Goal: Task Accomplishment & Management: Contribute content

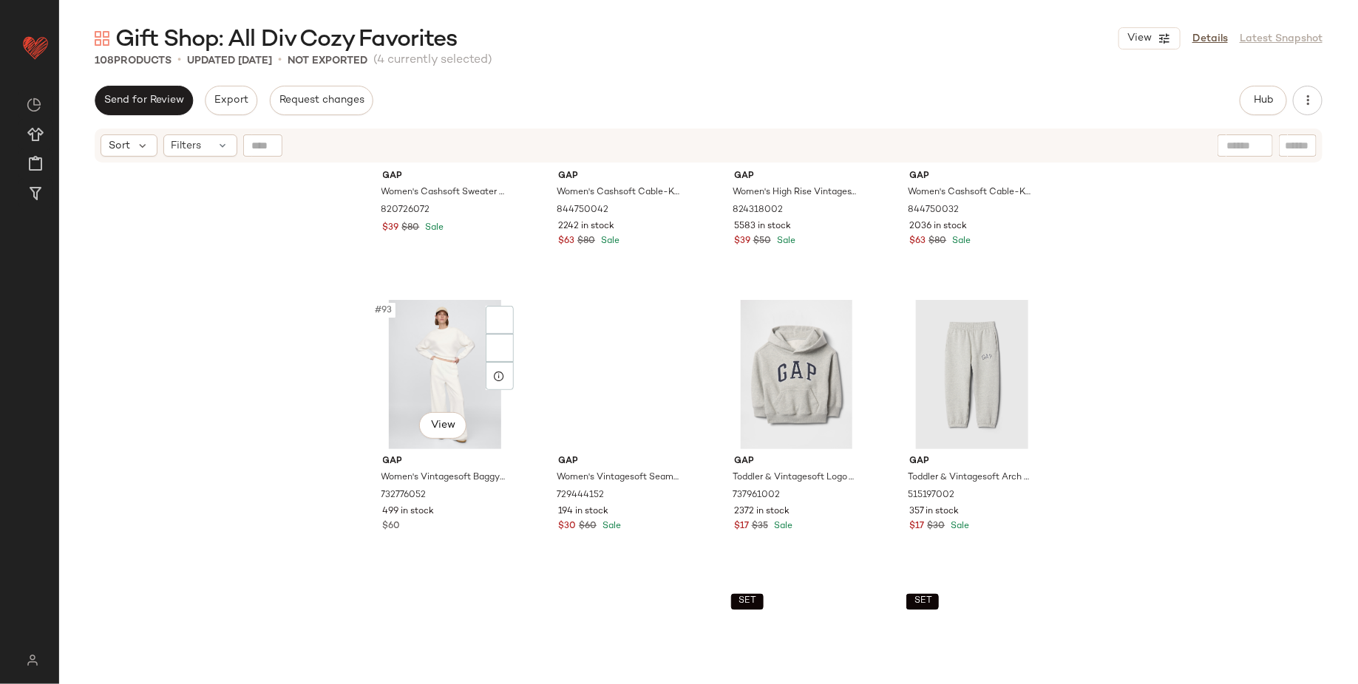
scroll to position [7147, 0]
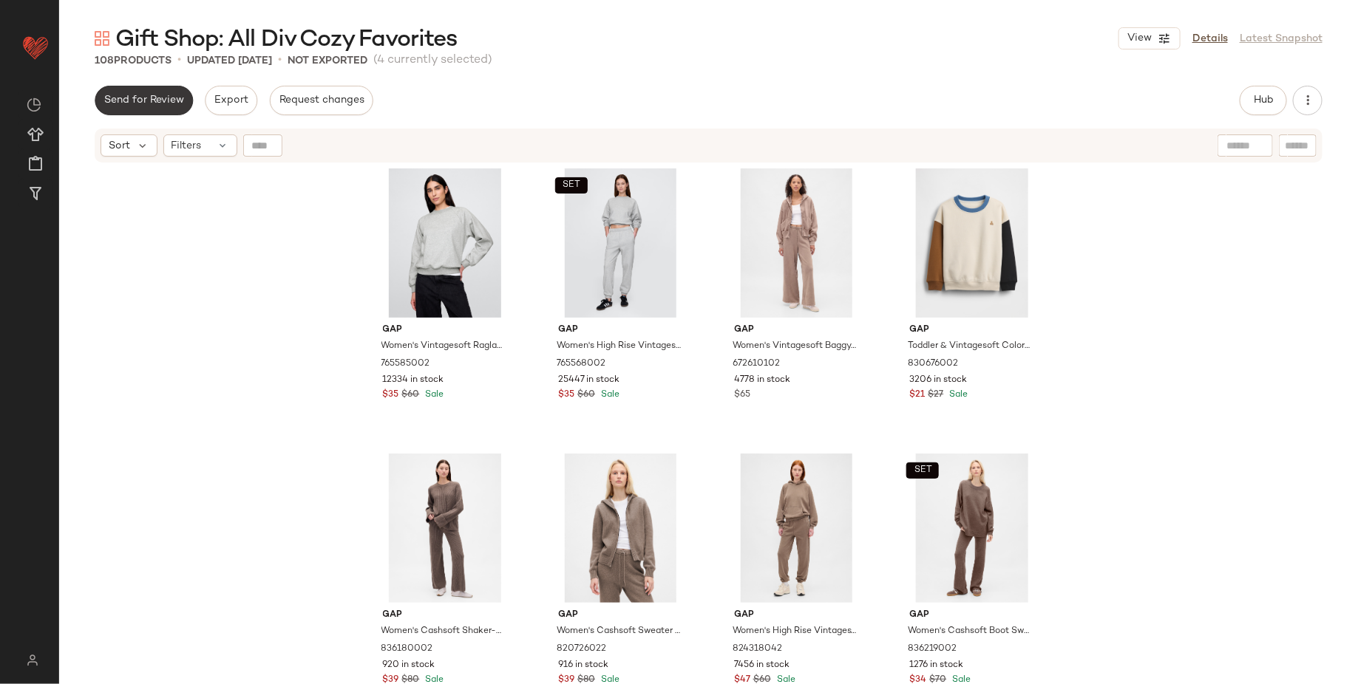
click at [163, 106] on span "Send for Review" at bounding box center [143, 101] width 81 height 12
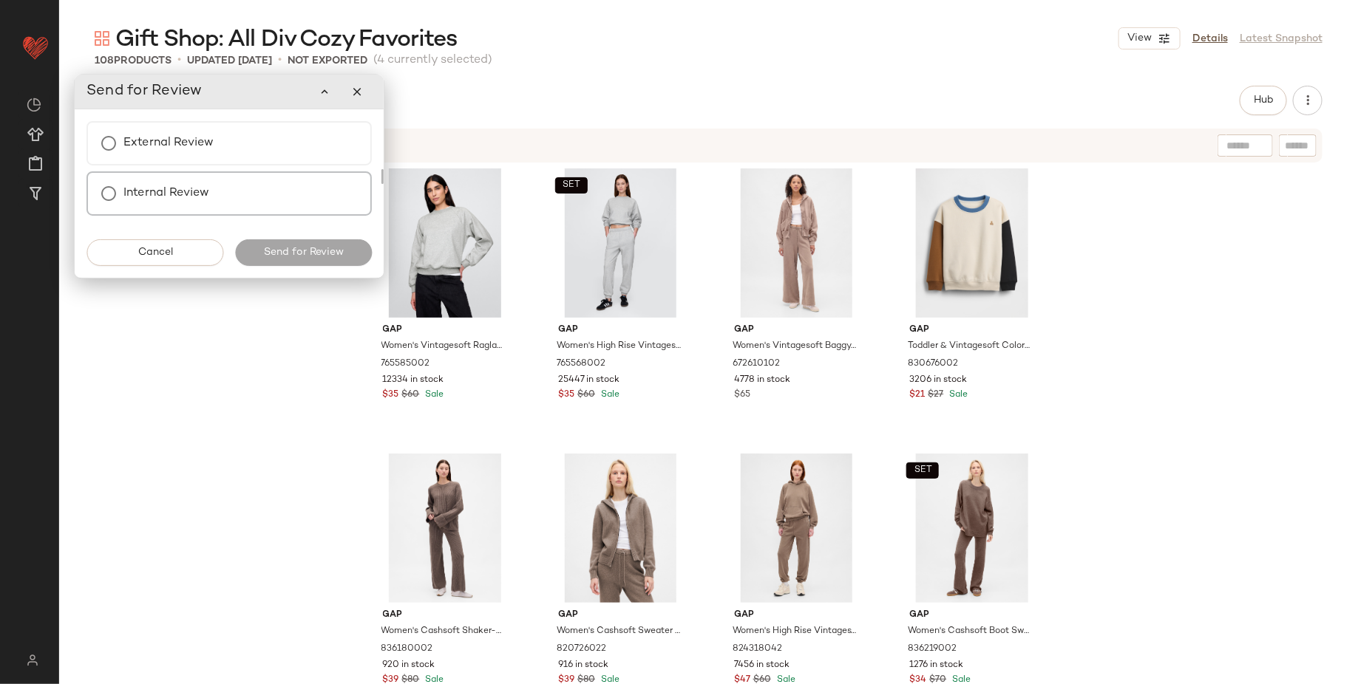
click at [176, 198] on label "Internal Review" at bounding box center [166, 194] width 86 height 30
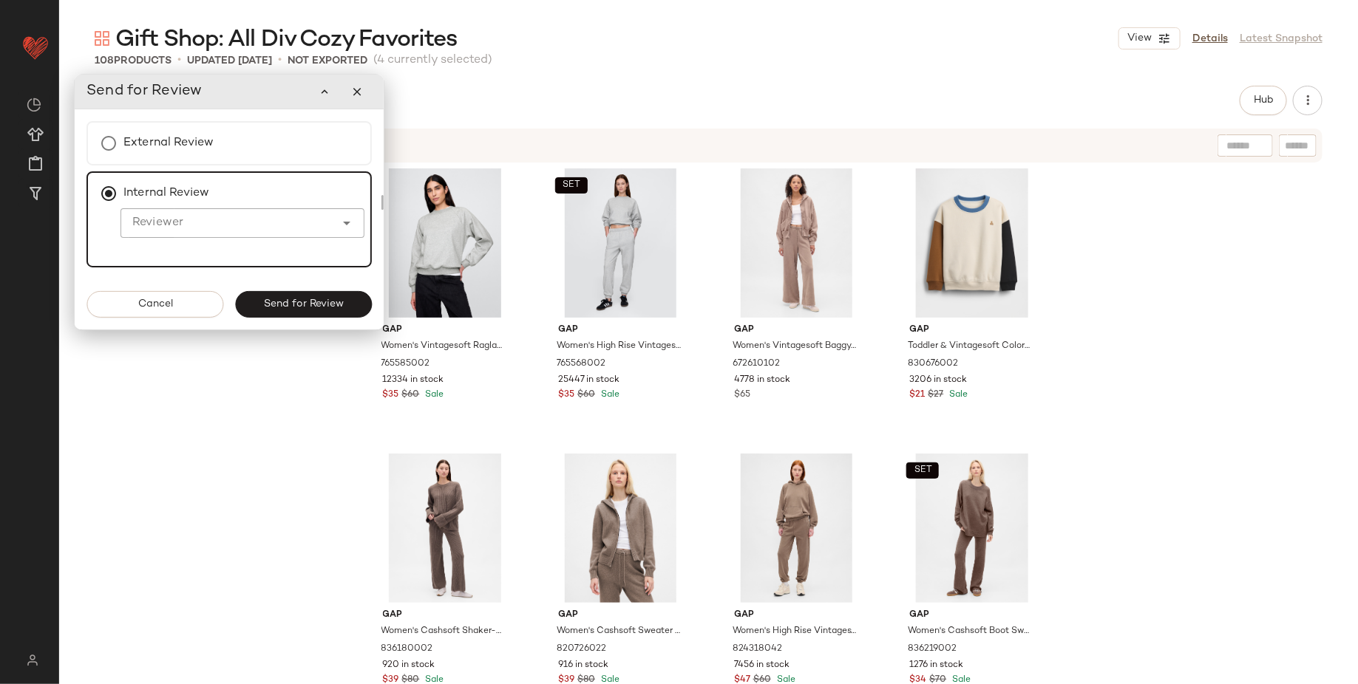
click at [304, 318] on div "Cancel Send for Review" at bounding box center [229, 304] width 309 height 50
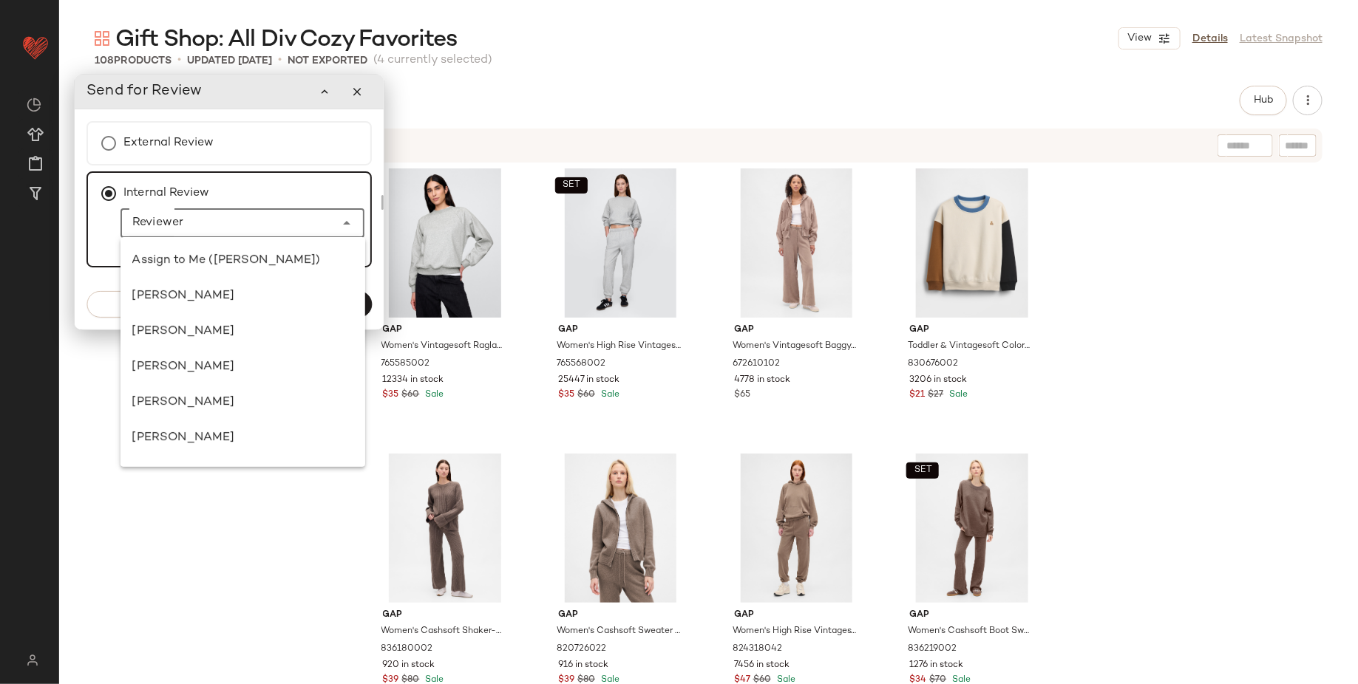
click at [329, 236] on div at bounding box center [227, 223] width 214 height 30
click at [321, 256] on div "Assign to Me (Katherine Aucoin)" at bounding box center [242, 261] width 221 height 18
type input "**********"
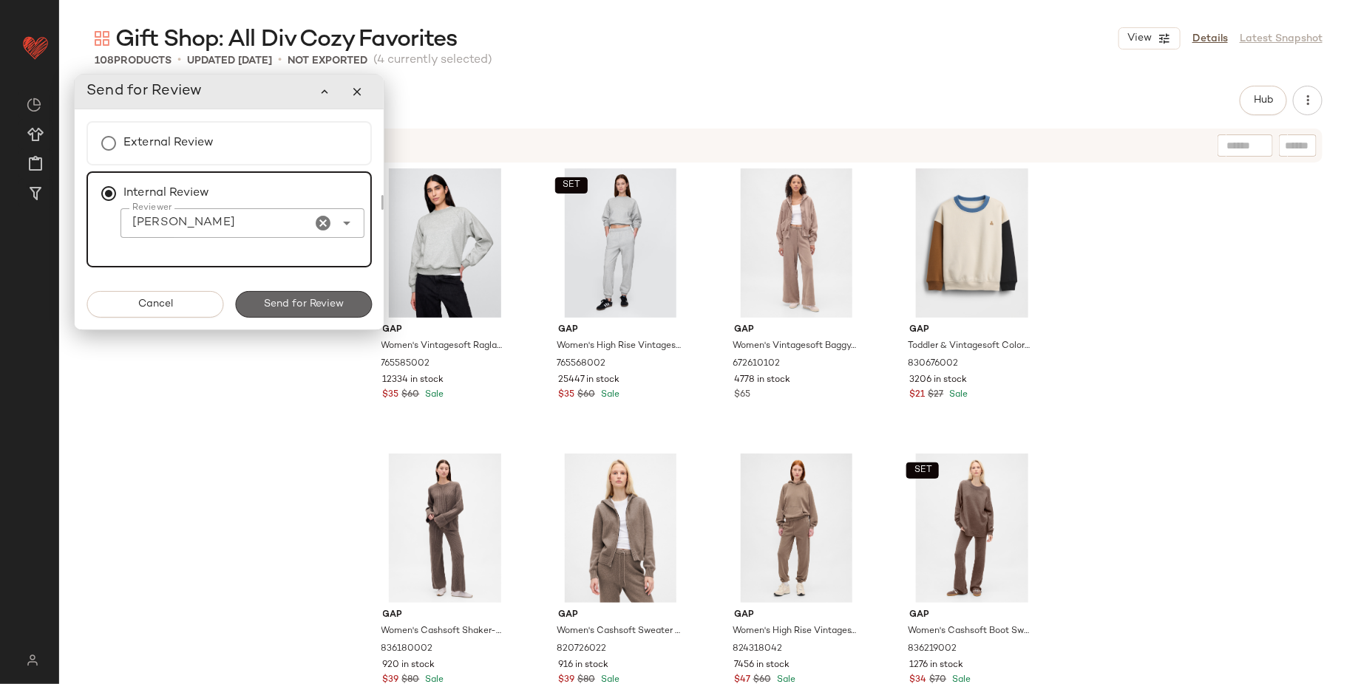
click at [322, 299] on span "Send for Review" at bounding box center [303, 305] width 81 height 12
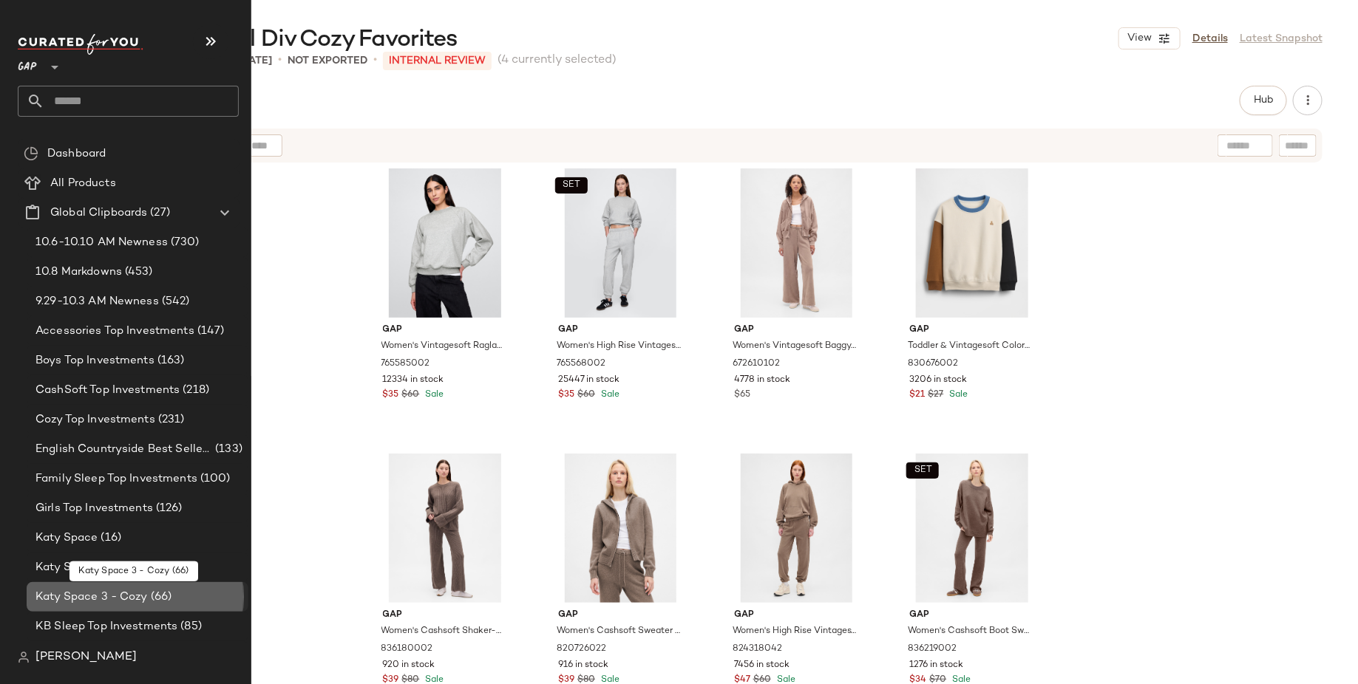
click at [98, 596] on span "Katy Space 3 - Cozy" at bounding box center [91, 597] width 112 height 17
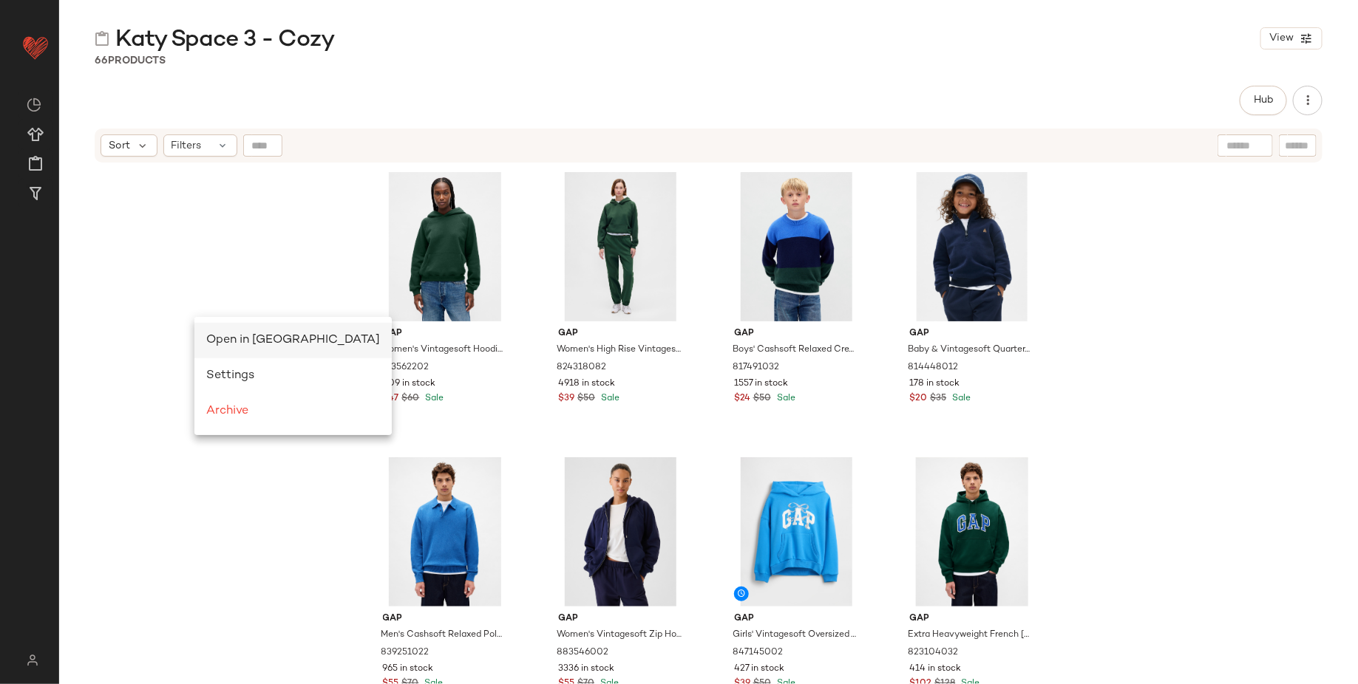
click at [217, 334] on span "Open in Split View" at bounding box center [293, 340] width 174 height 13
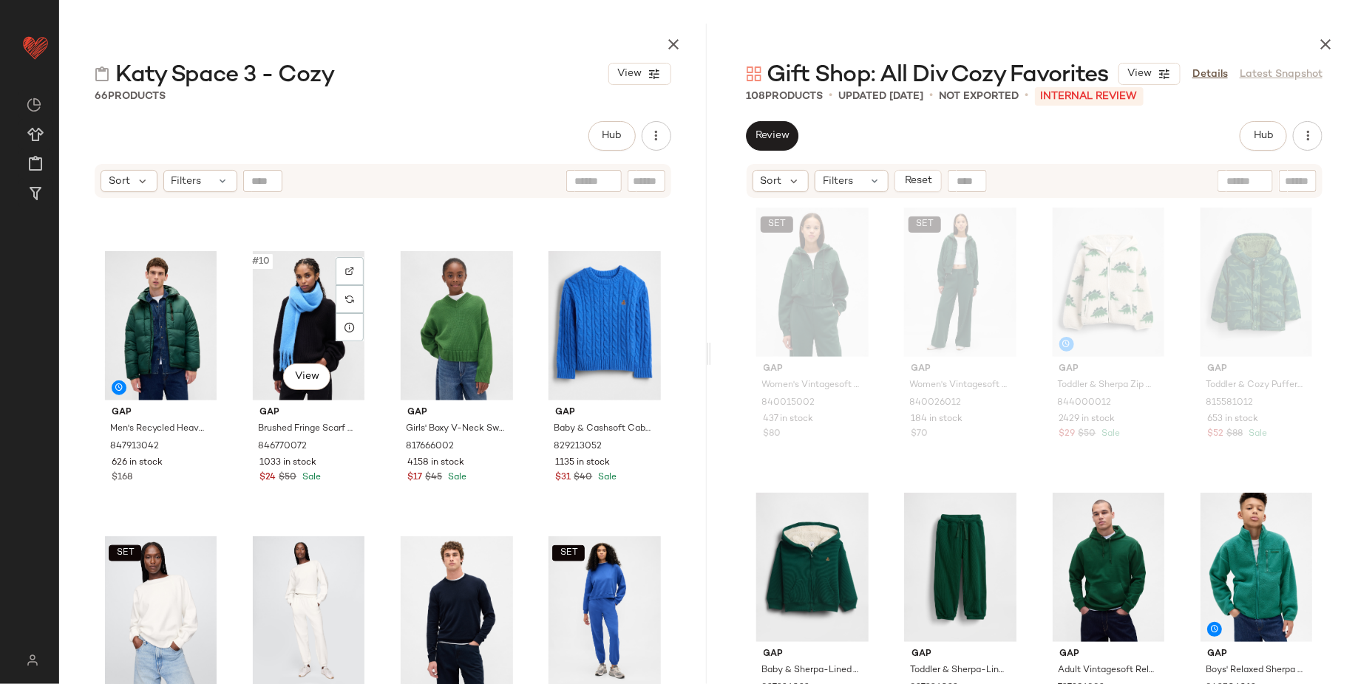
scroll to position [631, 0]
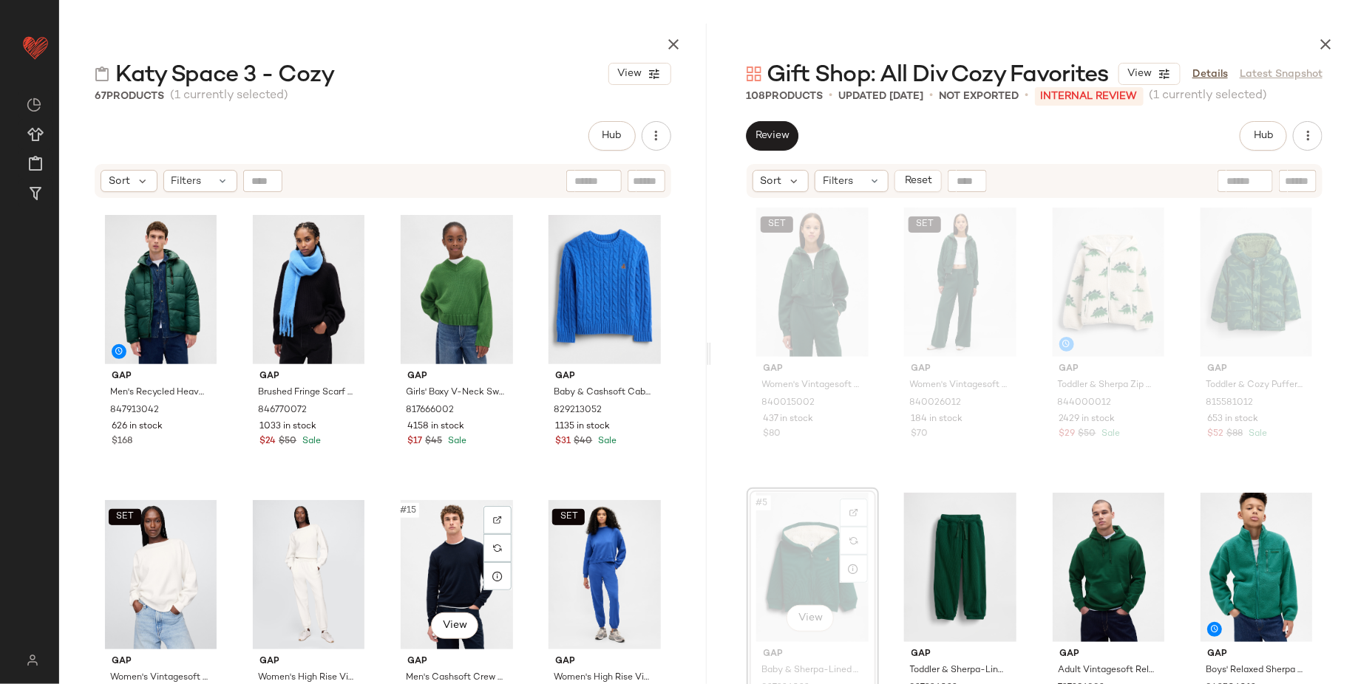
scroll to position [565, 0]
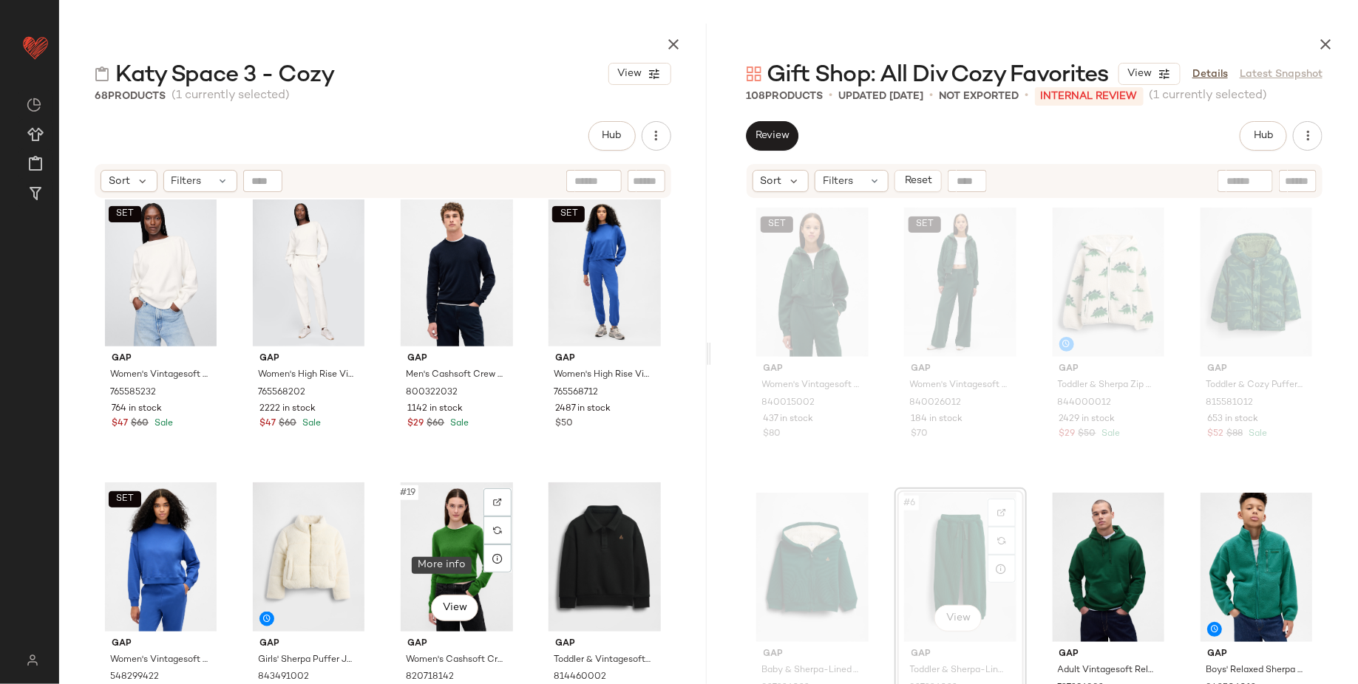
scroll to position [882, 0]
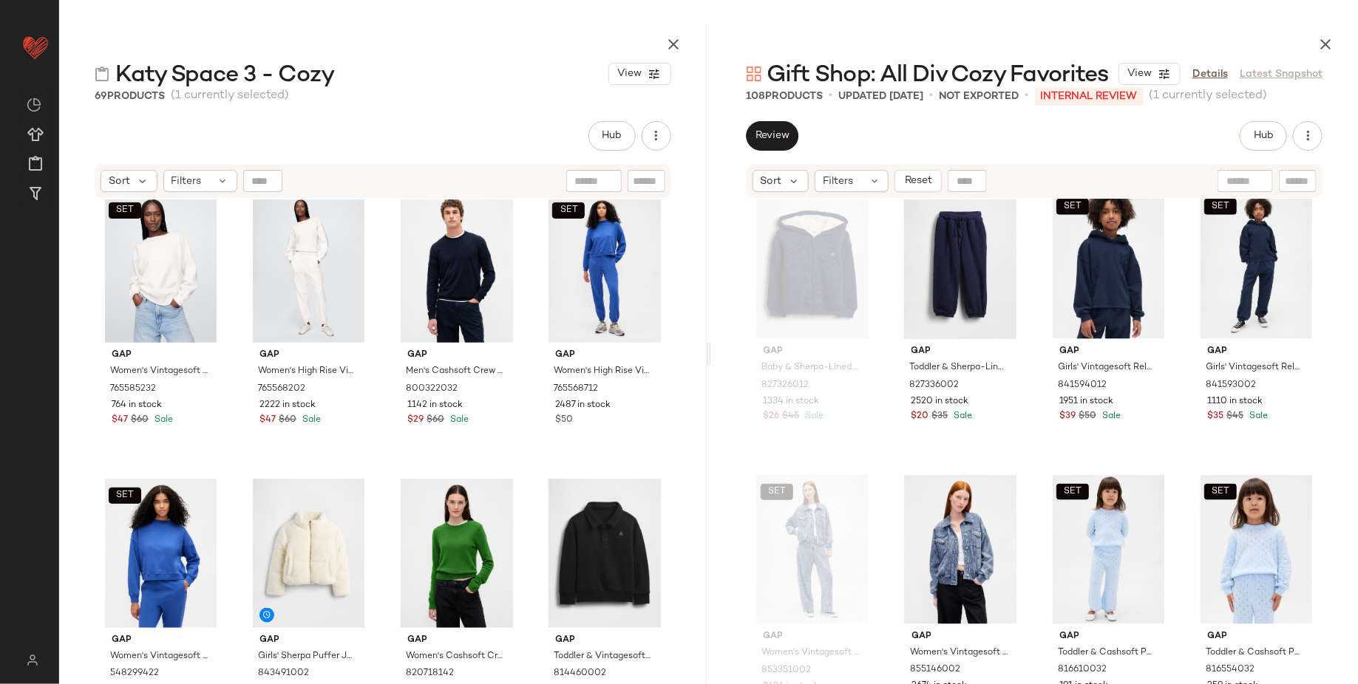
scroll to position [761, 0]
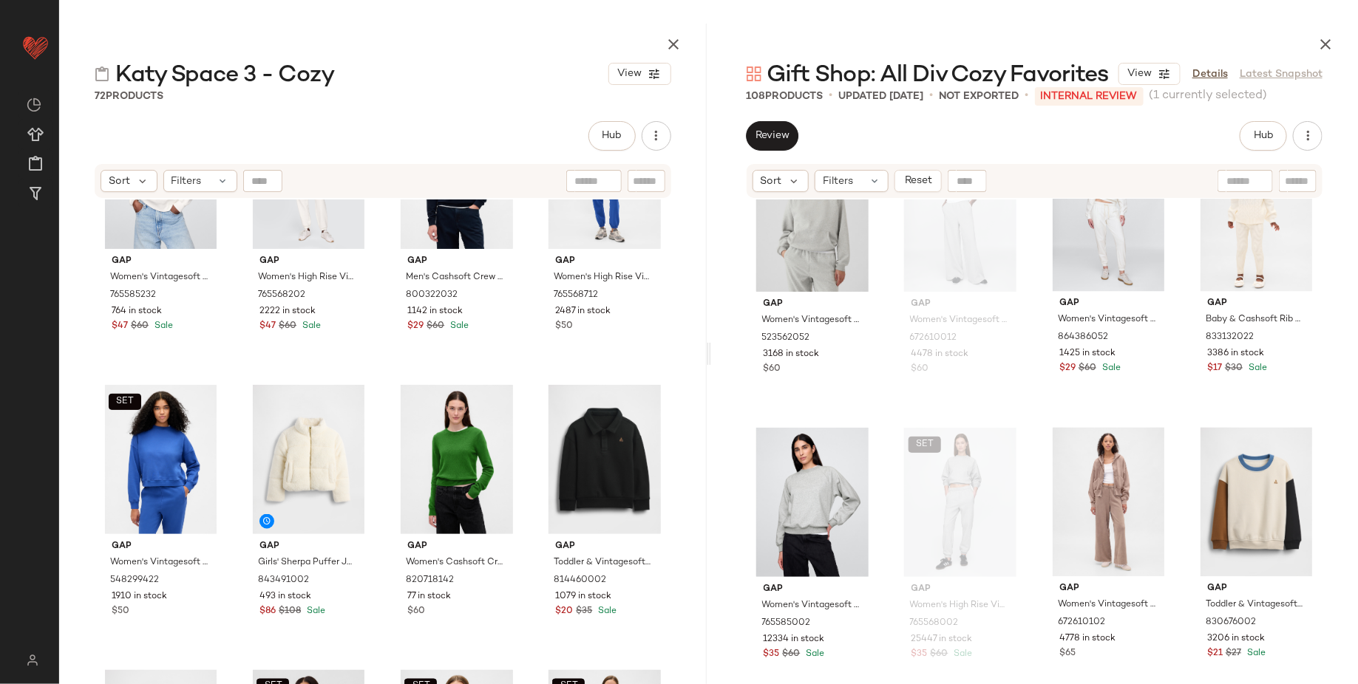
scroll to position [7147, 0]
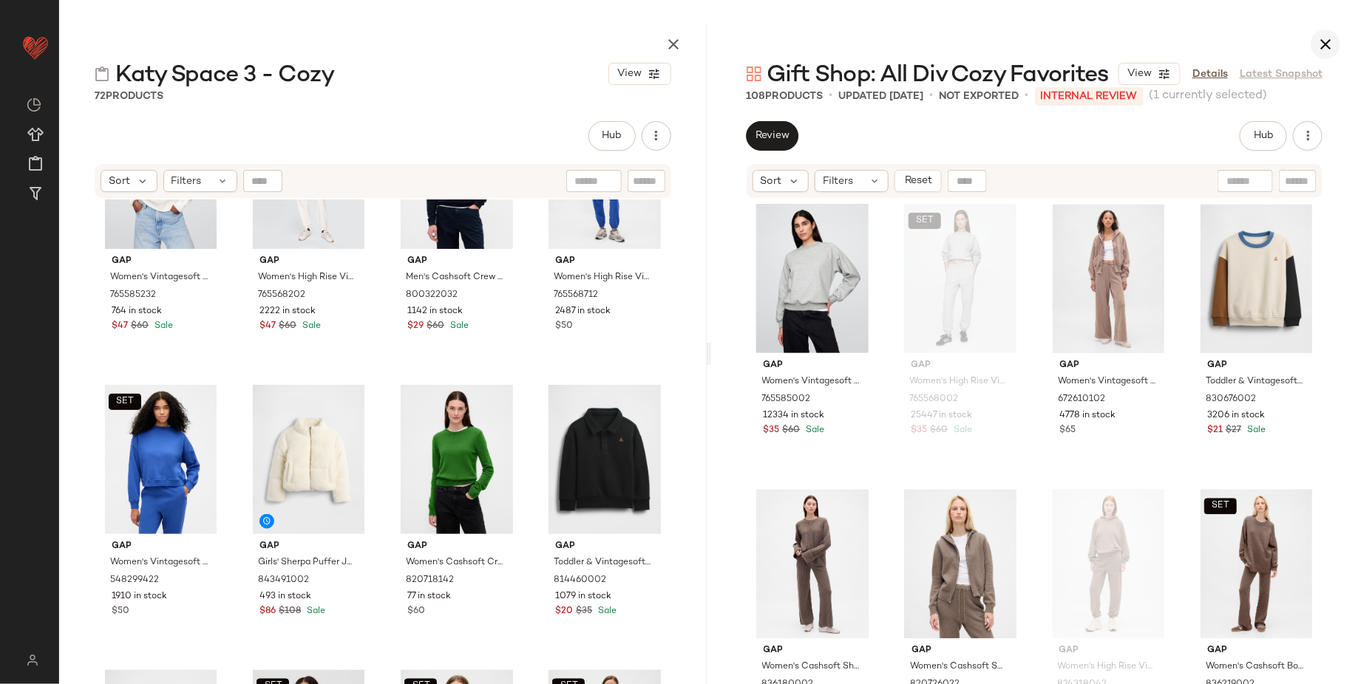
click at [1322, 42] on icon "button" at bounding box center [1325, 44] width 18 height 18
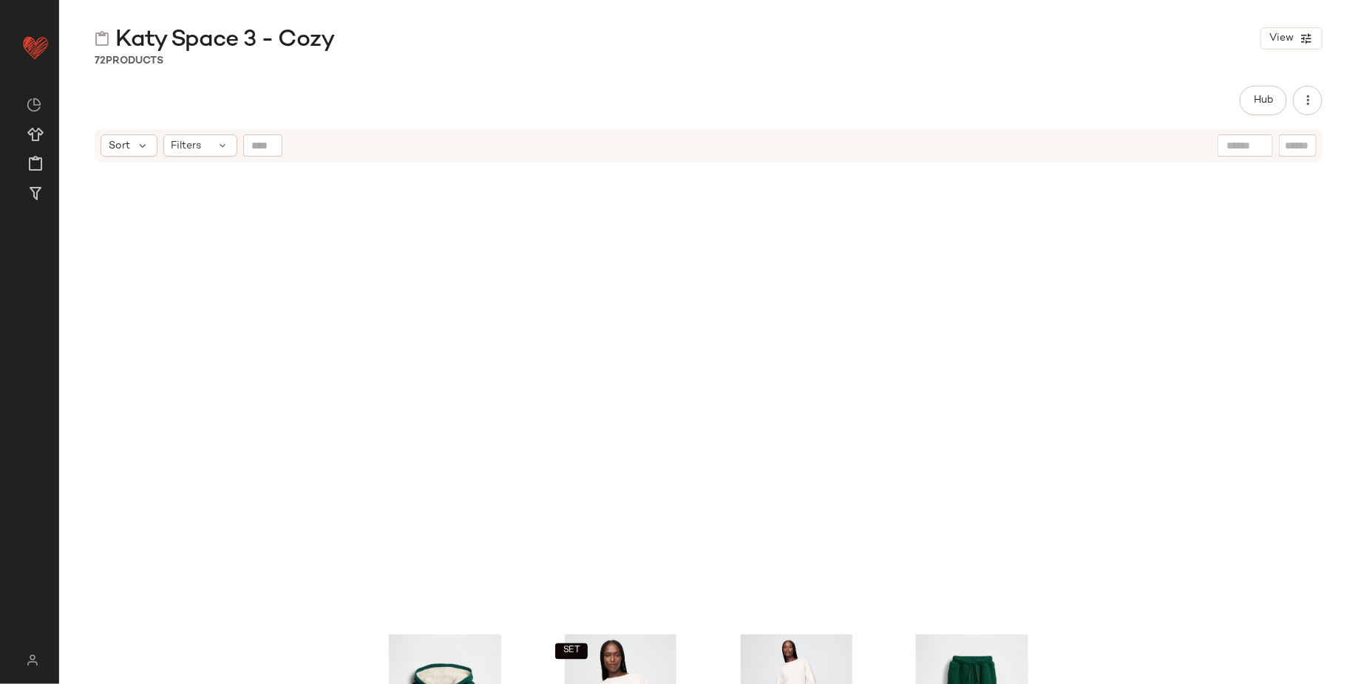
scroll to position [1546, 0]
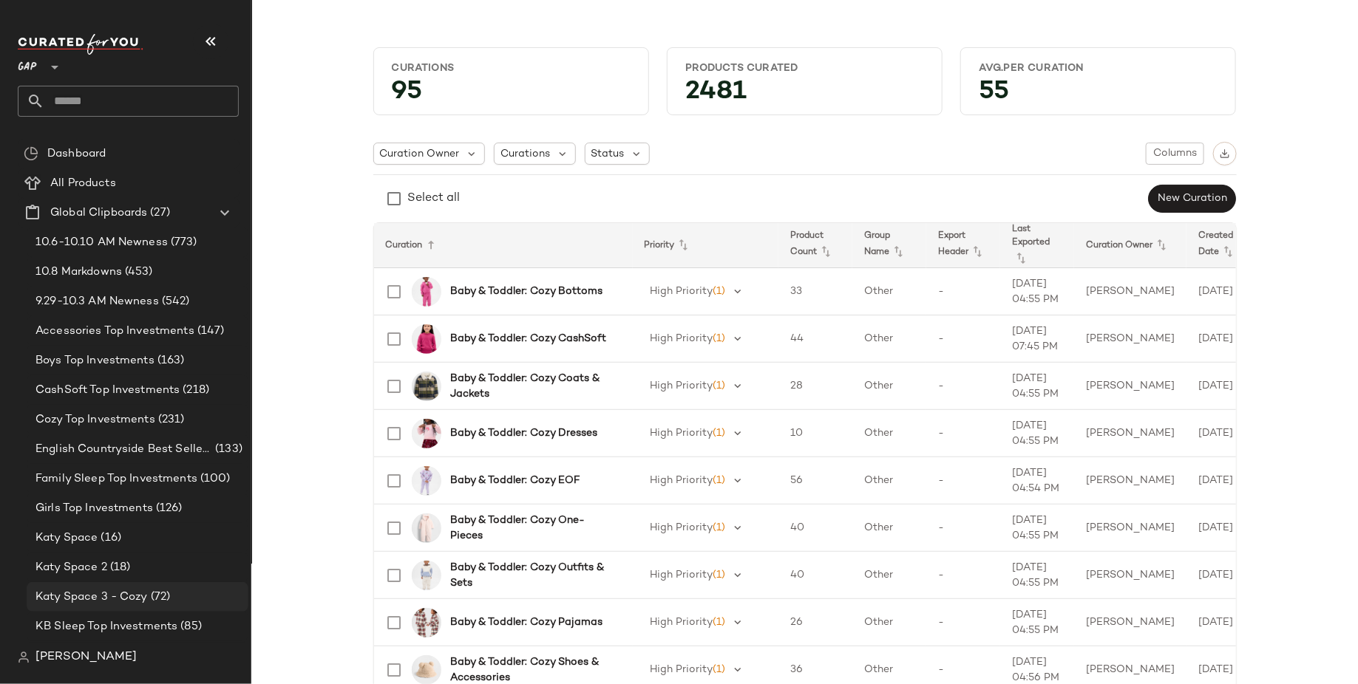
click at [109, 594] on span "Katy Space 3 - Cozy" at bounding box center [91, 597] width 112 height 17
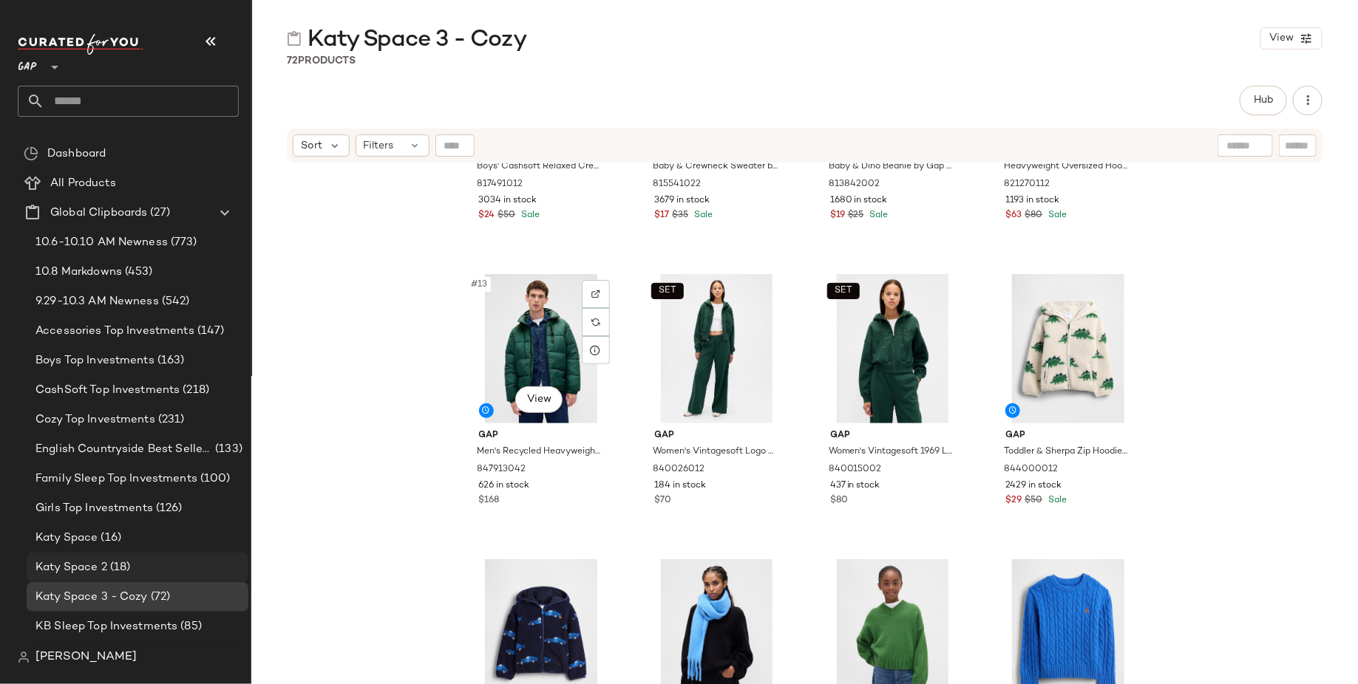
scroll to position [540, 0]
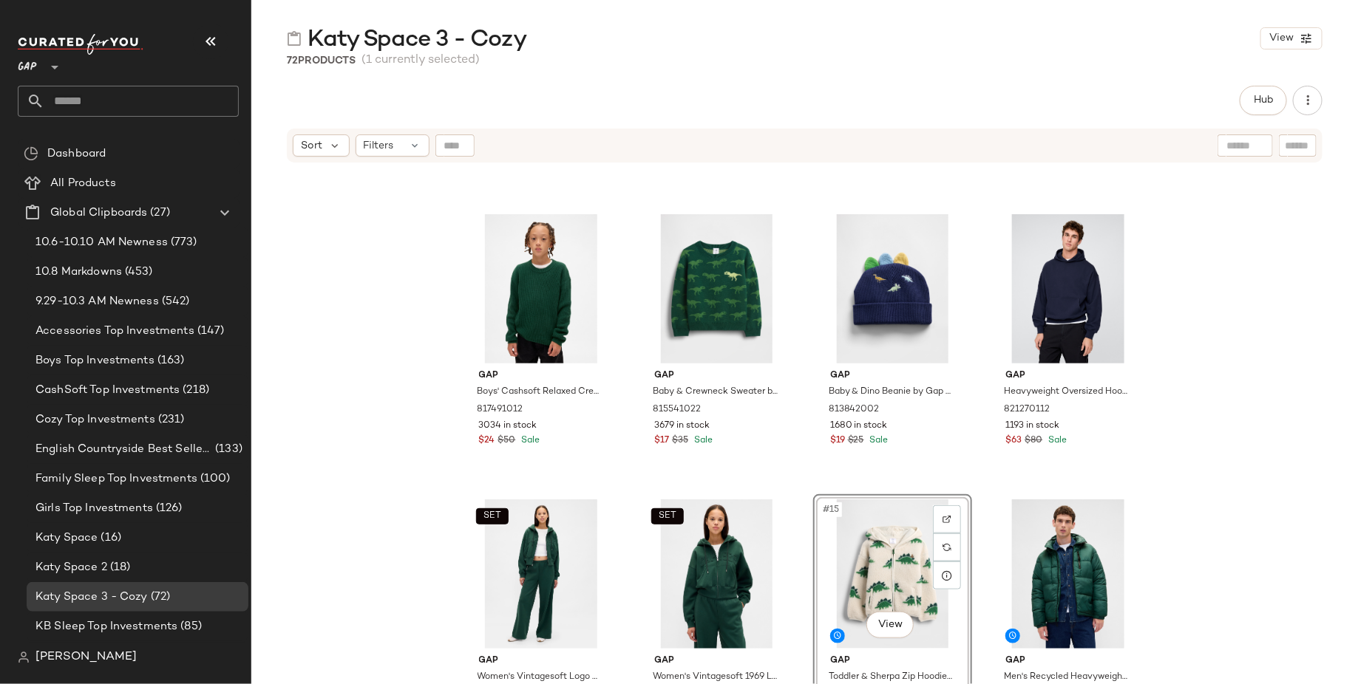
click at [1258, 510] on div "Gap Boys' Cashsoft Relaxed Crewneck Sweater by Gap Evergreen Glamour Size XS (4…" at bounding box center [804, 442] width 1106 height 557
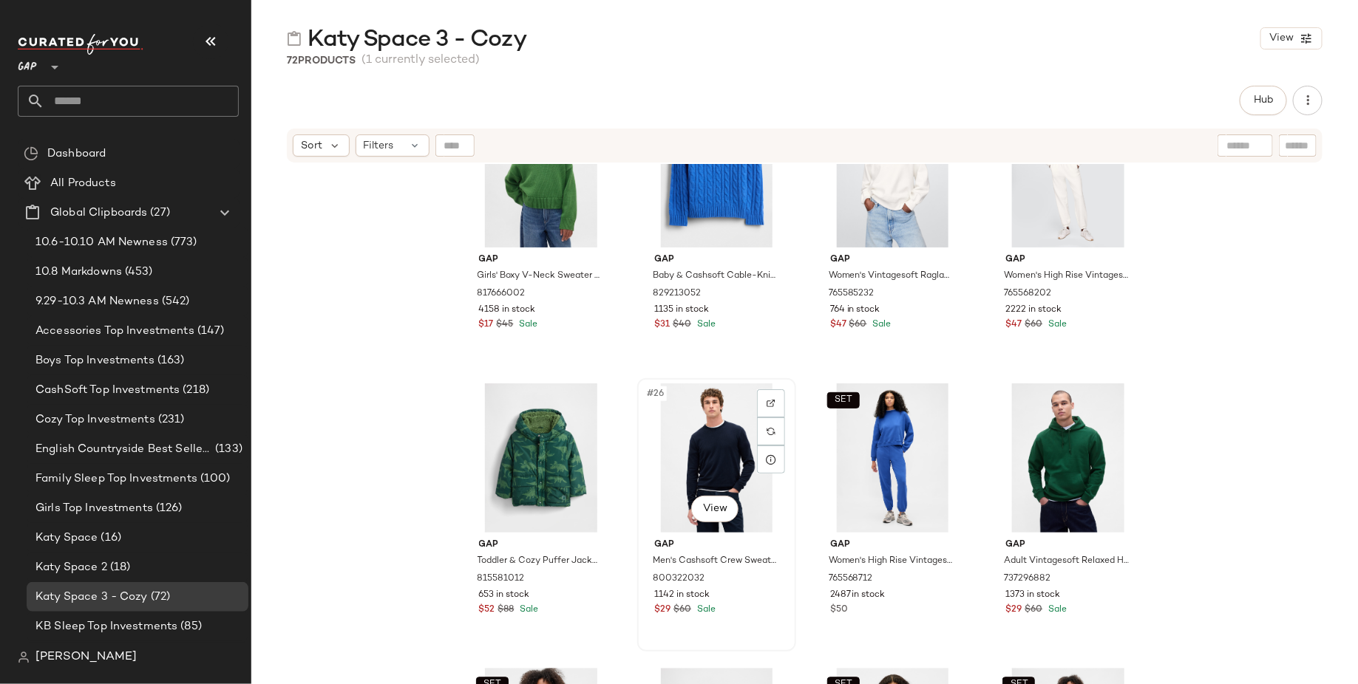
scroll to position [1856, 0]
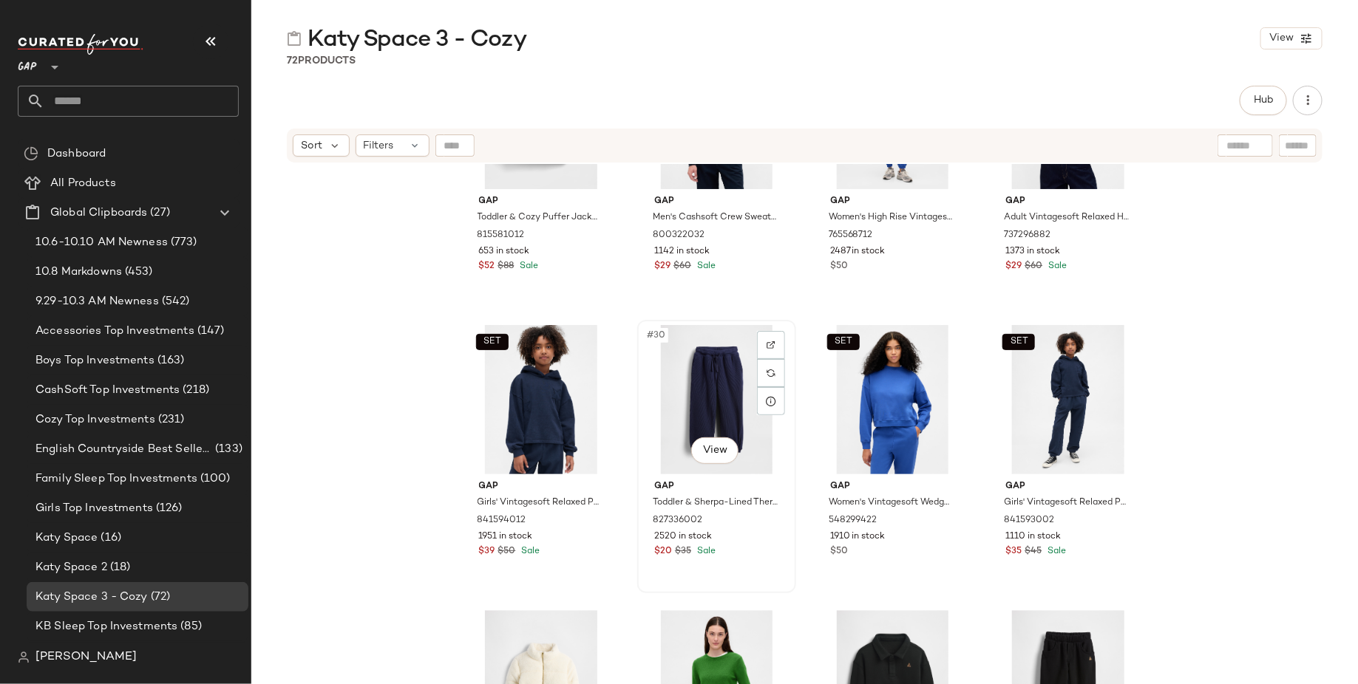
click at [699, 405] on div "#30 View" at bounding box center [716, 399] width 149 height 149
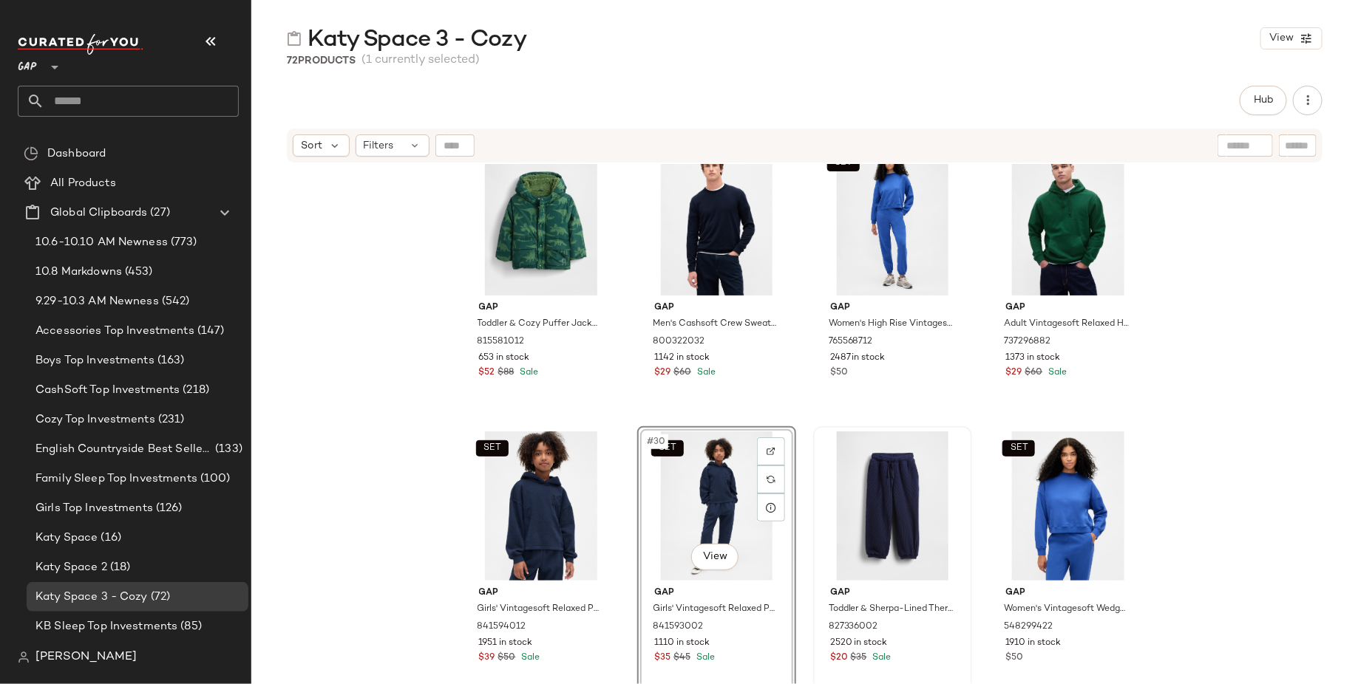
scroll to position [1748, 0]
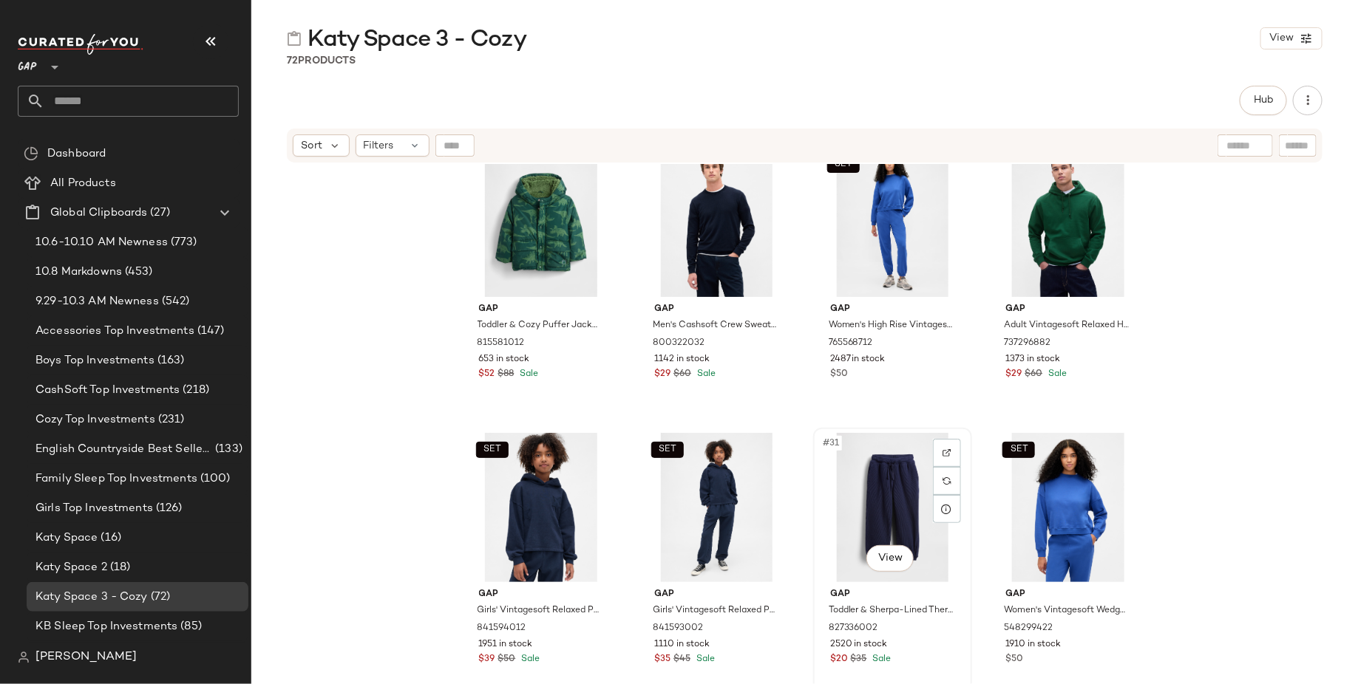
click at [863, 490] on div "#31 View" at bounding box center [892, 507] width 149 height 149
click at [499, 477] on div "SET #29 View" at bounding box center [541, 507] width 149 height 149
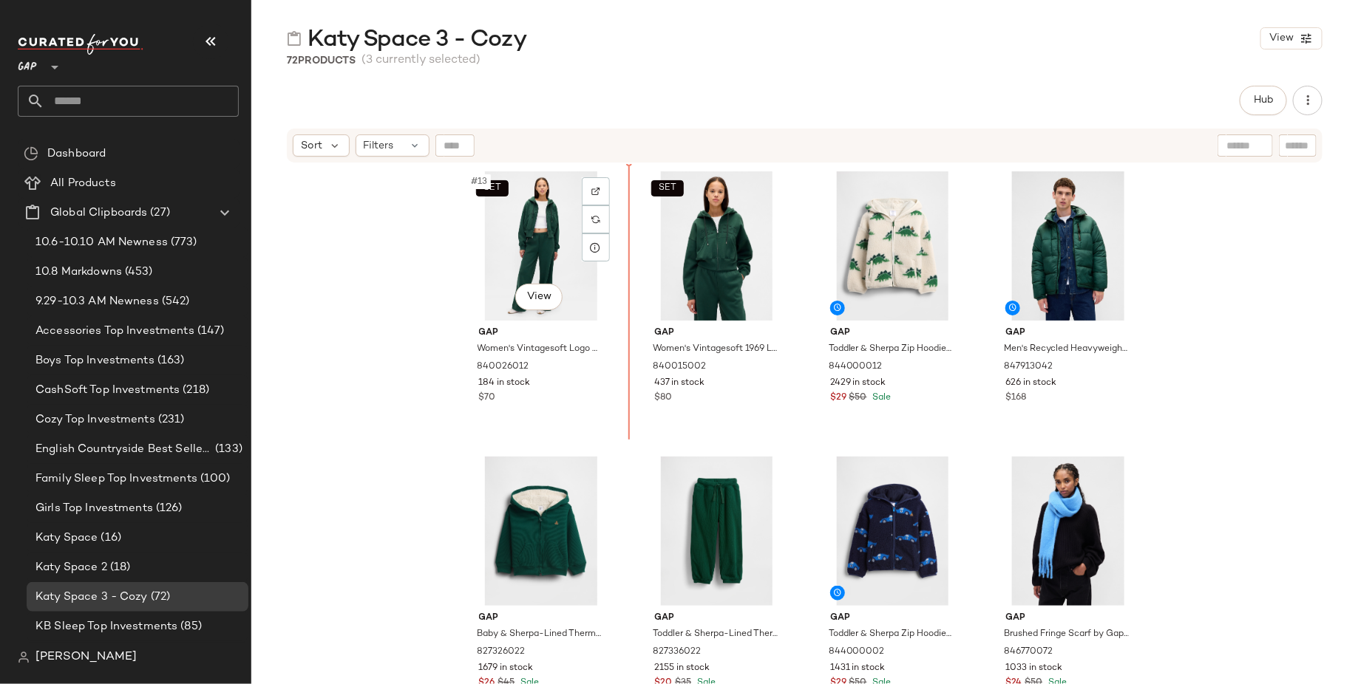
scroll to position [891, 0]
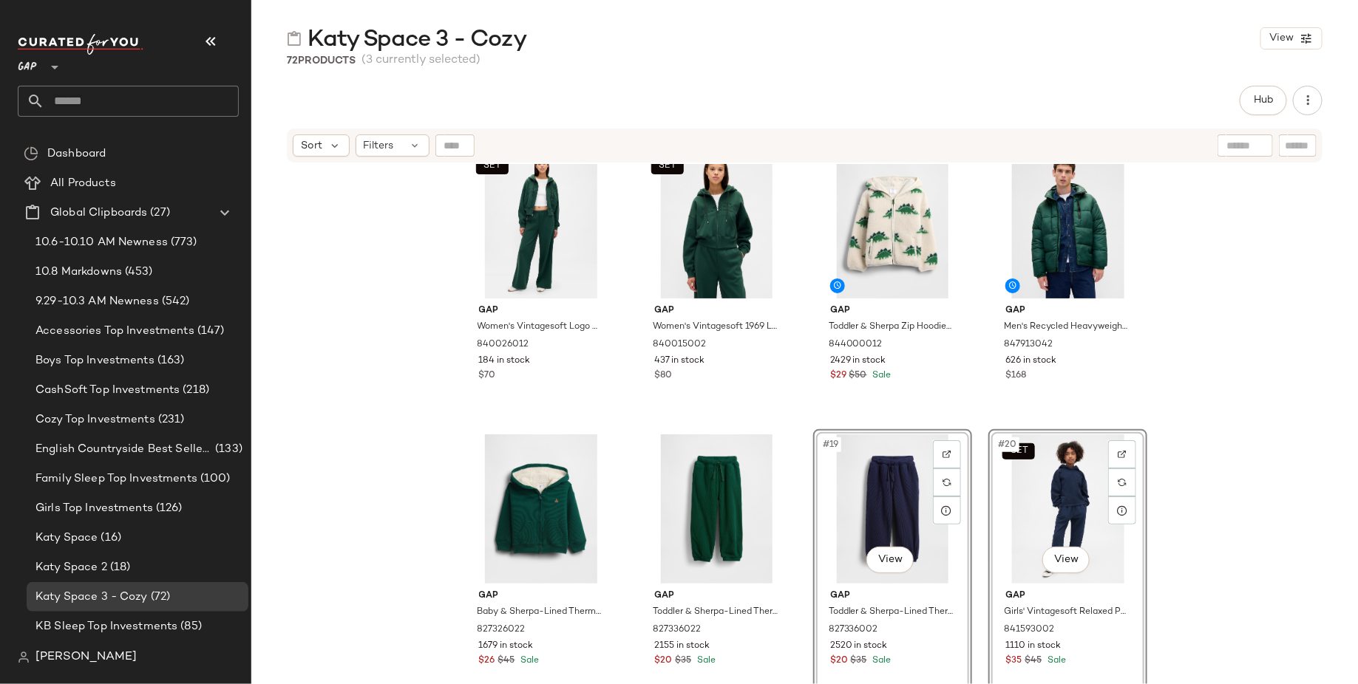
click at [435, 491] on div "SET Gap Women's Vintagesoft Logo Baggy Sweatpants by Gap Deep Hunter Green Size…" at bounding box center [804, 442] width 1106 height 557
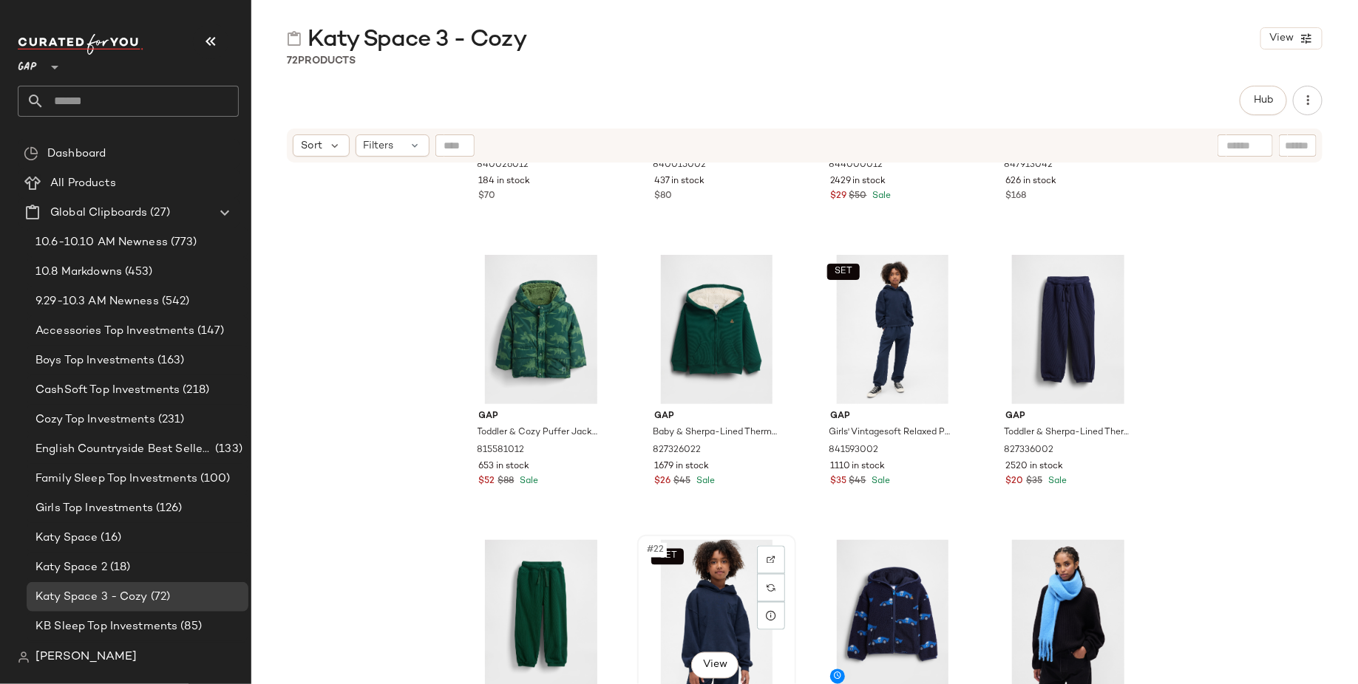
scroll to position [1071, 0]
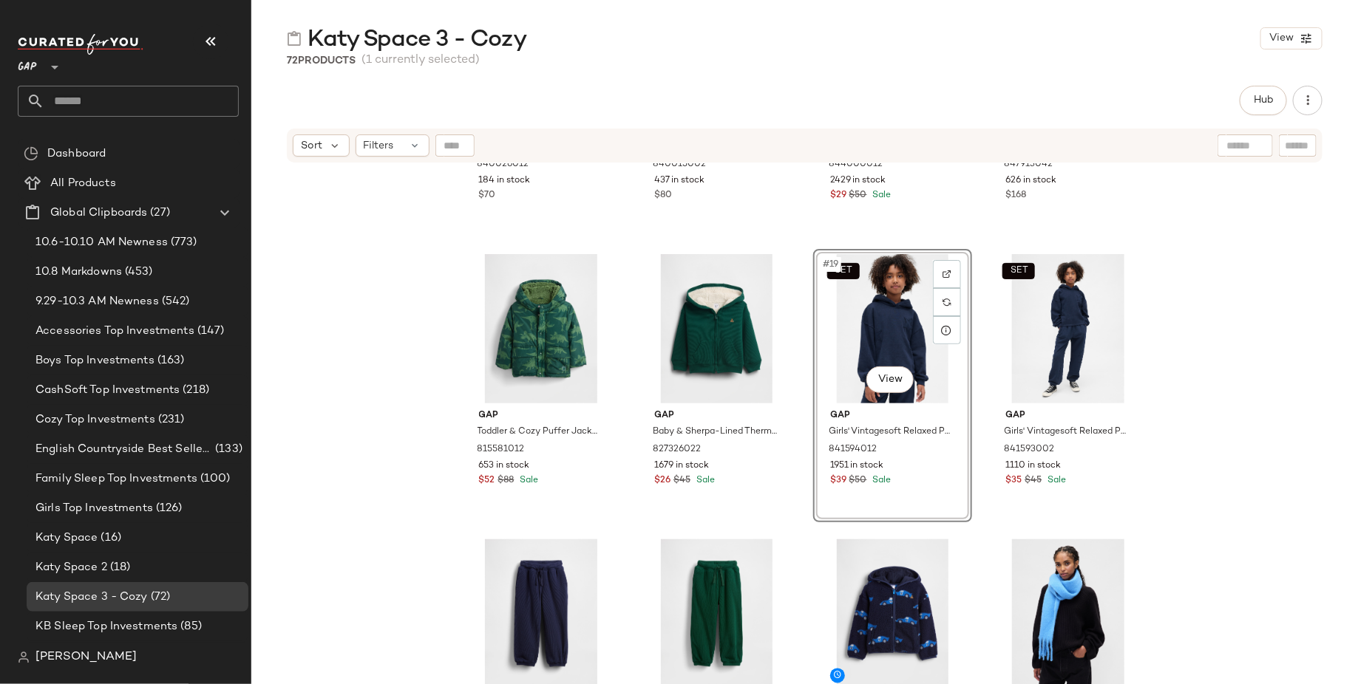
click at [1193, 412] on div "SET Gap Women's Vintagesoft Logo Baggy Sweatpants by Gap Deep Hunter Green Size…" at bounding box center [804, 442] width 1106 height 557
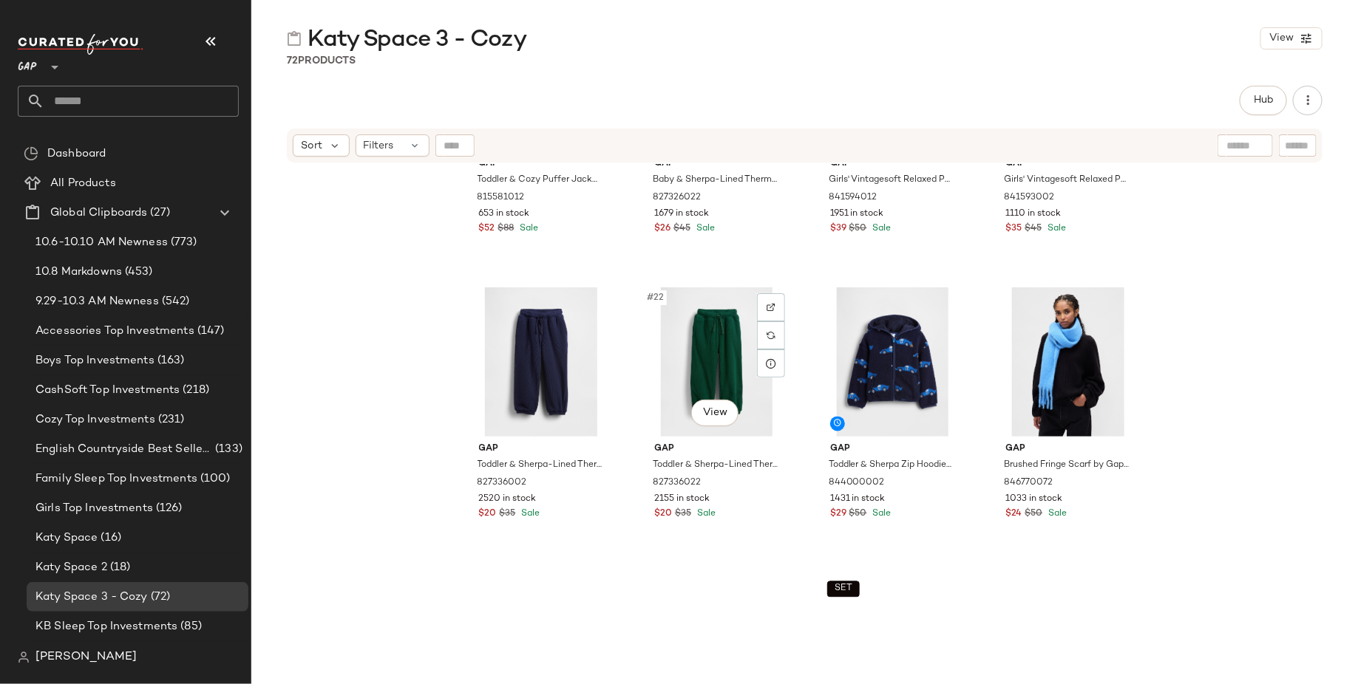
scroll to position [1325, 0]
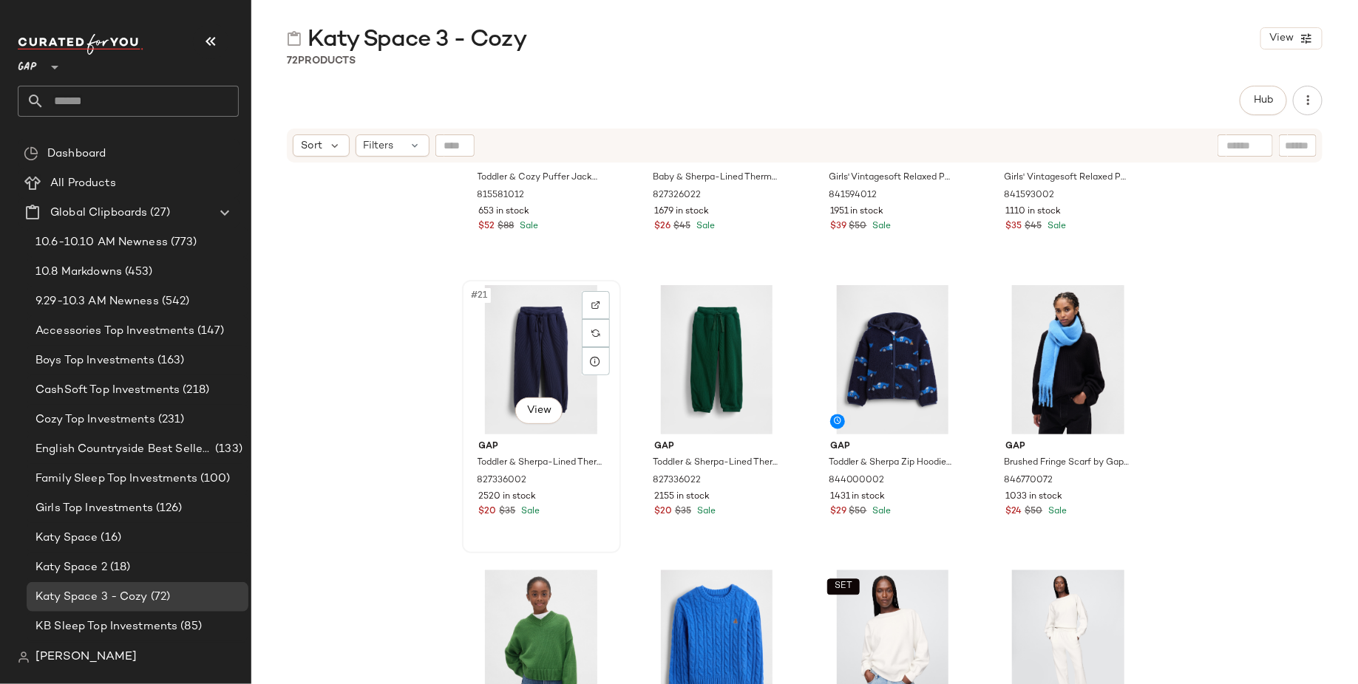
click at [525, 368] on div "#21 View" at bounding box center [541, 359] width 149 height 149
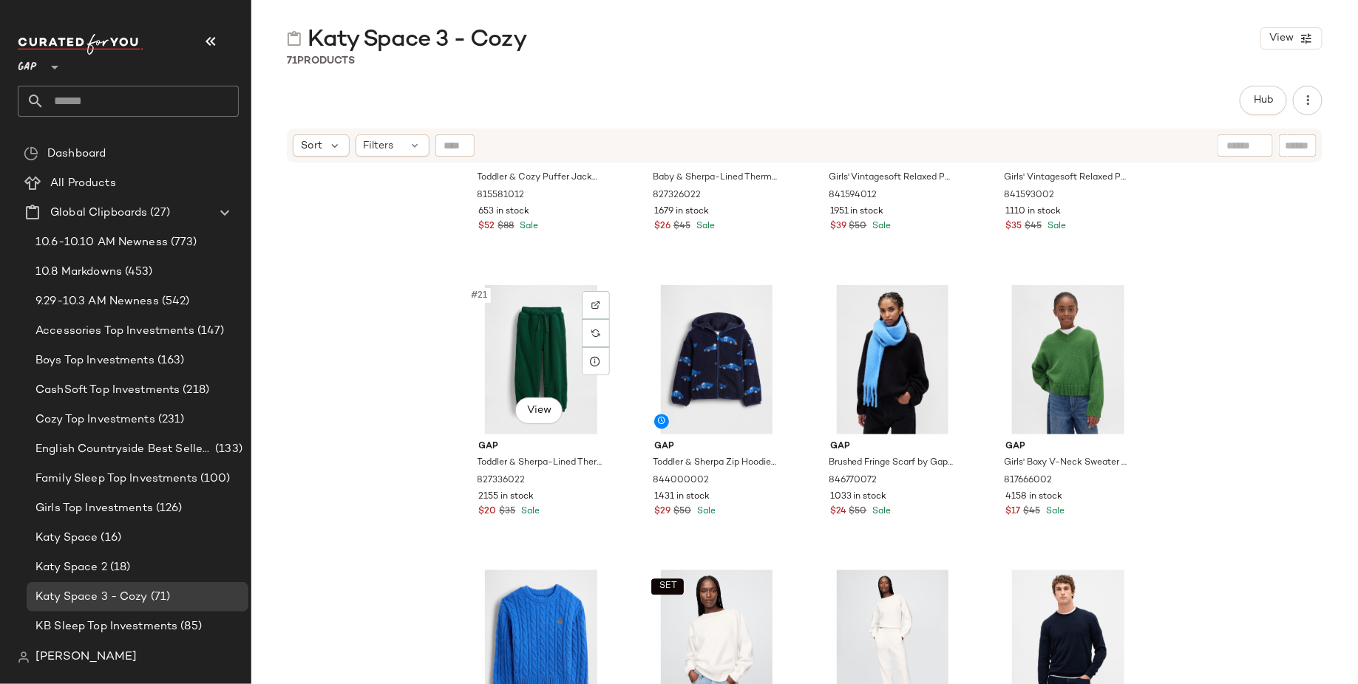
scroll to position [1202, 0]
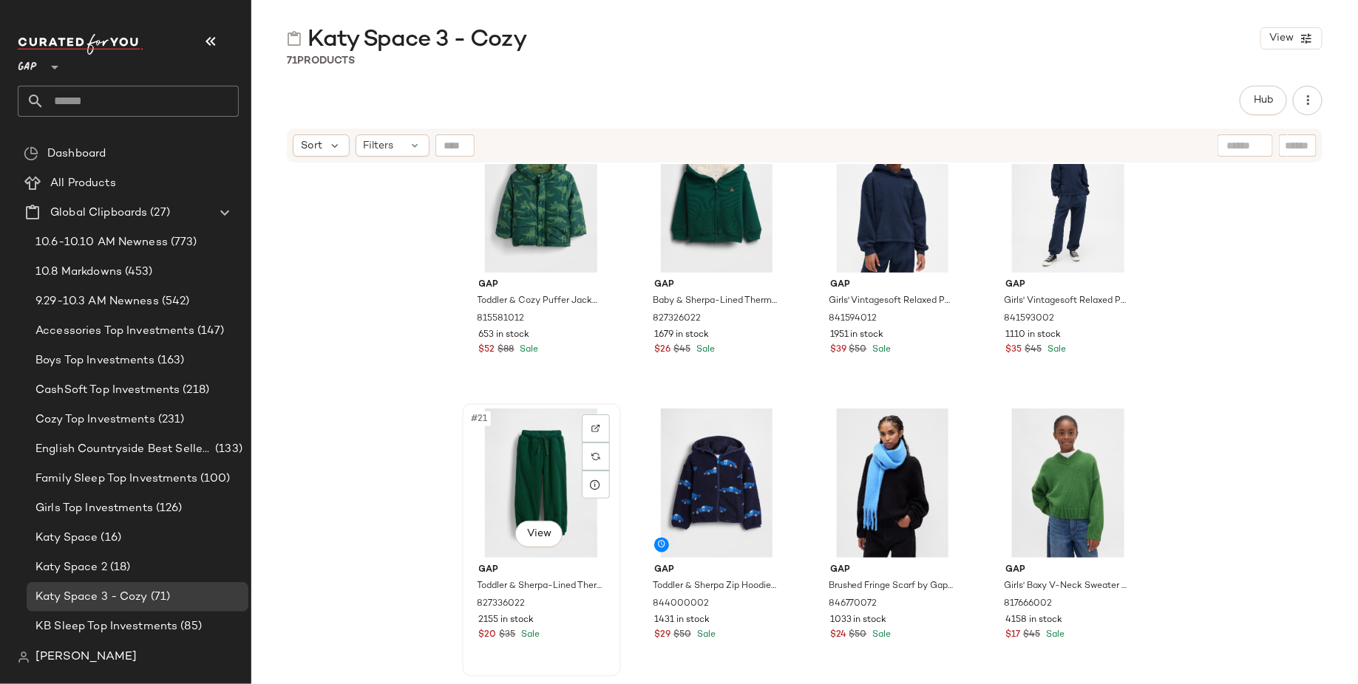
click at [528, 453] on div "#21 View" at bounding box center [541, 483] width 149 height 149
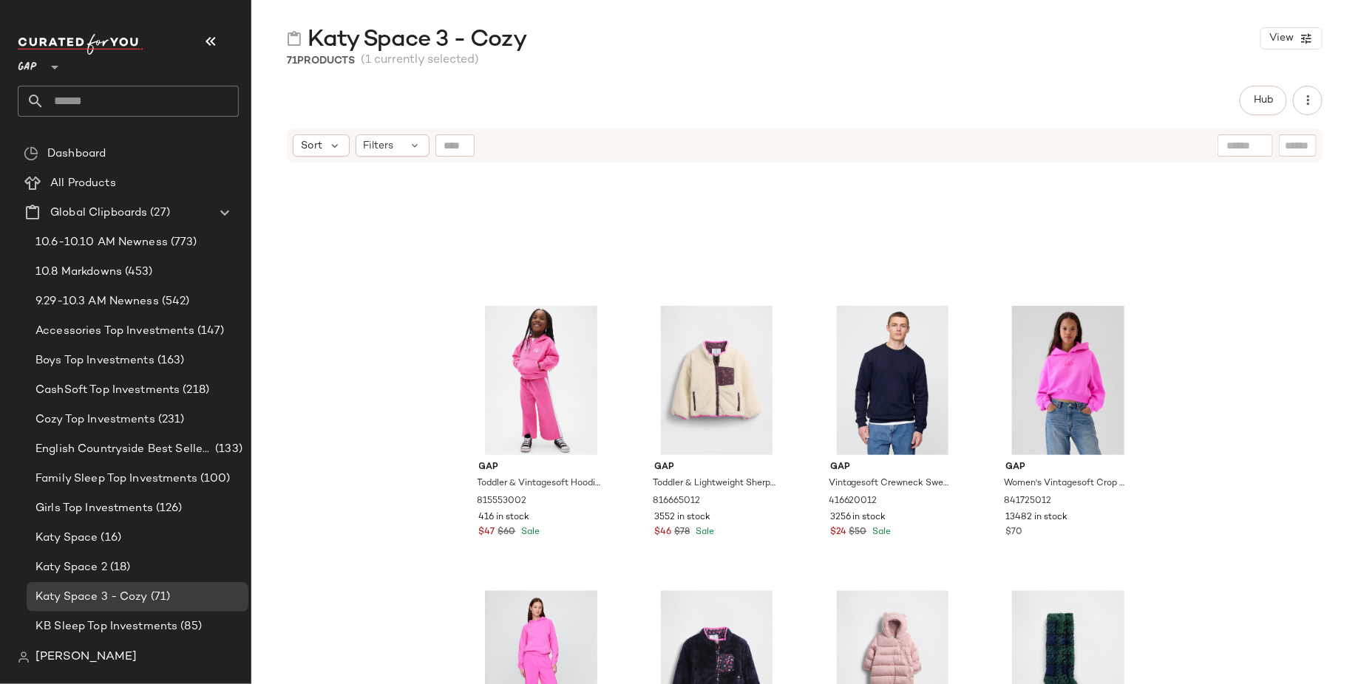
scroll to position [4580, 0]
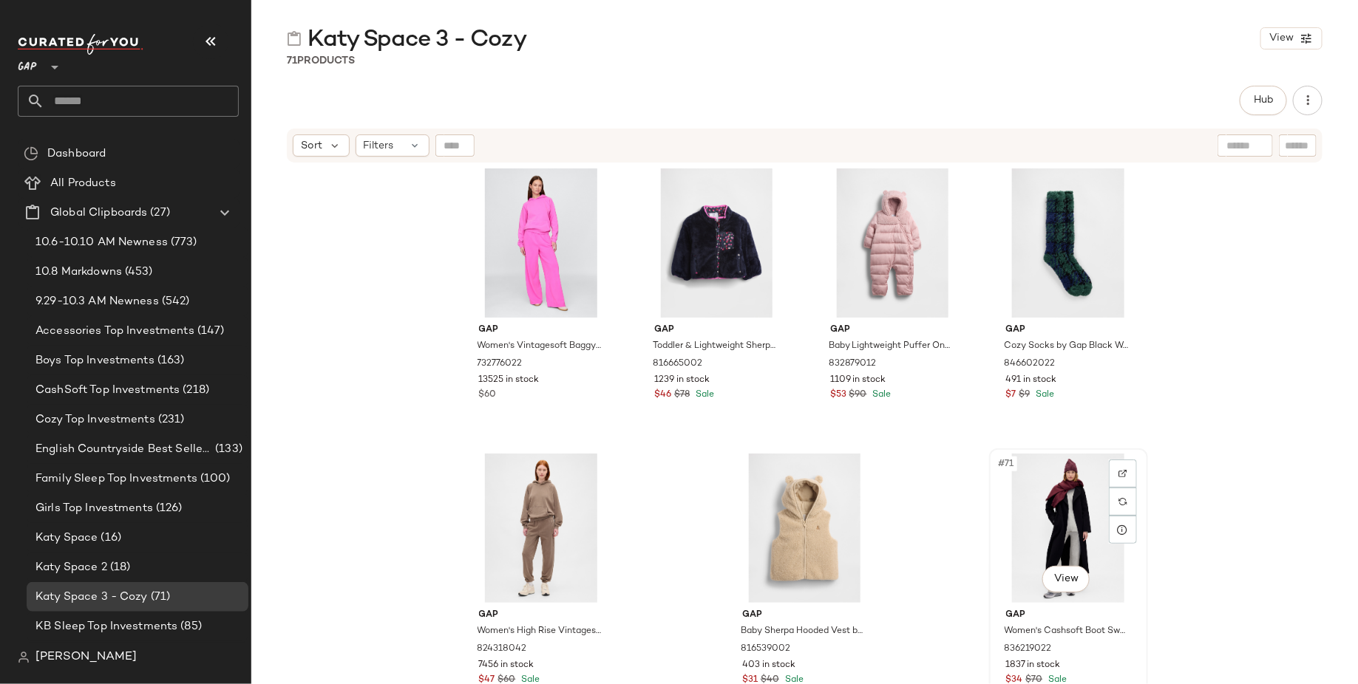
click at [1057, 509] on div "#71 View" at bounding box center [1068, 528] width 149 height 149
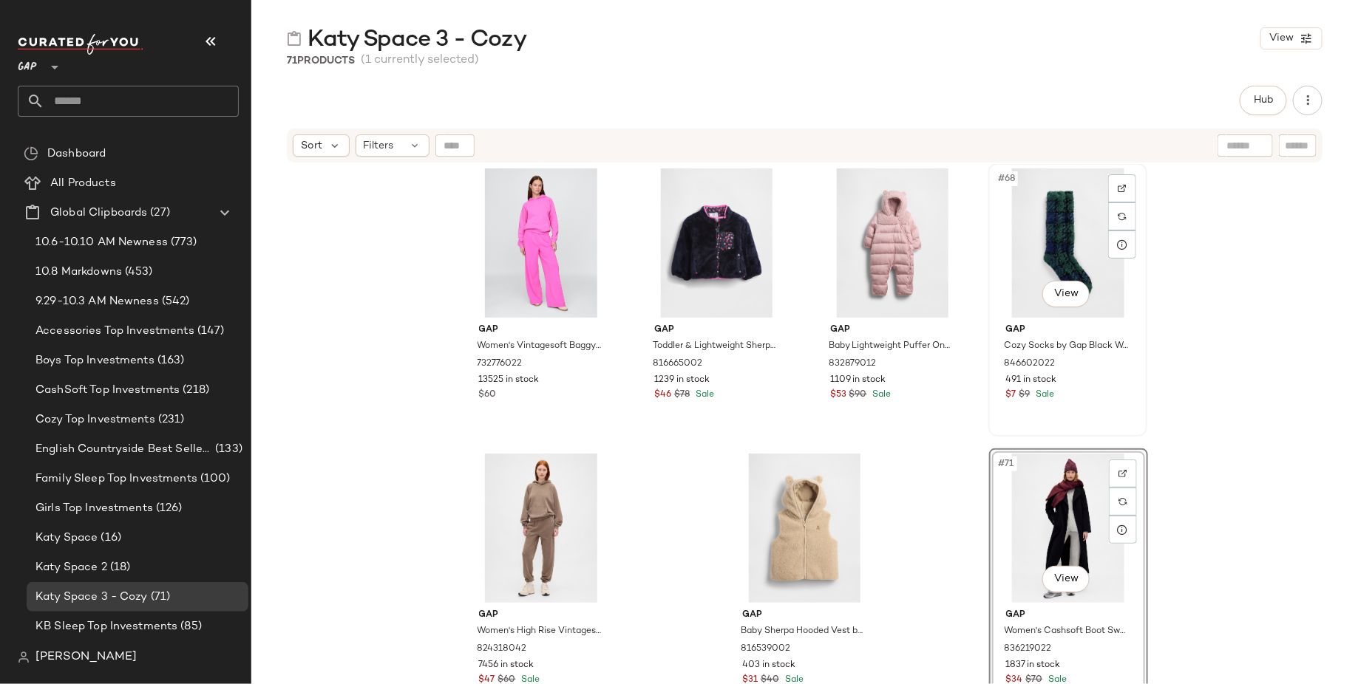
click at [1064, 242] on div "#68 View" at bounding box center [1067, 242] width 149 height 149
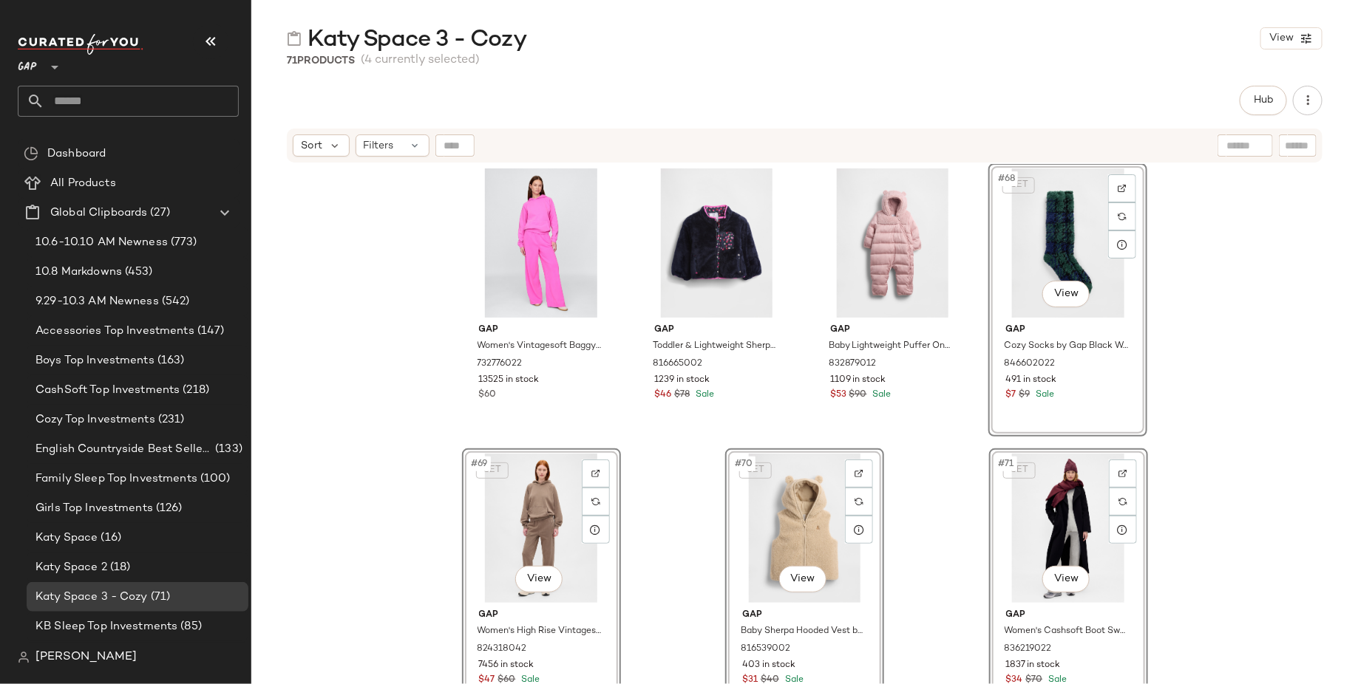
click at [1209, 289] on div "Gap Toddler & Vintagesoft Hoodie Outfit Set by Gap Phoebe Pink Size 5 YRS 81555…" at bounding box center [804, 442] width 1106 height 557
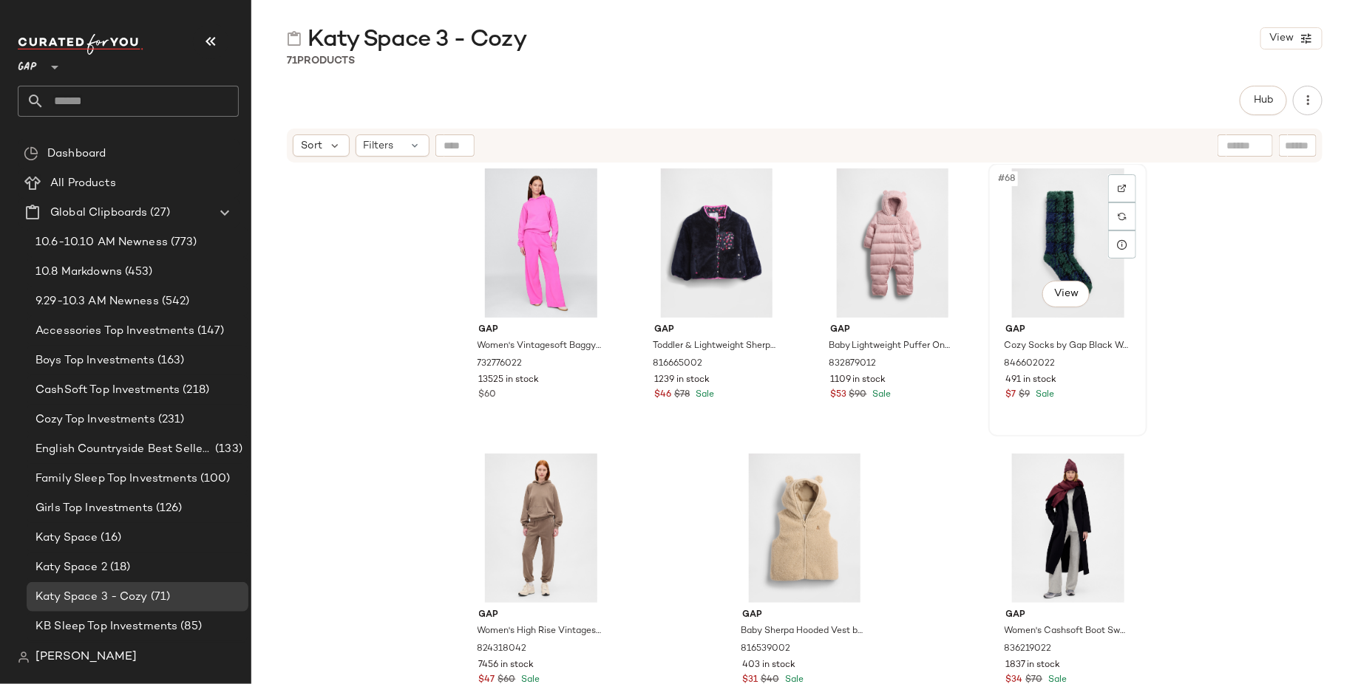
click at [1046, 248] on div "#68 View" at bounding box center [1067, 242] width 149 height 149
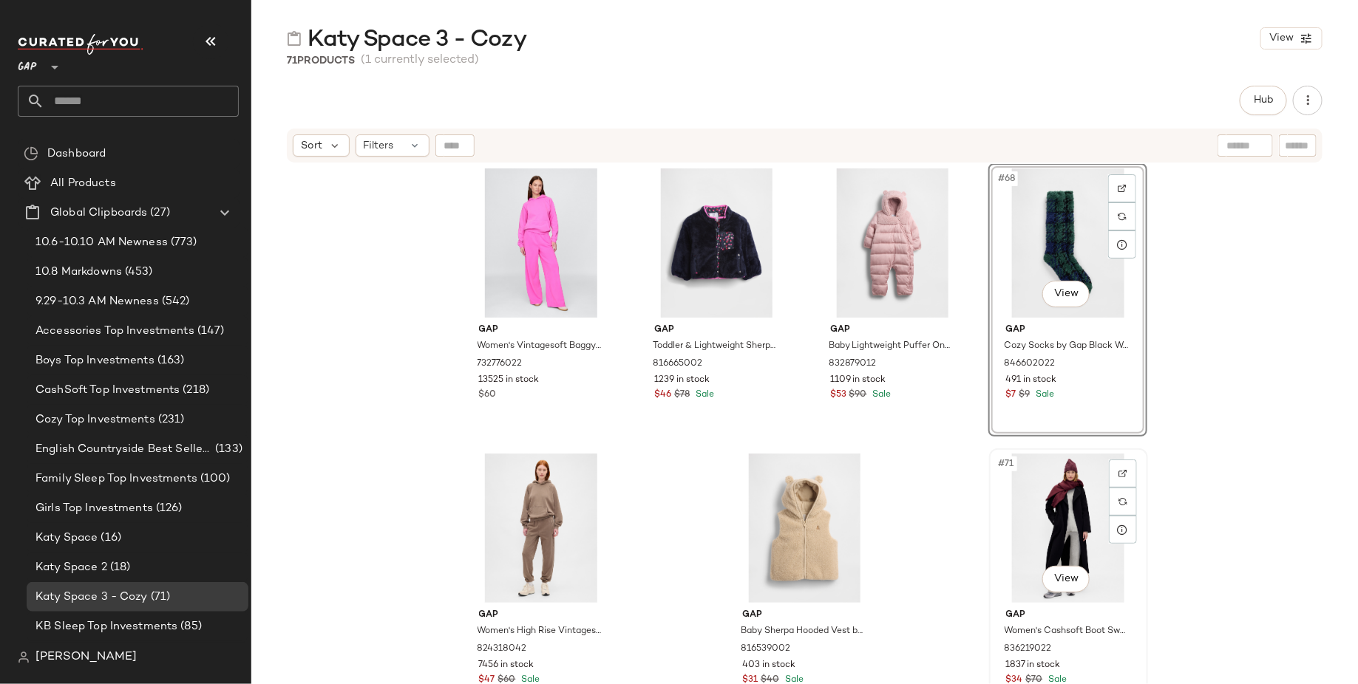
click at [1034, 521] on div "#71 View" at bounding box center [1068, 528] width 149 height 149
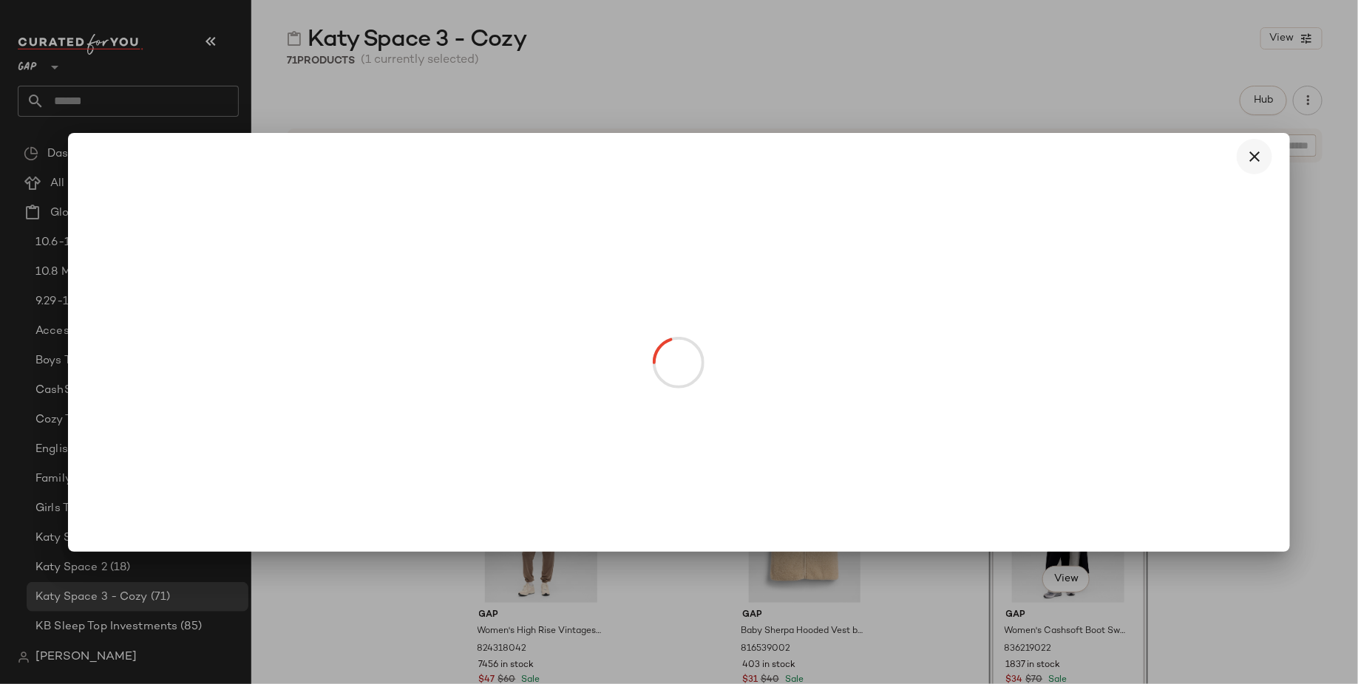
click at [1249, 159] on icon "button" at bounding box center [1254, 157] width 18 height 18
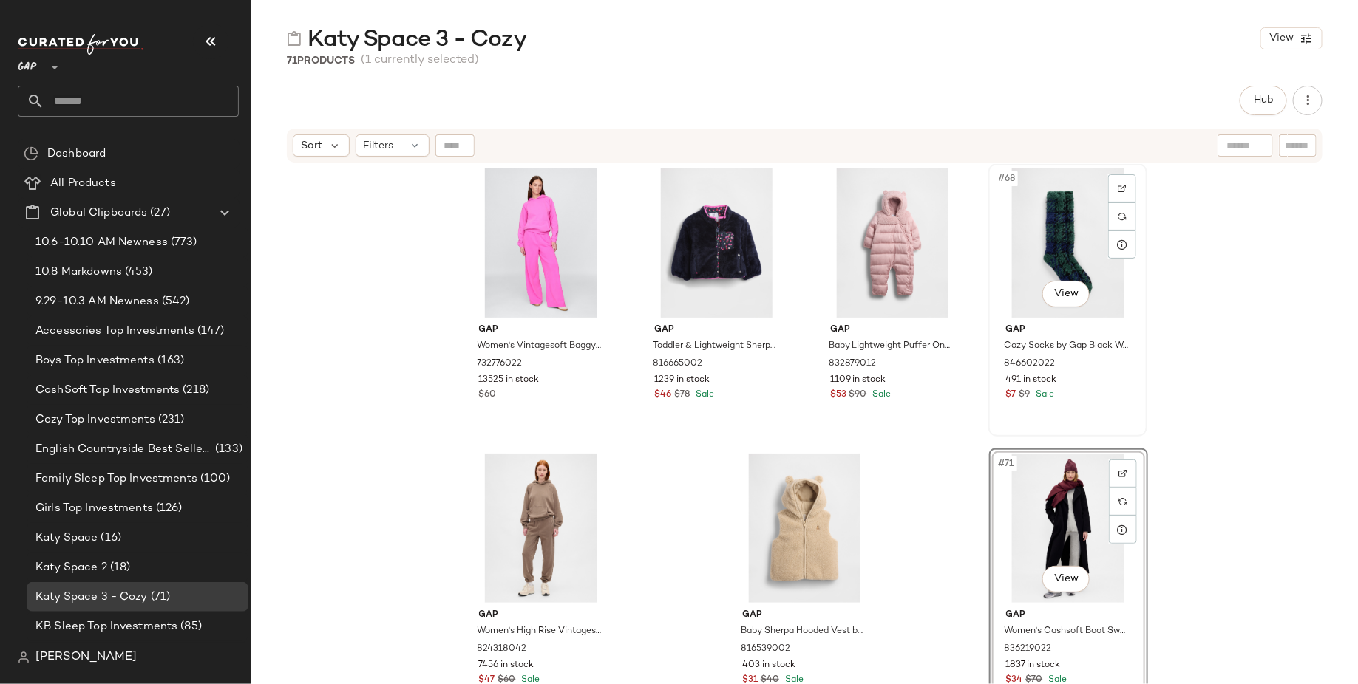
click at [1042, 248] on div "#68 View" at bounding box center [1067, 242] width 149 height 149
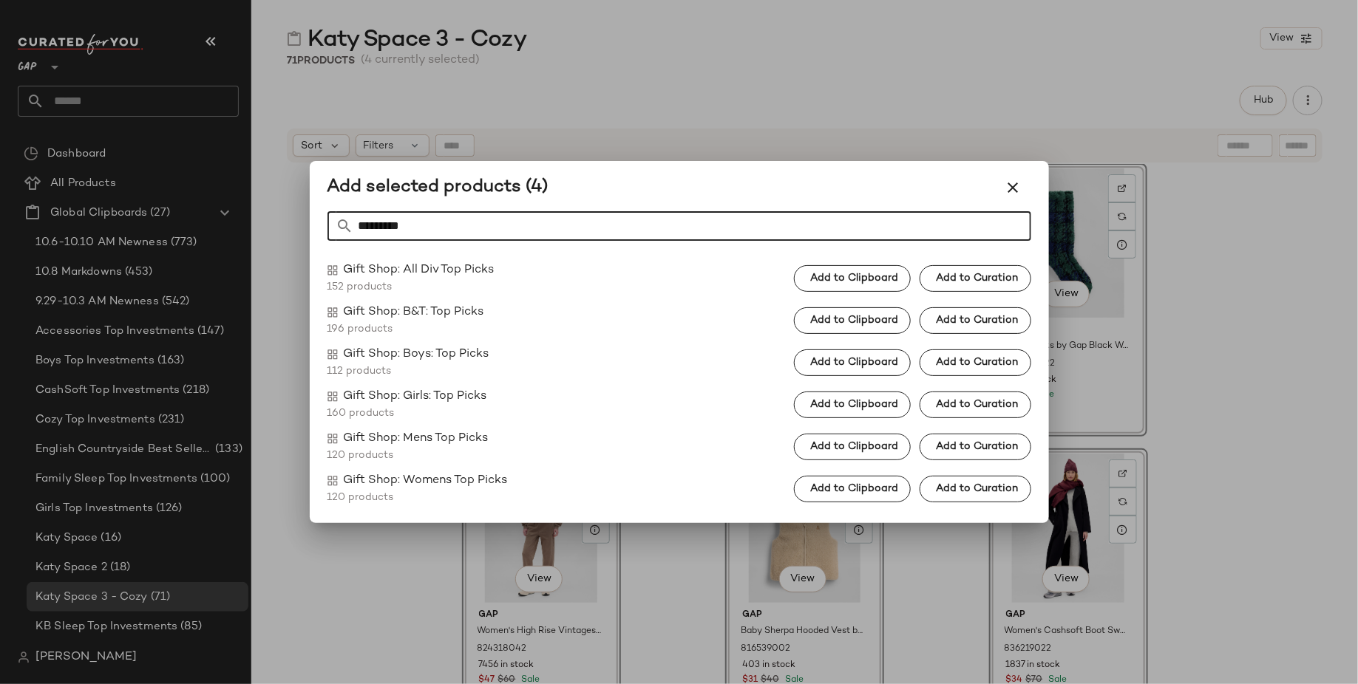
click at [881, 221] on input "*********" at bounding box center [692, 226] width 677 height 30
type input "********"
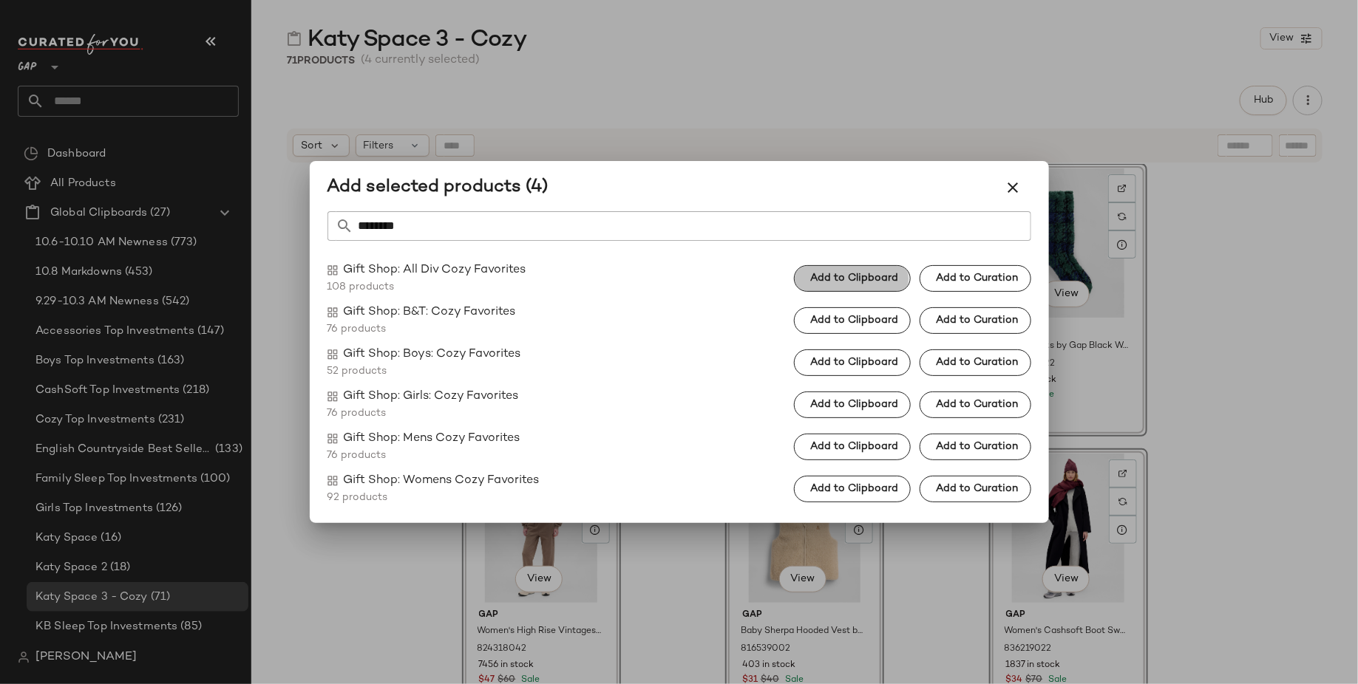
click at [862, 284] on button "Add to Clipboard" at bounding box center [852, 278] width 117 height 27
click at [1007, 183] on icon "button" at bounding box center [1013, 188] width 18 height 18
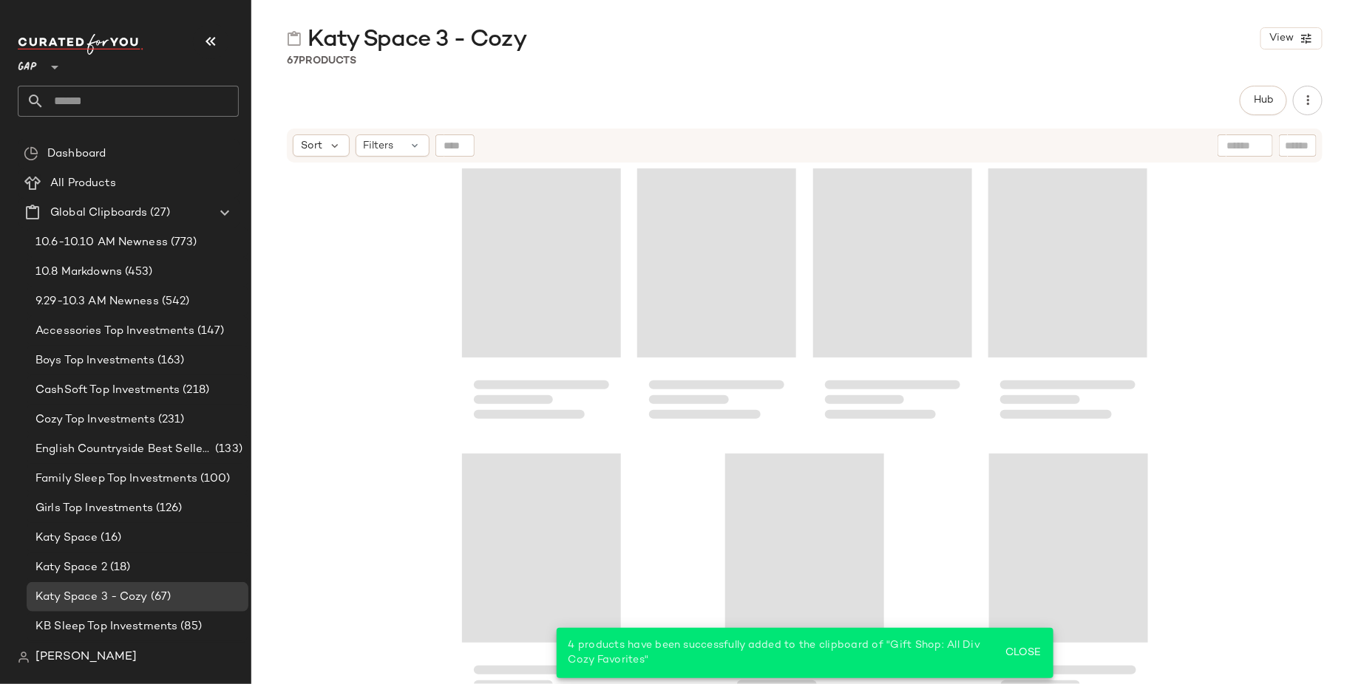
scroll to position [4294, 0]
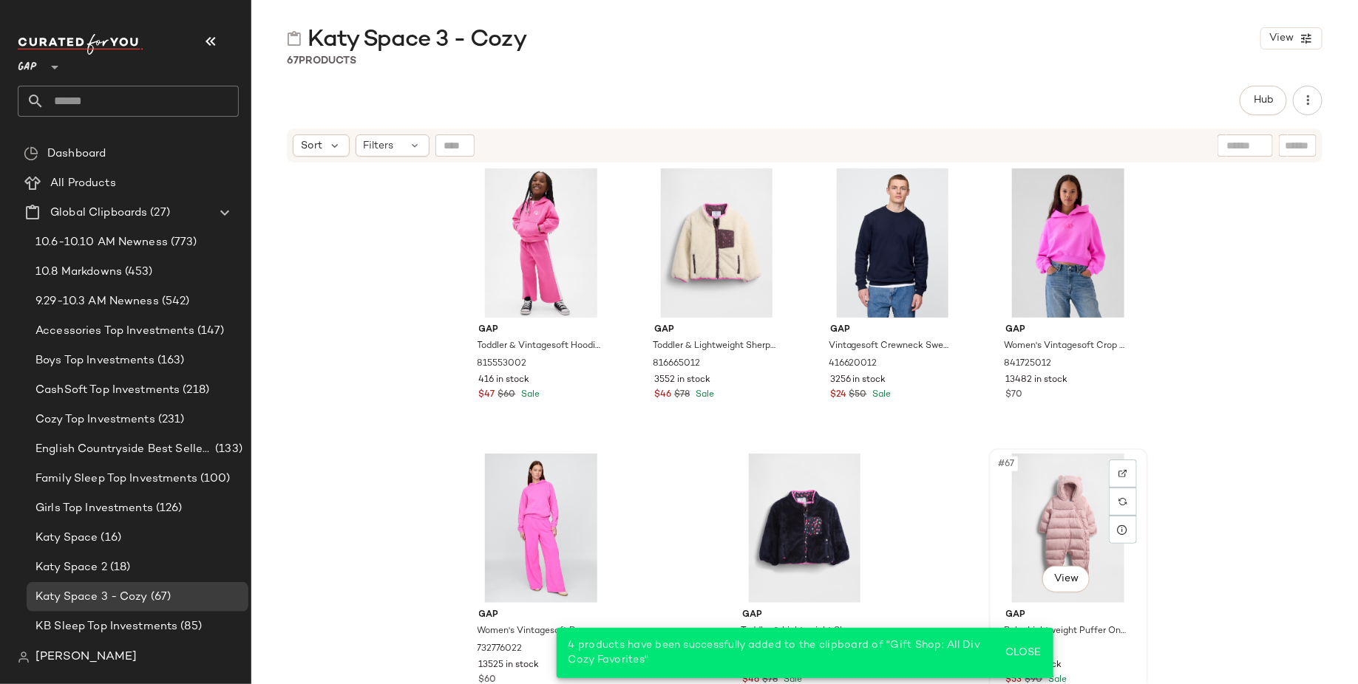
click at [1077, 527] on div "#67 View" at bounding box center [1068, 528] width 149 height 149
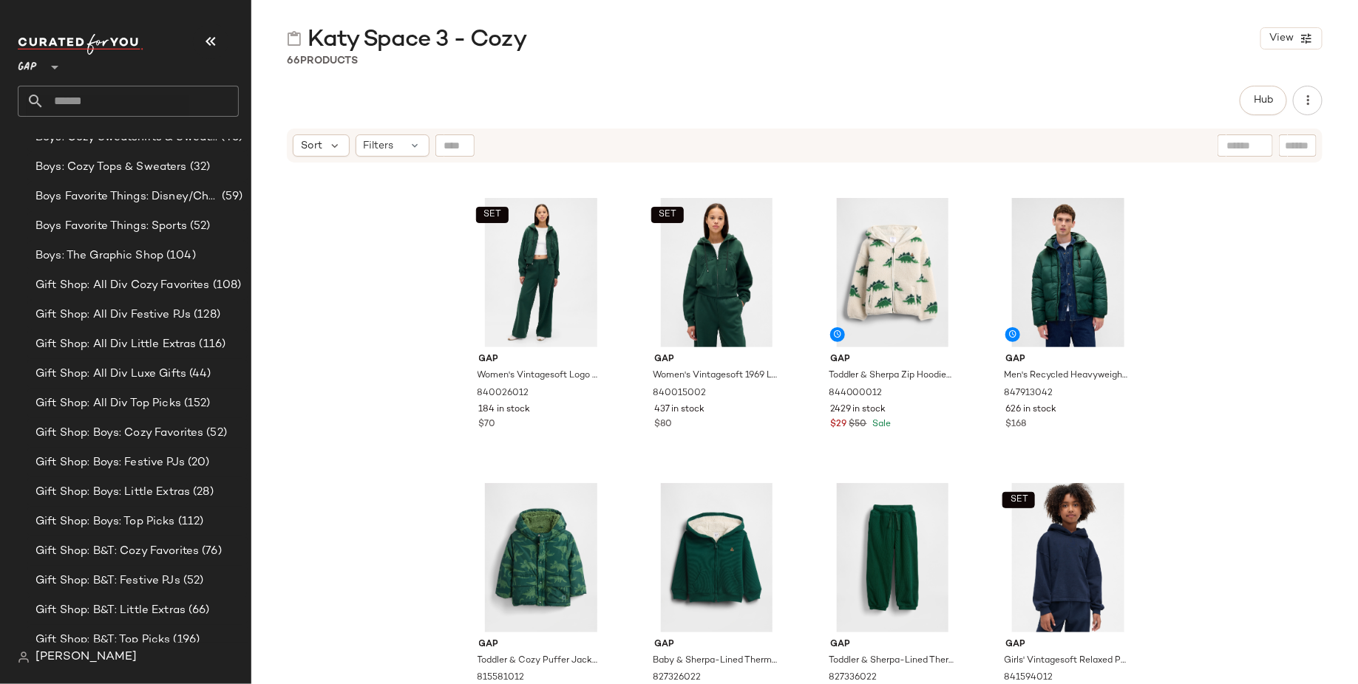
scroll to position [1428, 0]
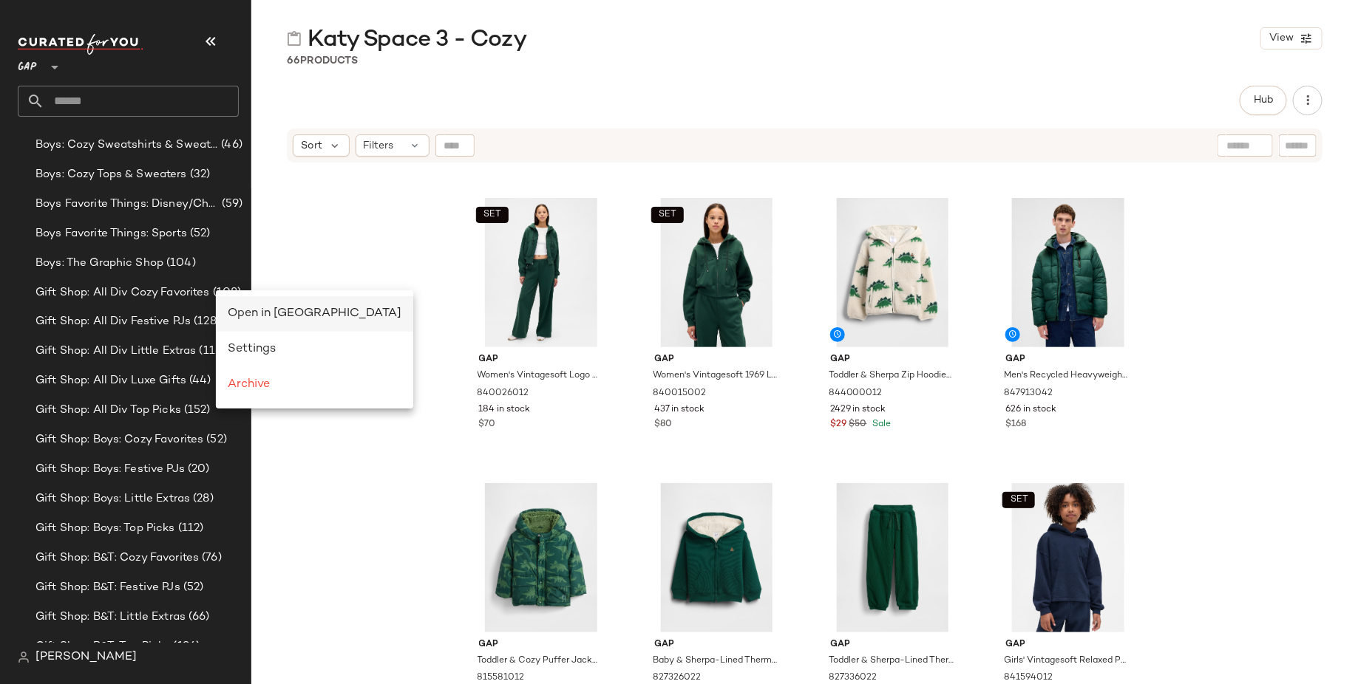
click at [237, 319] on span "Open in Split View" at bounding box center [315, 313] width 174 height 13
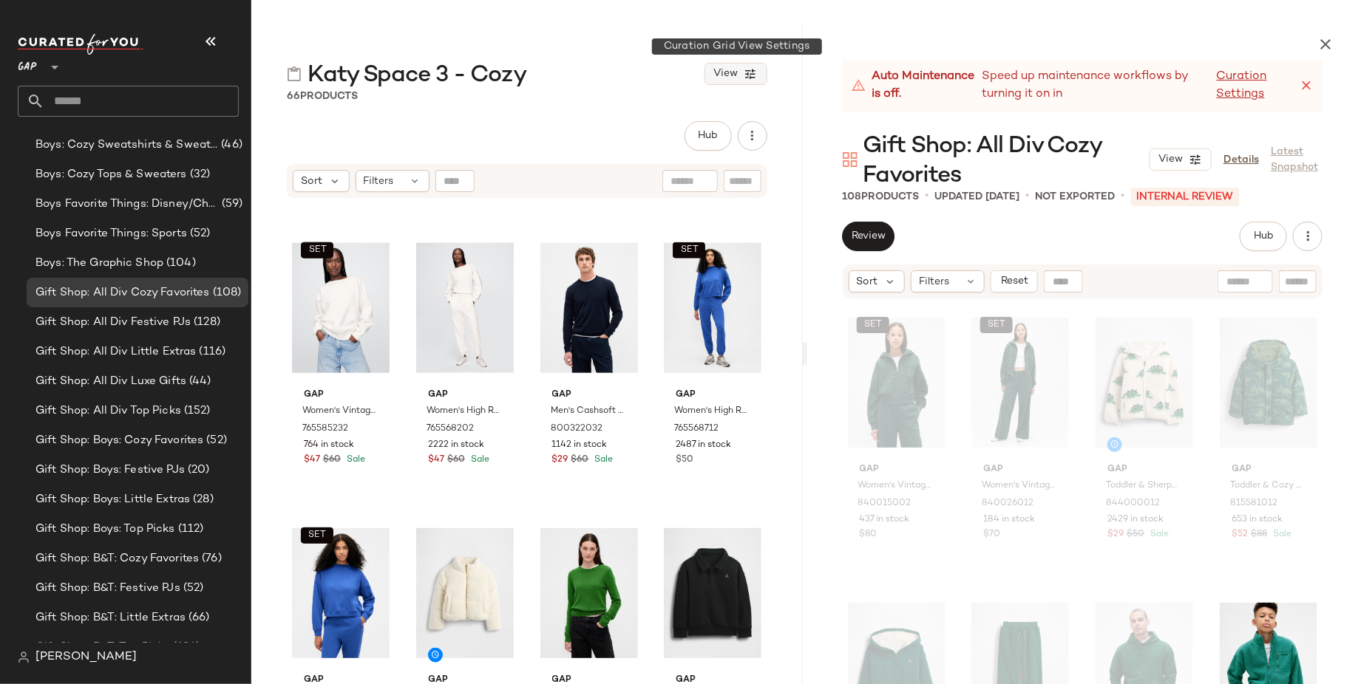
click at [728, 81] on button "View" at bounding box center [735, 74] width 62 height 22
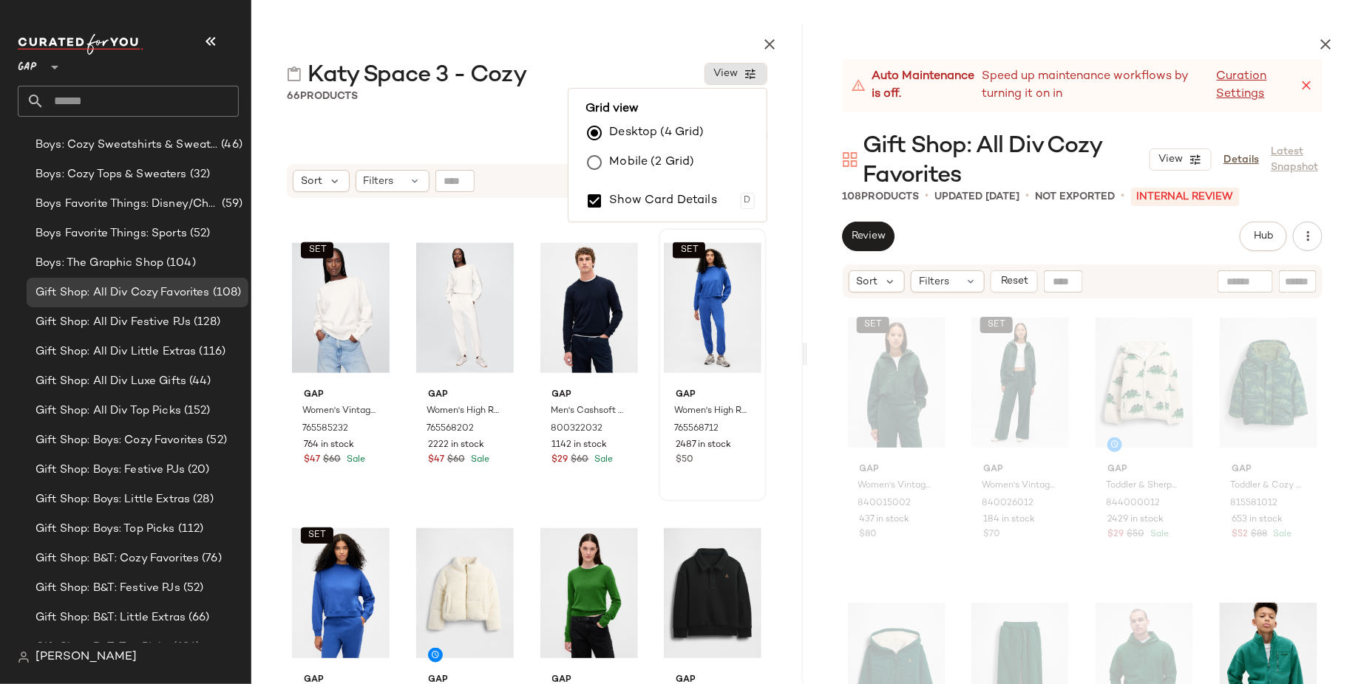
drag, startPoint x: 684, startPoint y: 195, endPoint x: 684, endPoint y: 222, distance: 27.3
click at [684, 195] on label "Show Card Details" at bounding box center [664, 200] width 108 height 41
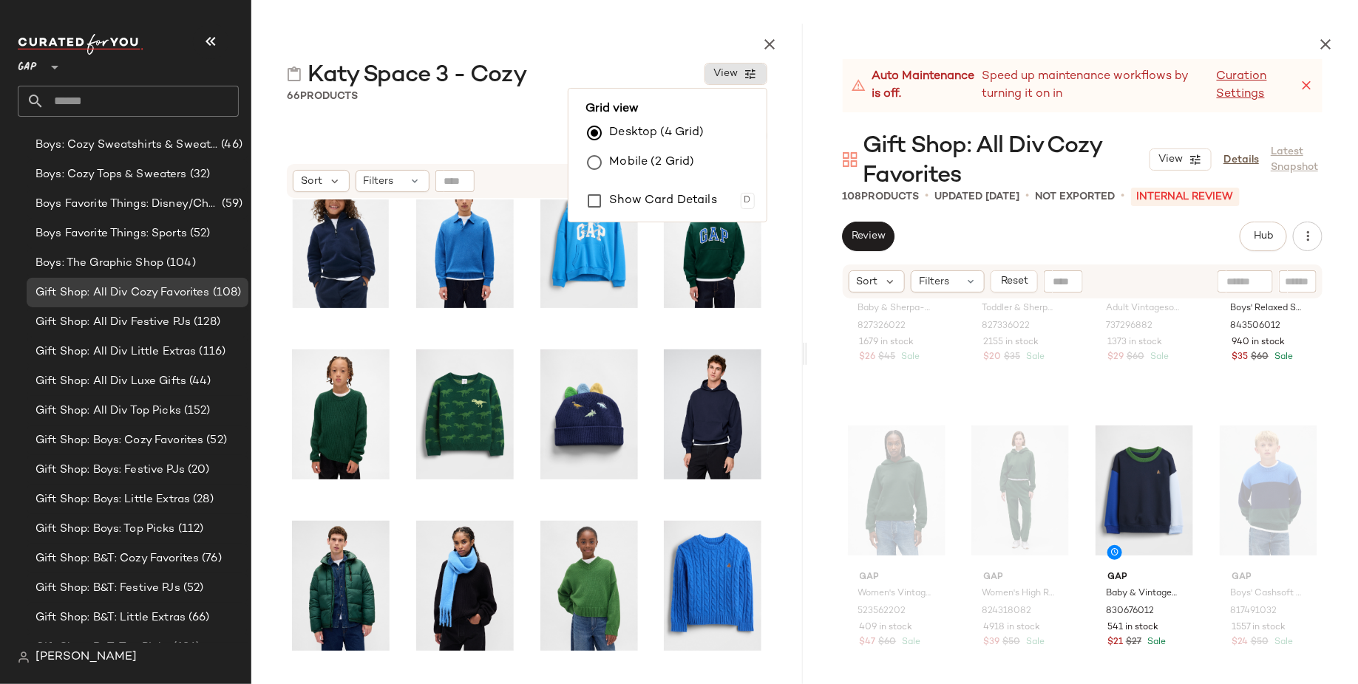
scroll to position [185, 0]
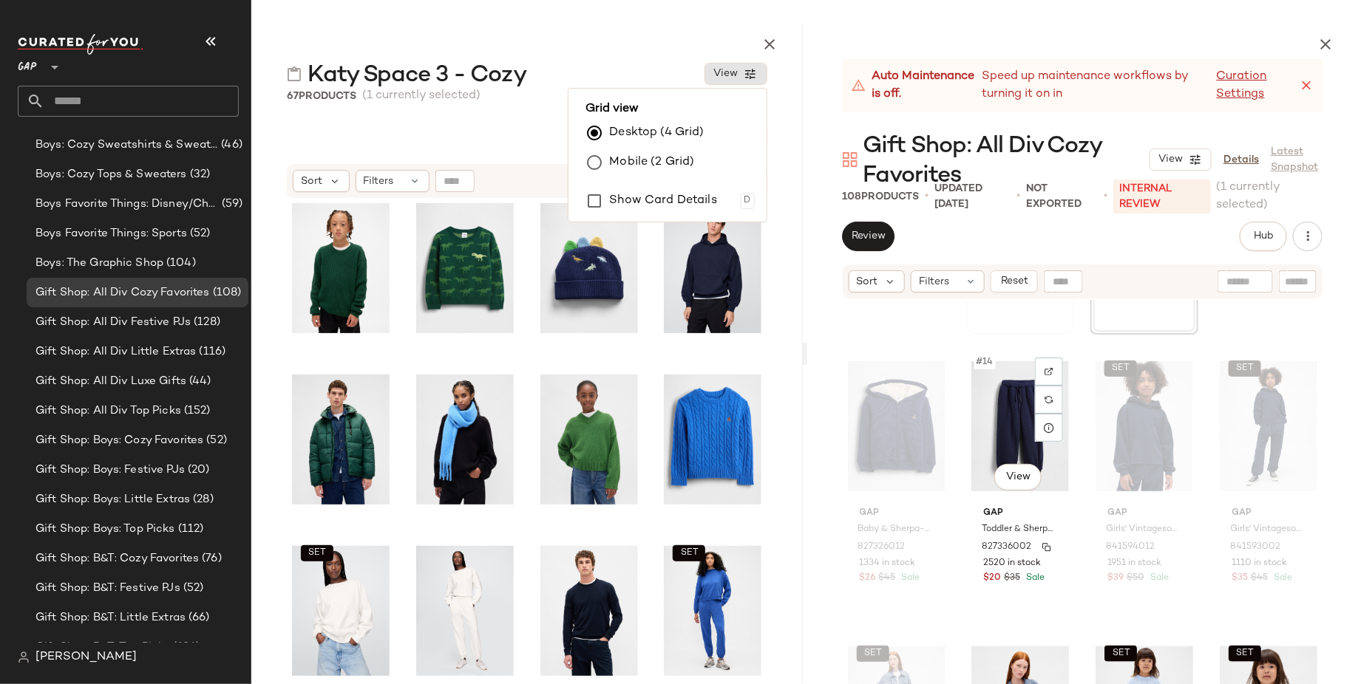
scroll to position [993, 0]
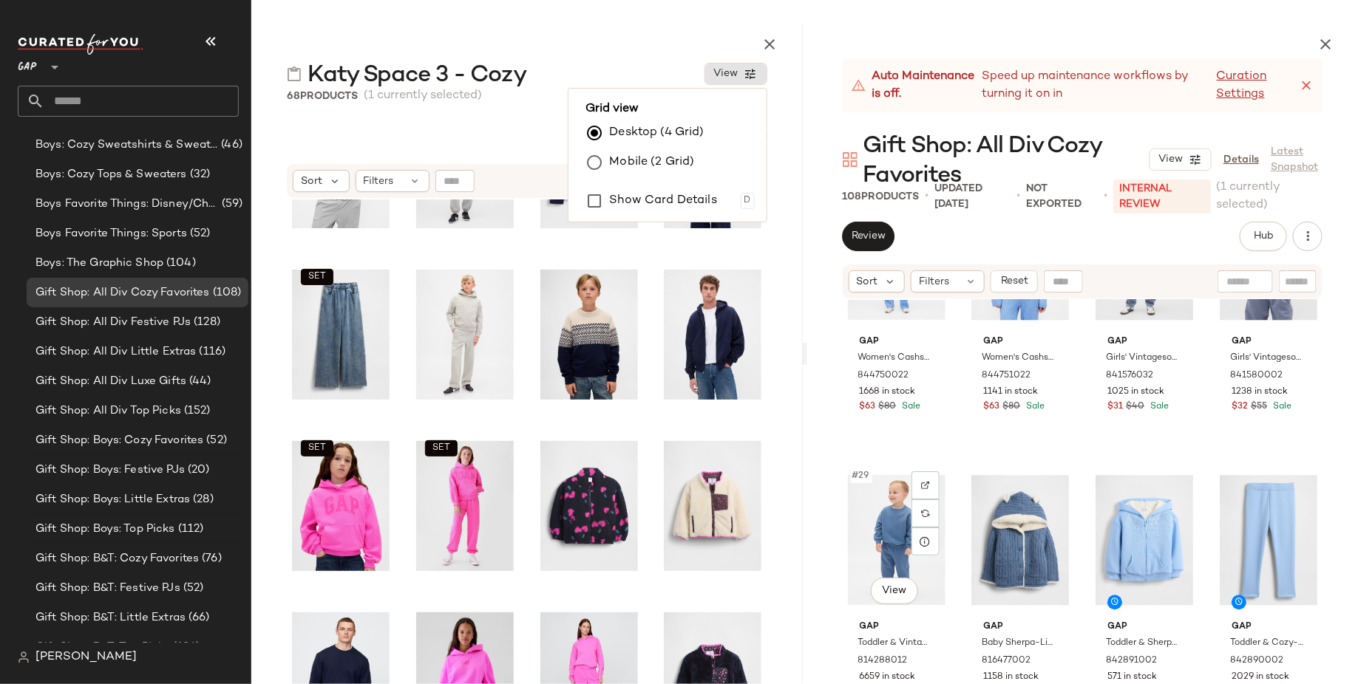
scroll to position [1853, 0]
click at [208, 50] on button "button" at bounding box center [210, 41] width 35 height 35
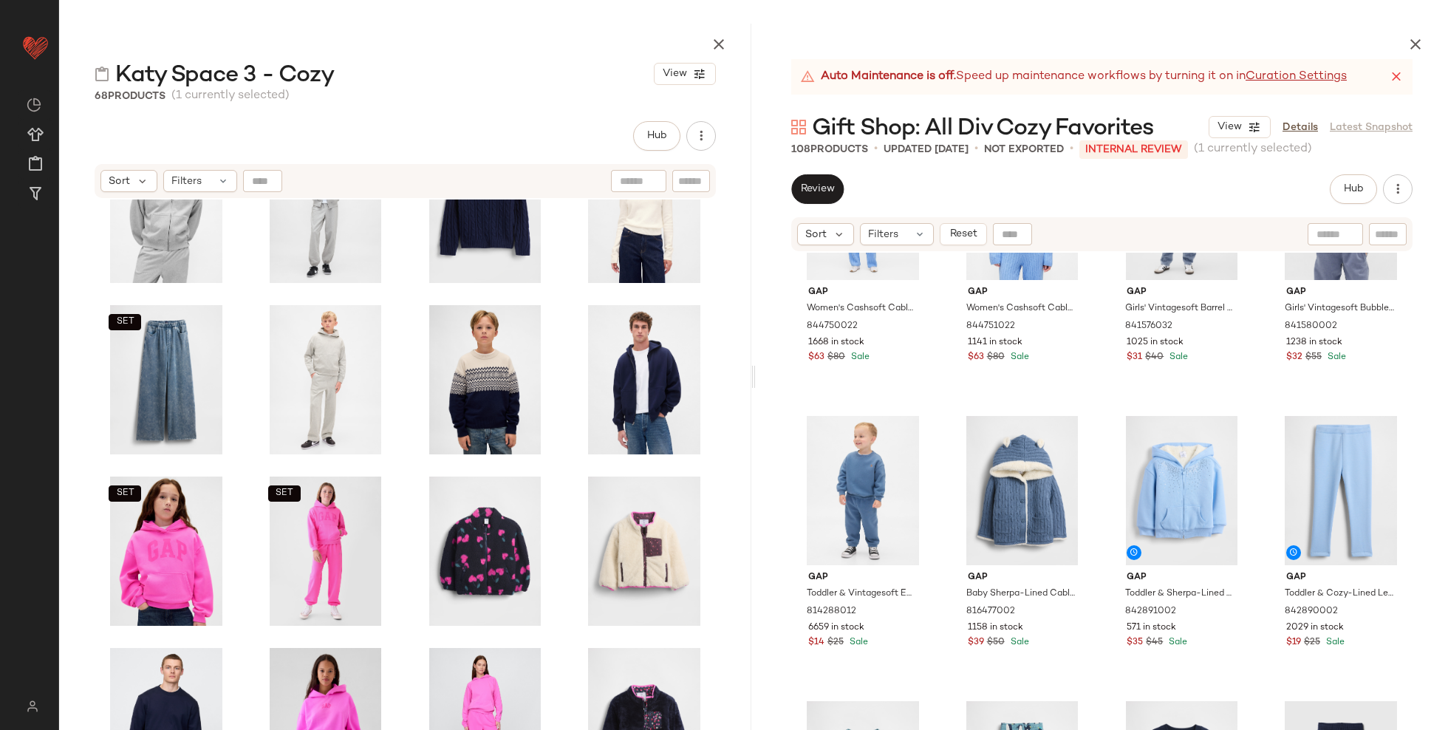
click at [1357, 81] on icon at bounding box center [1396, 76] width 15 height 15
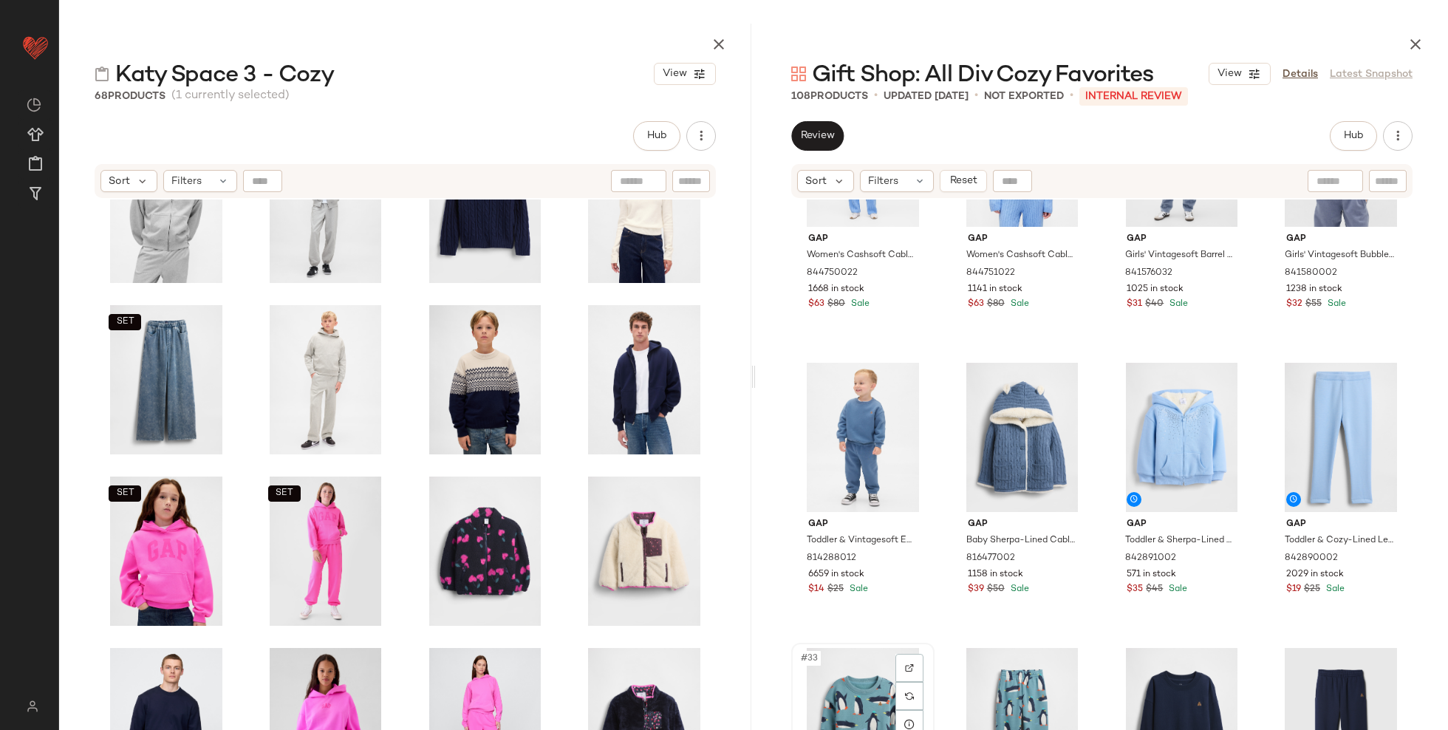
scroll to position [1856, 0]
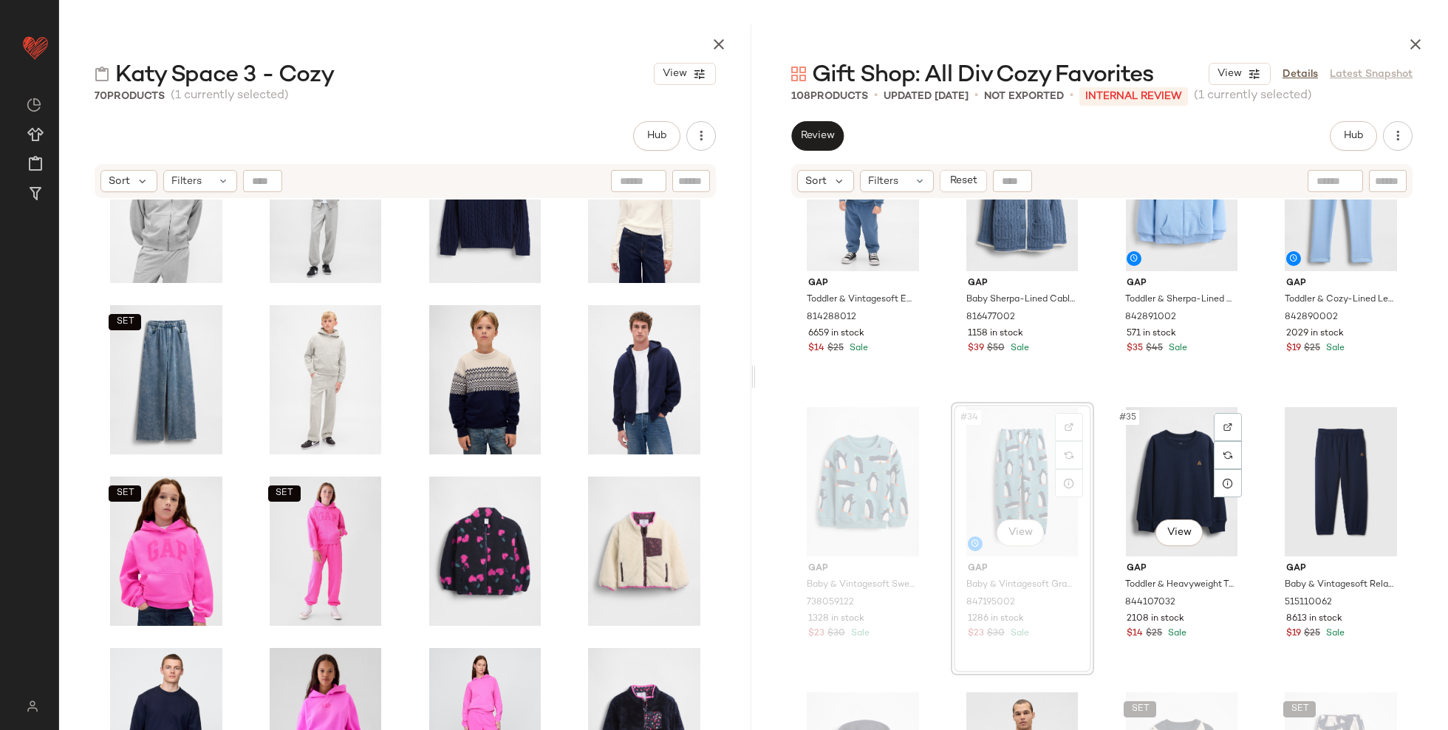
scroll to position [2095, 0]
click at [1317, 471] on div "#36 View" at bounding box center [1341, 480] width 133 height 149
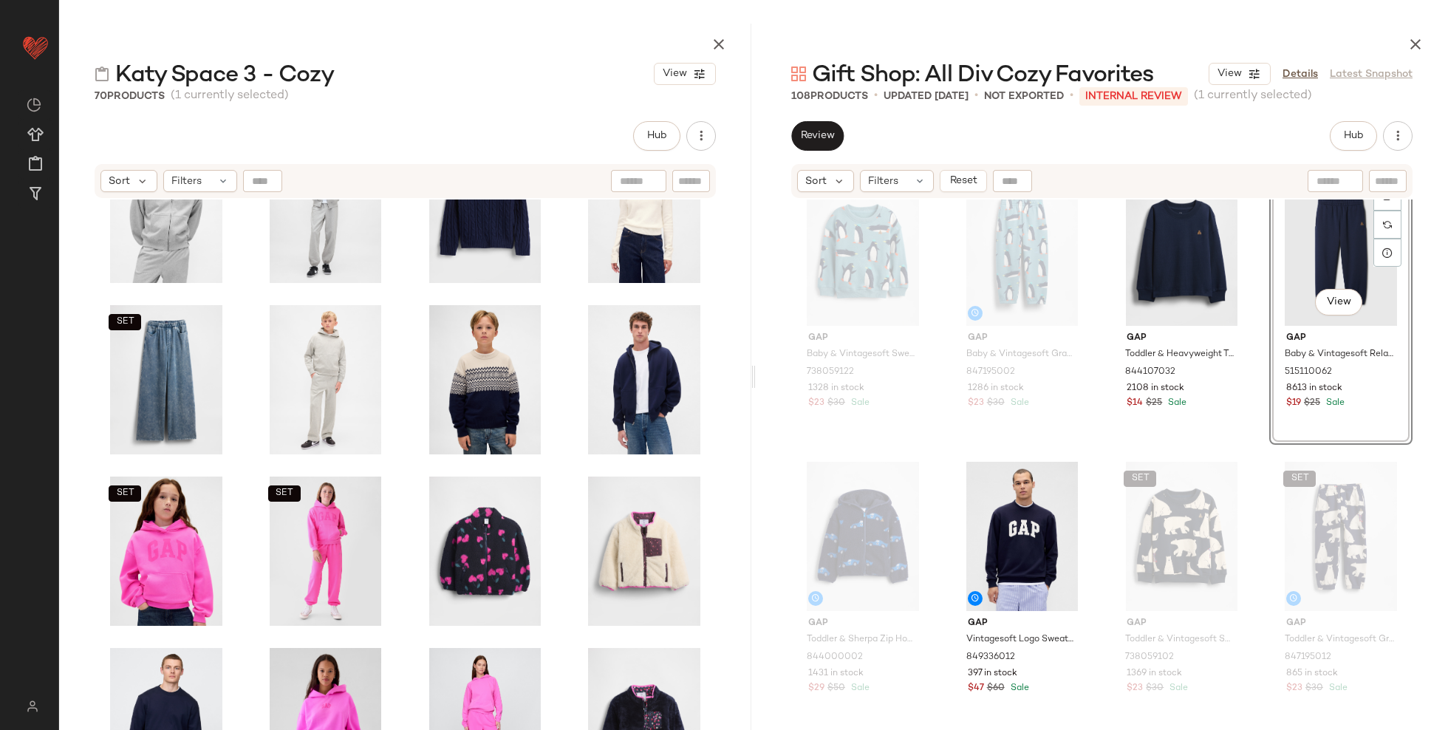
scroll to position [2329, 0]
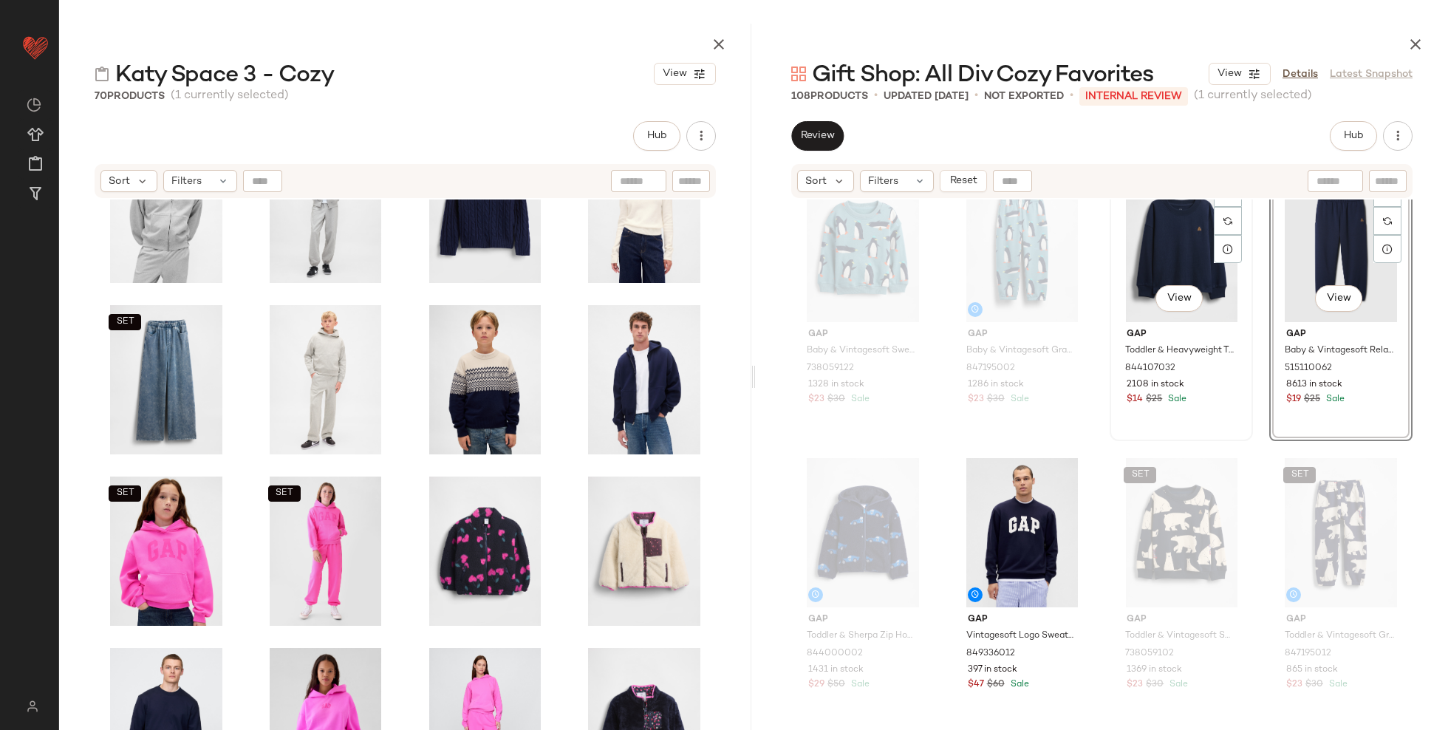
click at [1157, 248] on div "#35 View" at bounding box center [1181, 247] width 133 height 149
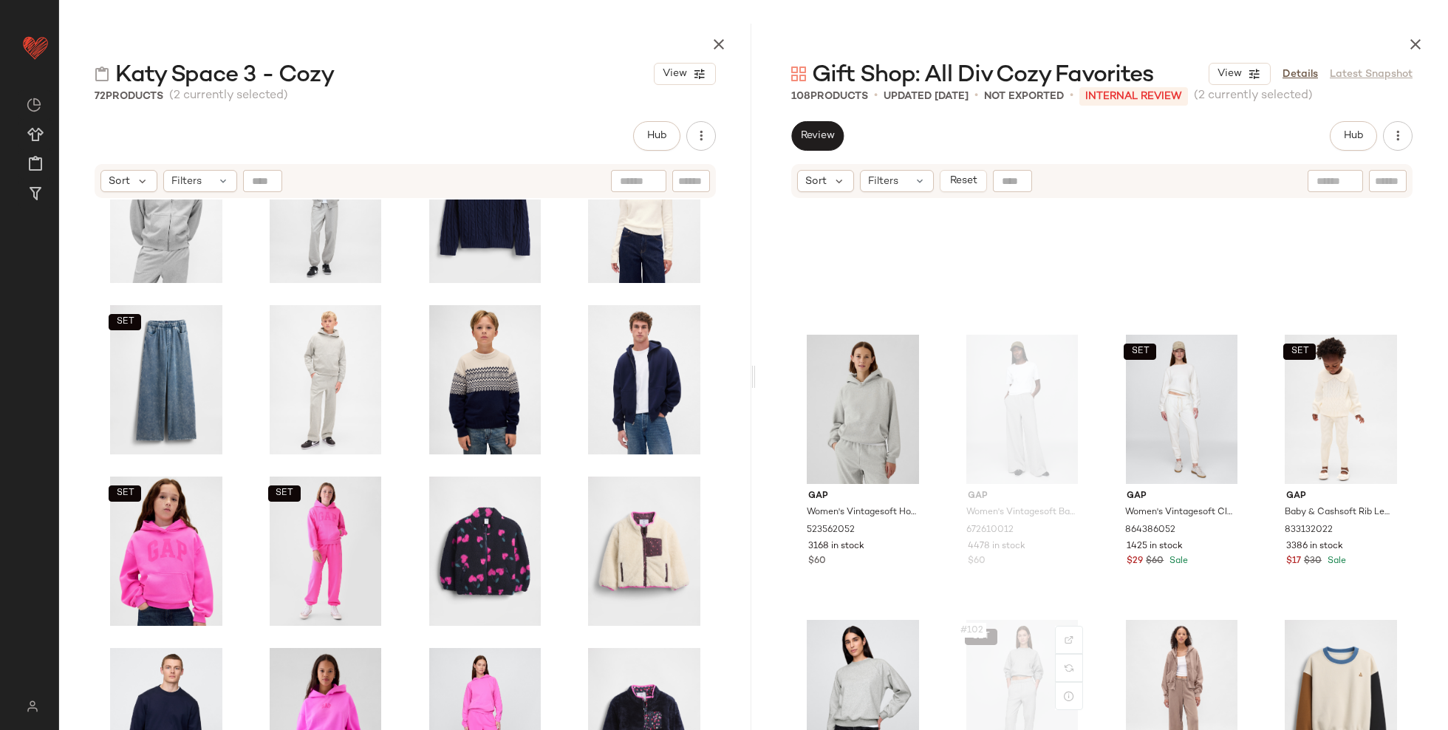
scroll to position [7102, 0]
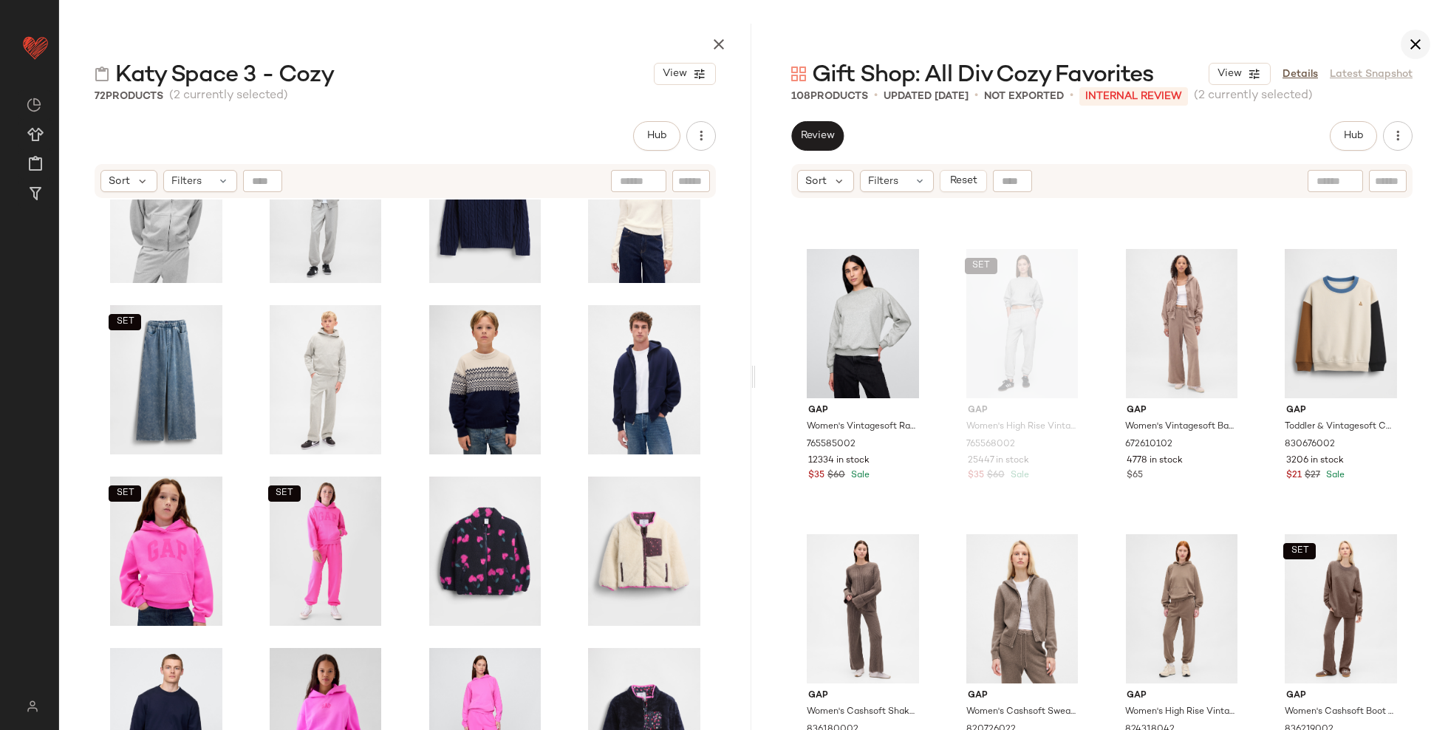
click at [1357, 30] on button "button" at bounding box center [1416, 45] width 30 height 30
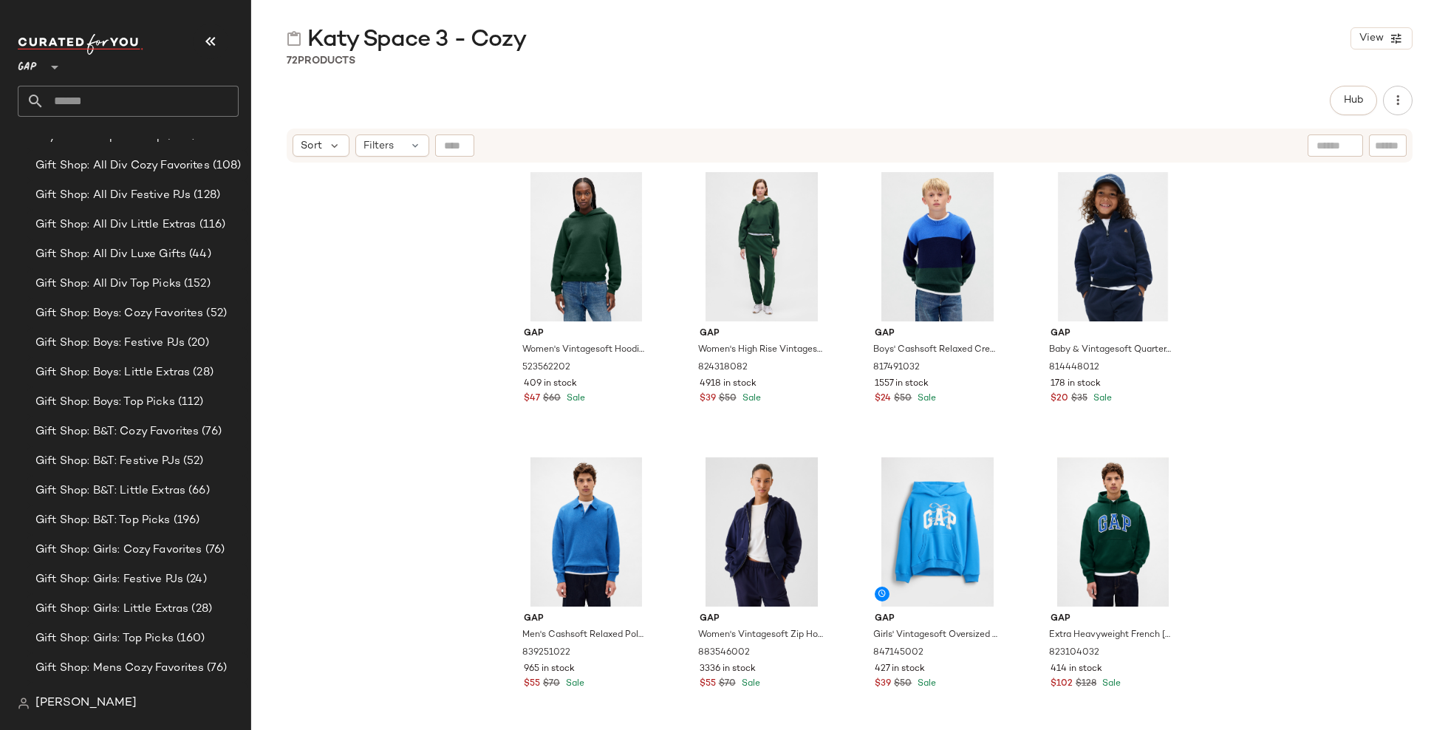
scroll to position [1505, 0]
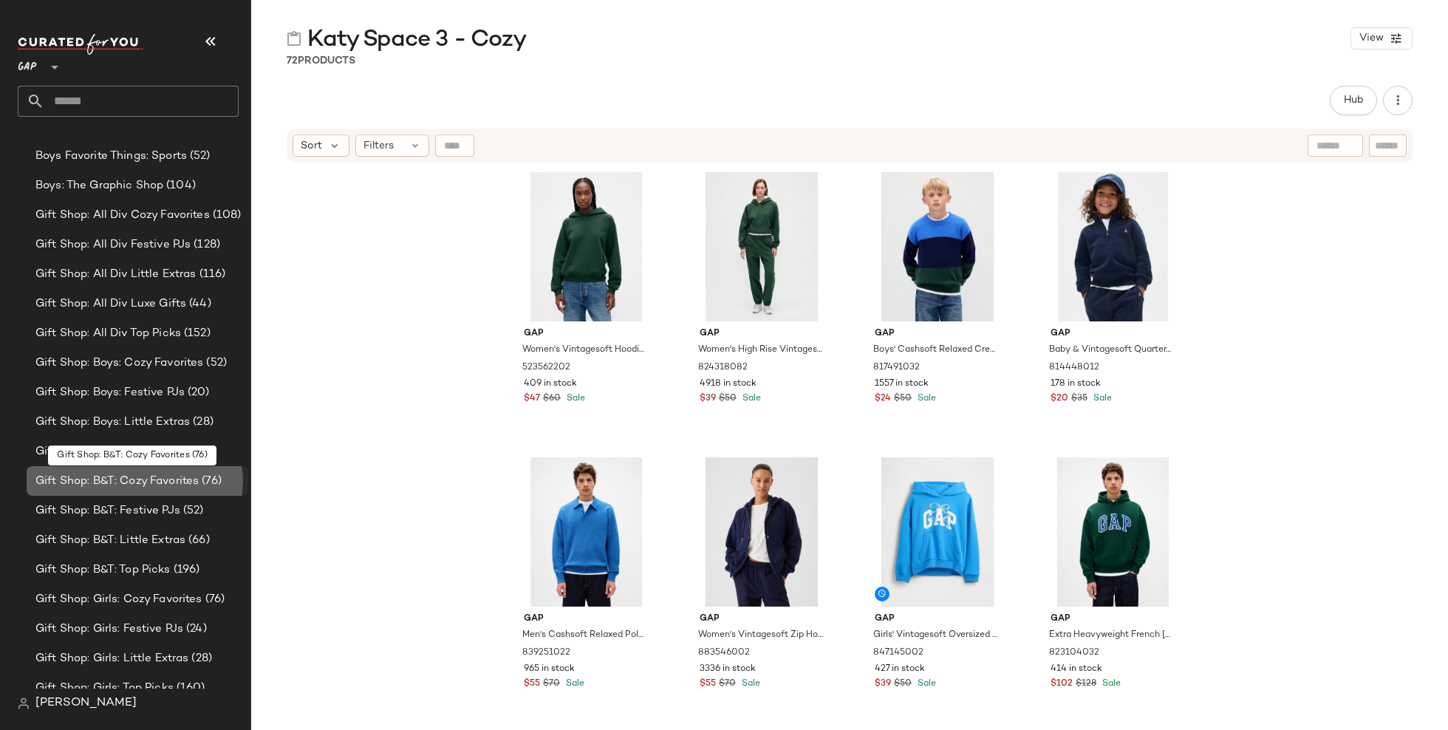
click at [143, 483] on span "Gift Shop: B&T: Cozy Favorites" at bounding box center [116, 481] width 163 height 17
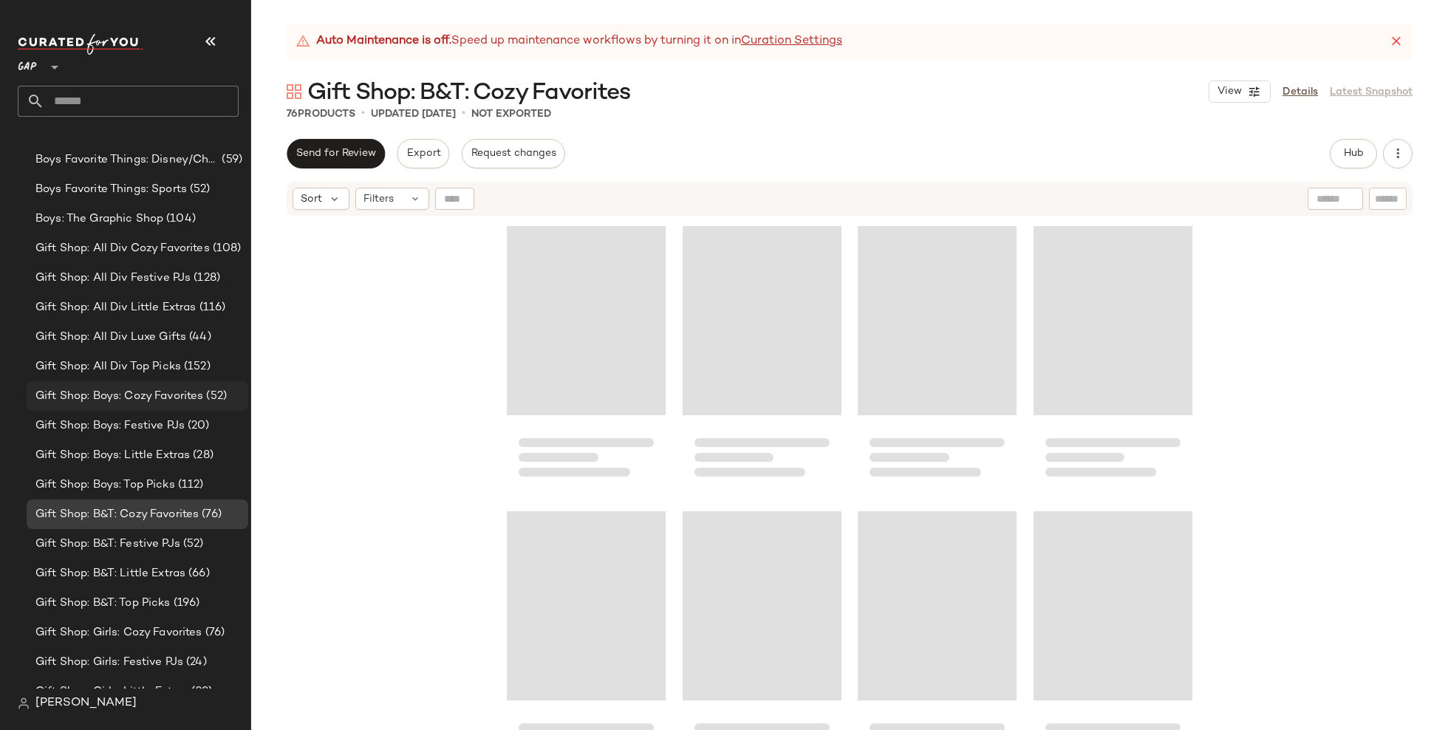
scroll to position [1468, 0]
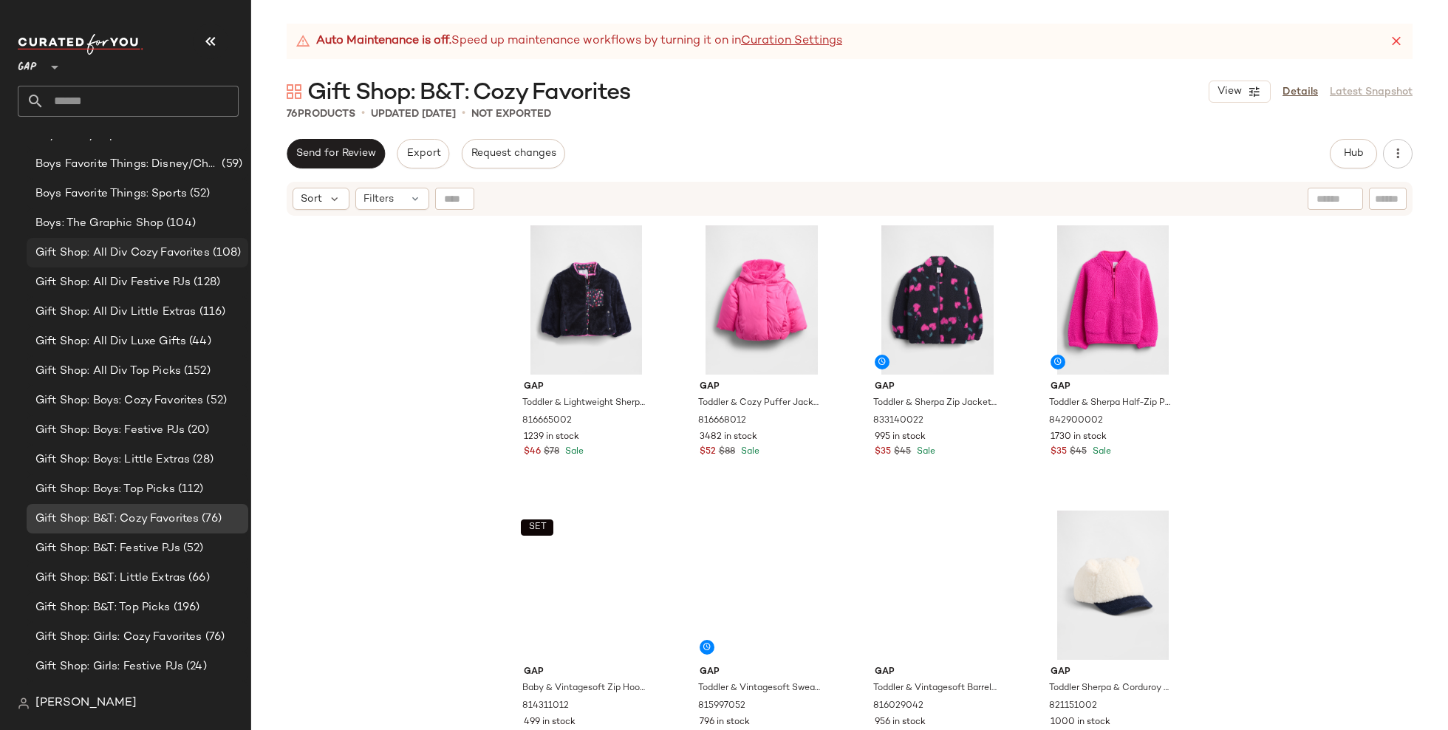
click at [200, 248] on span "Gift Shop: All Div Cozy Favorites" at bounding box center [122, 253] width 174 height 17
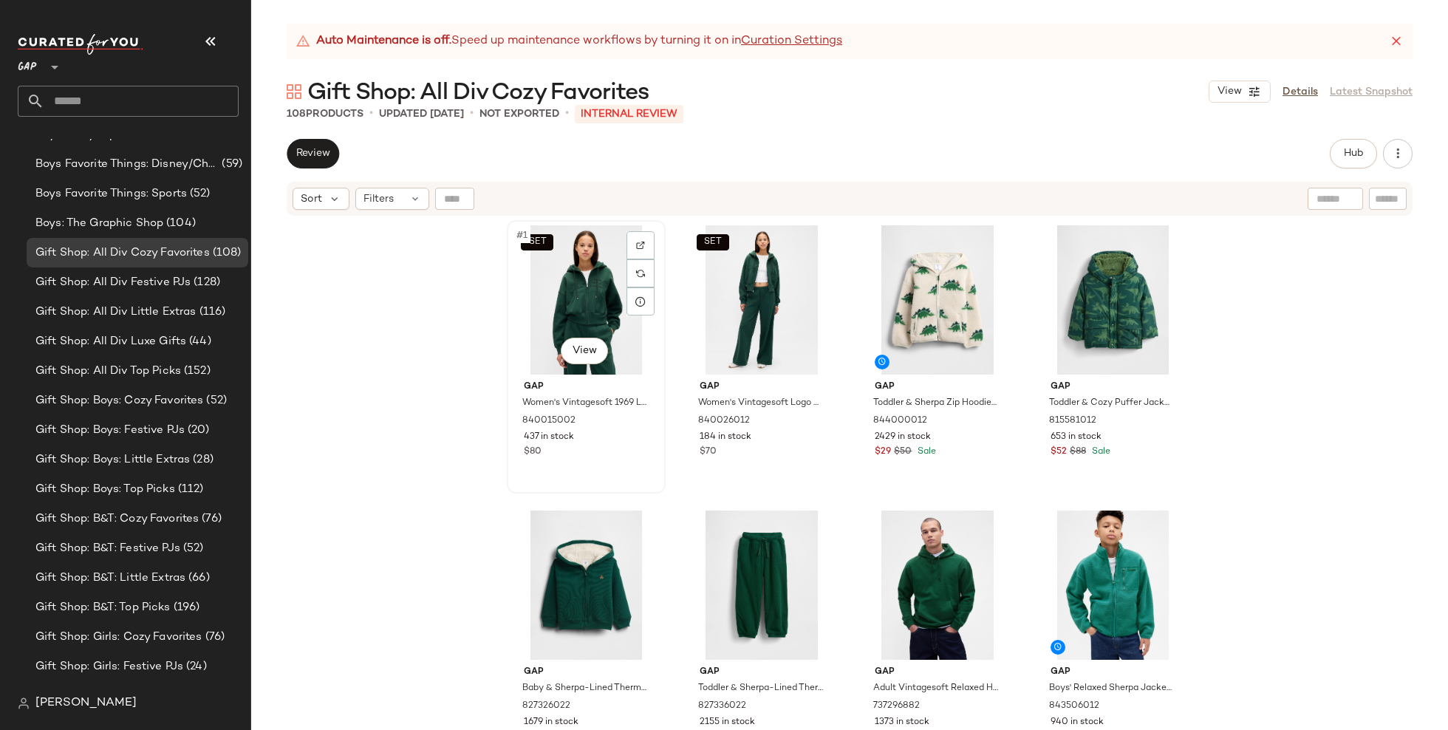
click at [573, 328] on div "SET #1 View" at bounding box center [586, 299] width 149 height 149
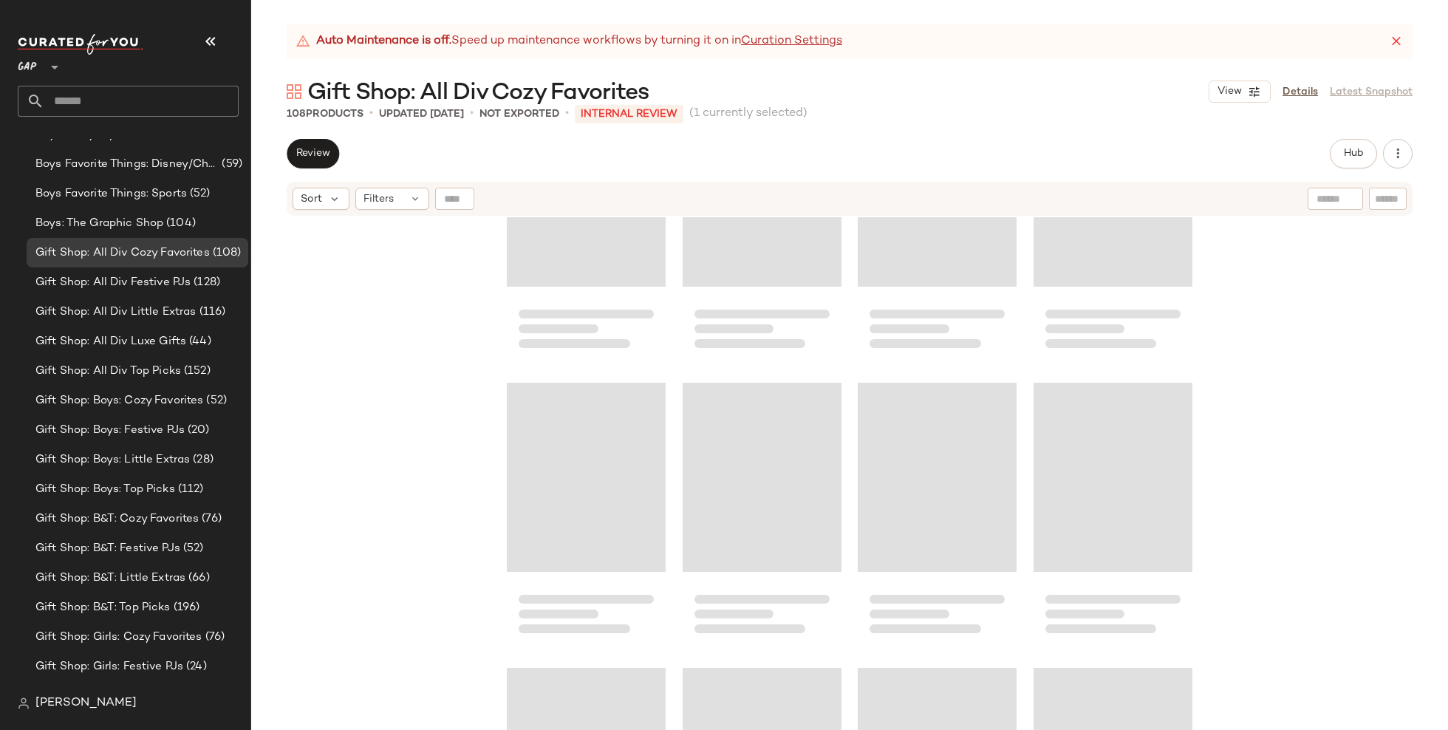
scroll to position [7155, 0]
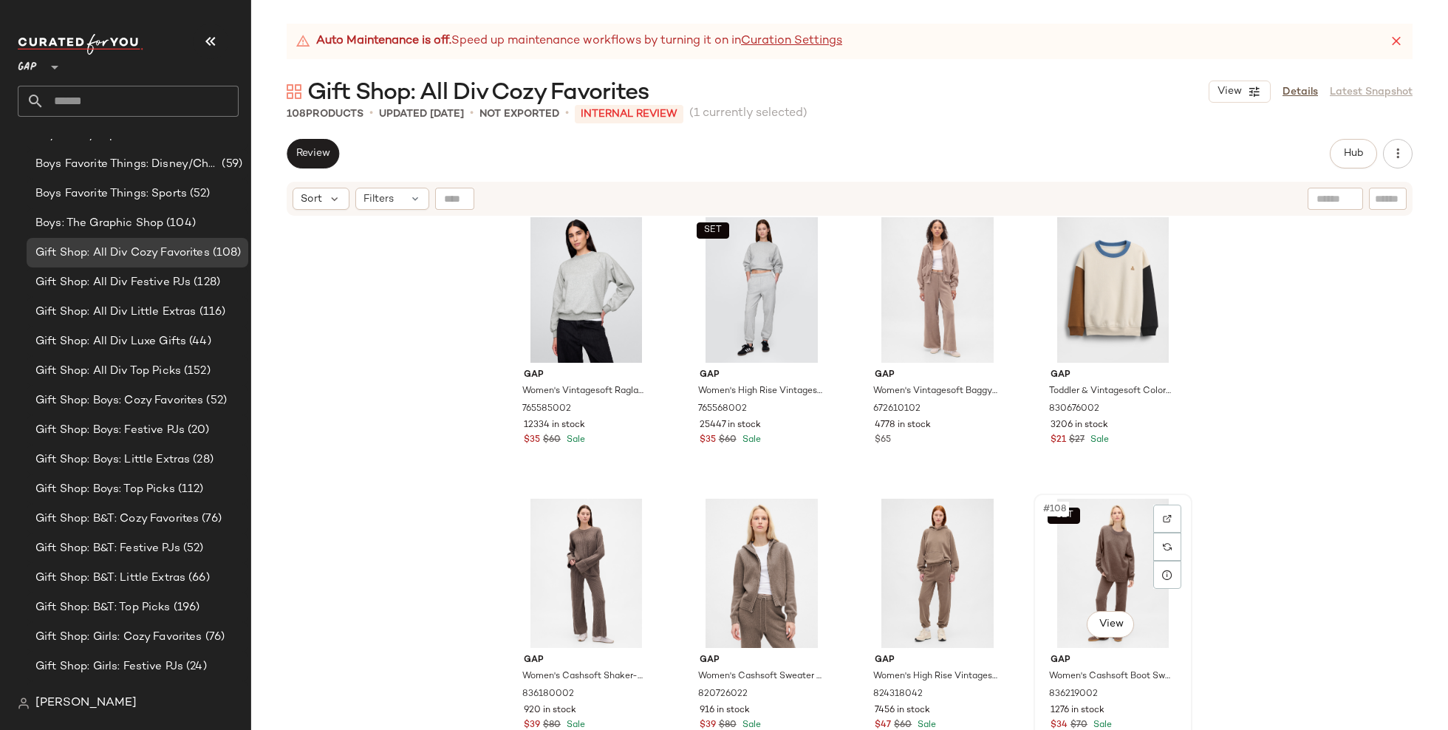
click at [1066, 543] on div "SET #108 View" at bounding box center [1113, 573] width 149 height 149
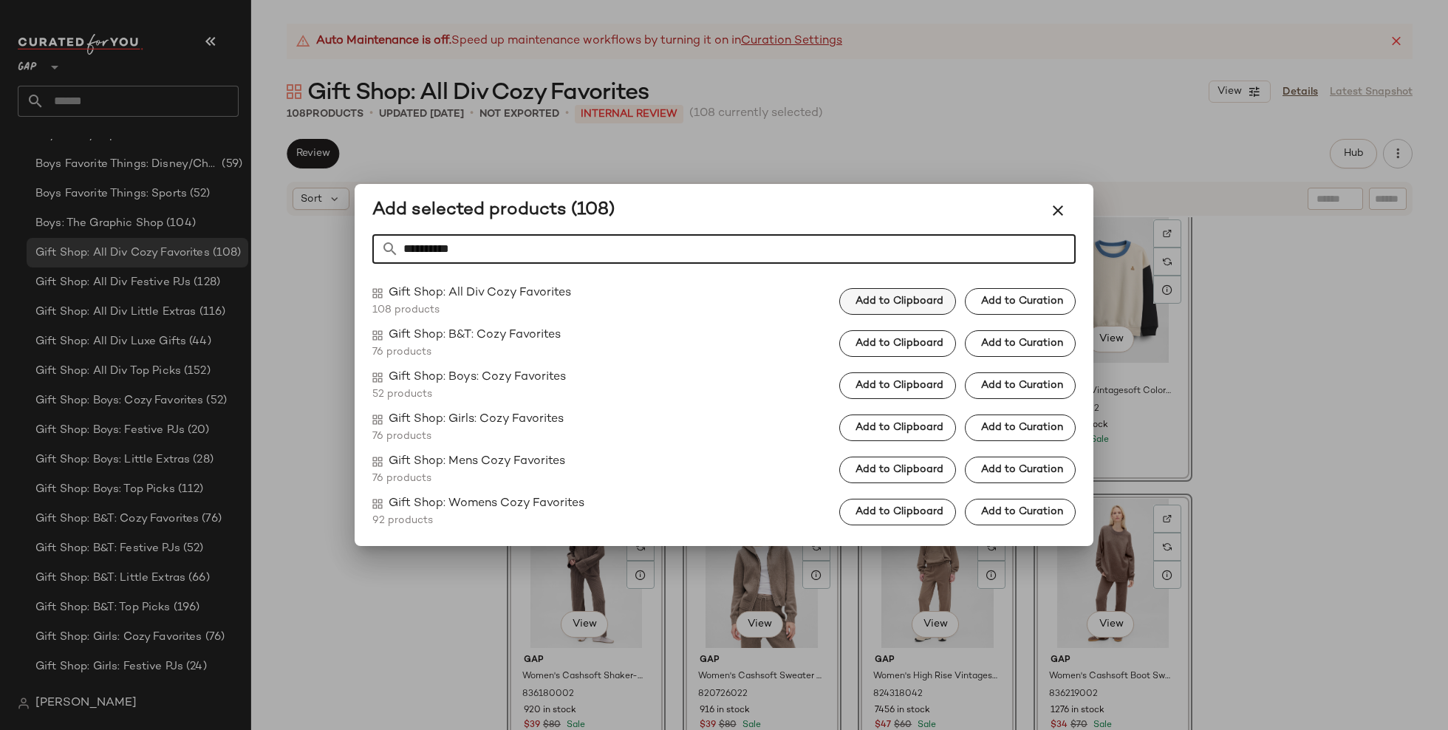
type input "**********"
click at [930, 302] on span "Add to Clipboard" at bounding box center [899, 302] width 89 height 12
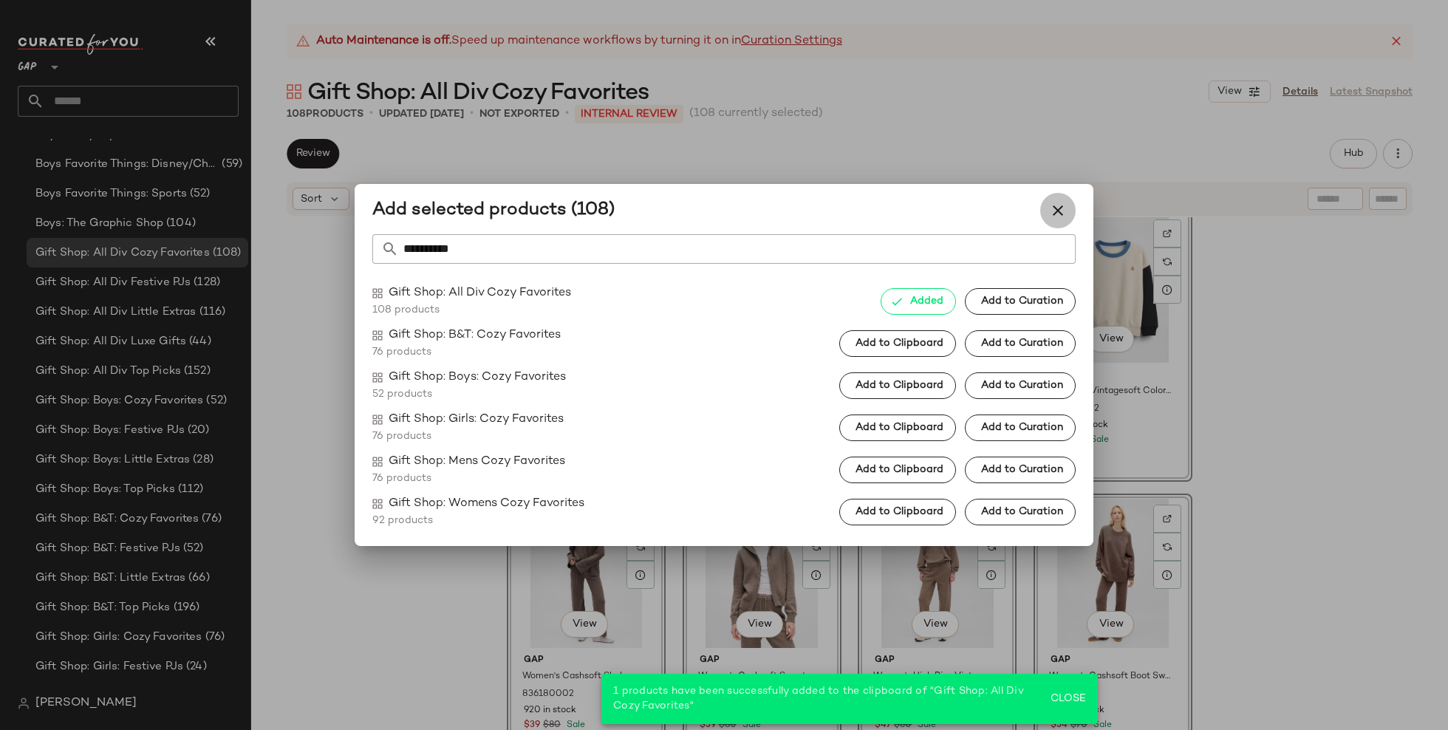
click at [1052, 211] on icon "button" at bounding box center [1058, 211] width 18 height 18
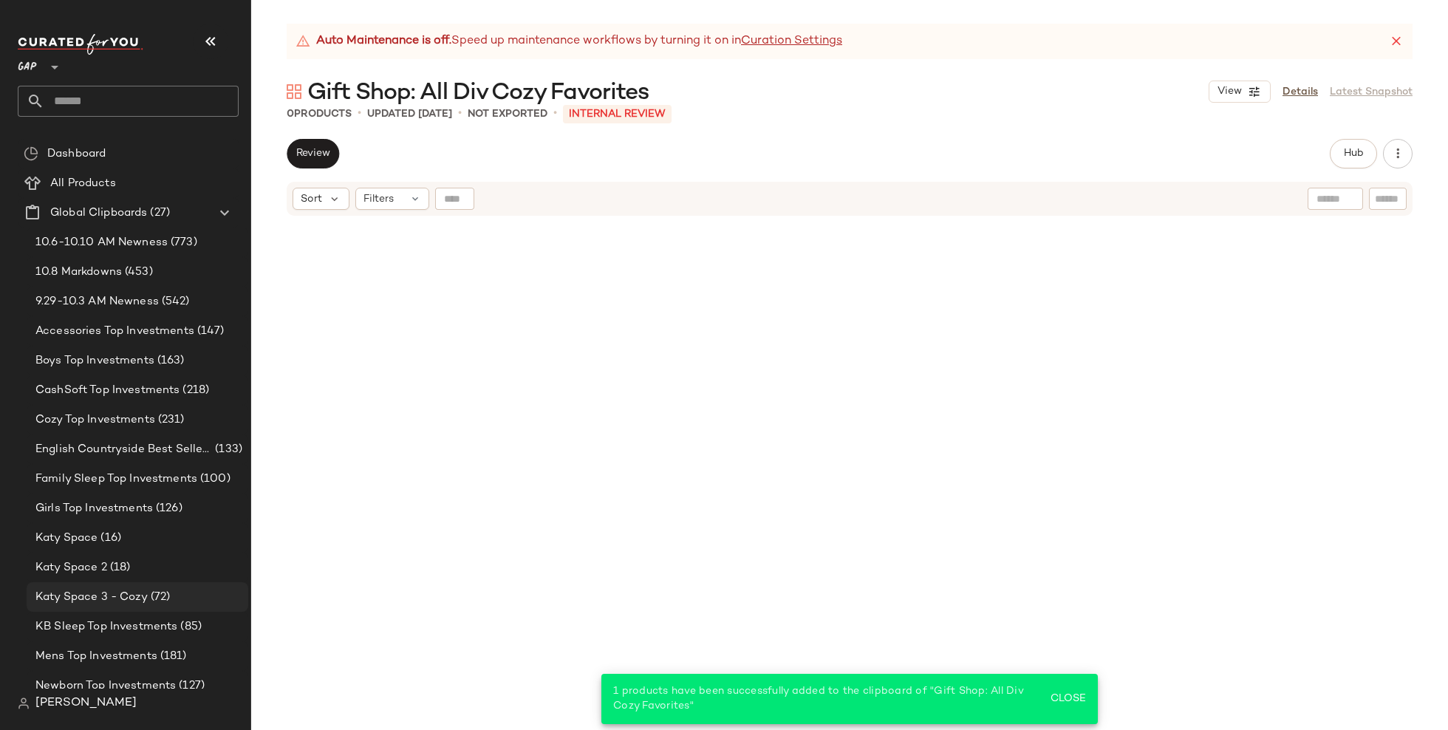
click at [157, 590] on span "(72)" at bounding box center [159, 597] width 23 height 17
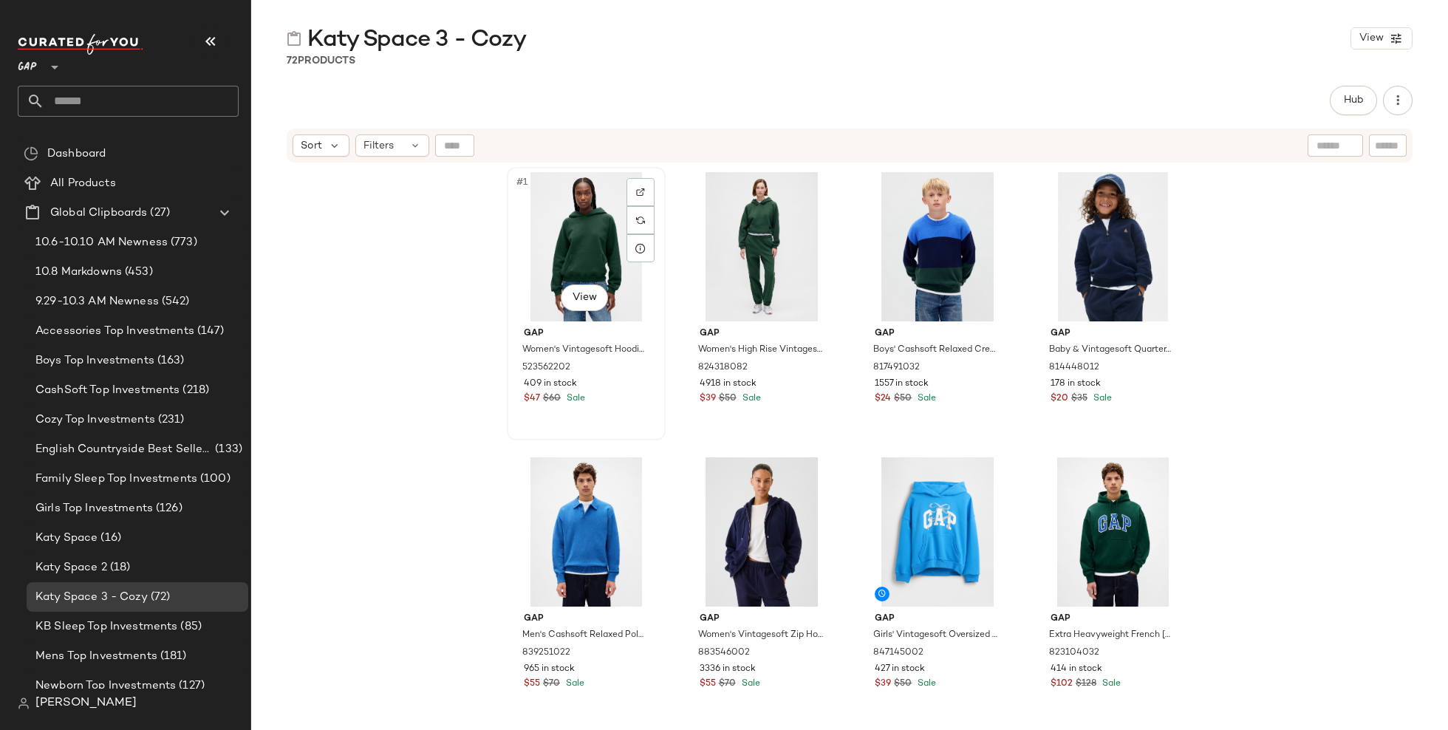
click at [573, 235] on div "#1 View" at bounding box center [586, 246] width 149 height 149
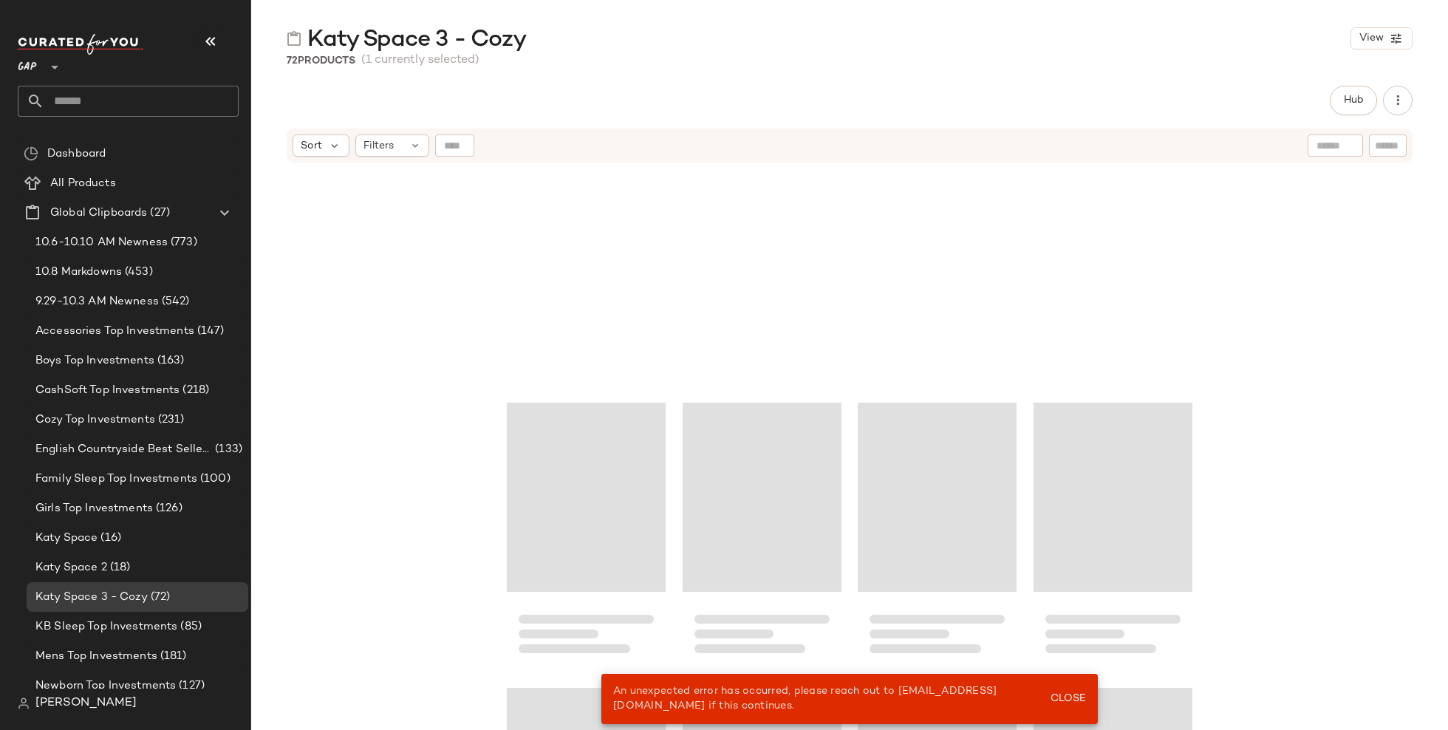
scroll to position [4535, 0]
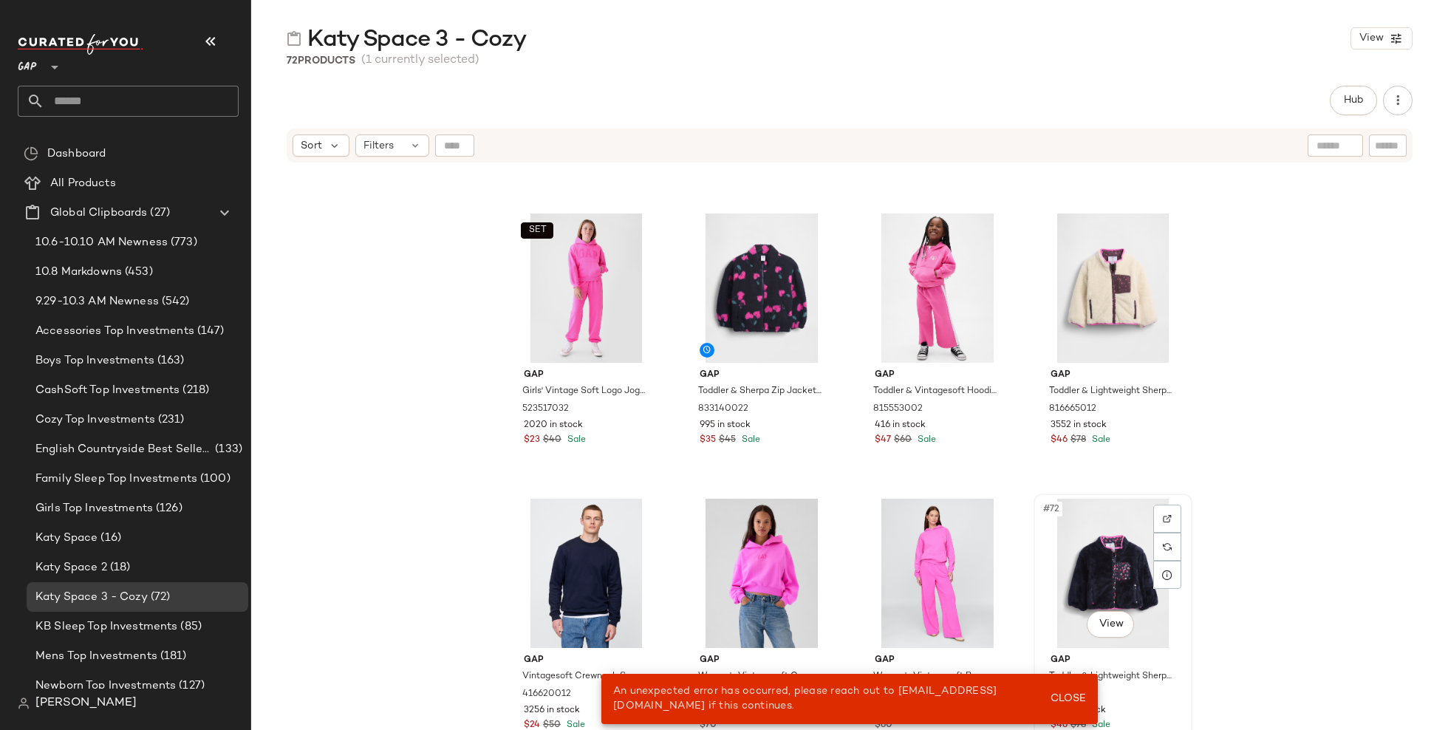
click at [1101, 566] on div "#72 View" at bounding box center [1113, 573] width 149 height 149
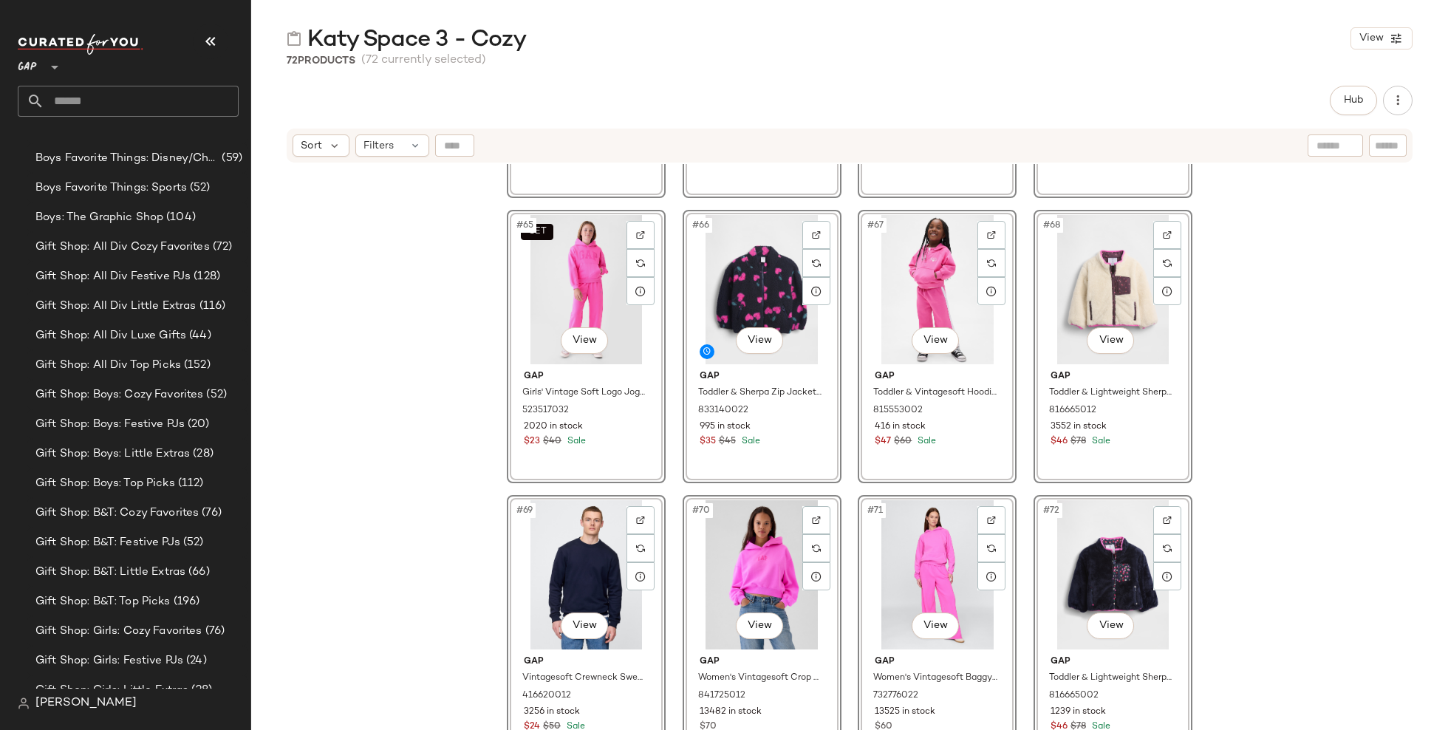
scroll to position [1474, 0]
click at [183, 253] on span "Gift Shop: All Div Cozy Favorites" at bounding box center [122, 247] width 174 height 17
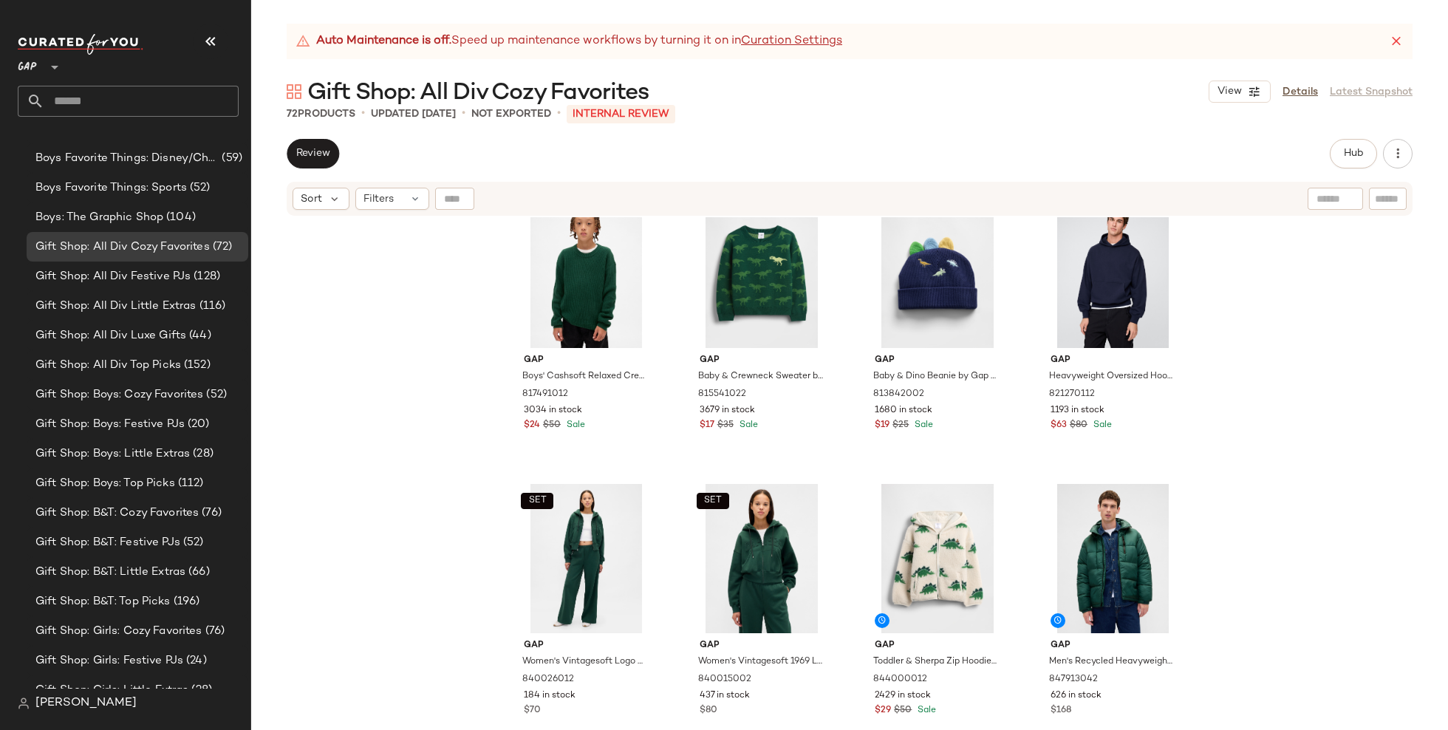
scroll to position [959, 0]
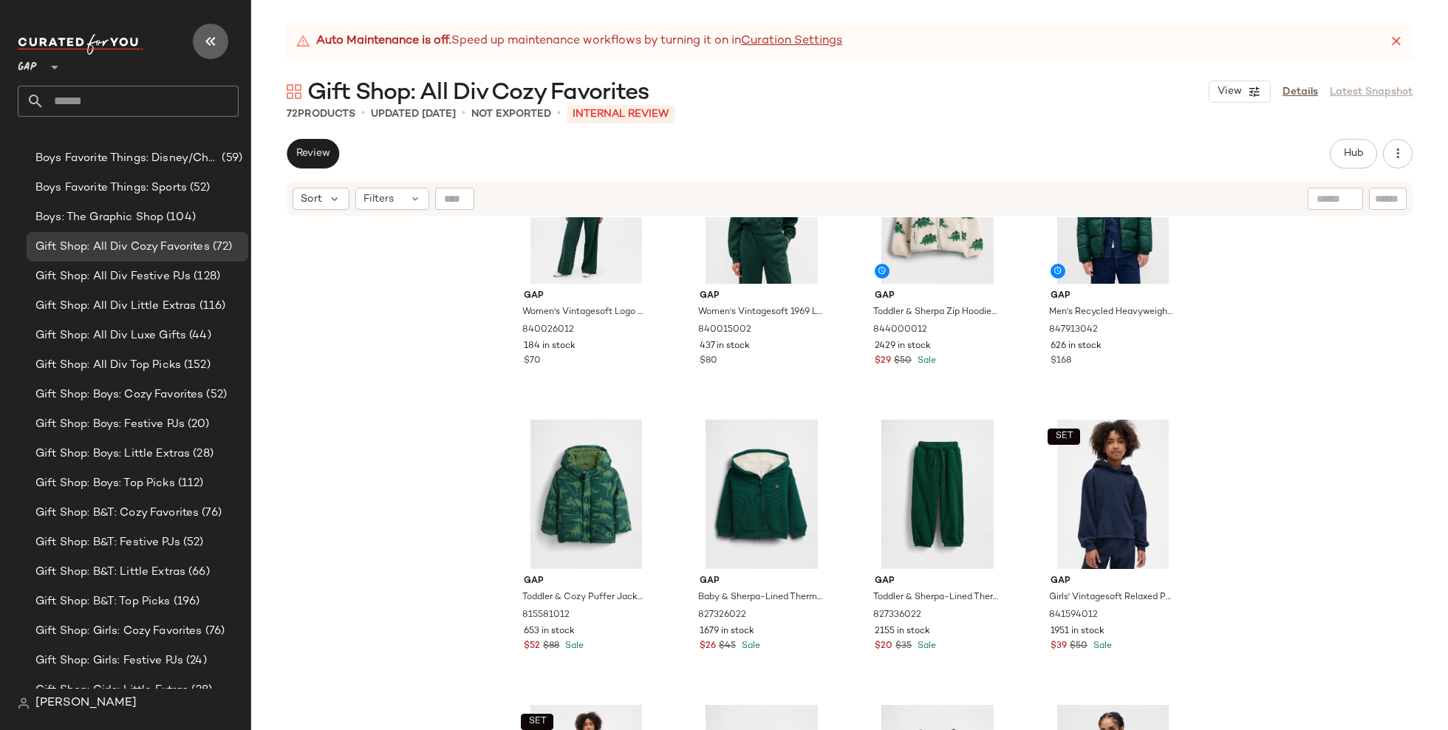
click at [205, 46] on icon "button" at bounding box center [211, 42] width 18 height 18
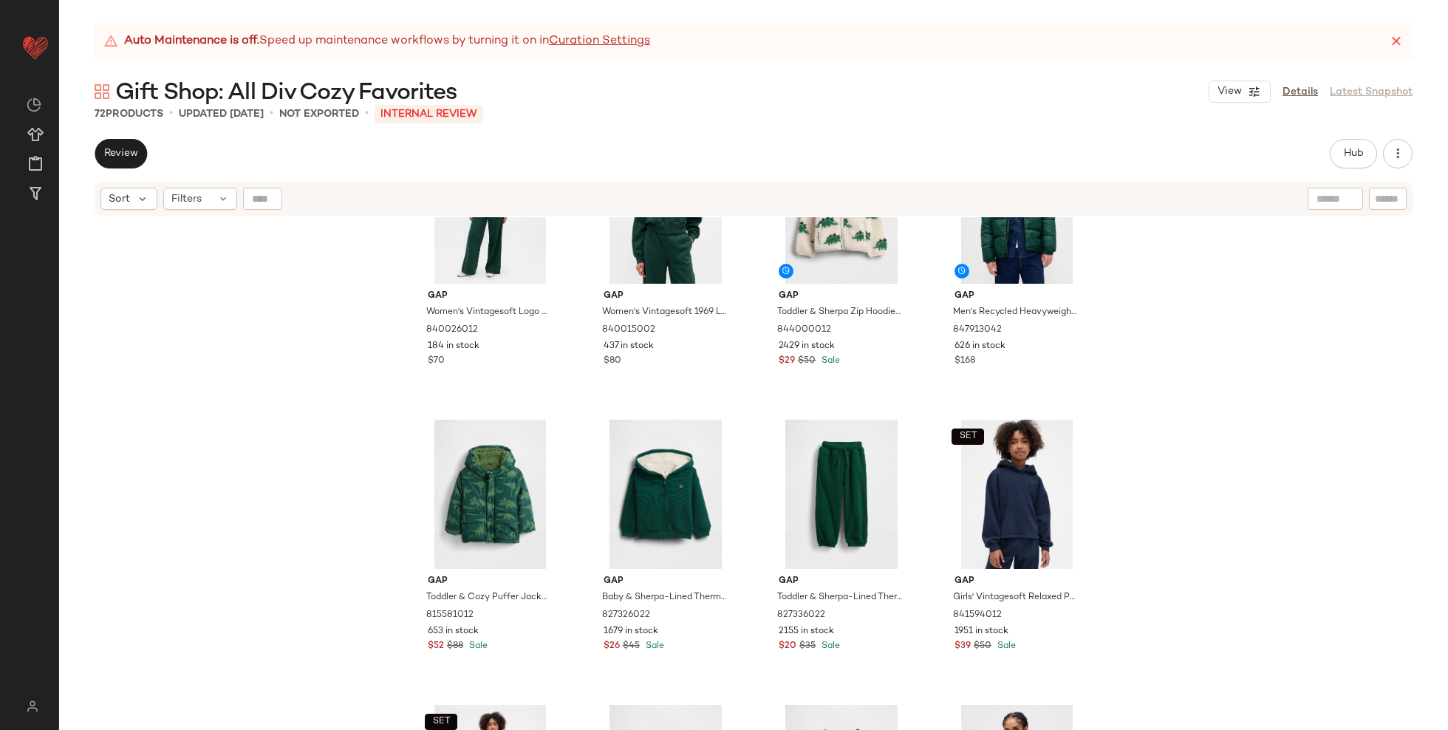
click at [1392, 37] on icon at bounding box center [1396, 41] width 15 height 15
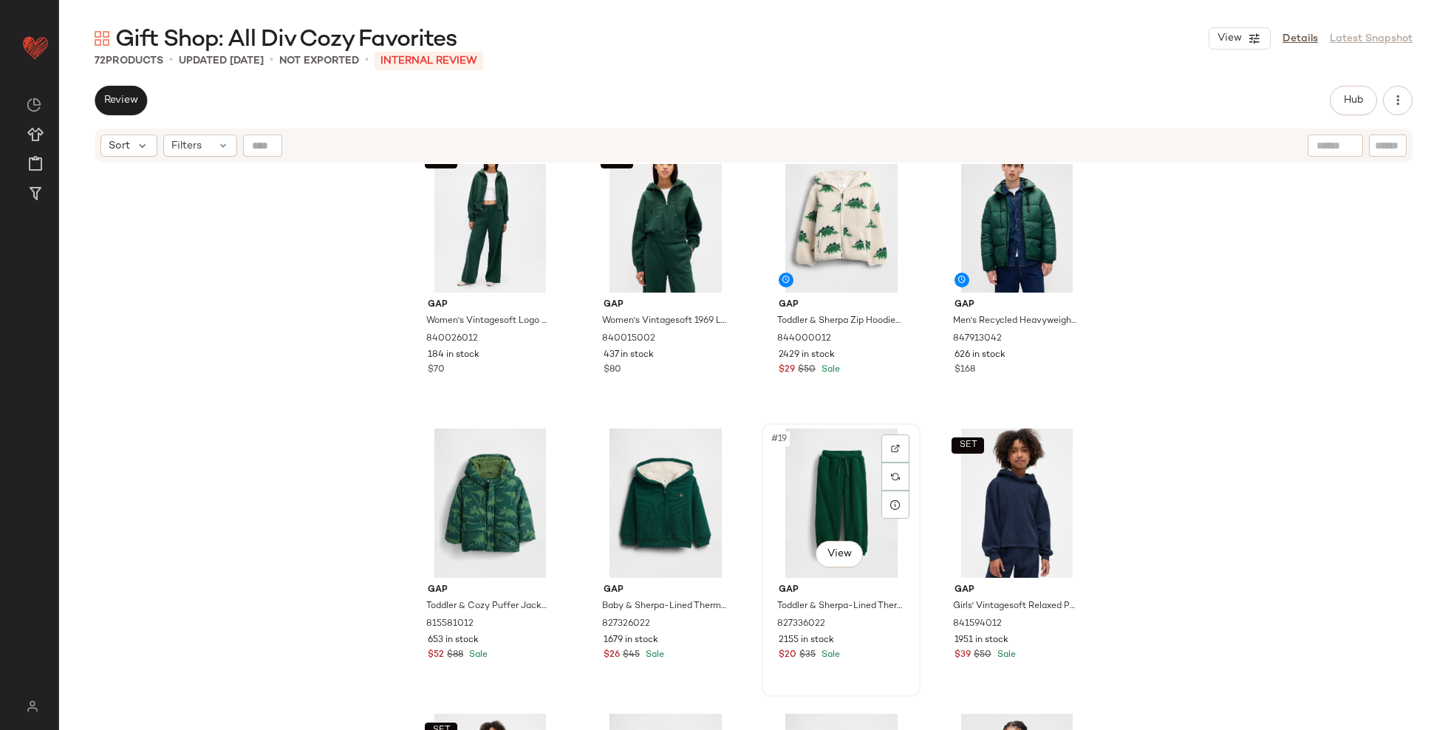
scroll to position [896, 0]
click at [1358, 95] on span "Hub" at bounding box center [1354, 101] width 21 height 12
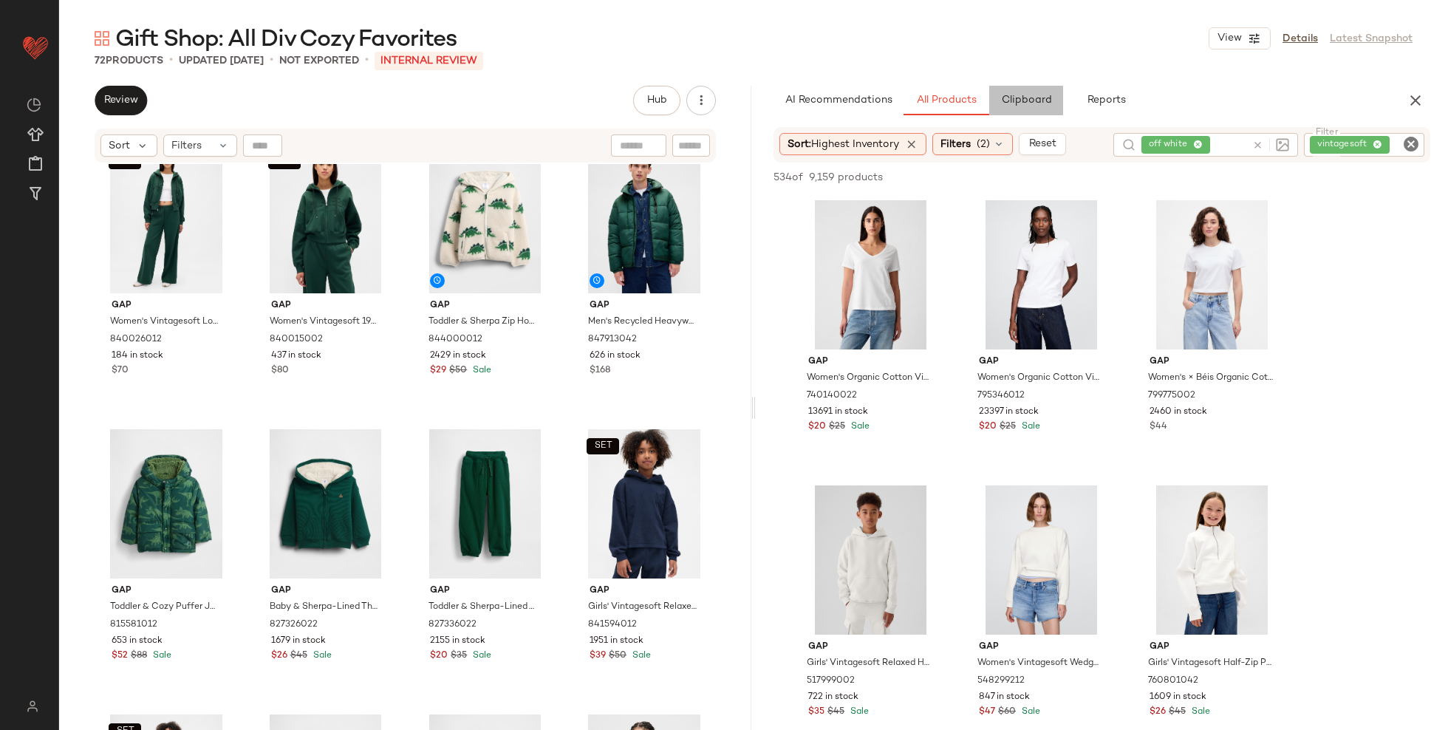
click at [1018, 93] on button "Clipboard" at bounding box center [1027, 101] width 74 height 30
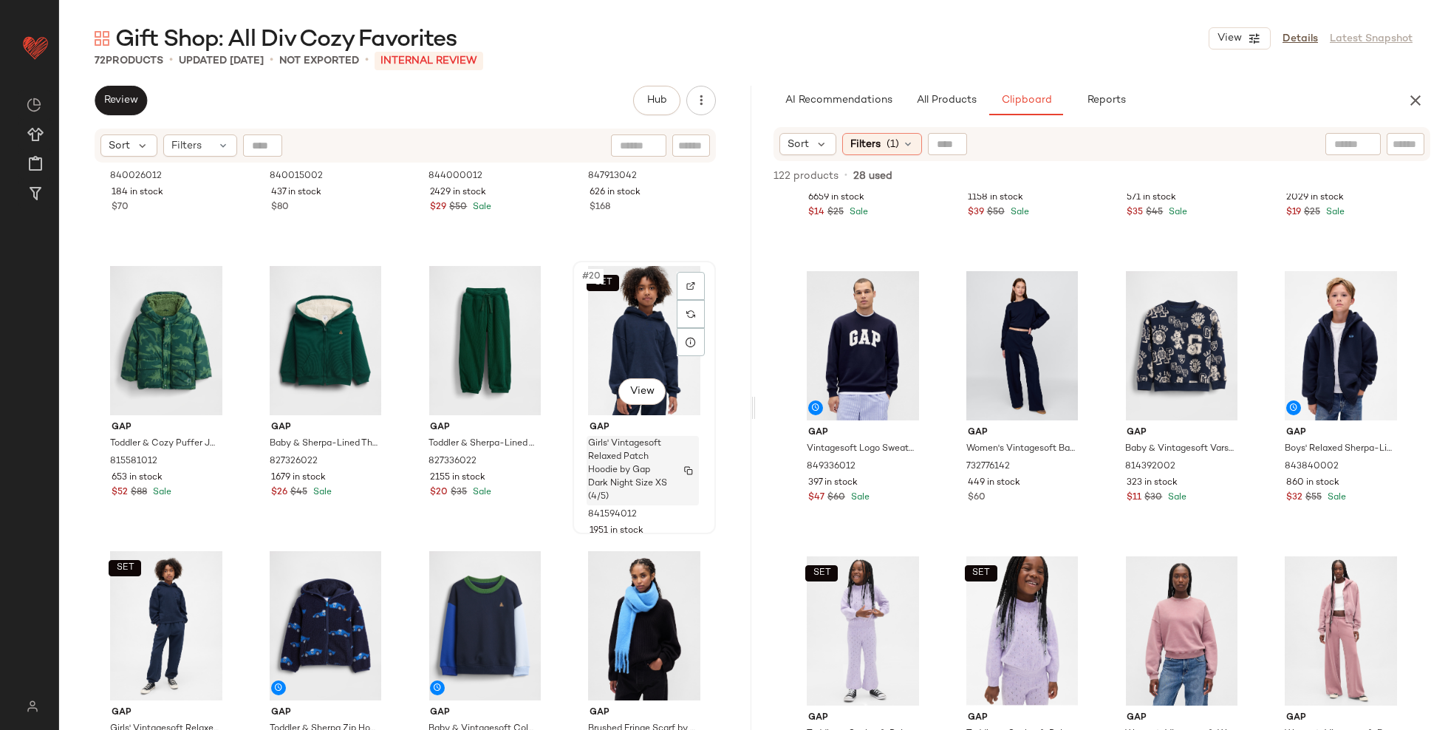
scroll to position [1082, 0]
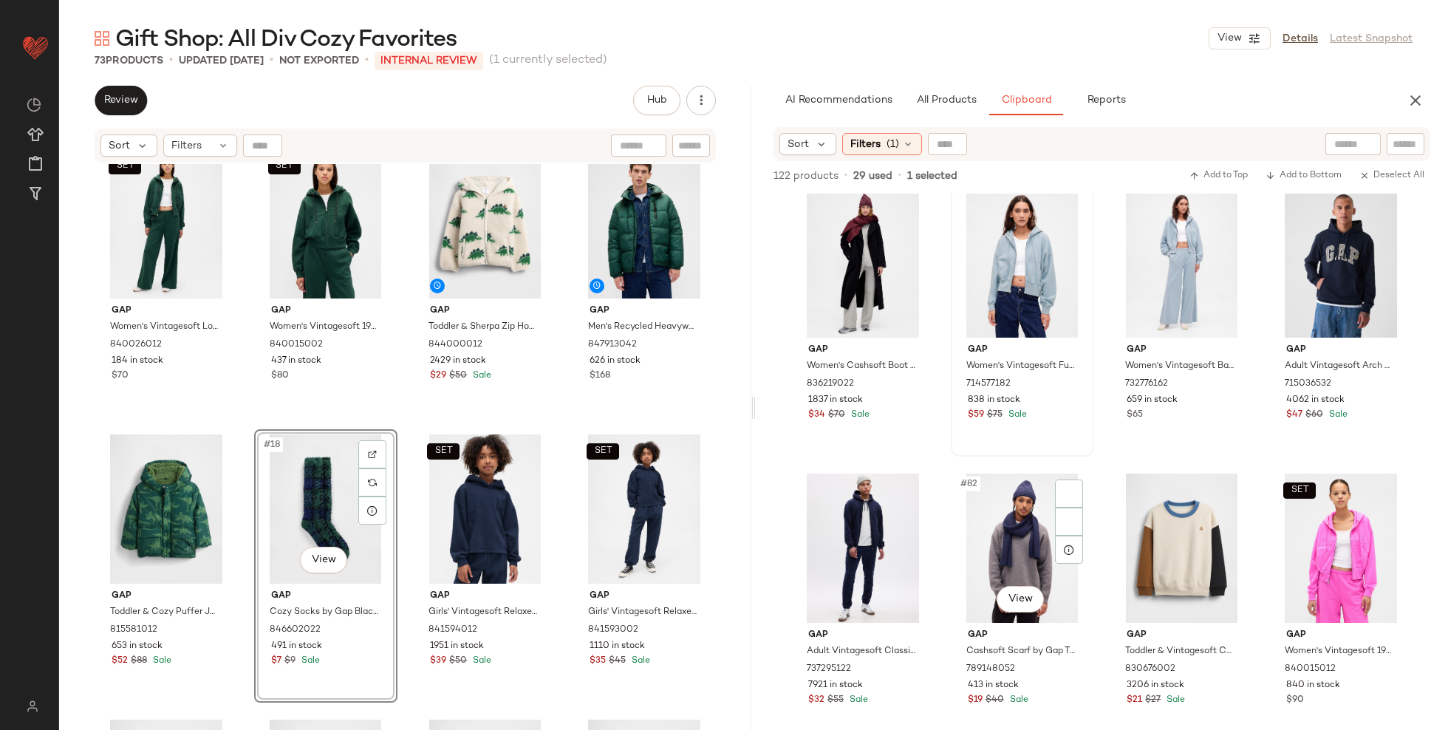
scroll to position [5399, 0]
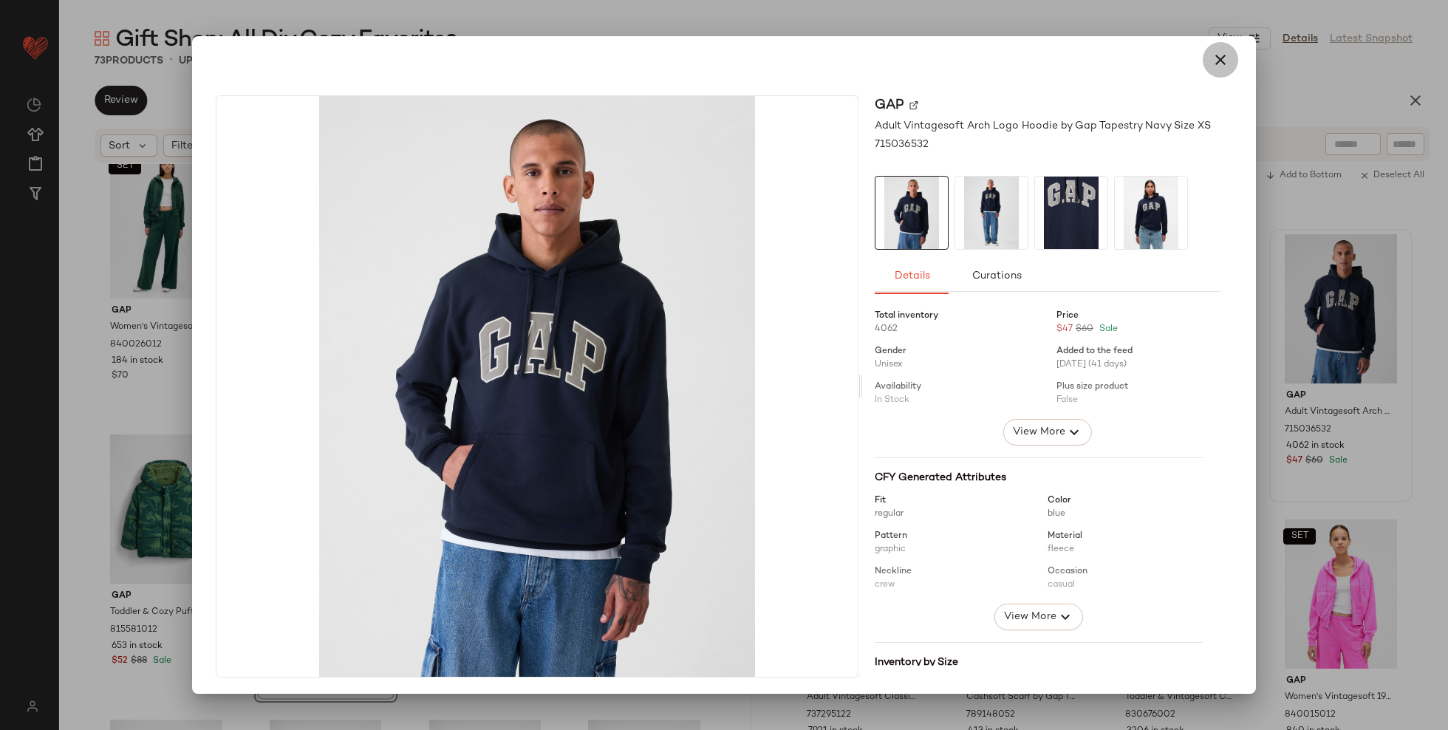
click at [1212, 55] on icon "button" at bounding box center [1221, 60] width 18 height 18
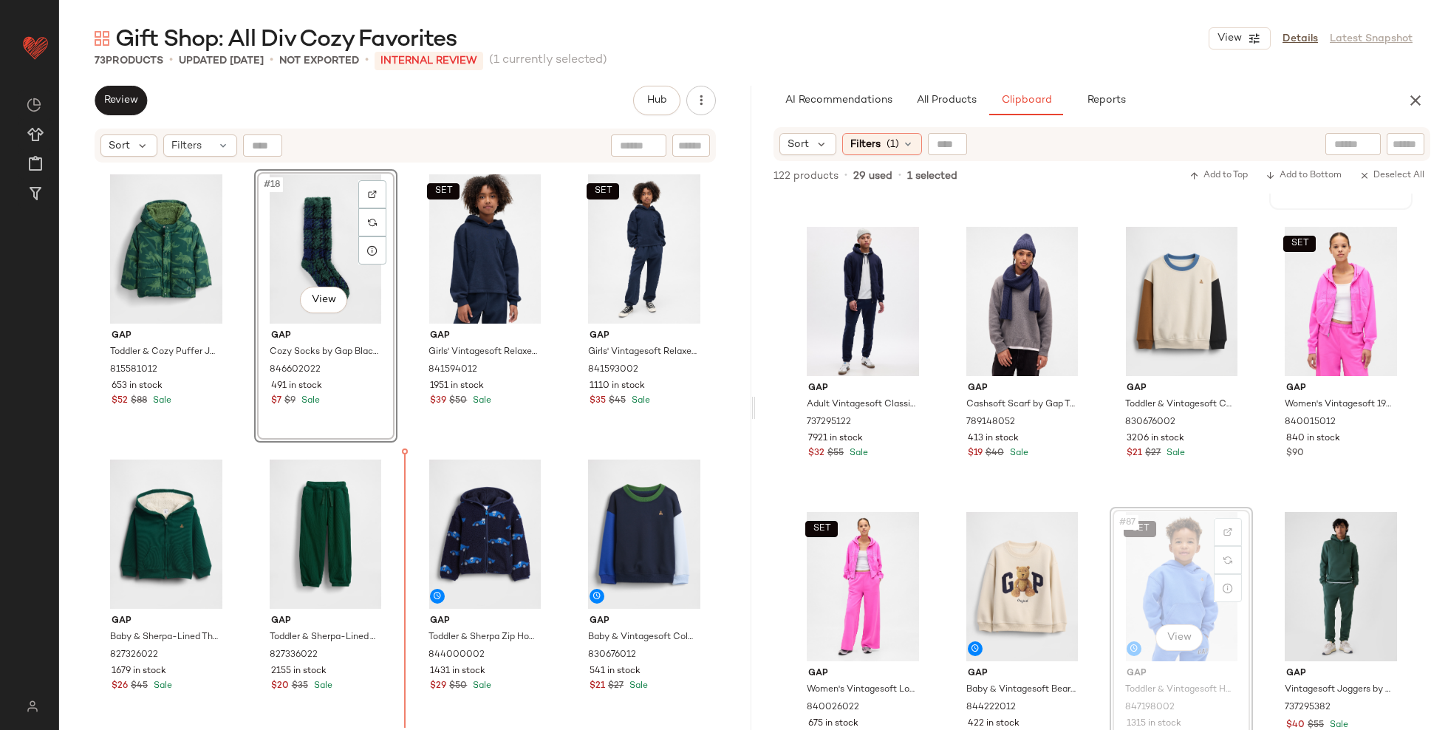
scroll to position [1150, 0]
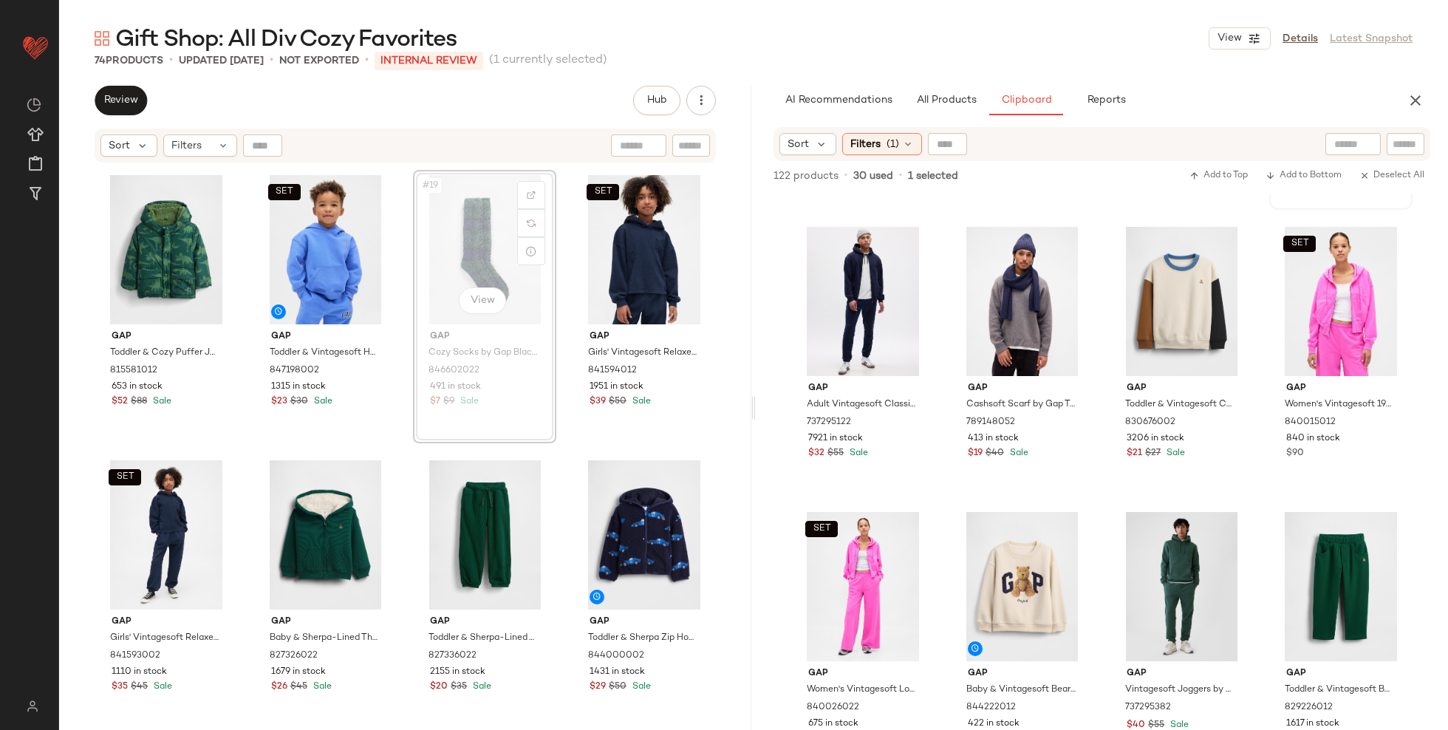
scroll to position [1148, 0]
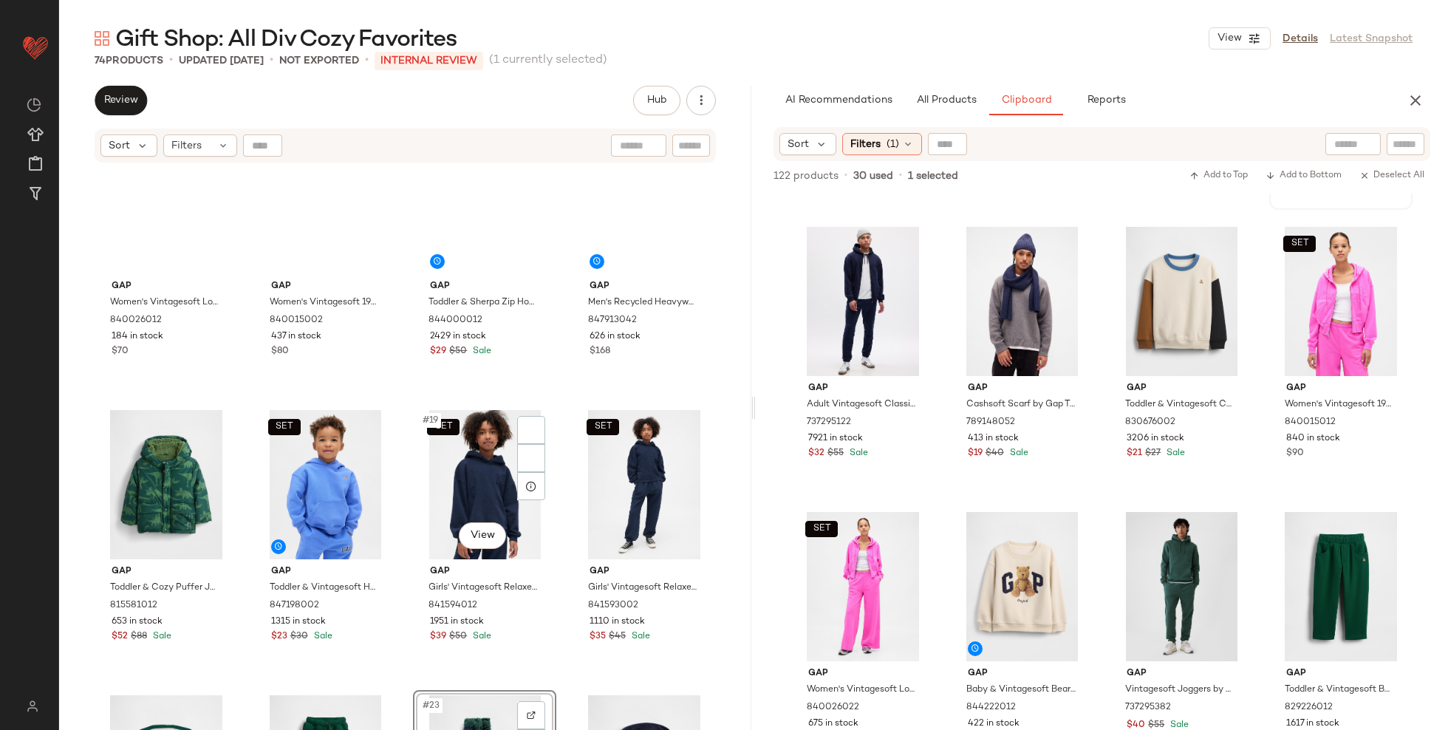
scroll to position [913, 0]
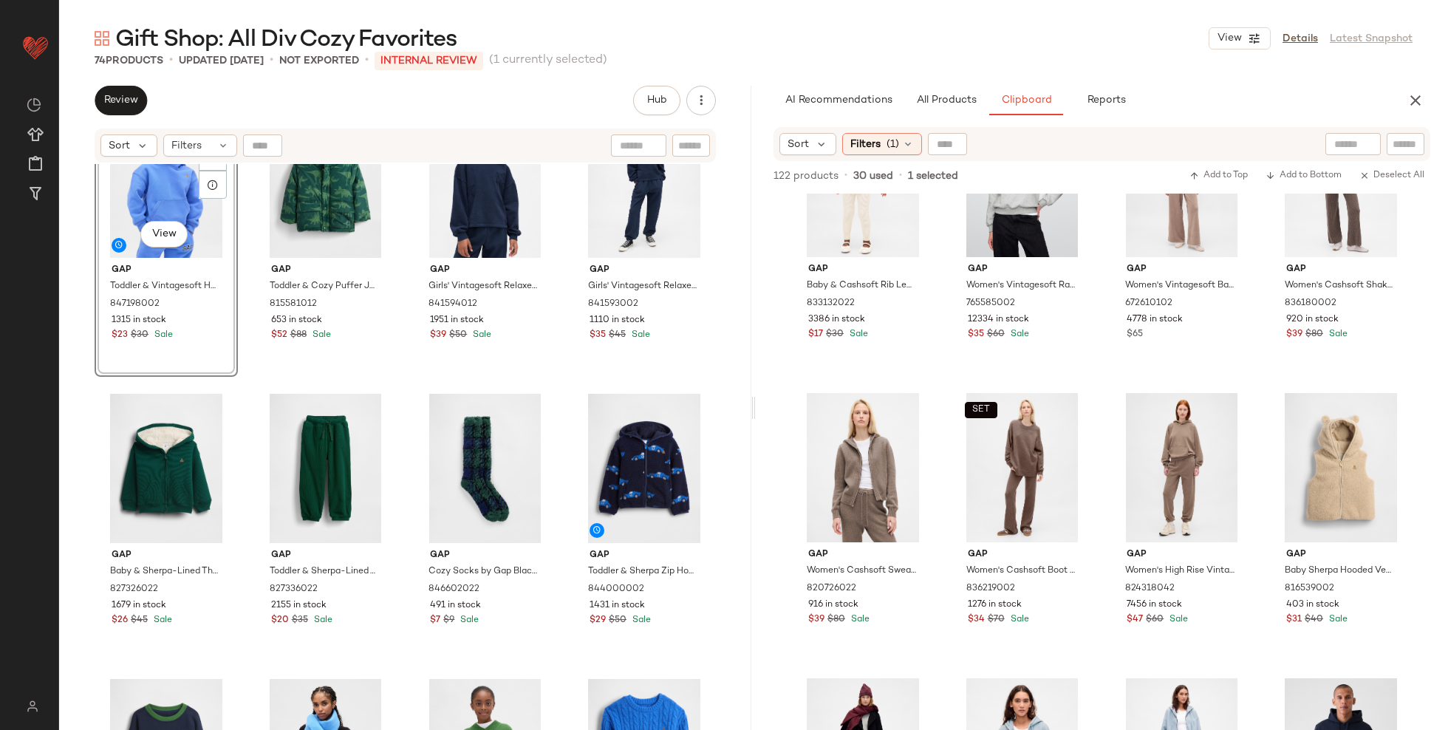
scroll to position [4953, 0]
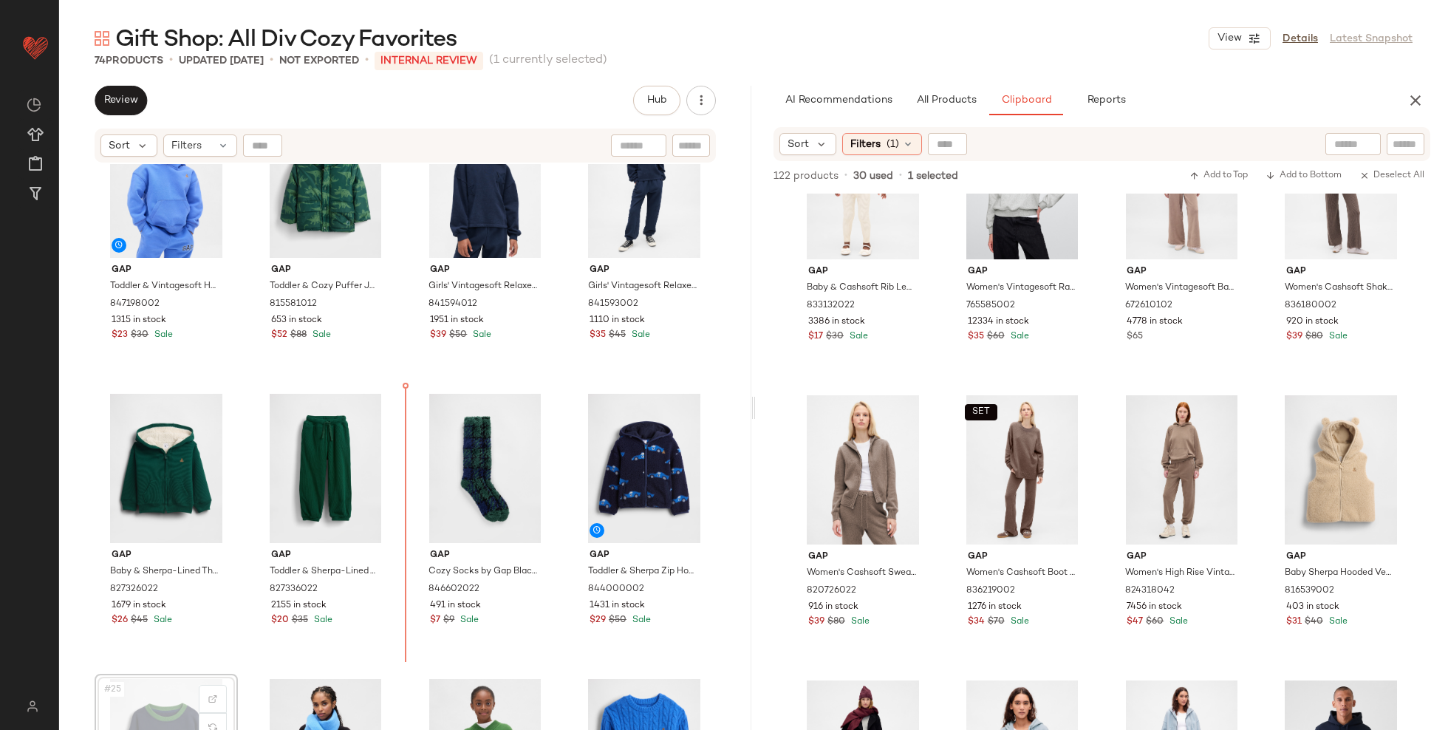
scroll to position [1218, 0]
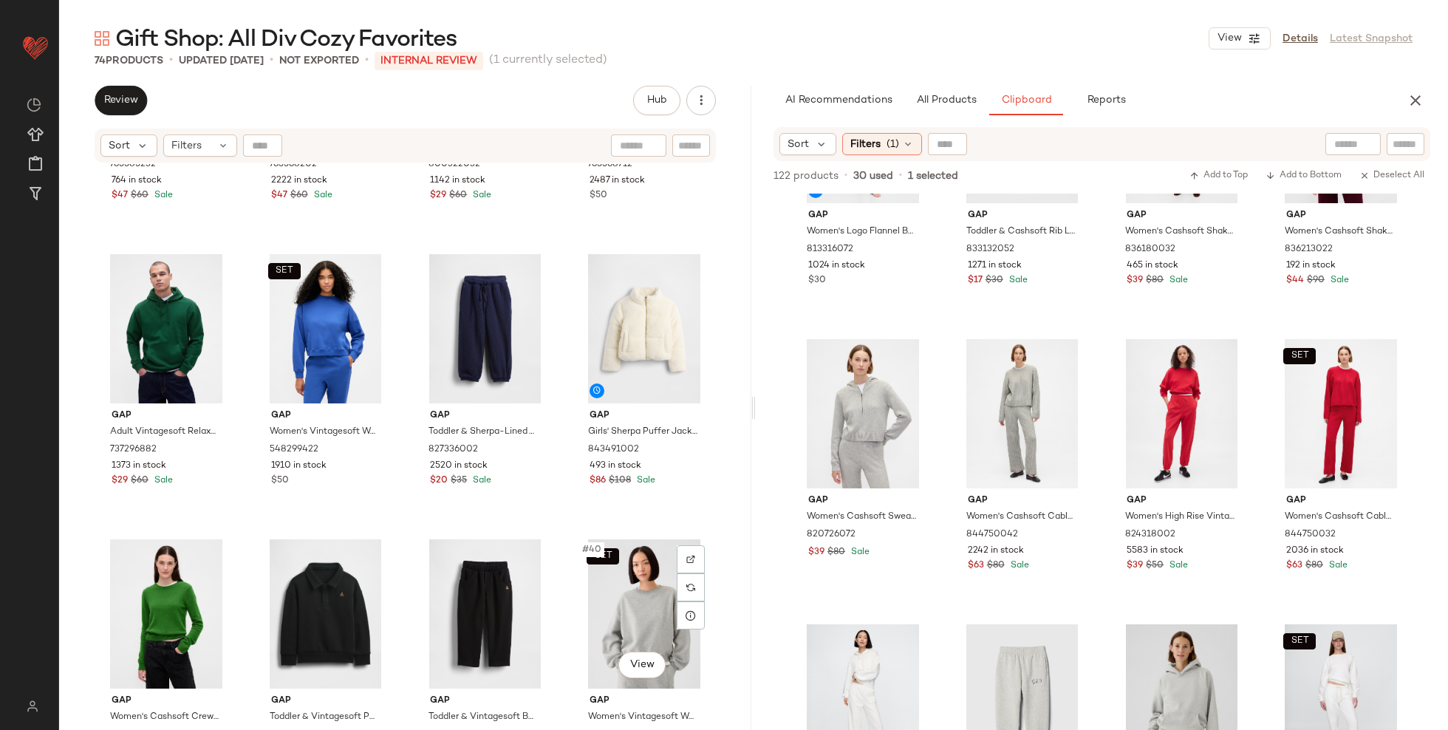
scroll to position [2210, 0]
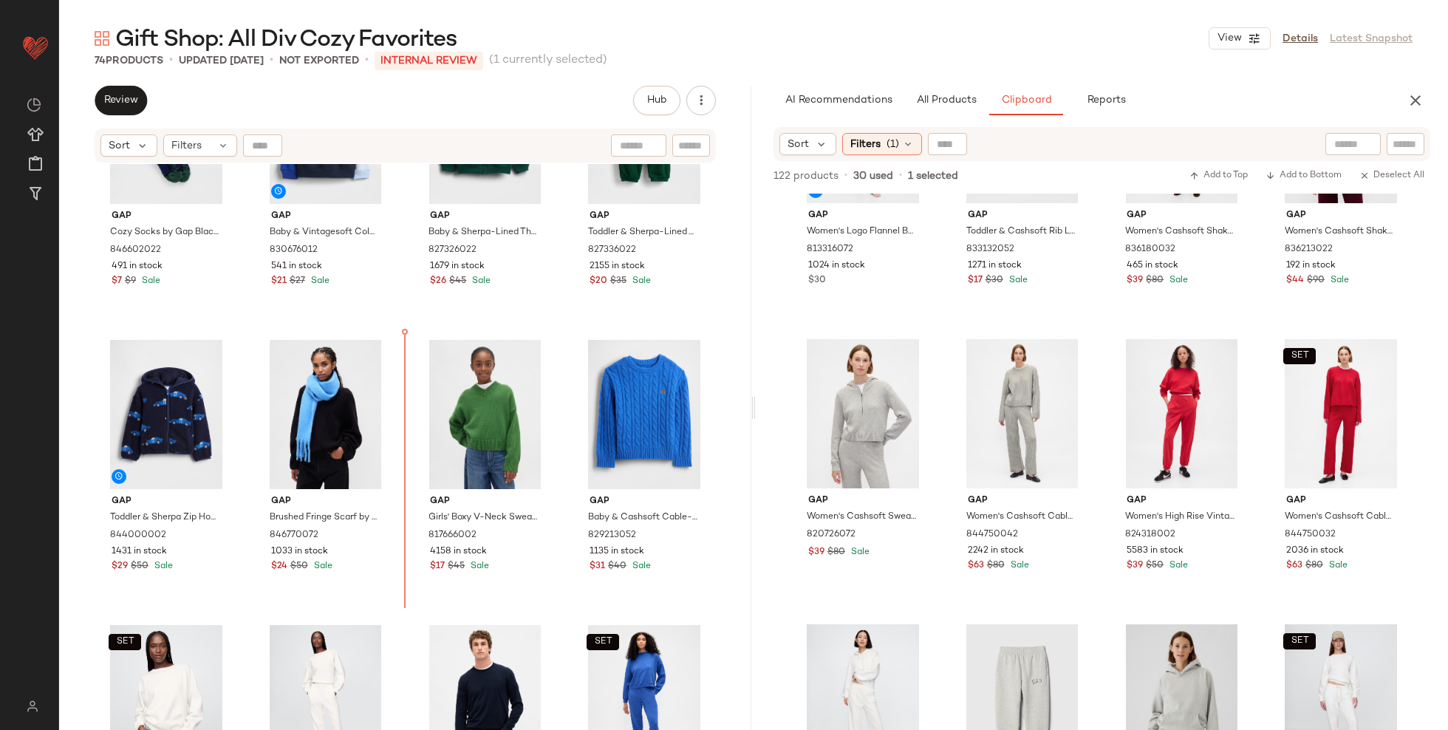
scroll to position [1553, 0]
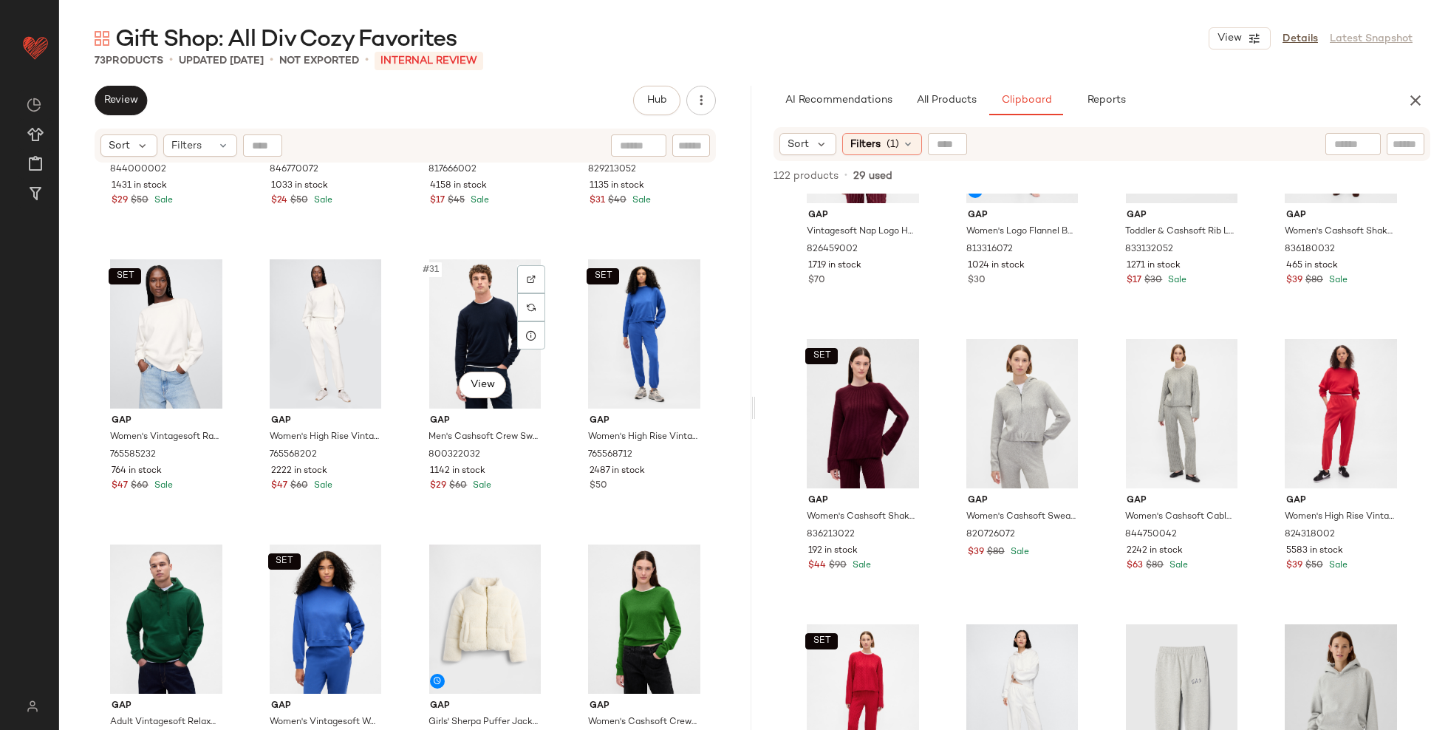
scroll to position [1930, 0]
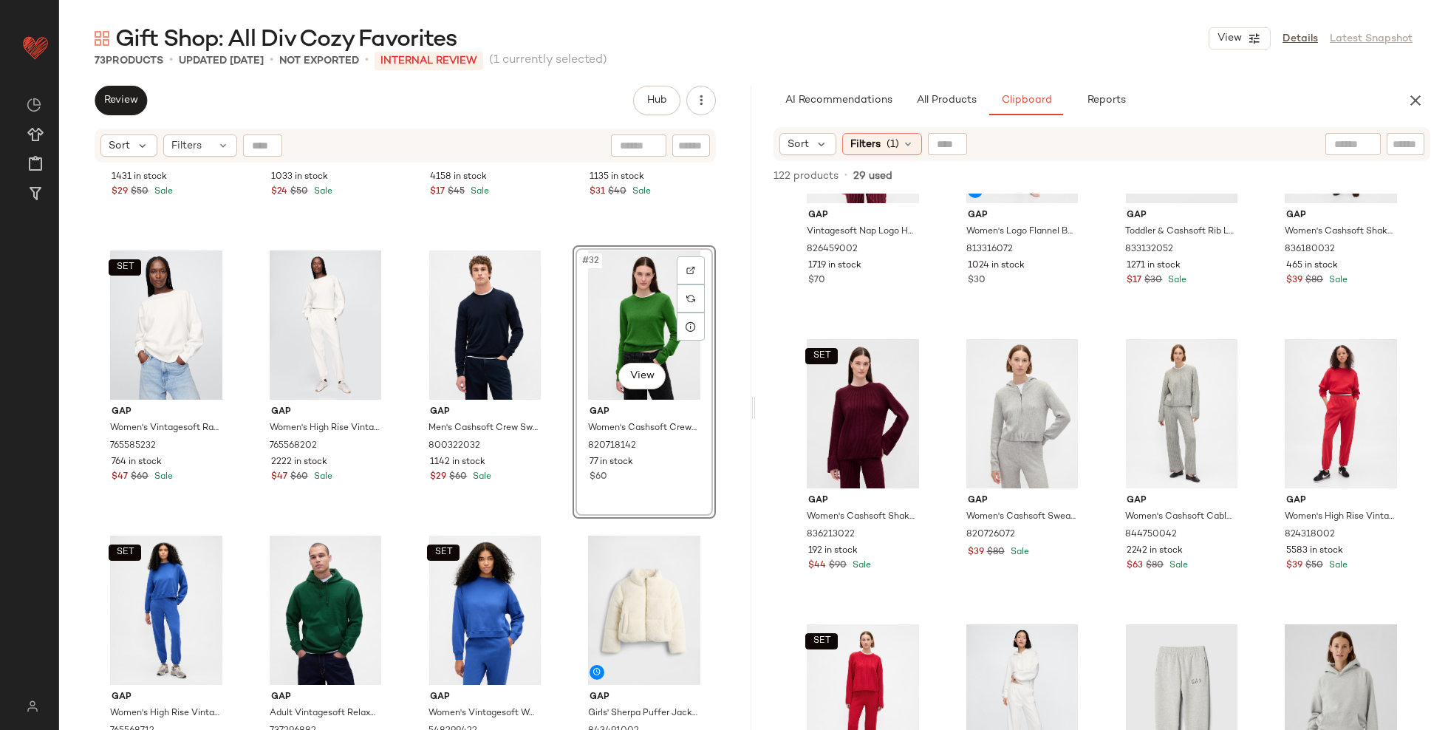
scroll to position [1707, 0]
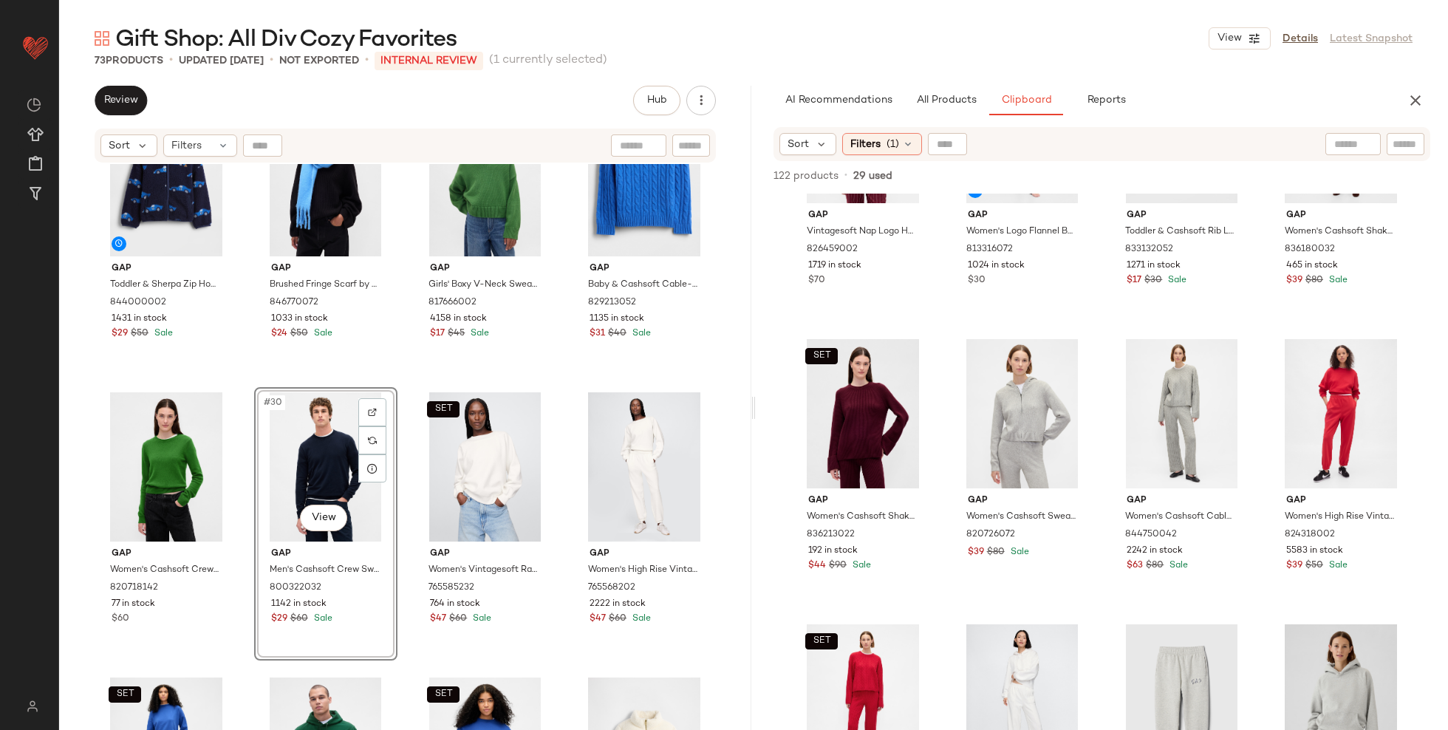
scroll to position [1813, 0]
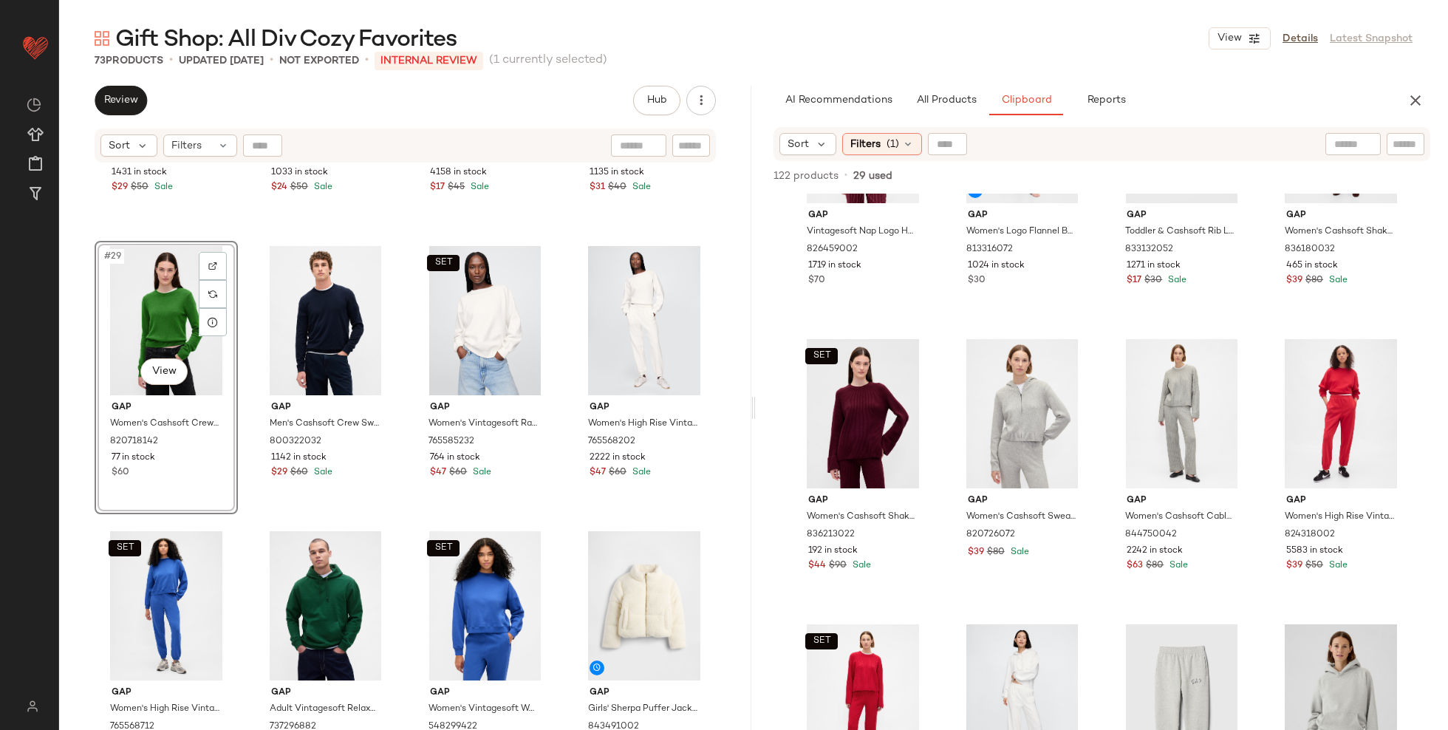
scroll to position [2008, 0]
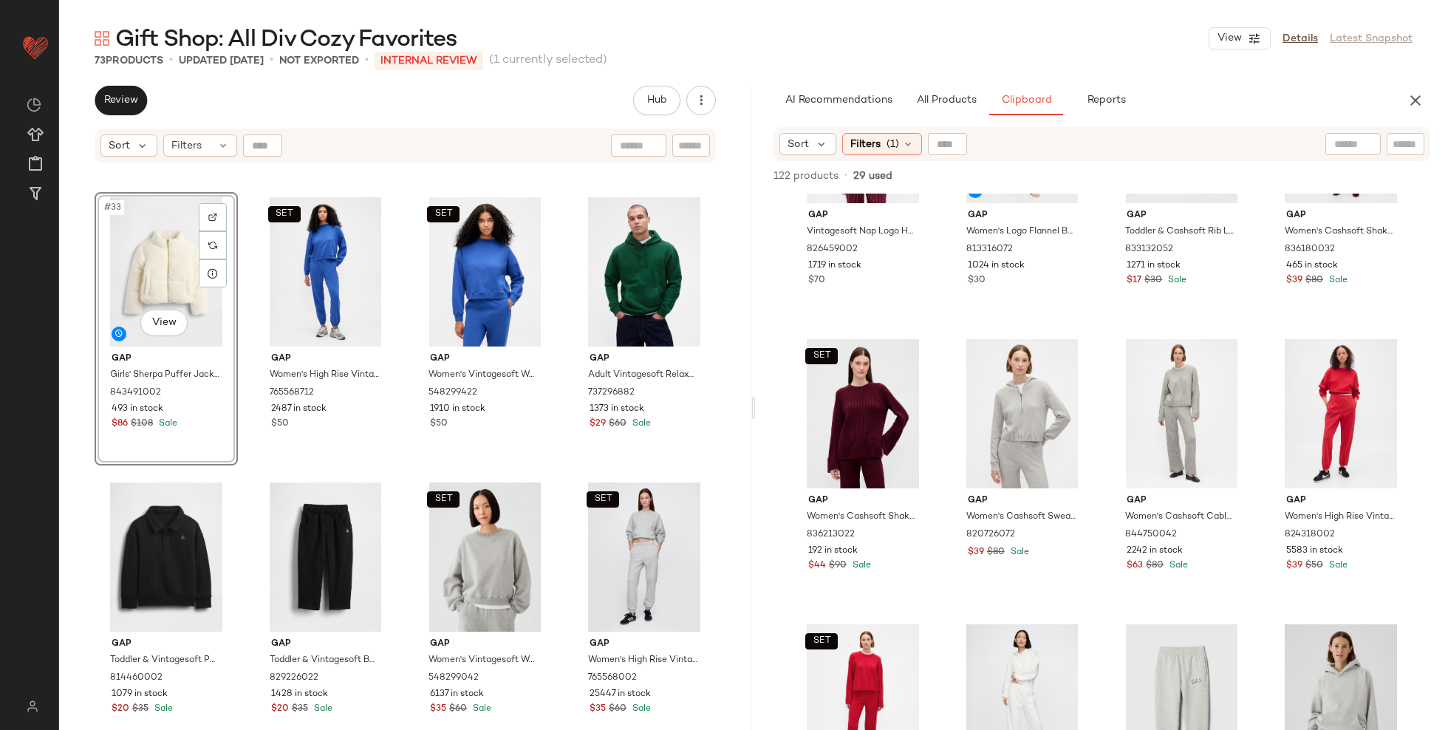
scroll to position [2271, 0]
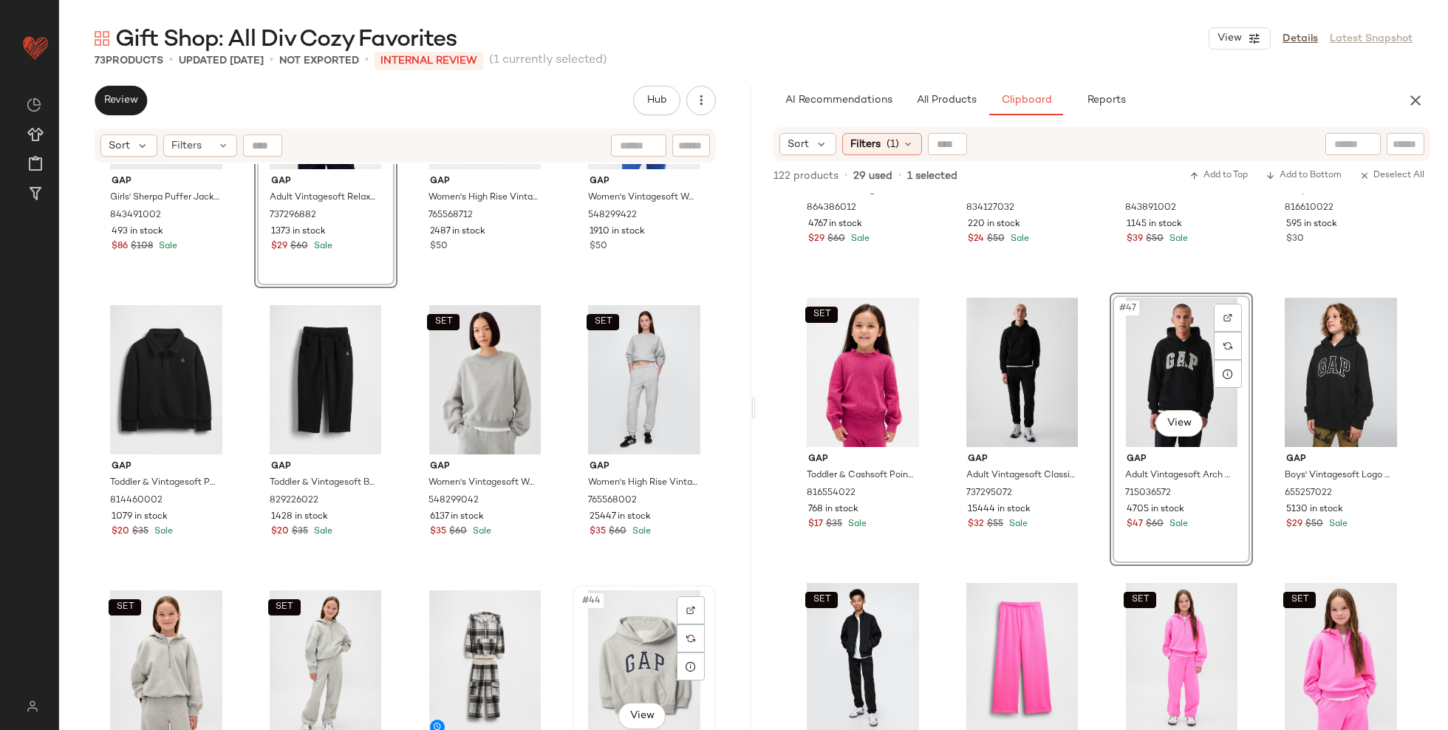
scroll to position [2434, 0]
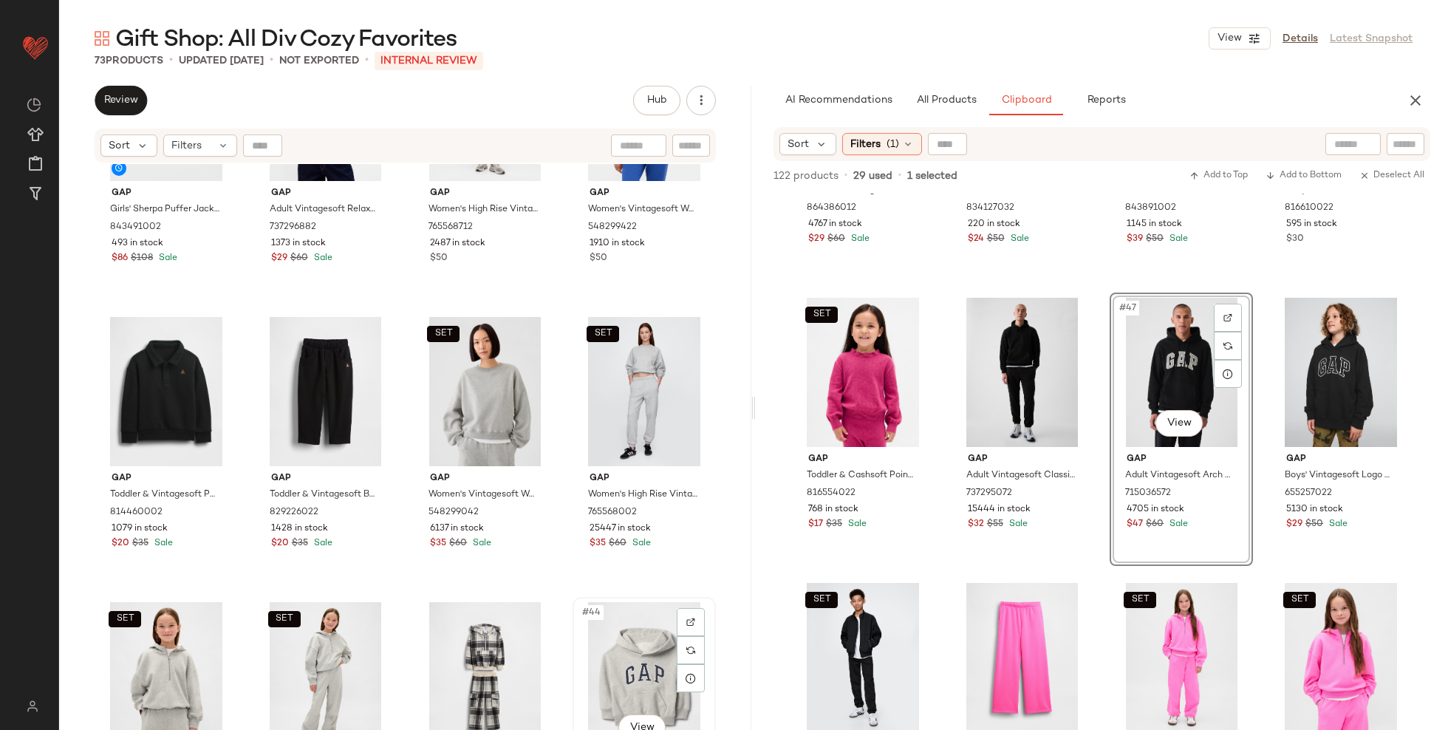
scroll to position [2437, 0]
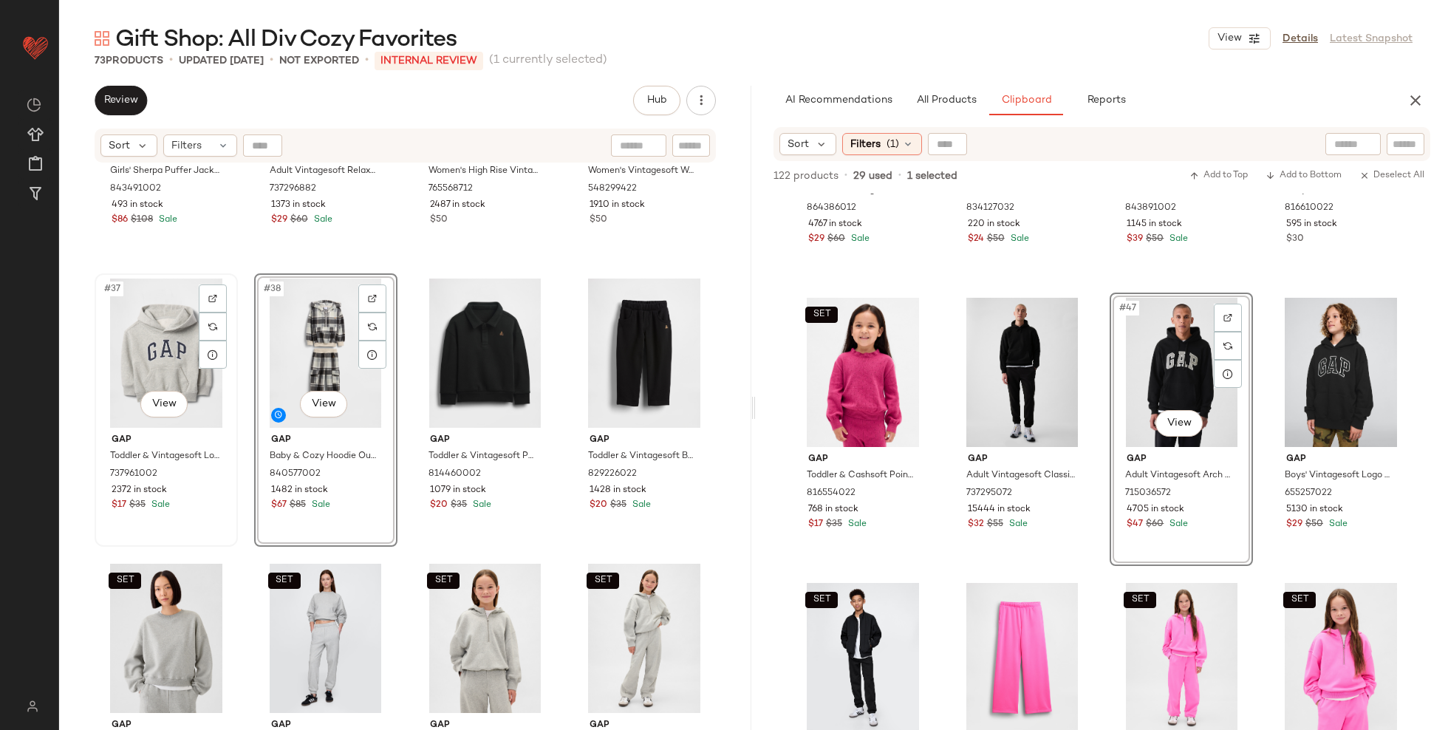
scroll to position [2474, 0]
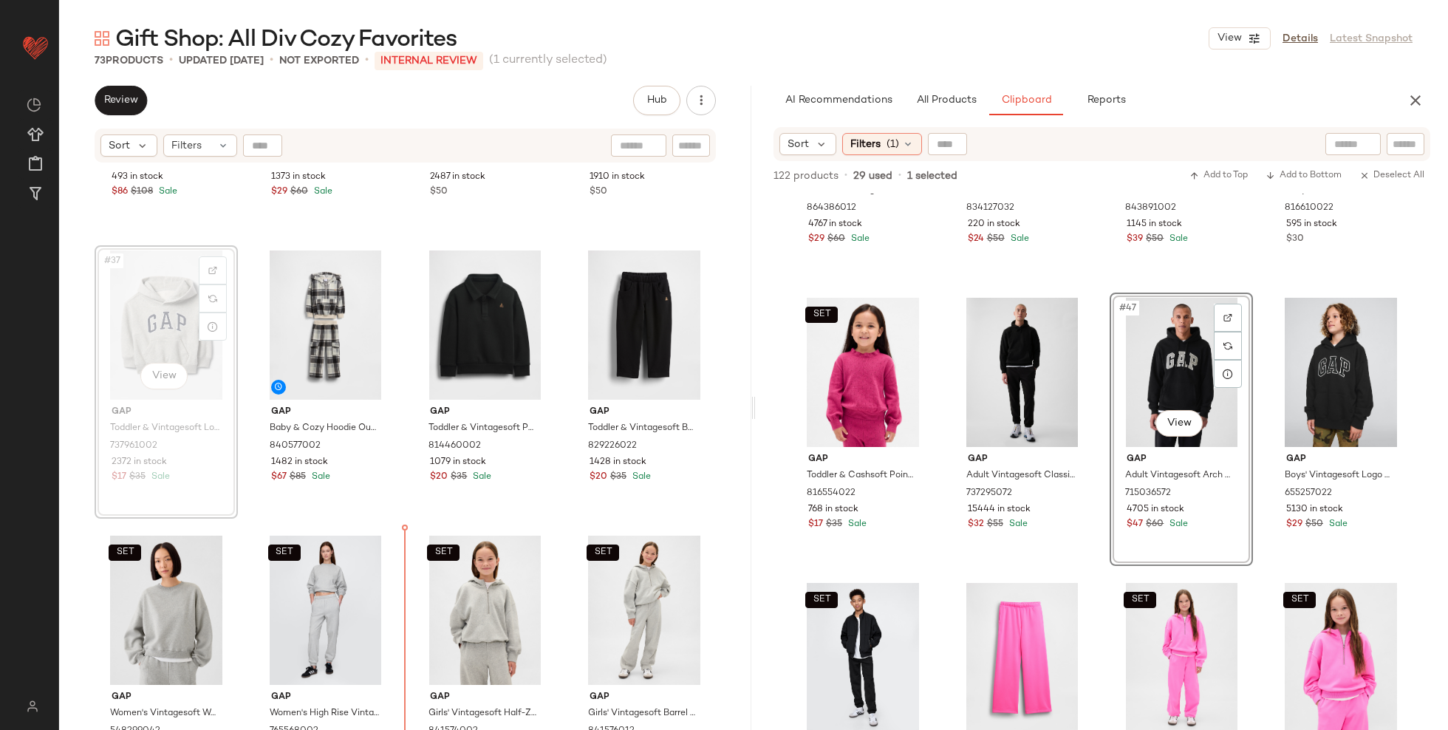
scroll to position [2513, 0]
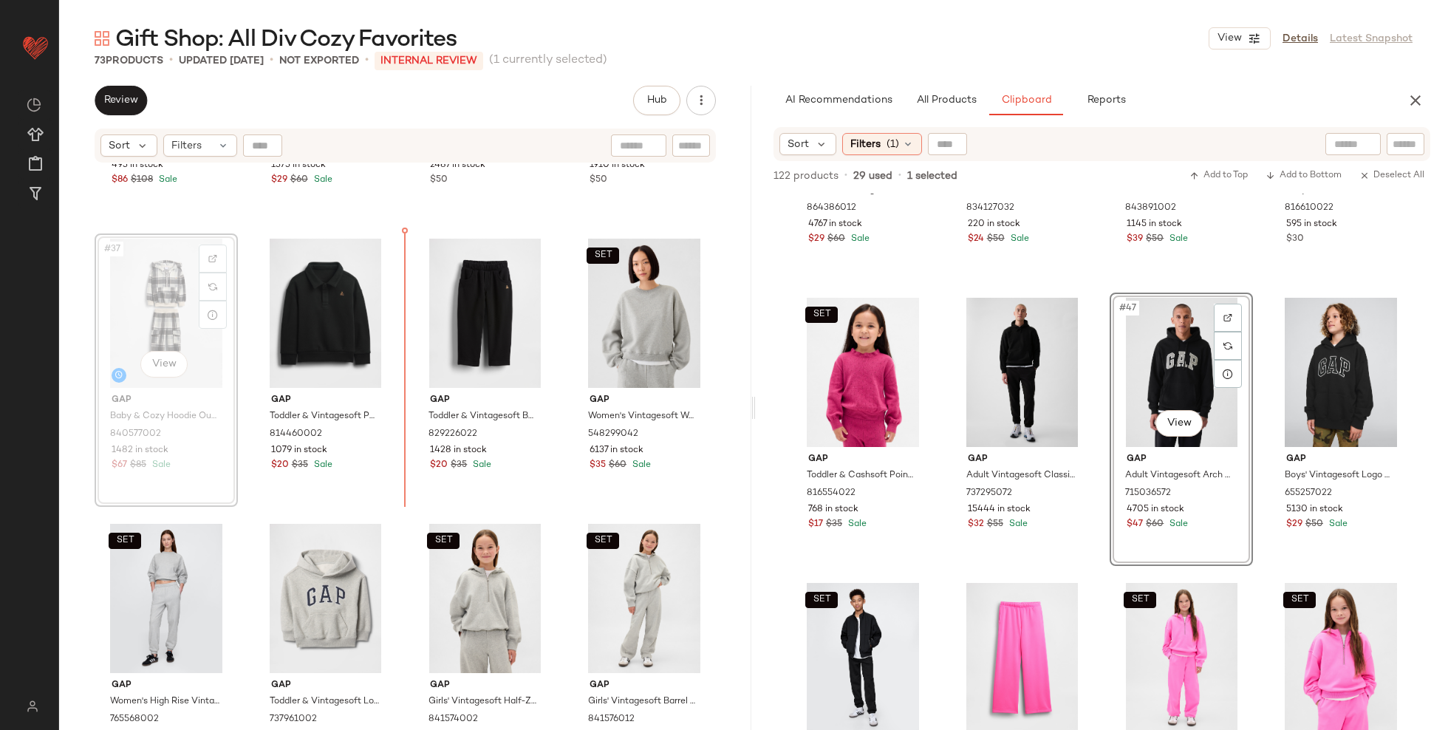
scroll to position [2512, 0]
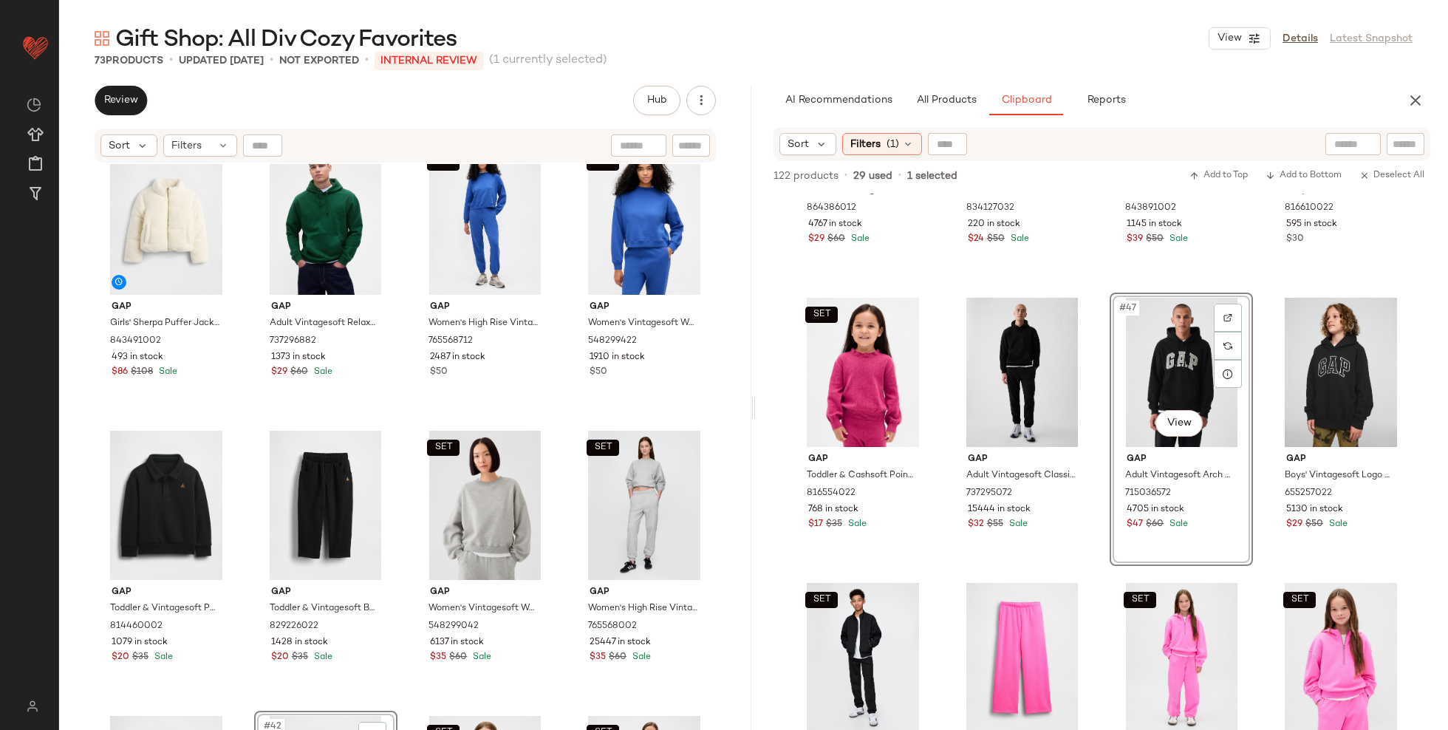
scroll to position [2318, 0]
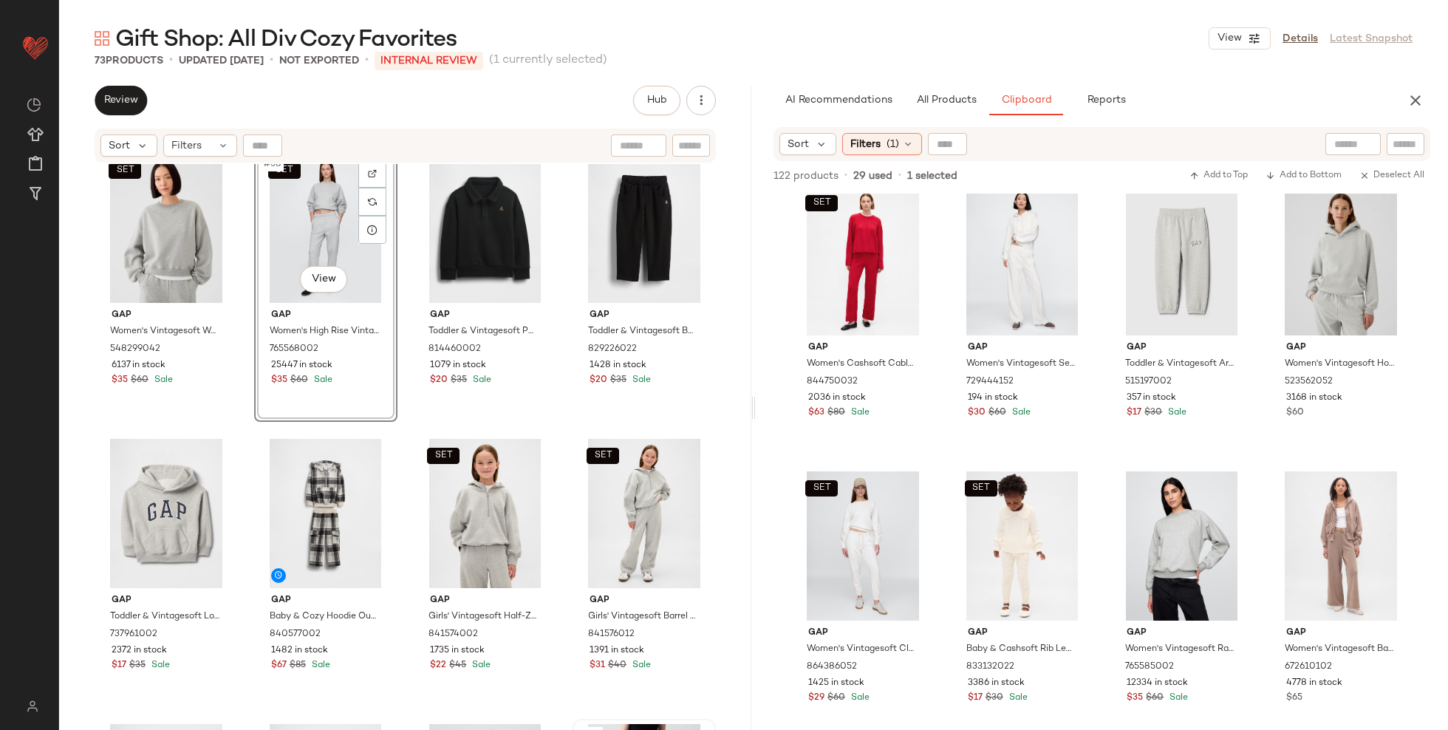
scroll to position [2597, 0]
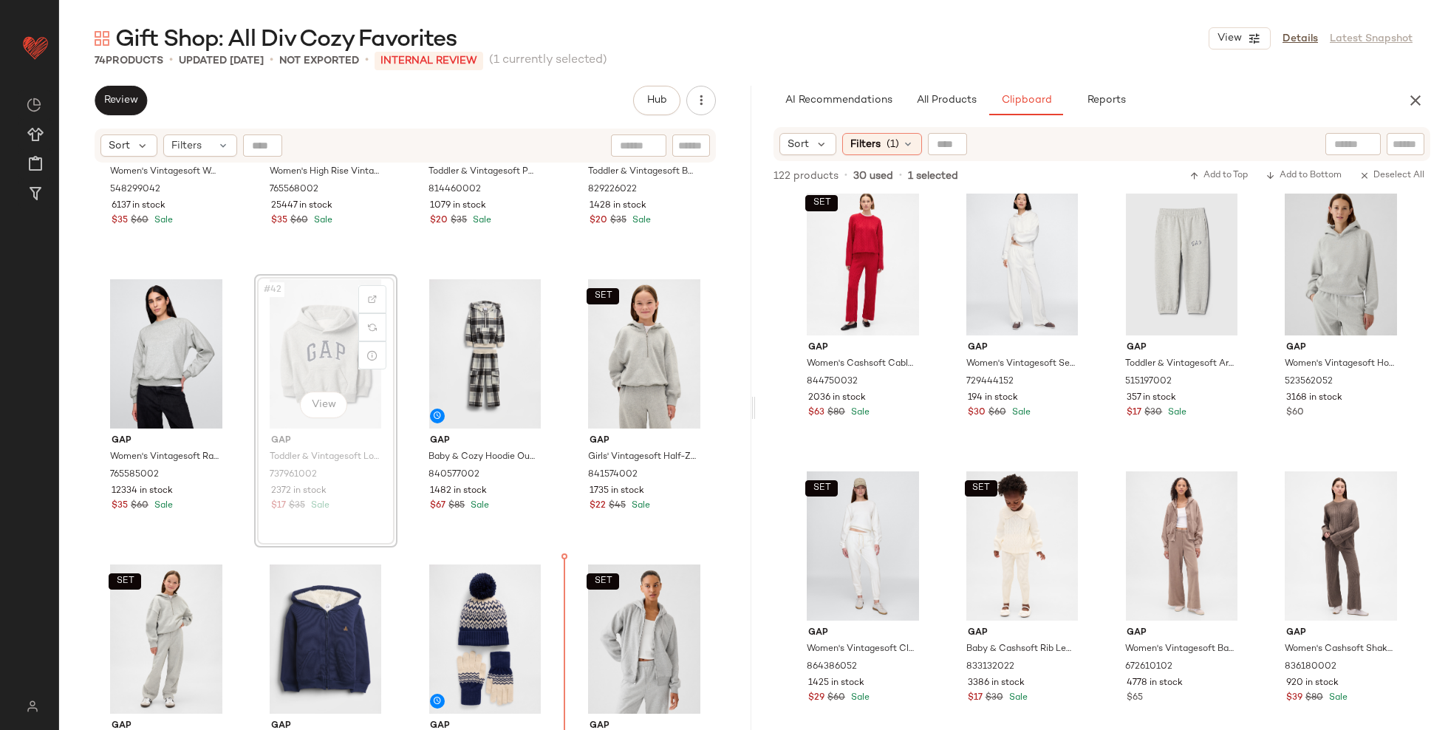
scroll to position [2799, 0]
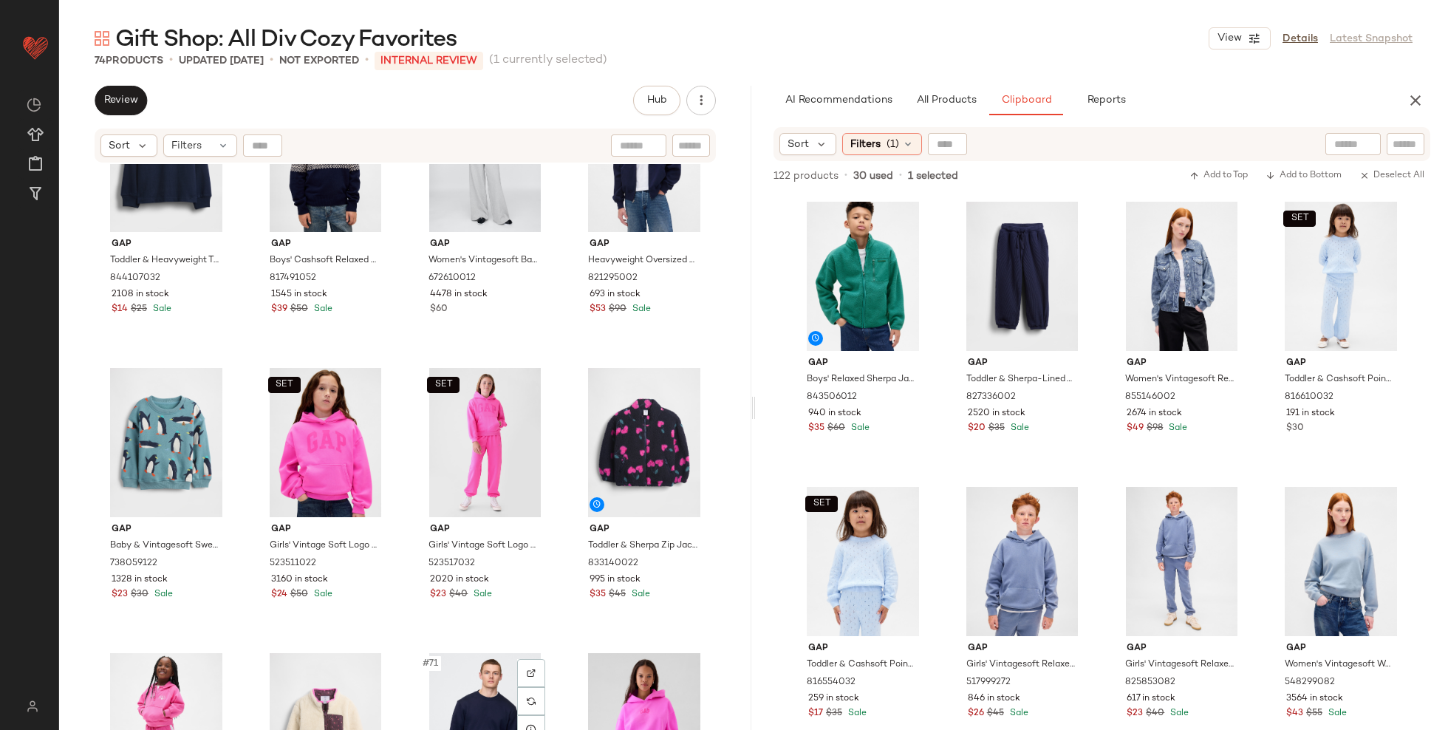
scroll to position [4372, 0]
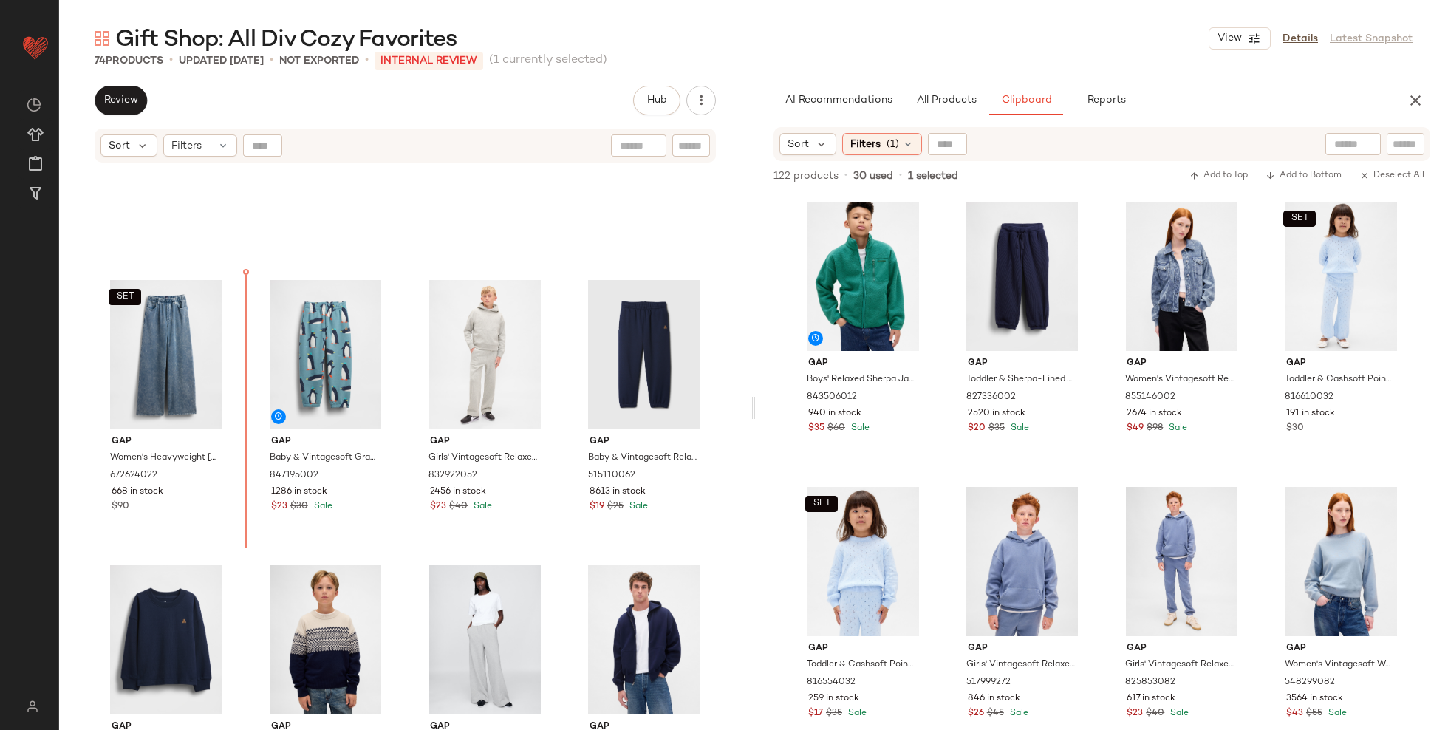
scroll to position [3892, 0]
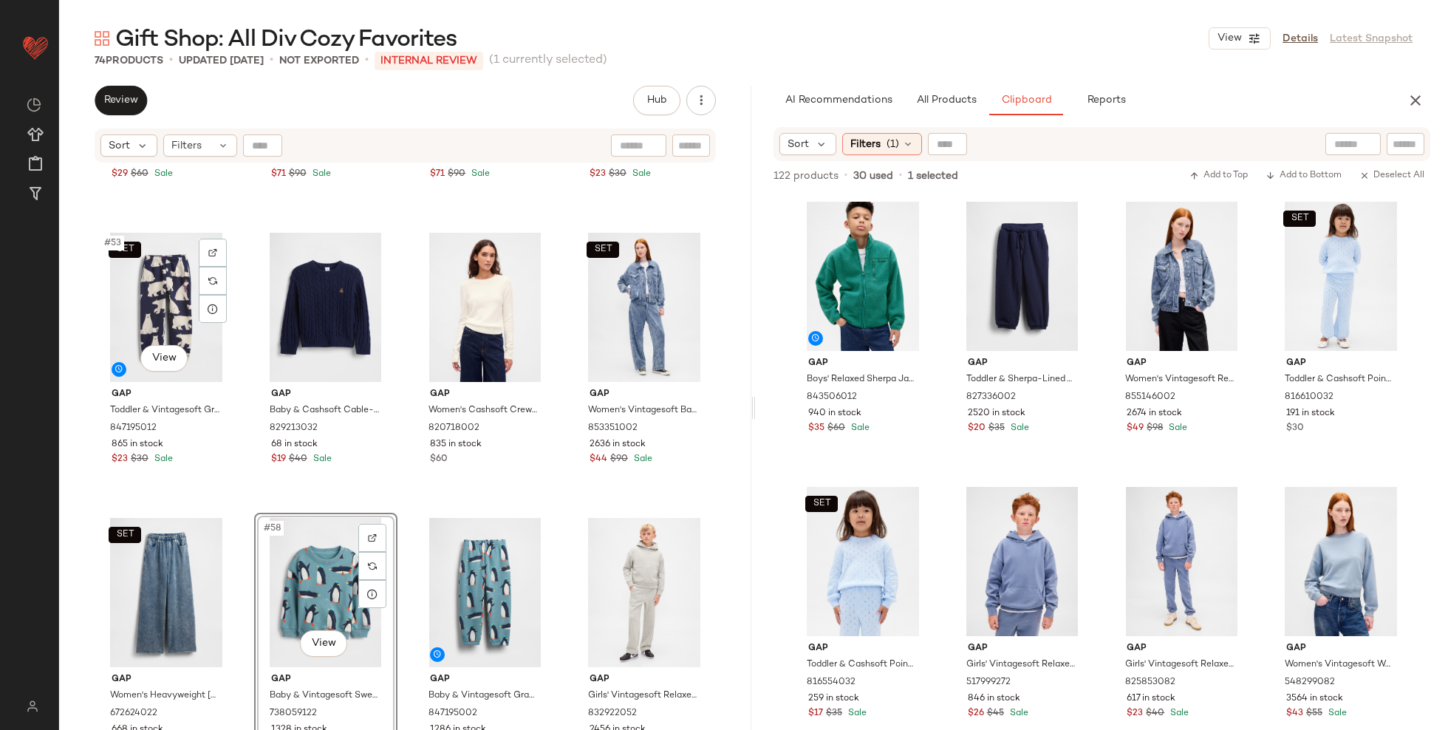
scroll to position [3658, 0]
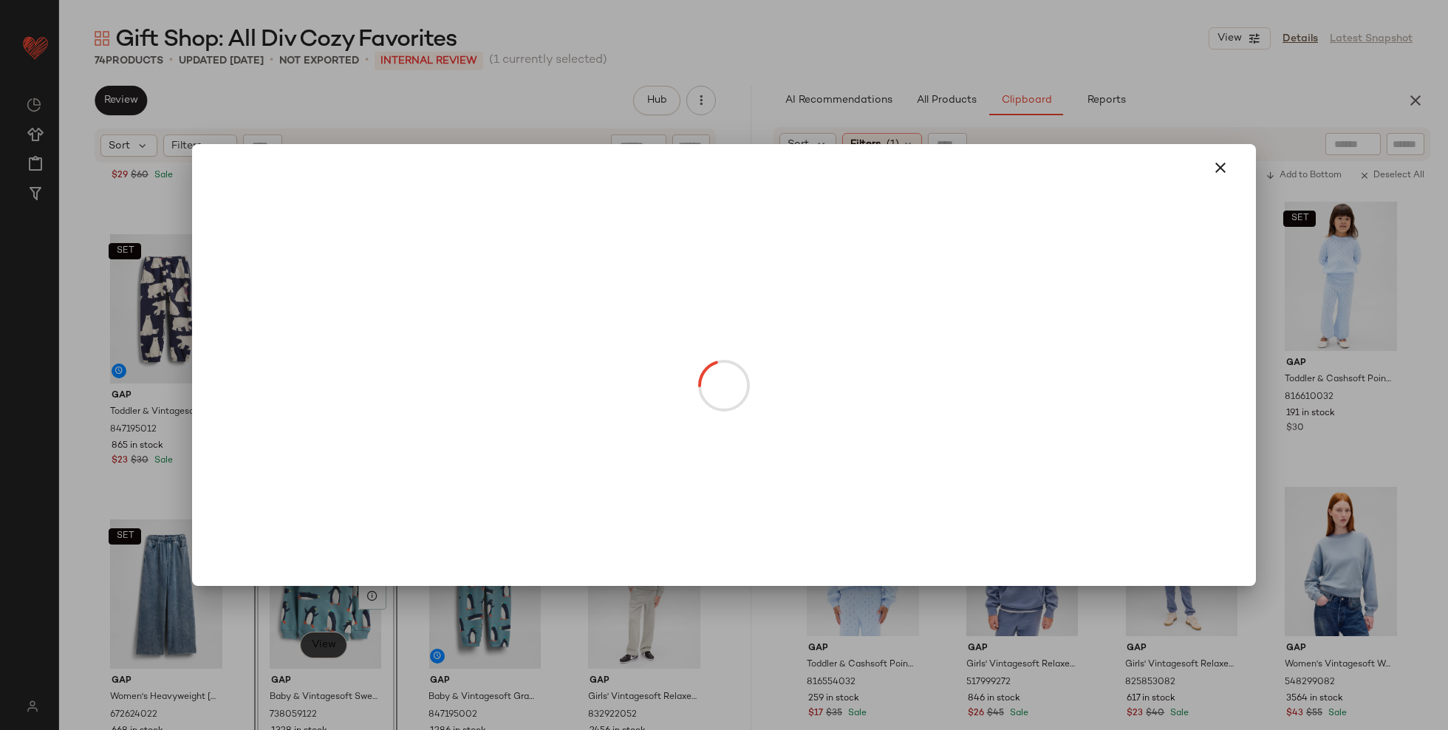
click at [316, 639] on body "GAP ** Dashboard All Products Global Clipboards (27) Curations (95) Katherine A…" at bounding box center [724, 365] width 1448 height 730
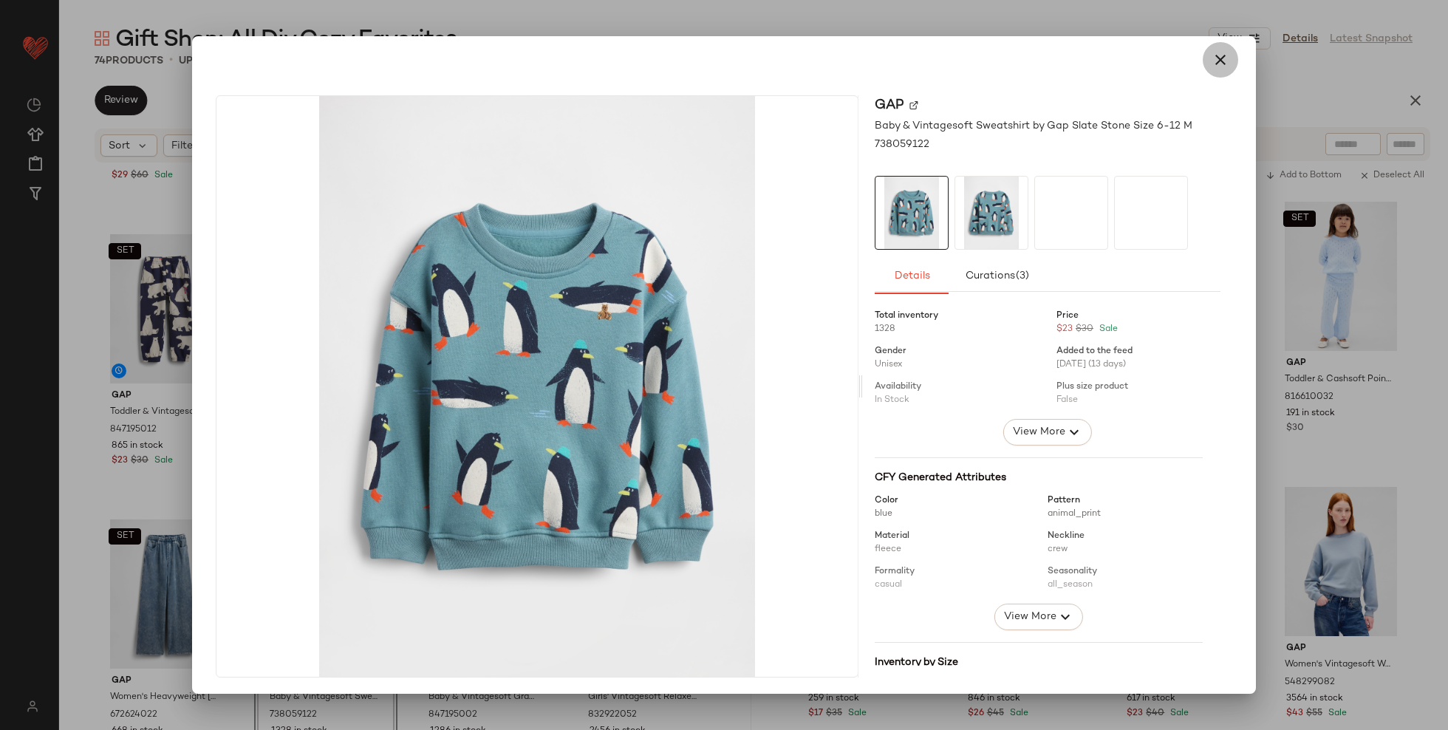
click at [1212, 56] on icon "button" at bounding box center [1221, 60] width 18 height 18
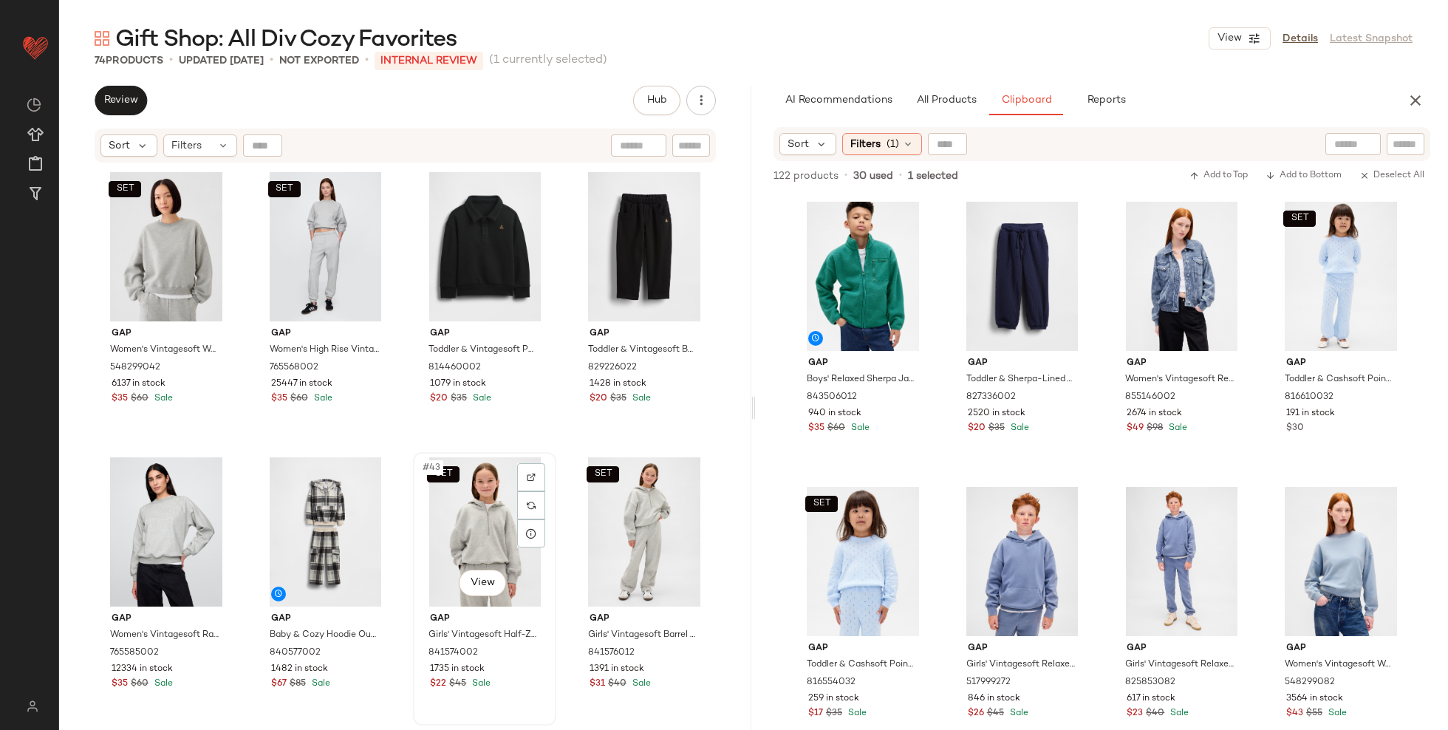
scroll to position [2771, 0]
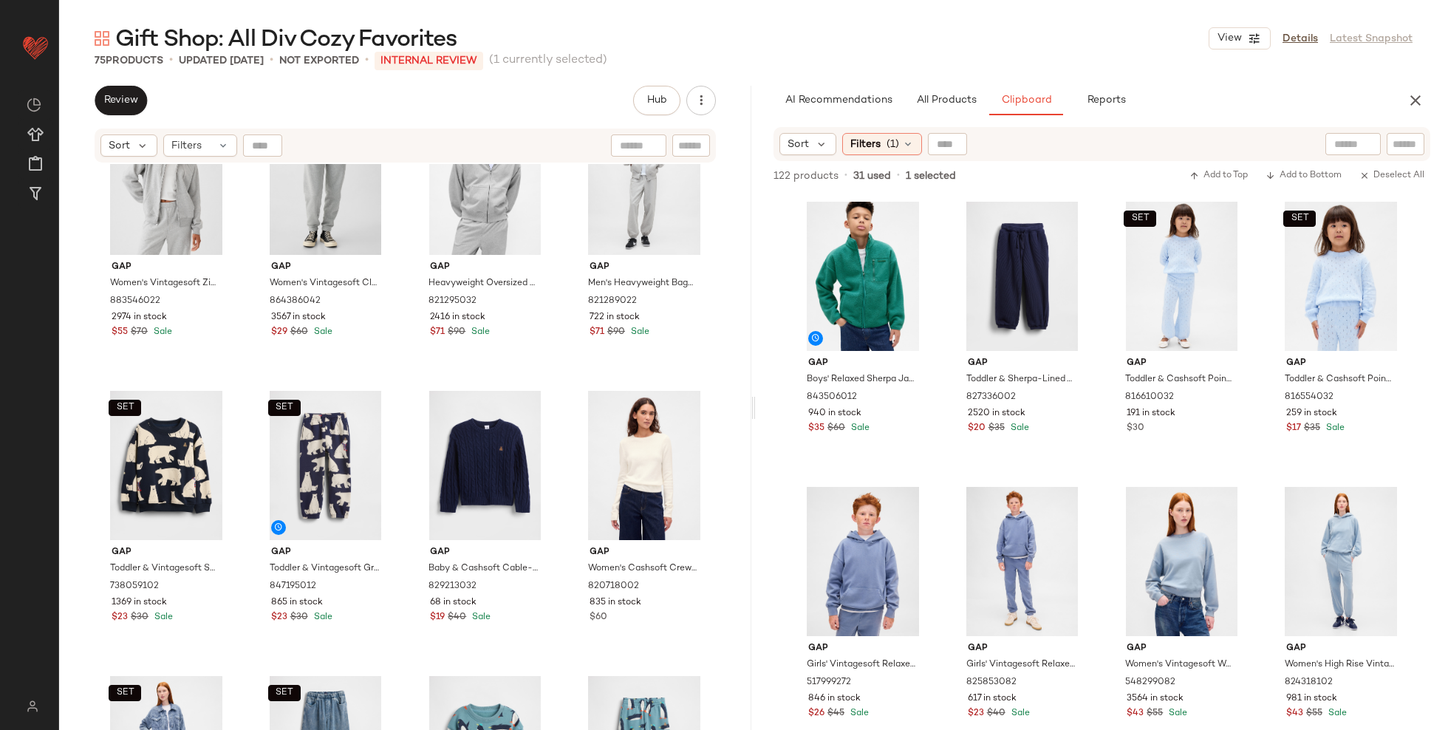
scroll to position [3819, 0]
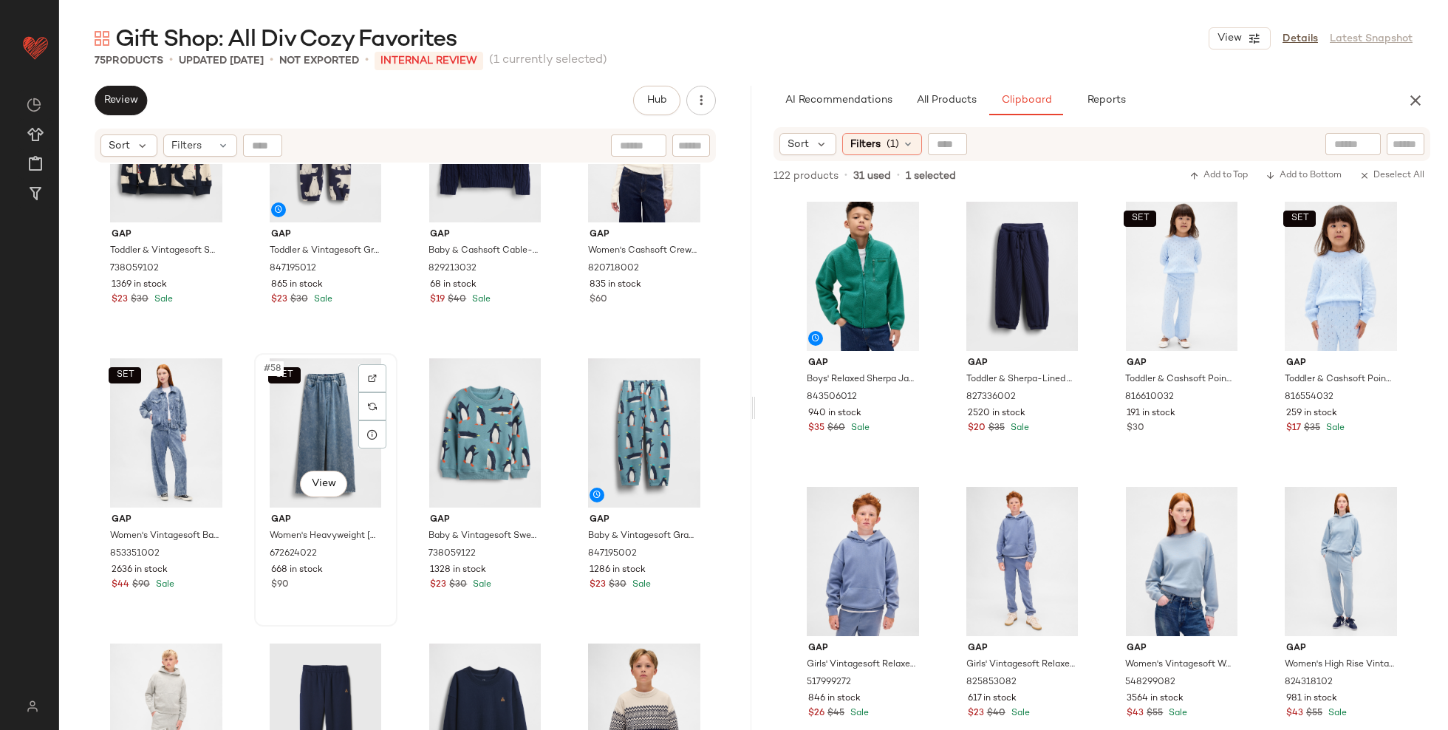
click at [310, 423] on div "SET #58 View" at bounding box center [325, 432] width 133 height 149
click at [156, 428] on div "SET #57 View" at bounding box center [166, 432] width 133 height 149
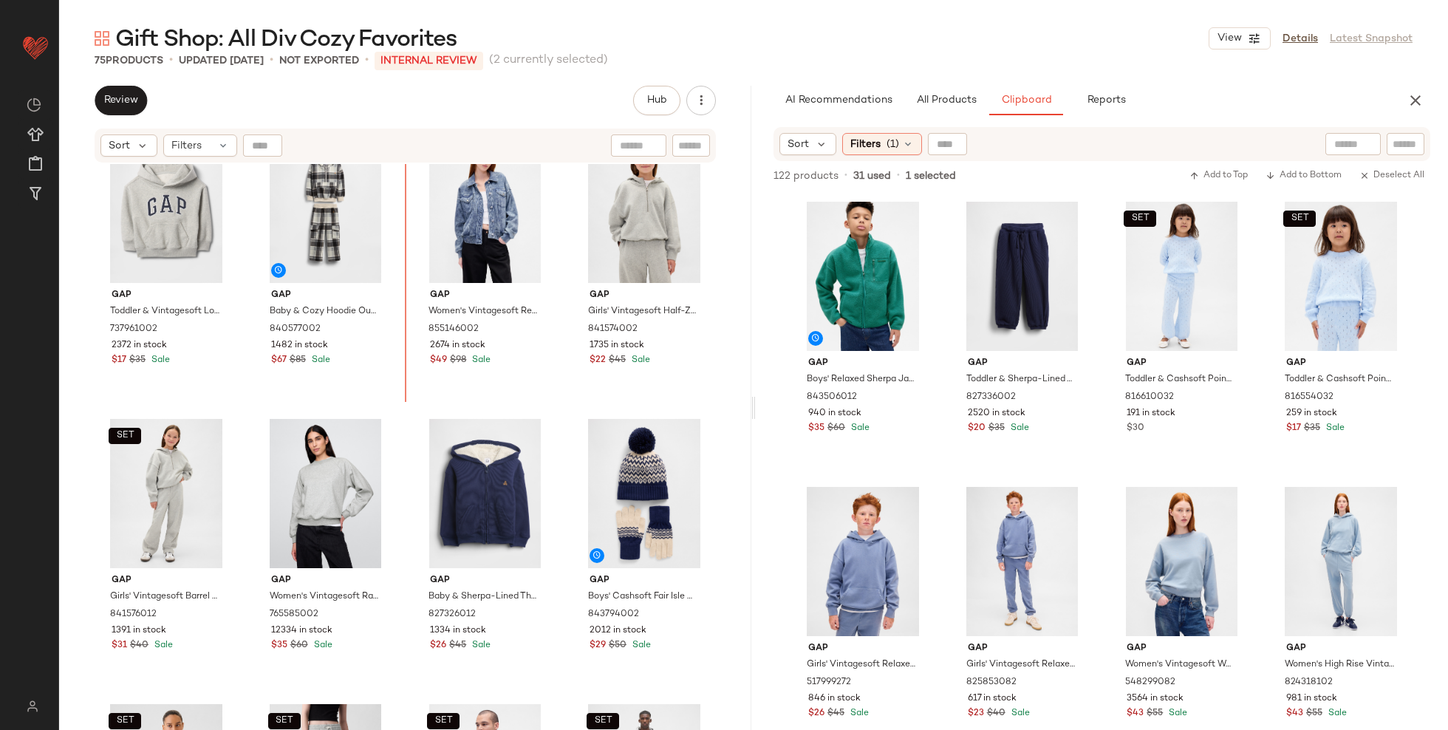
scroll to position [2895, 0]
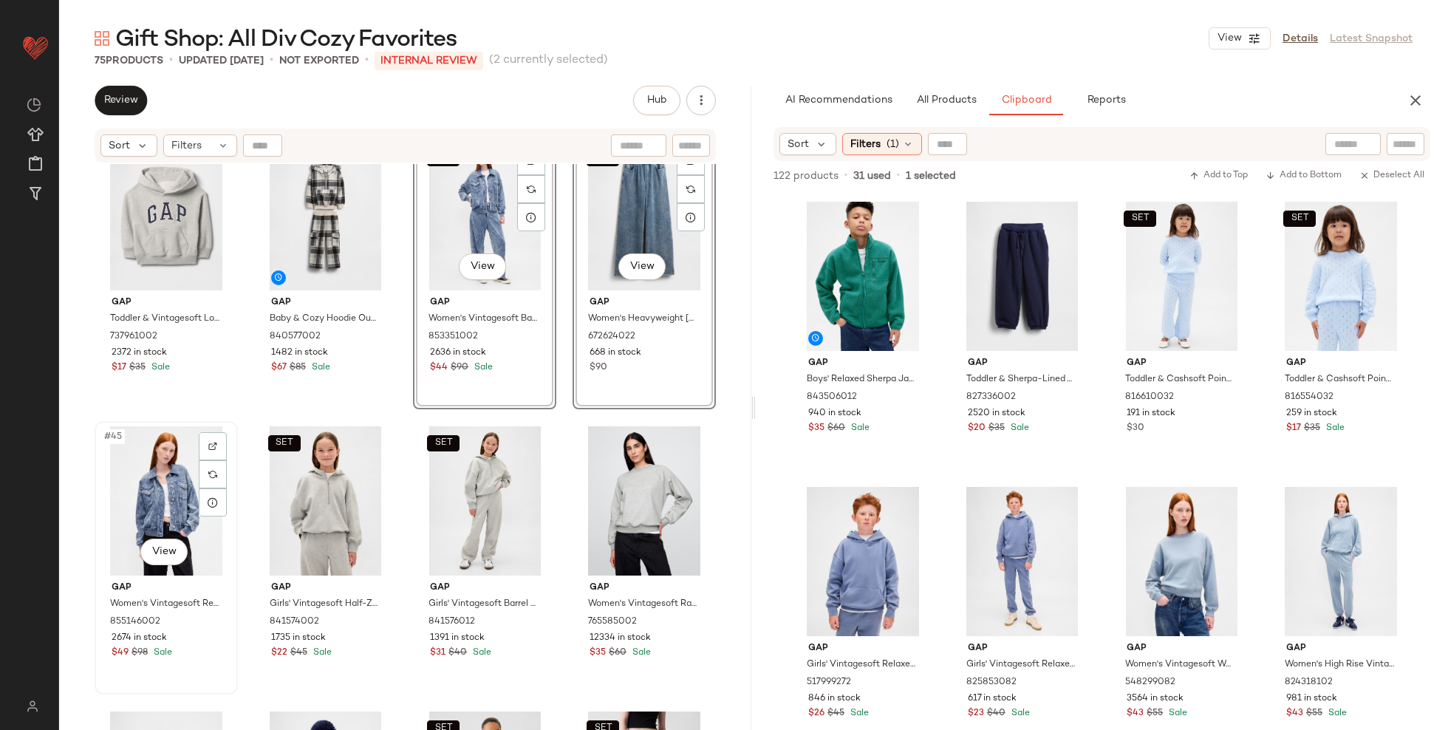
click at [159, 497] on div "#45 View" at bounding box center [166, 500] width 133 height 149
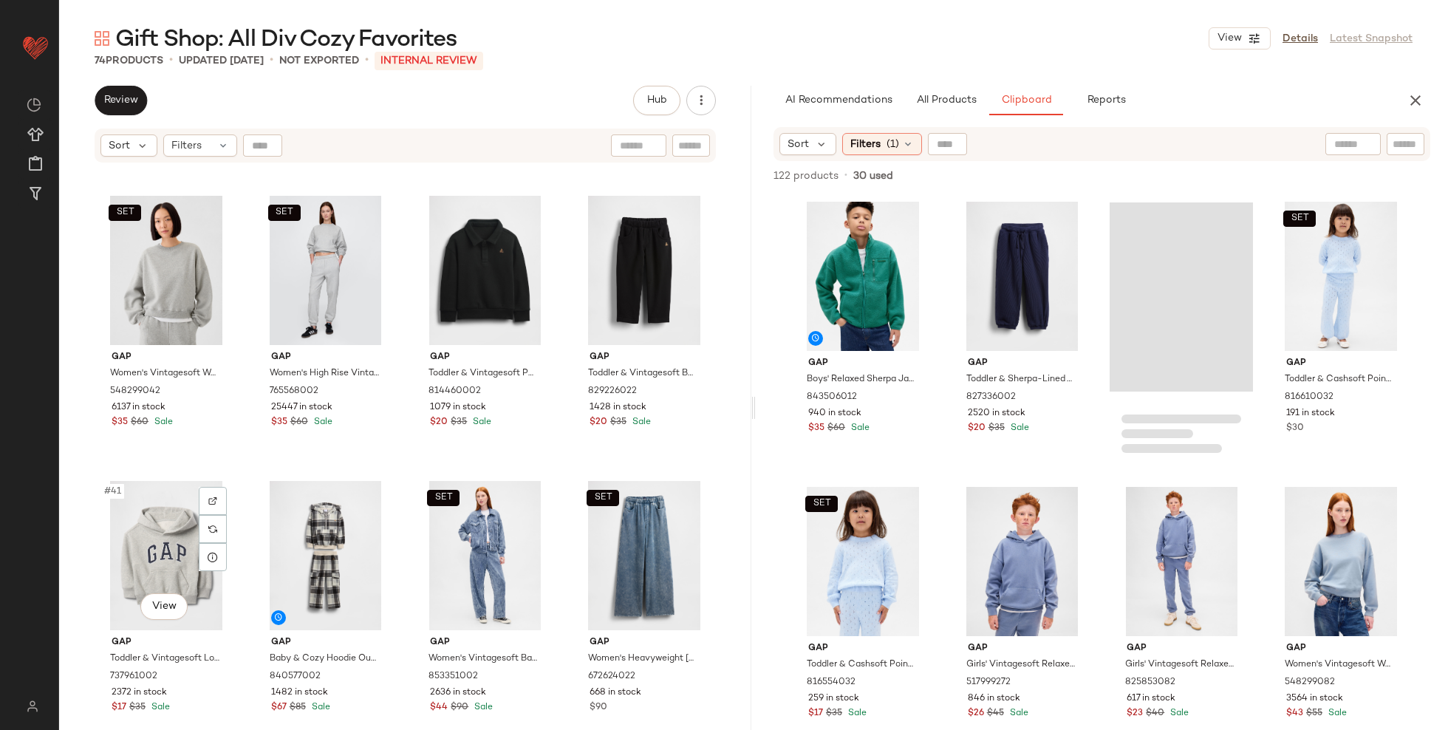
scroll to position [2547, 0]
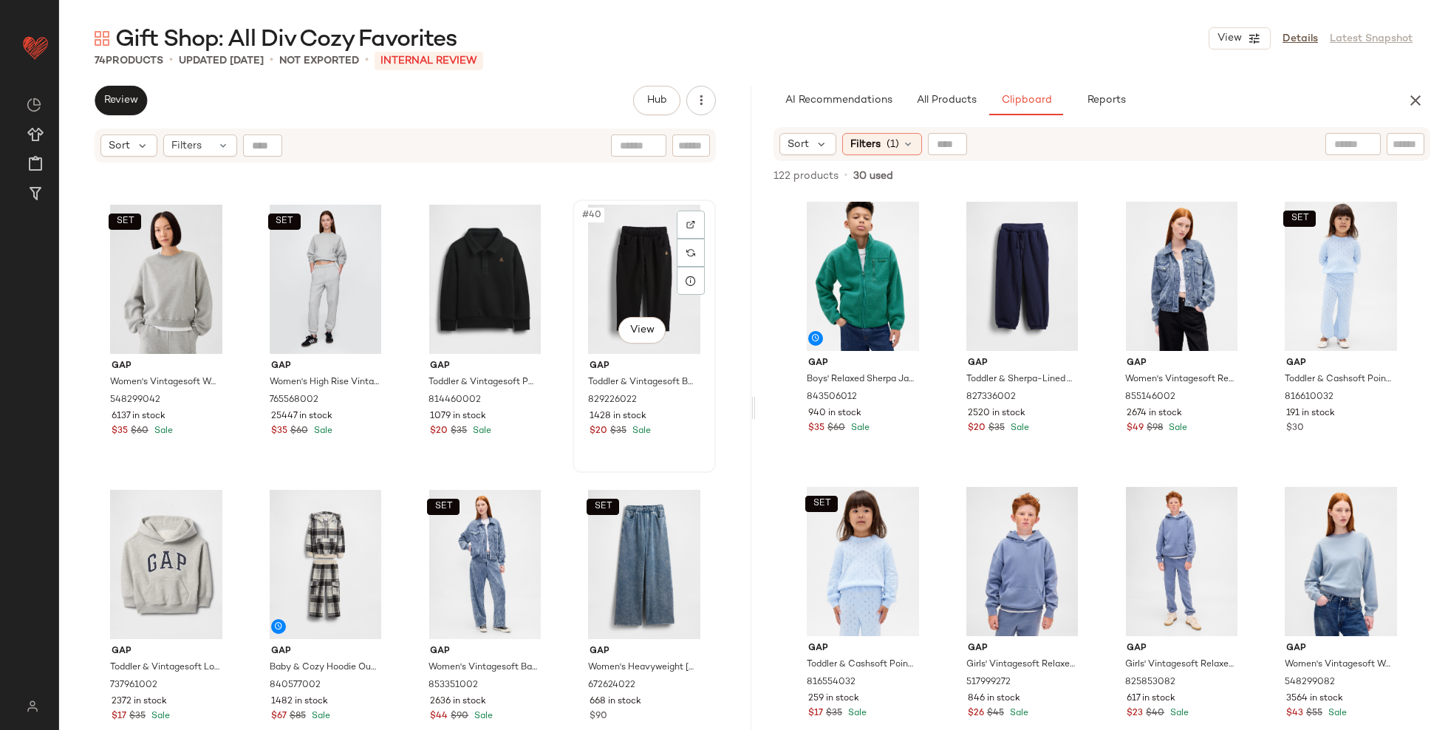
click at [627, 252] on div "#40 View" at bounding box center [644, 279] width 133 height 149
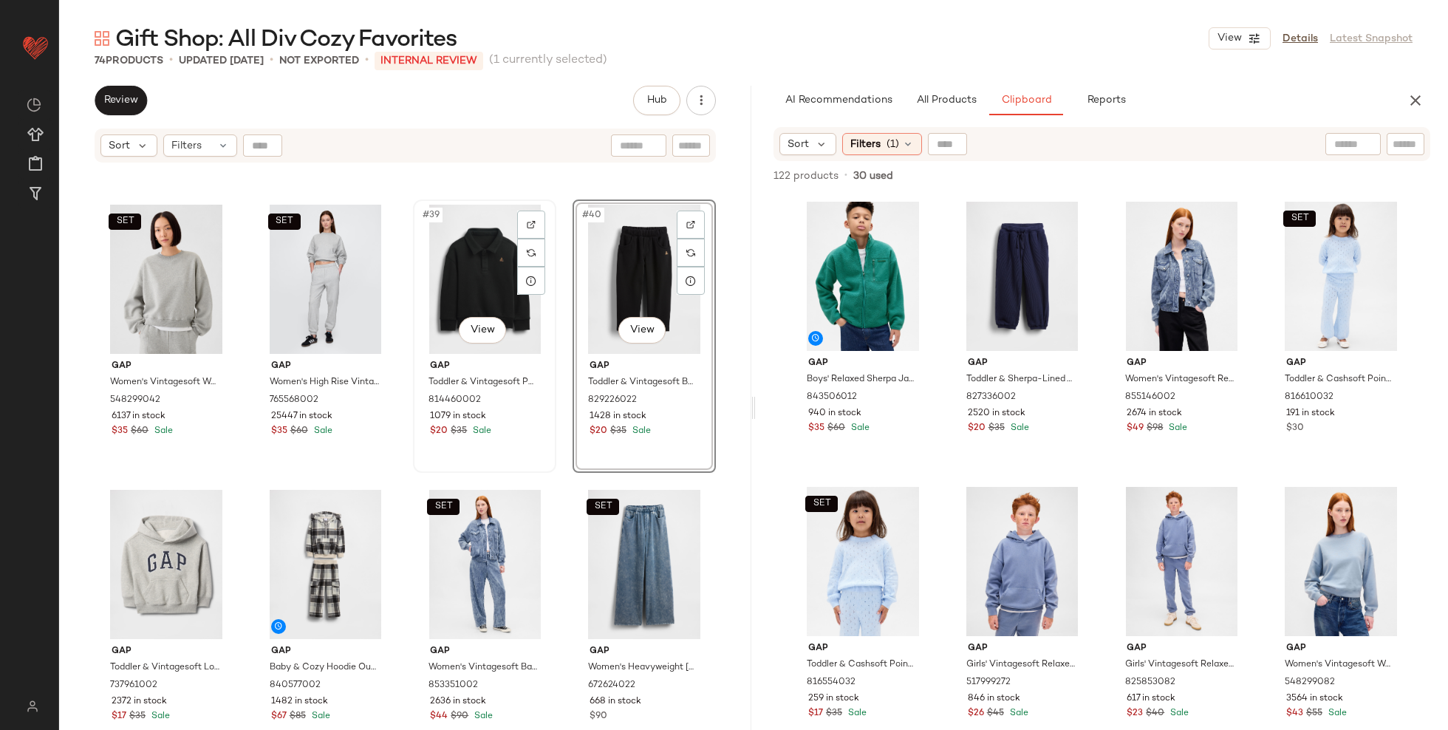
click at [487, 259] on div "#39 View" at bounding box center [484, 279] width 133 height 149
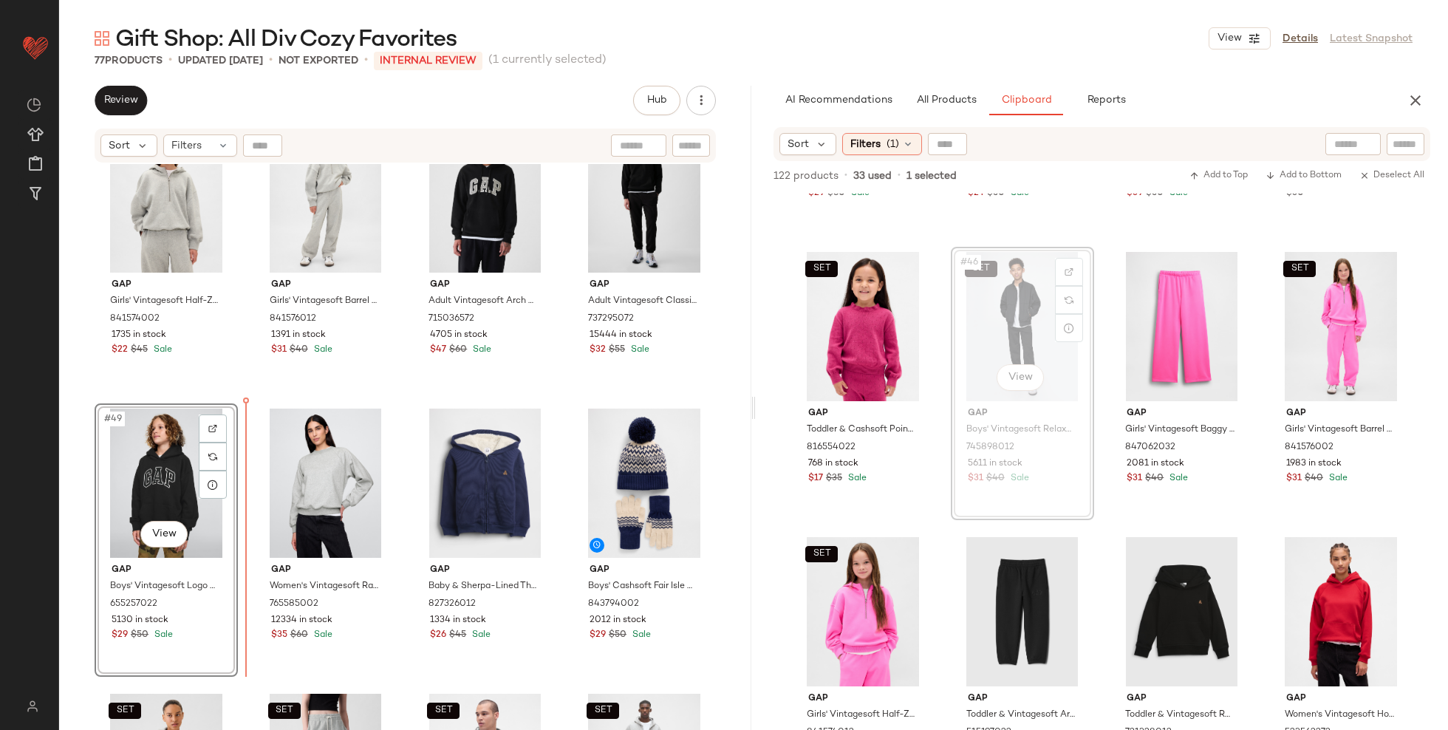
scroll to position [3207, 0]
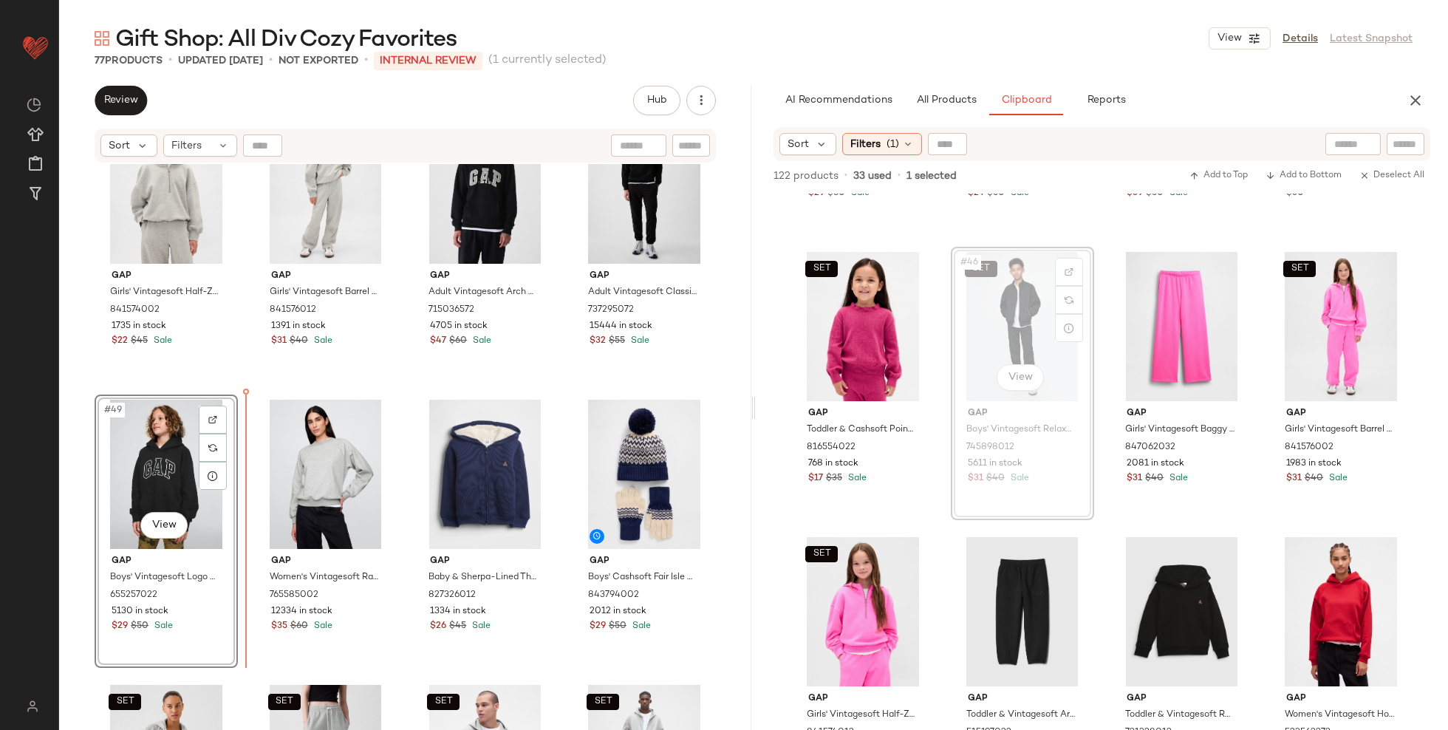
drag, startPoint x: 1019, startPoint y: 322, endPoint x: 1007, endPoint y: 328, distance: 13.2
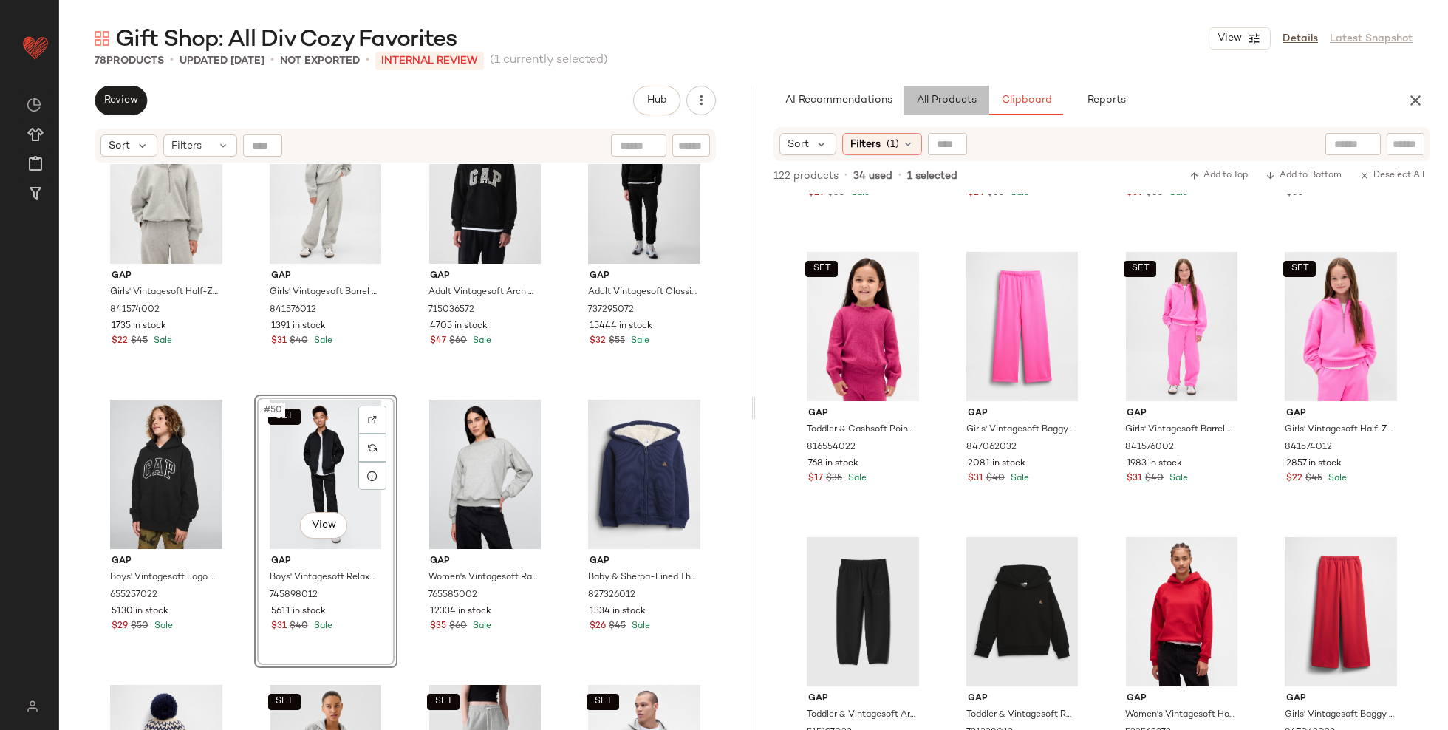
click at [954, 93] on button "All Products" at bounding box center [947, 101] width 86 height 30
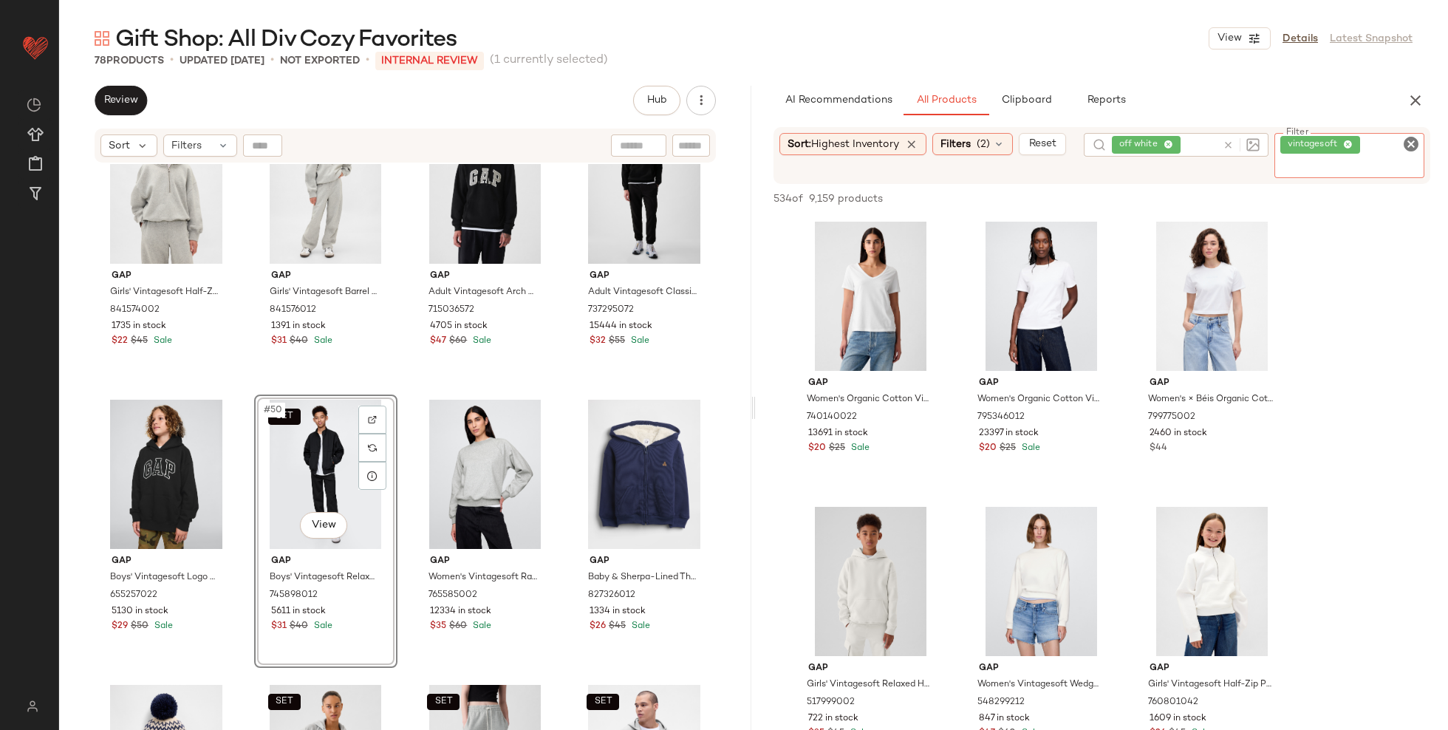
click at [1376, 143] on div "vintagesoft" at bounding box center [1350, 155] width 151 height 45
click at [1344, 141] on span "vintagesoft" at bounding box center [1315, 144] width 55 height 13
click at [1350, 141] on icon at bounding box center [1349, 145] width 10 height 10
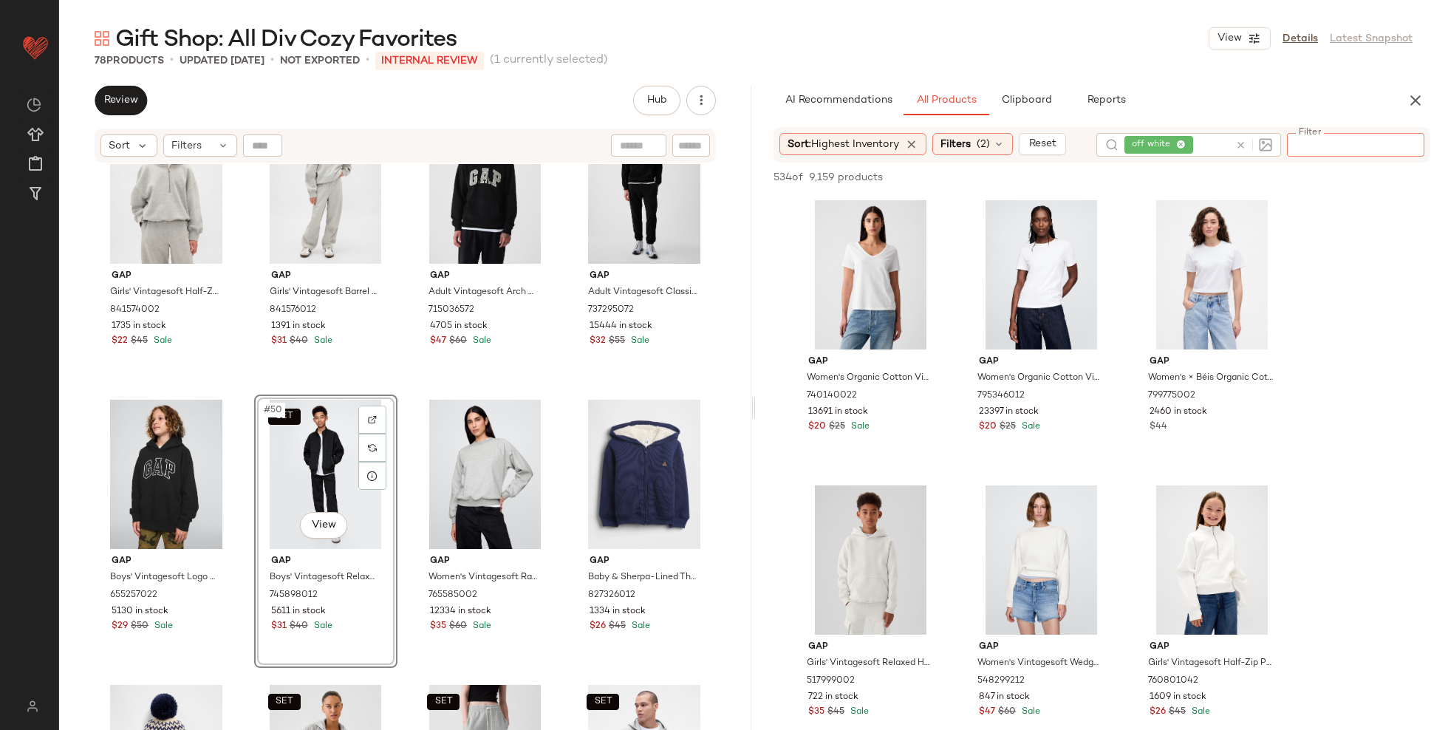
click at [1182, 143] on div "off white" at bounding box center [1189, 145] width 185 height 24
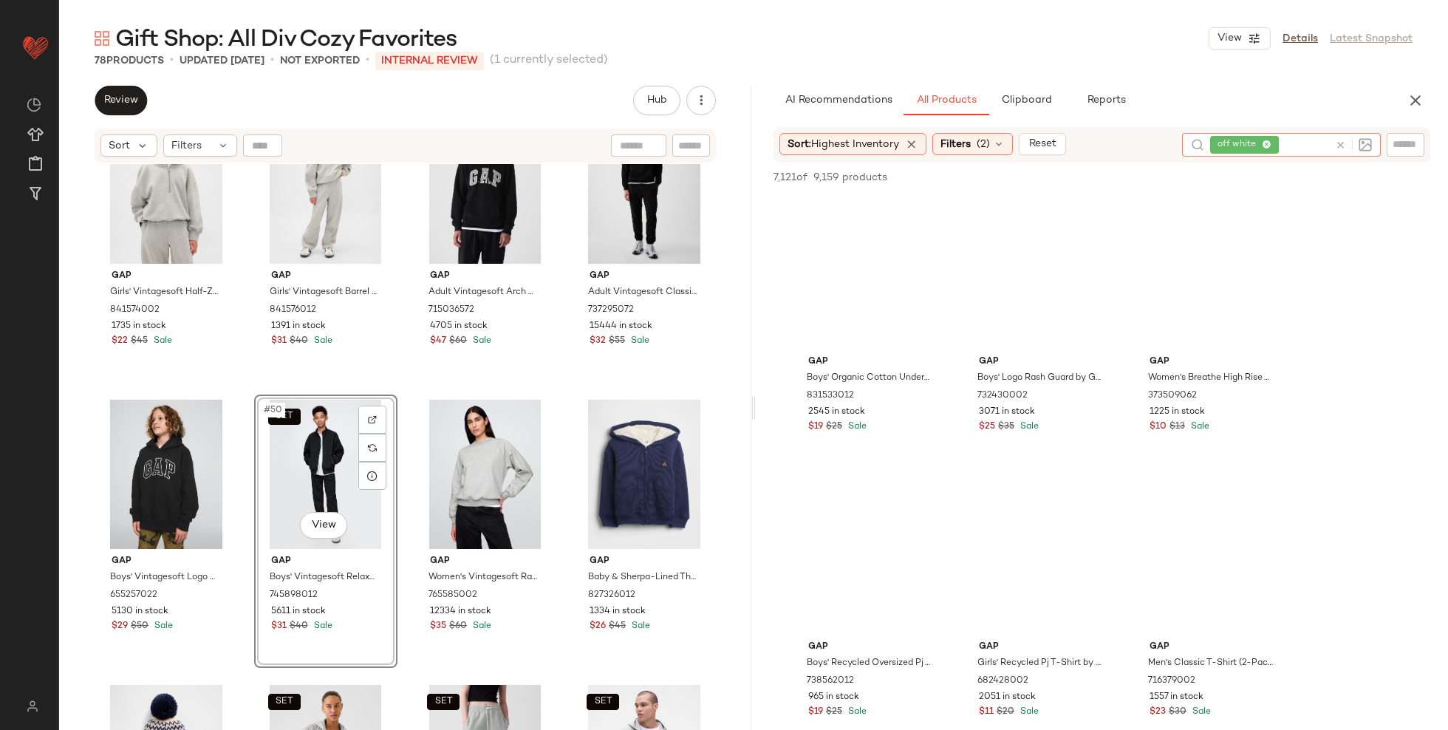
click at [1270, 143] on icon at bounding box center [1267, 145] width 10 height 10
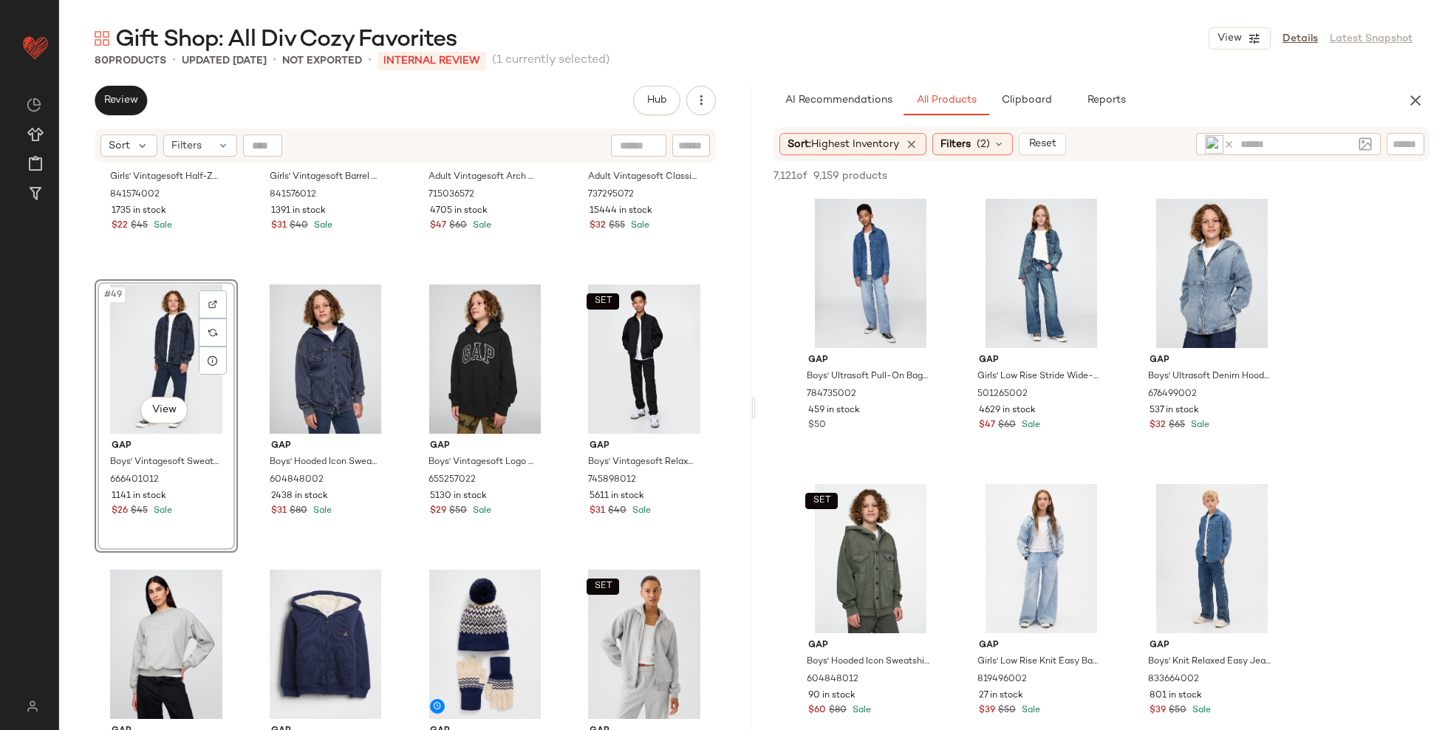
scroll to position [3335, 0]
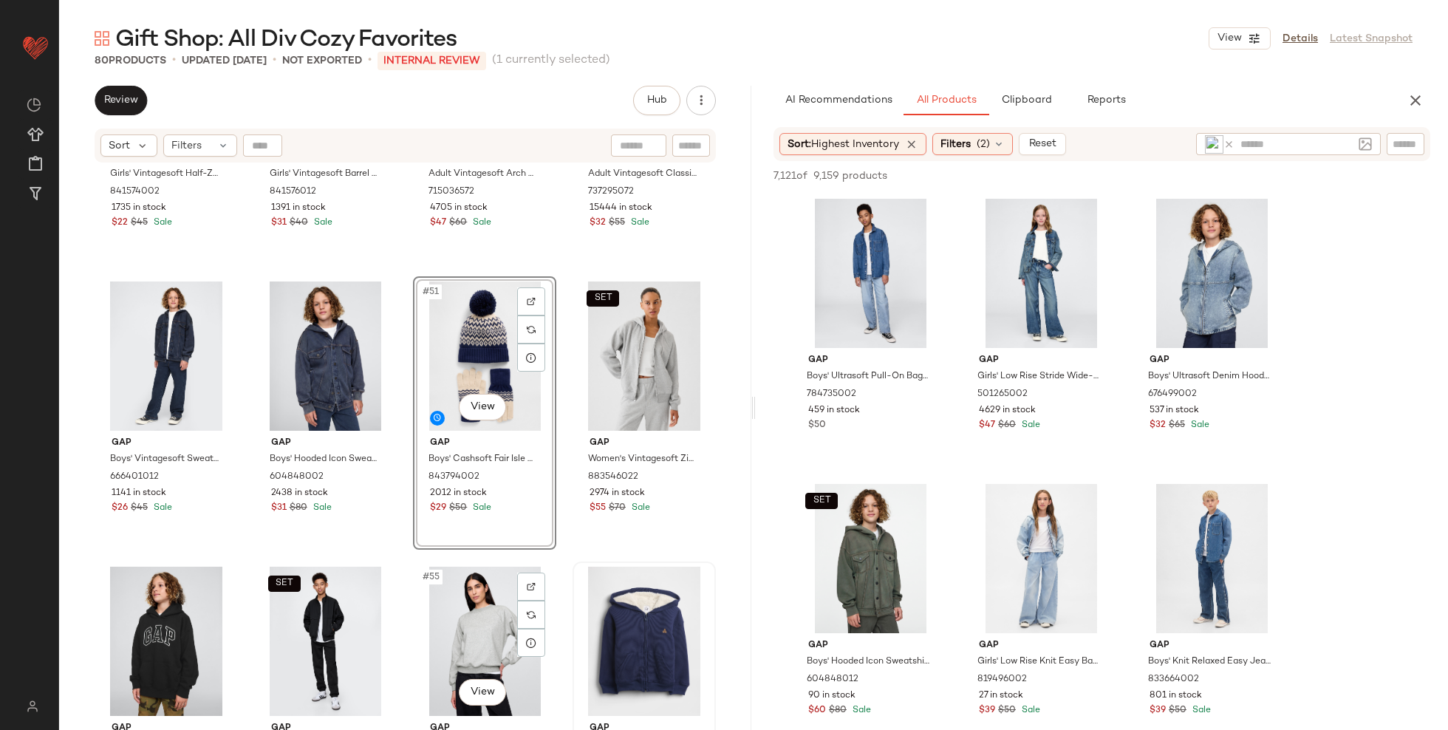
scroll to position [3324, 0]
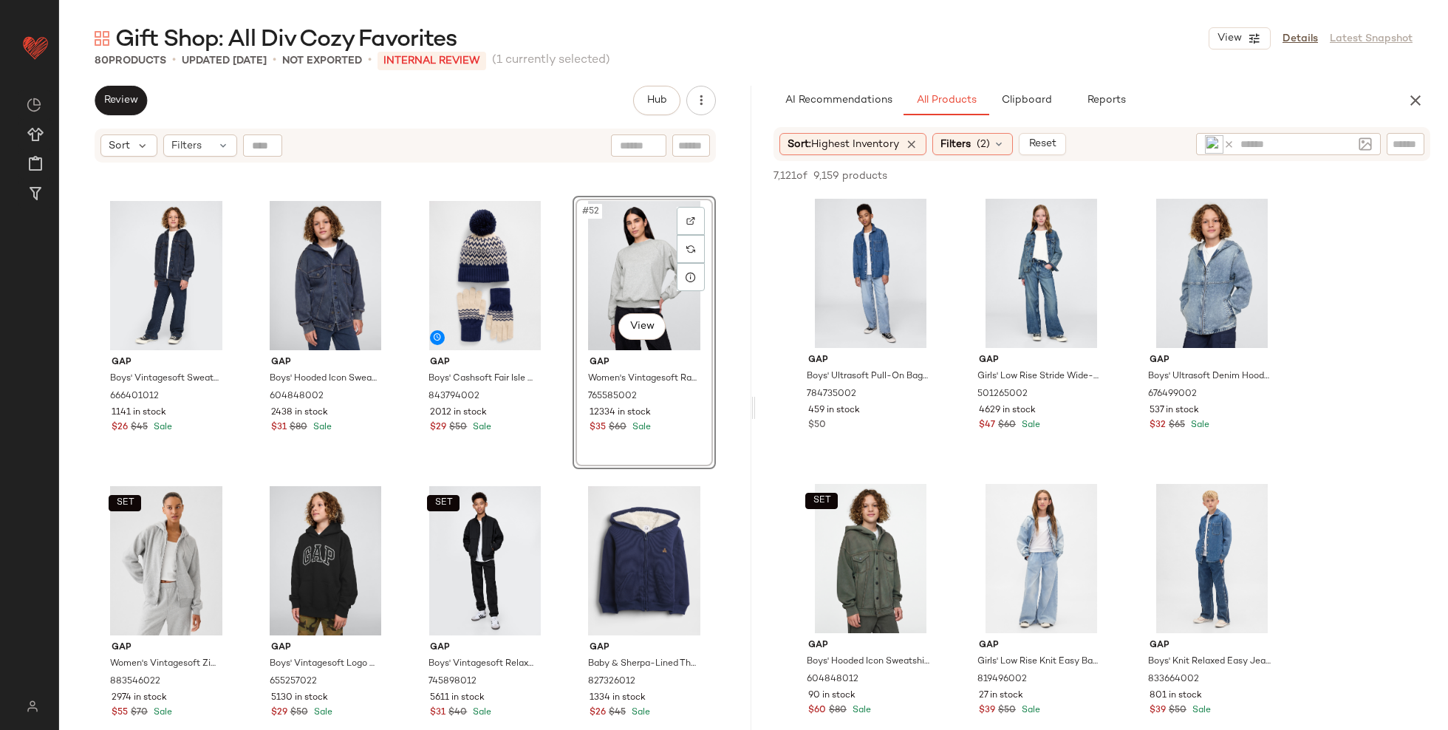
scroll to position [3407, 0]
click at [465, 540] on div "SET #55 View" at bounding box center [484, 560] width 133 height 149
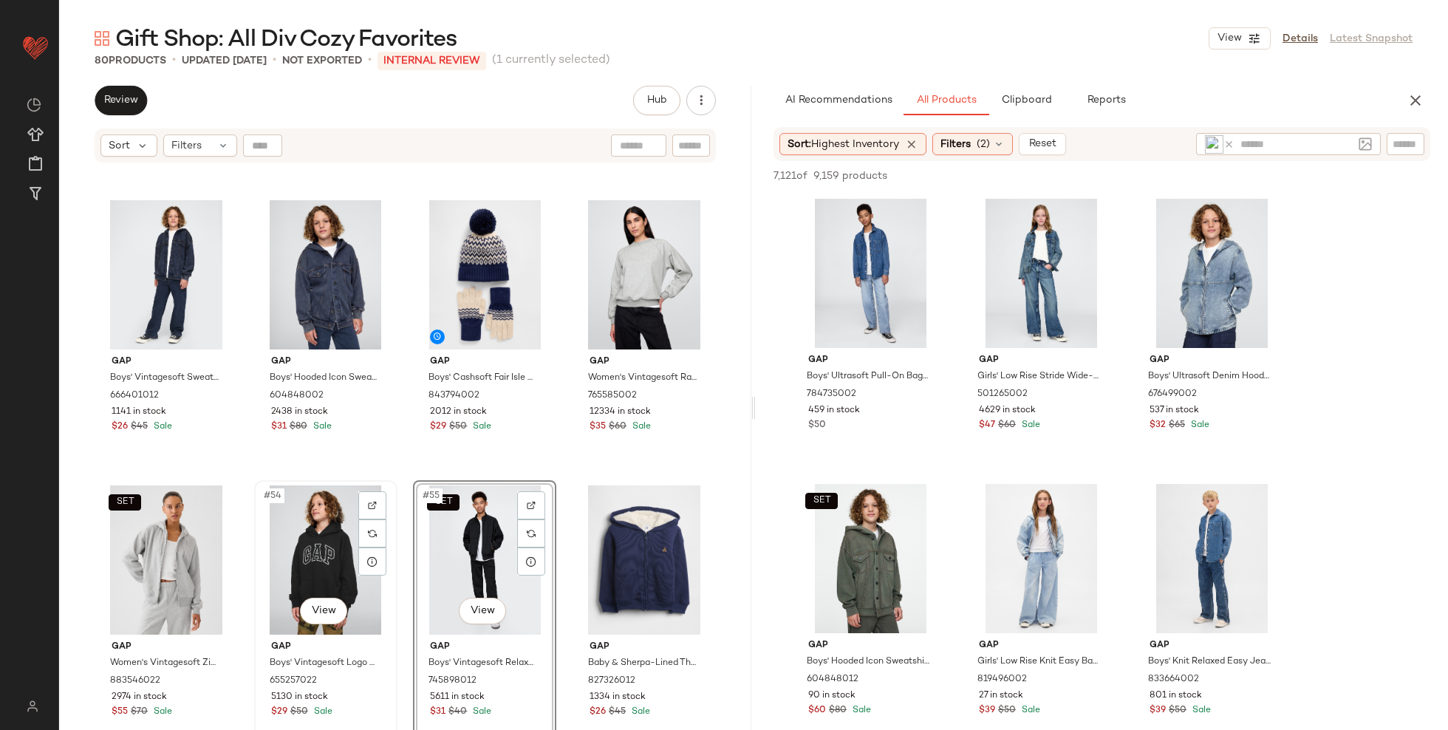
click at [319, 559] on div "#54 View" at bounding box center [325, 560] width 133 height 149
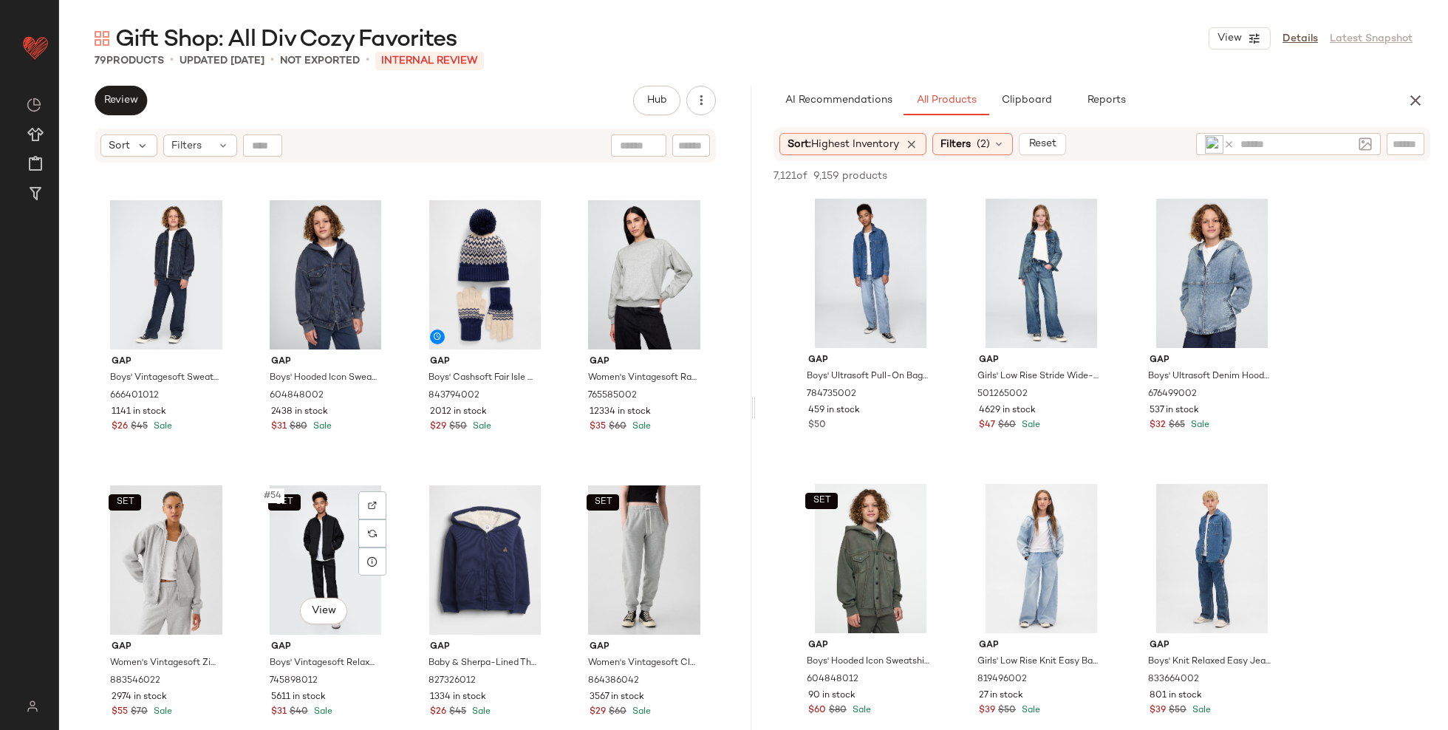
click at [319, 559] on div "SET #54 View" at bounding box center [325, 560] width 133 height 149
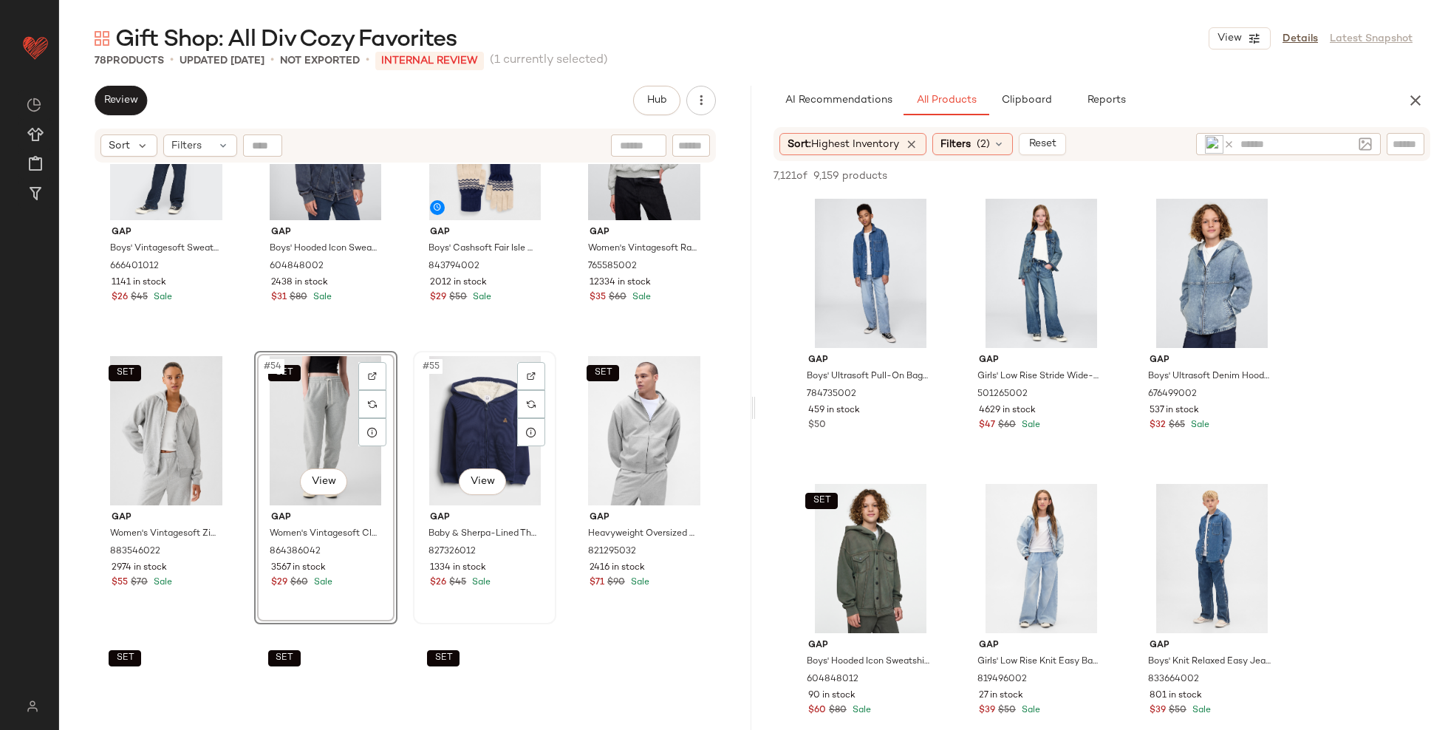
scroll to position [3554, 0]
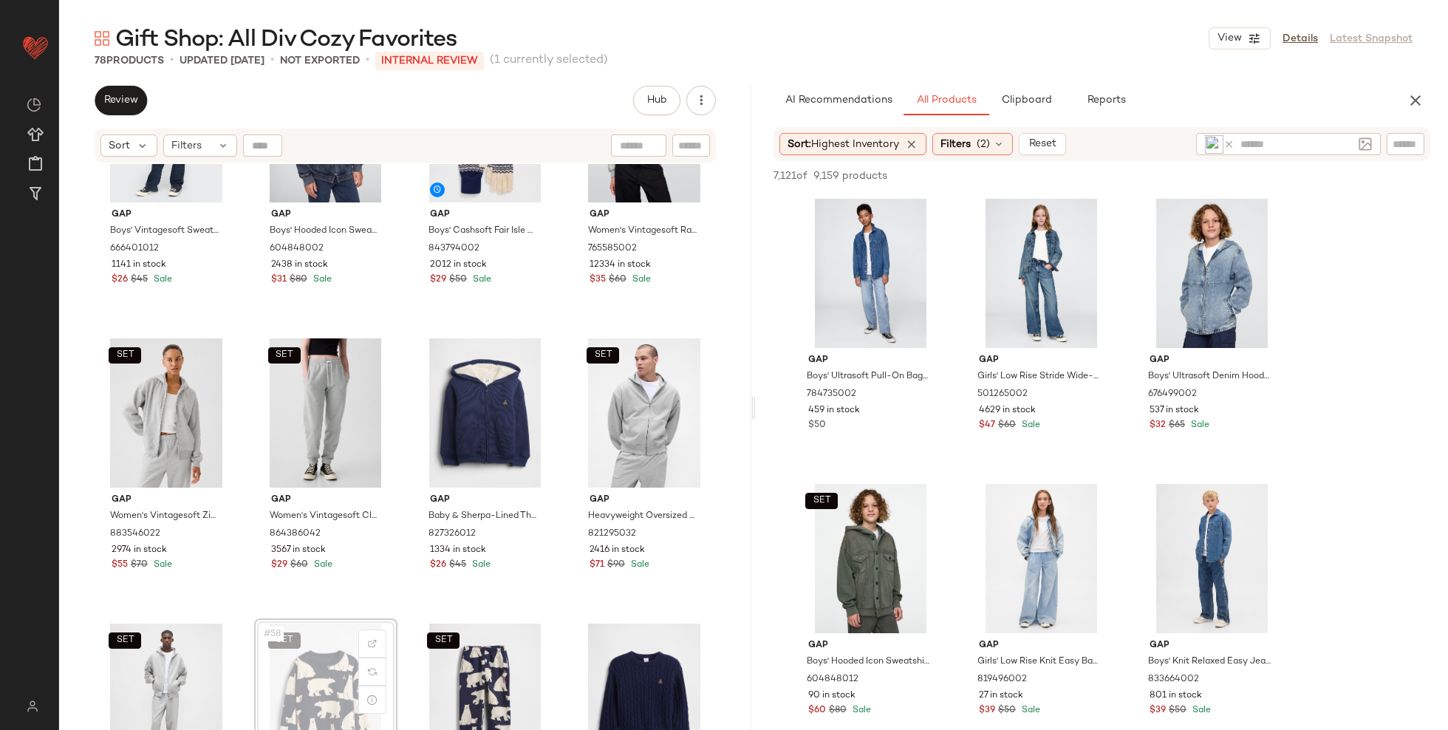
scroll to position [3556, 0]
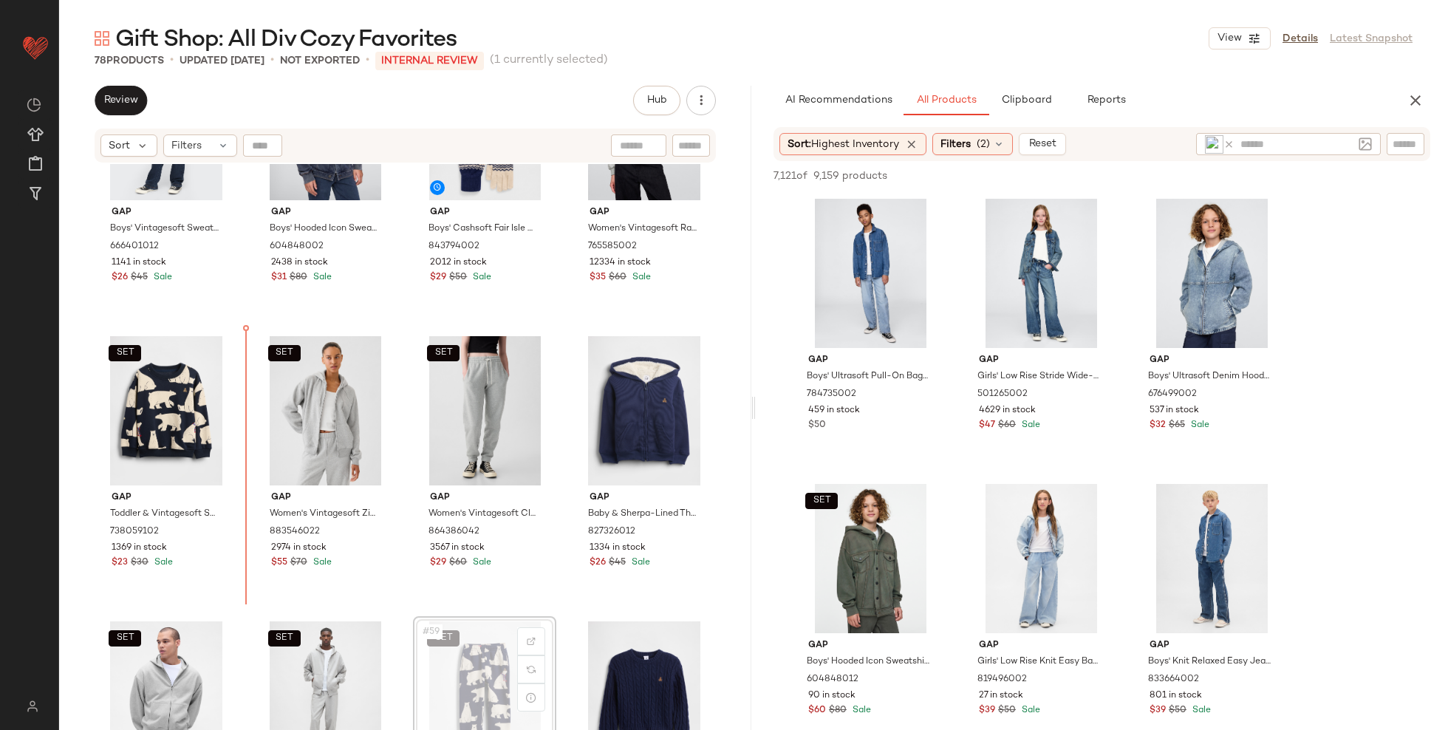
scroll to position [3557, 0]
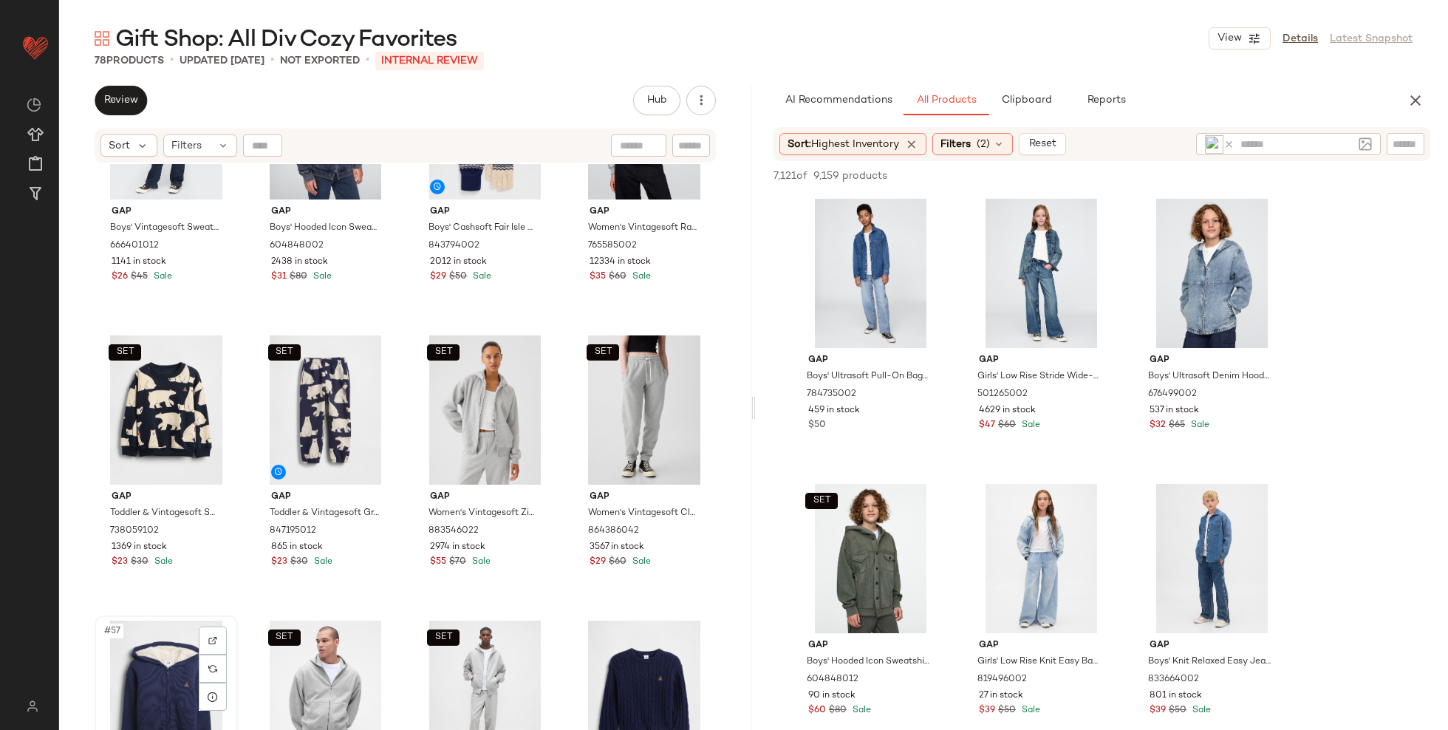
scroll to position [3558, 0]
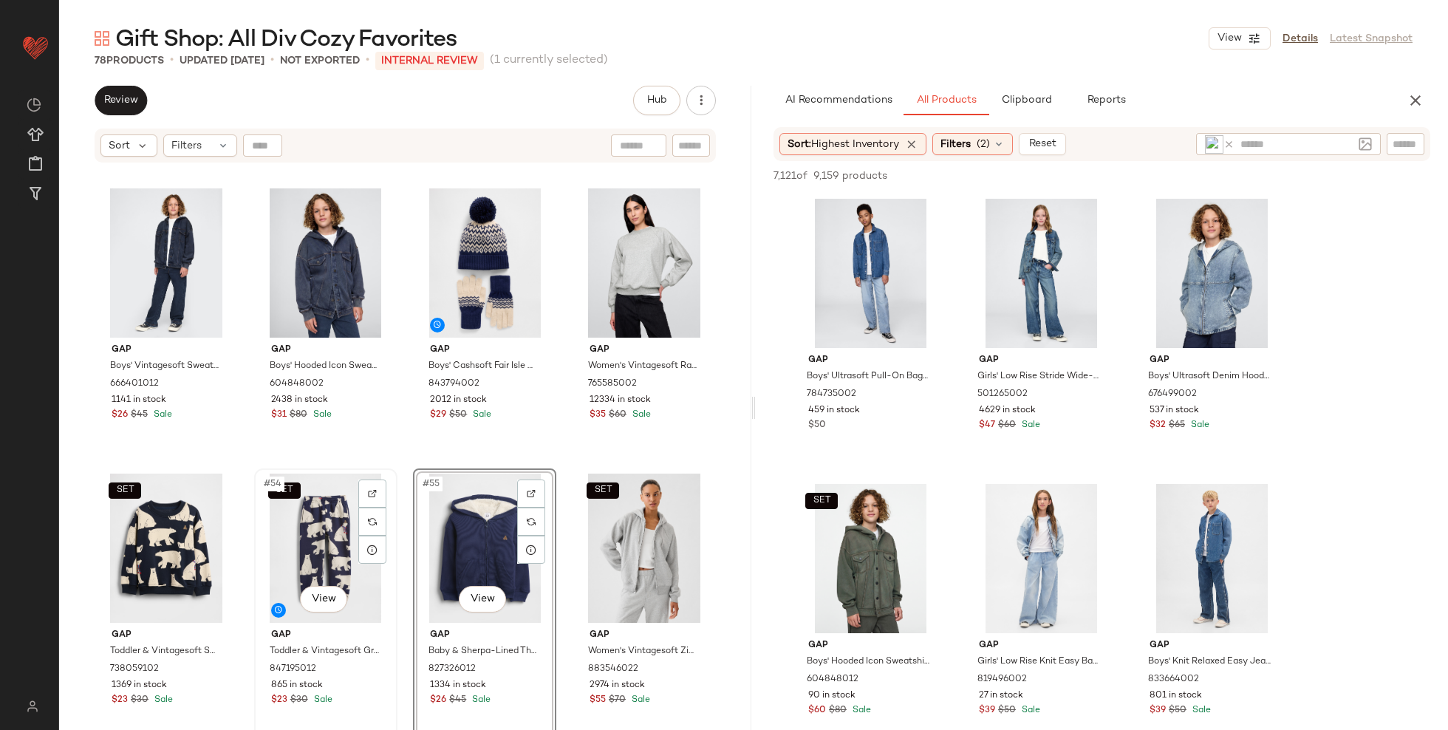
scroll to position [3616, 0]
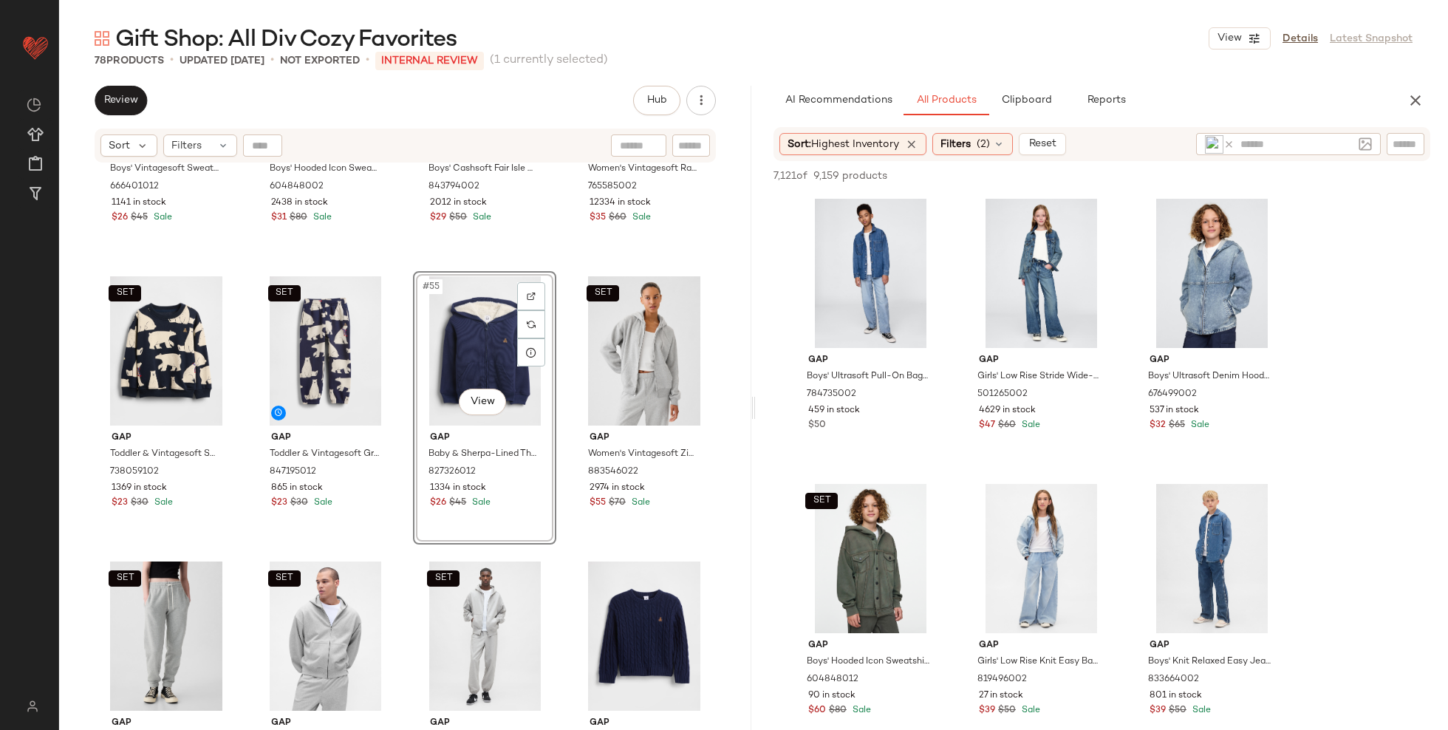
drag, startPoint x: 167, startPoint y: 656, endPoint x: 351, endPoint y: 38, distance: 645.4
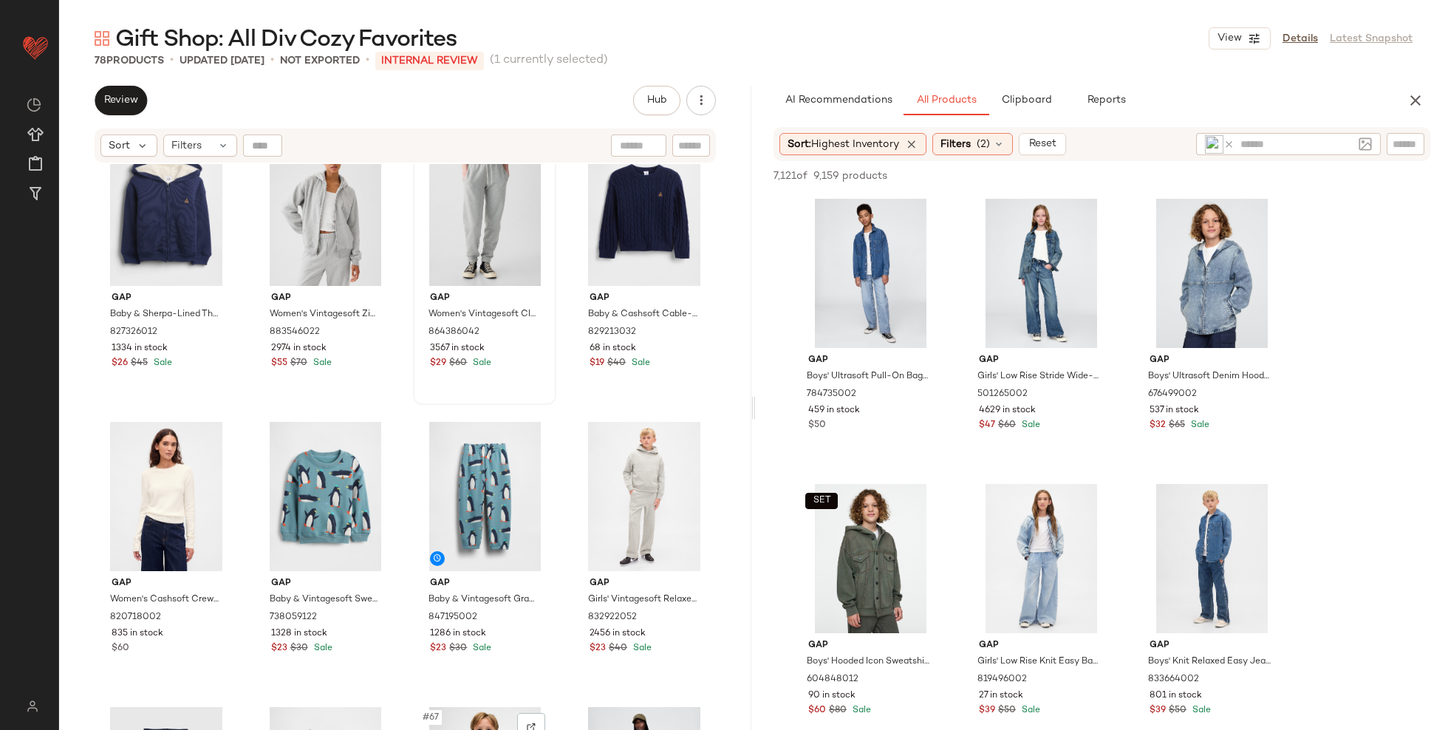
scroll to position [4038, 0]
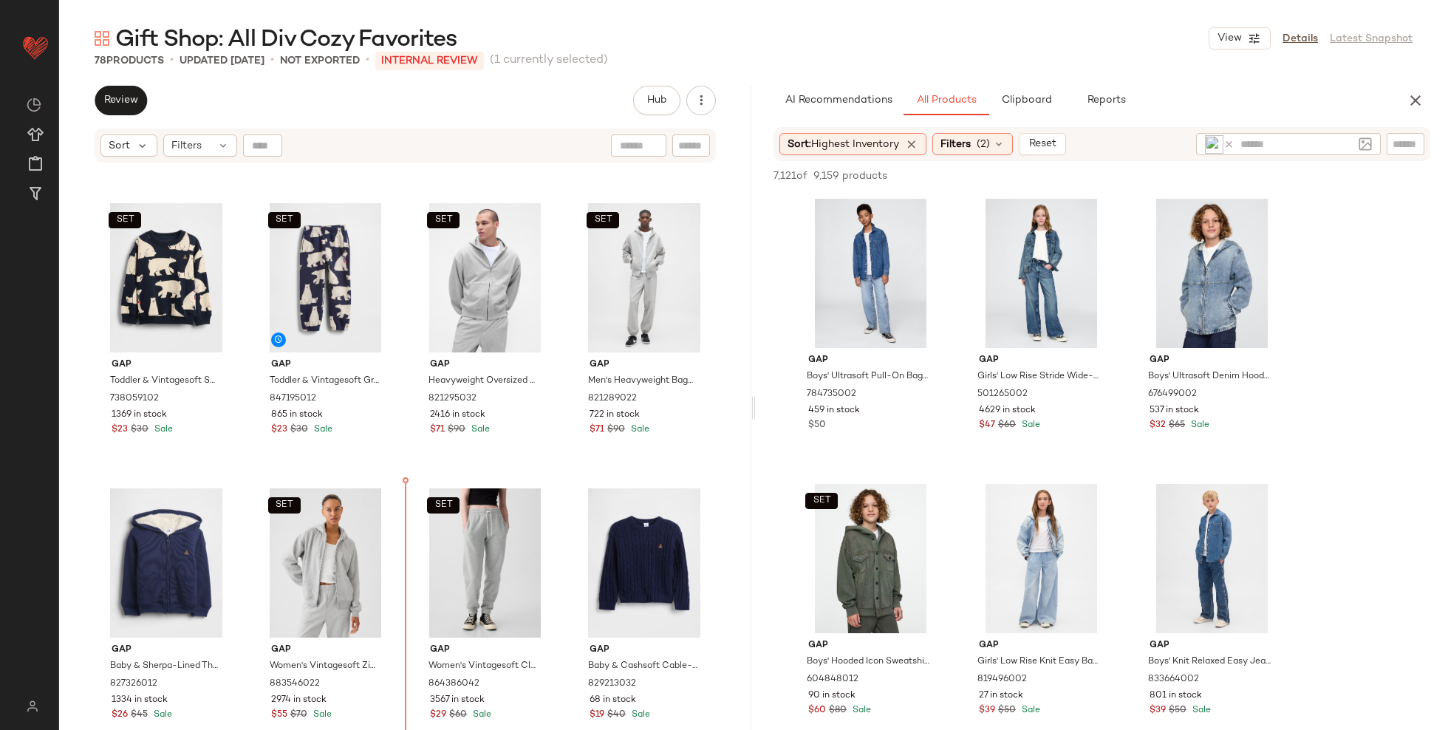
scroll to position [3683, 0]
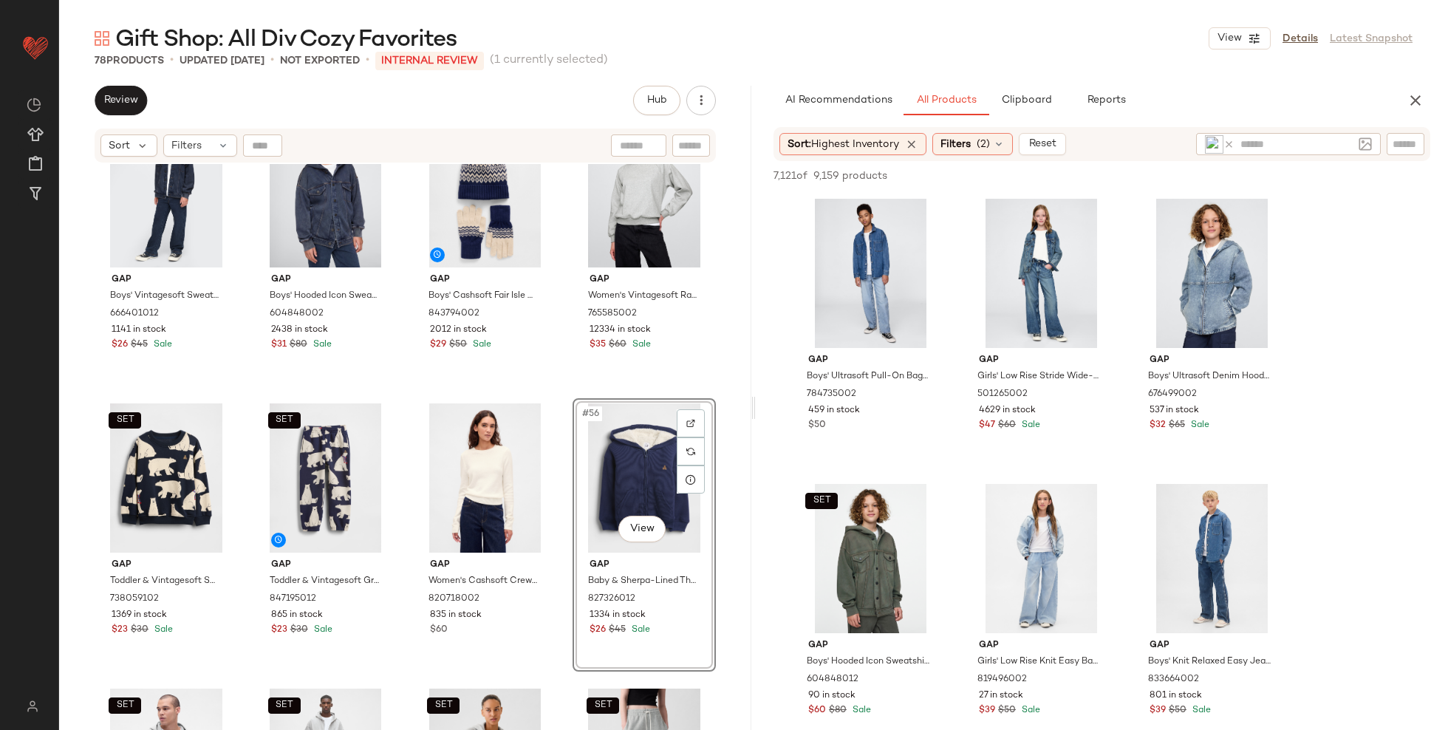
scroll to position [3494, 0]
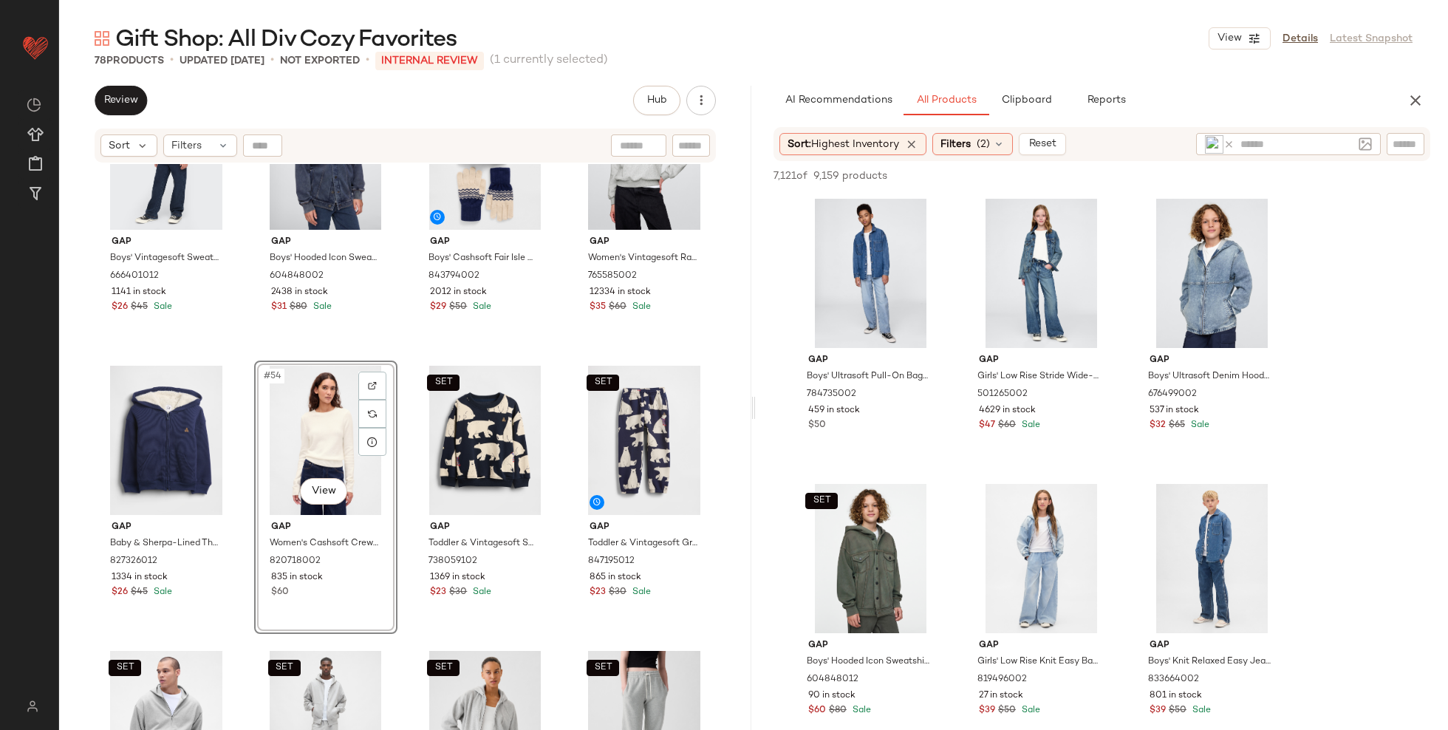
scroll to position [3527, 0]
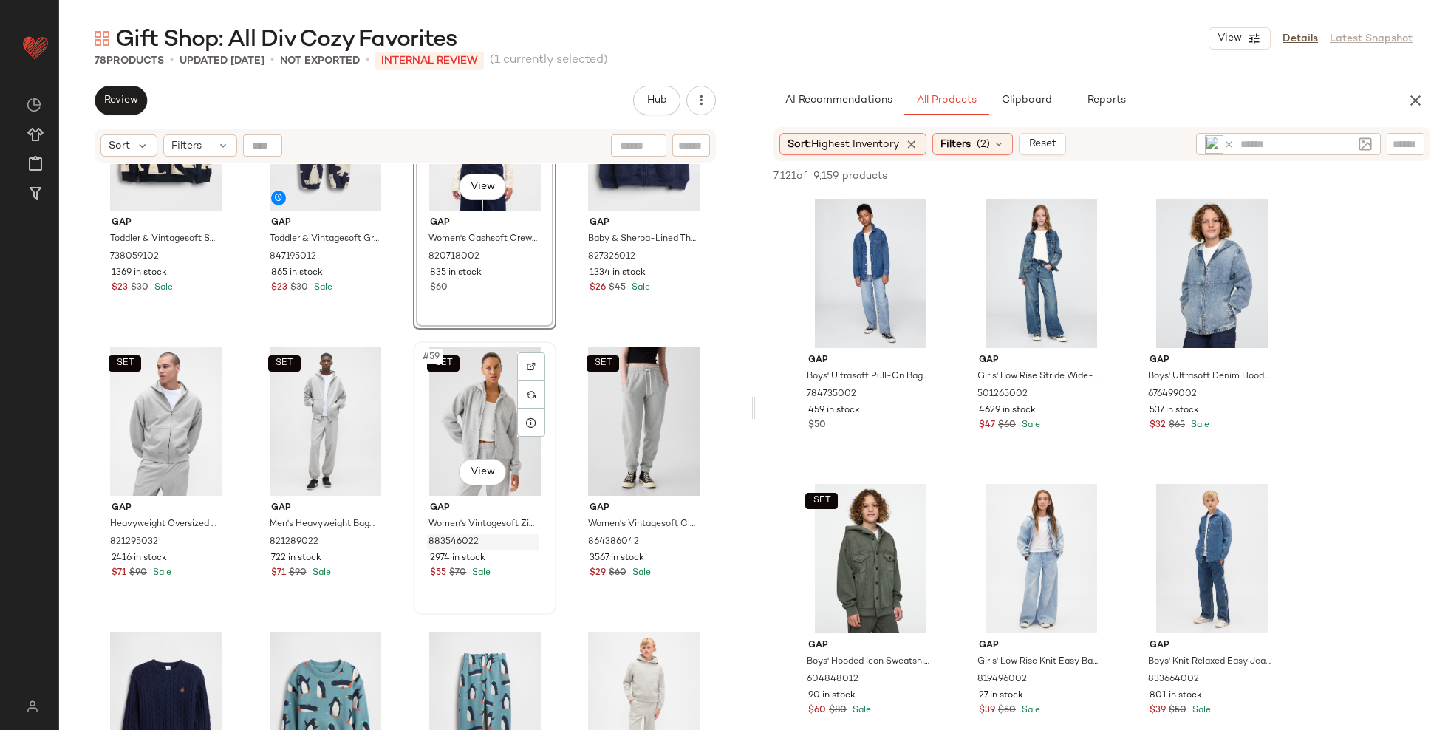
scroll to position [3838, 0]
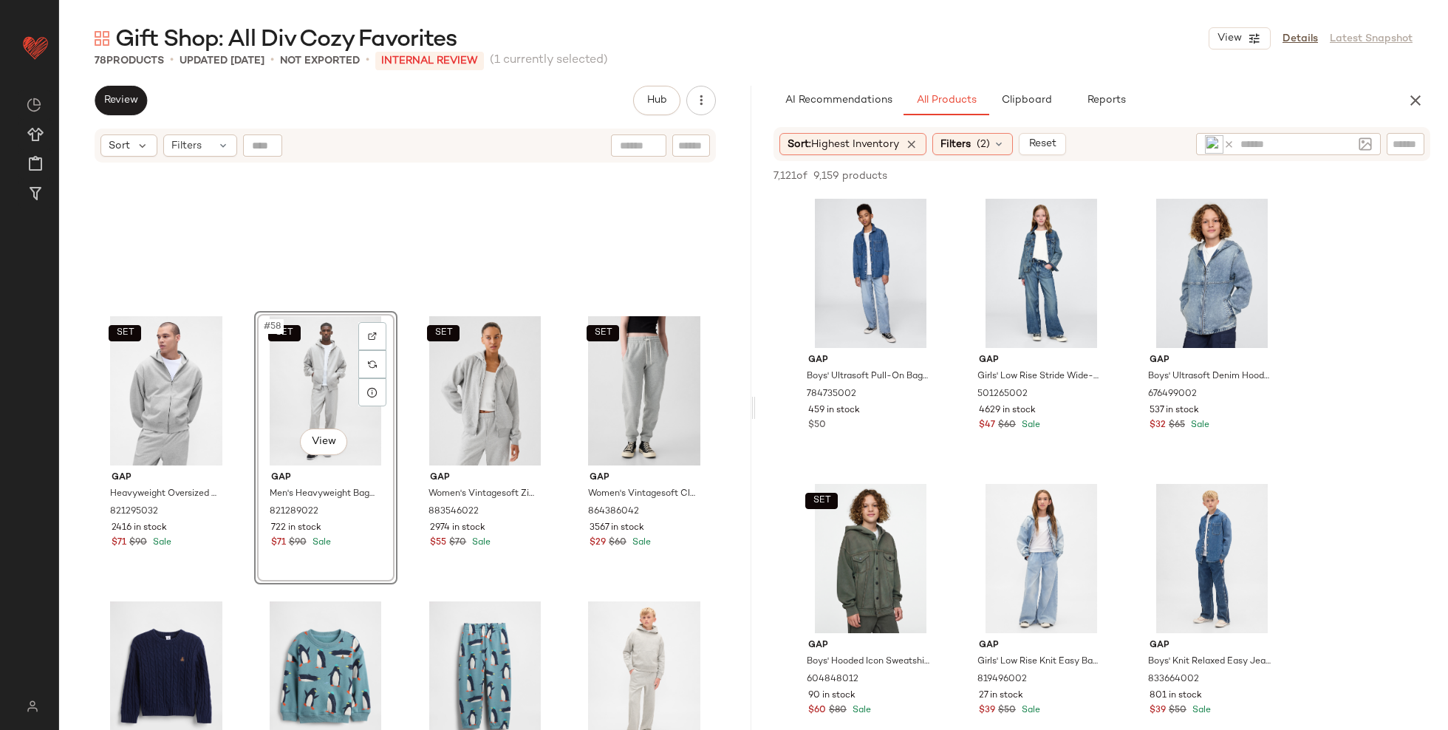
scroll to position [4198, 0]
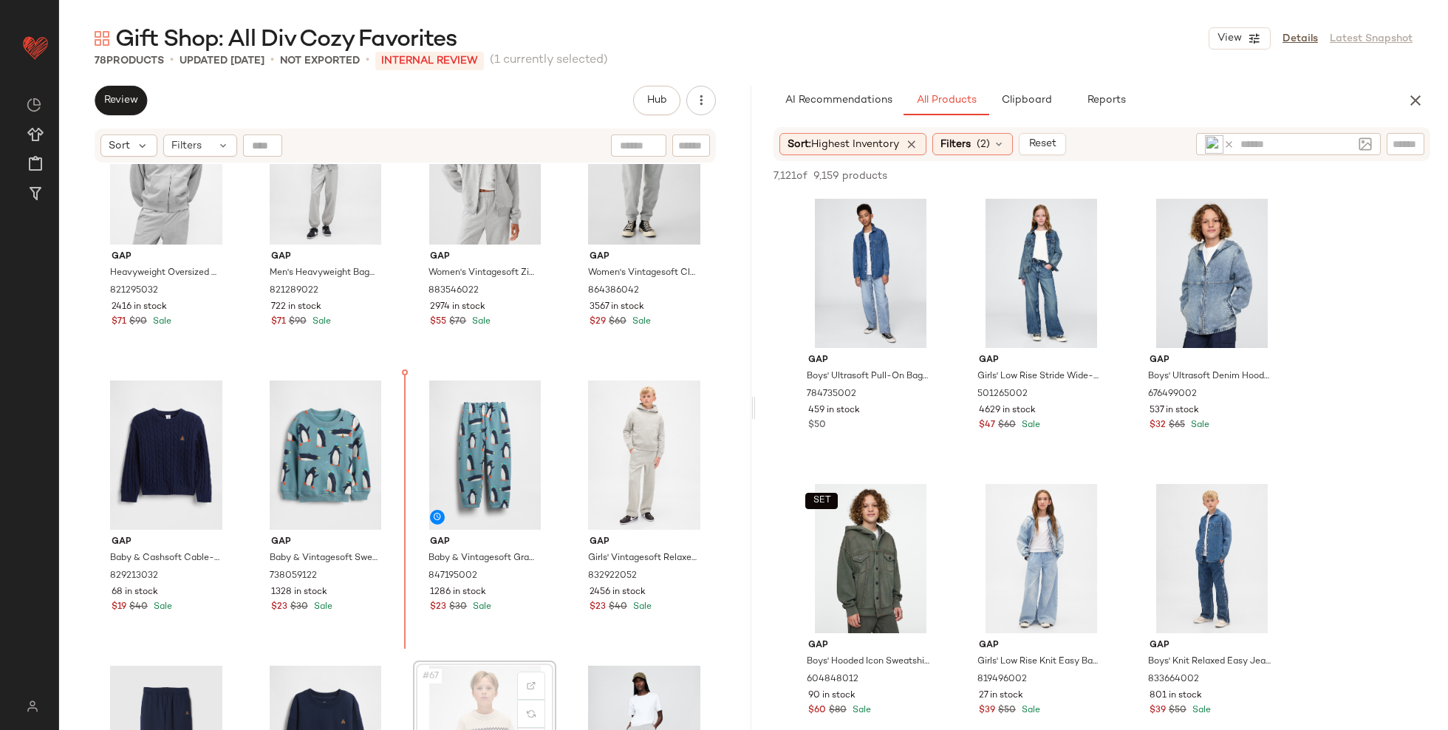
scroll to position [3940, 0]
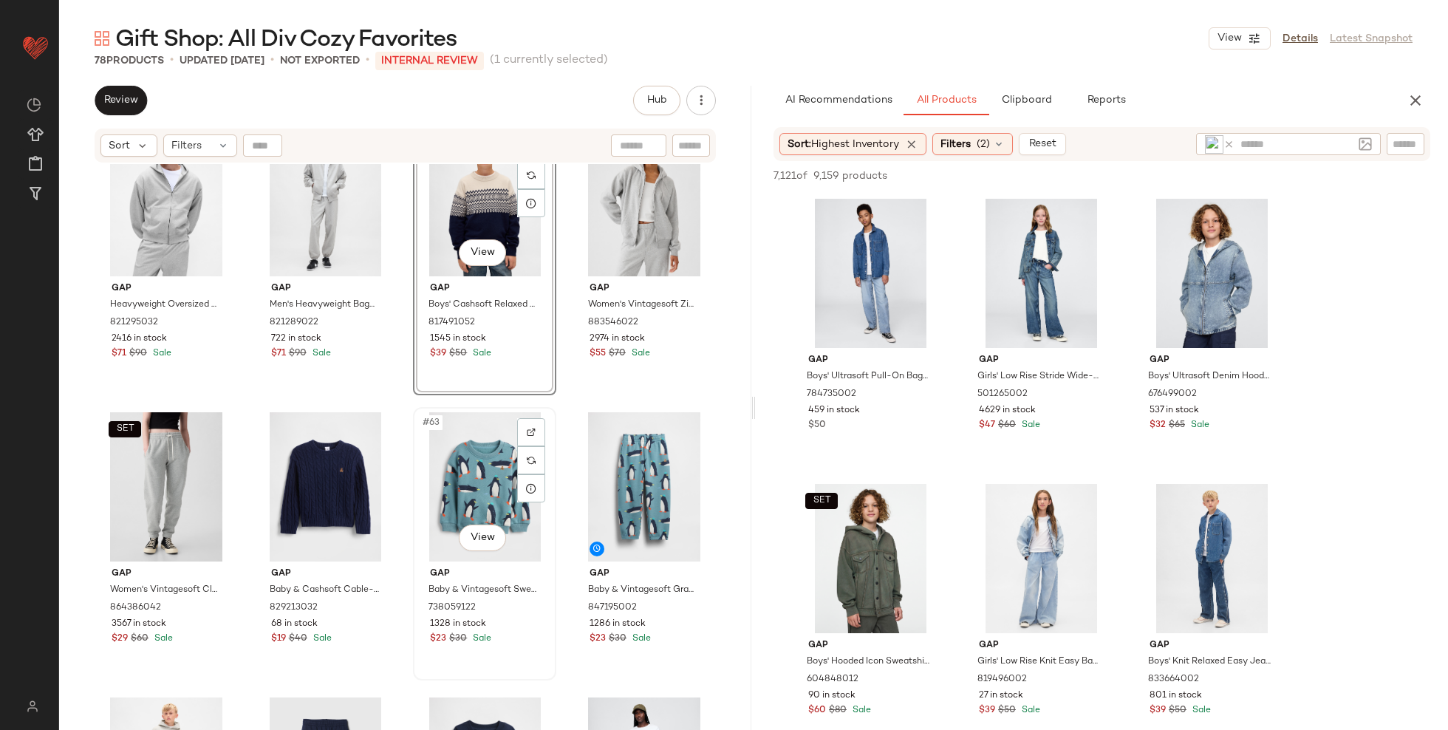
scroll to position [4050, 0]
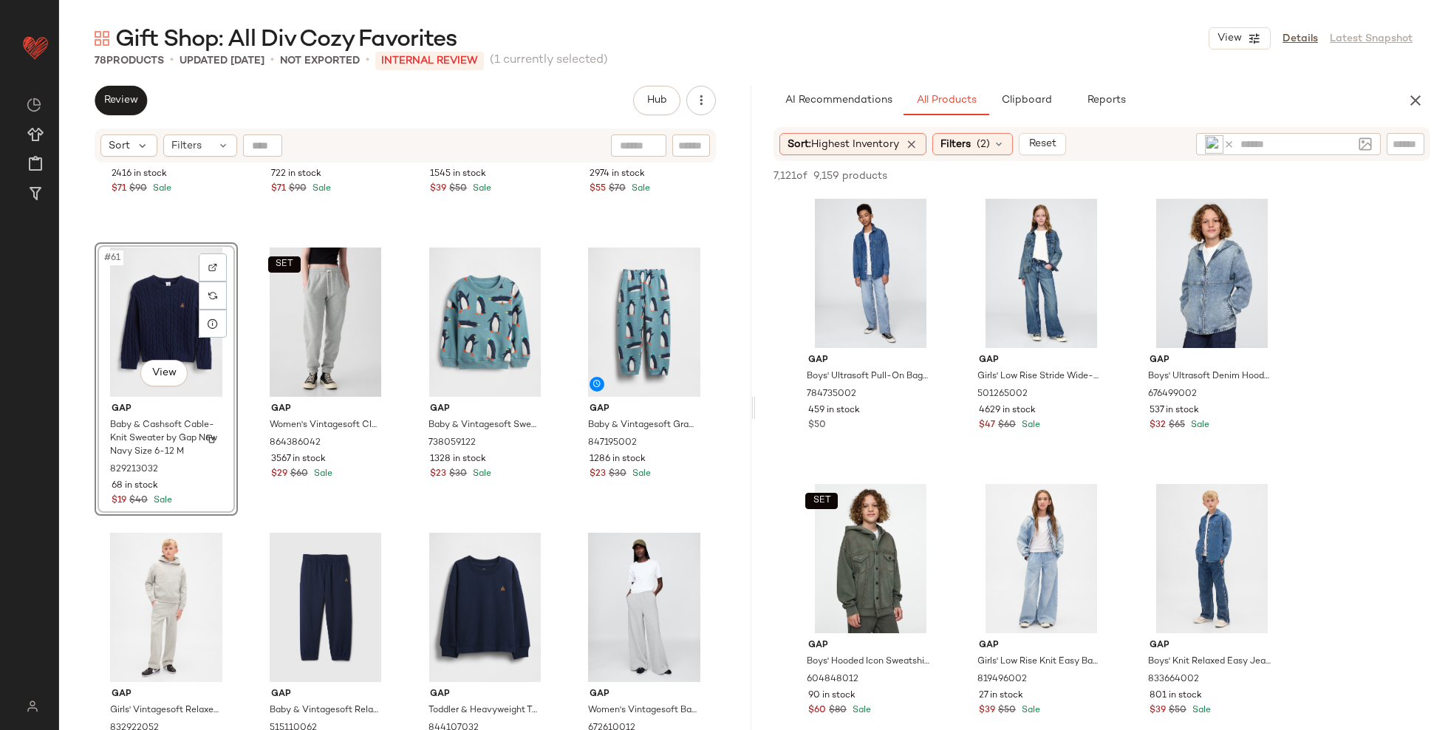
scroll to position [4267, 0]
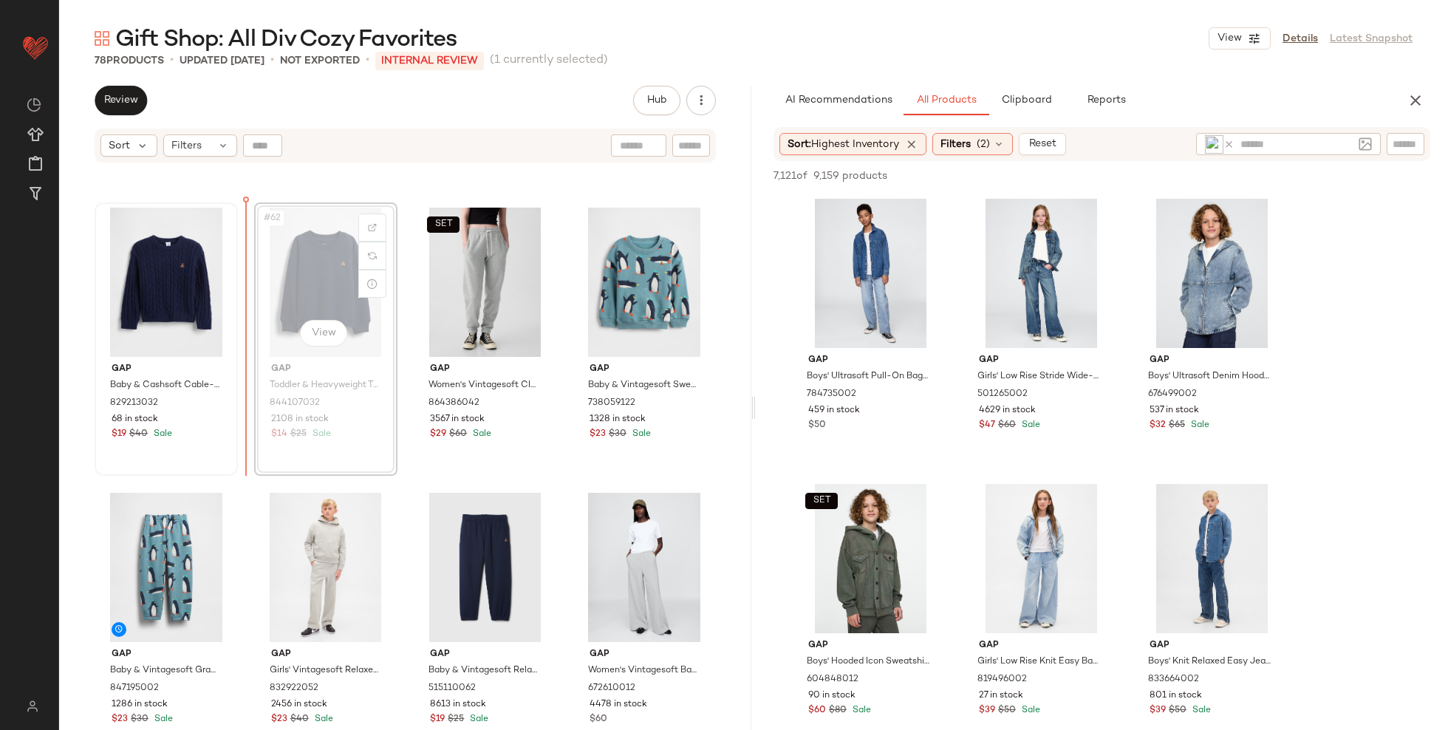
scroll to position [4254, 0]
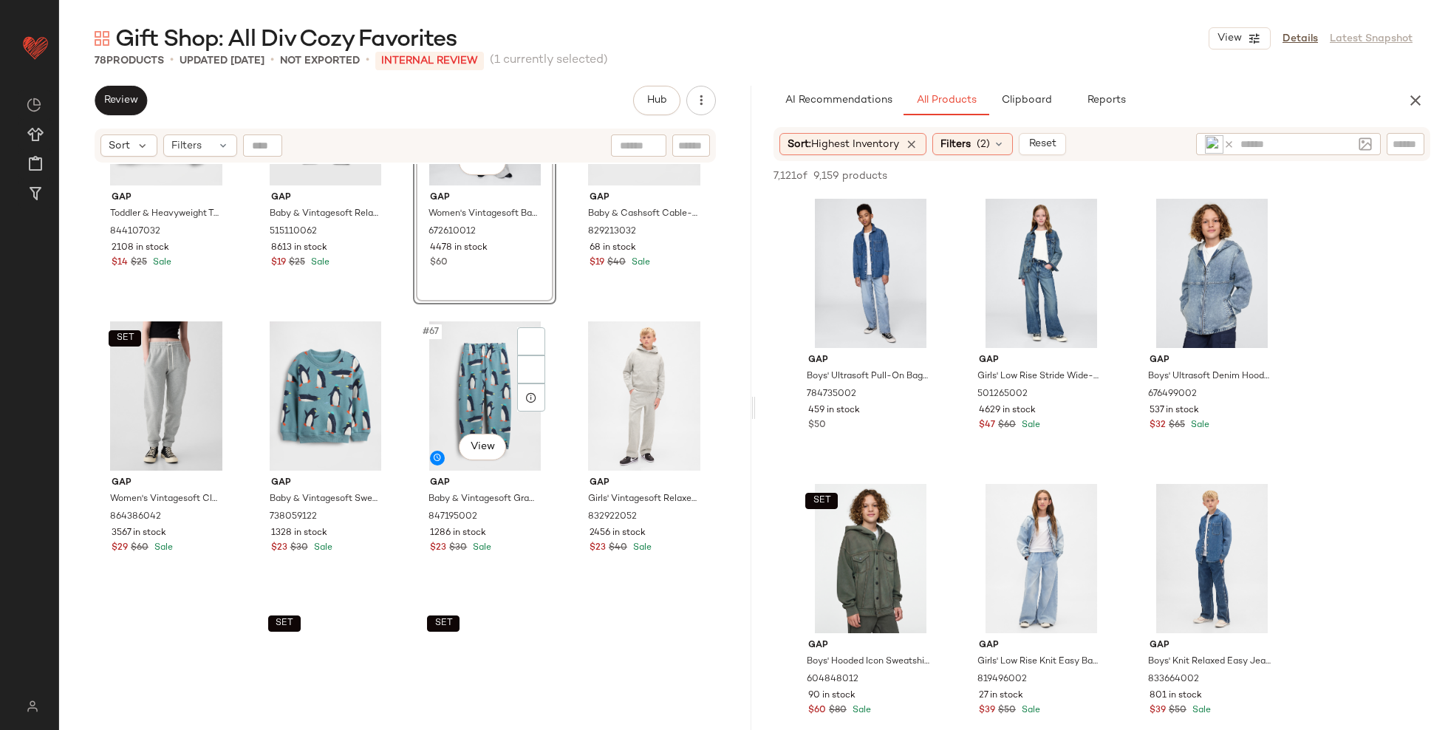
scroll to position [4447, 0]
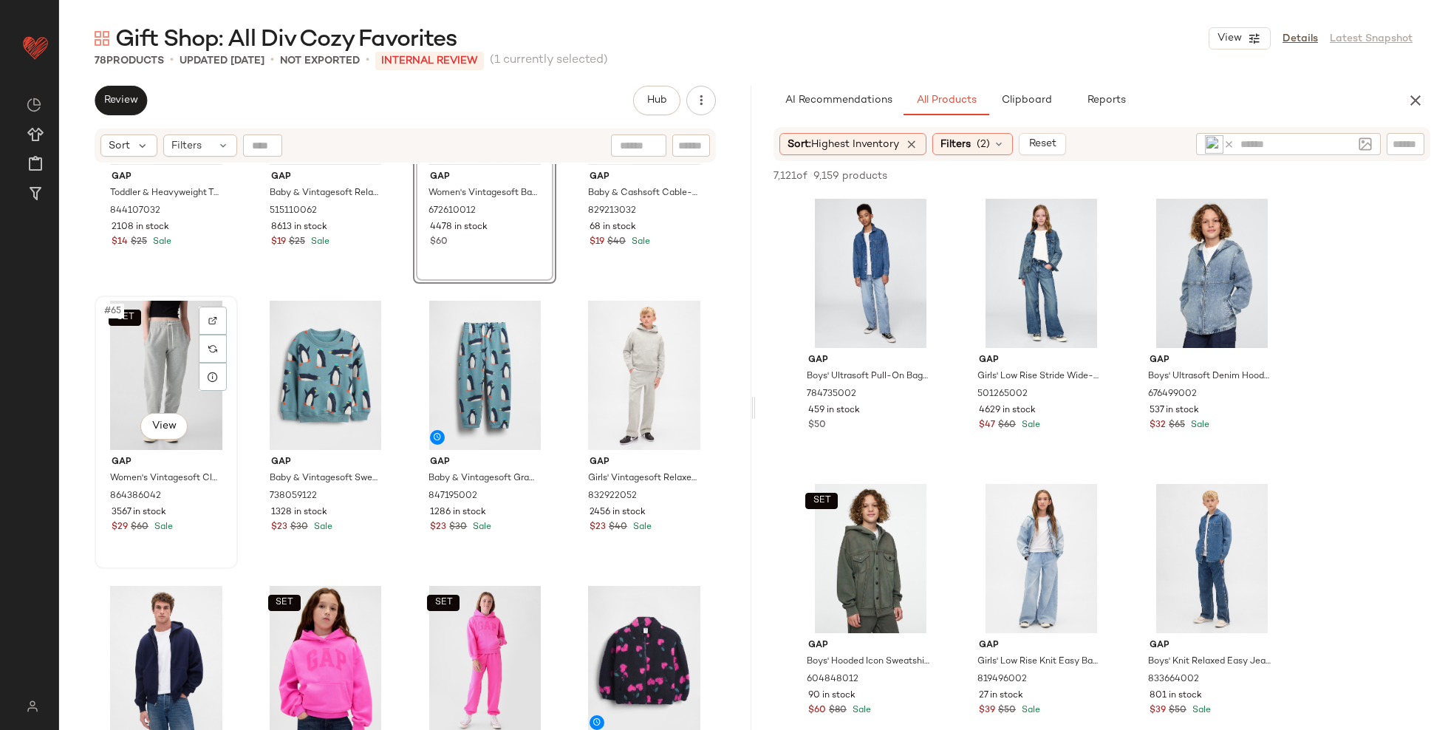
click at [146, 393] on div "SET #65 View" at bounding box center [166, 375] width 133 height 149
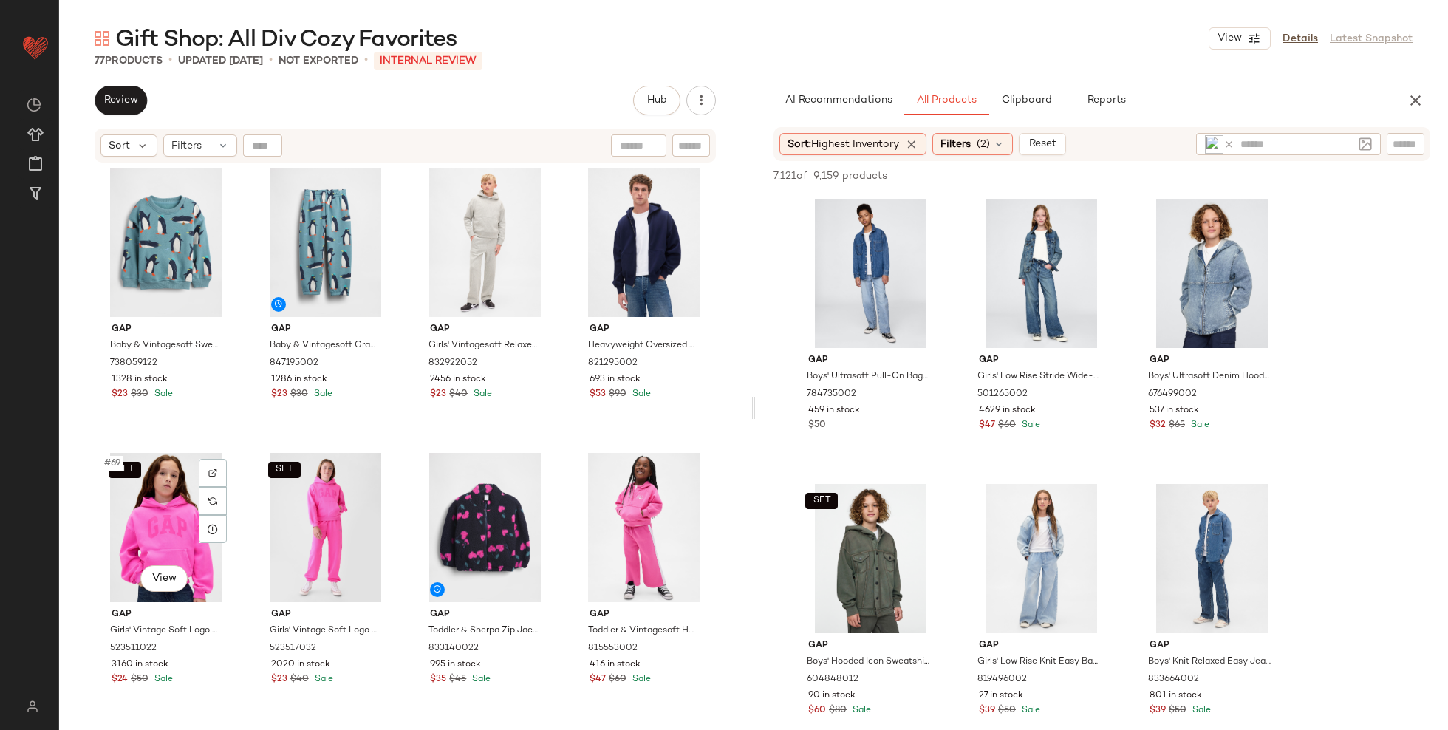
scroll to position [4585, 0]
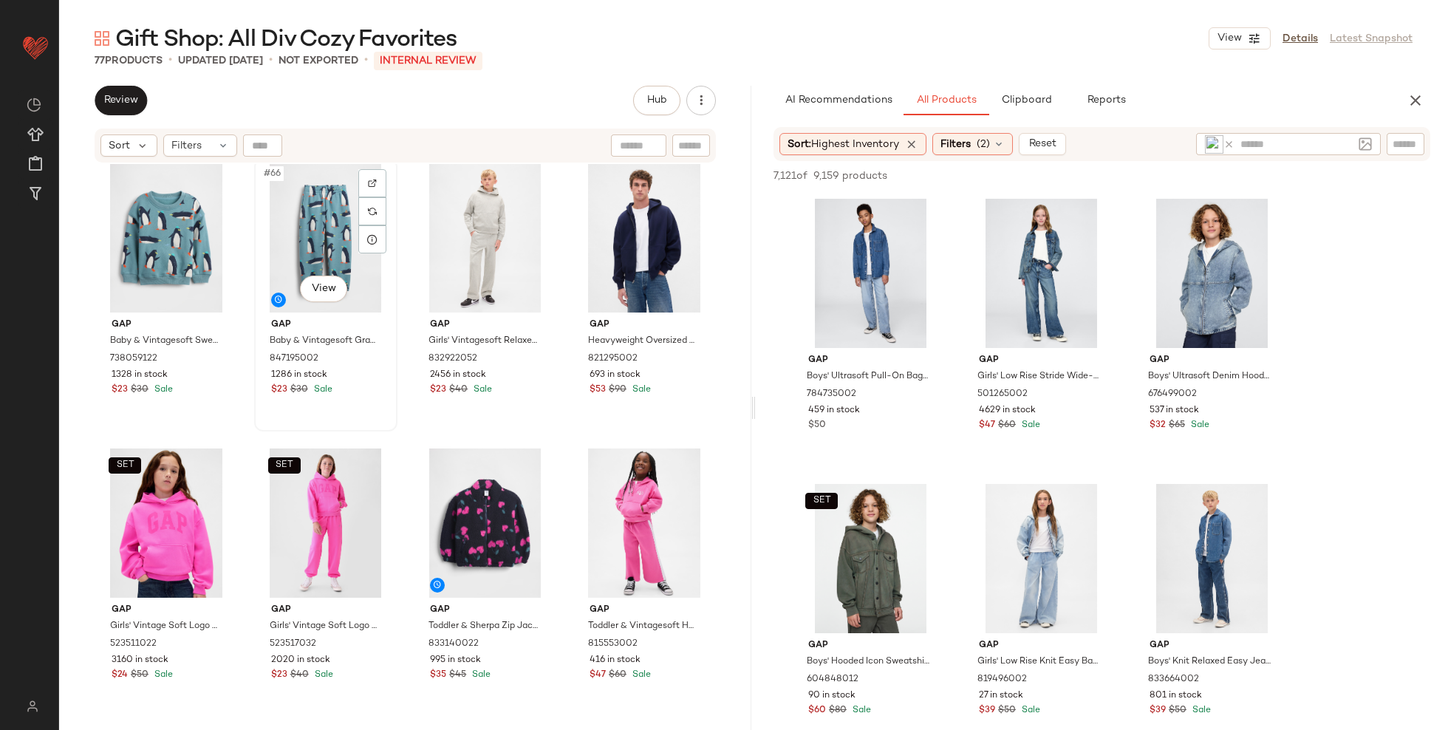
click at [282, 267] on div "#66 View" at bounding box center [325, 237] width 133 height 149
click at [166, 236] on div "#65 View" at bounding box center [166, 237] width 133 height 149
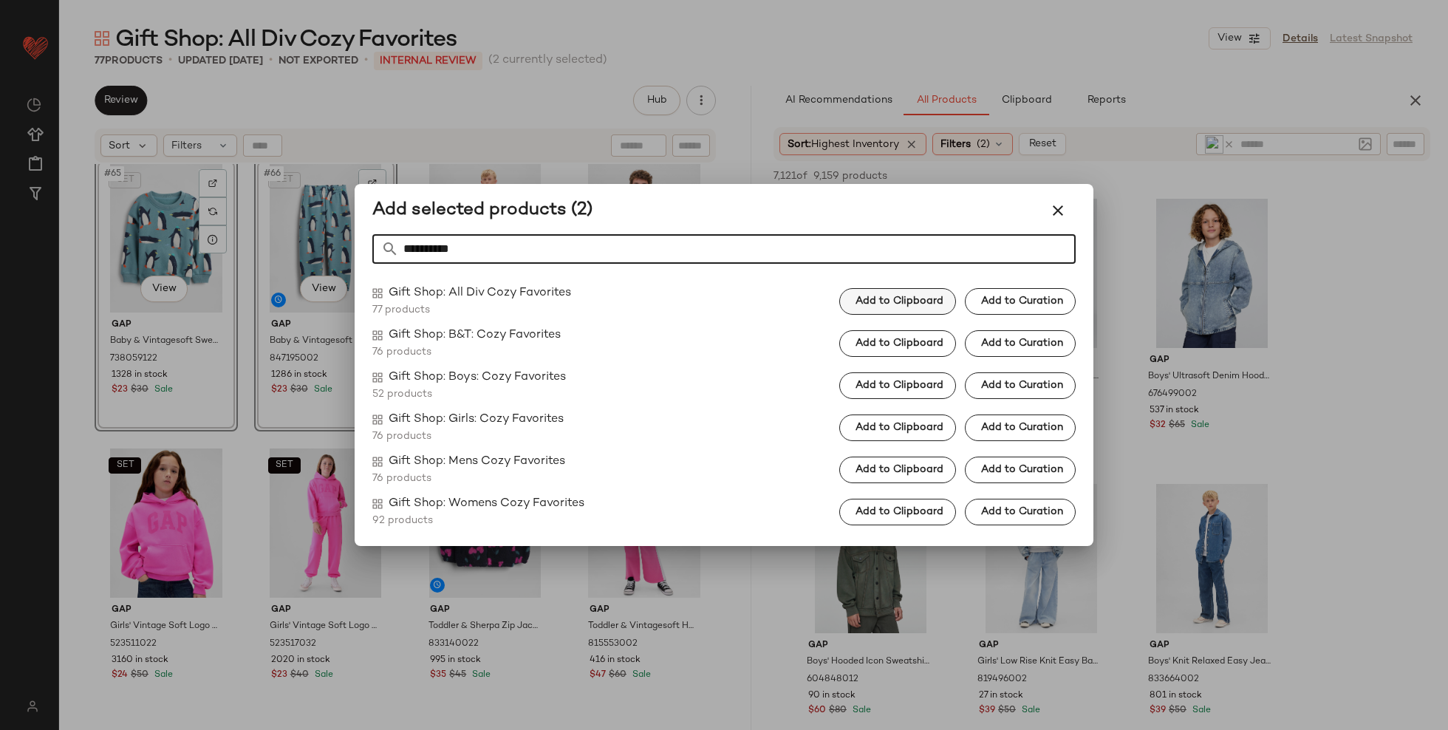
type input "**********"
click at [885, 293] on button "Add to Clipboard" at bounding box center [898, 301] width 117 height 27
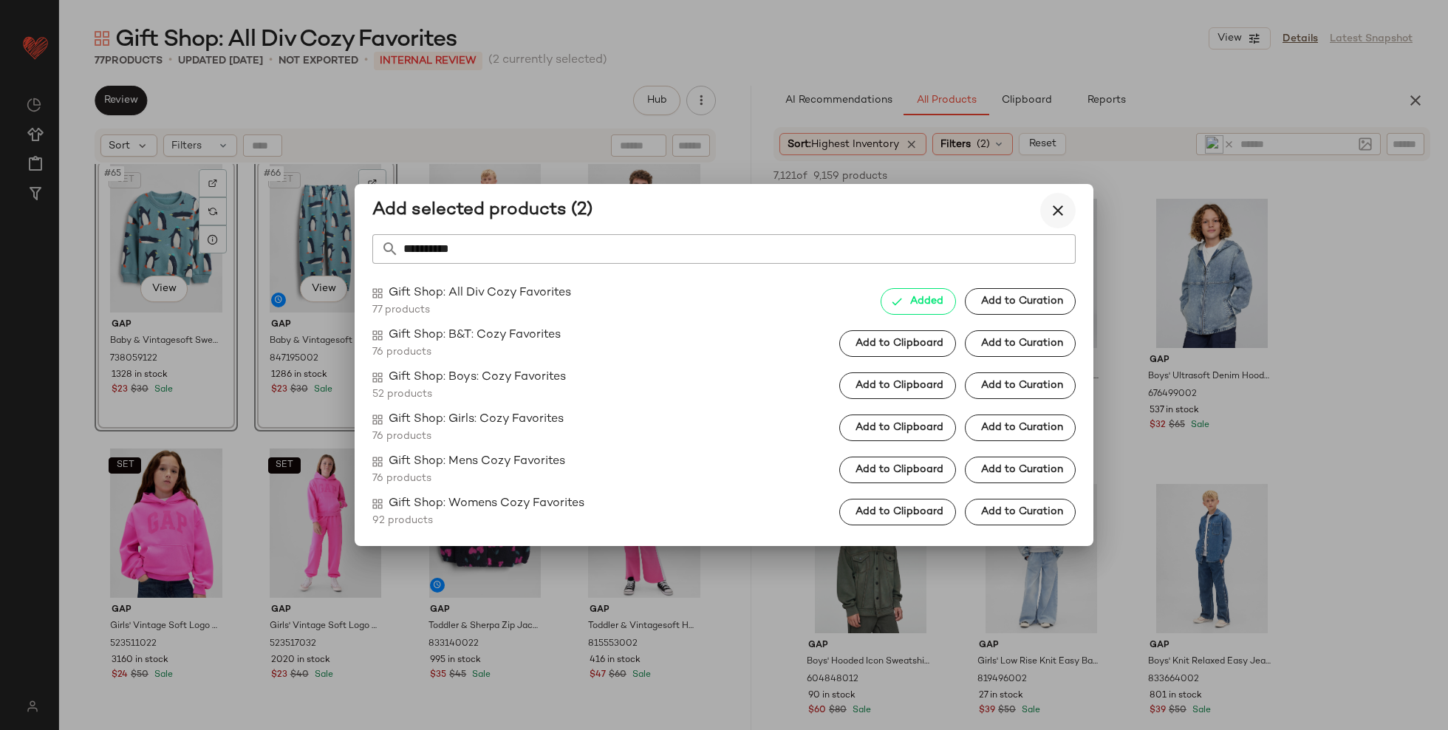
click at [1057, 202] on icon "button" at bounding box center [1058, 211] width 18 height 18
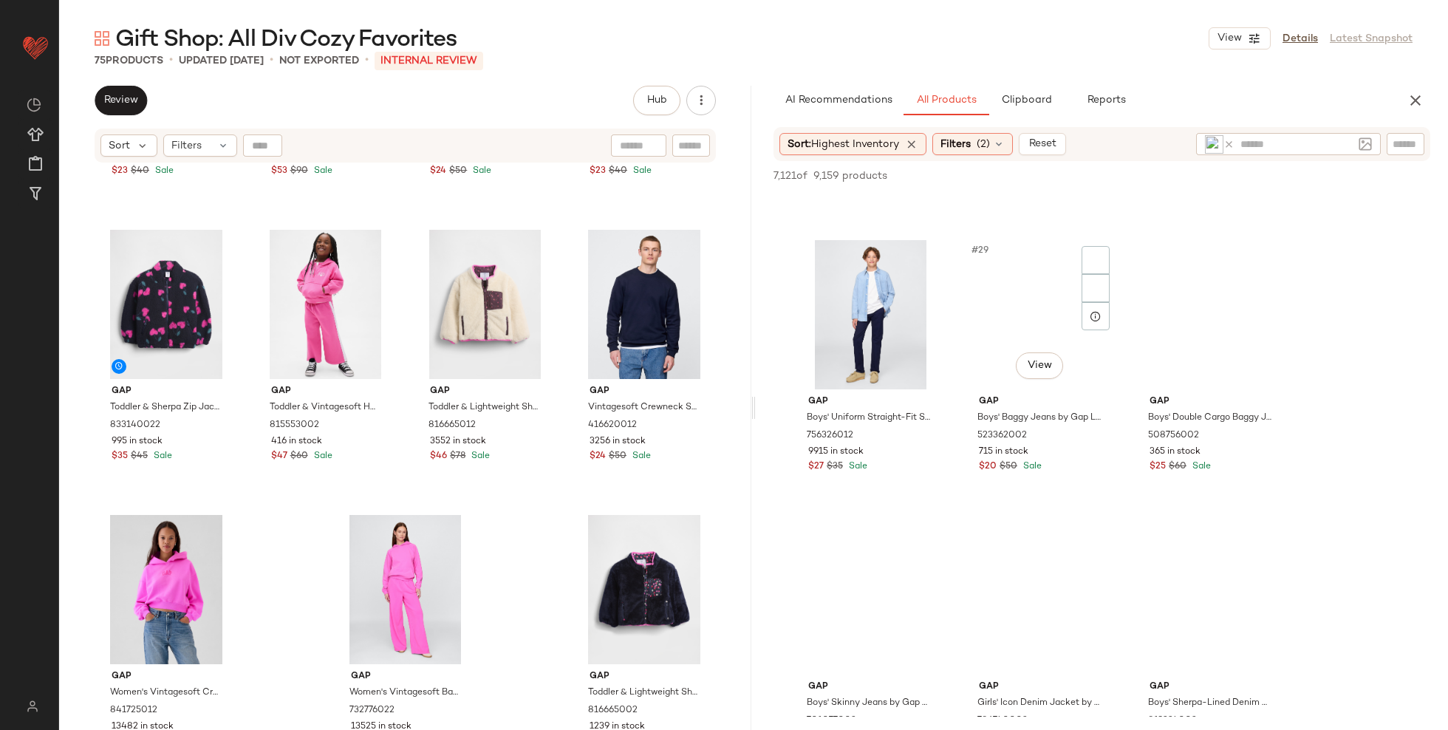
scroll to position [2593, 0]
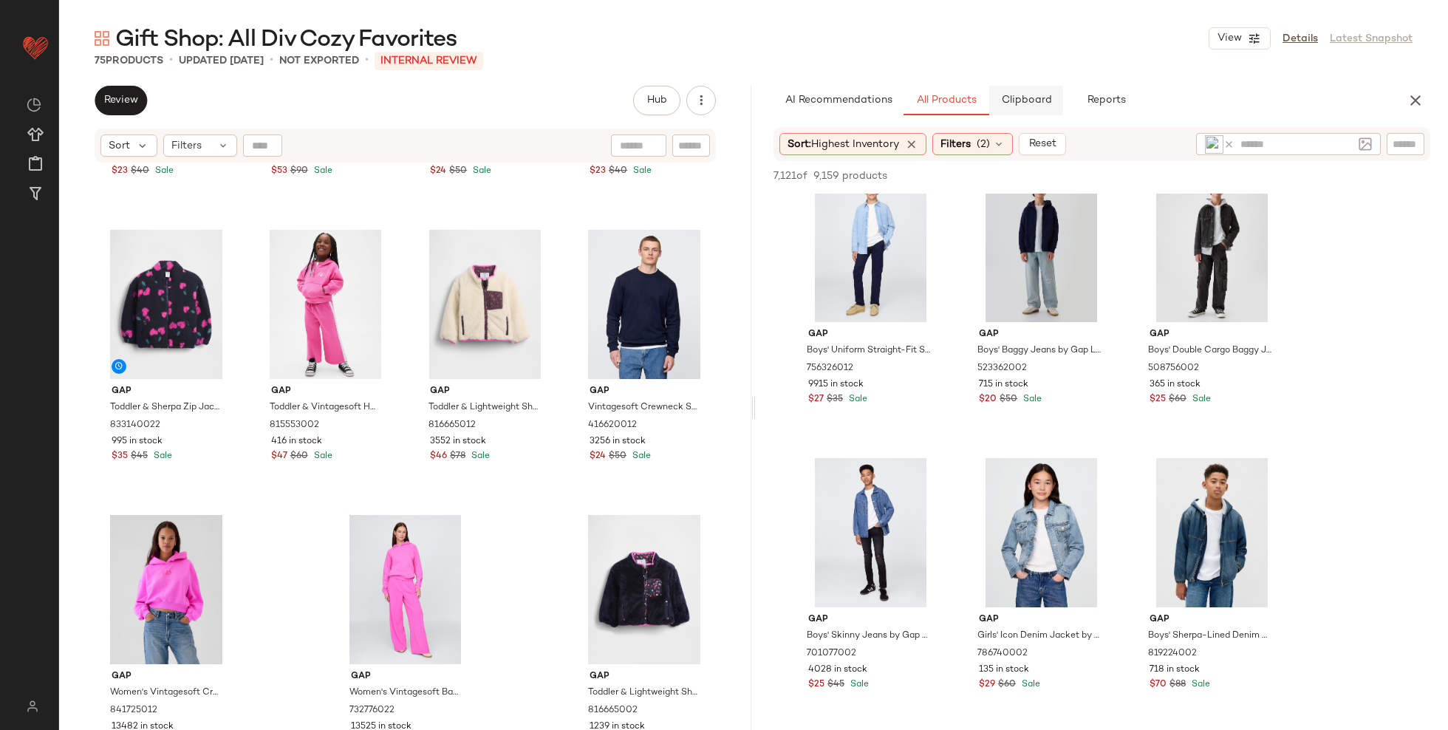
click at [1026, 109] on button "Clipboard" at bounding box center [1027, 101] width 74 height 30
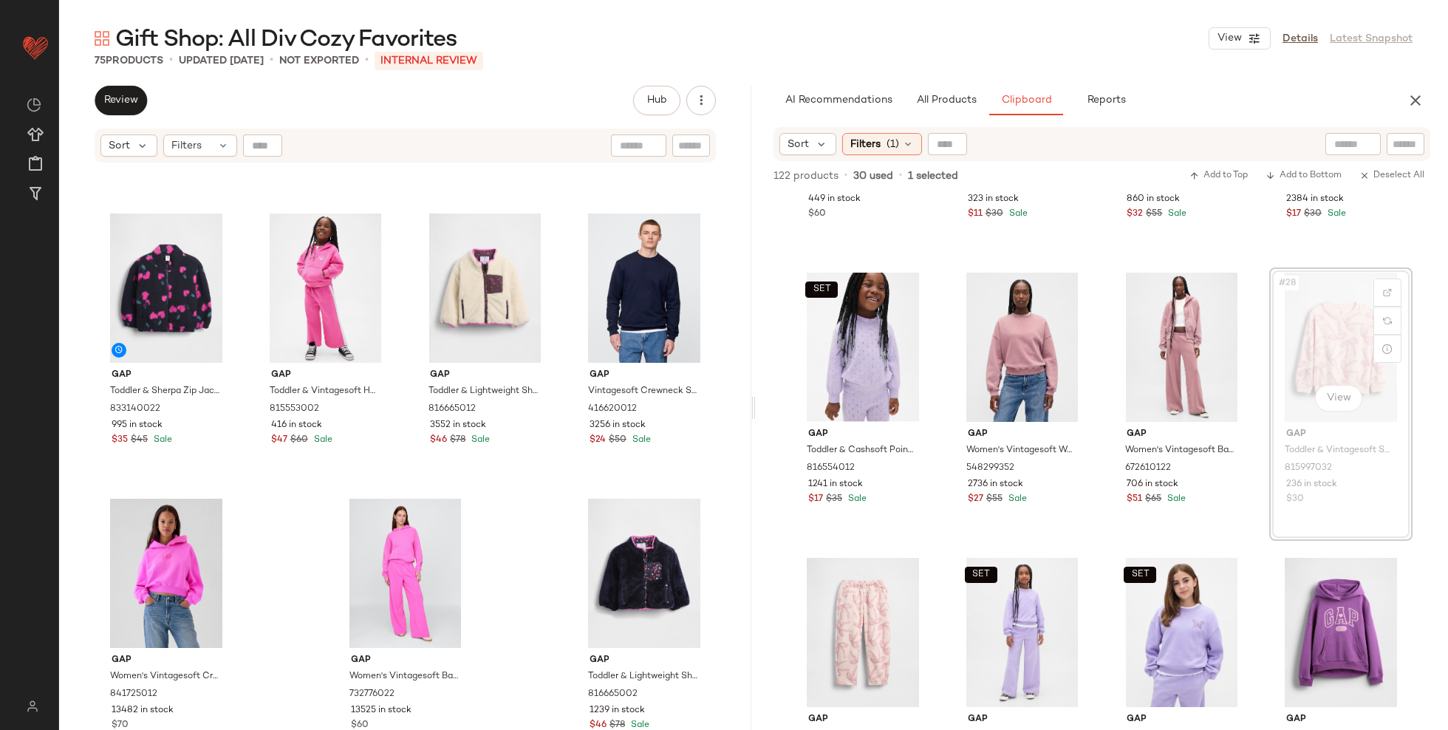
scroll to position [1652, 0]
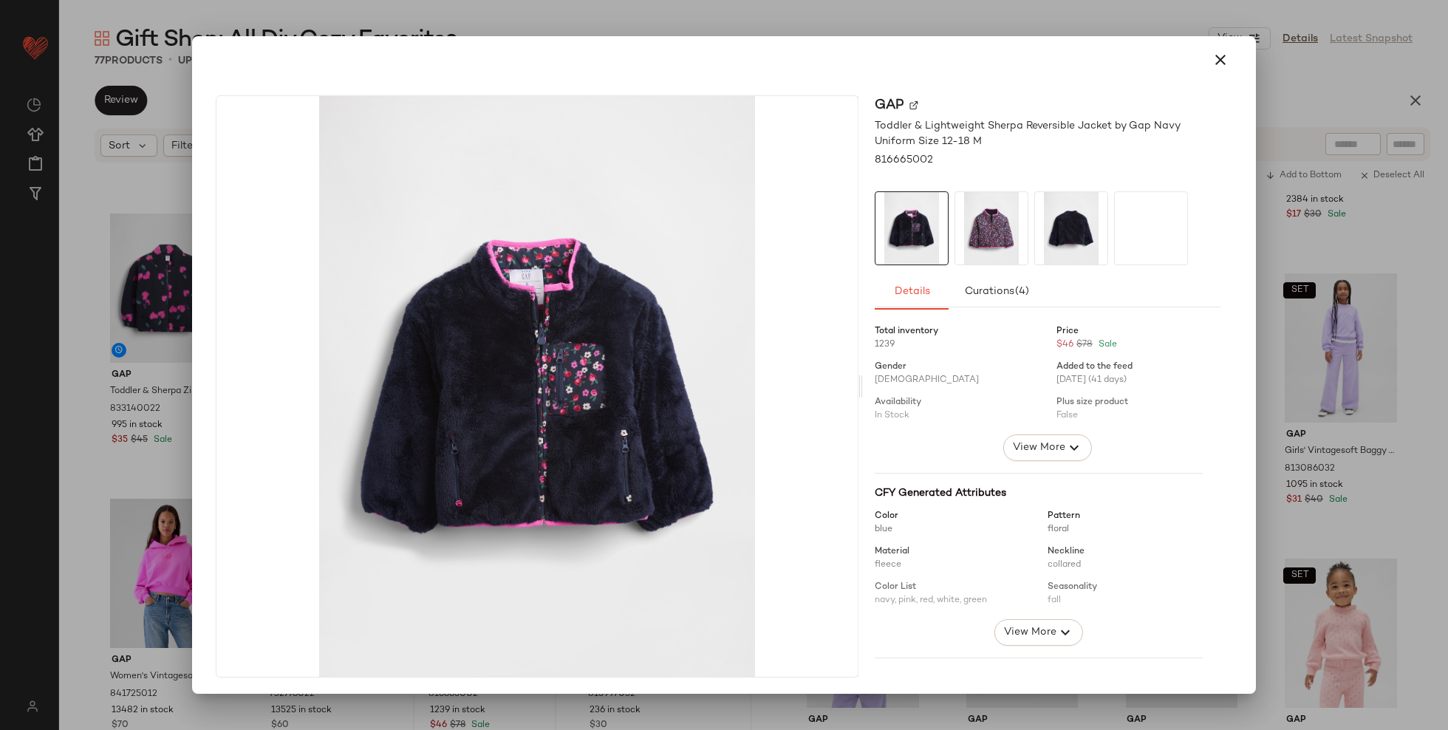
drag, startPoint x: 1209, startPoint y: 58, endPoint x: 1206, endPoint y: 65, distance: 8.0
click at [1212, 58] on icon "button" at bounding box center [1221, 60] width 18 height 18
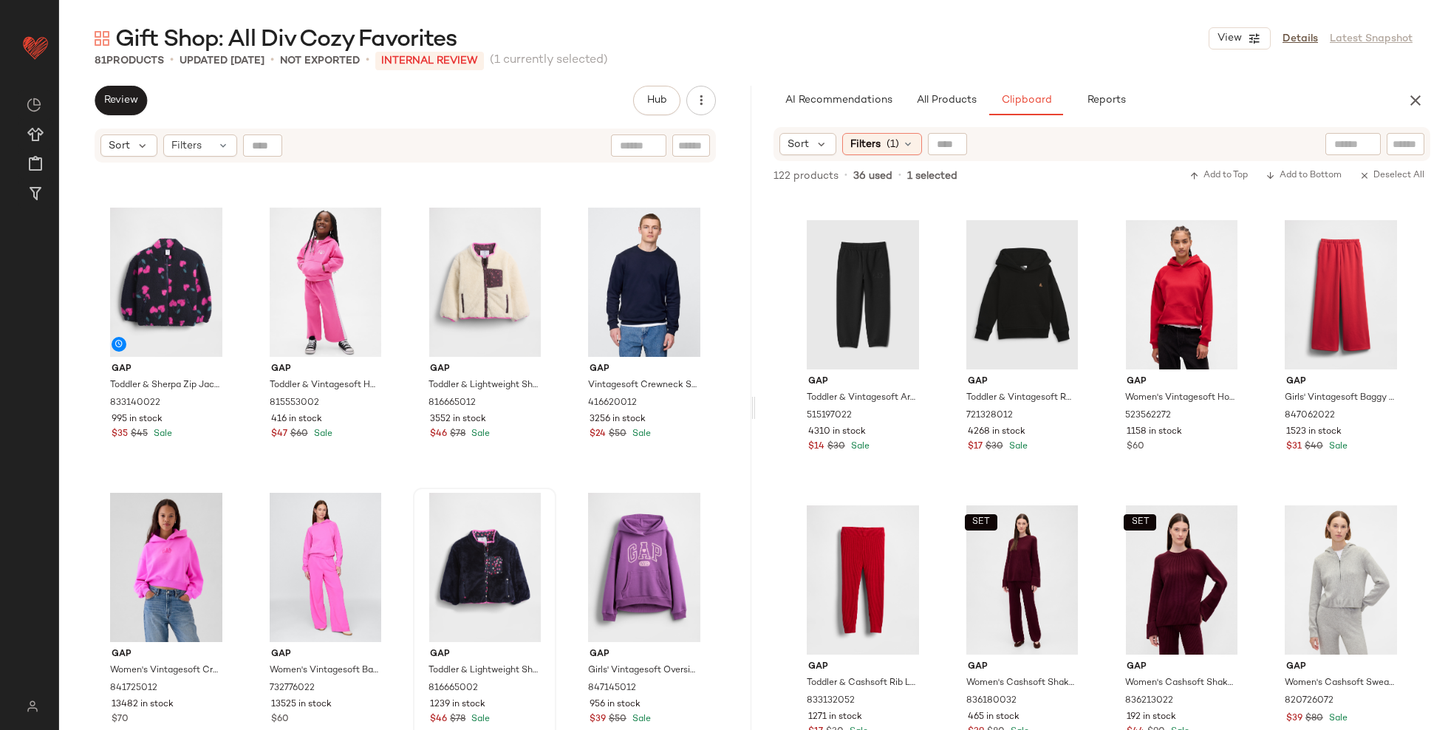
scroll to position [4808, 0]
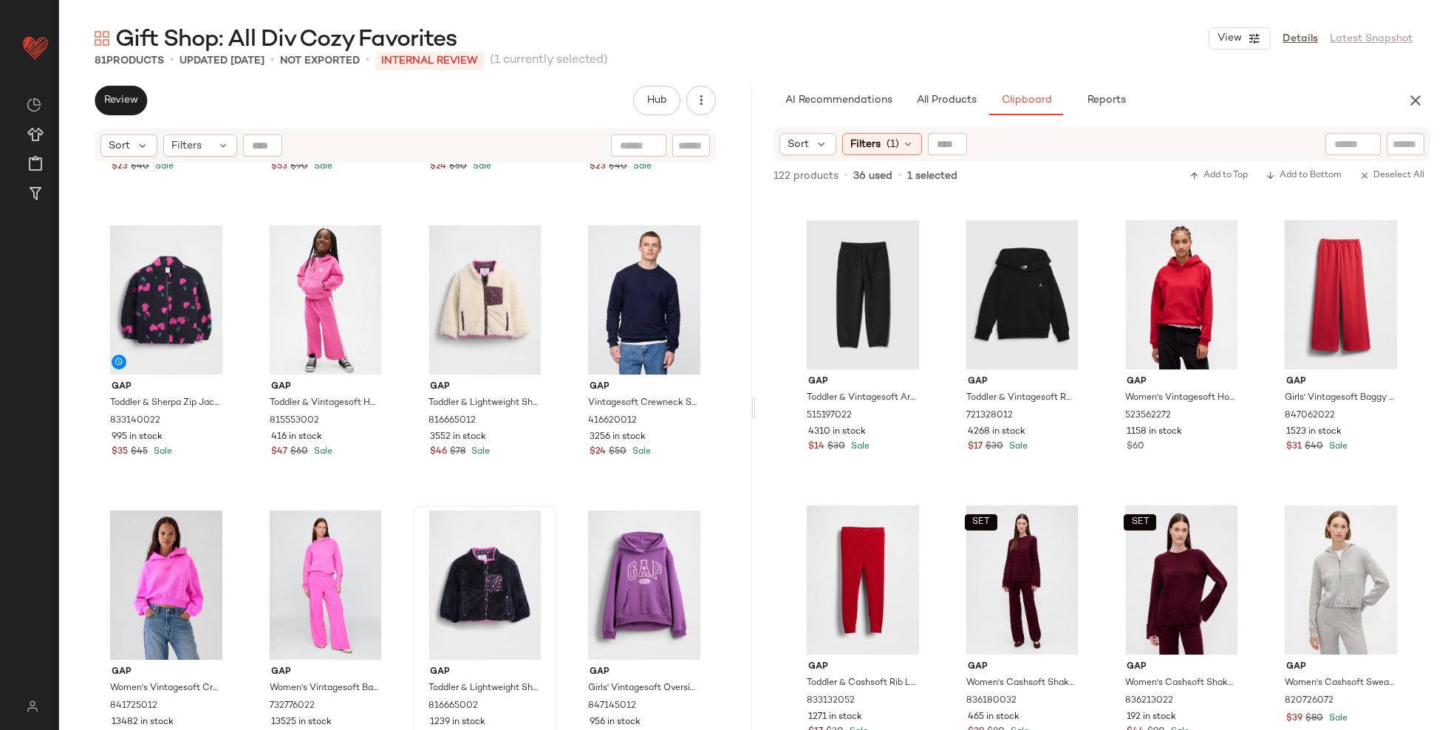
drag, startPoint x: 871, startPoint y: 571, endPoint x: 434, endPoint y: 4, distance: 715.4
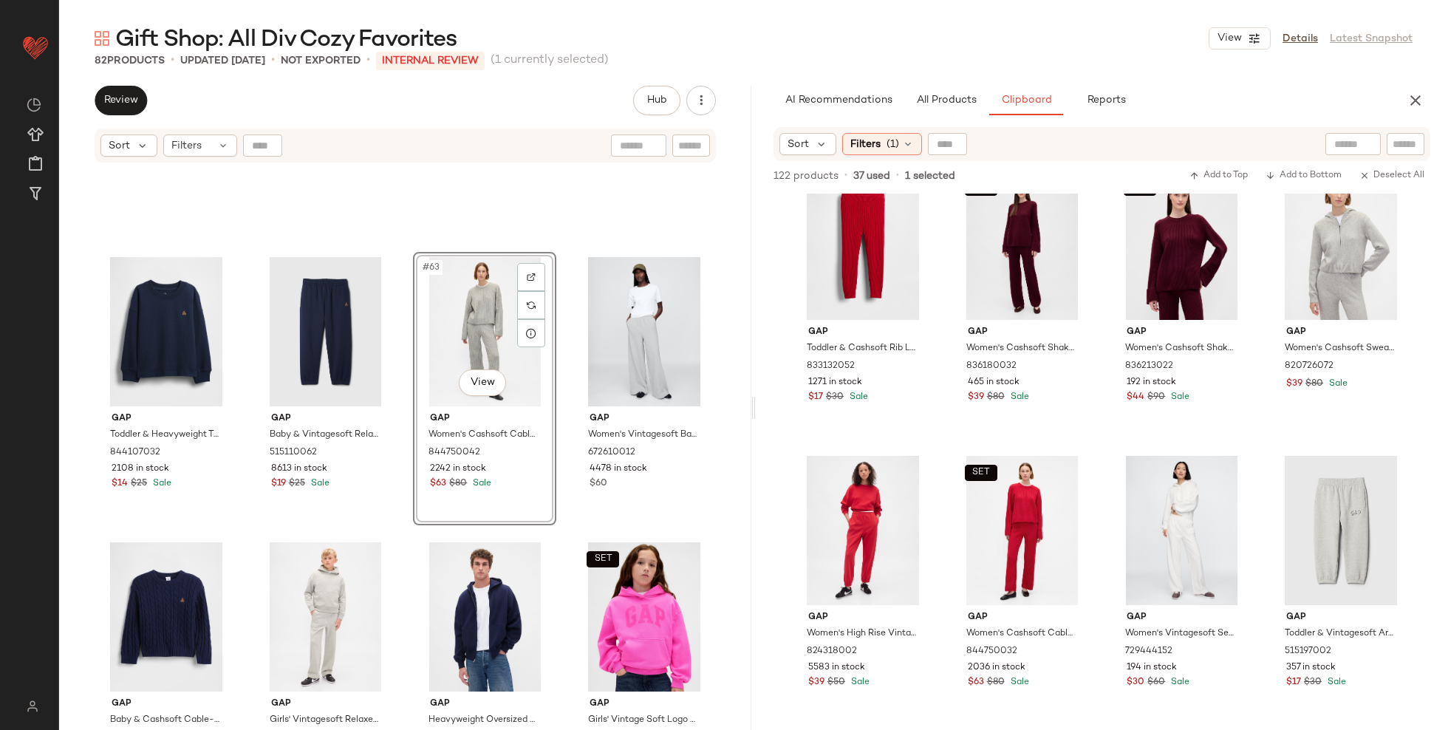
scroll to position [4202, 0]
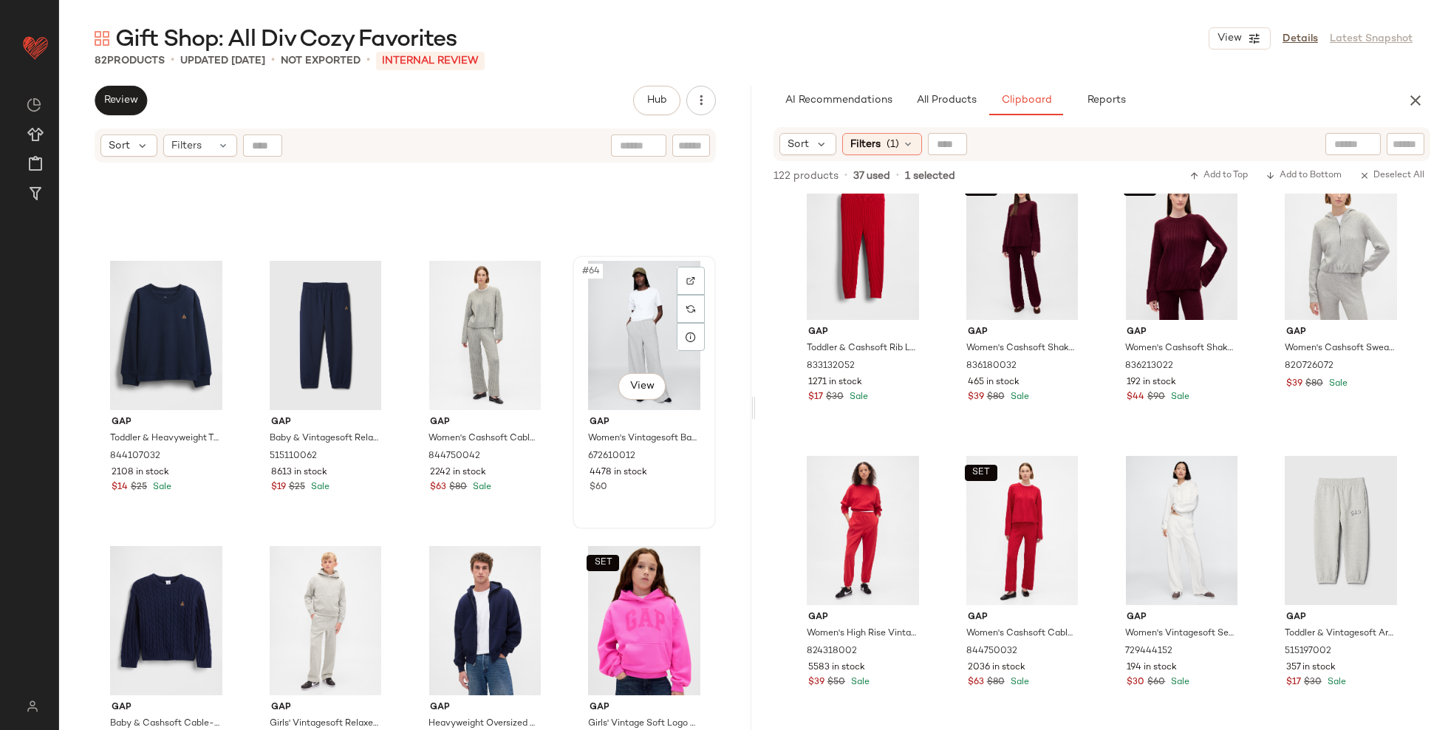
click at [620, 333] on div "#64 View" at bounding box center [644, 335] width 133 height 149
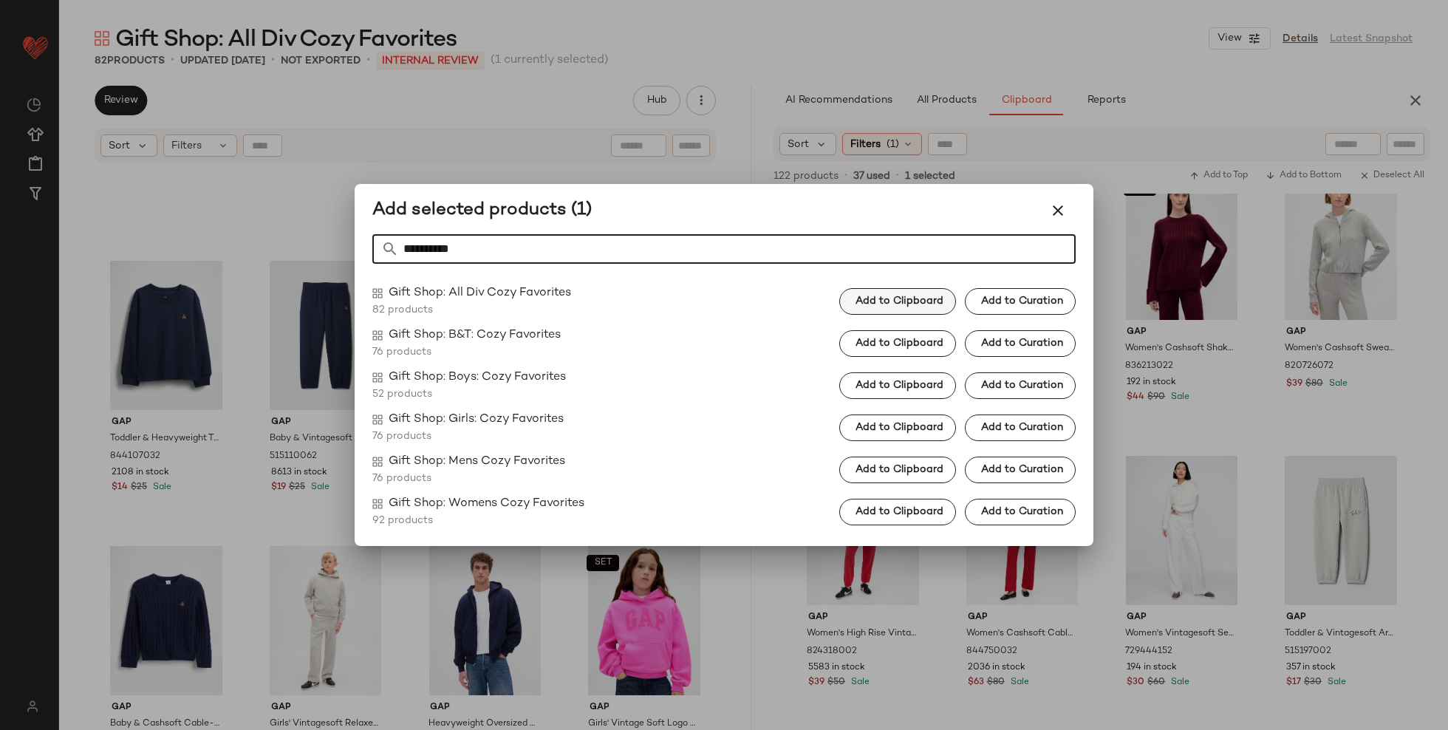
type input "**********"
click at [869, 298] on span "Add to Clipboard" at bounding box center [899, 302] width 89 height 12
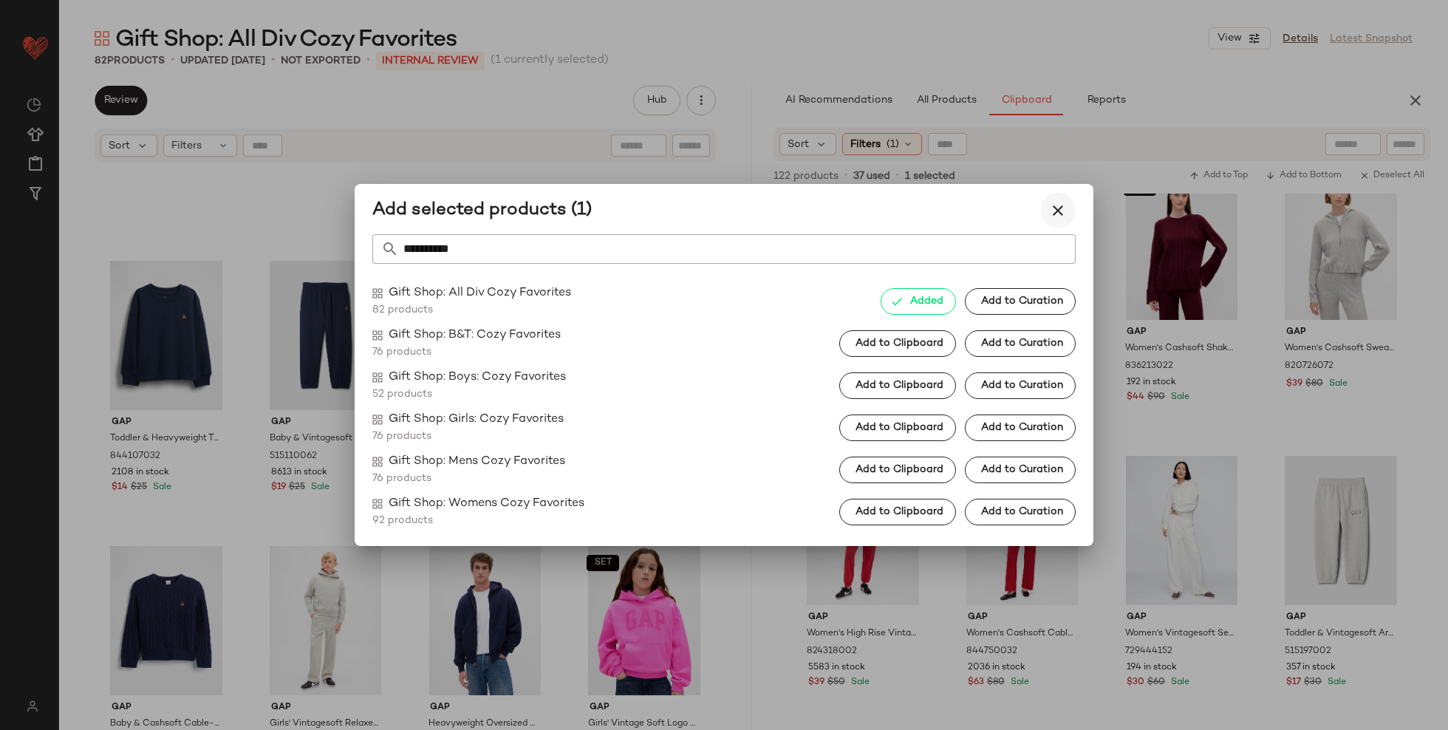
click at [1057, 214] on icon "button" at bounding box center [1058, 211] width 18 height 18
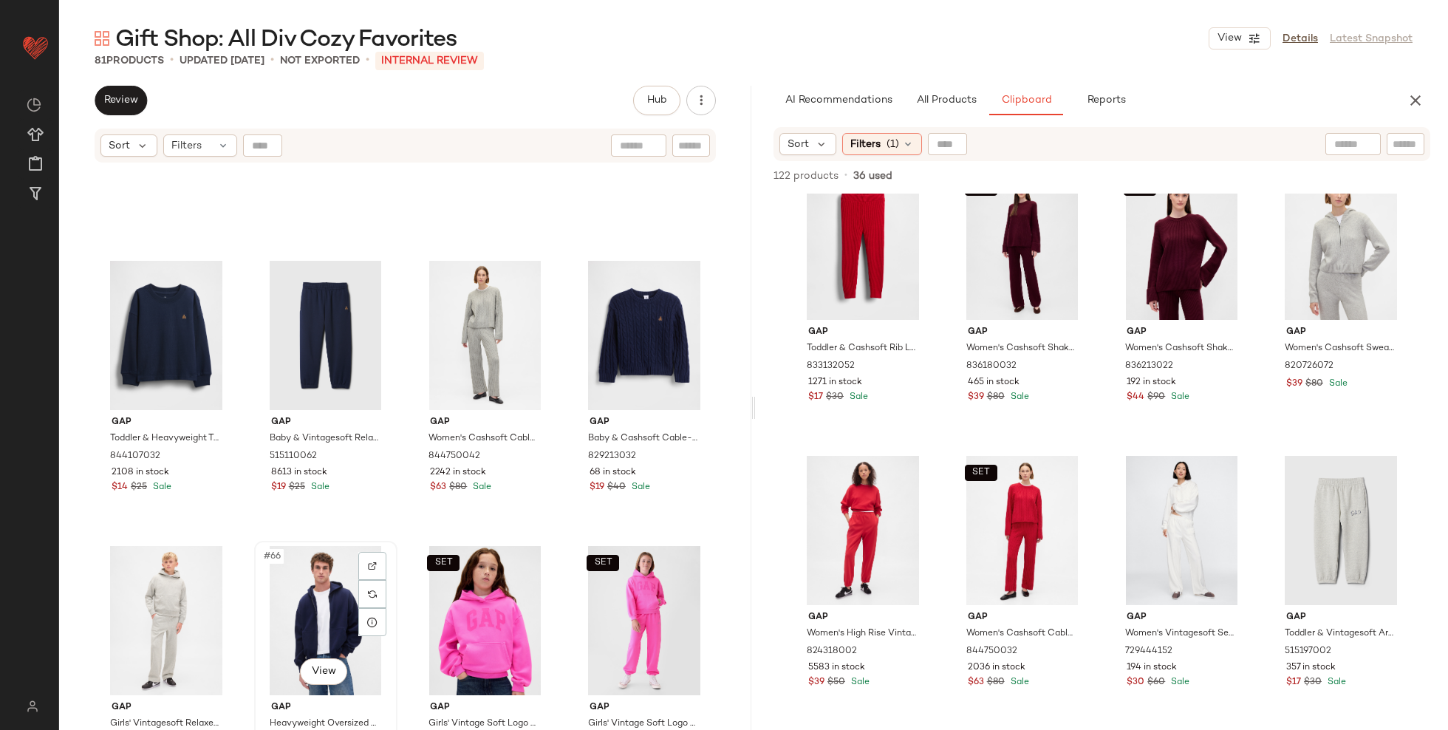
click at [314, 599] on div "#66 View" at bounding box center [325, 620] width 133 height 149
click at [157, 599] on div "#65 View" at bounding box center [166, 620] width 133 height 149
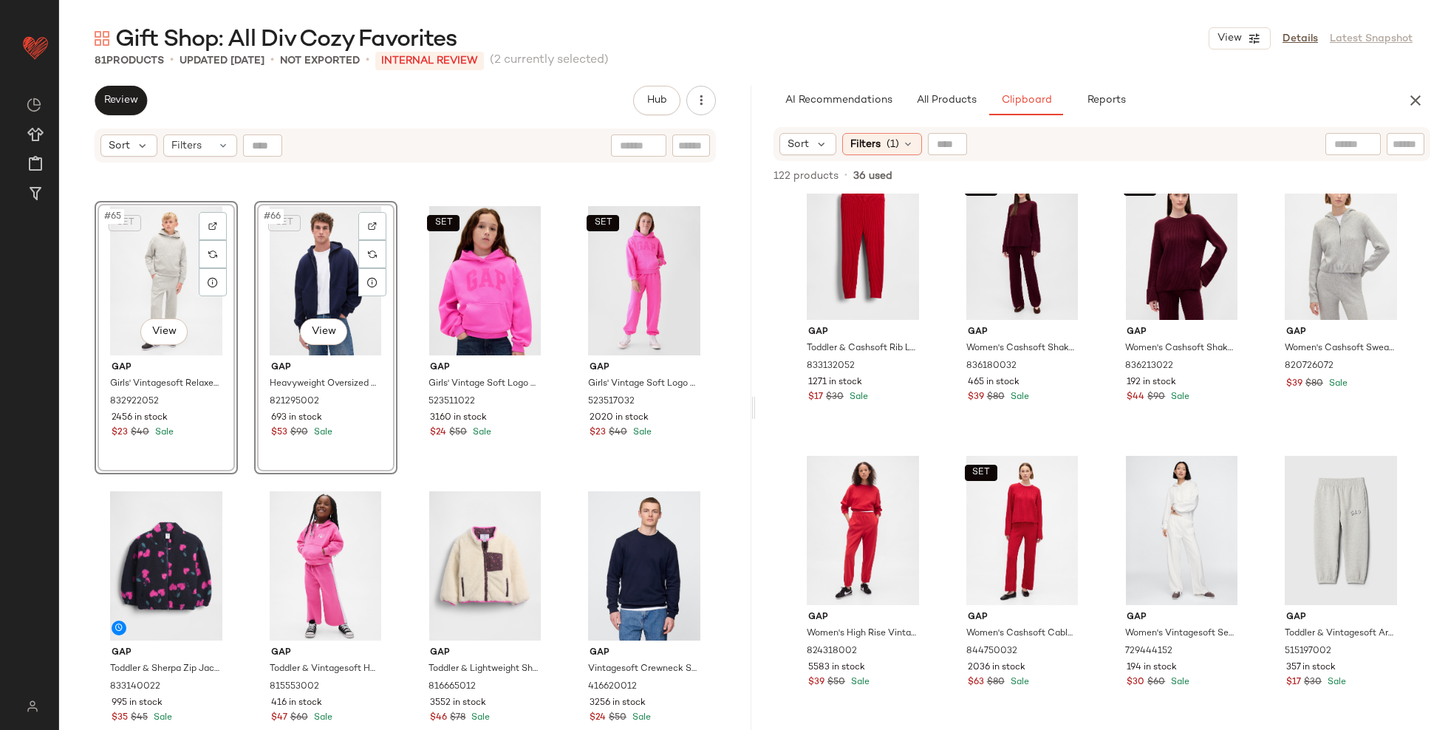
scroll to position [4537, 0]
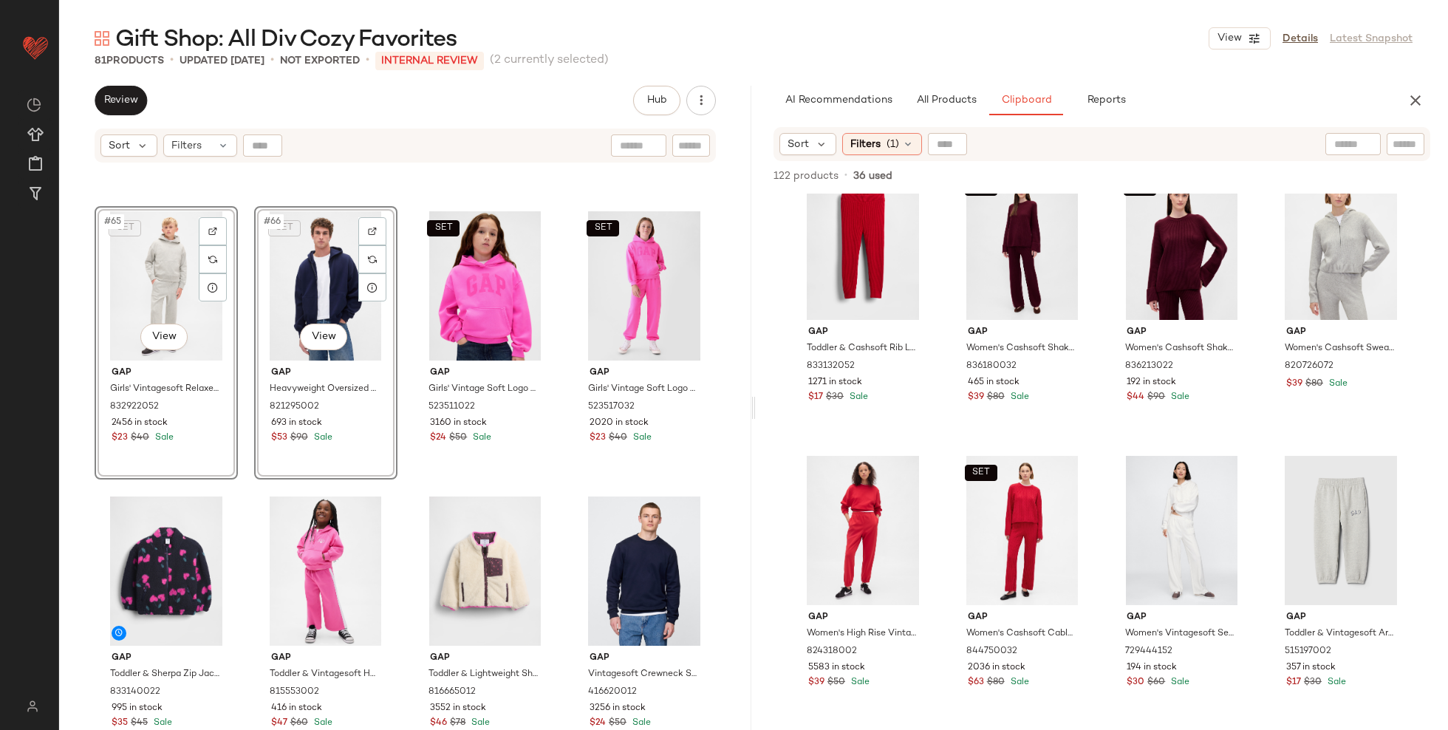
click at [85, 614] on div "Gap Toddler & Heavyweight T-Shirt by Gap Blue Size 5 YRS 844107032 2108 in stoc…" at bounding box center [405, 465] width 692 height 603
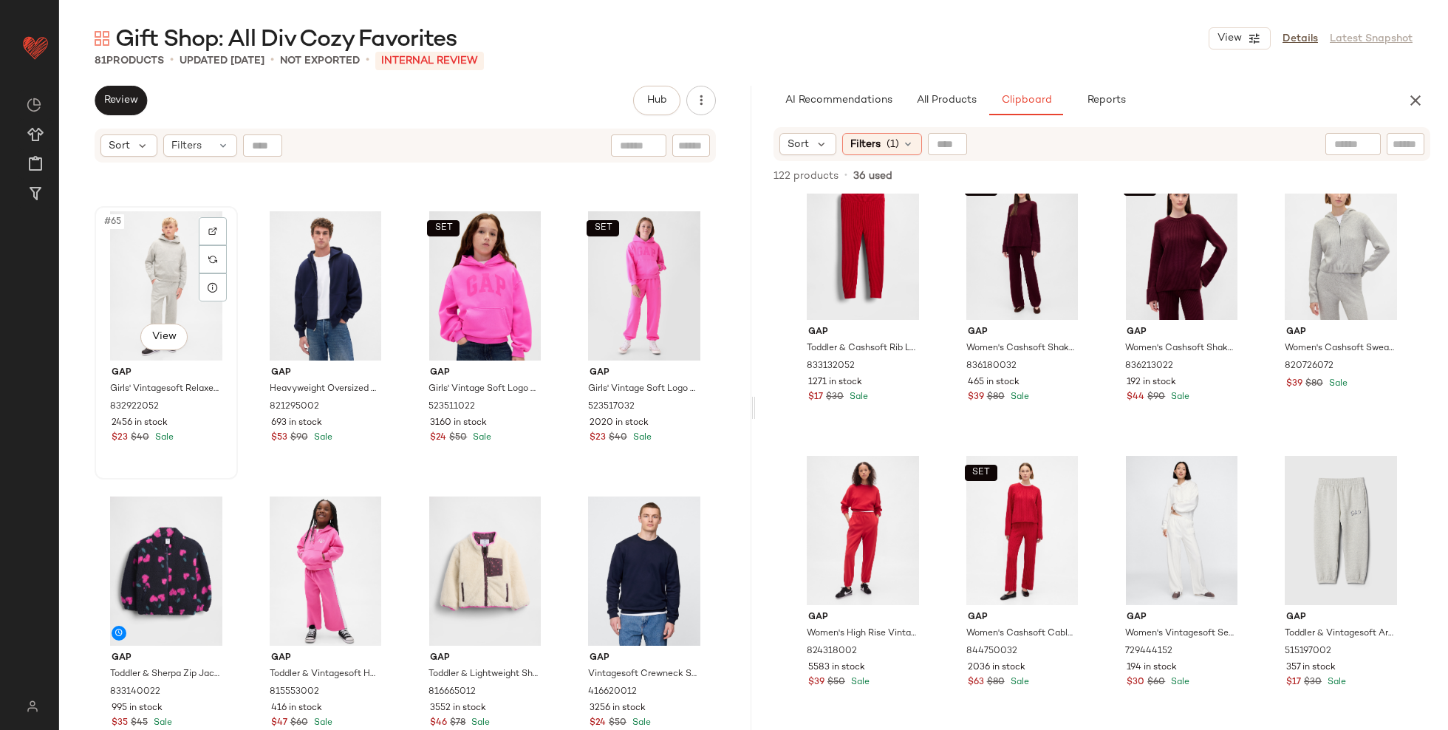
click at [175, 295] on div "#65 View" at bounding box center [166, 285] width 133 height 149
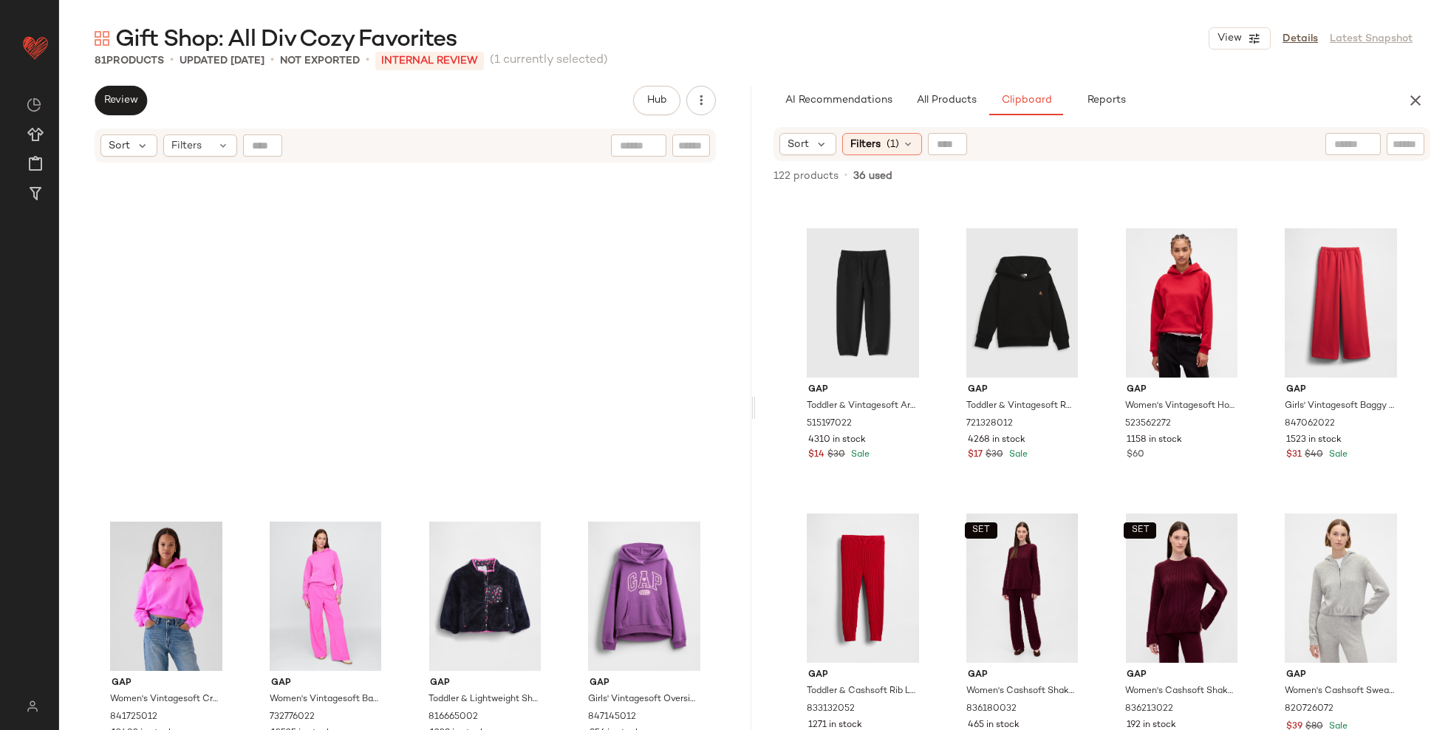
scroll to position [5390, 0]
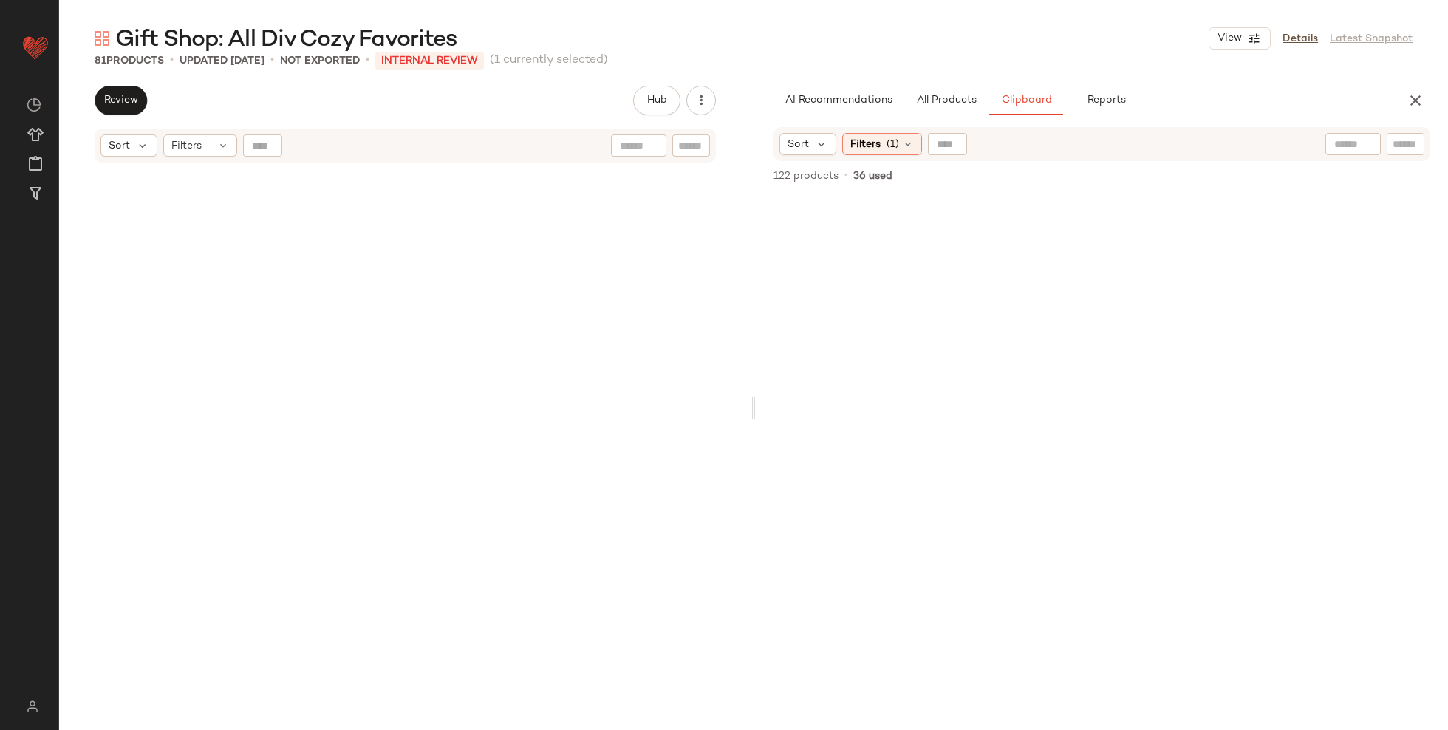
scroll to position [3408, 0]
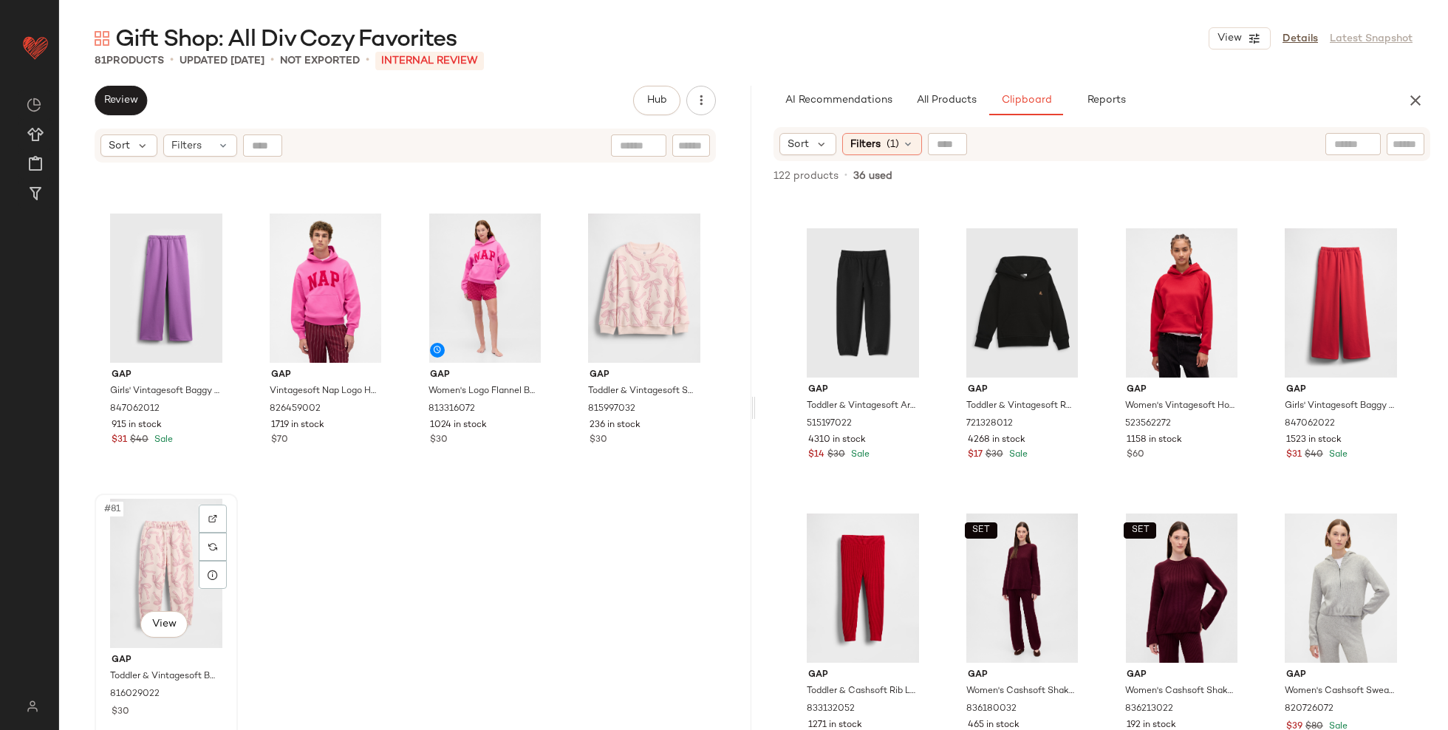
click at [149, 576] on div "#81 View" at bounding box center [166, 573] width 133 height 149
click at [618, 281] on div "#80 View" at bounding box center [644, 288] width 133 height 149
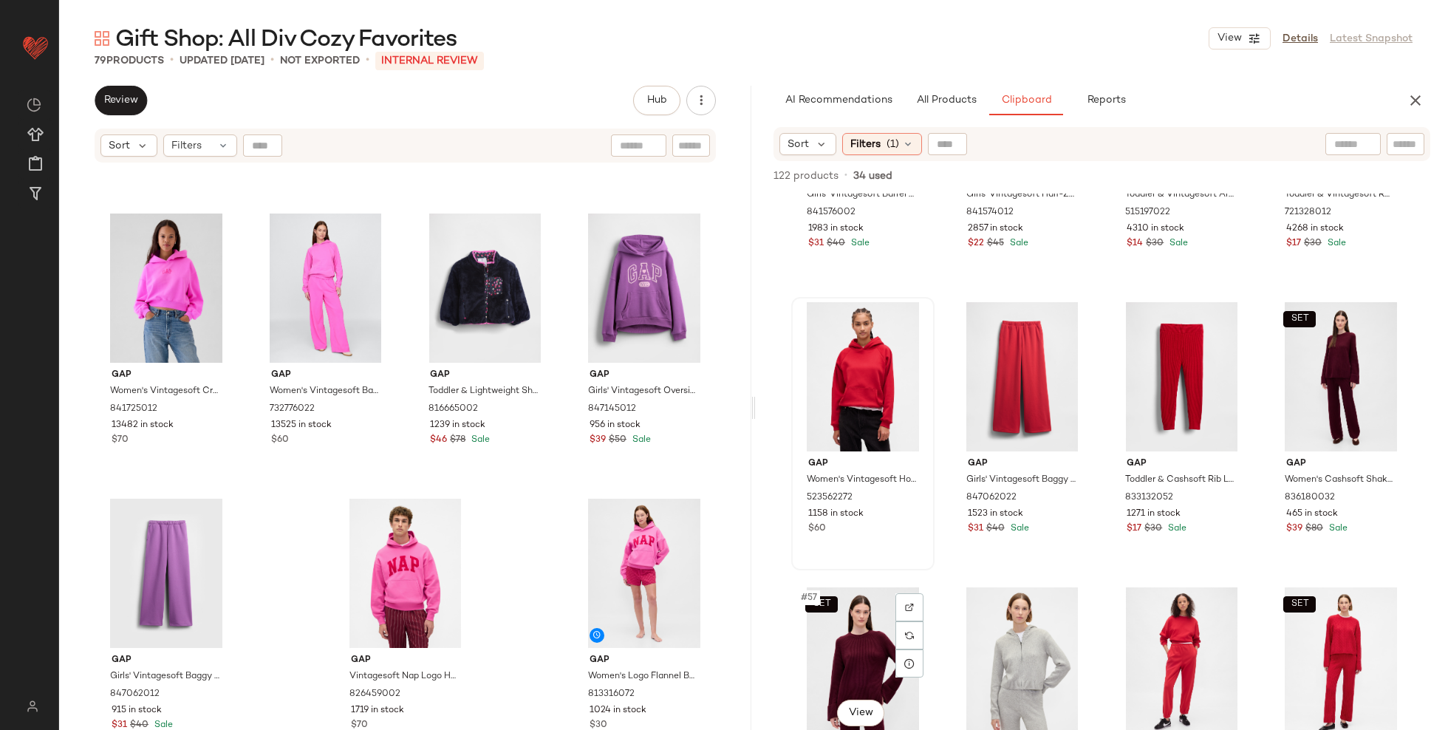
scroll to position [3836, 0]
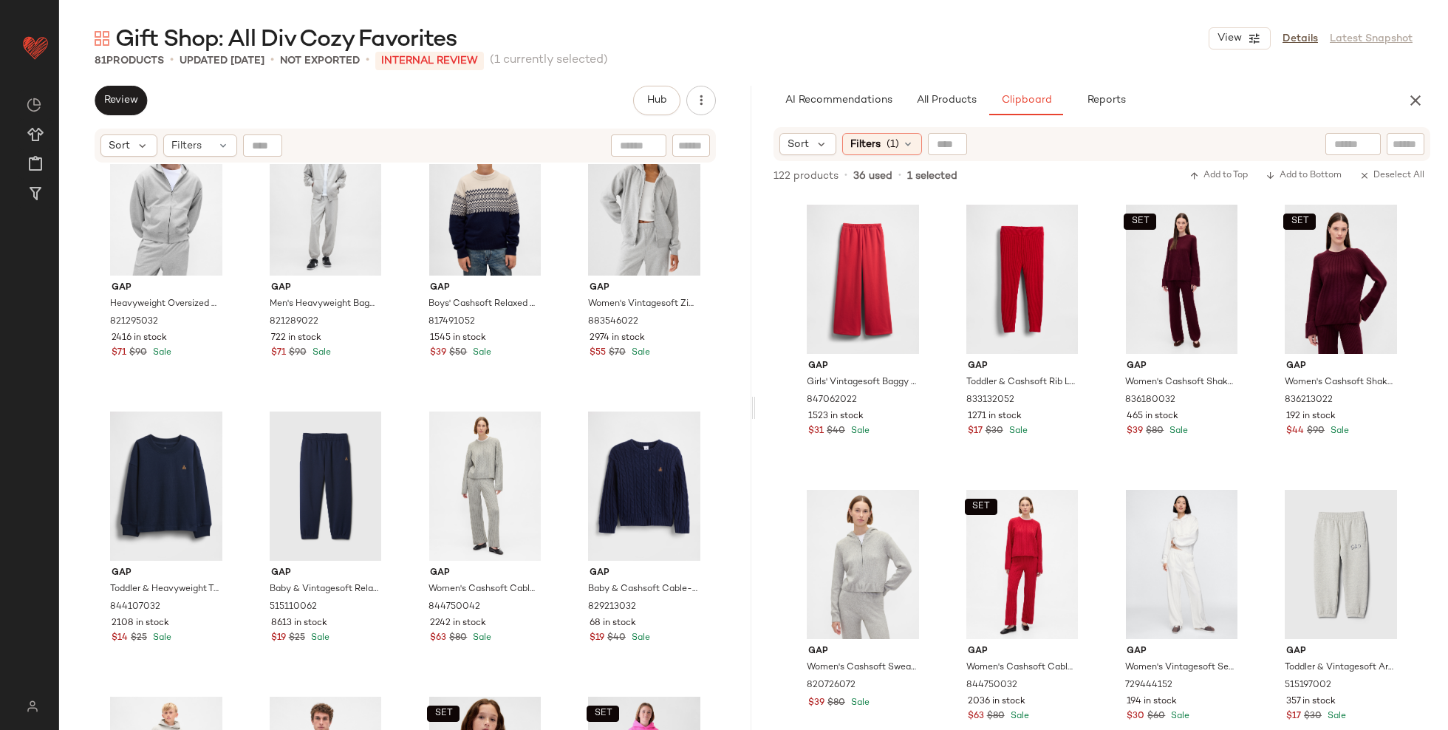
scroll to position [4136, 0]
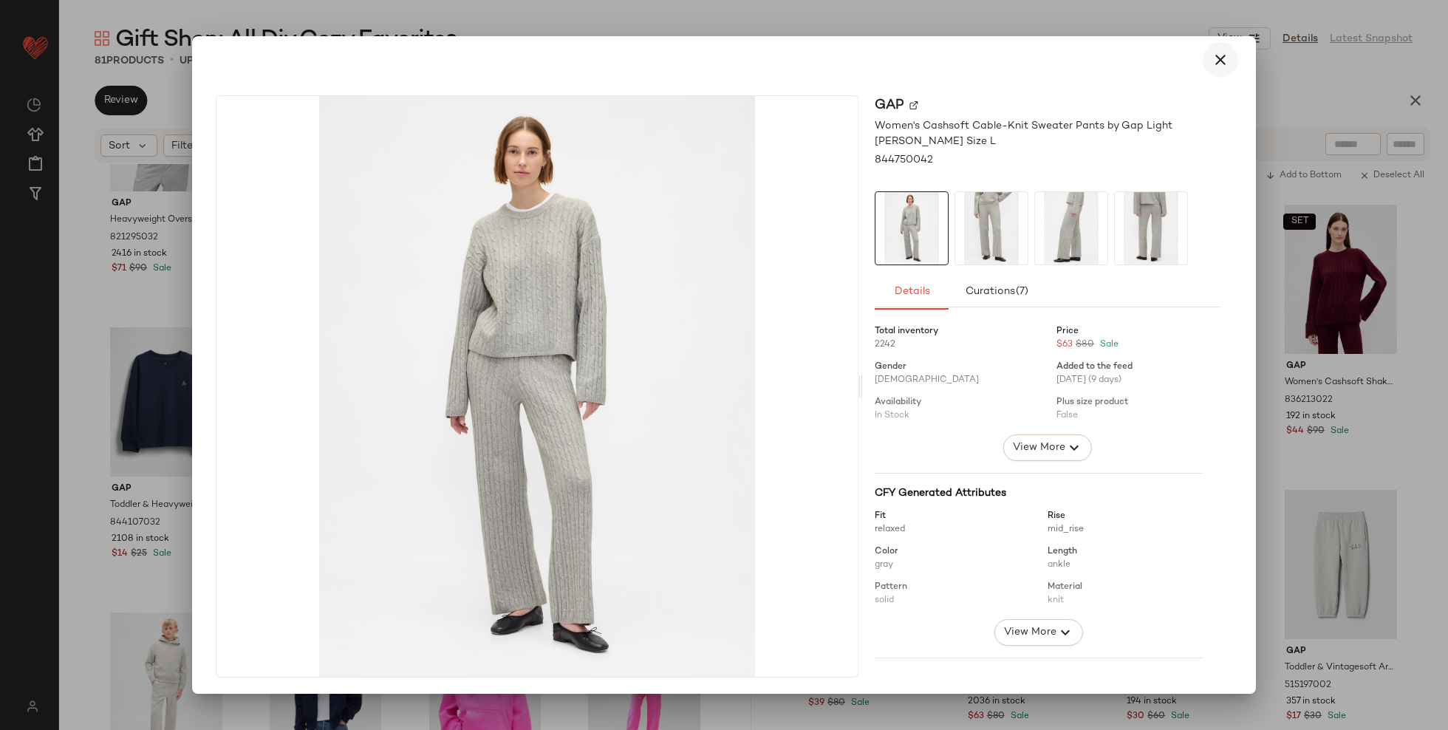
click at [1221, 72] on button "button" at bounding box center [1220, 59] width 35 height 35
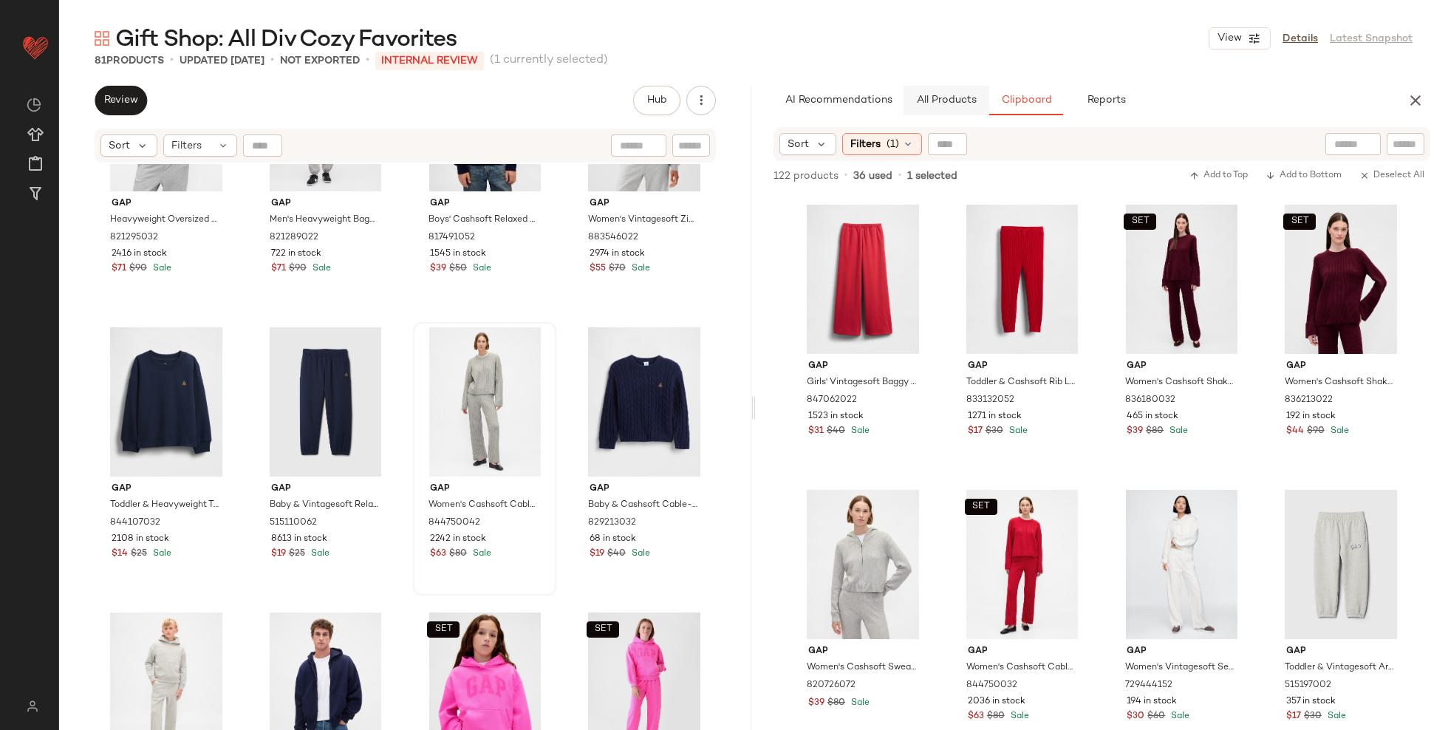
click at [965, 90] on button "All Products" at bounding box center [947, 101] width 86 height 30
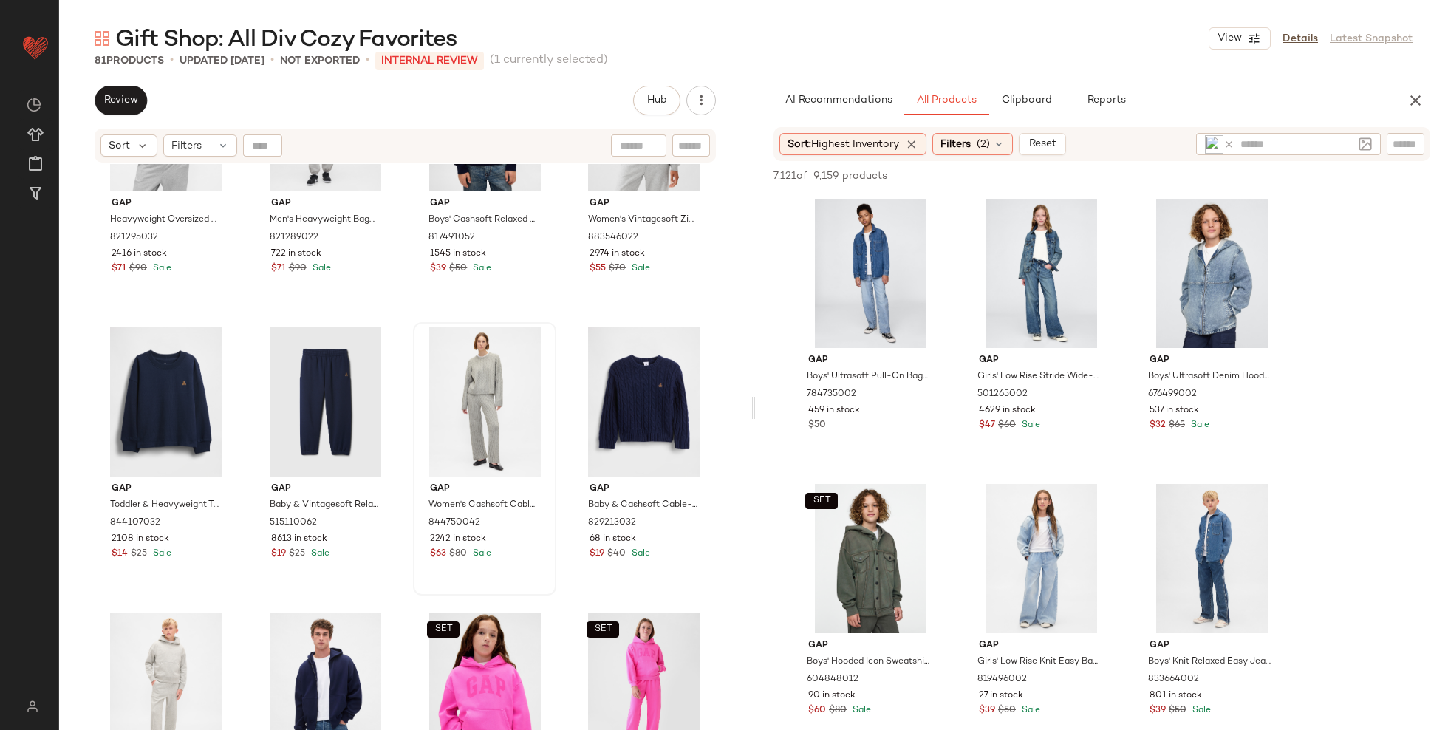
click at [1234, 143] on icon at bounding box center [1229, 144] width 11 height 11
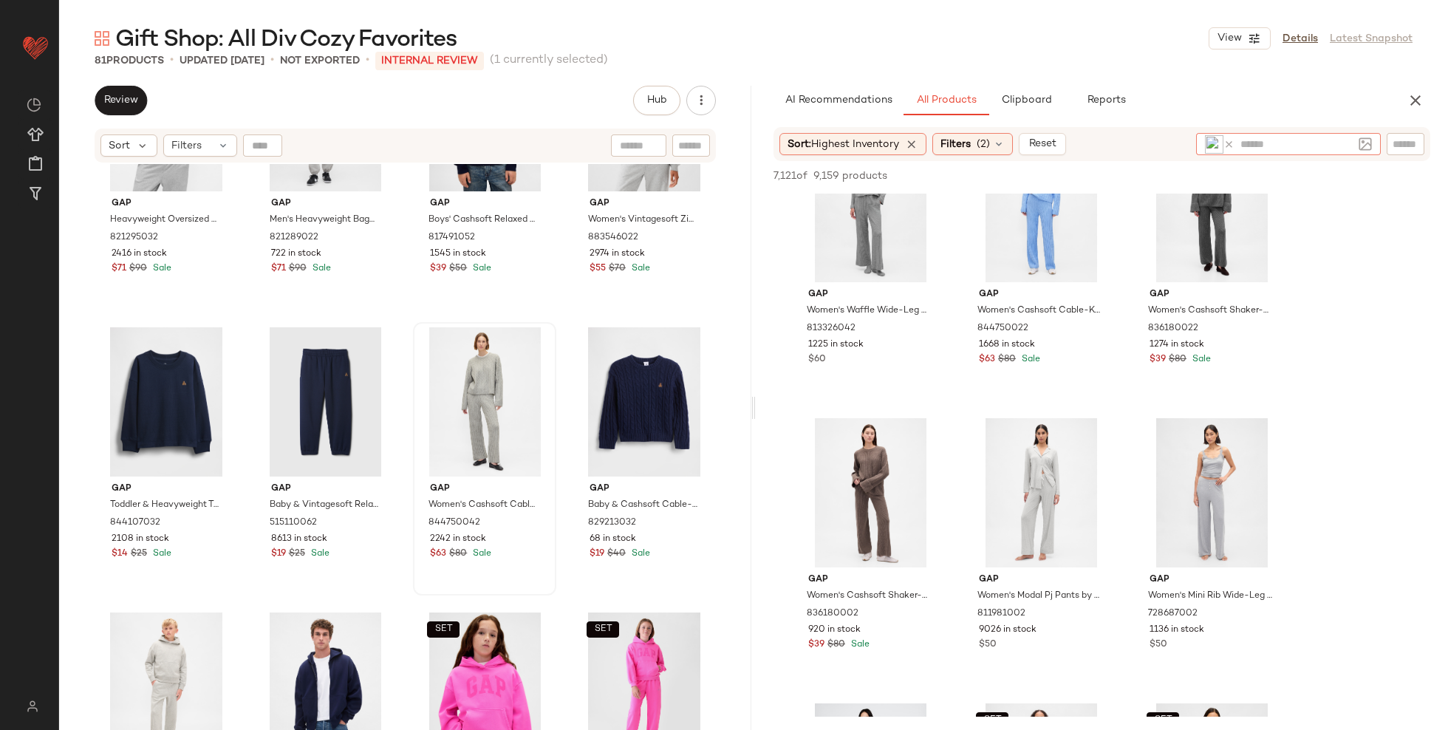
scroll to position [0, 0]
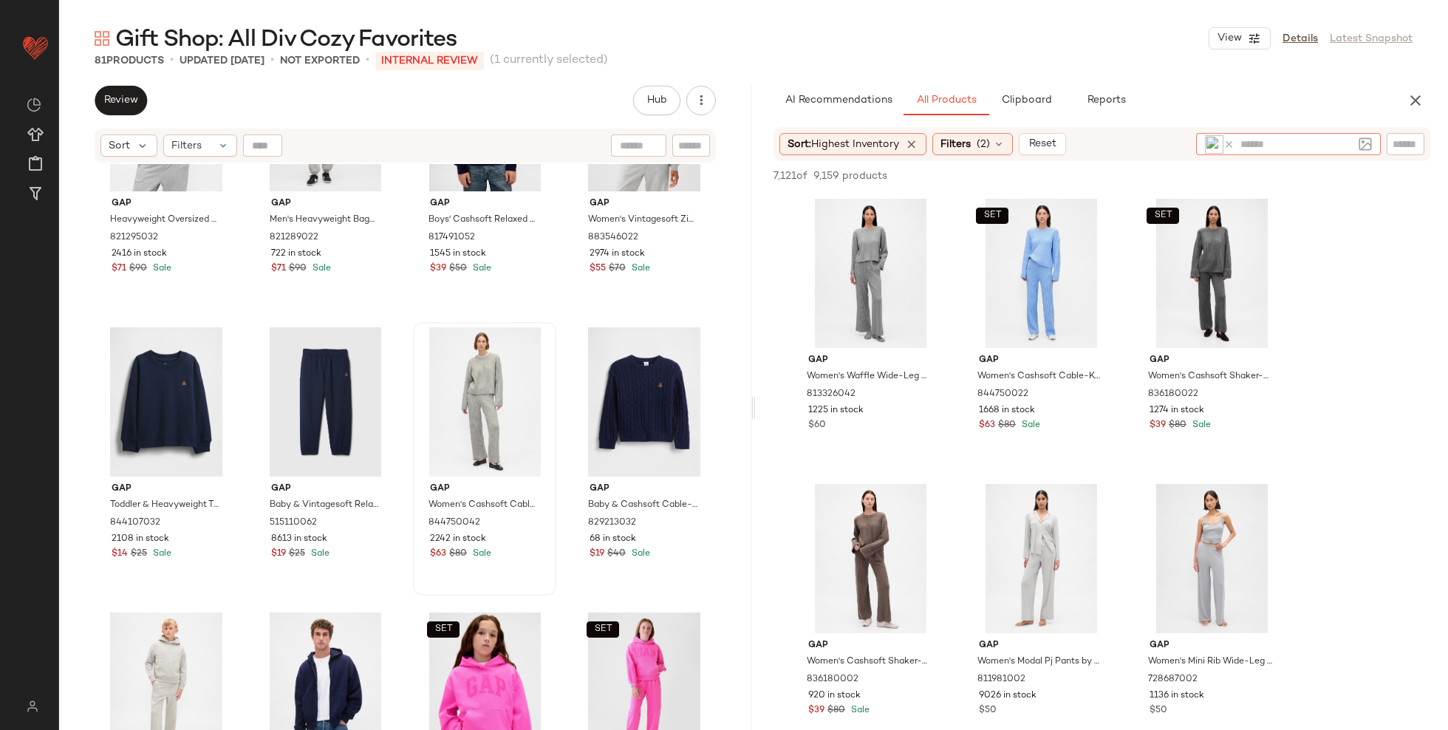
click at [1222, 141] on img at bounding box center [1214, 144] width 18 height 18
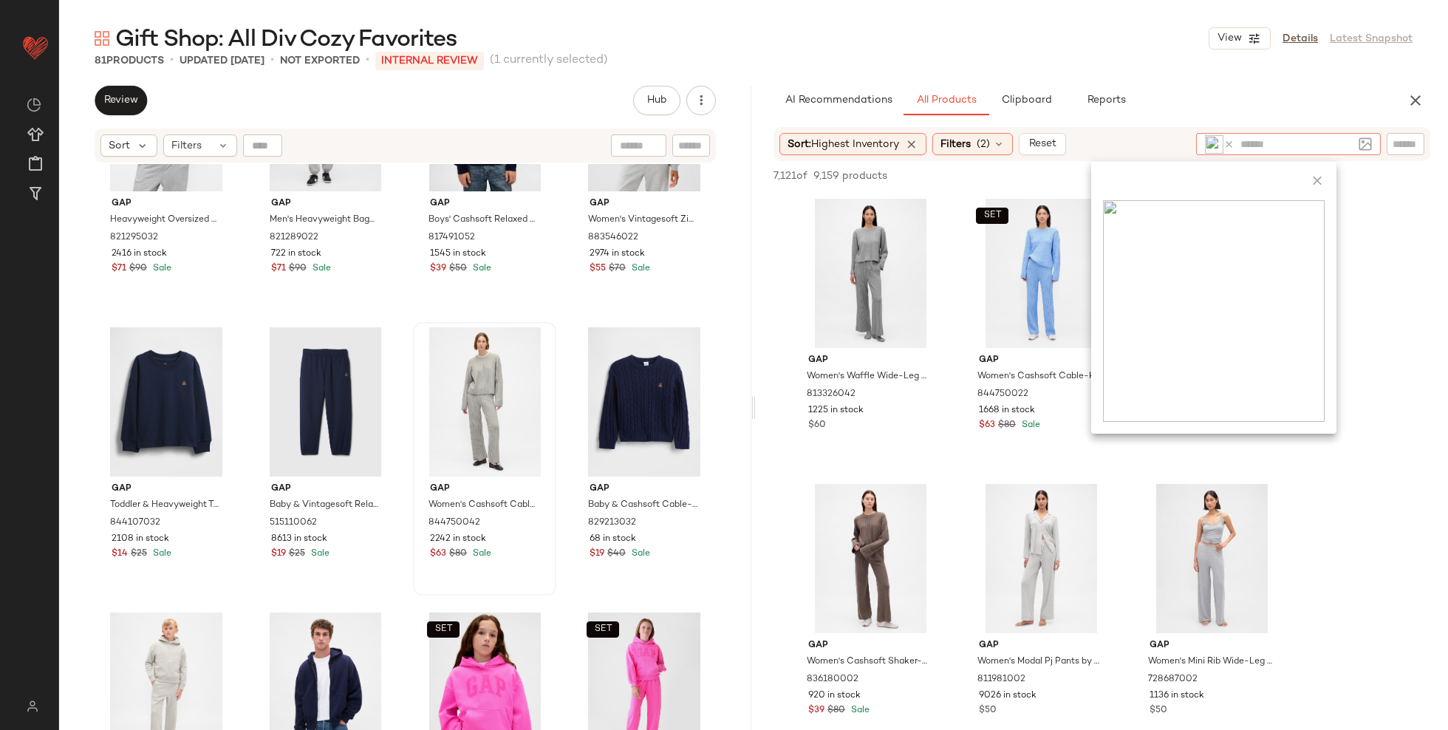
click at [1230, 142] on icon at bounding box center [1229, 144] width 11 height 11
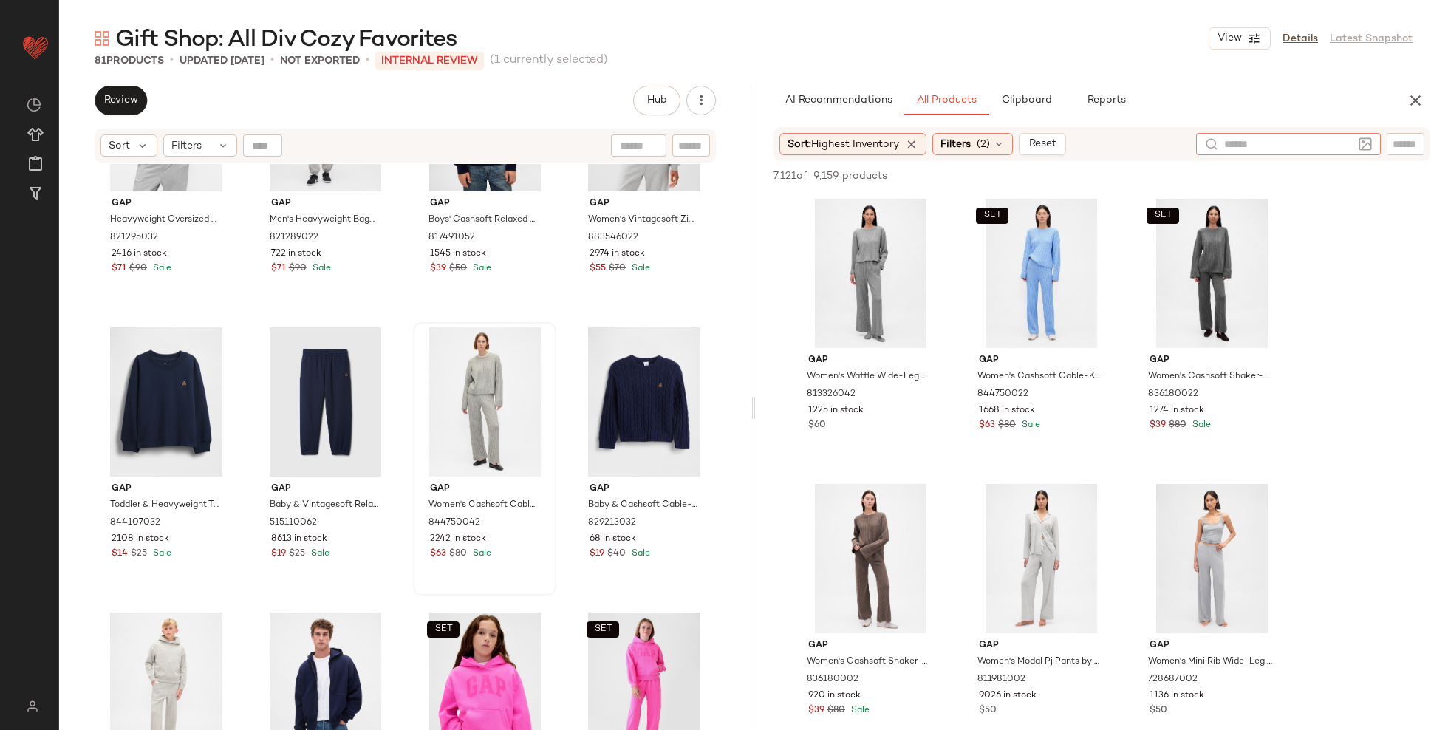
click at [1406, 143] on input "text" at bounding box center [1406, 145] width 26 height 16
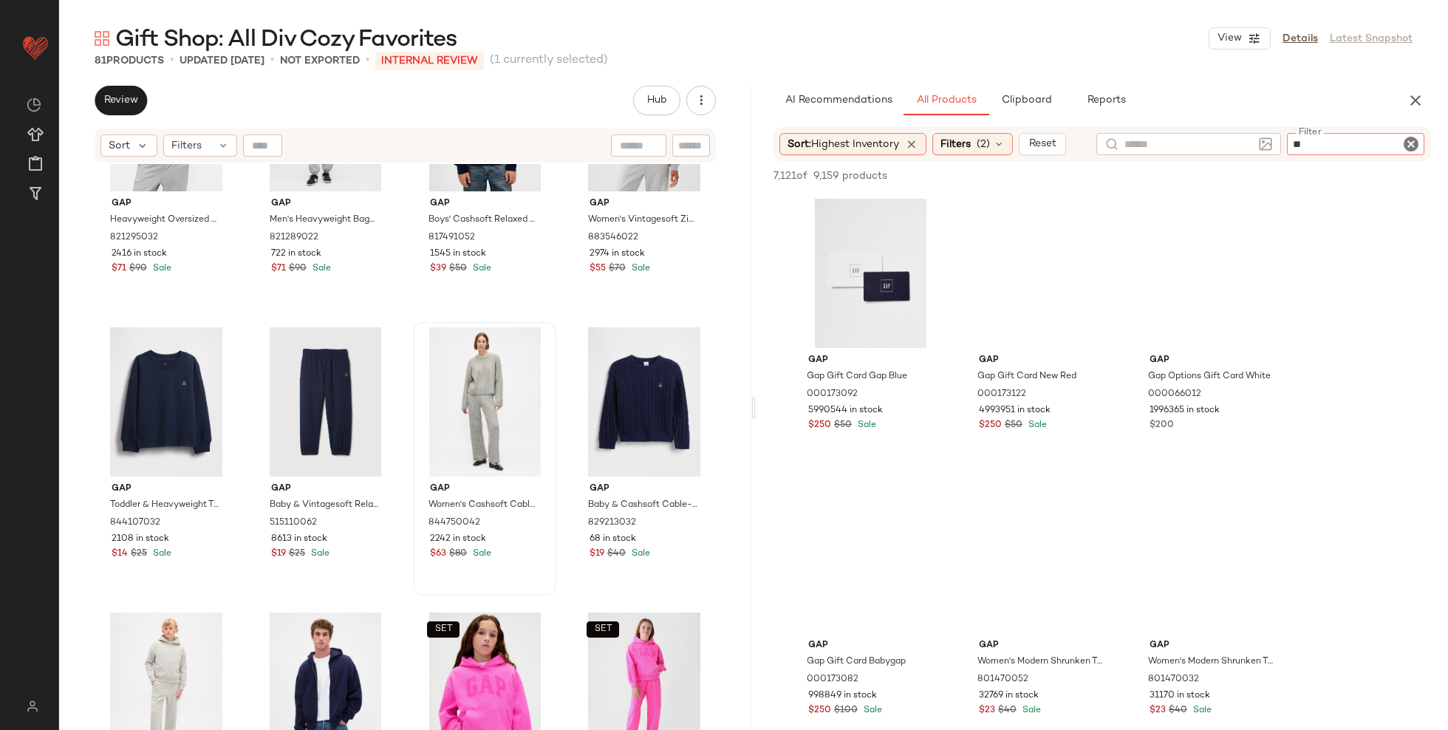
type input "*"
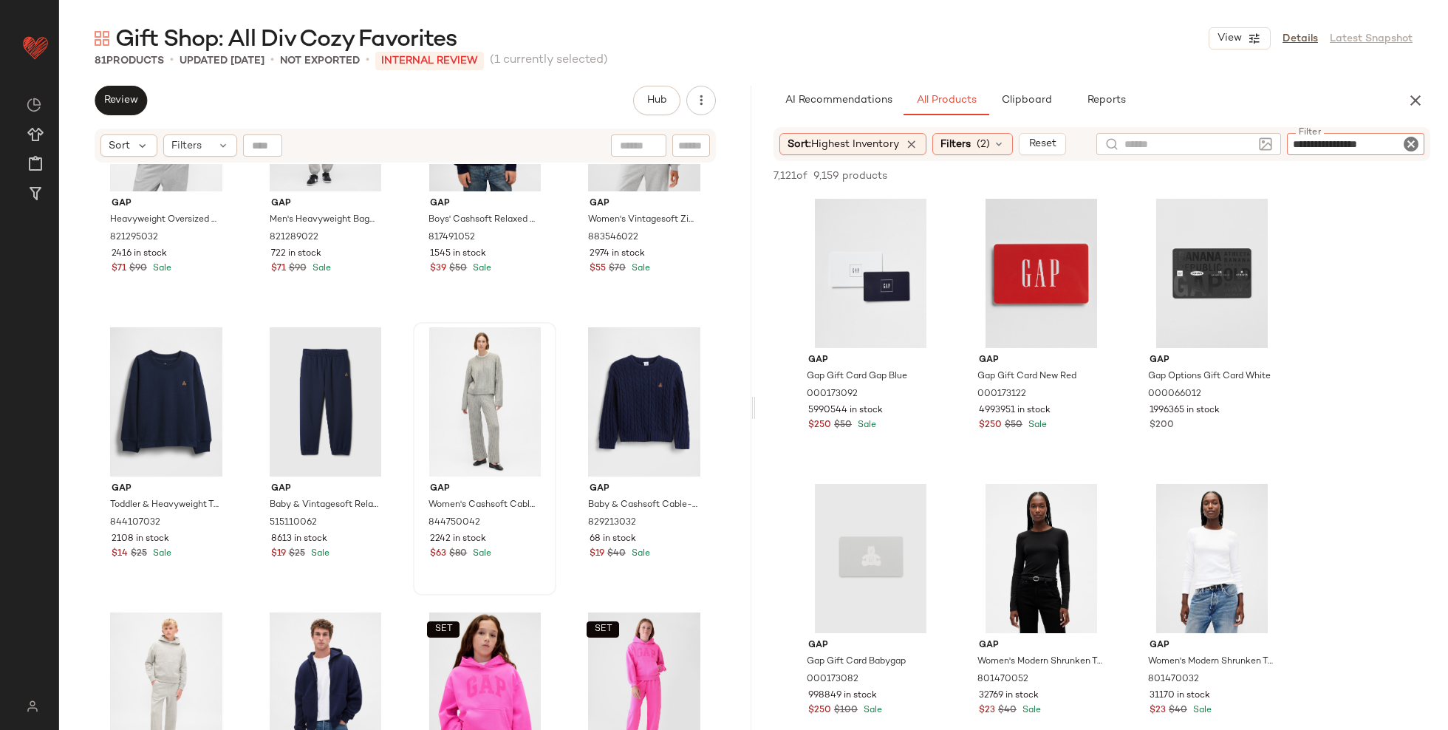
type input "**********"
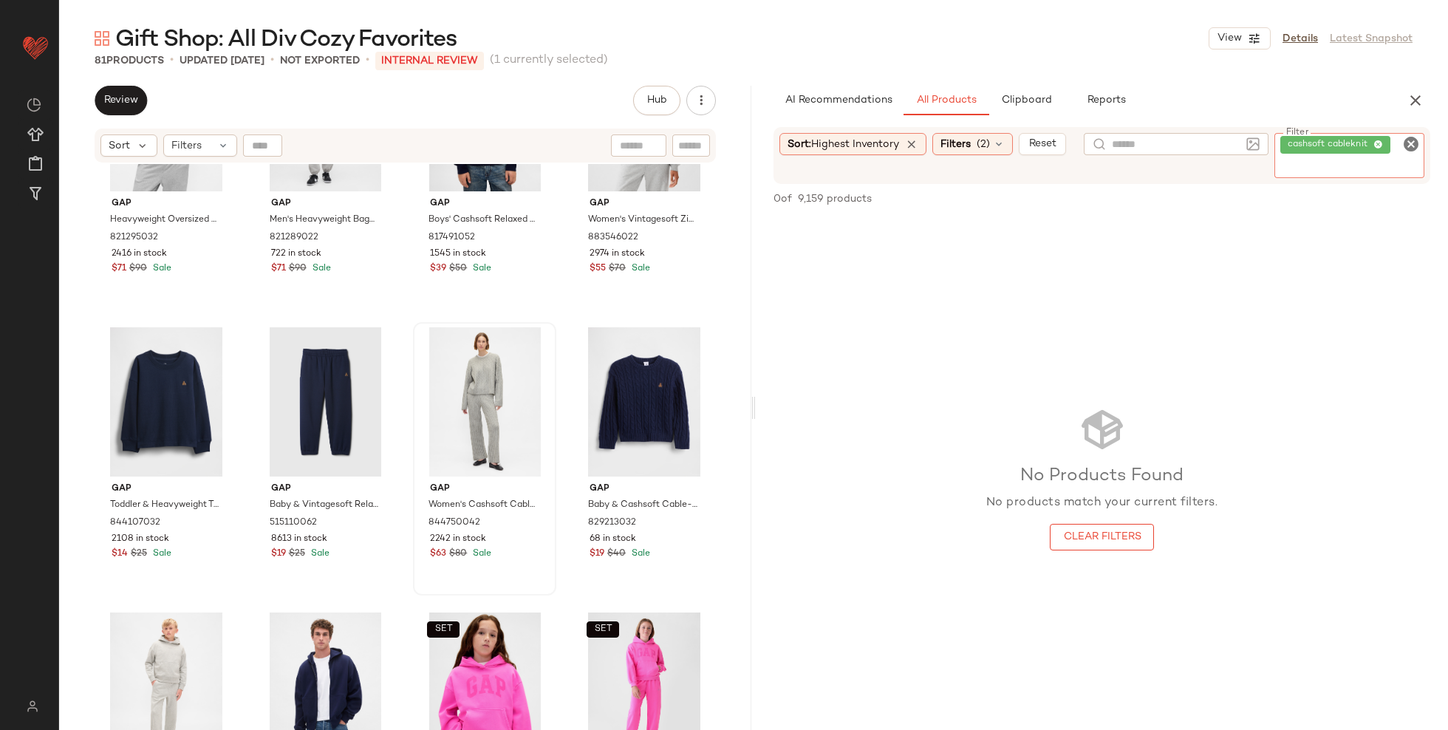
click at [1383, 143] on icon at bounding box center [1379, 145] width 10 height 10
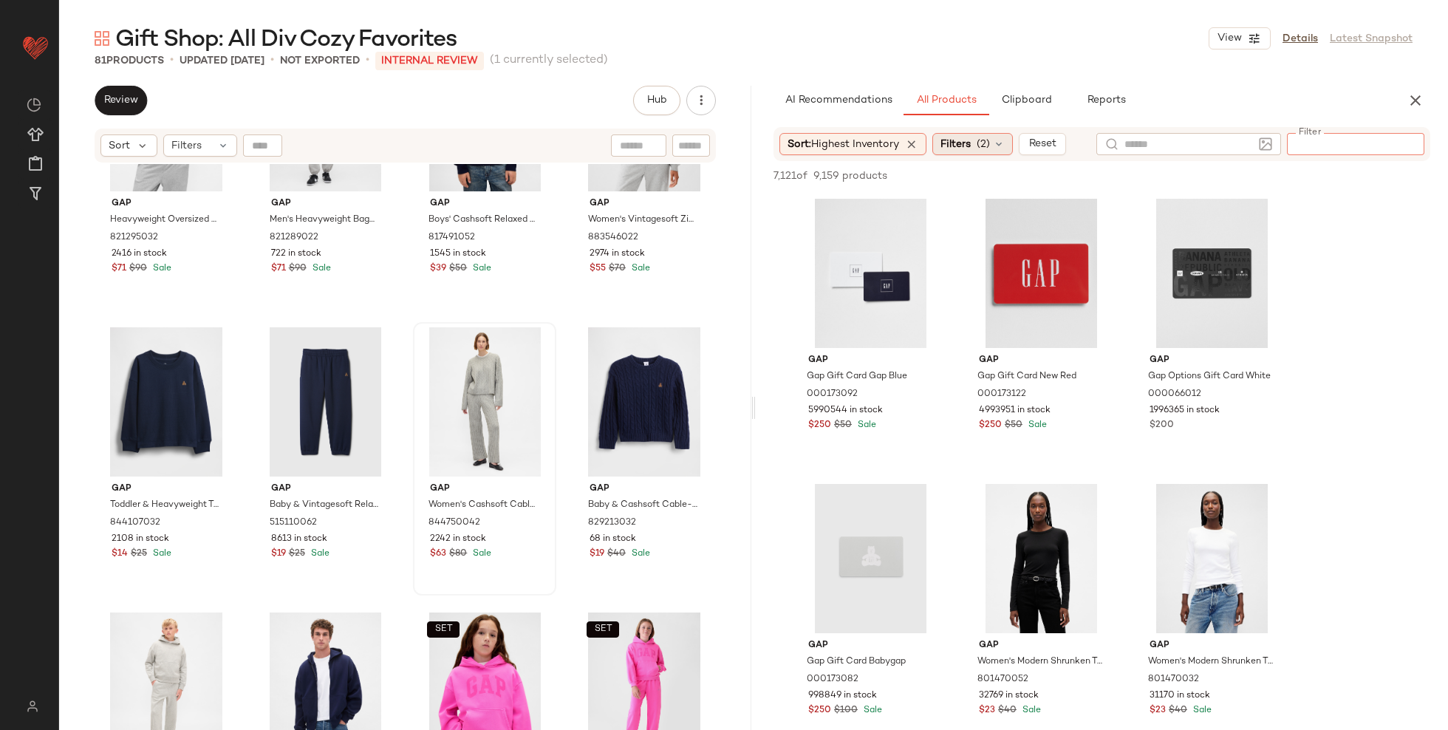
click at [990, 144] on span "(2)" at bounding box center [983, 145] width 13 height 16
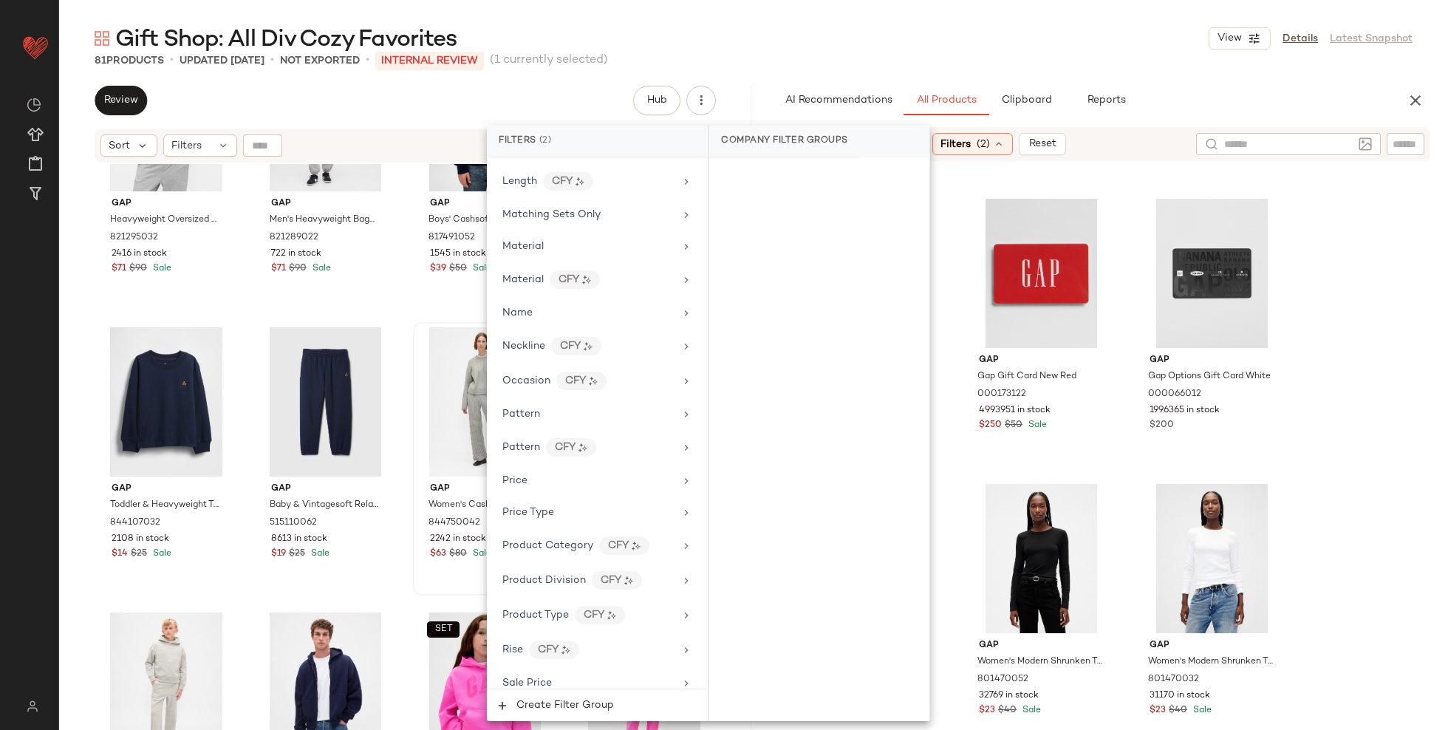
scroll to position [899, 0]
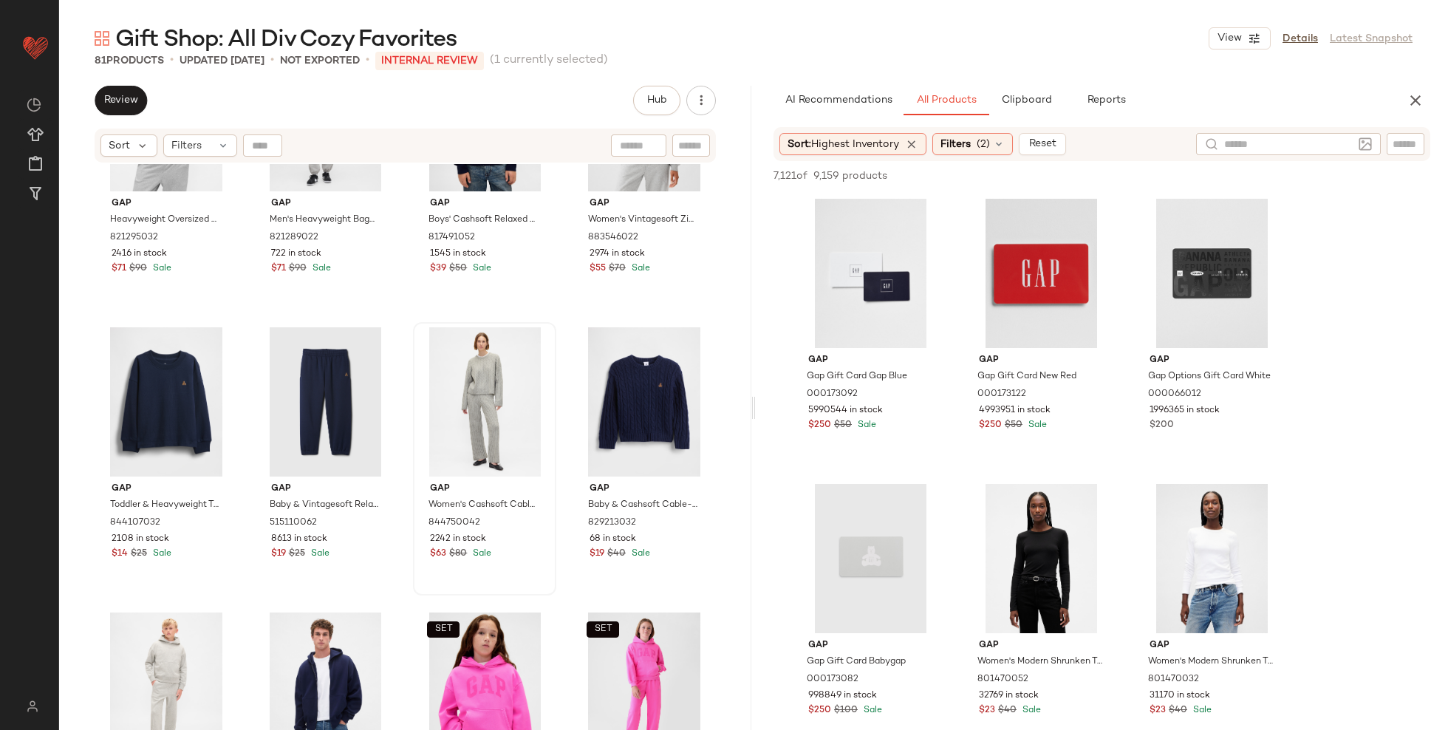
click at [1407, 149] on input "text" at bounding box center [1406, 145] width 26 height 16
type input "**********"
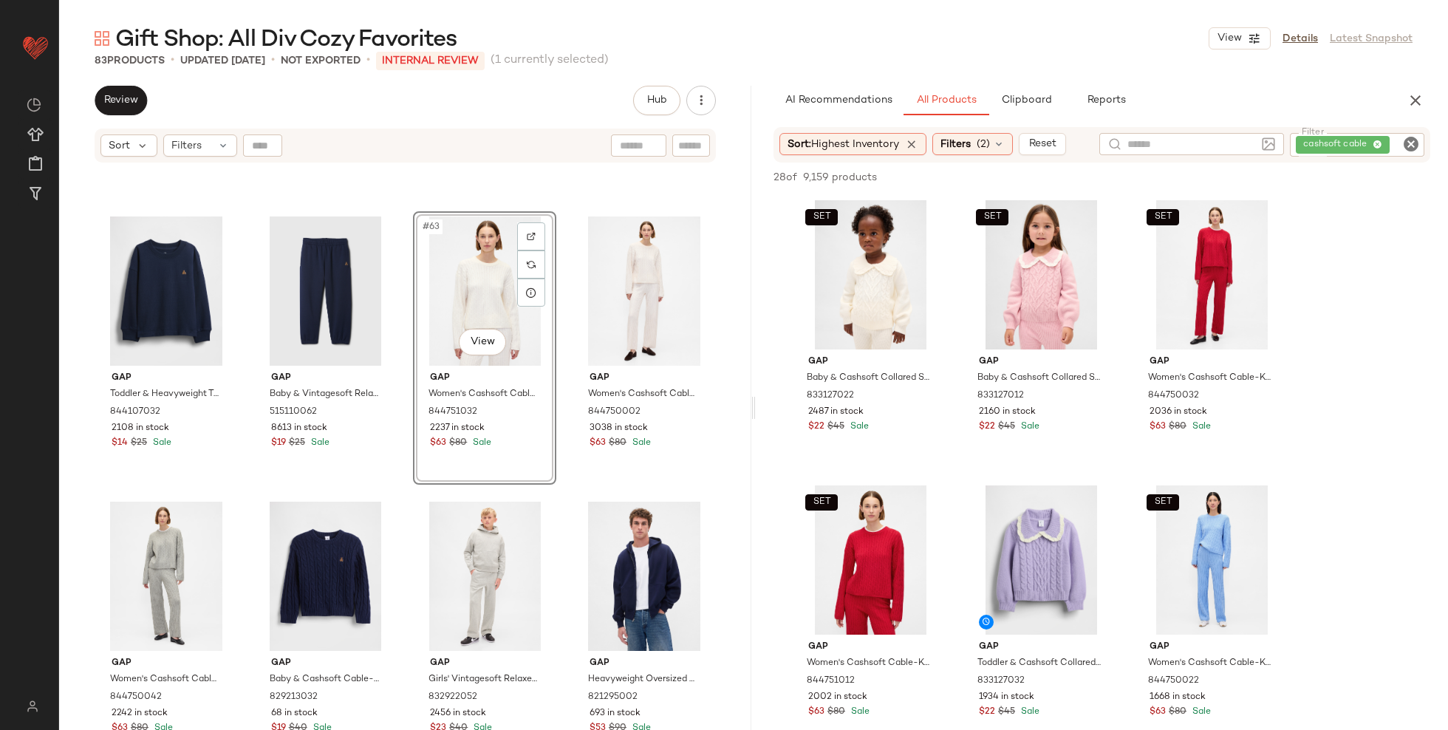
scroll to position [4264, 0]
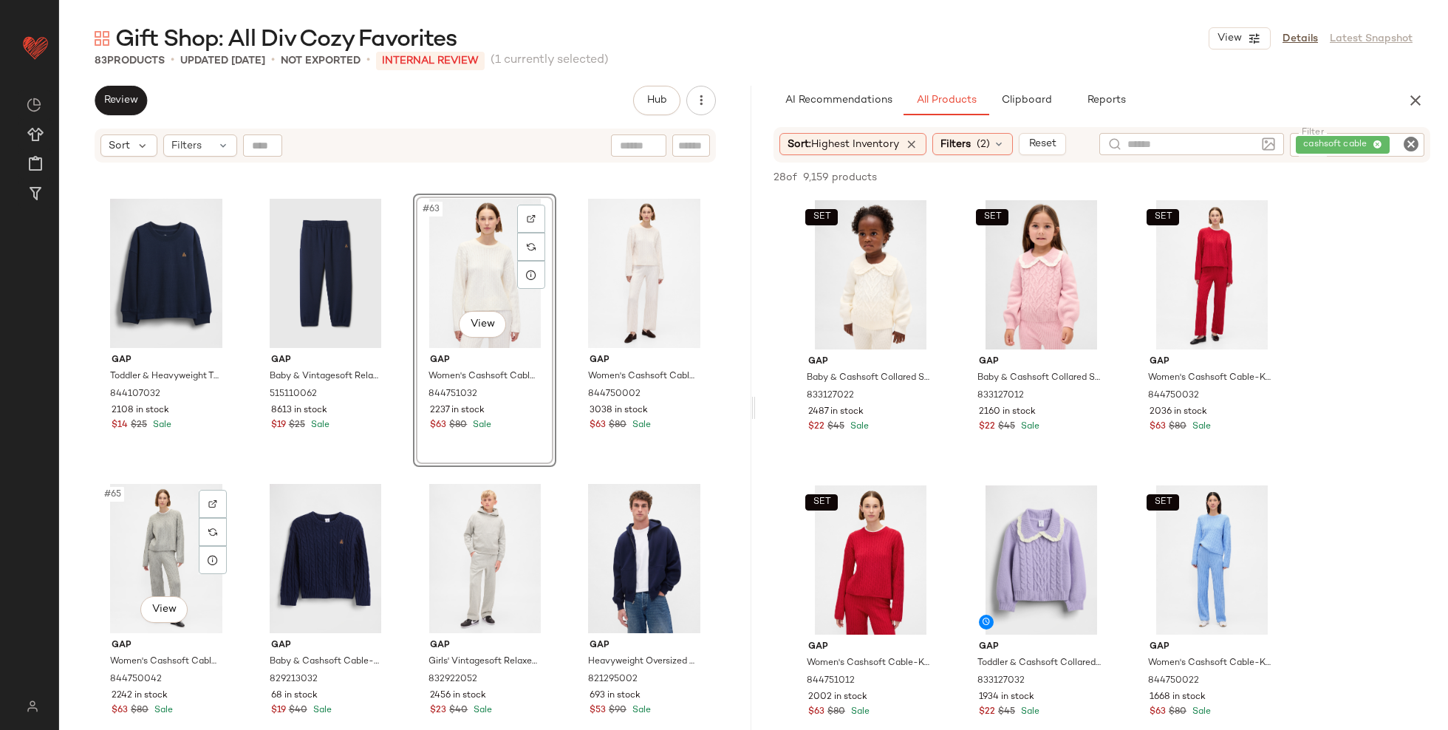
click at [146, 537] on div "#65 View" at bounding box center [166, 558] width 133 height 149
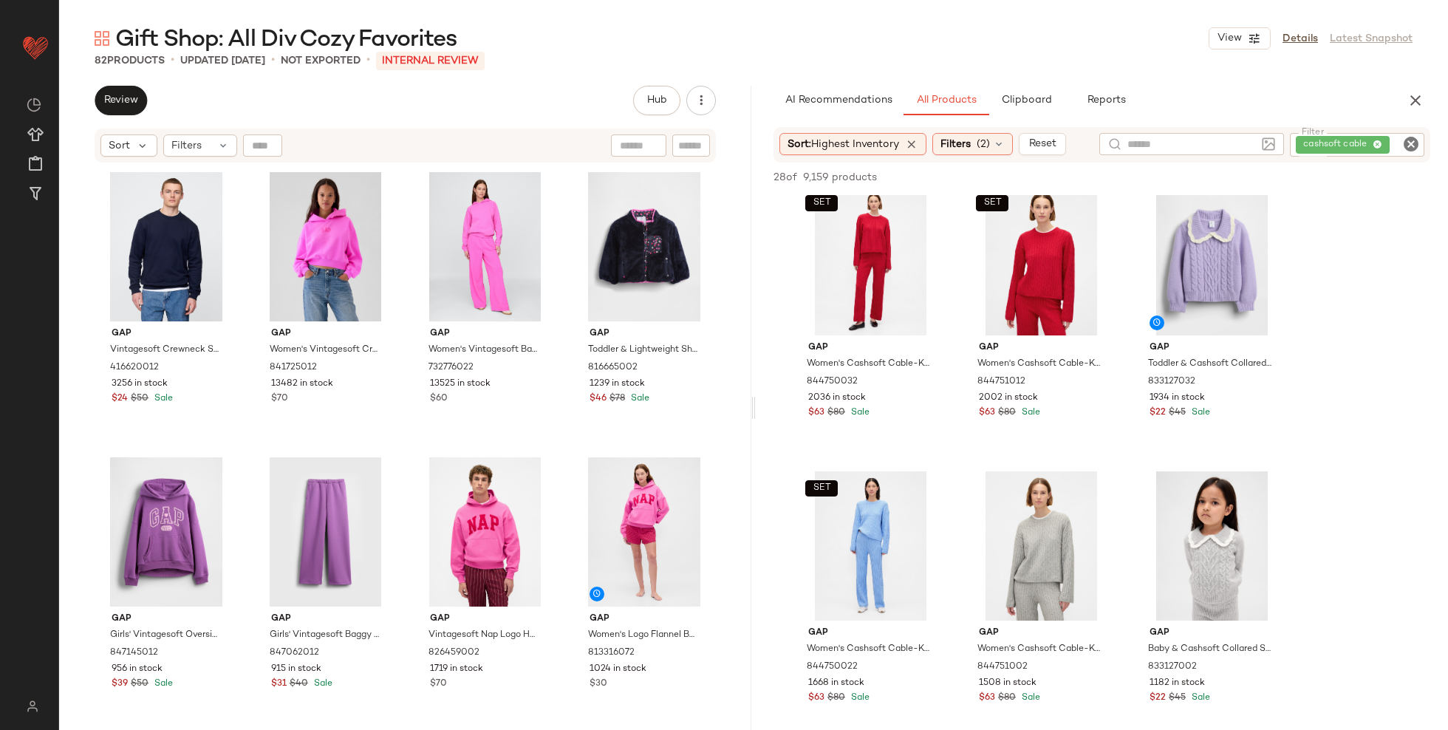
scroll to position [5145, 0]
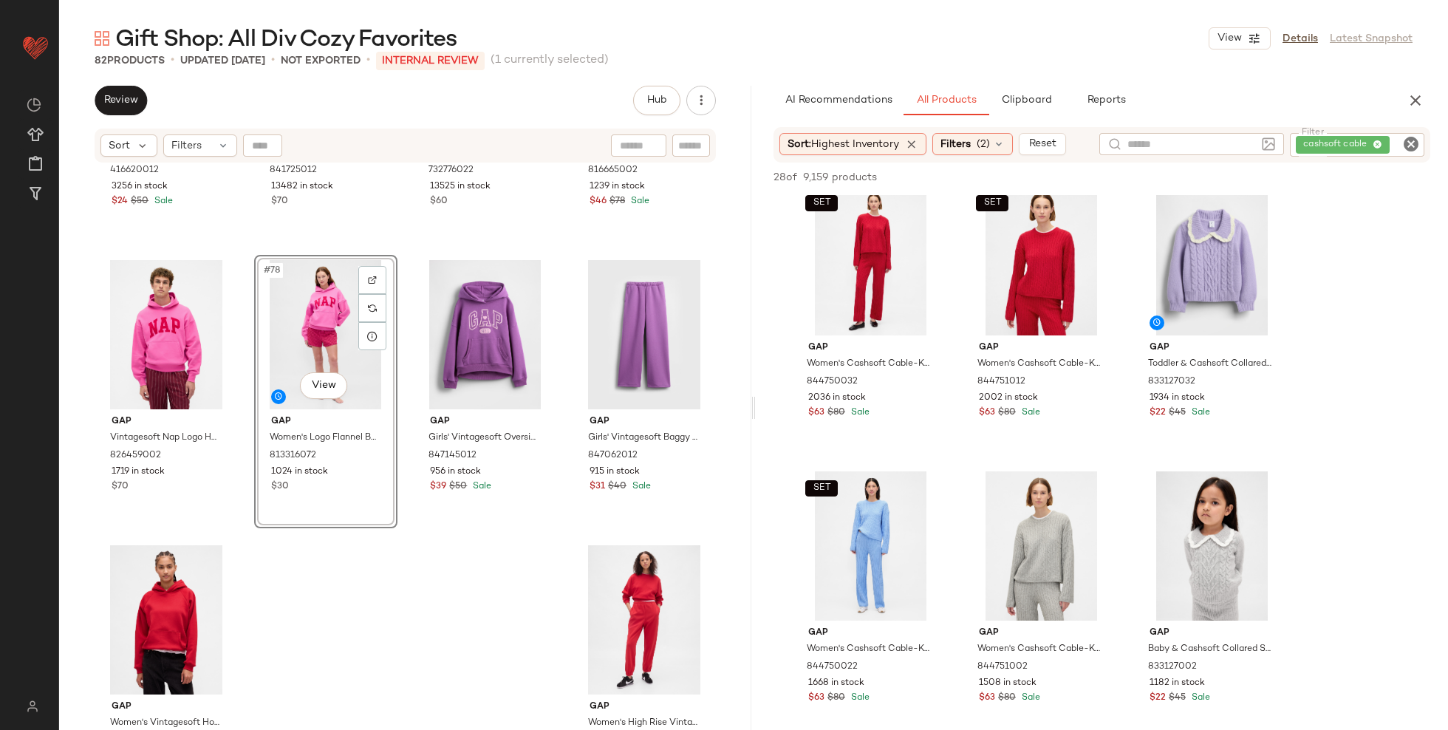
scroll to position [5347, 0]
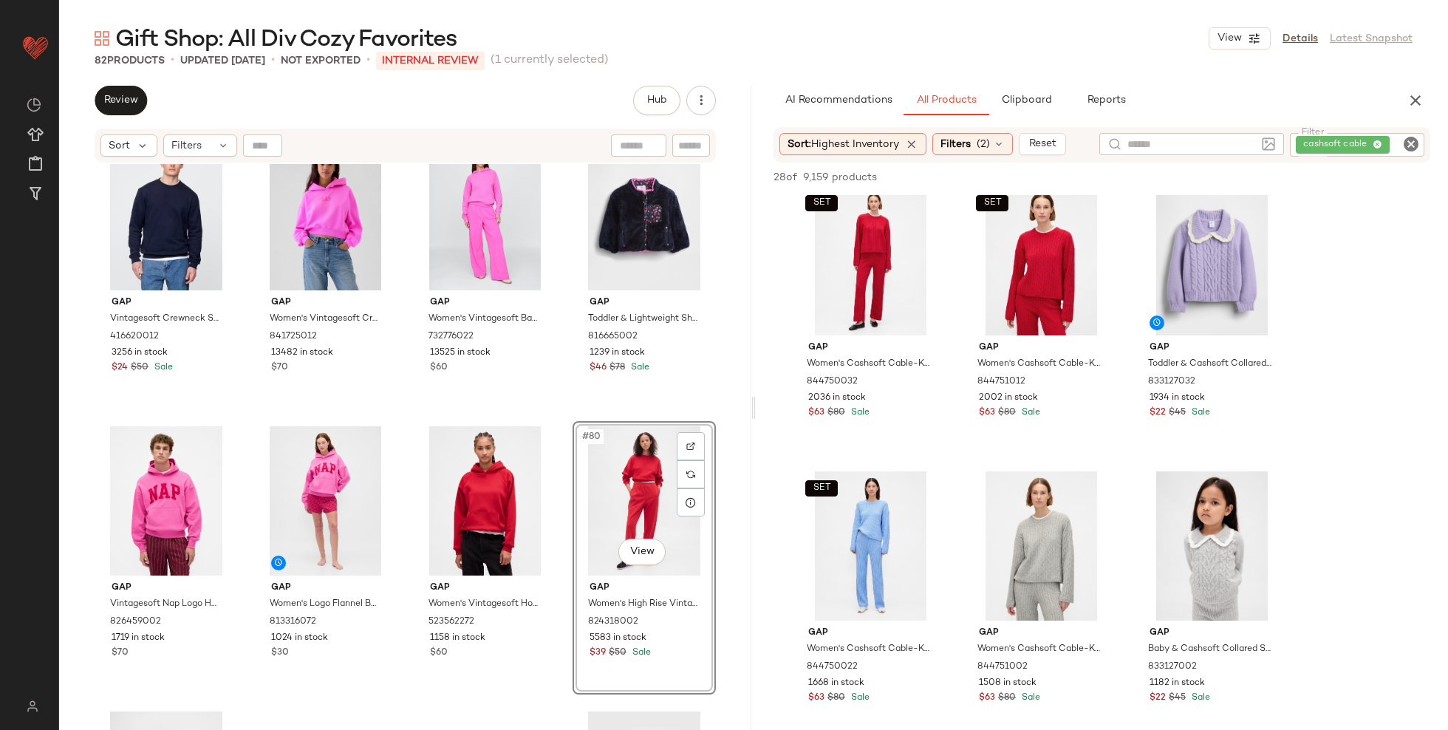
scroll to position [5390, 0]
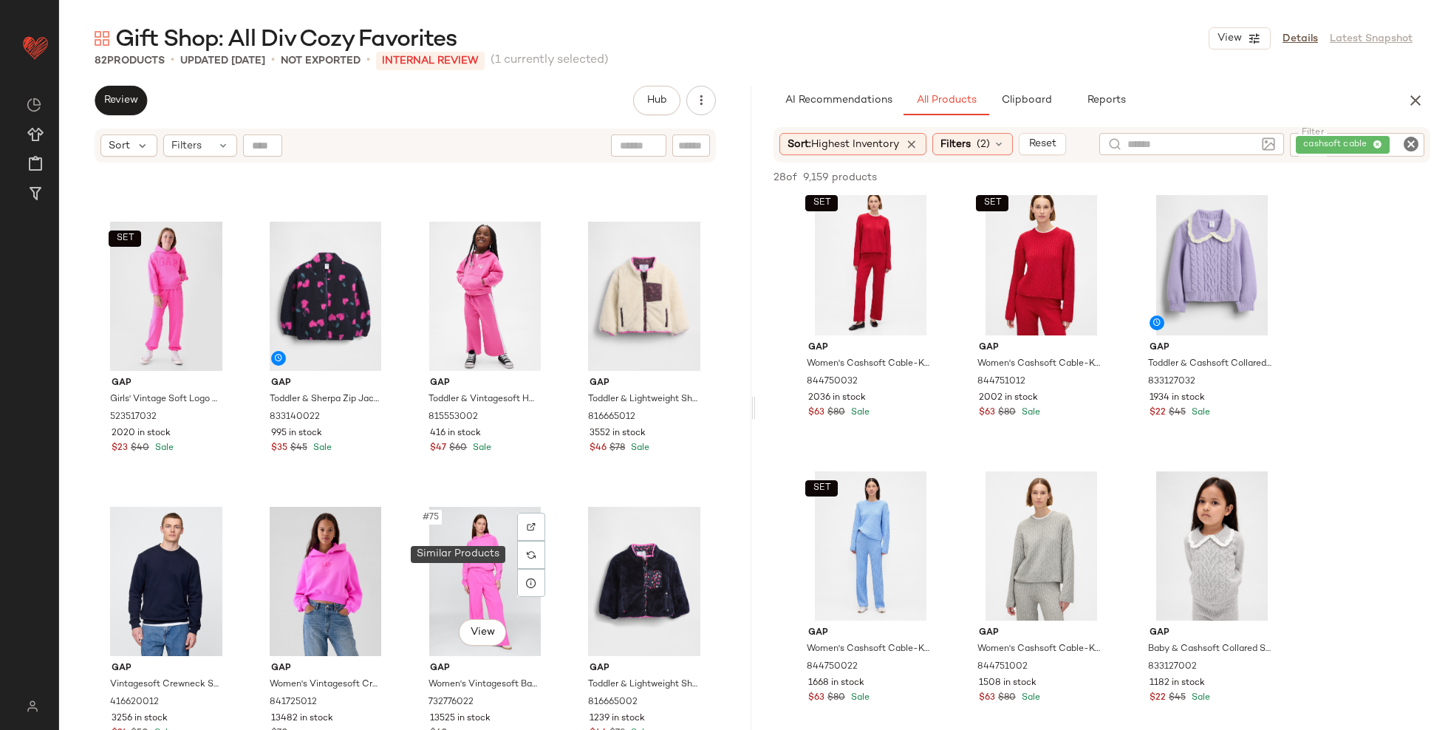
scroll to position [4808, 0]
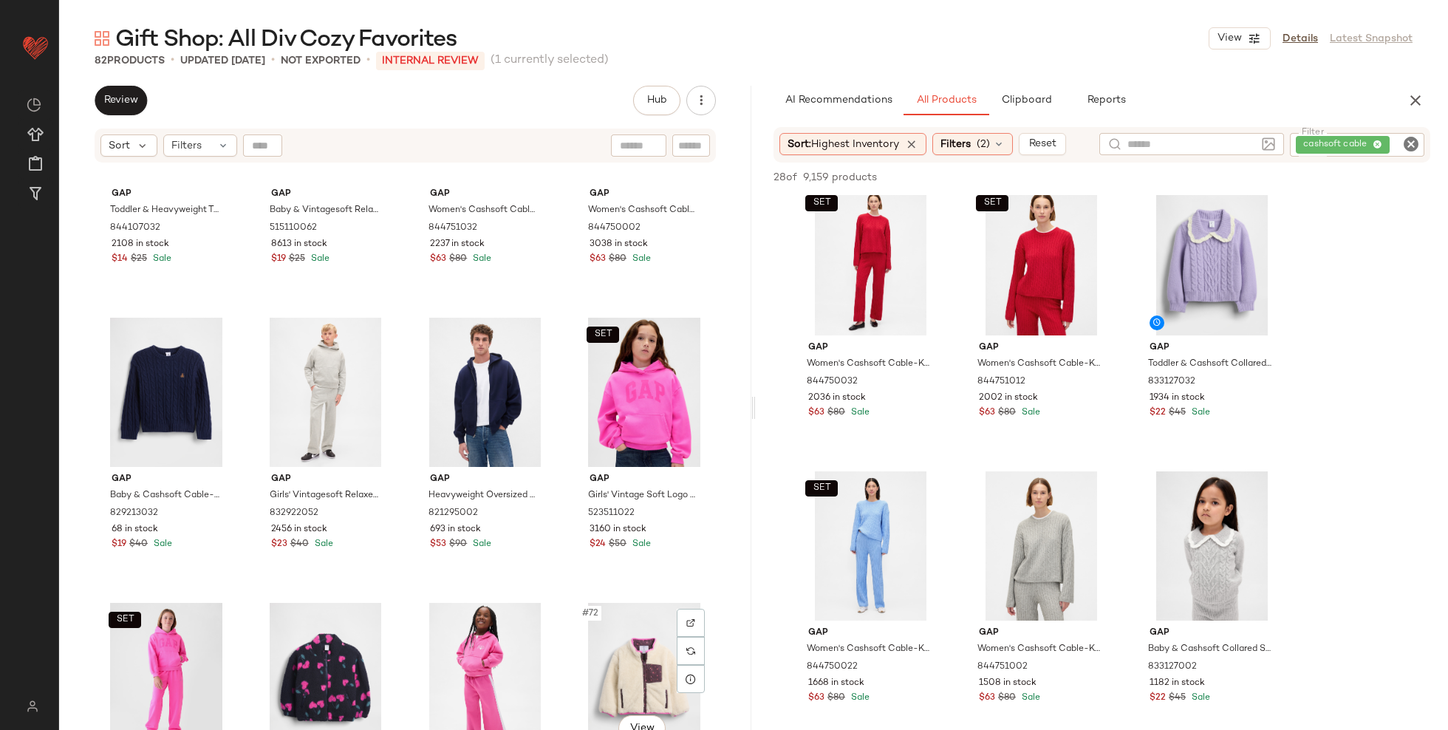
scroll to position [4427, 0]
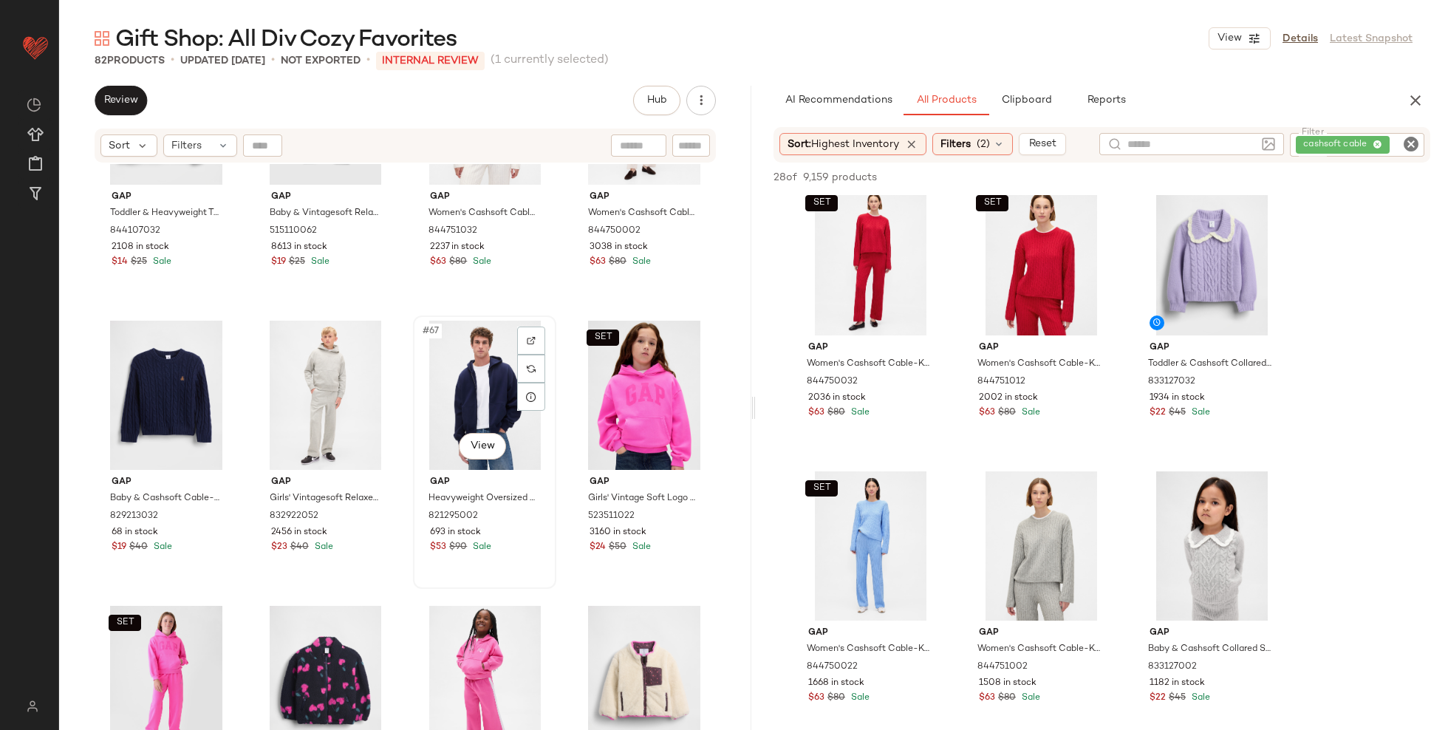
click at [474, 409] on div "#67 View" at bounding box center [484, 395] width 133 height 149
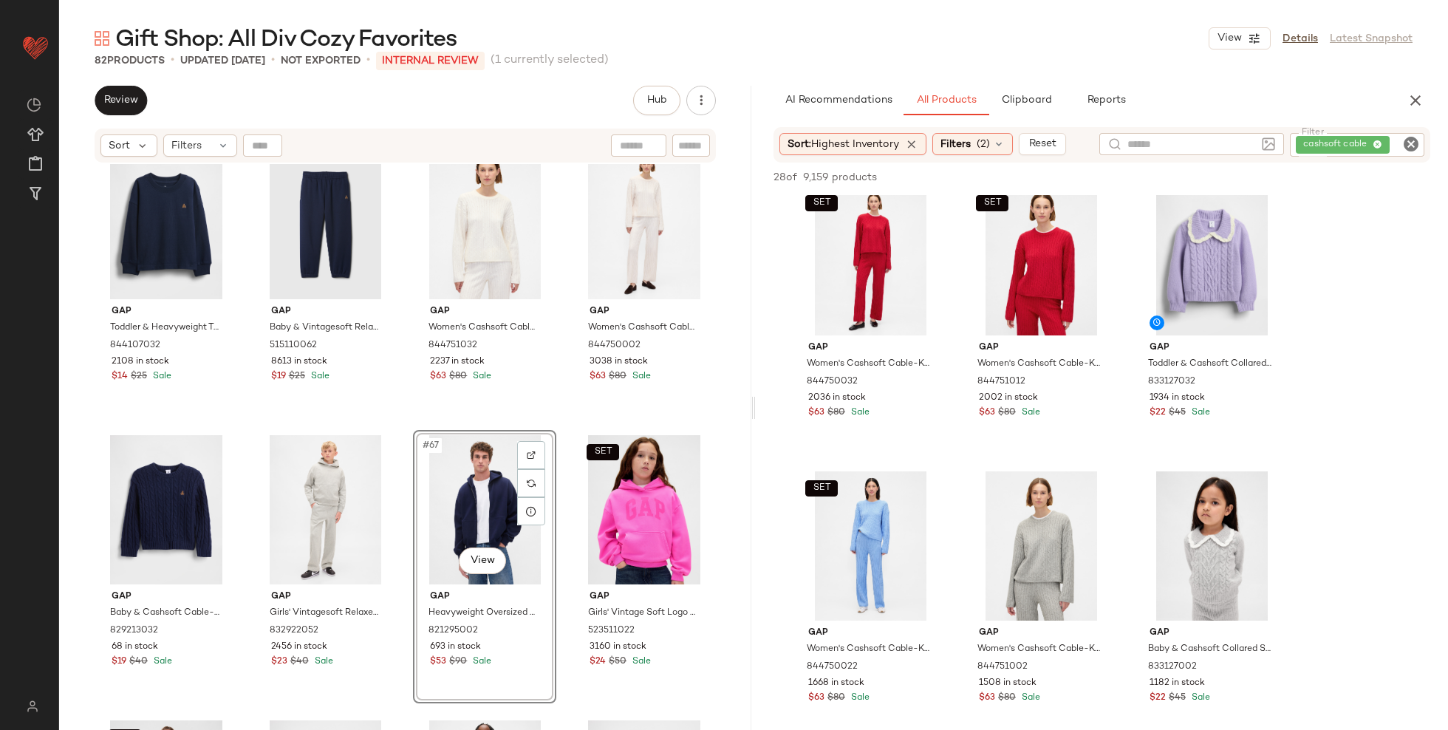
scroll to position [4395, 0]
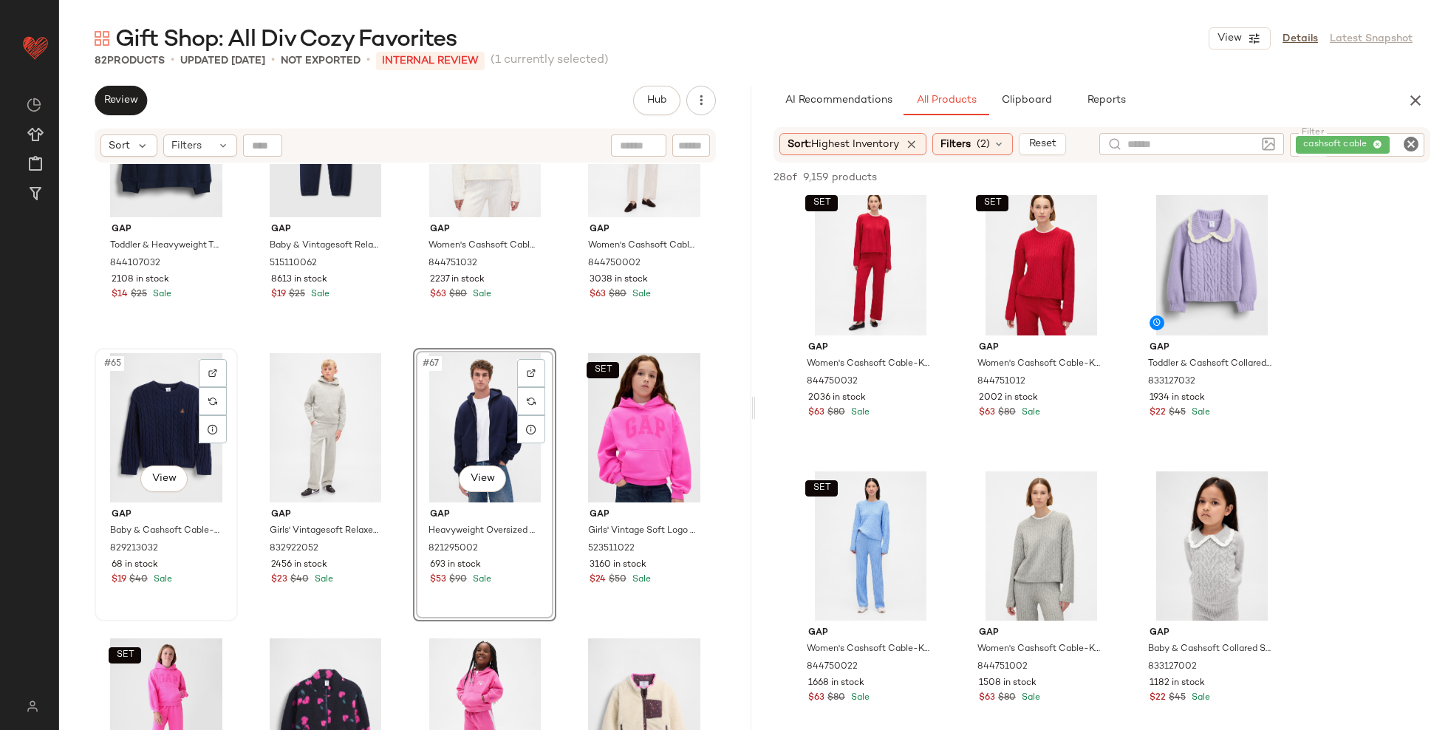
click at [163, 415] on div "#65 View" at bounding box center [166, 427] width 133 height 149
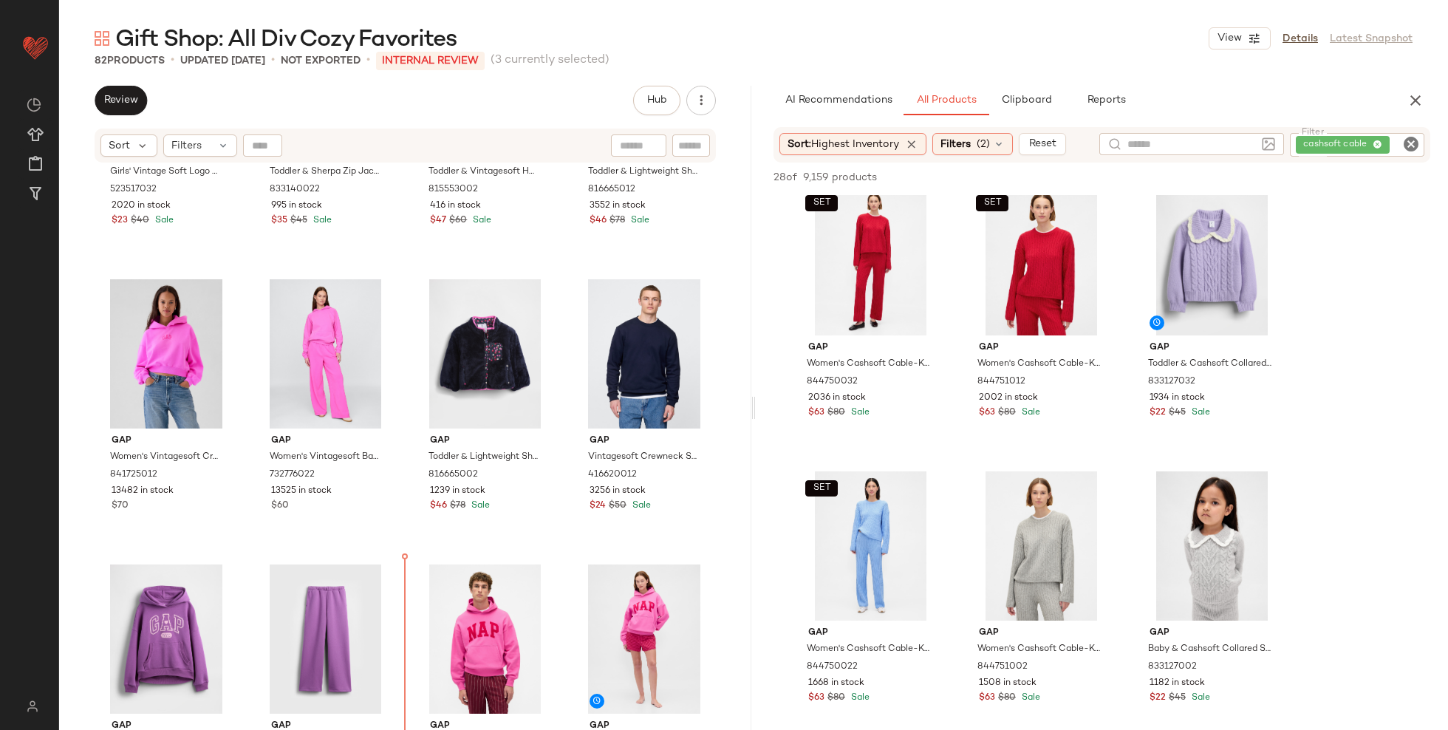
scroll to position [5051, 0]
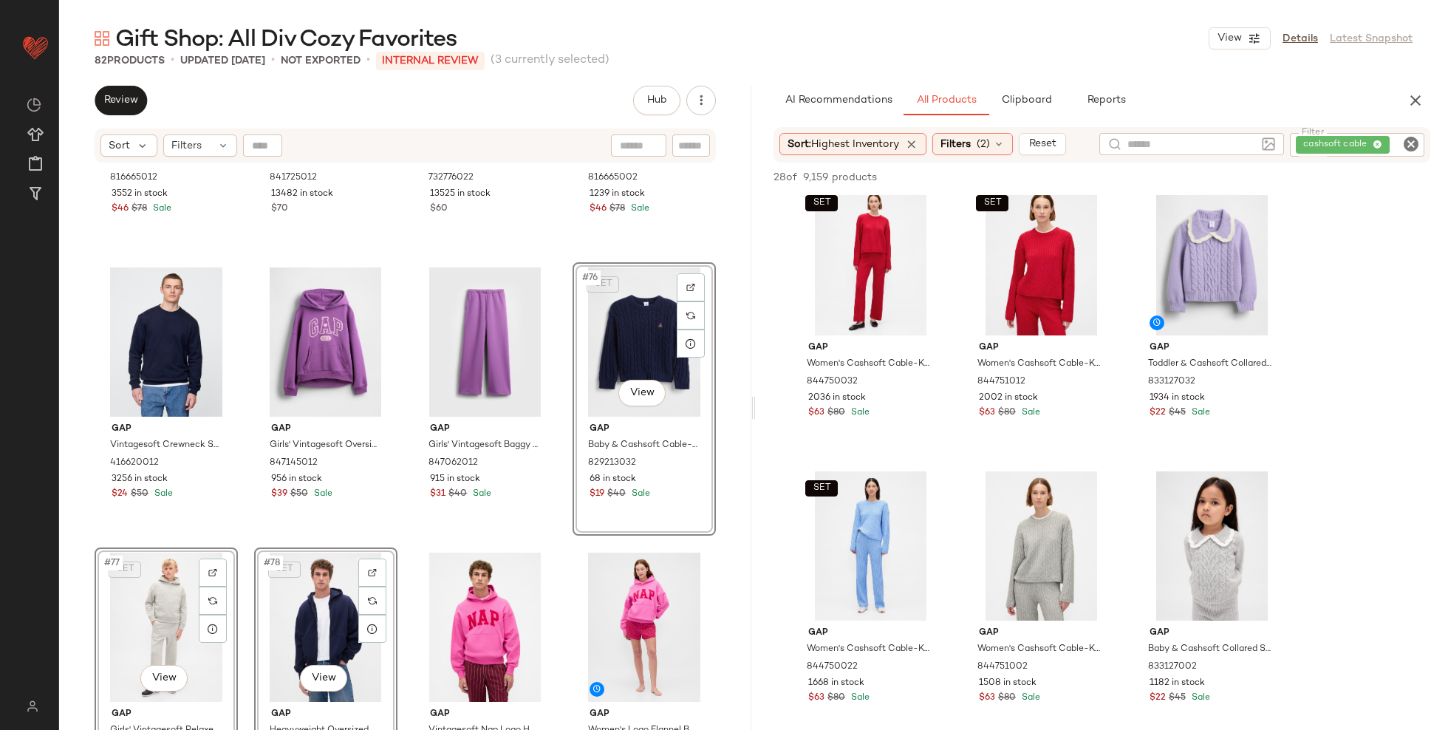
click at [68, 643] on div "Gap Toddler & Lightweight Sherpa Reversible Jacket by Gap Chino Pant Size 2 YRS…" at bounding box center [405, 465] width 692 height 603
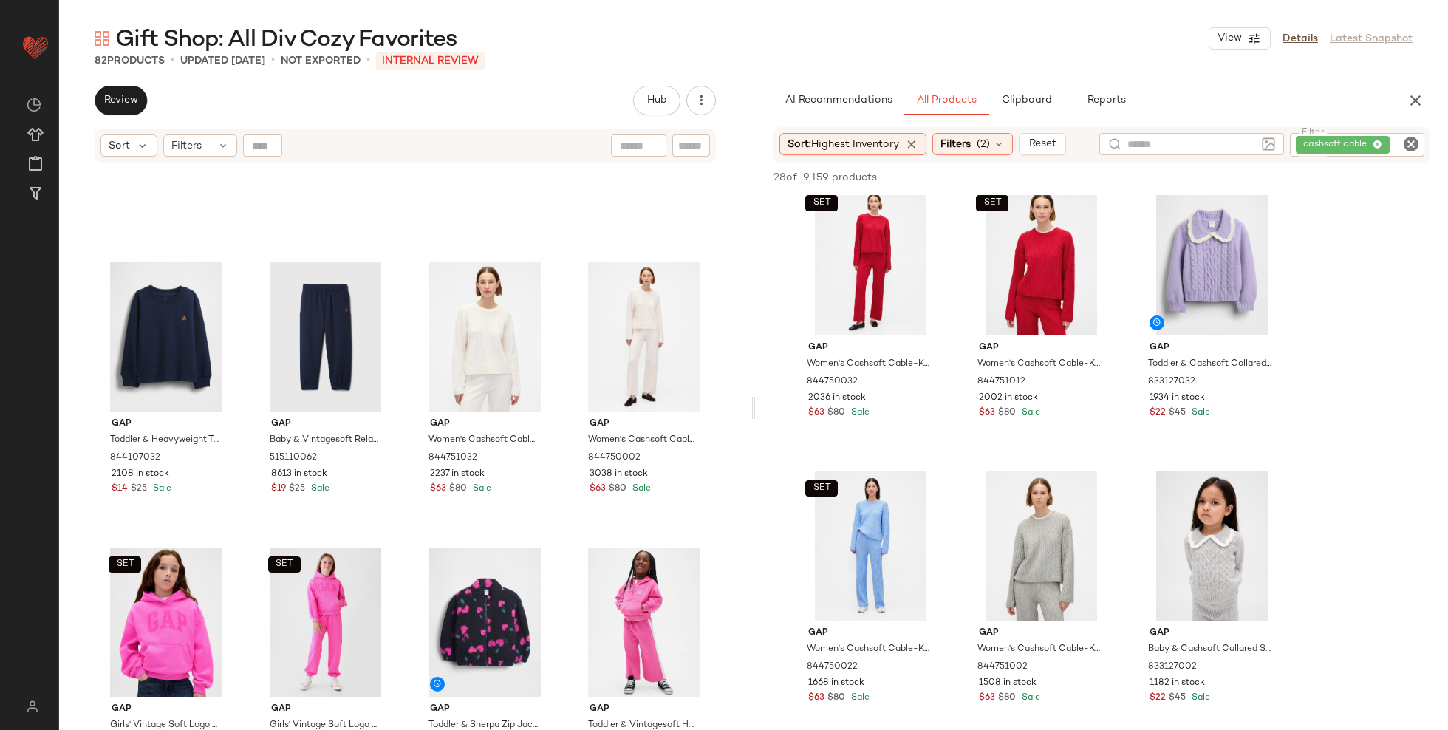
scroll to position [4376, 0]
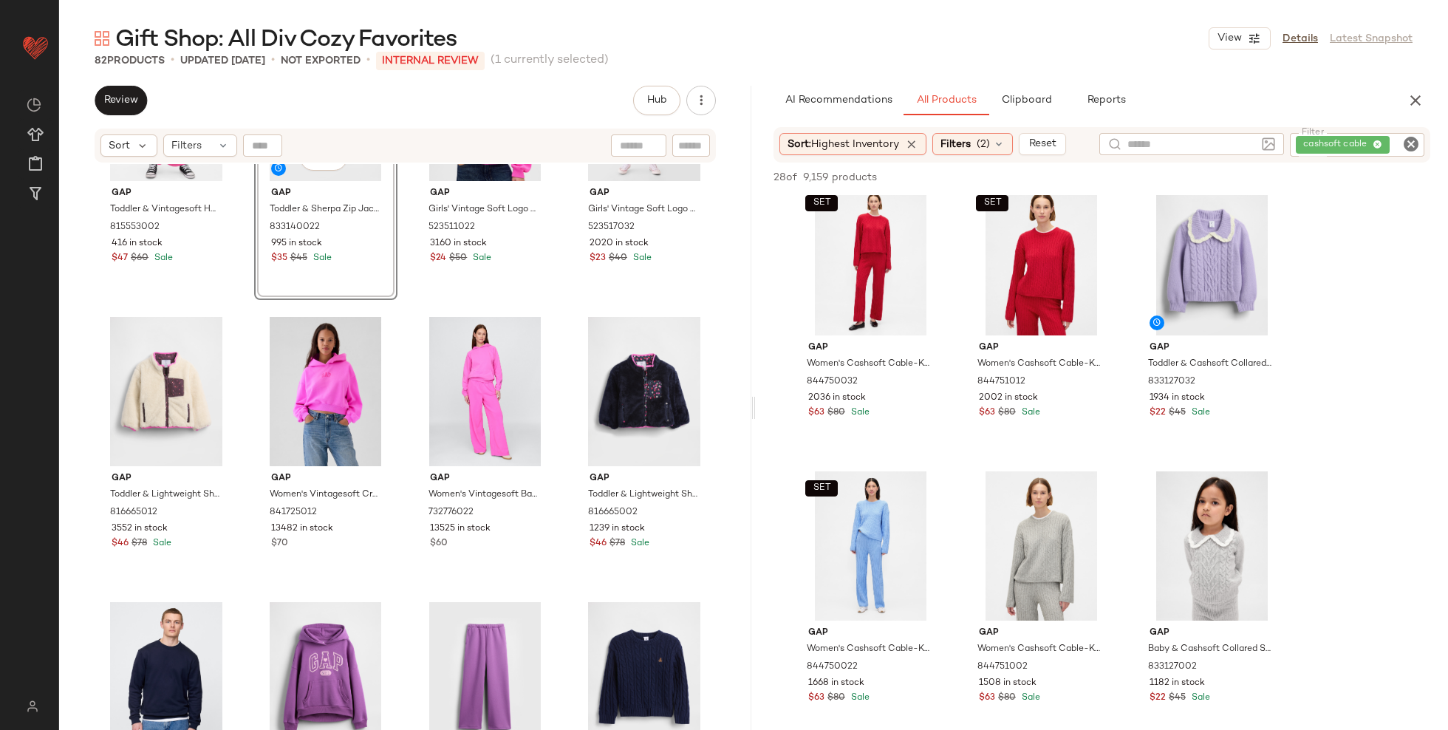
scroll to position [4623, 0]
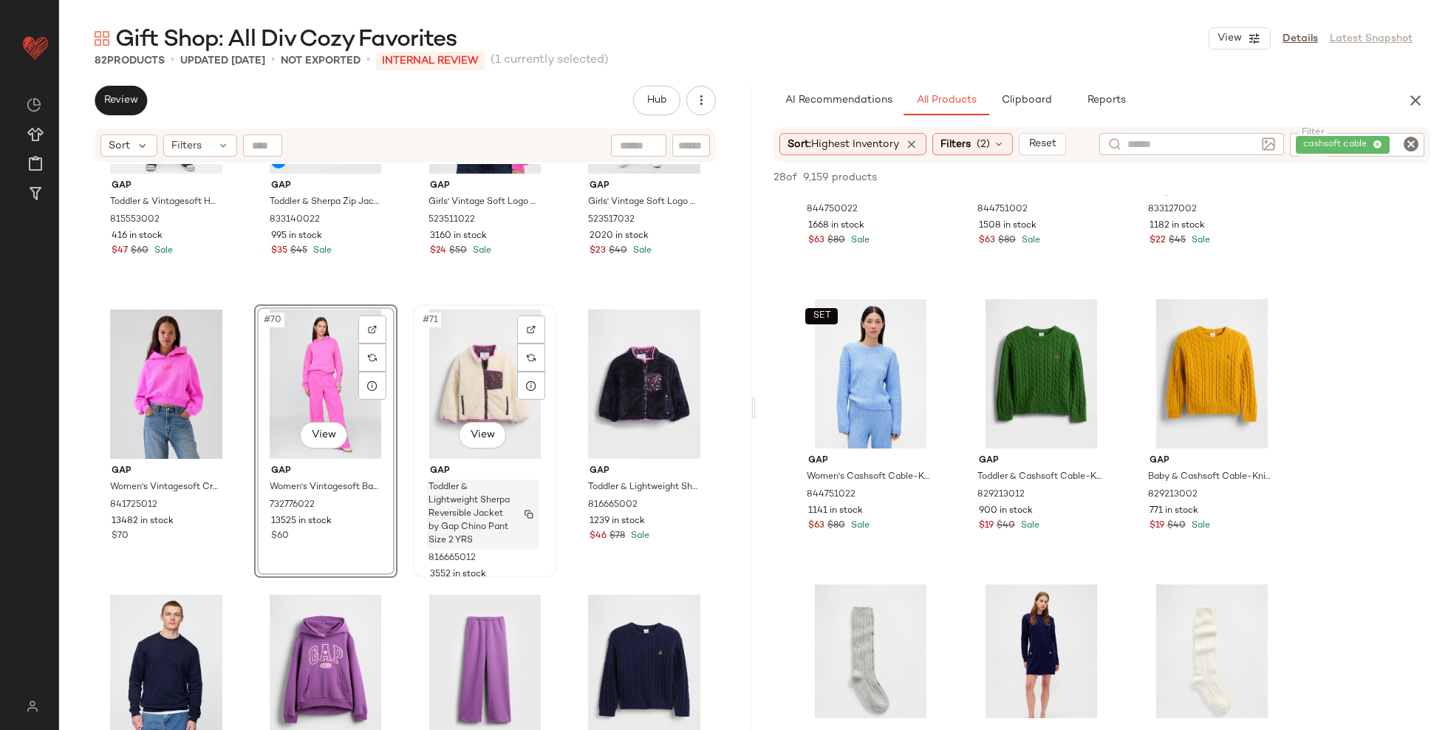
scroll to position [4725, 0]
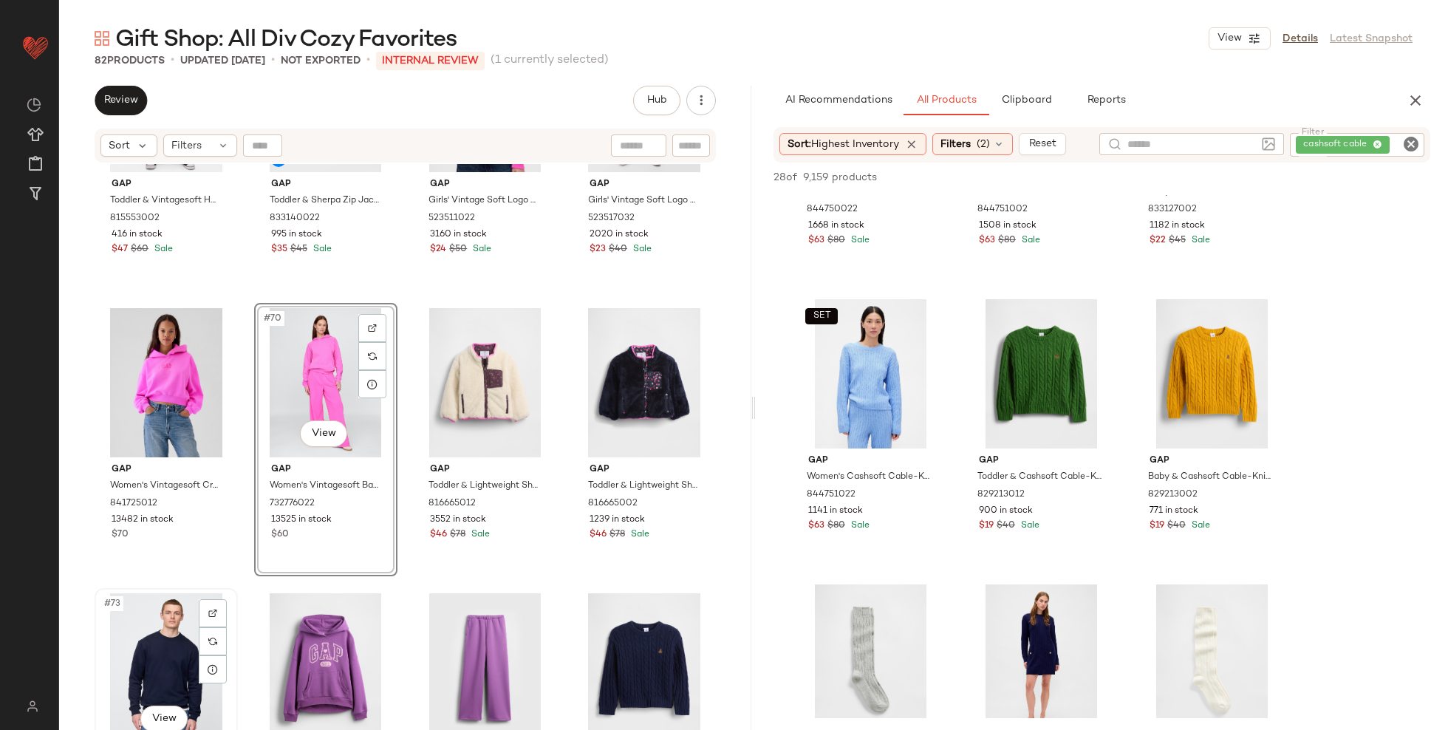
scroll to position [4729, 0]
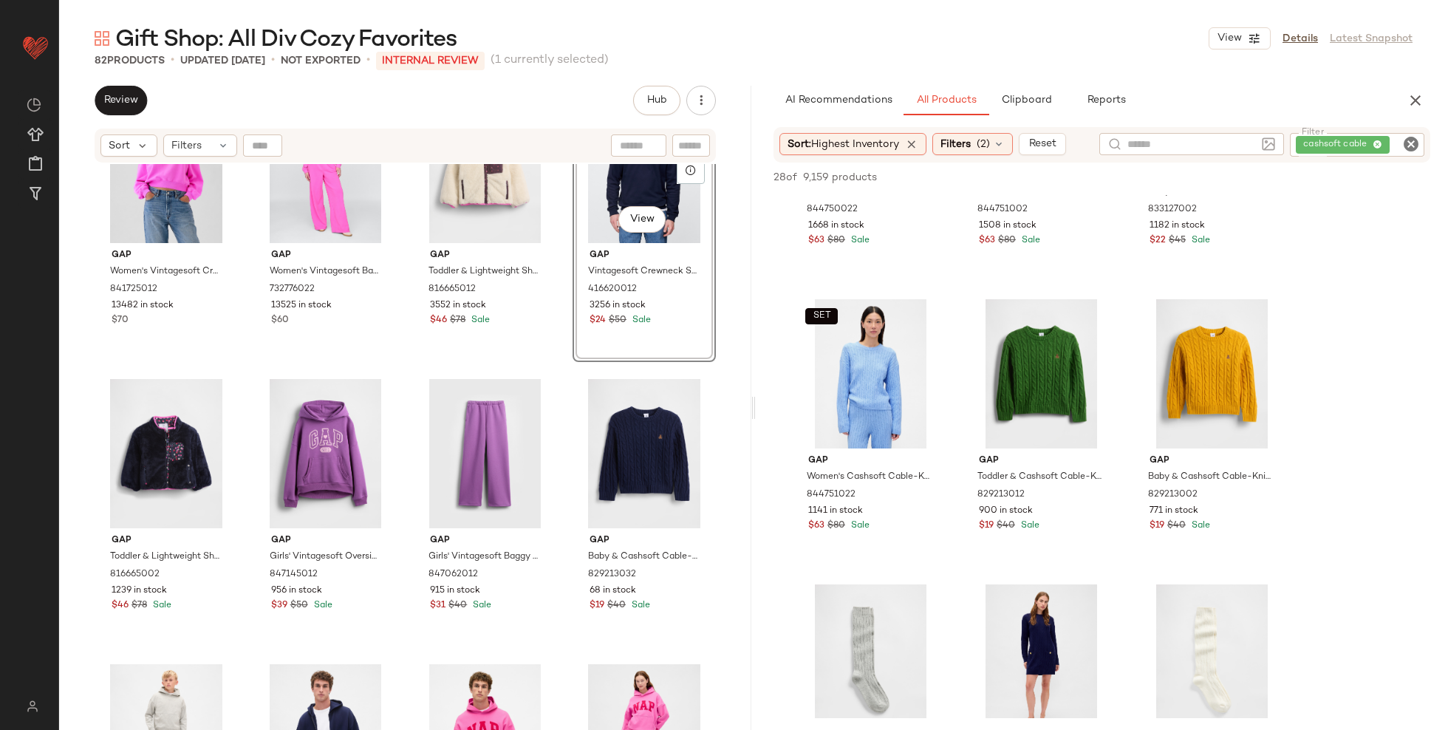
scroll to position [4939, 0]
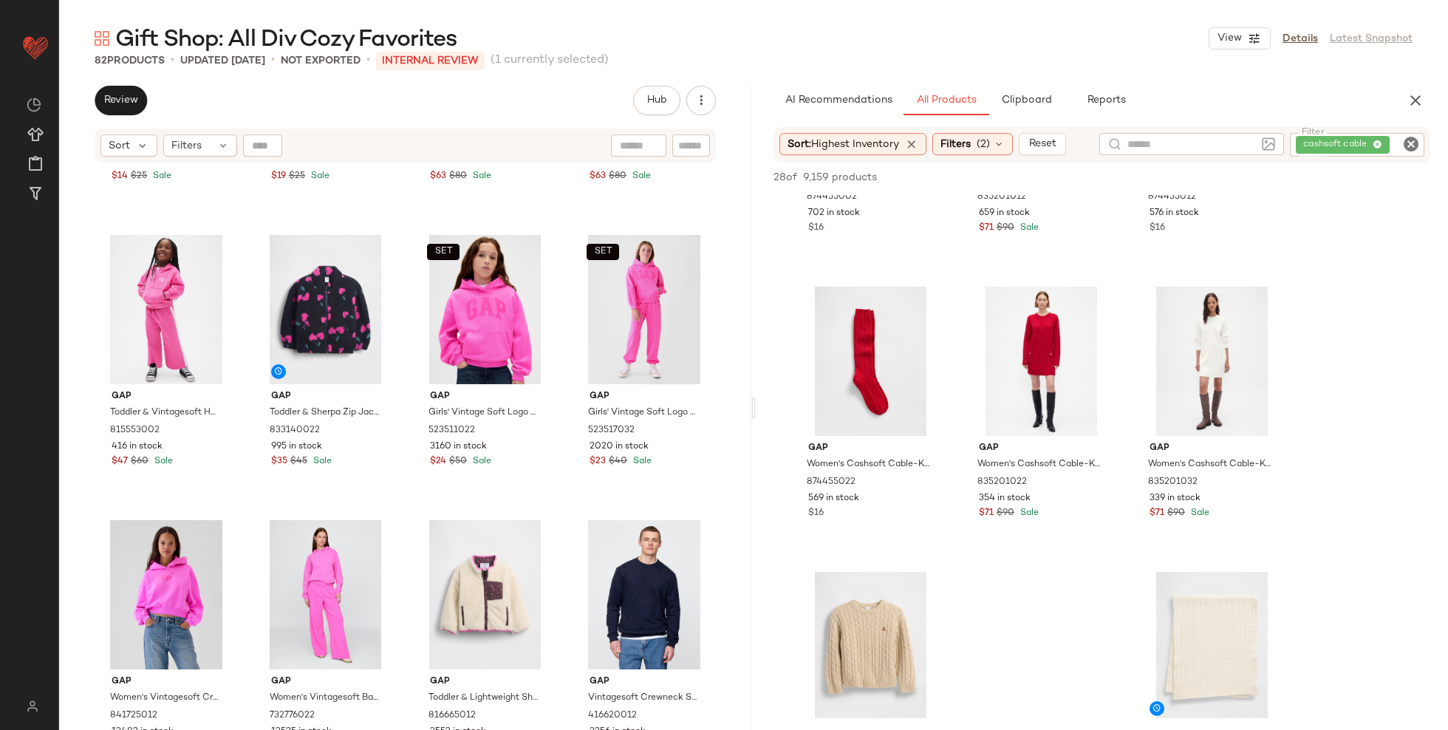
scroll to position [1343, 0]
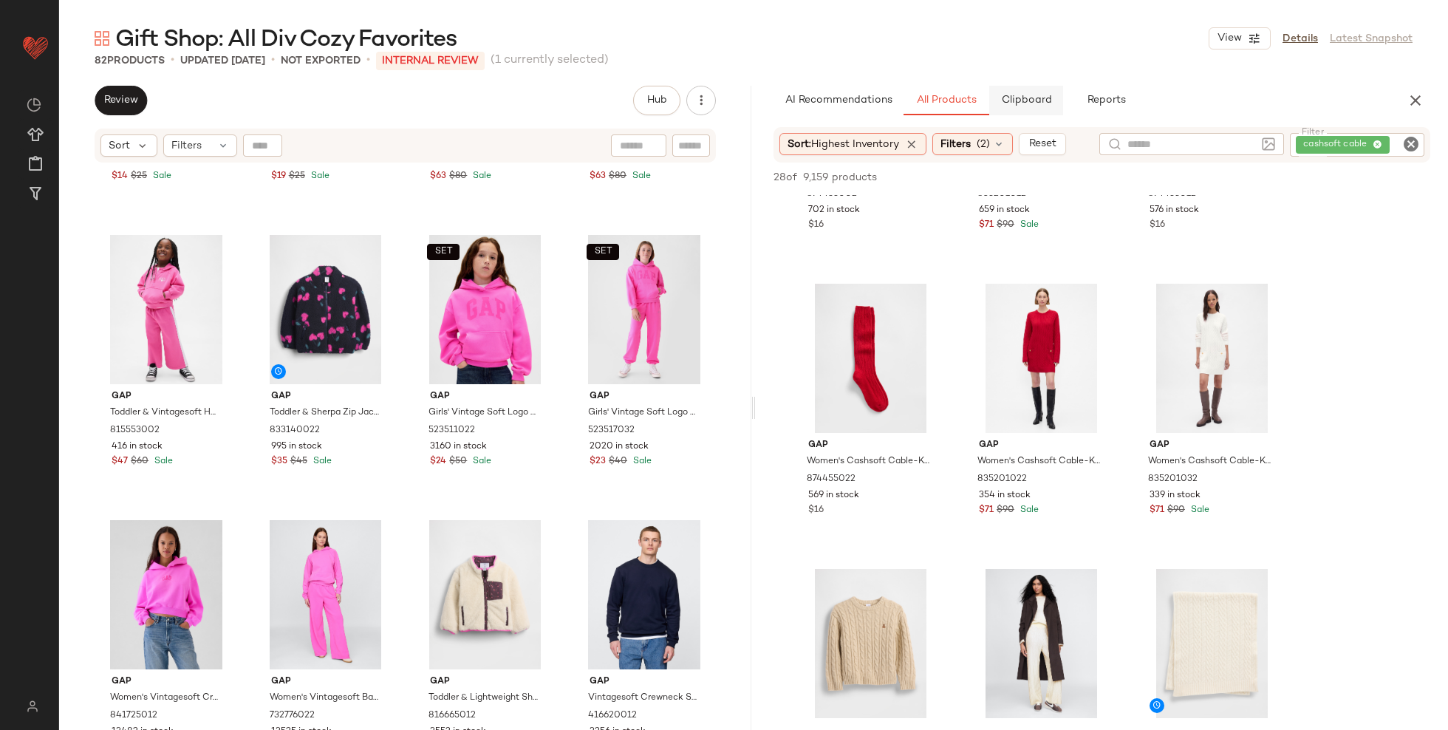
click at [1036, 108] on button "Clipboard" at bounding box center [1027, 101] width 74 height 30
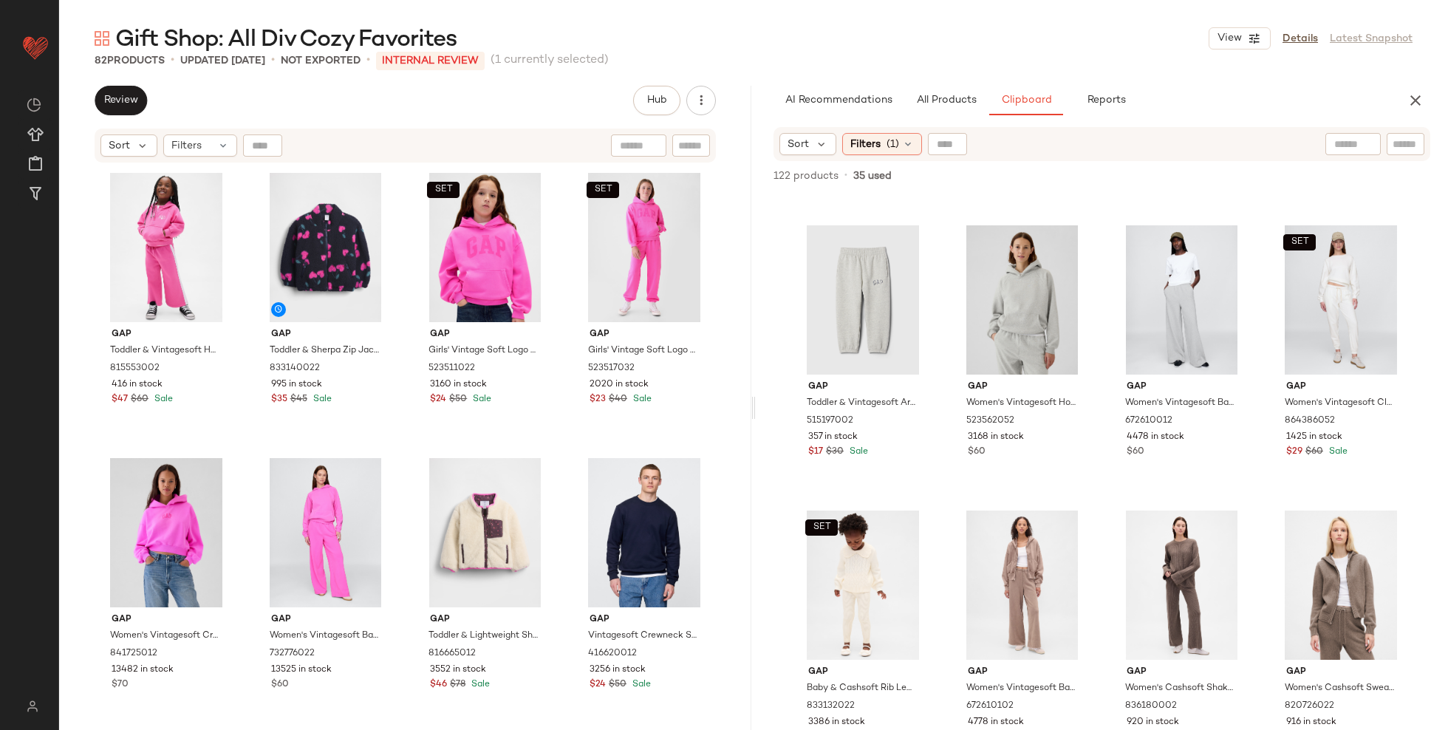
scroll to position [4810, 0]
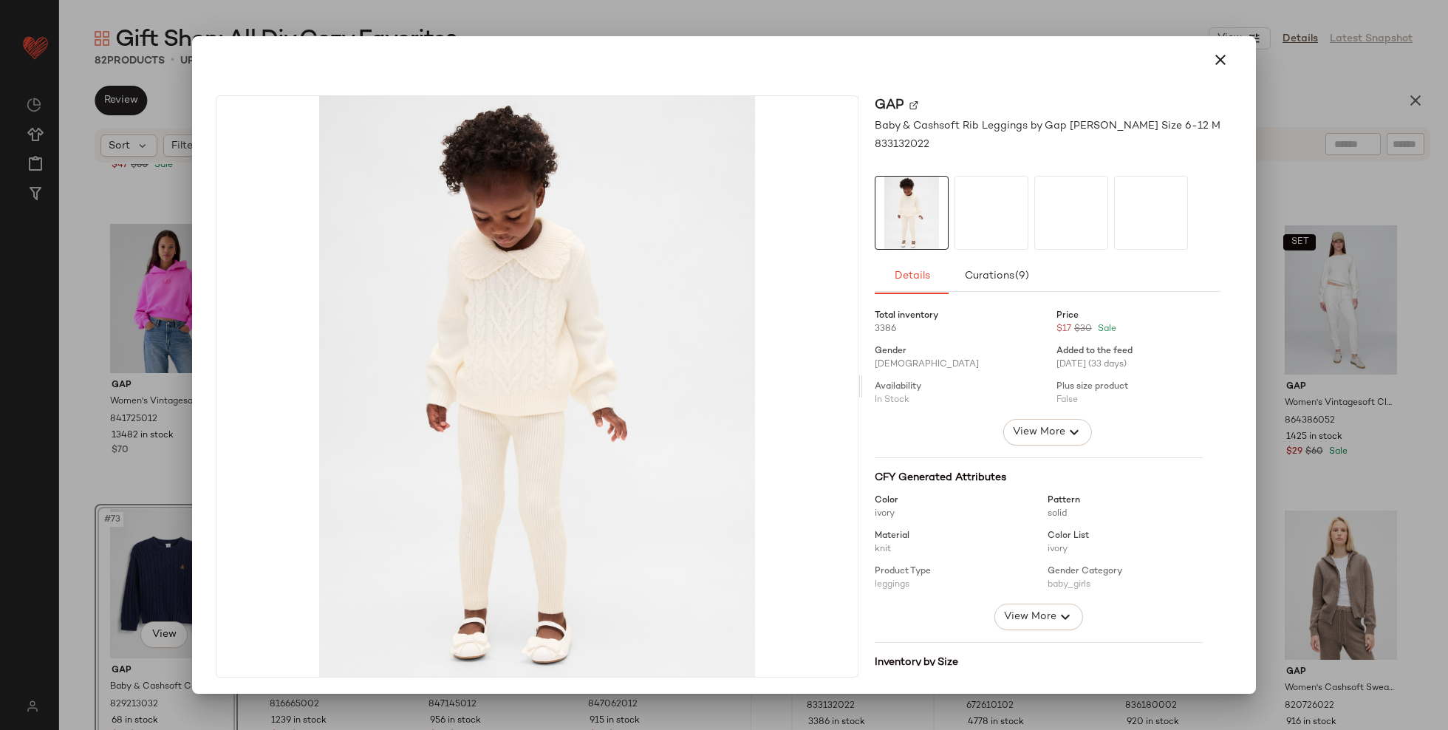
drag, startPoint x: 883, startPoint y: 627, endPoint x: 477, endPoint y: 473, distance: 434.6
click at [1212, 57] on icon "button" at bounding box center [1221, 60] width 18 height 18
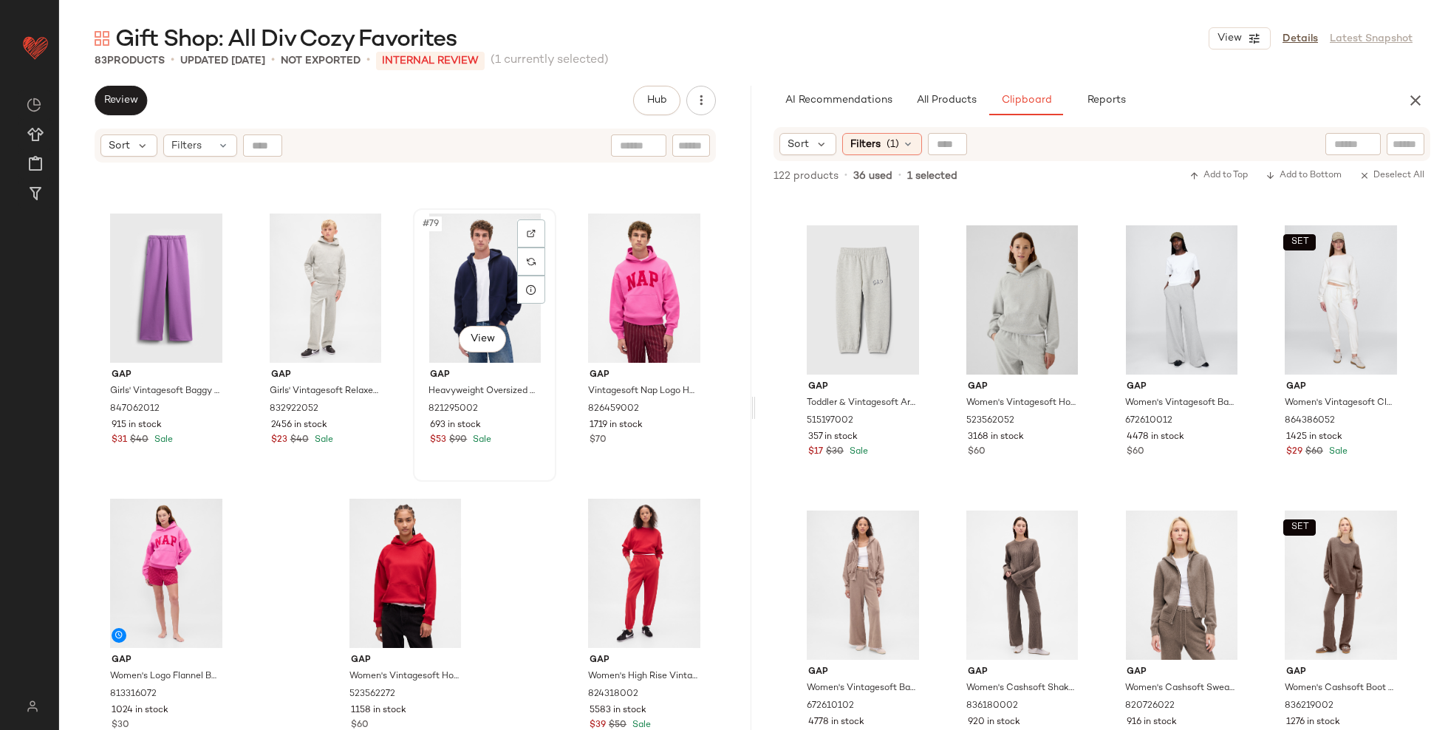
scroll to position [5077, 0]
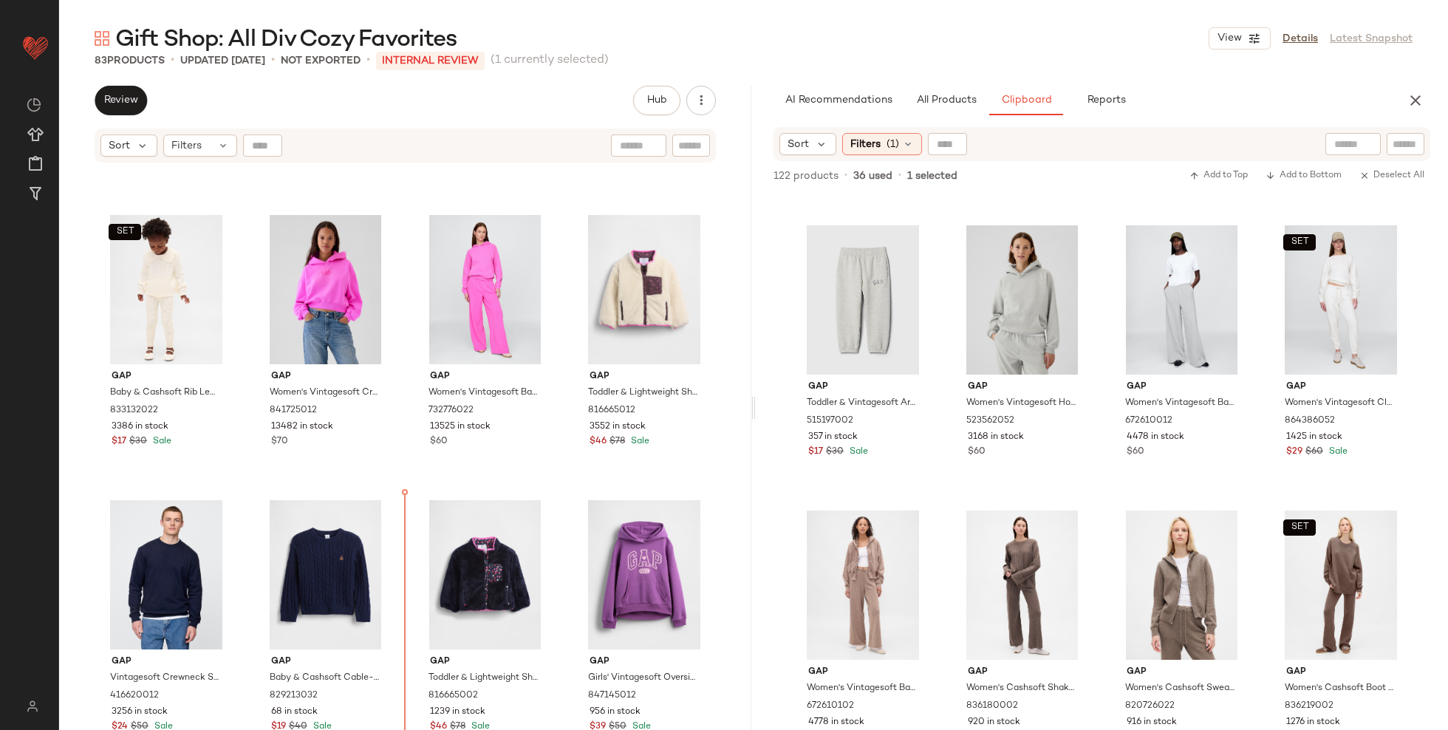
scroll to position [4818, 0]
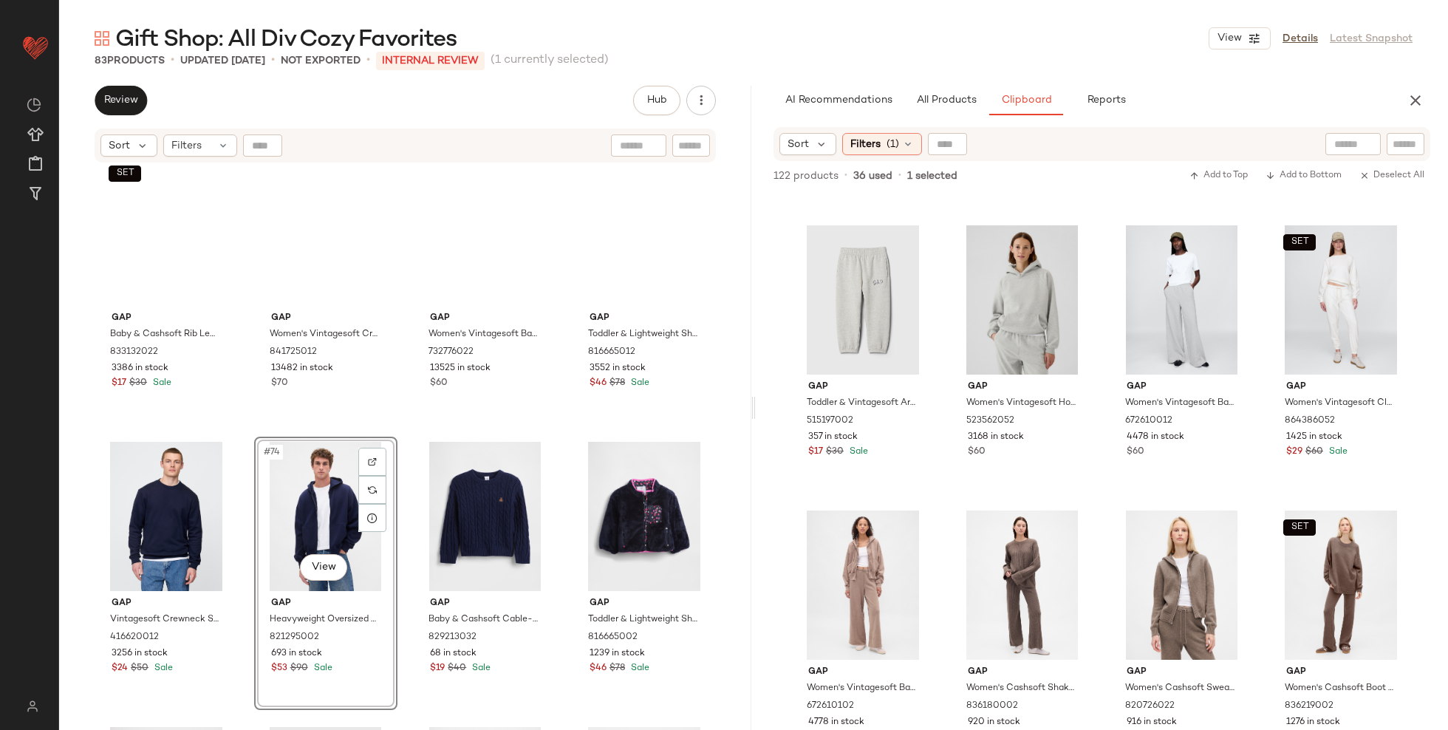
scroll to position [4788, 0]
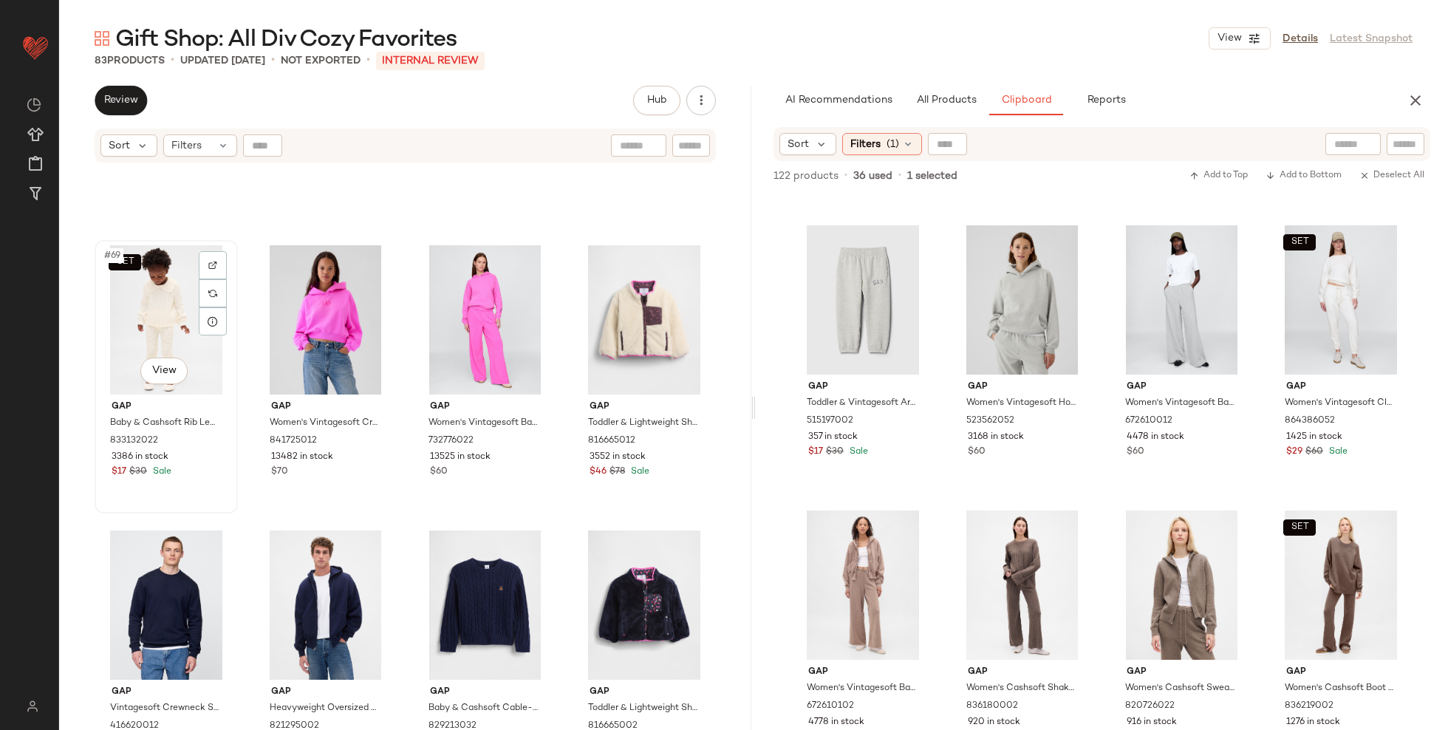
click at [161, 310] on div "SET #69 View" at bounding box center [166, 319] width 133 height 149
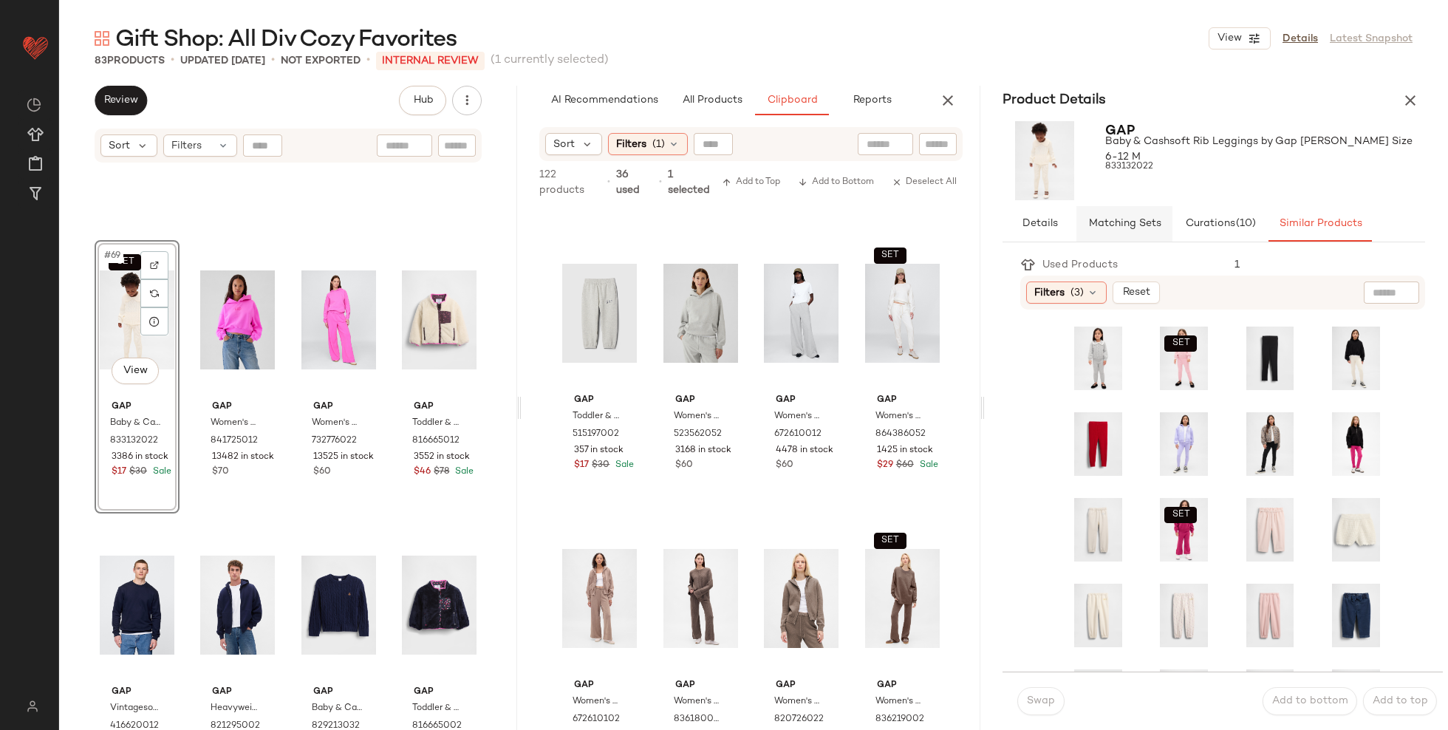
click at [1149, 225] on span "Matching Sets" at bounding box center [1124, 224] width 73 height 12
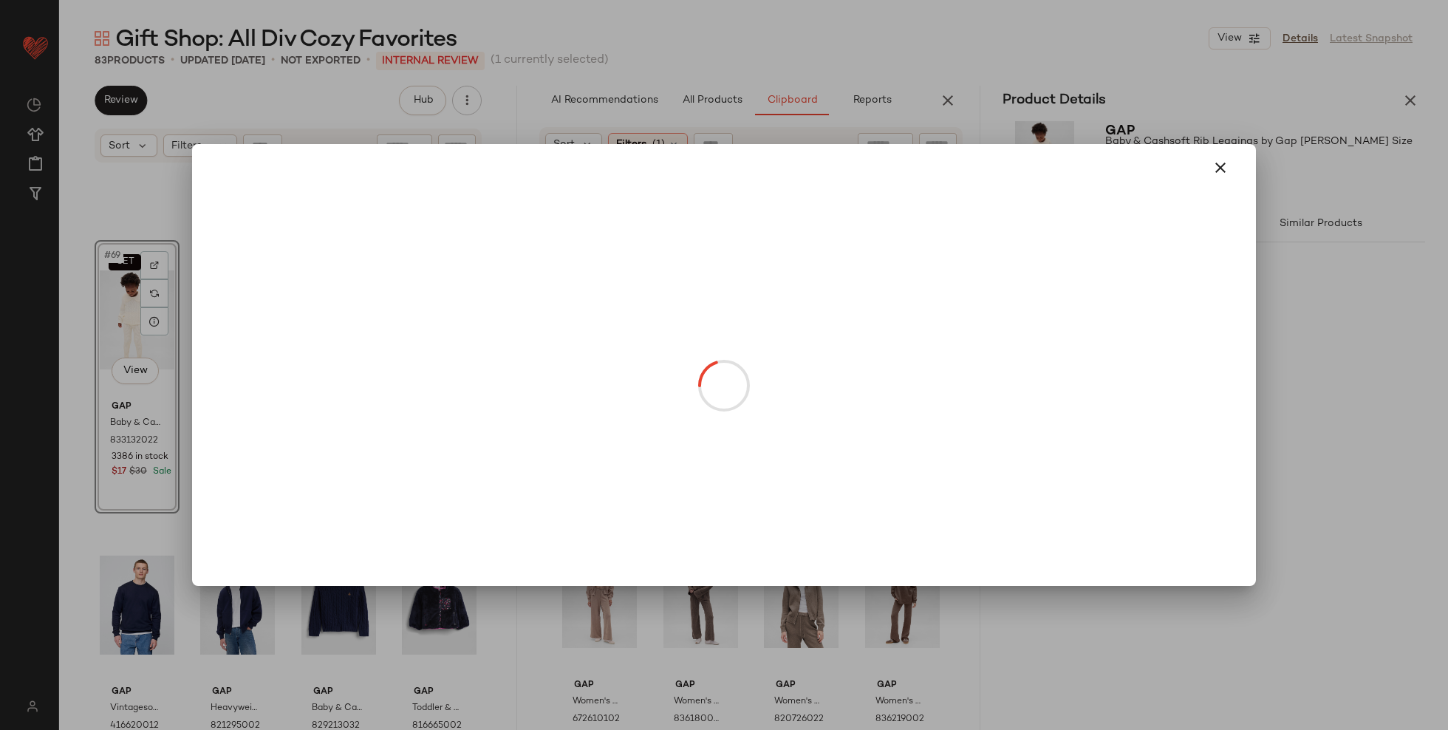
drag, startPoint x: 1054, startPoint y: 327, endPoint x: 353, endPoint y: 373, distance: 702.1
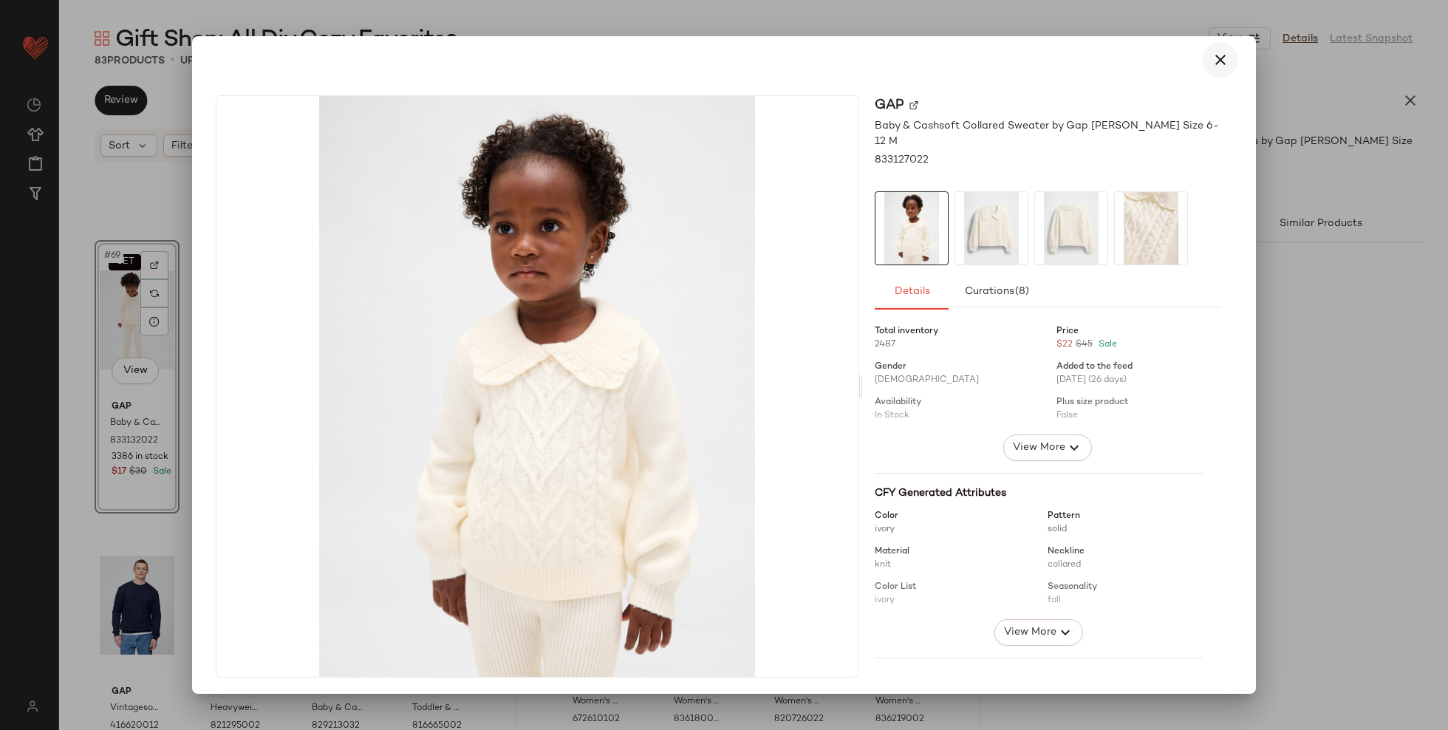
click at [1212, 64] on icon "button" at bounding box center [1221, 60] width 18 height 18
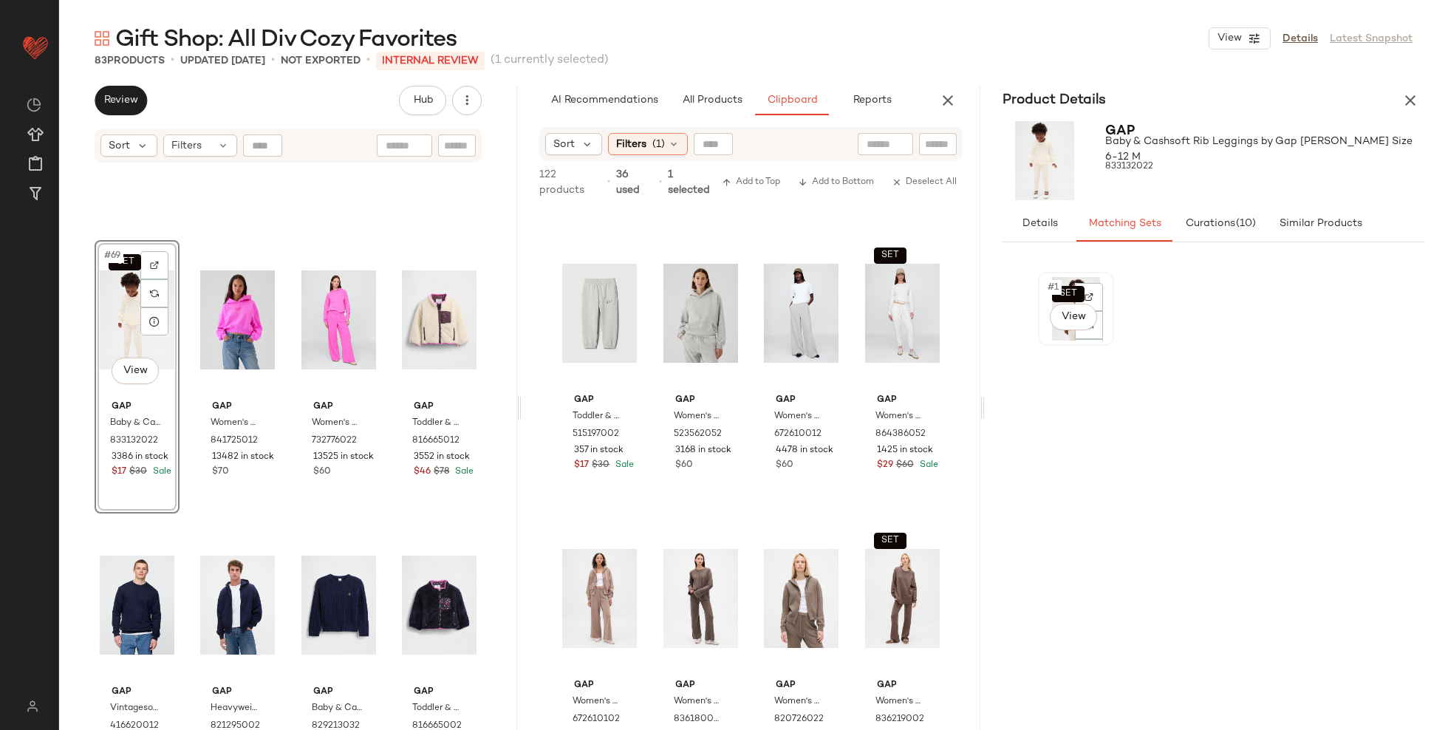
scroll to position [4266, 0]
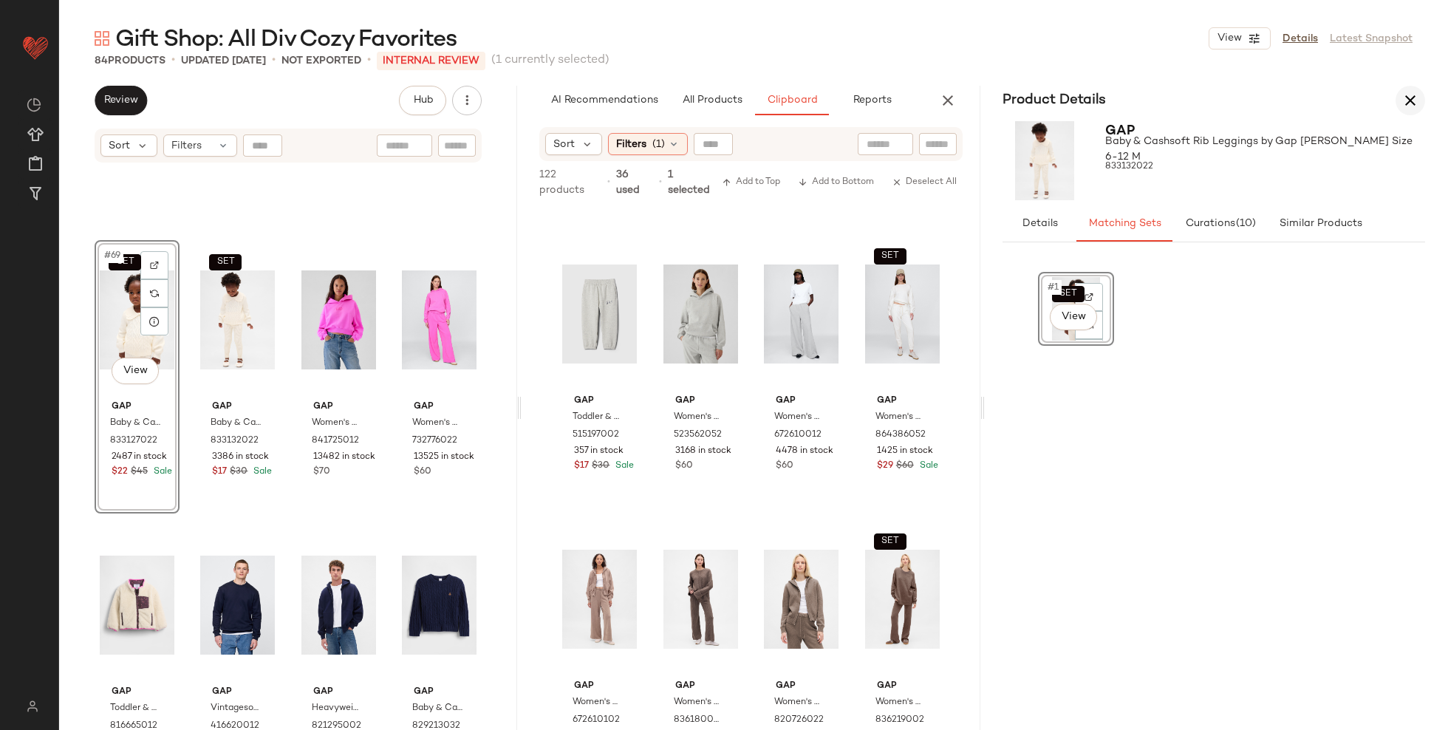
click at [1415, 98] on icon "button" at bounding box center [1411, 101] width 18 height 18
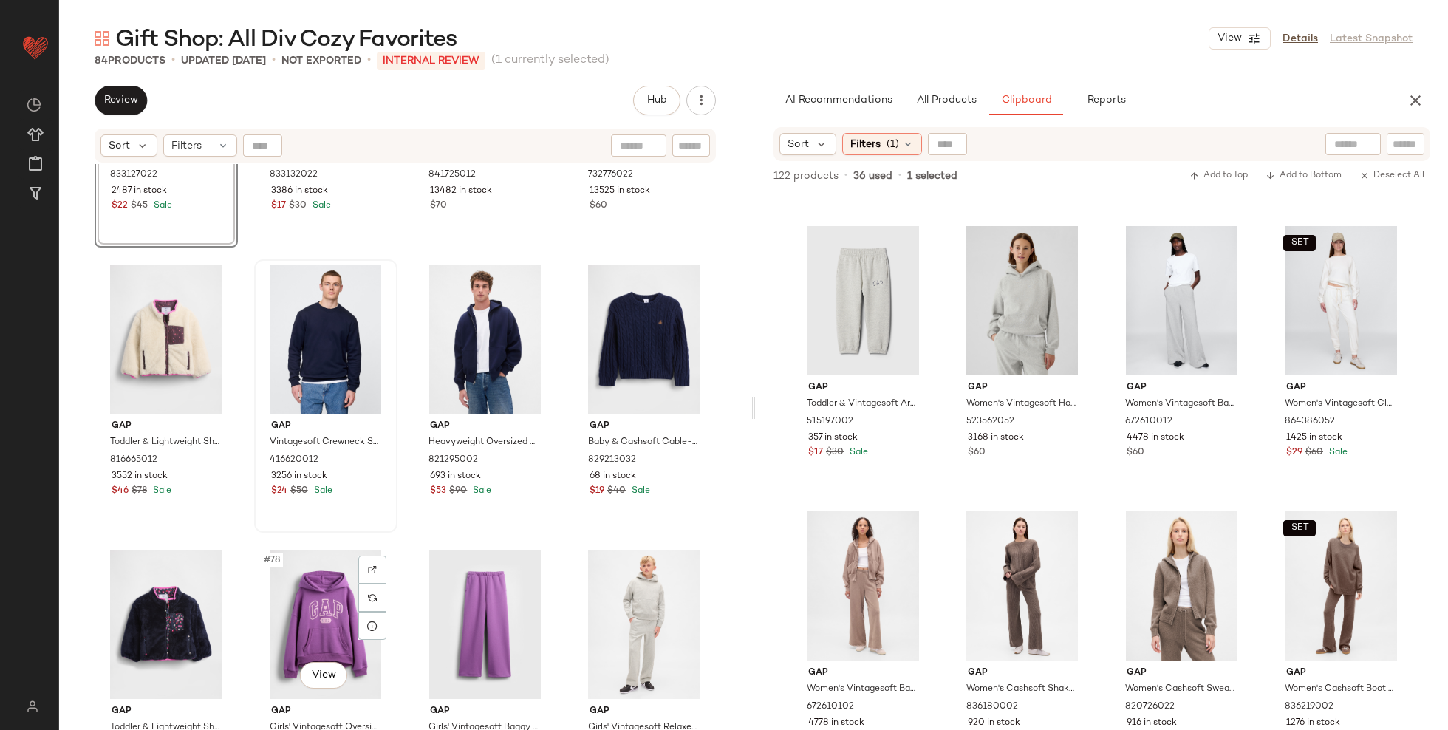
scroll to position [5099, 0]
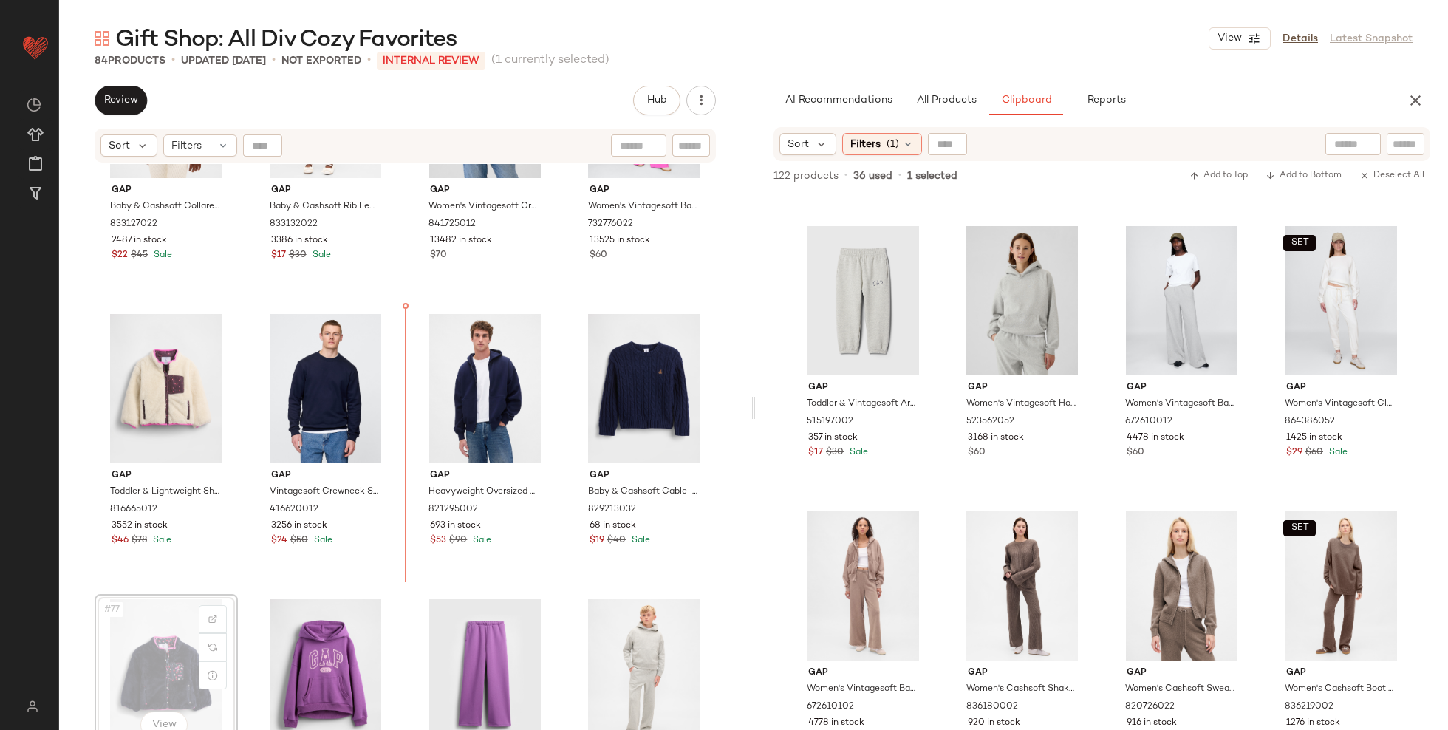
scroll to position [4885, 0]
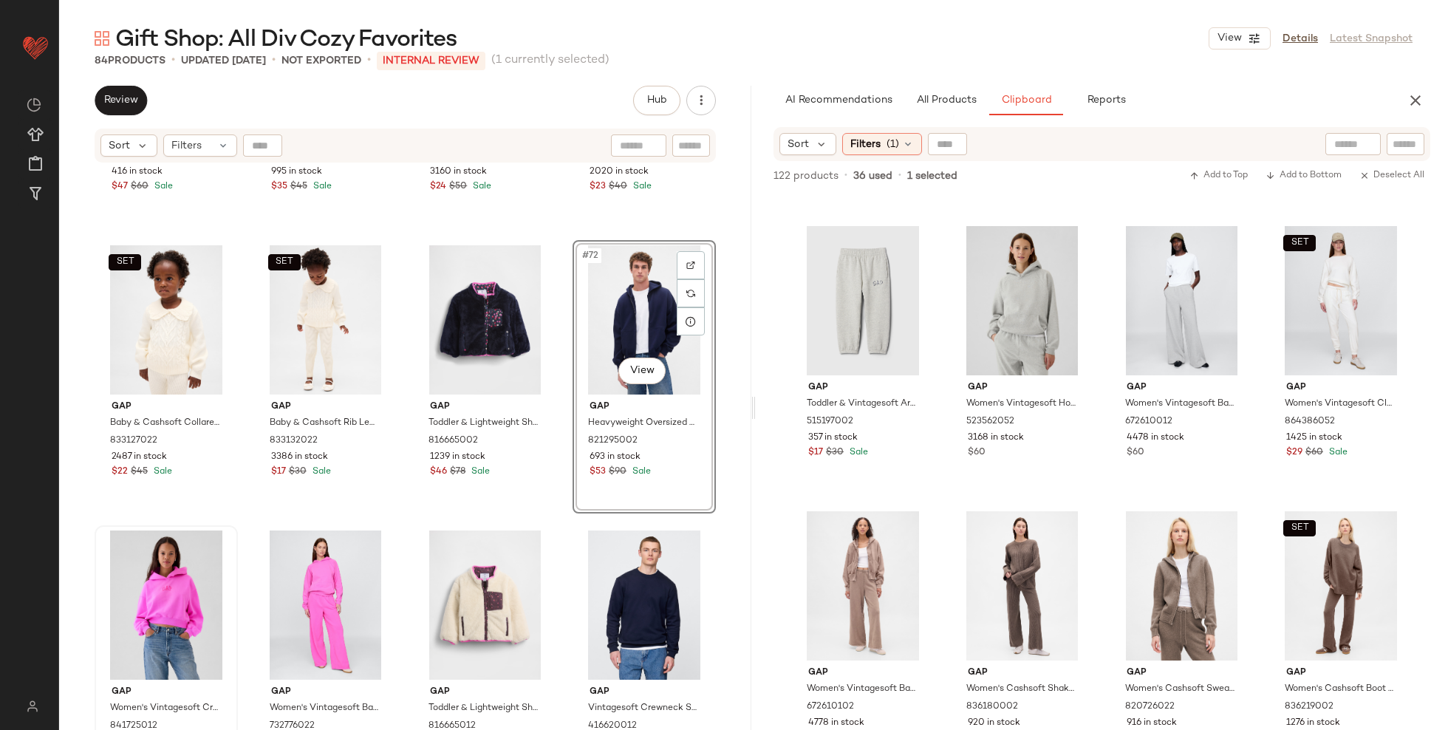
scroll to position [4791, 0]
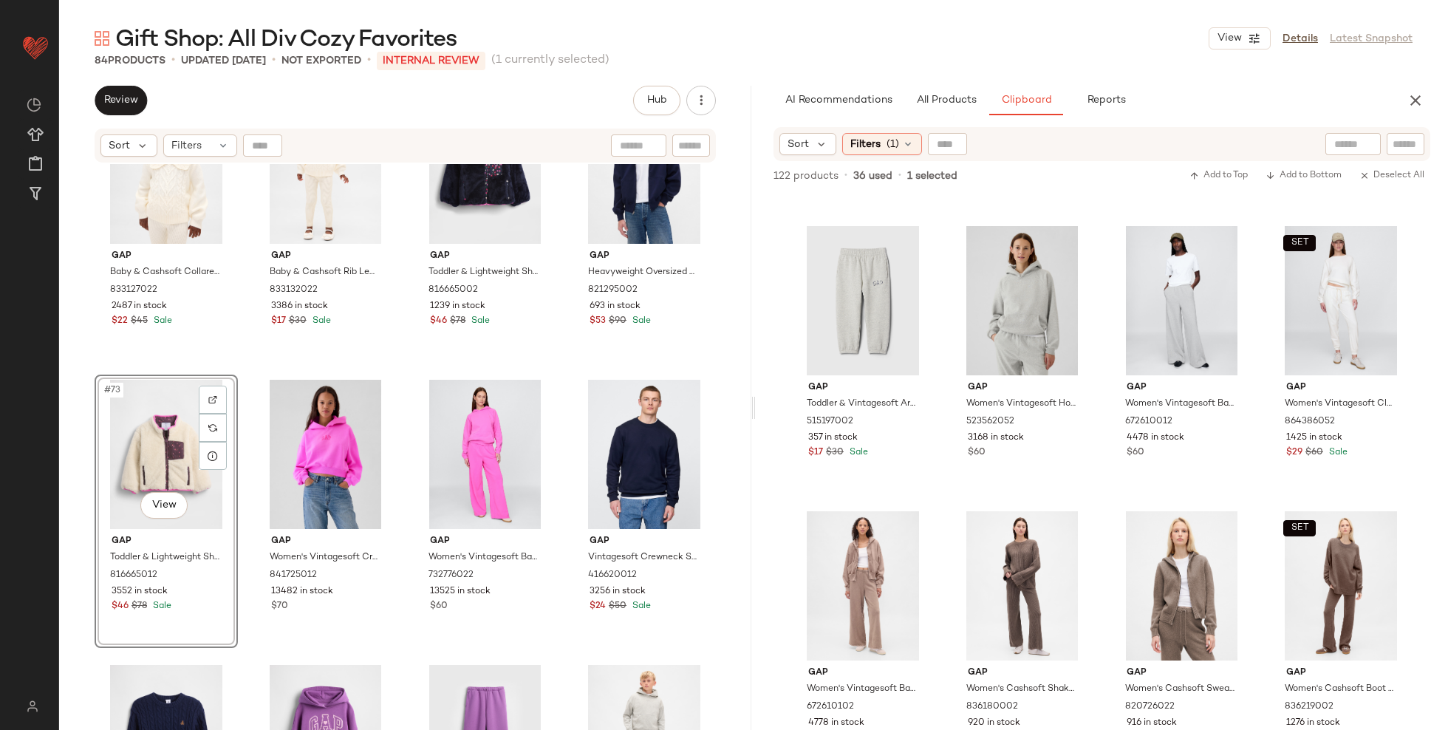
scroll to position [5031, 0]
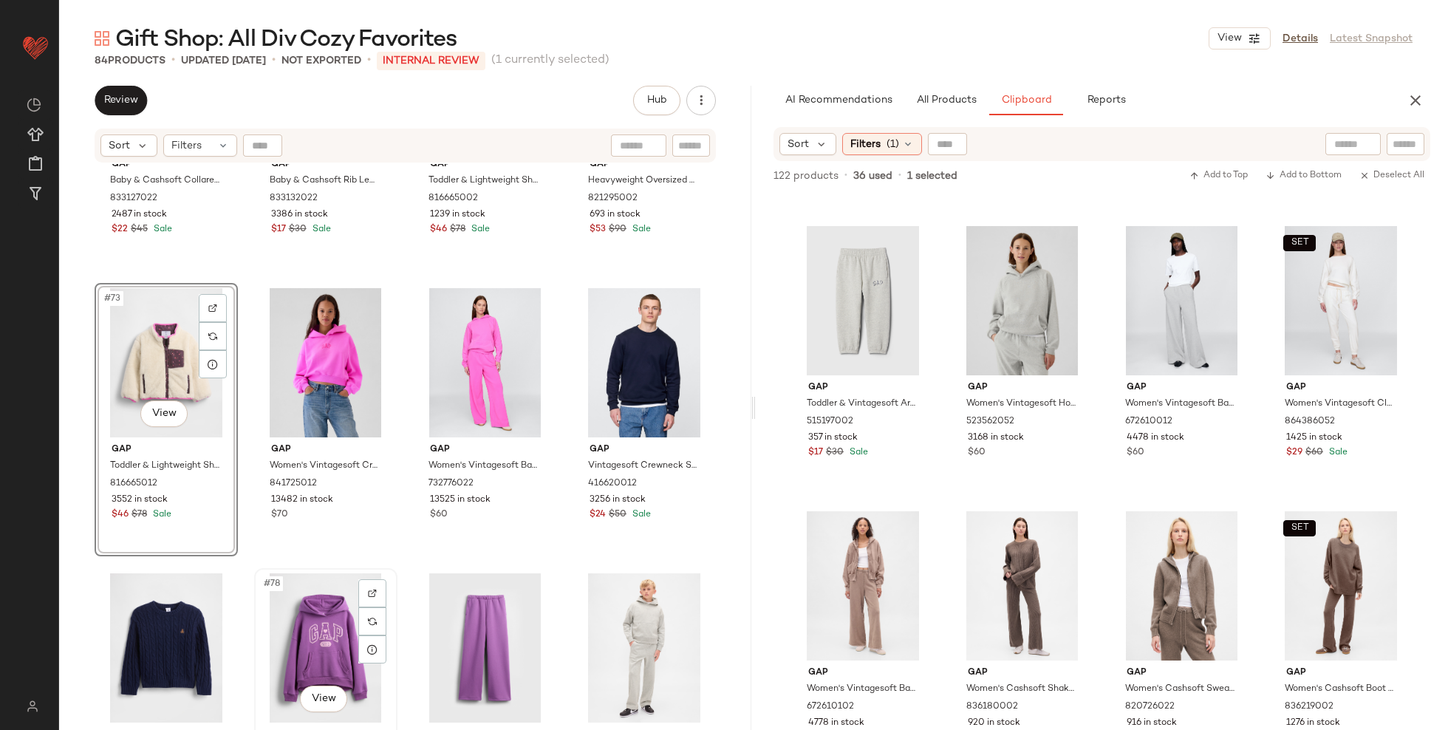
scroll to position [5031, 0]
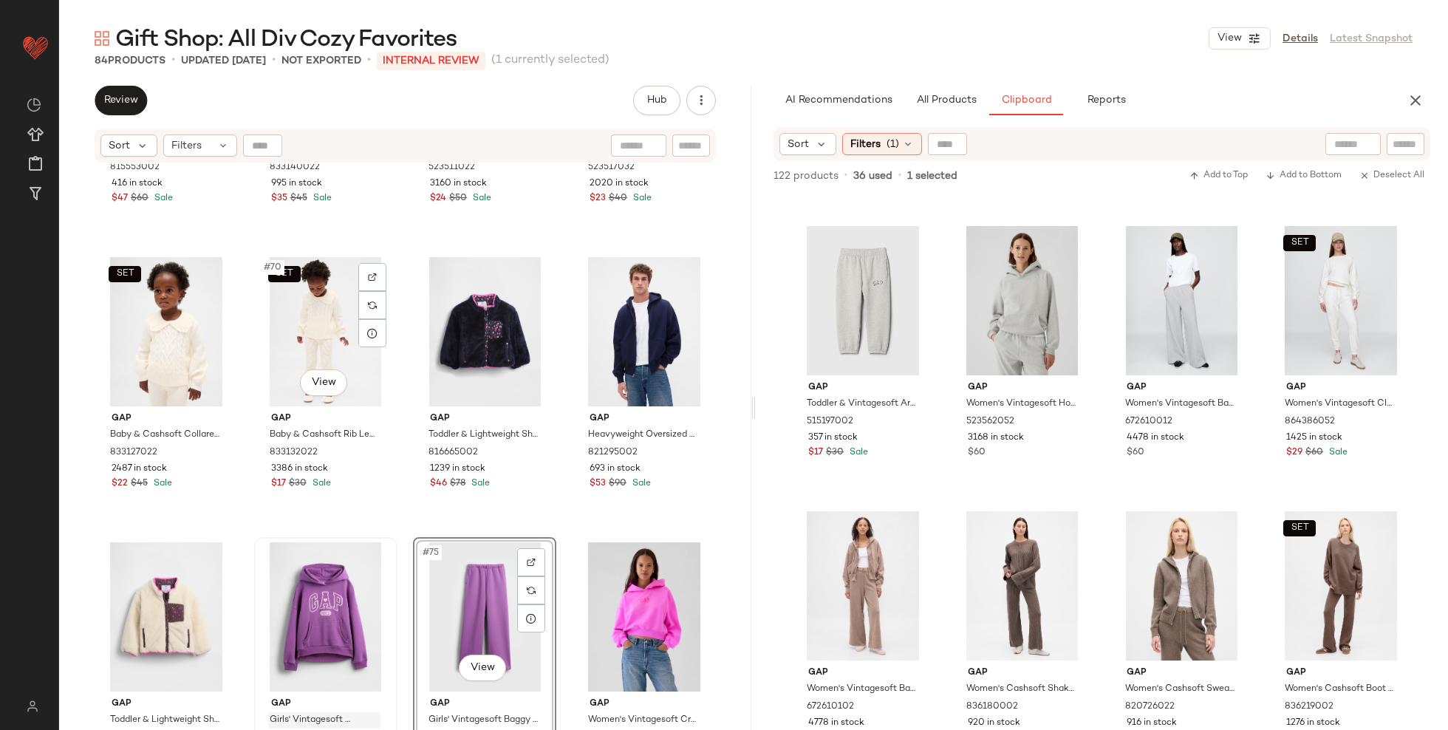
scroll to position [4774, 0]
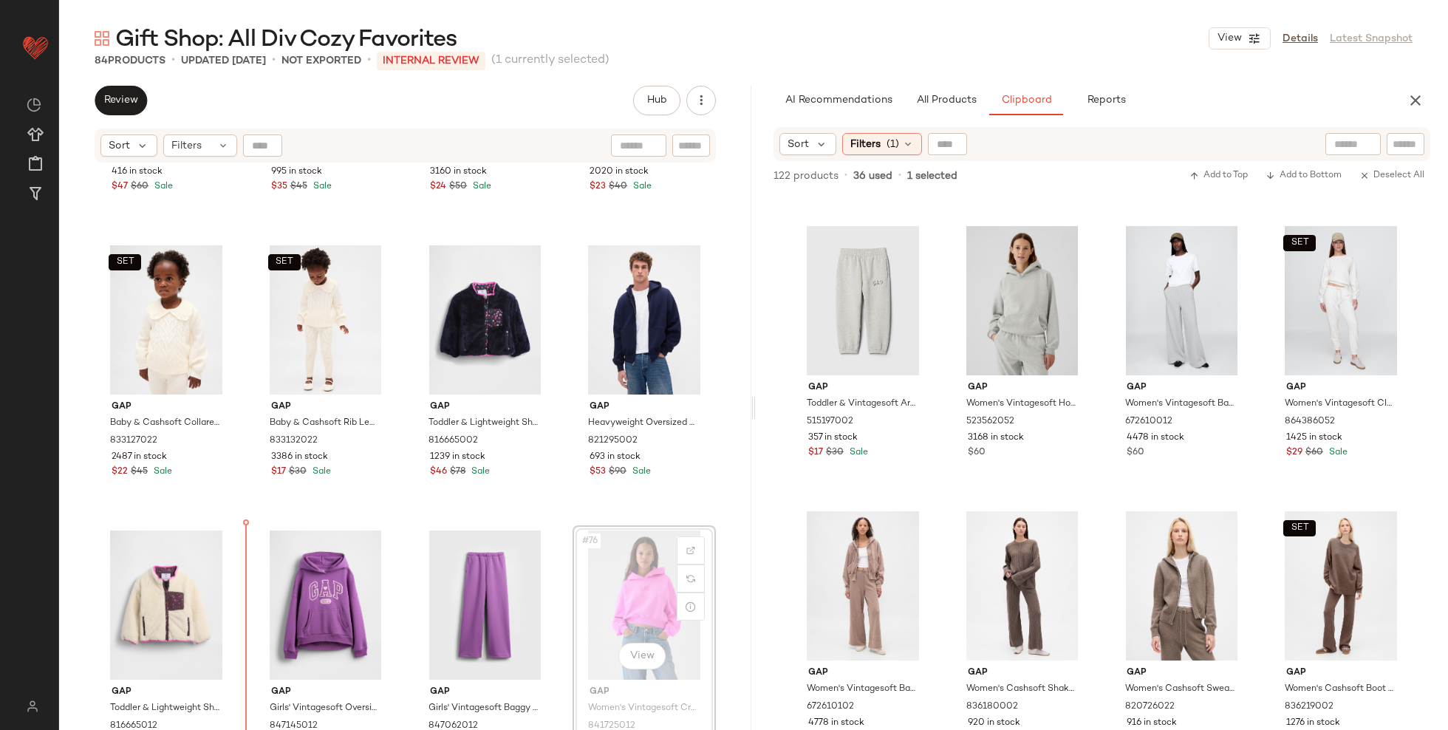
scroll to position [4795, 0]
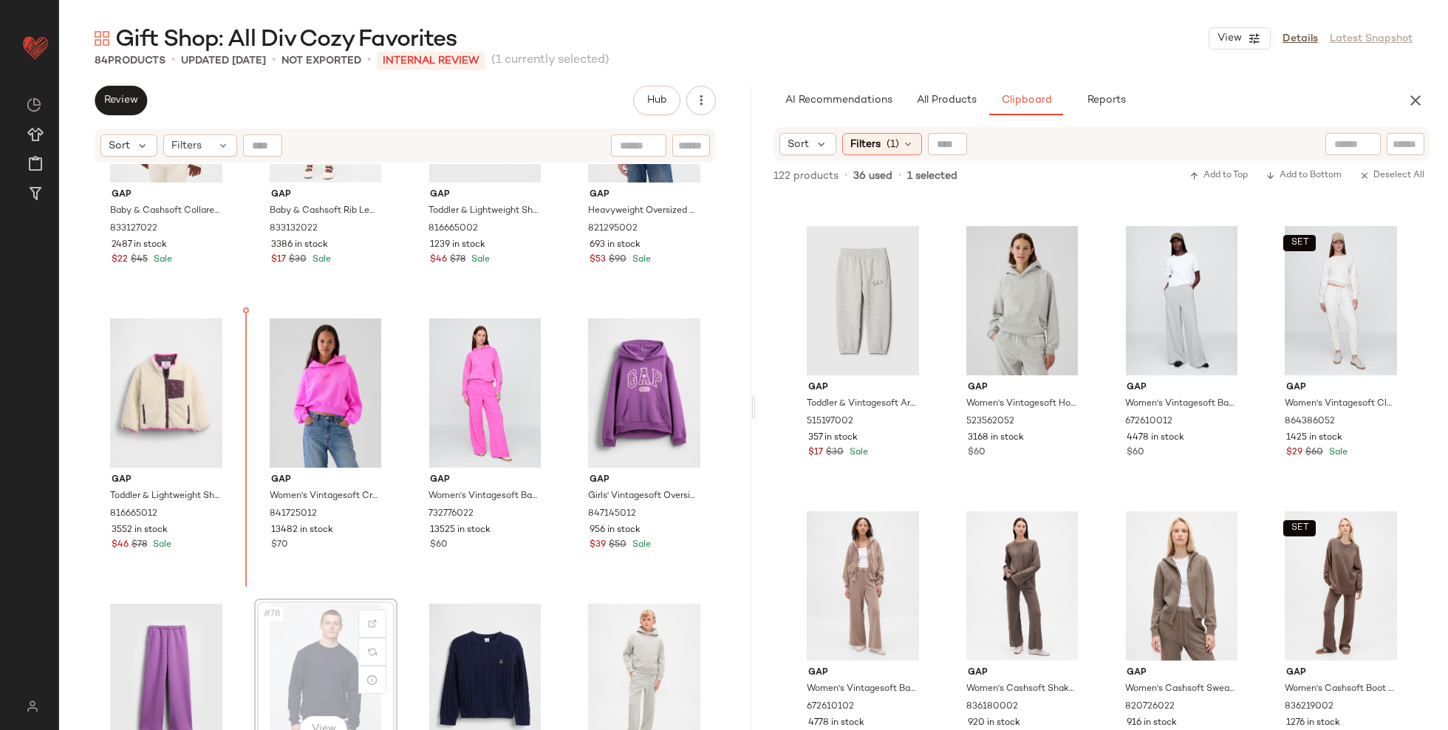
drag, startPoint x: 310, startPoint y: 683, endPoint x: 310, endPoint y: 675, distance: 8.1
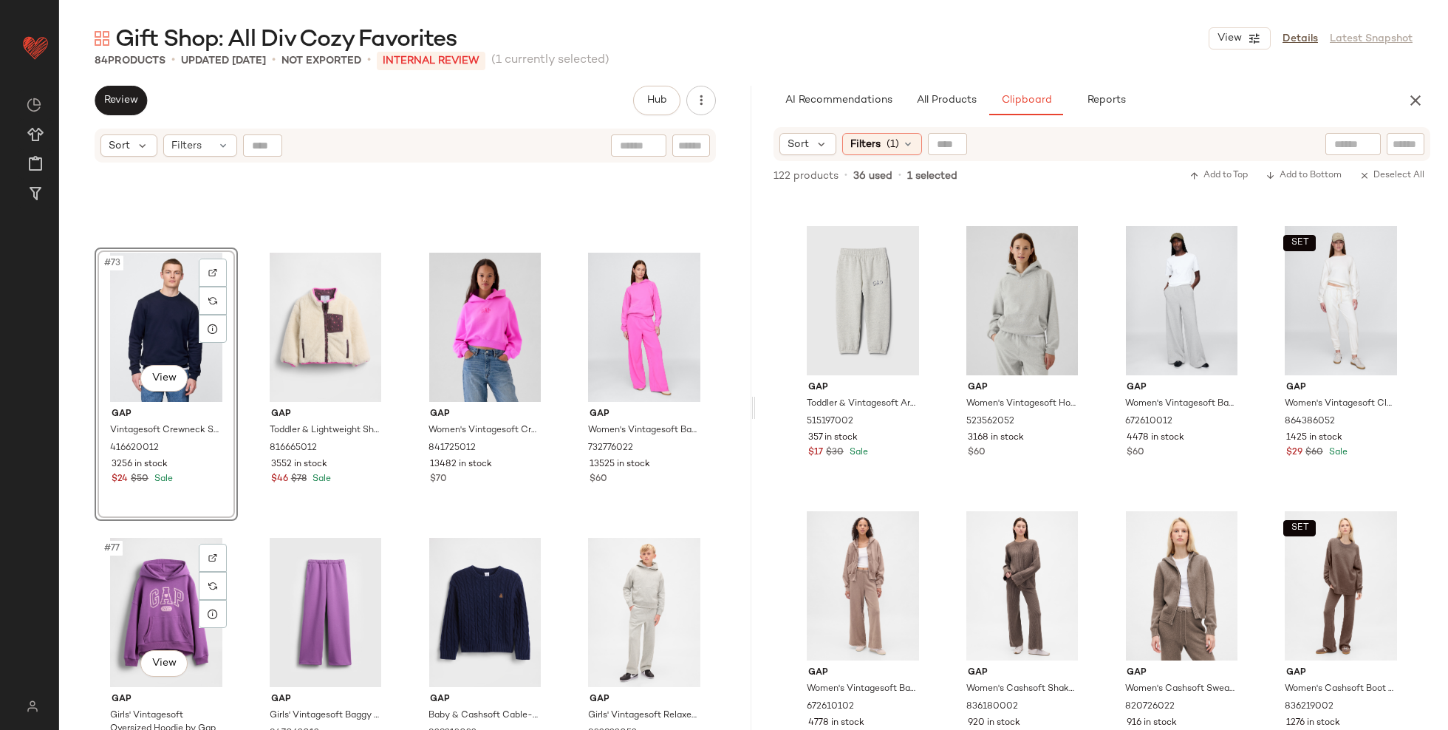
scroll to position [5065, 0]
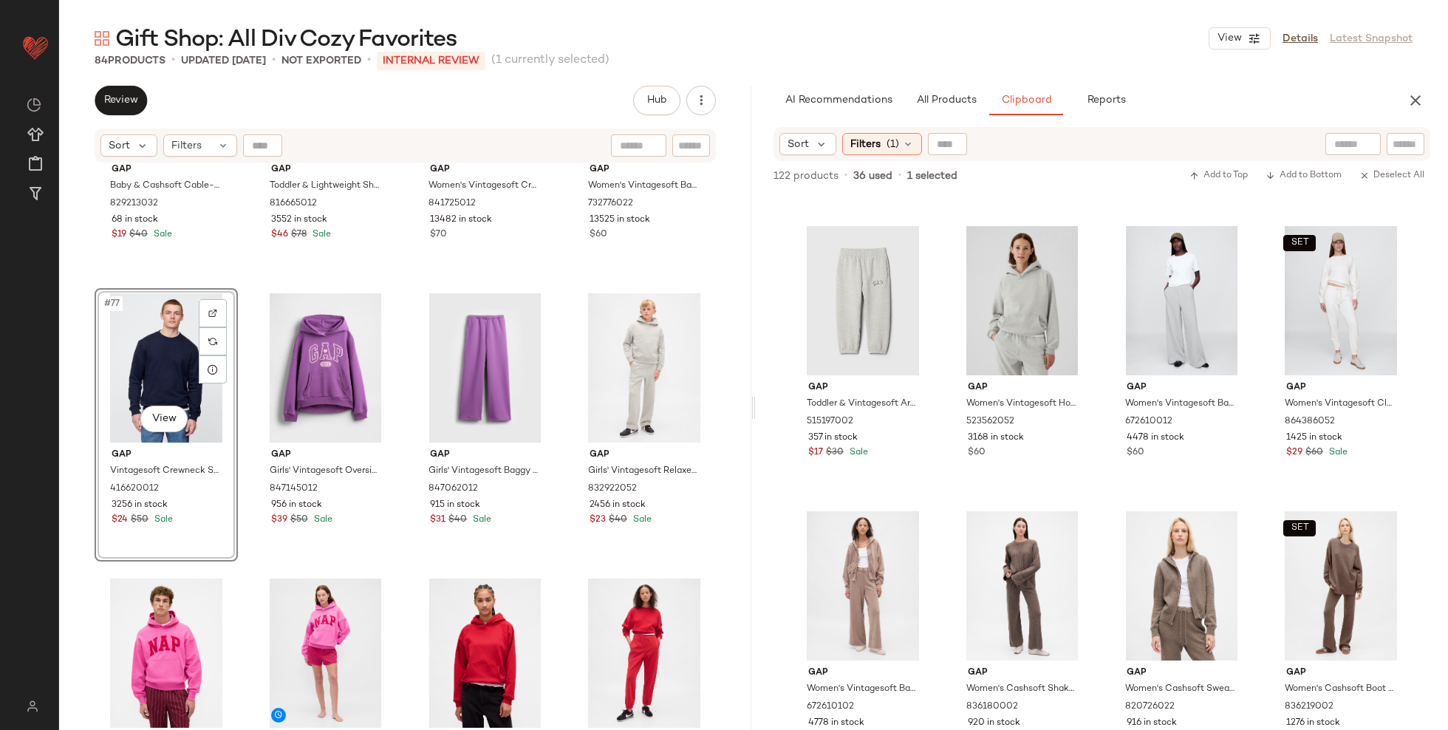
scroll to position [5379, 0]
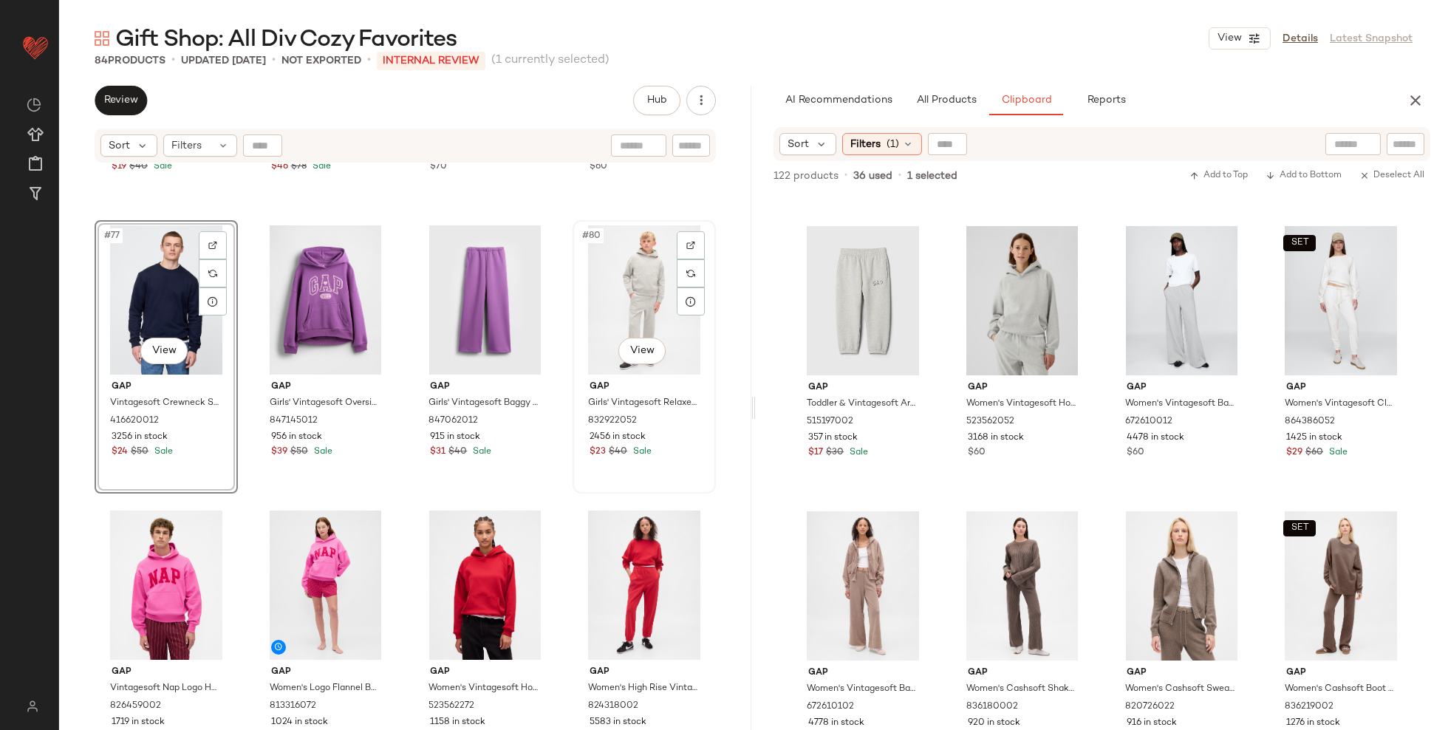
click at [619, 302] on div "#80 View" at bounding box center [644, 299] width 133 height 149
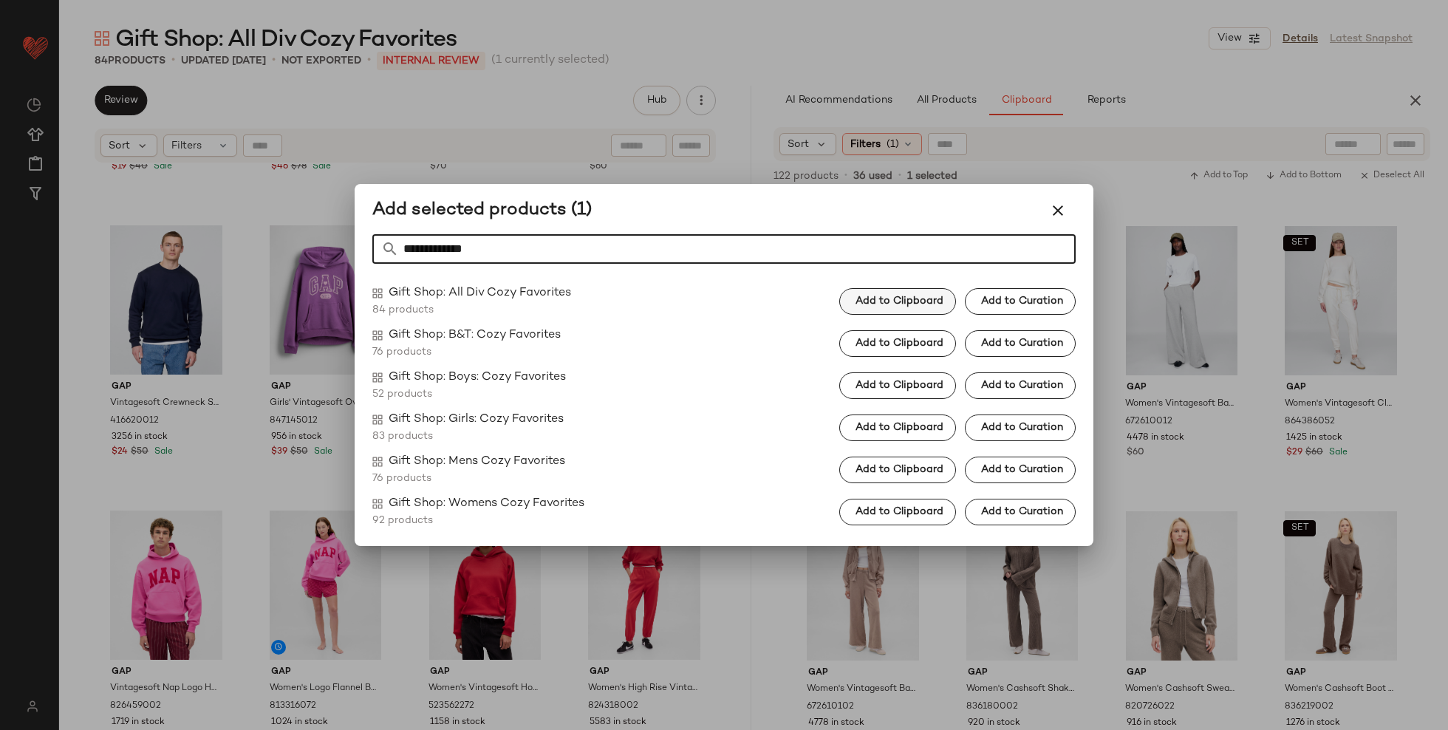
type input "**********"
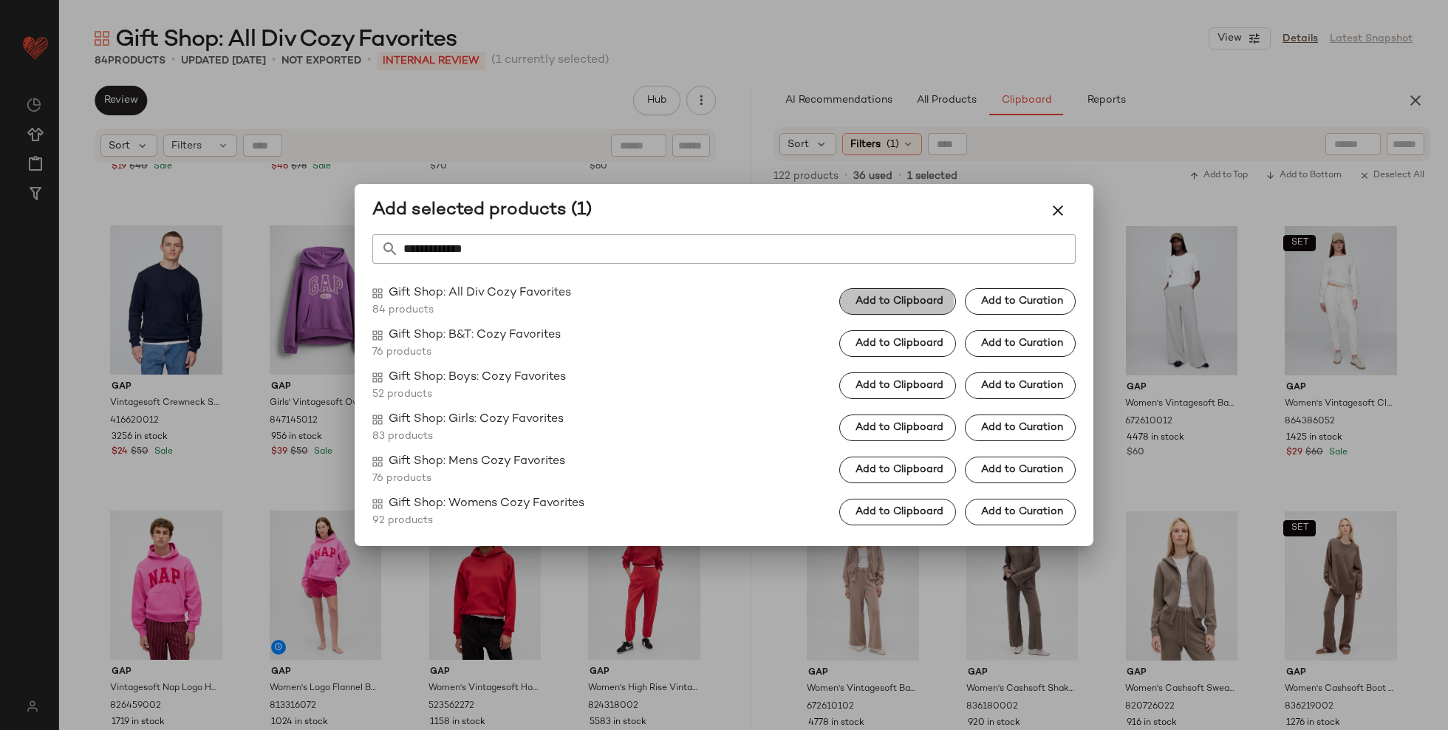
click at [904, 300] on span "Add to Clipboard" at bounding box center [899, 302] width 89 height 12
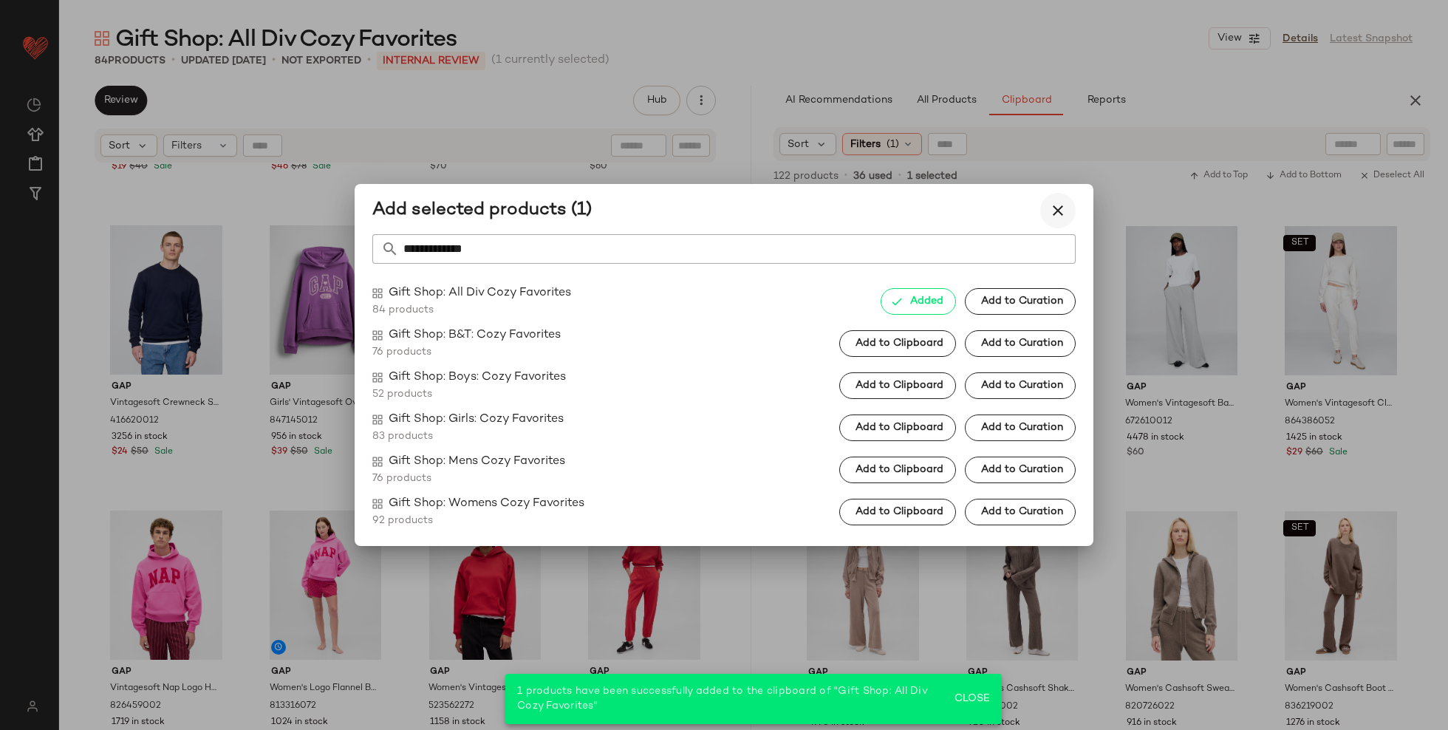
click at [1054, 210] on icon "button" at bounding box center [1058, 211] width 18 height 18
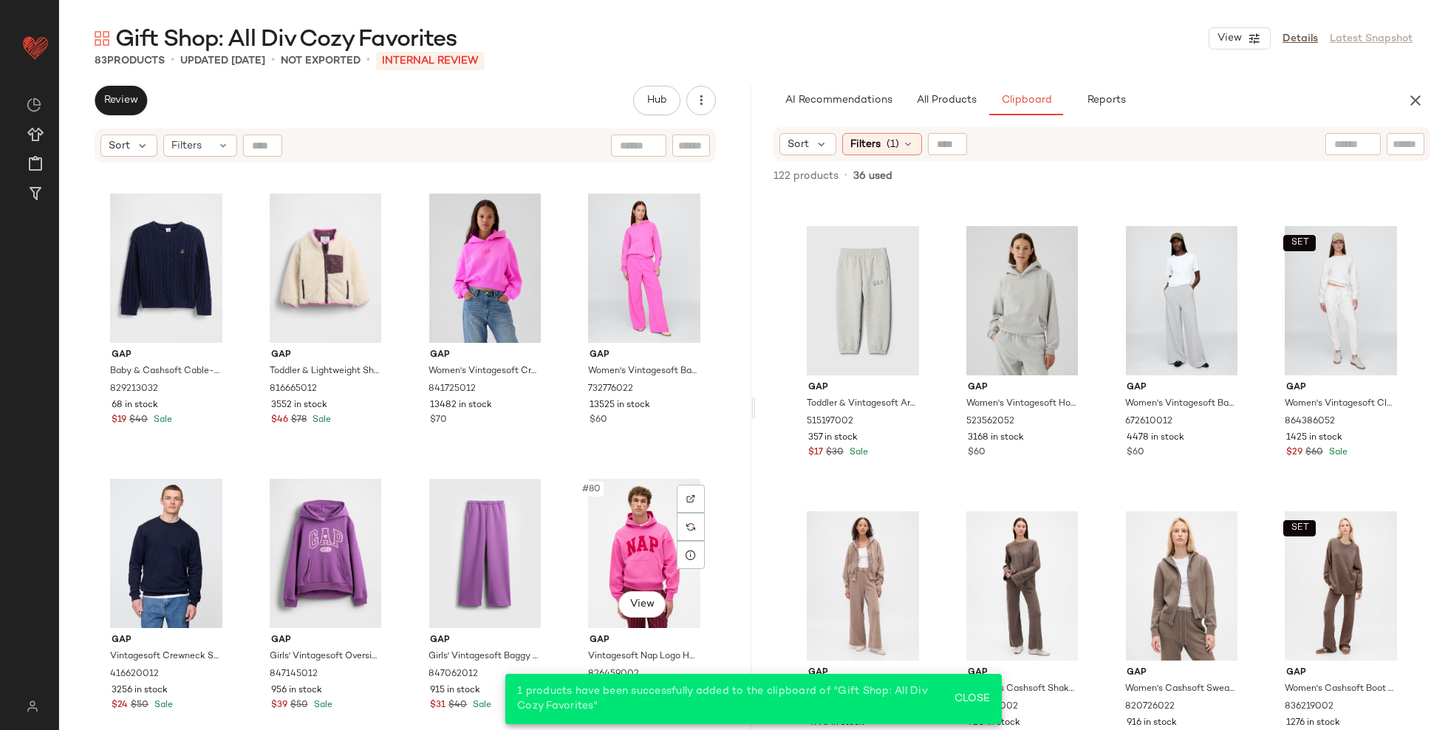
scroll to position [5127, 0]
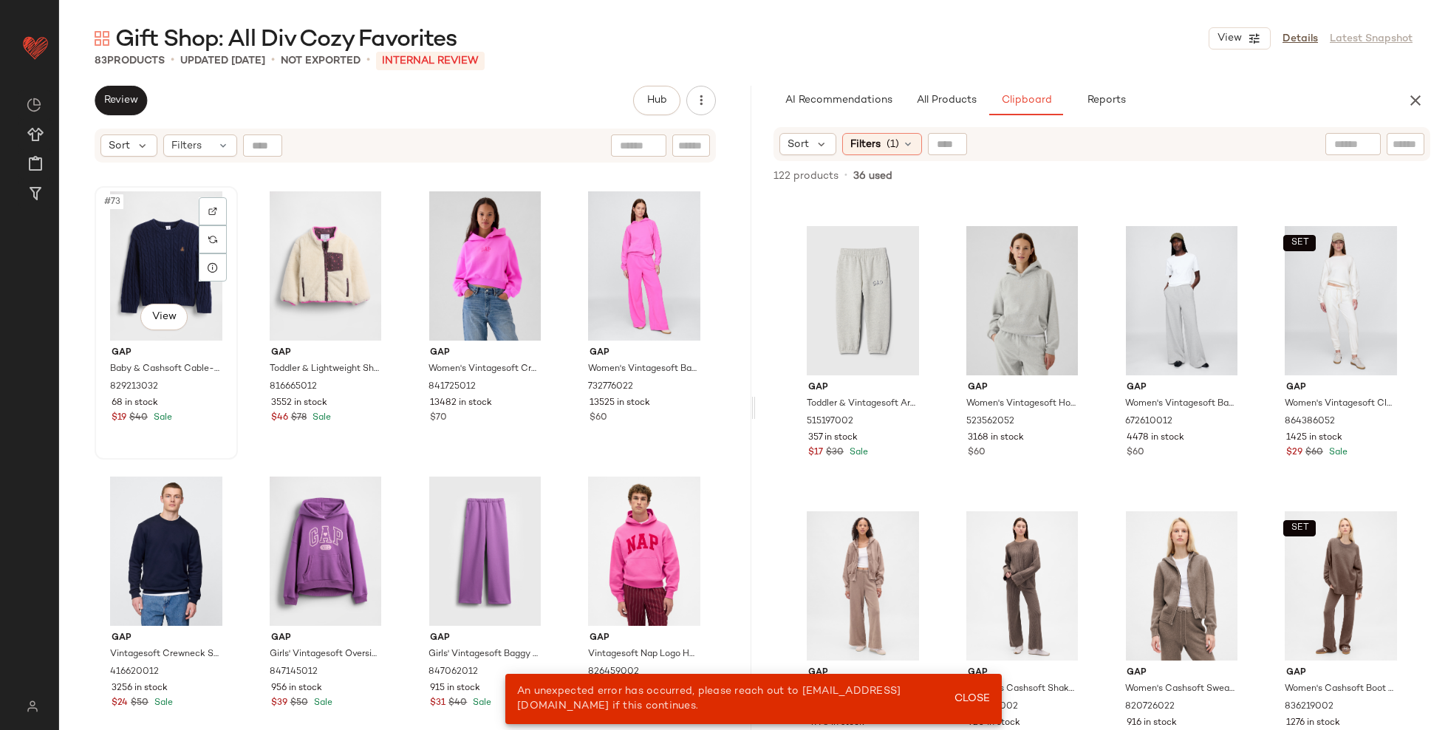
click at [171, 276] on div "#73 View" at bounding box center [166, 265] width 133 height 149
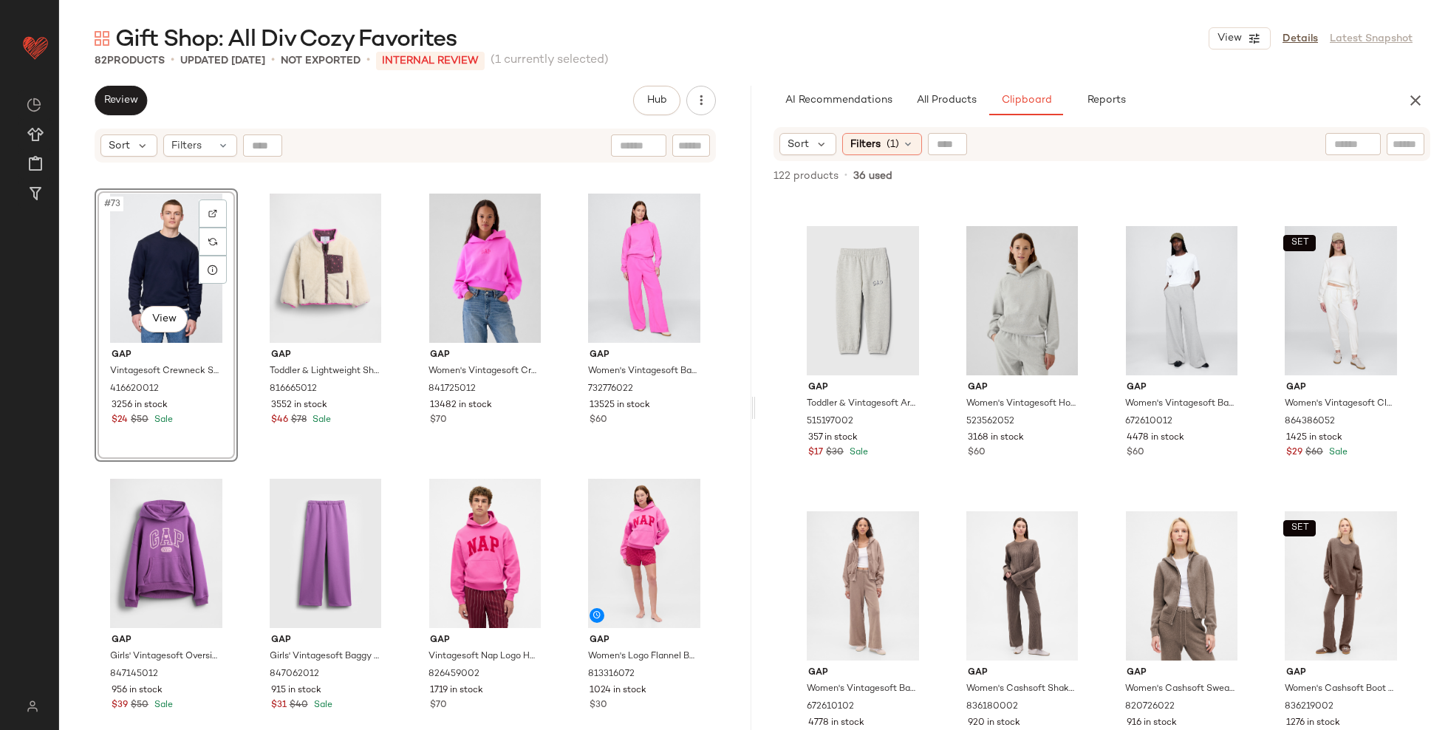
scroll to position [5126, 0]
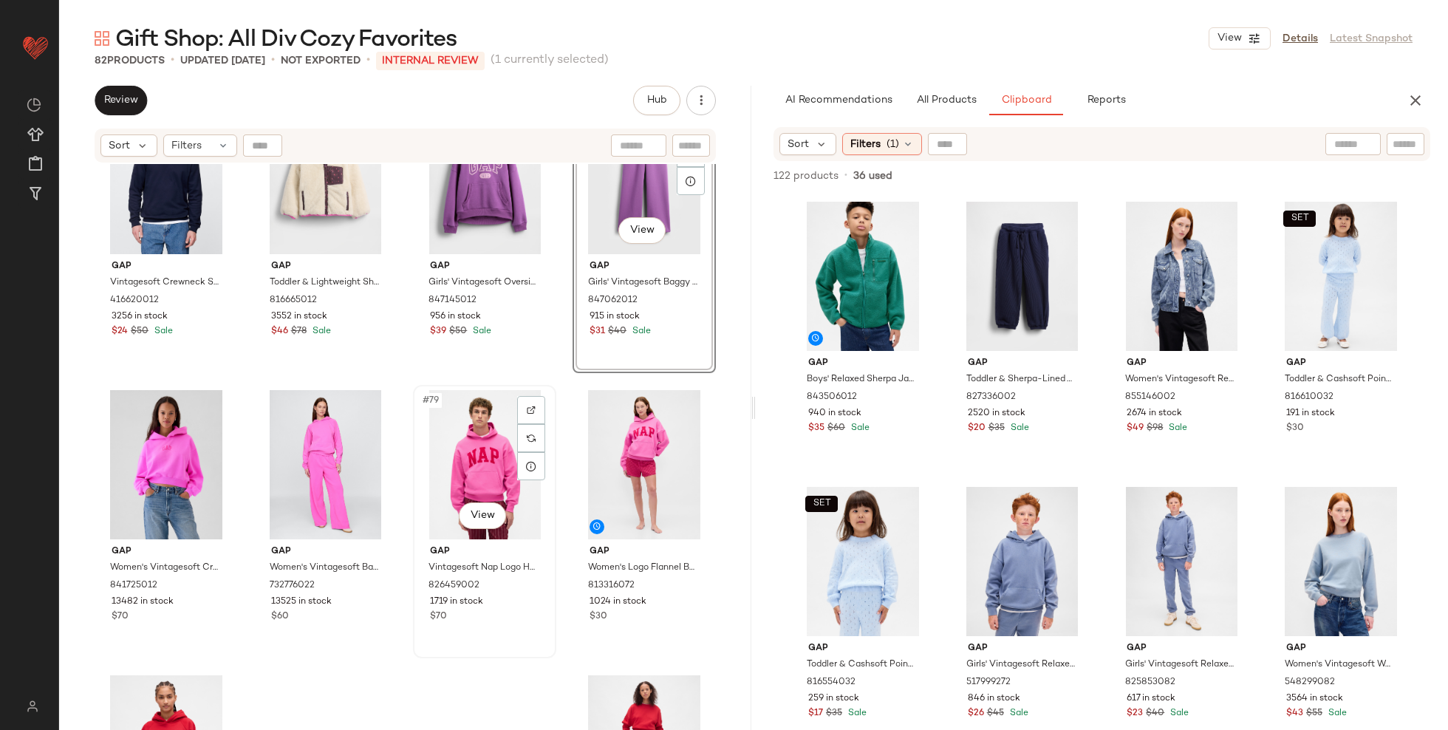
scroll to position [5390, 0]
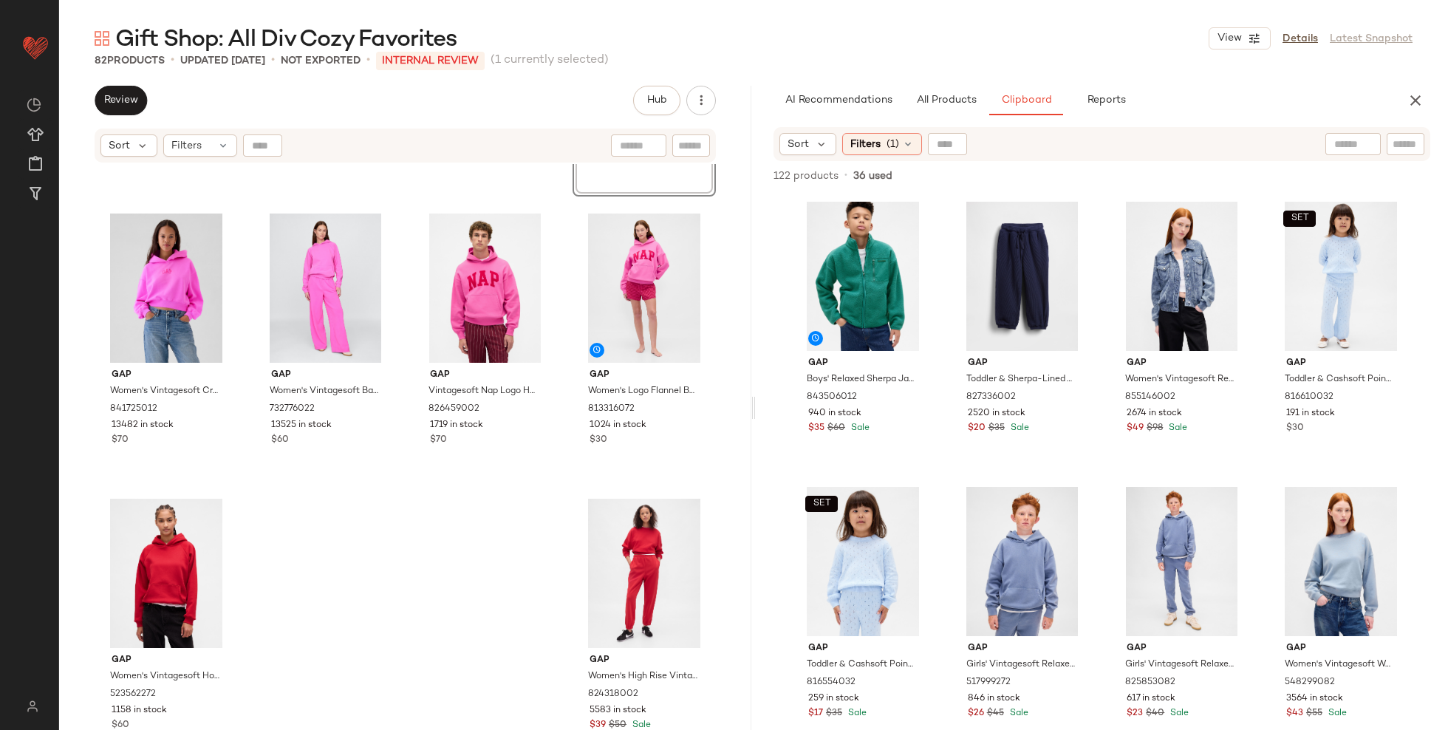
drag, startPoint x: 319, startPoint y: 550, endPoint x: 299, endPoint y: 13, distance: 537.6
click at [1364, 141] on div at bounding box center [1353, 144] width 55 height 22
click at [960, 102] on span "All Products" at bounding box center [946, 101] width 61 height 12
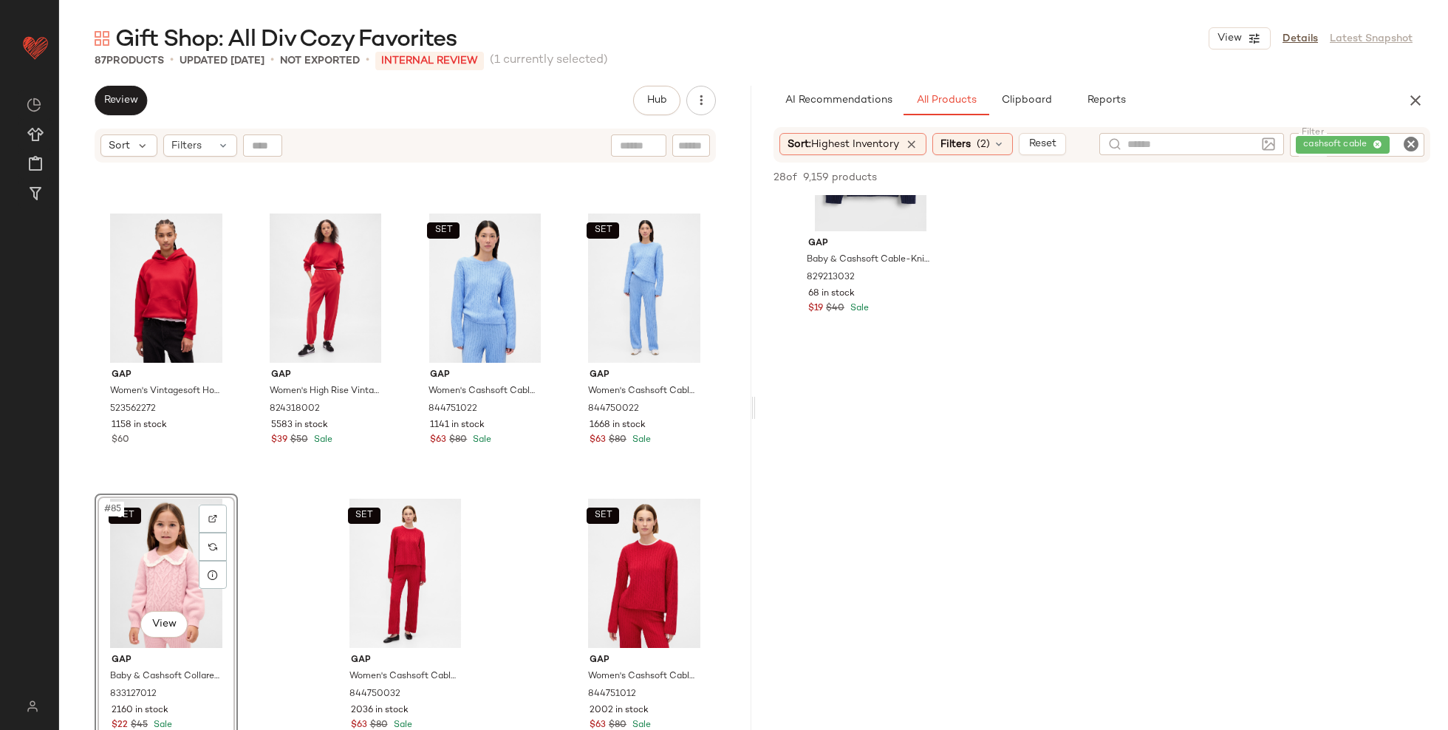
scroll to position [1942, 0]
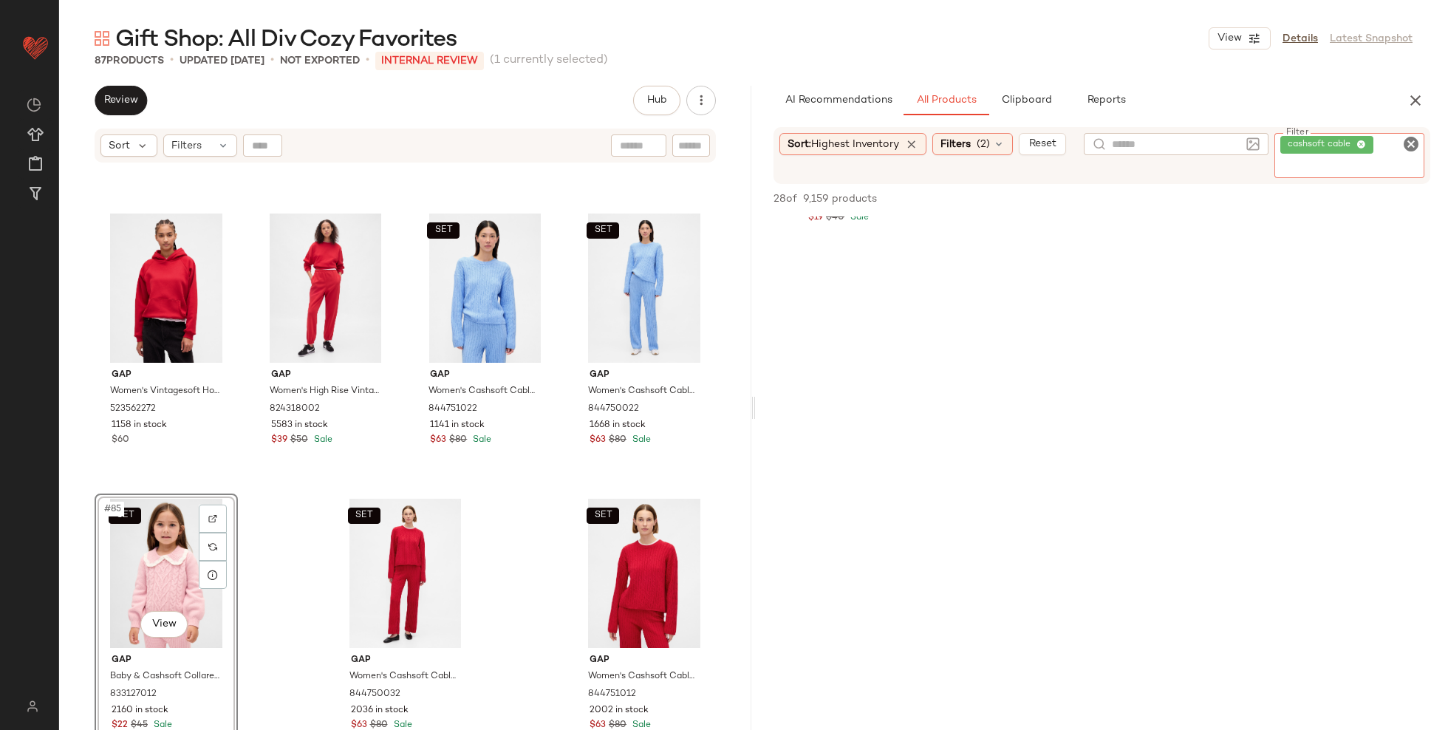
click at [1375, 141] on span "cashsoft cable" at bounding box center [1328, 145] width 94 height 18
click at [1362, 143] on icon at bounding box center [1362, 145] width 10 height 10
click at [1209, 151] on div at bounding box center [1189, 144] width 185 height 22
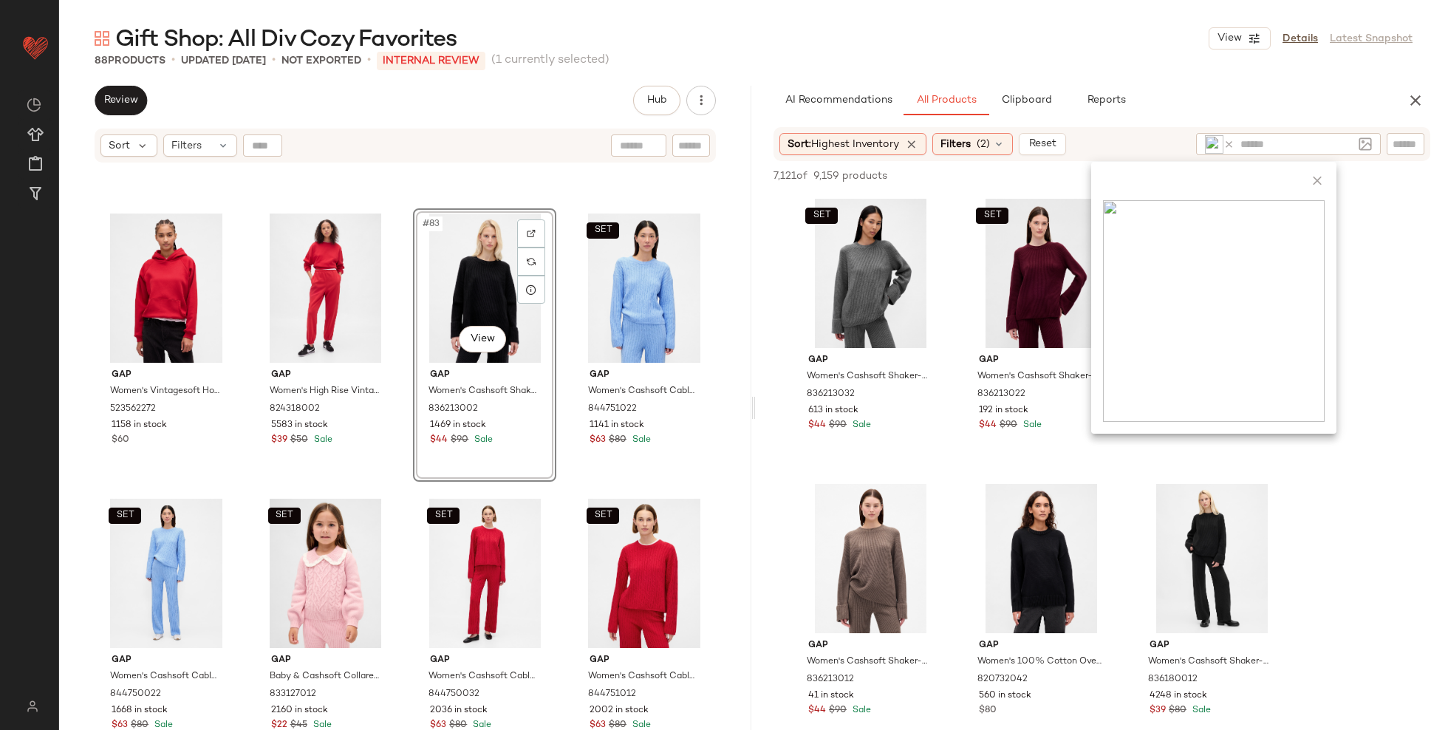
drag, startPoint x: 886, startPoint y: 259, endPoint x: 386, endPoint y: 13, distance: 557.2
click at [1233, 145] on icon at bounding box center [1229, 144] width 11 height 11
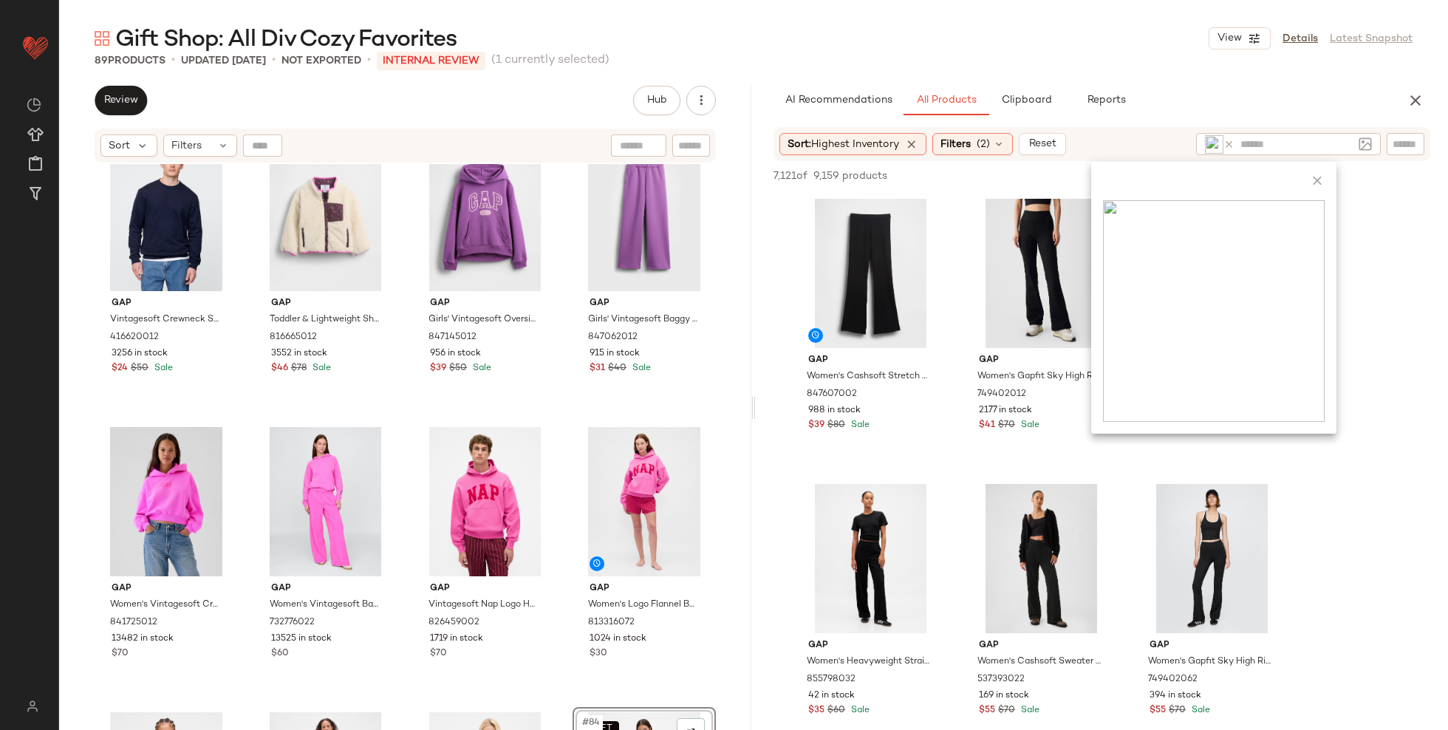
scroll to position [5116, 0]
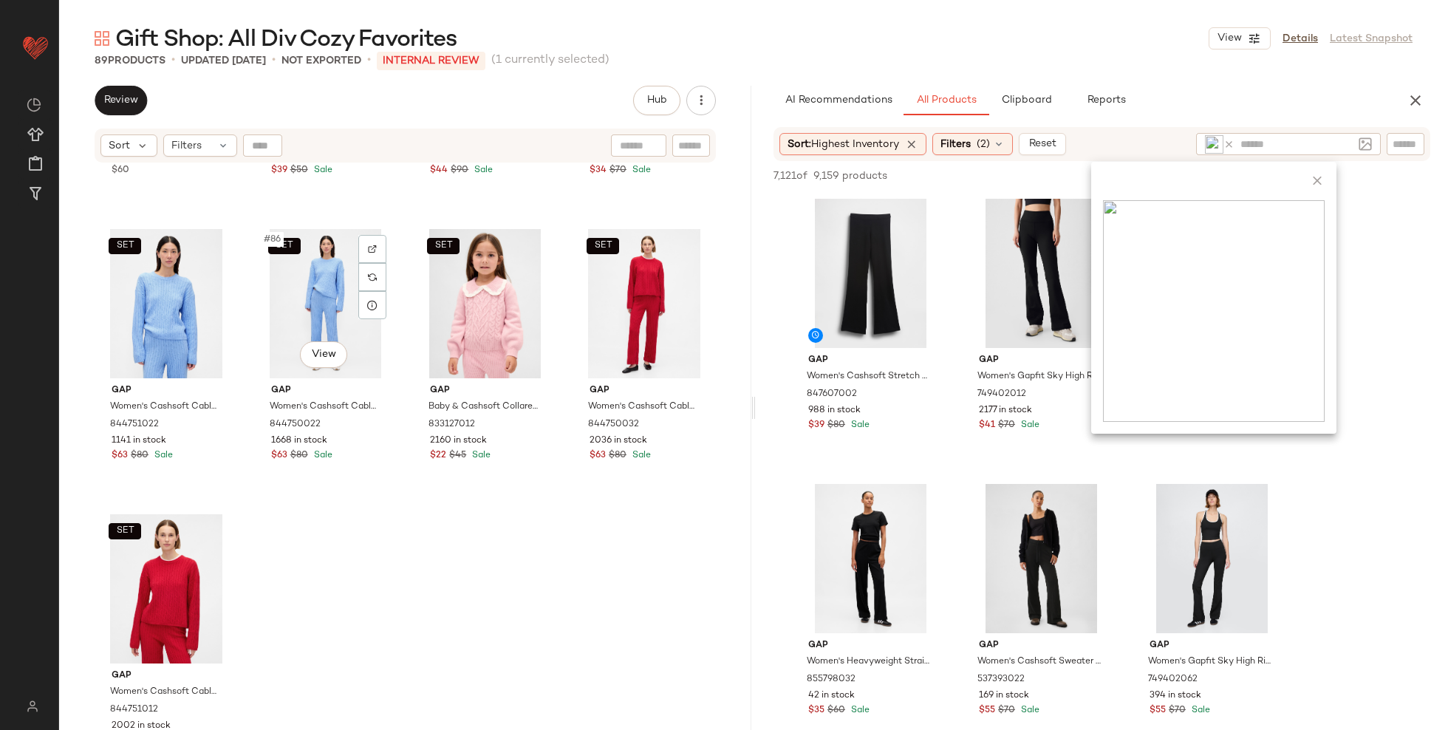
scroll to position [5961, 0]
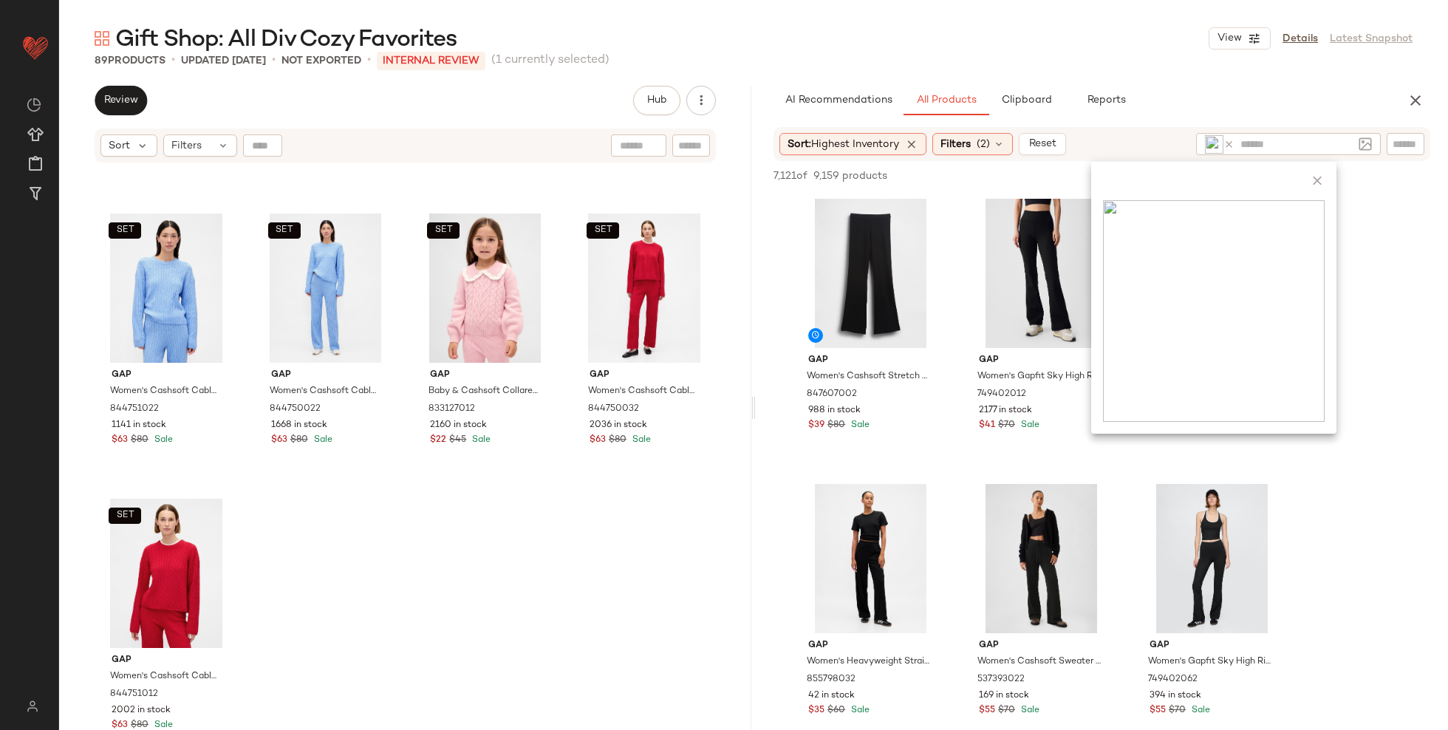
click at [1229, 143] on icon at bounding box center [1229, 144] width 11 height 11
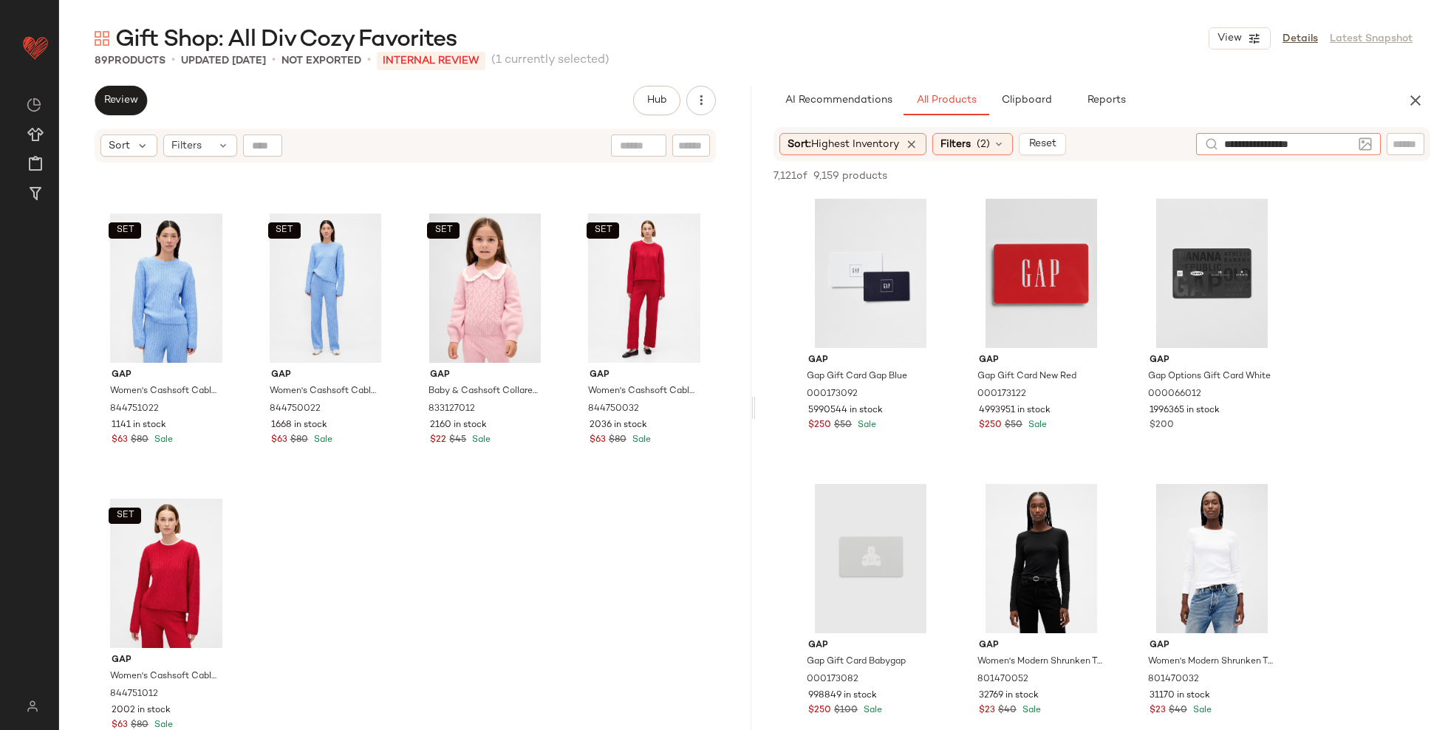
type input "**********"
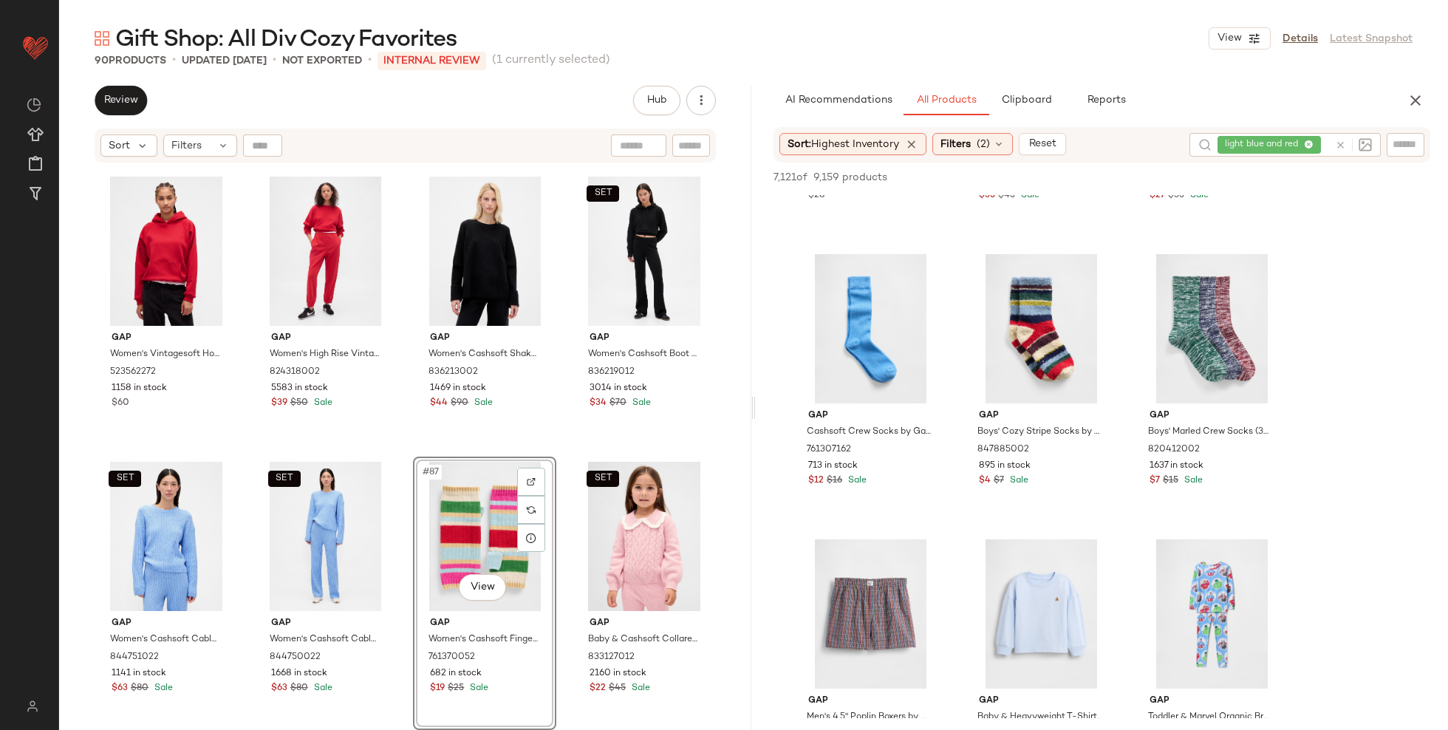
scroll to position [5711, 0]
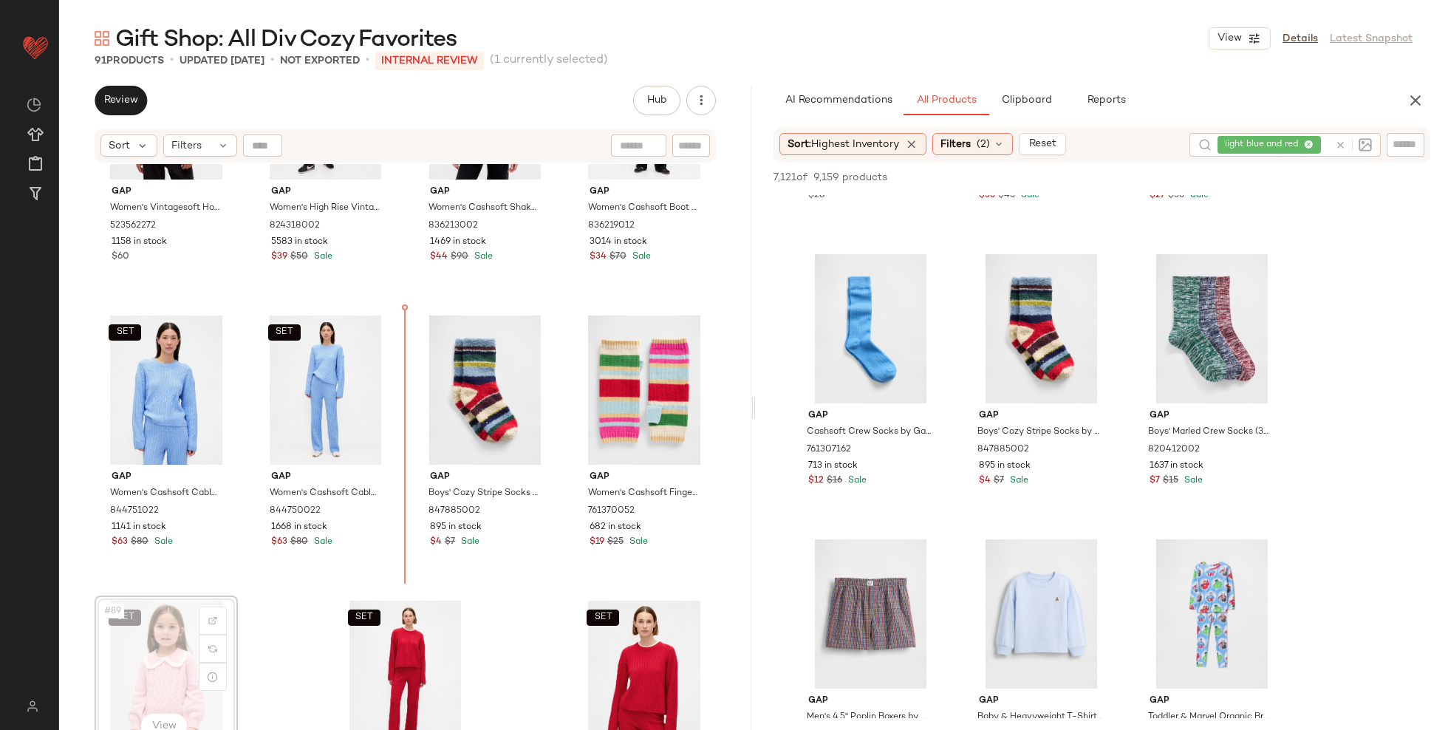
scroll to position [5860, 0]
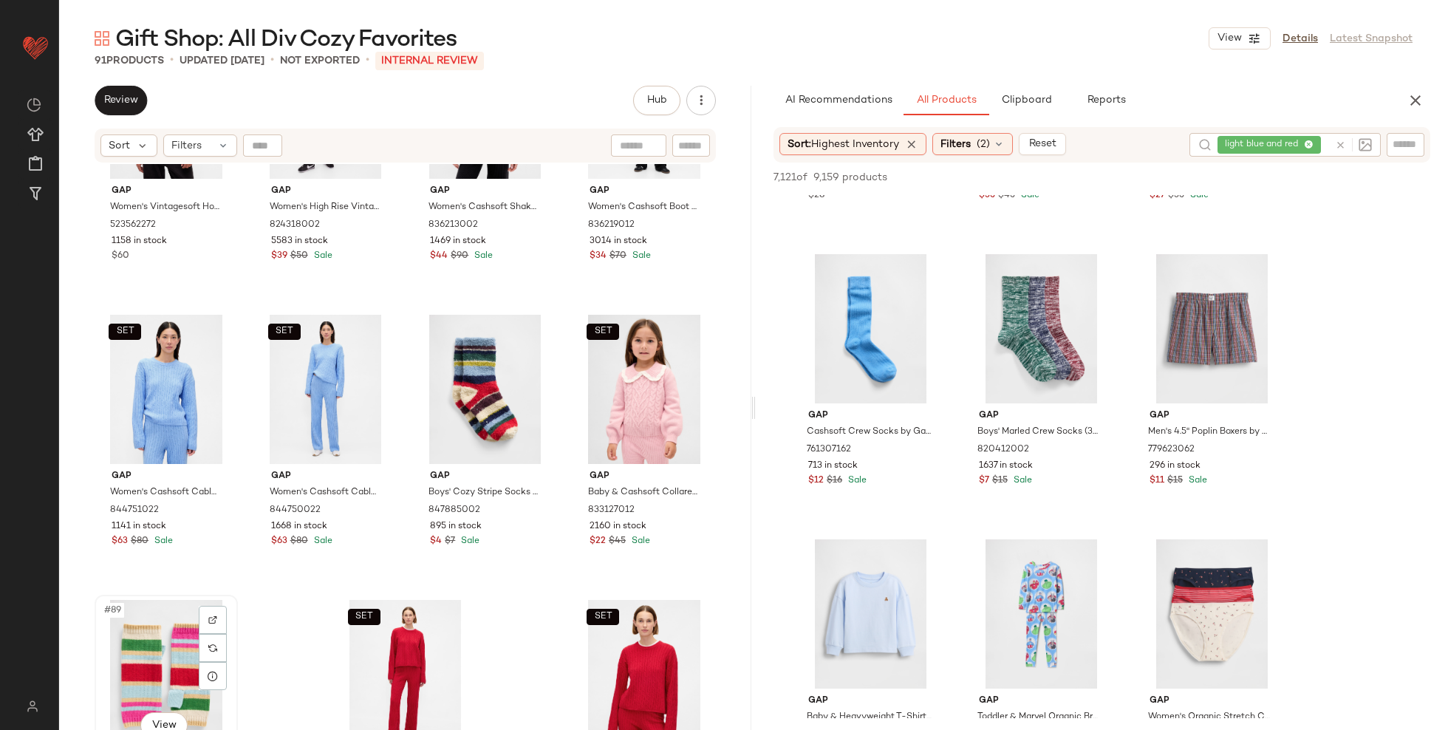
click at [106, 663] on div "#89 View" at bounding box center [166, 674] width 133 height 149
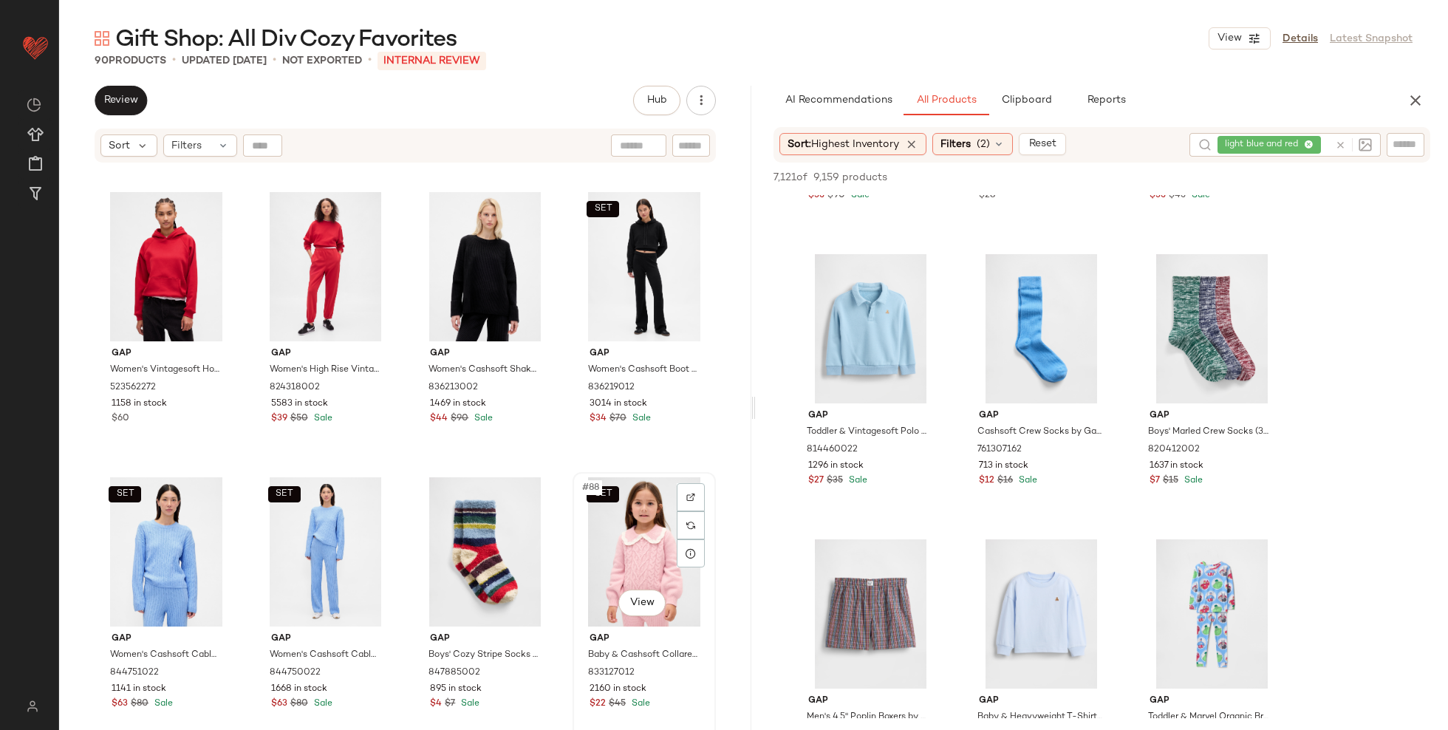
scroll to position [5695, 0]
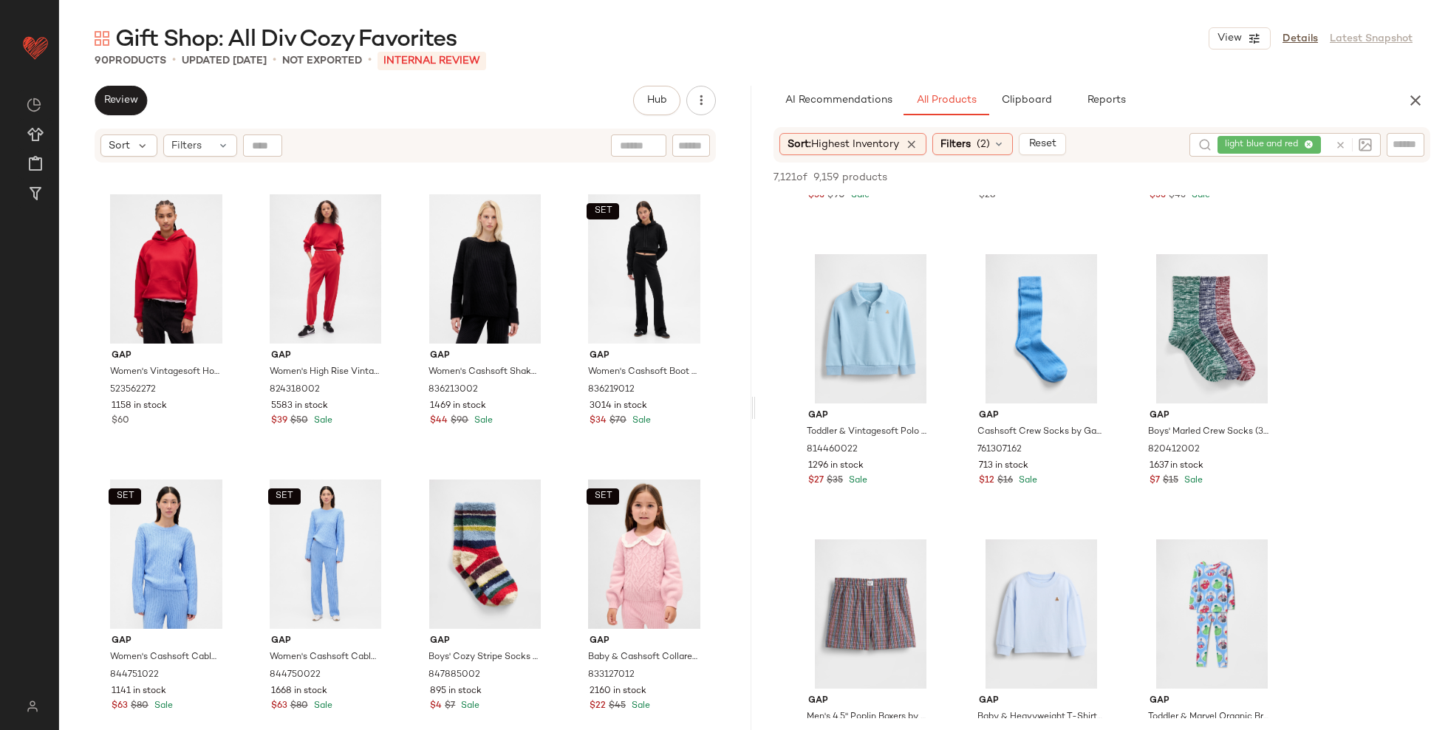
click at [1040, 115] on div "AI Recommendations All Products Clipboard Reports Sort: Highest Inventory Filte…" at bounding box center [1102, 408] width 692 height 644
click at [1040, 96] on span "Clipboard" at bounding box center [1026, 101] width 51 height 12
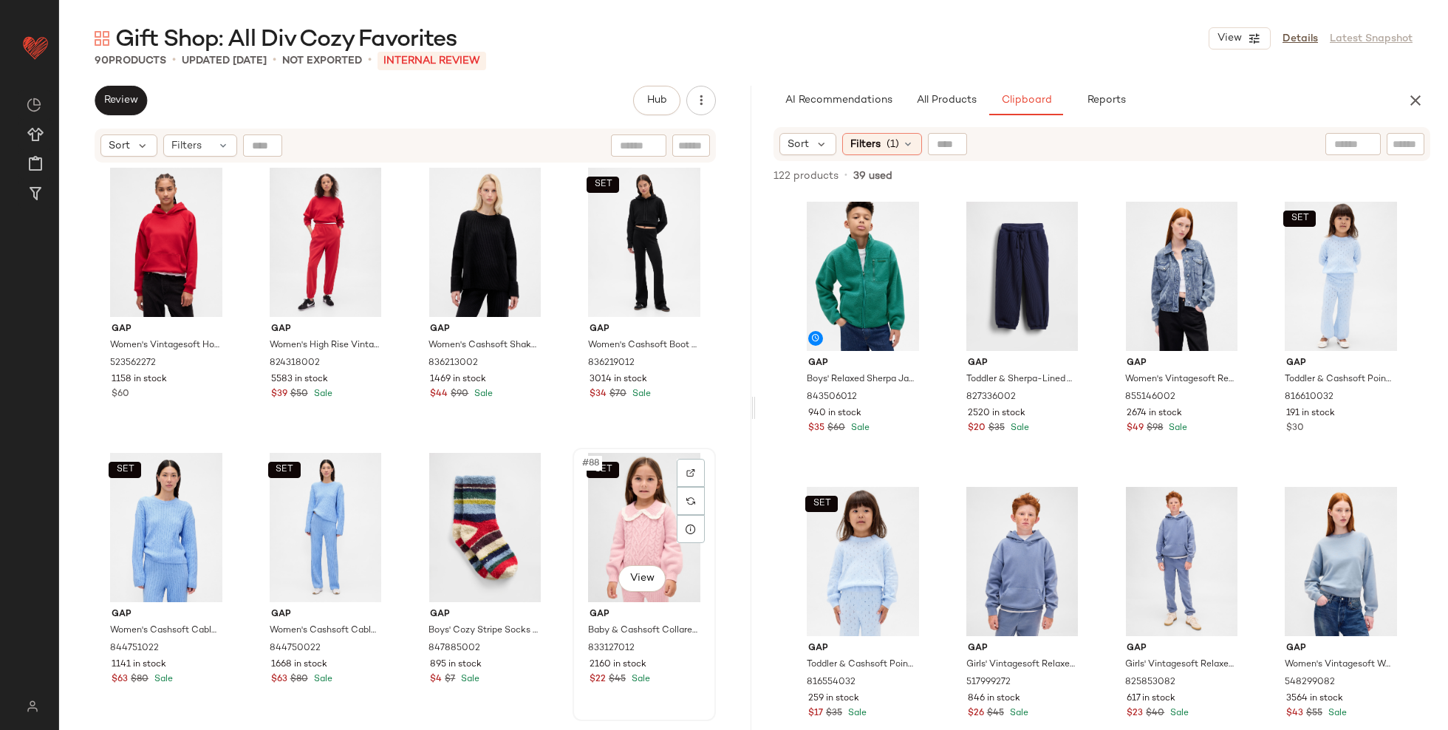
scroll to position [5729, 0]
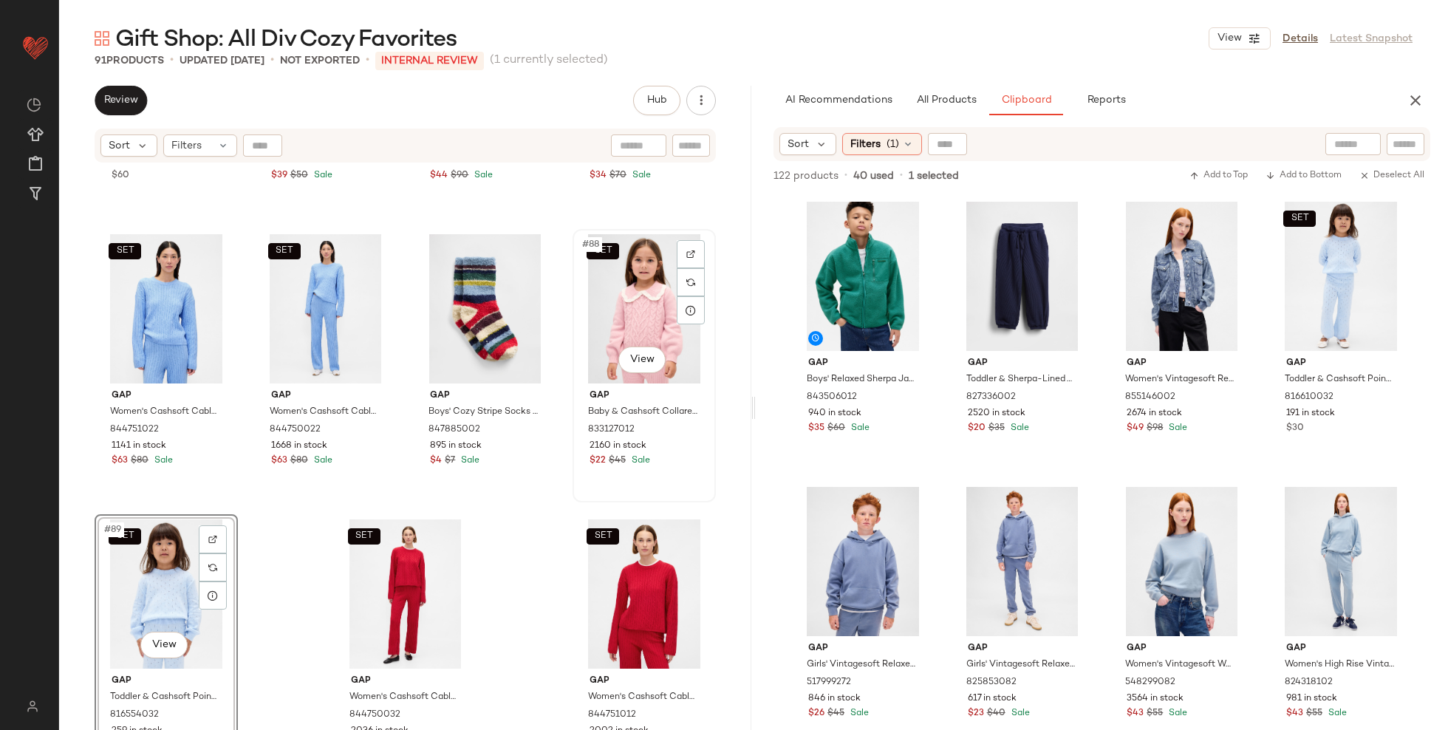
scroll to position [5961, 0]
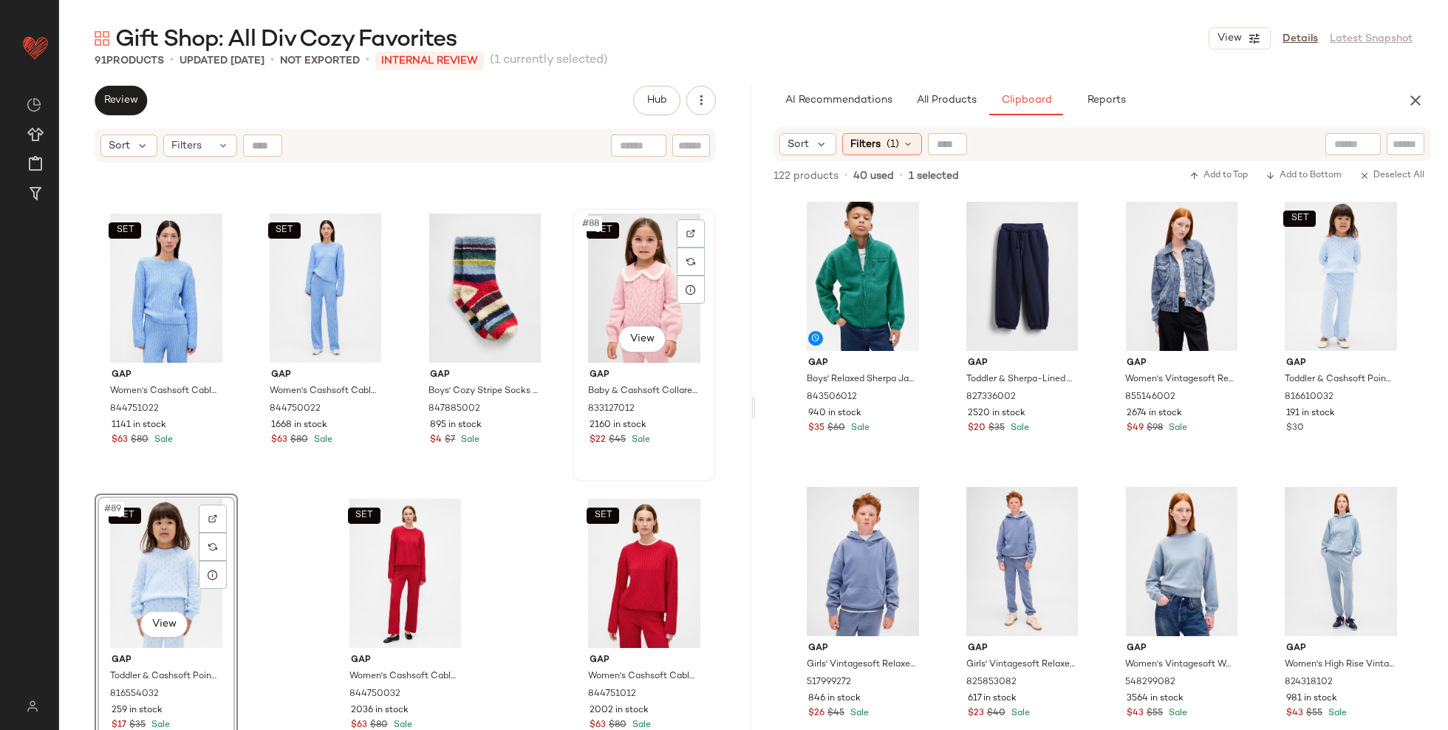
click at [618, 269] on div "SET #88 View" at bounding box center [644, 288] width 133 height 149
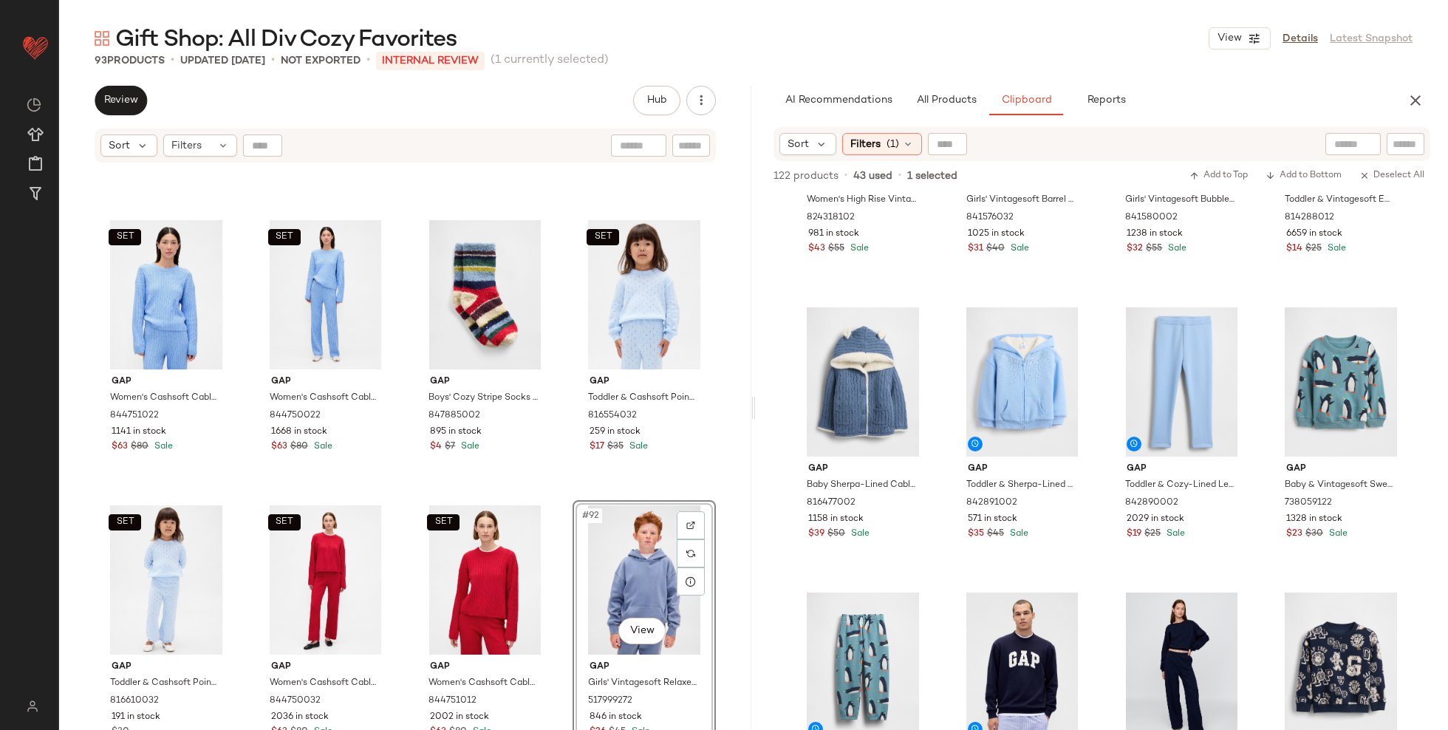
scroll to position [6246, 0]
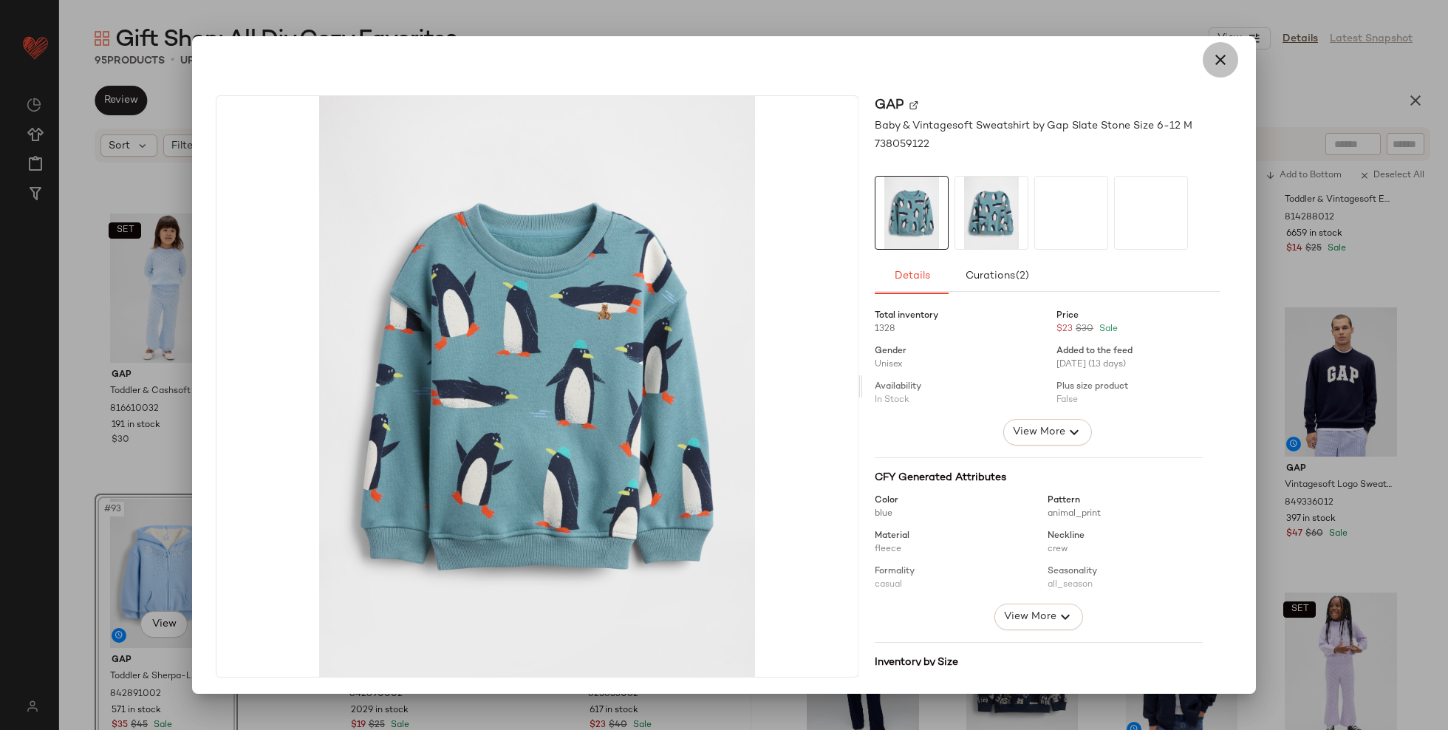
click at [1219, 68] on icon "button" at bounding box center [1221, 60] width 18 height 18
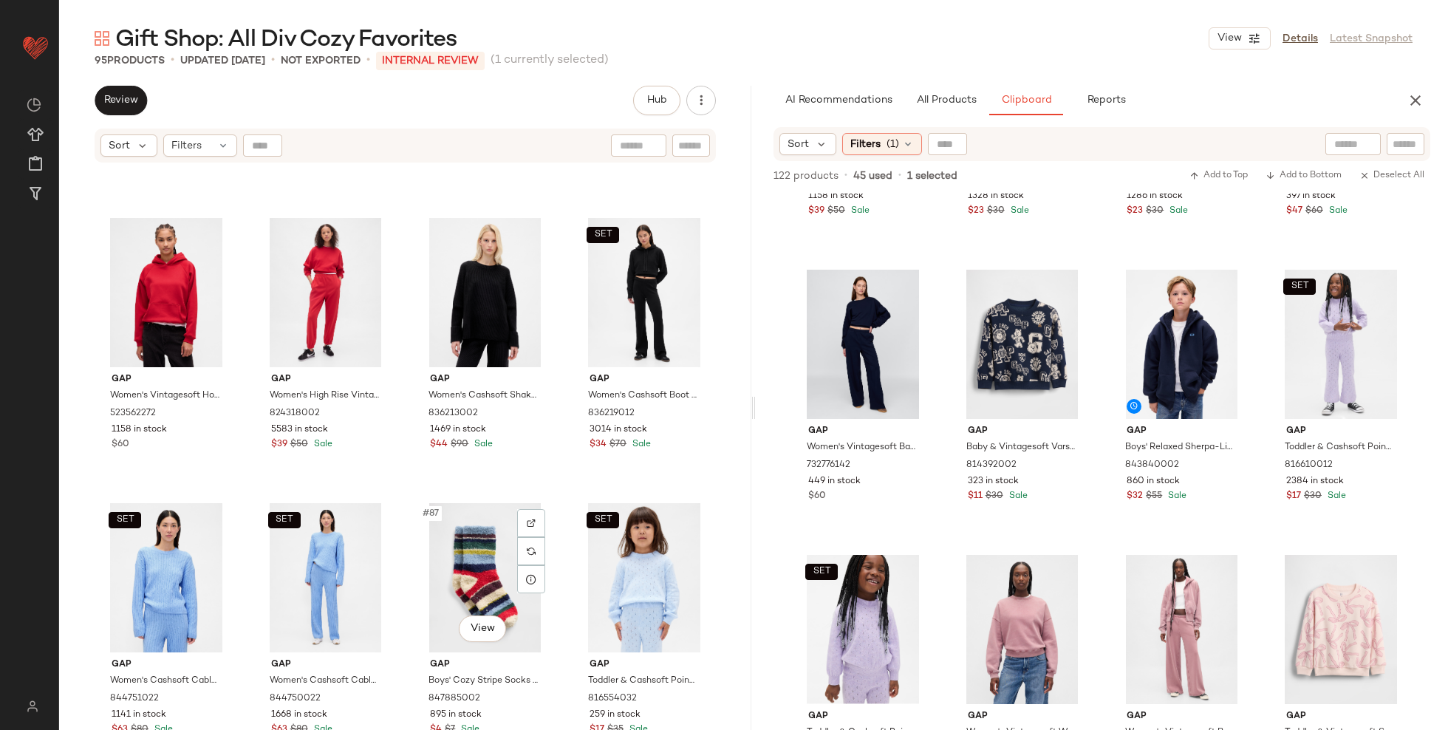
scroll to position [5654, 0]
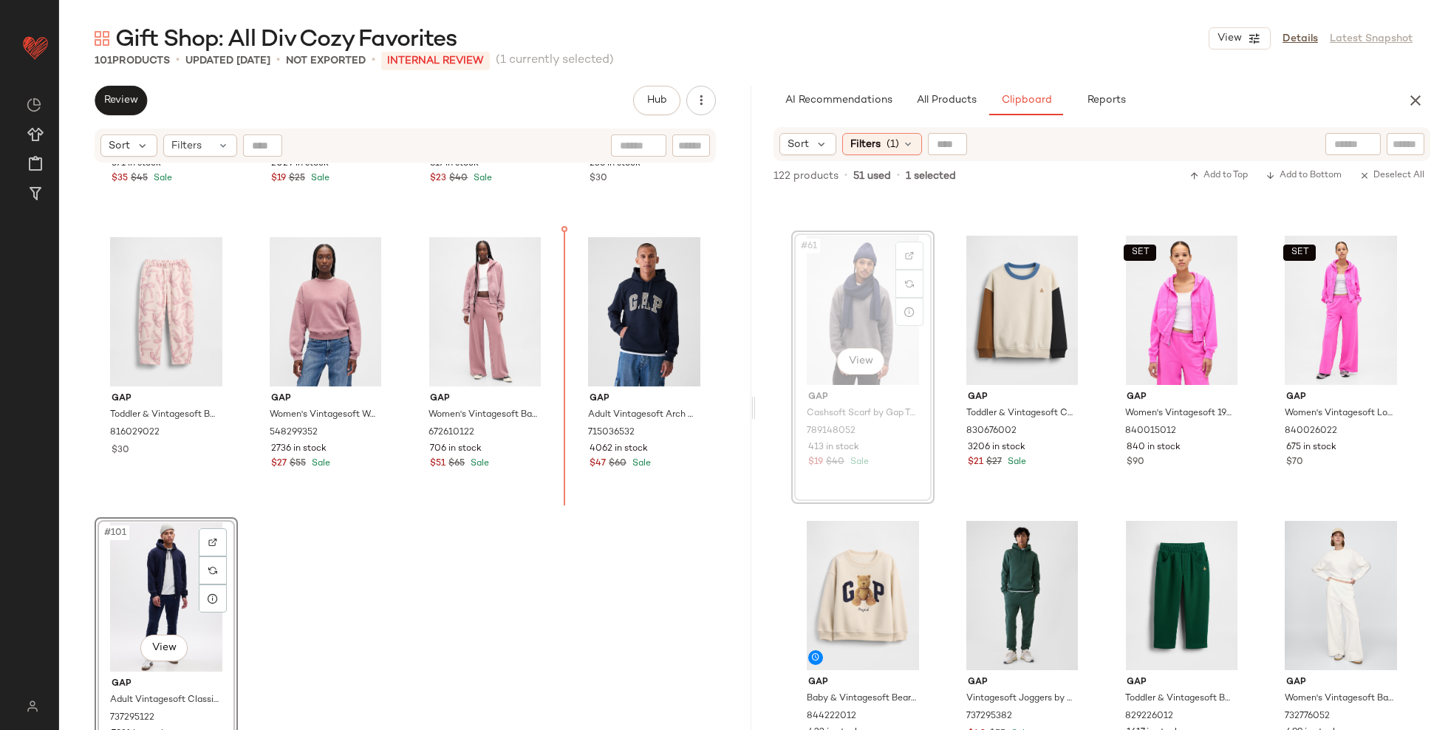
scroll to position [6817, 0]
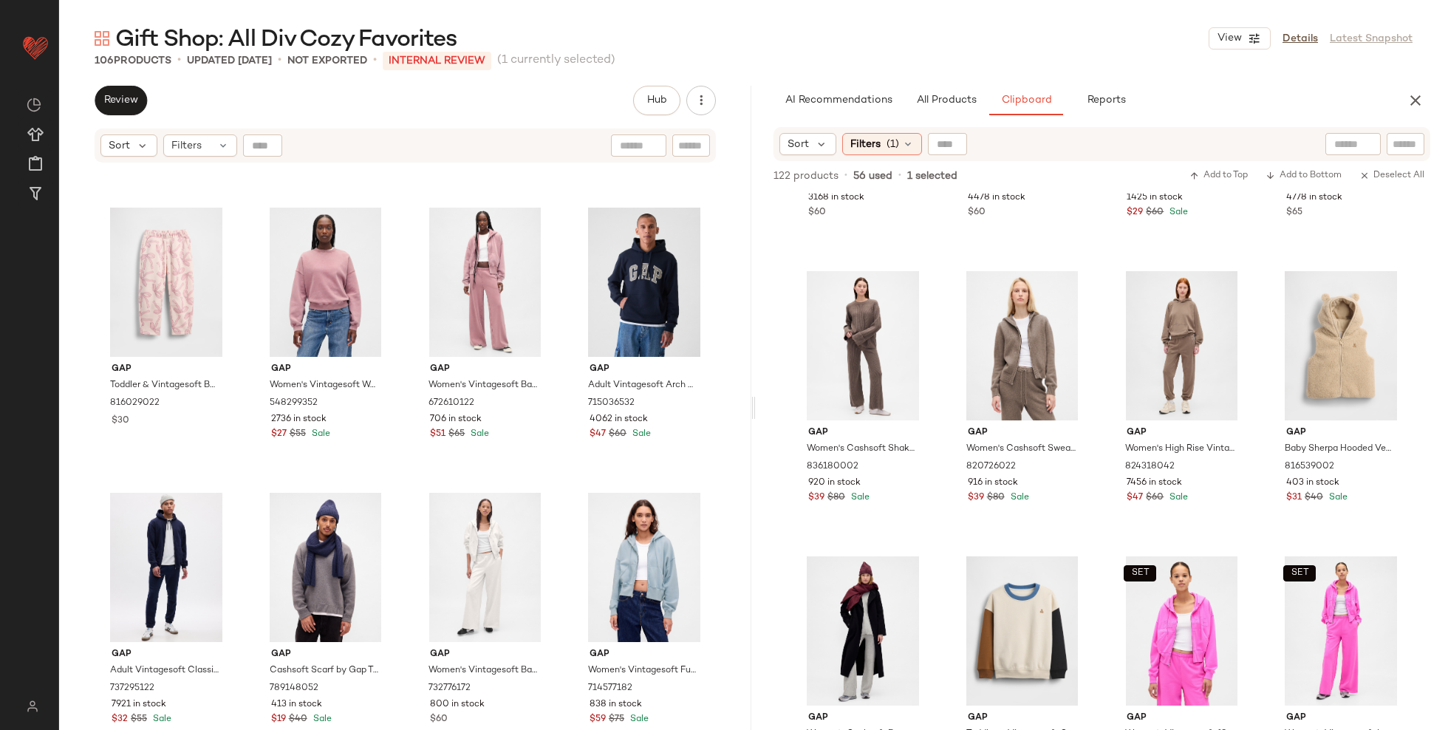
scroll to position [7102, 0]
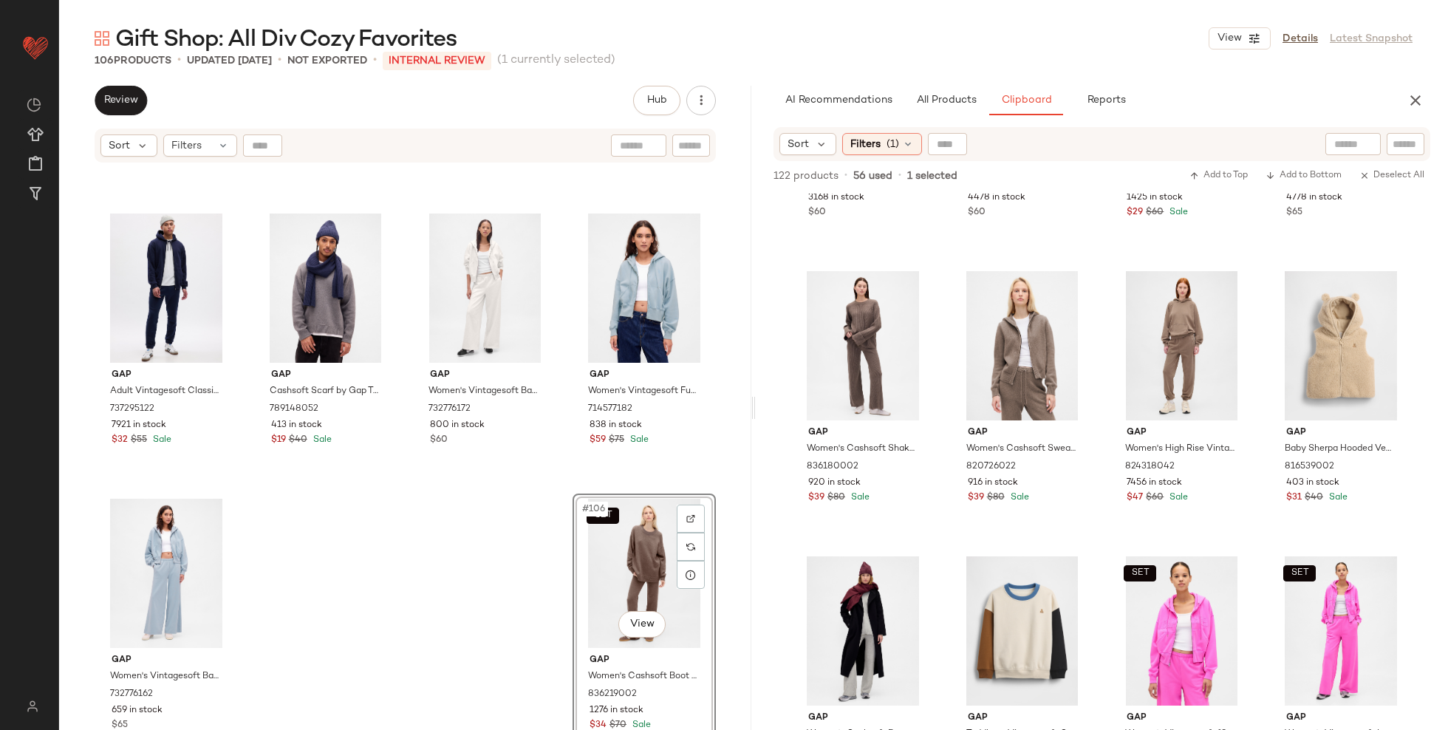
click at [622, 556] on div "SET #106 View" at bounding box center [644, 573] width 133 height 149
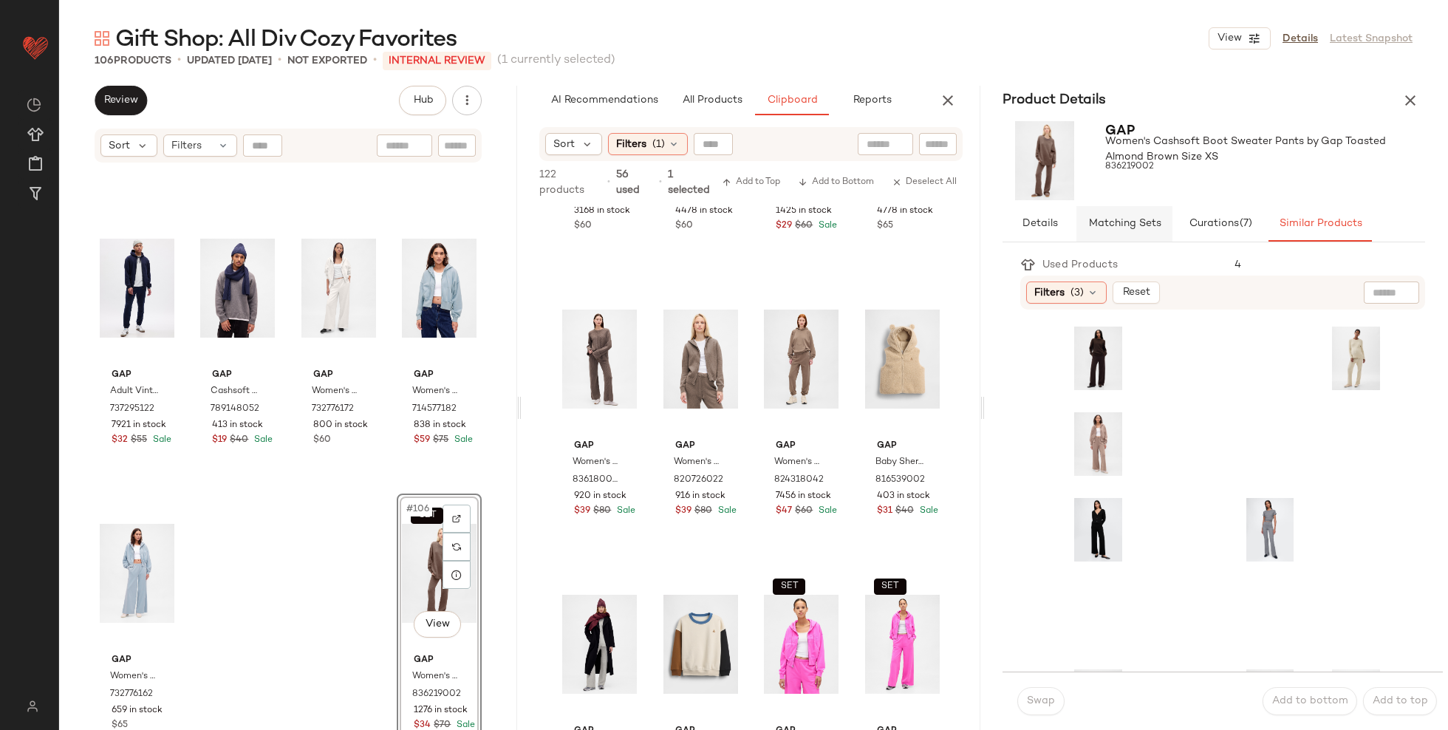
click at [1106, 227] on span "Matching Sets" at bounding box center [1124, 224] width 73 height 12
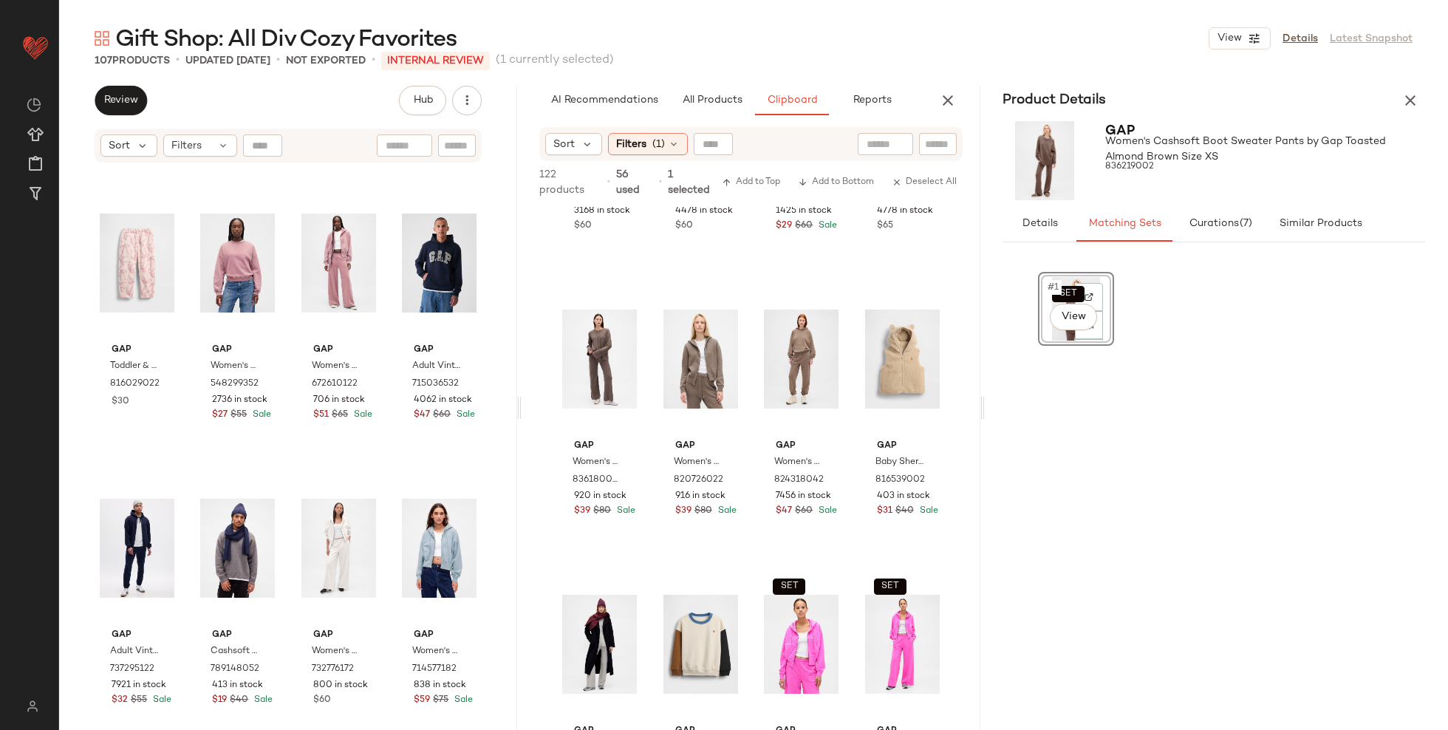
scroll to position [6802, 0]
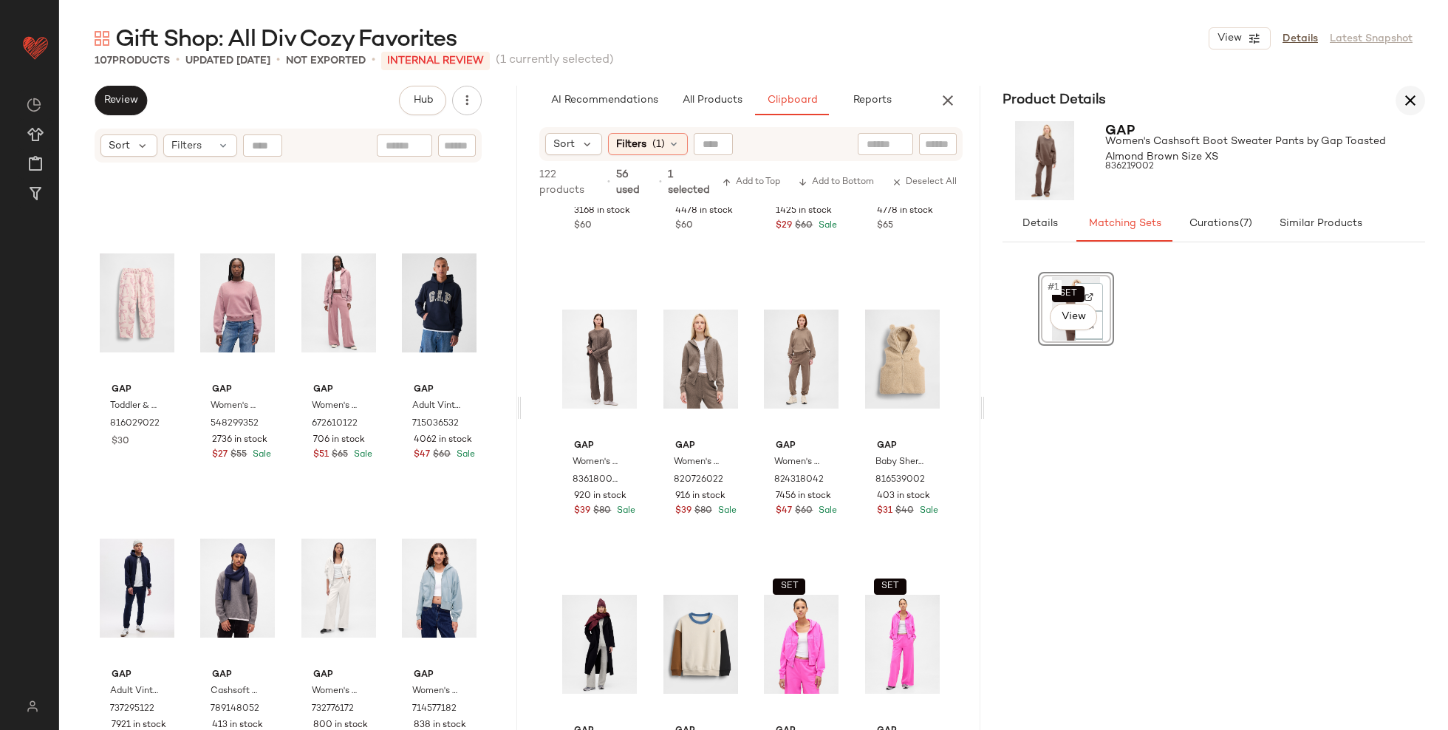
click at [1410, 96] on icon "button" at bounding box center [1411, 101] width 18 height 18
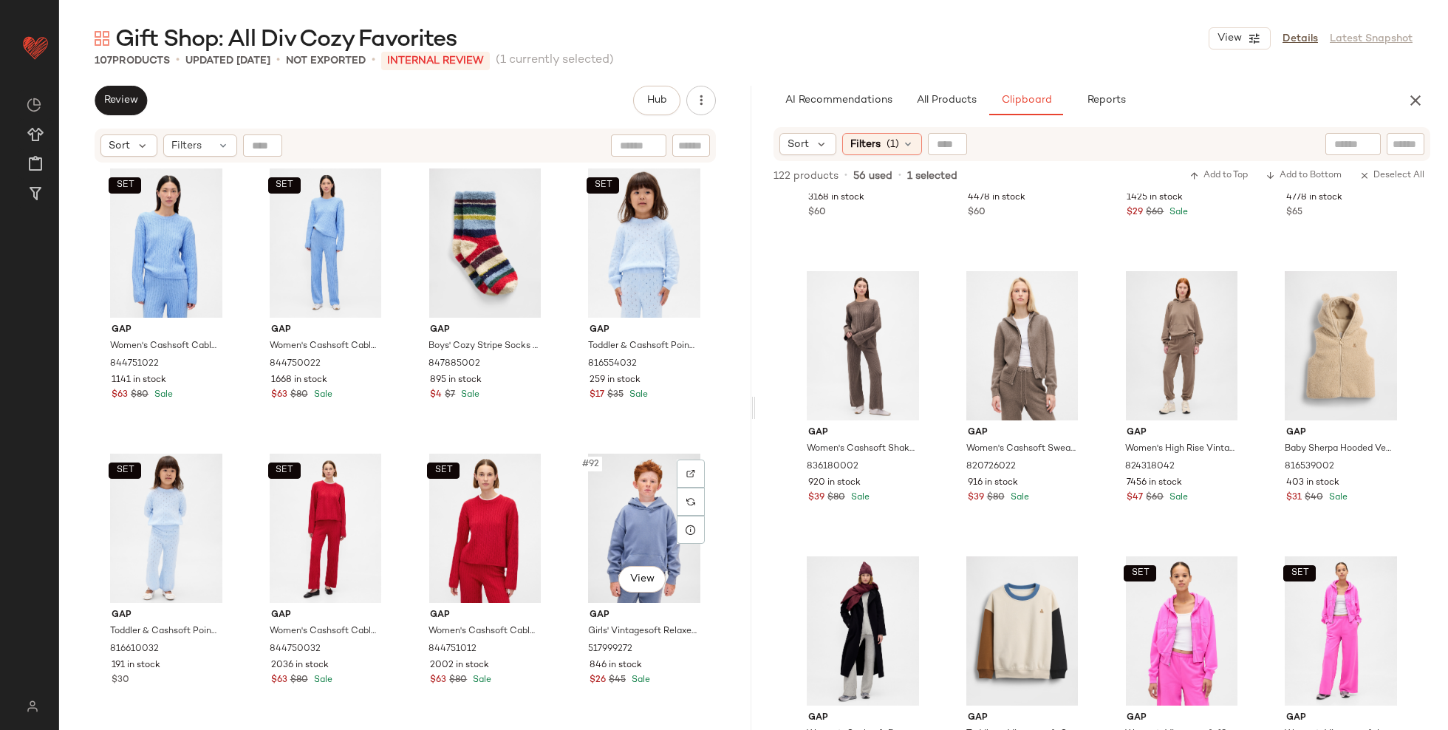
scroll to position [5980, 0]
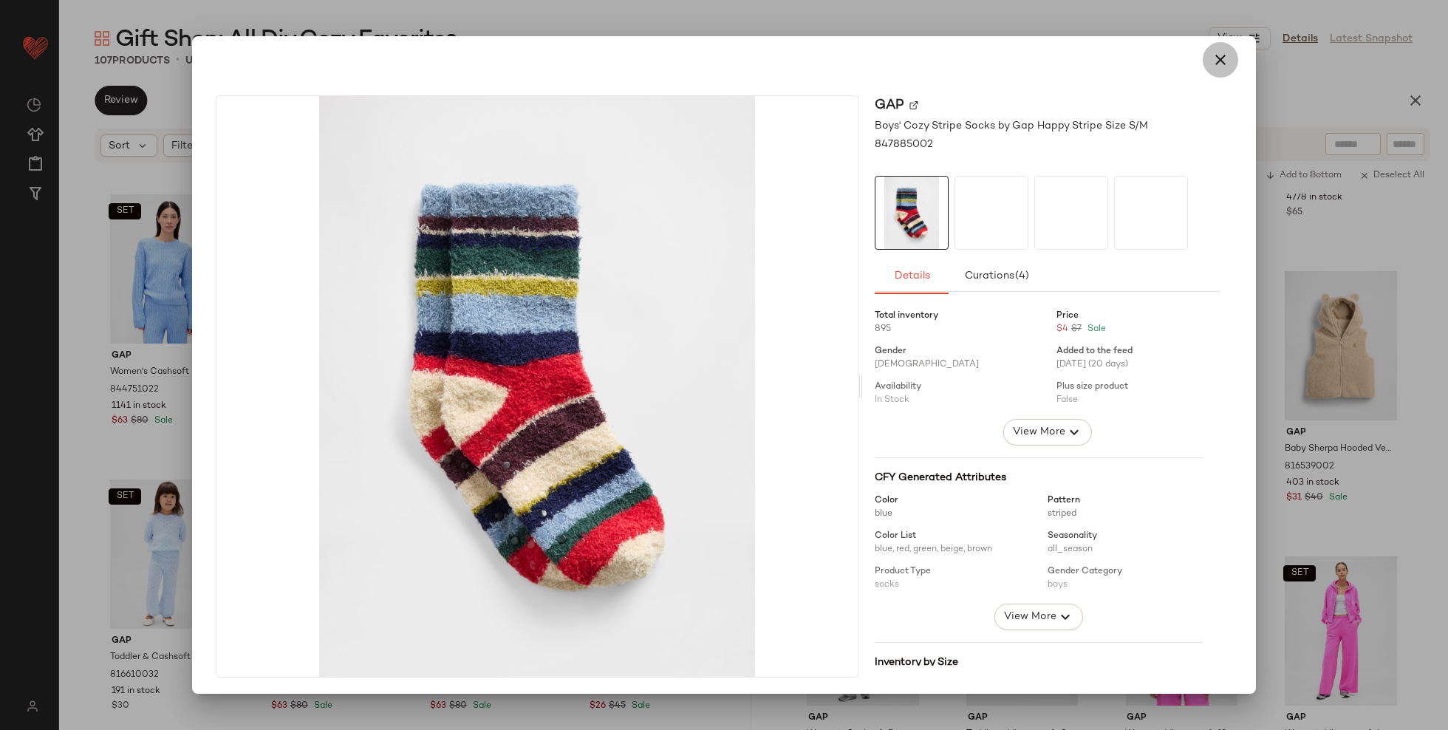
click at [1214, 54] on icon "button" at bounding box center [1221, 60] width 18 height 18
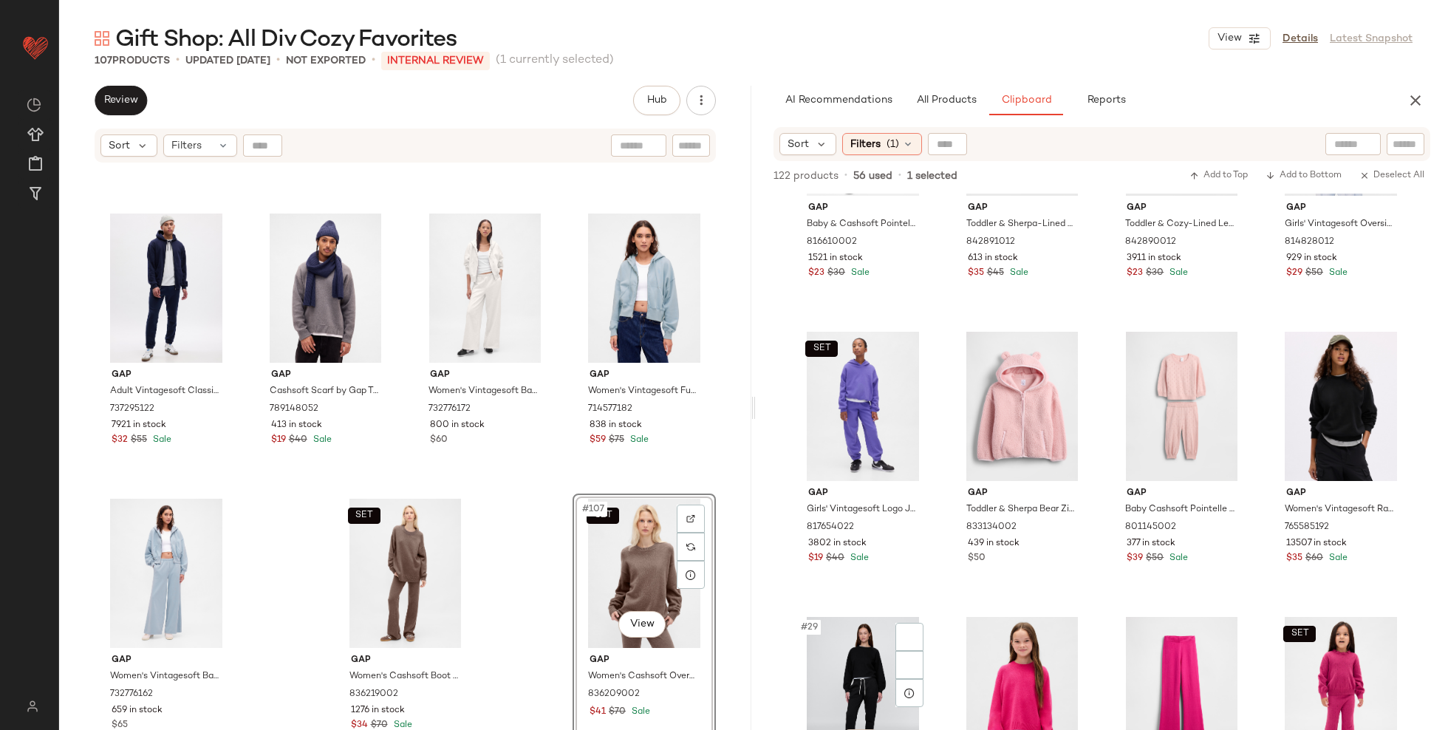
scroll to position [1605, 0]
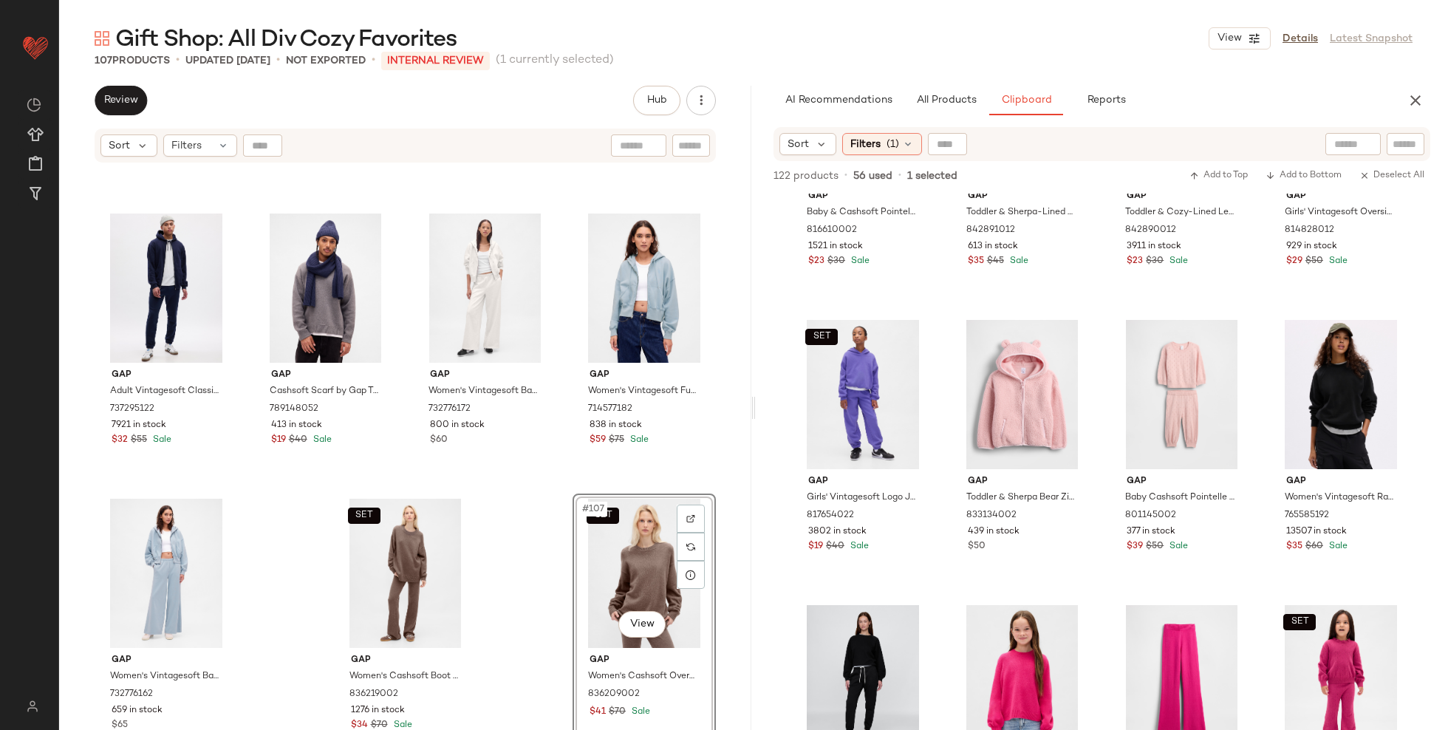
click at [1358, 149] on div at bounding box center [1353, 144] width 55 height 22
click at [966, 105] on span "All Products" at bounding box center [946, 101] width 61 height 12
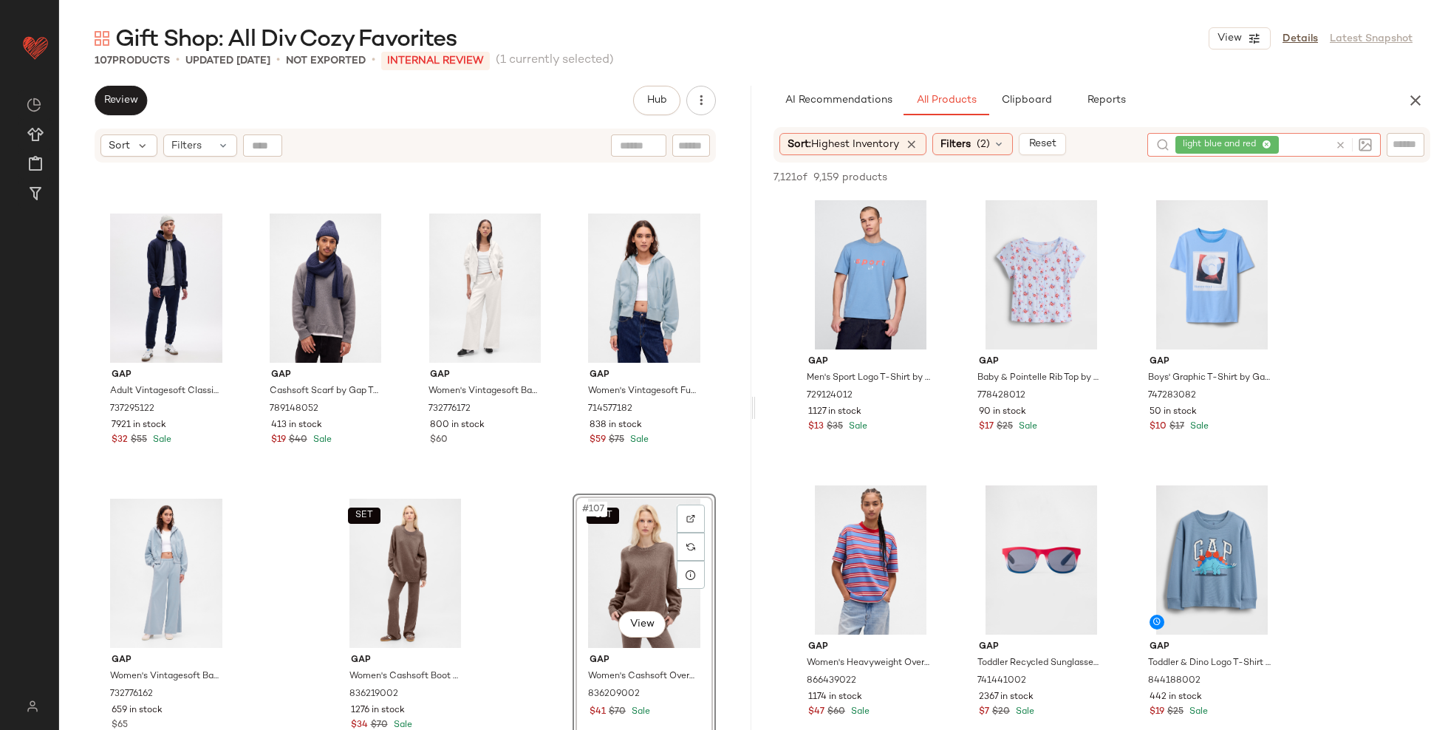
click at [1304, 143] on div "light blue and red" at bounding box center [1253, 145] width 154 height 24
click at [1271, 143] on icon at bounding box center [1267, 145] width 10 height 10
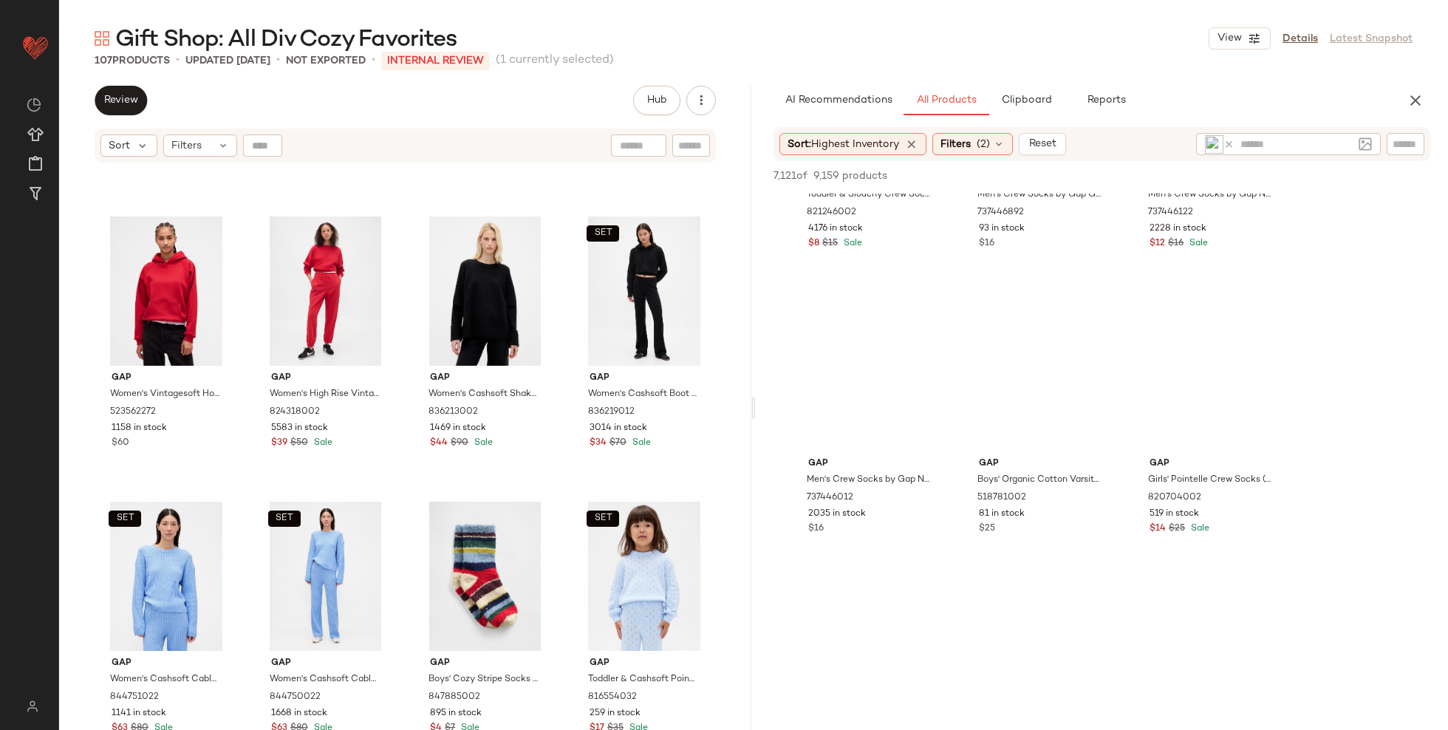
scroll to position [4595, 0]
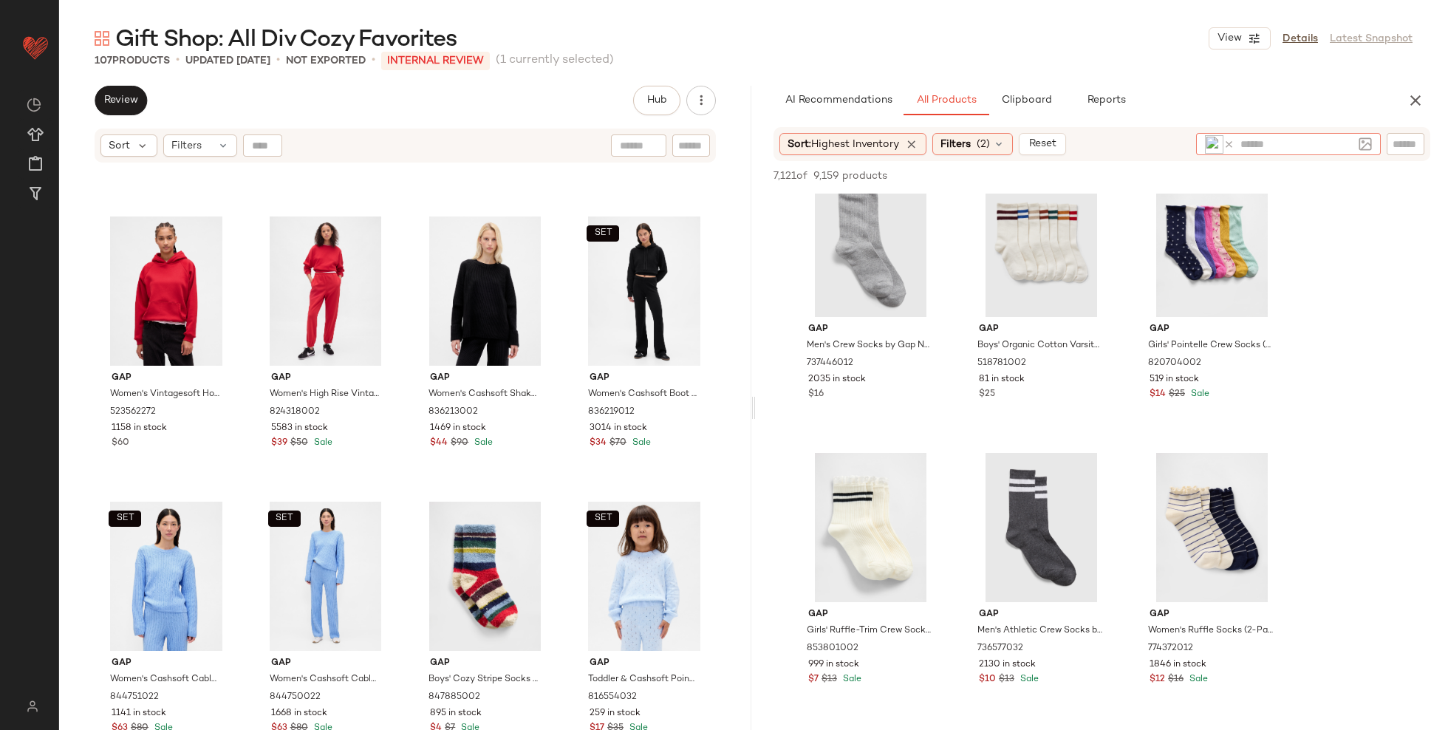
click at [1233, 141] on icon at bounding box center [1229, 144] width 11 height 11
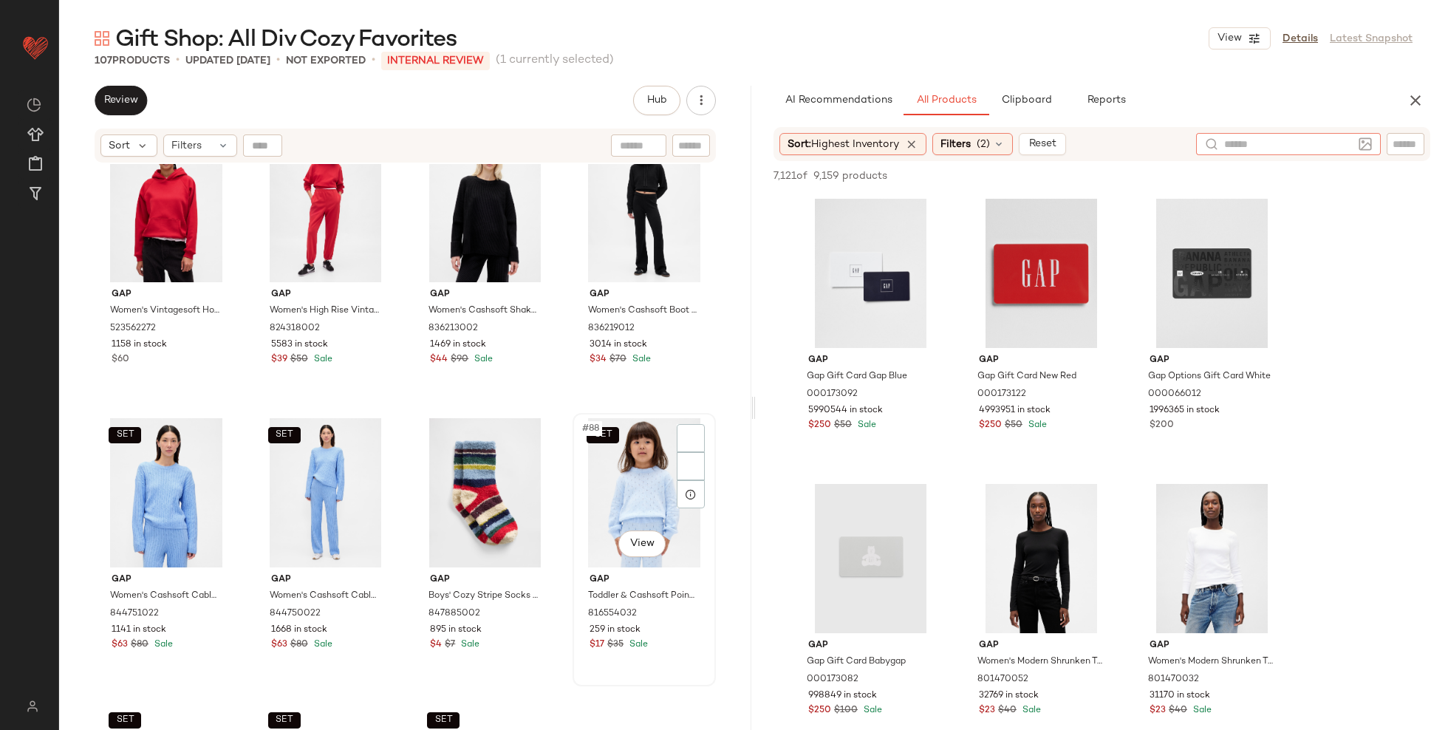
scroll to position [5769, 0]
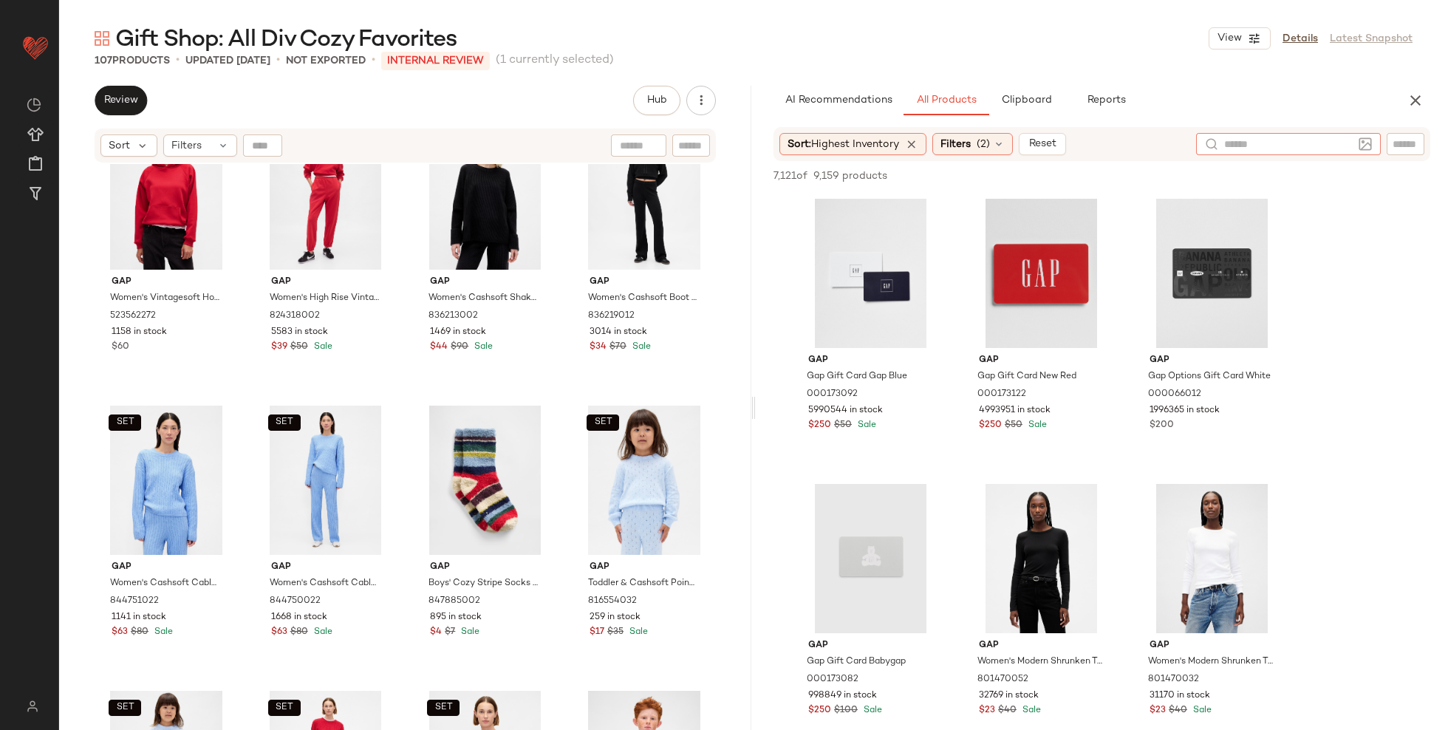
click at [1250, 146] on input "text" at bounding box center [1289, 145] width 129 height 16
type input "**********"
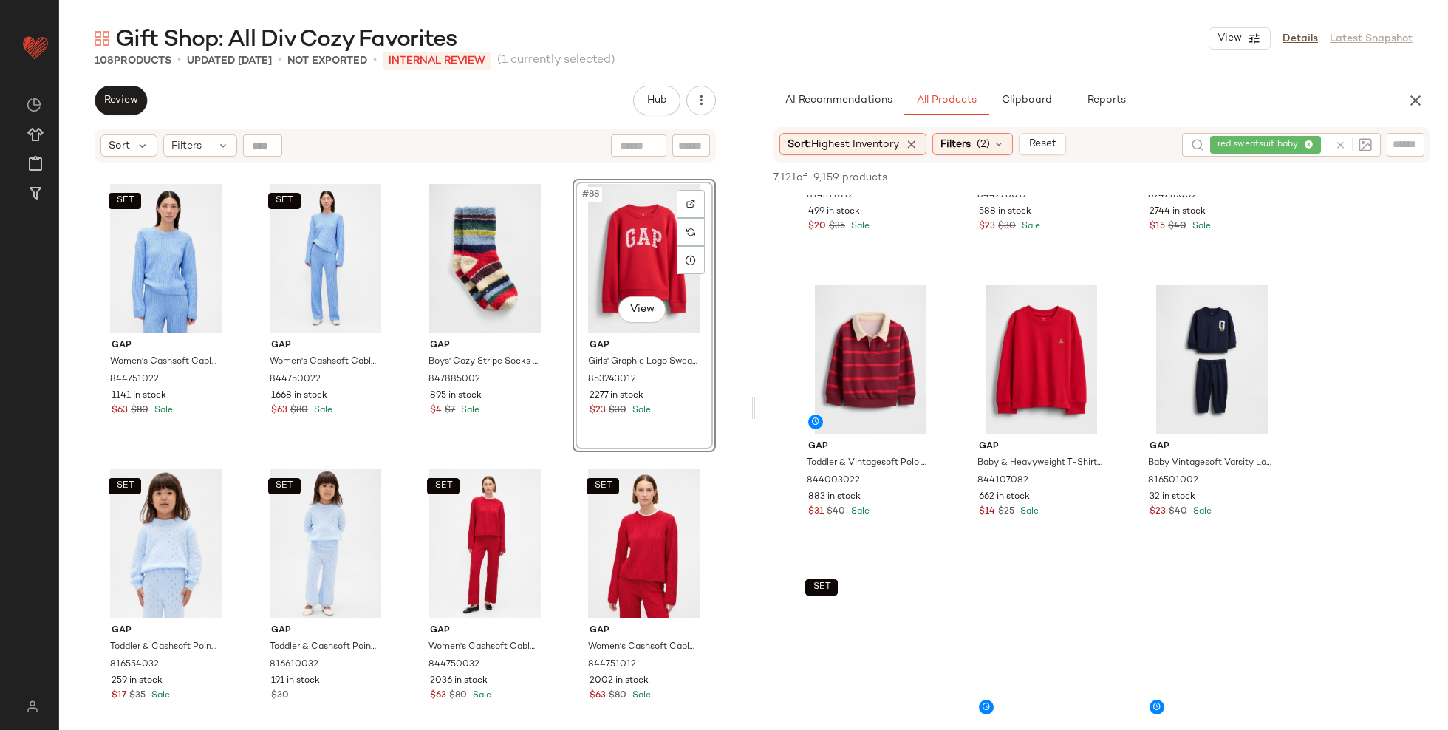
scroll to position [5623, 0]
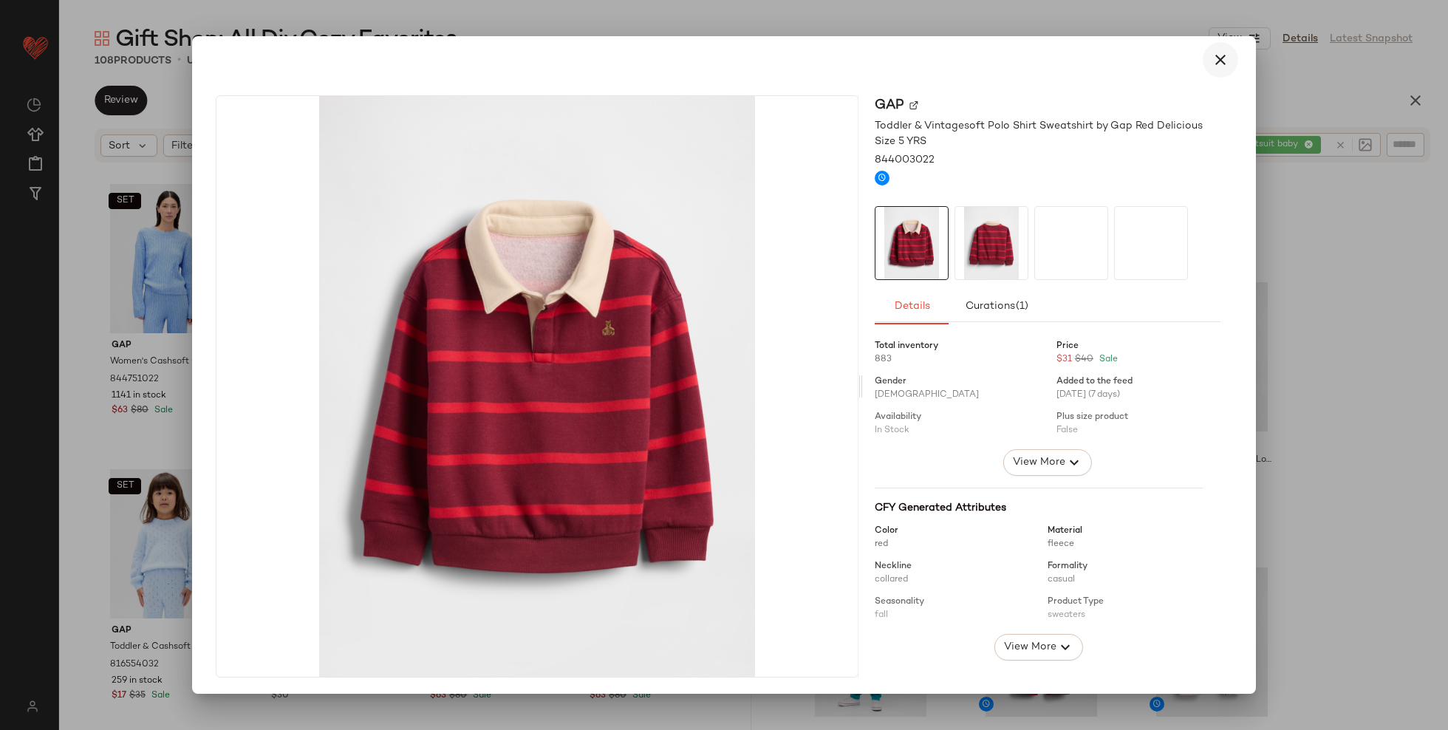
click at [1212, 62] on icon "button" at bounding box center [1221, 60] width 18 height 18
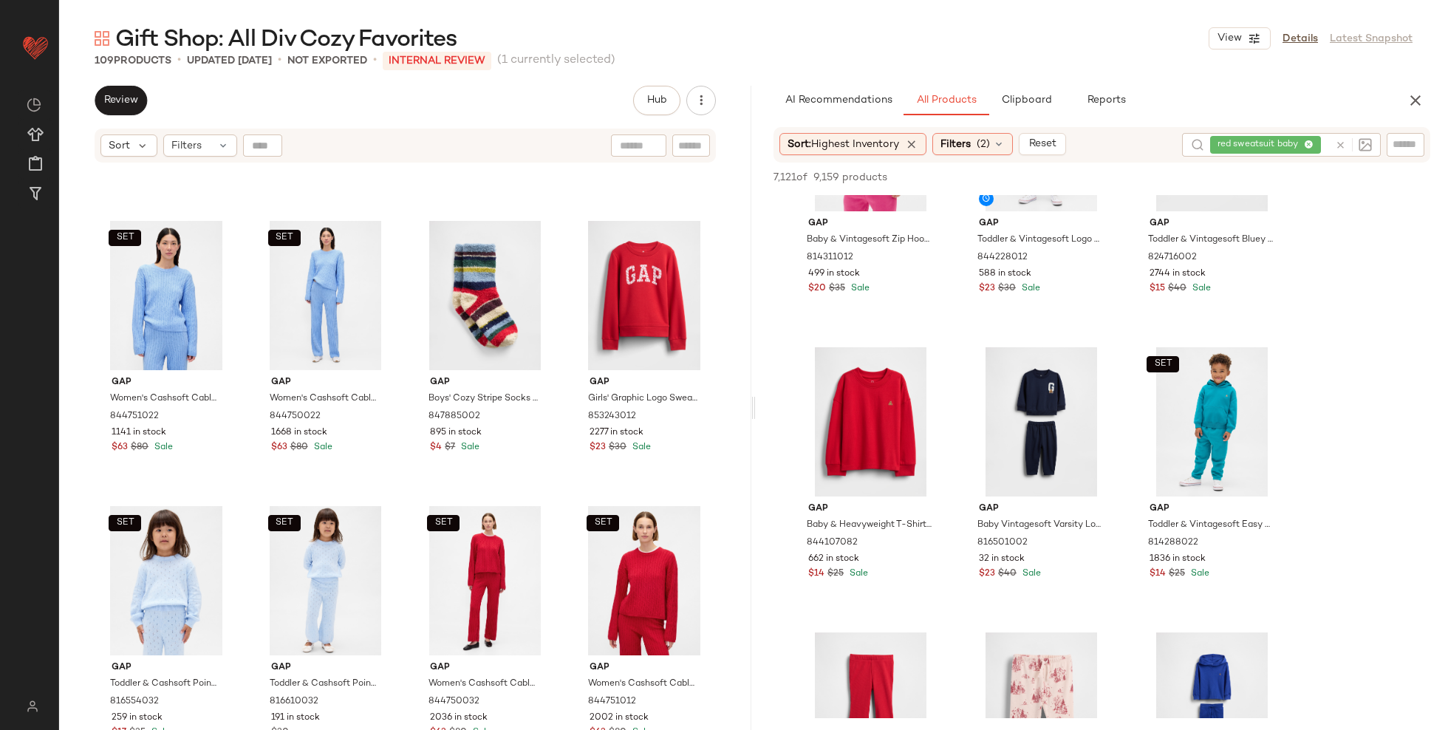
scroll to position [5948, 0]
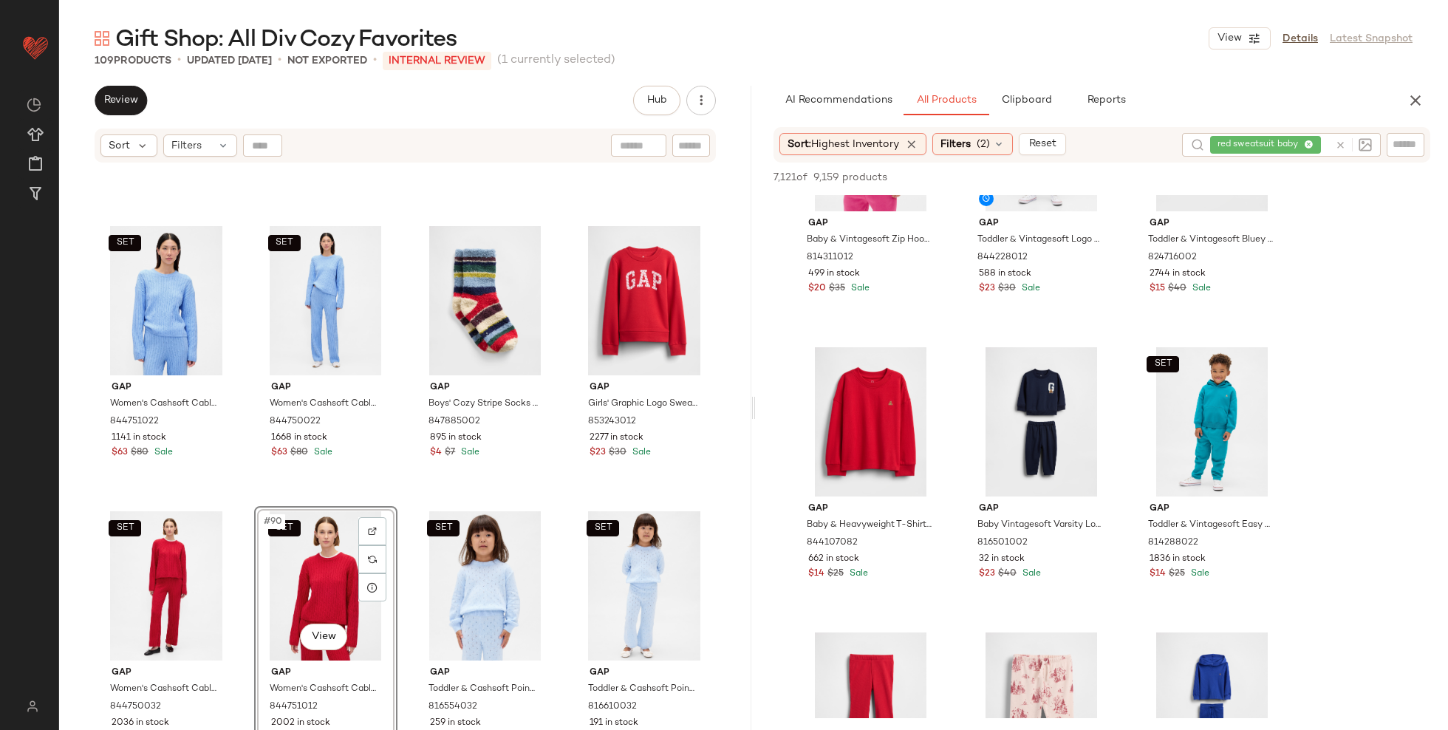
scroll to position [6262, 0]
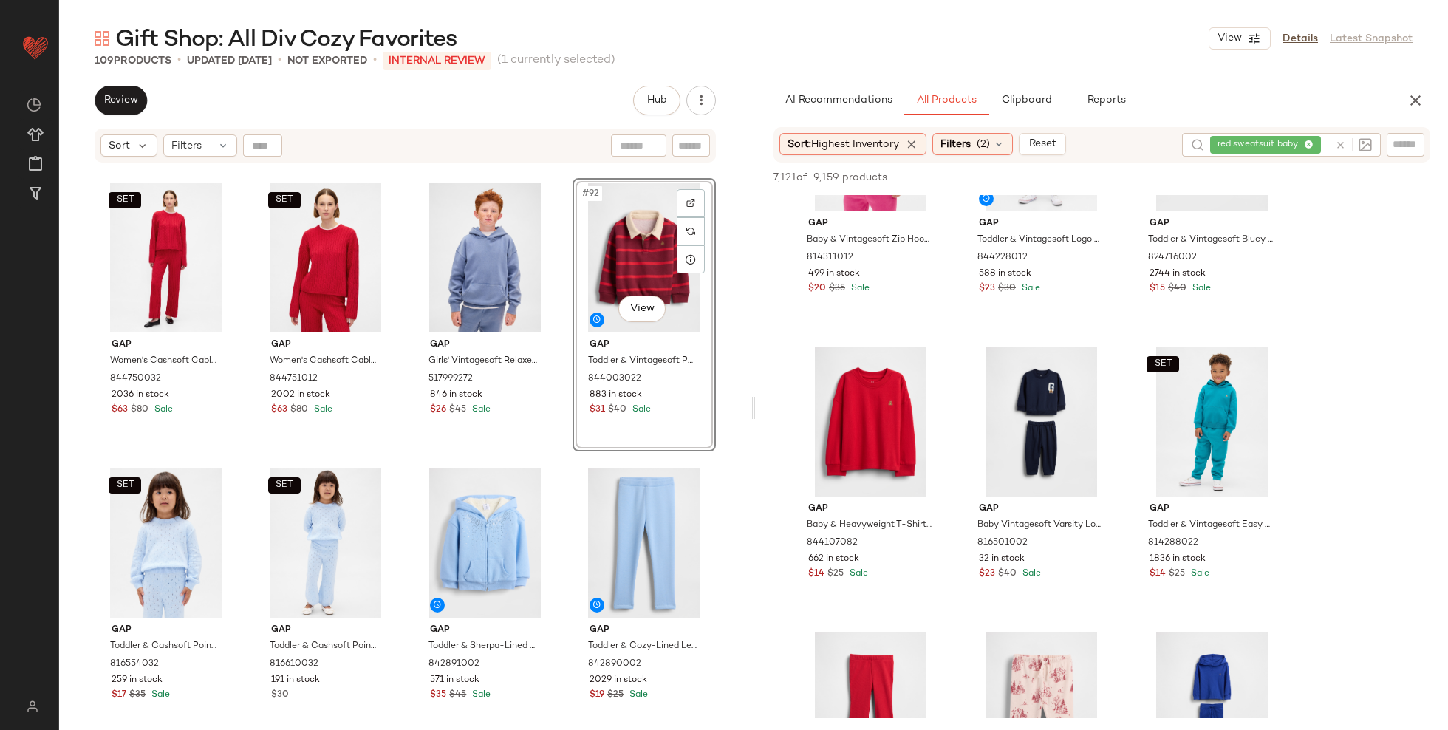
scroll to position [6274, 0]
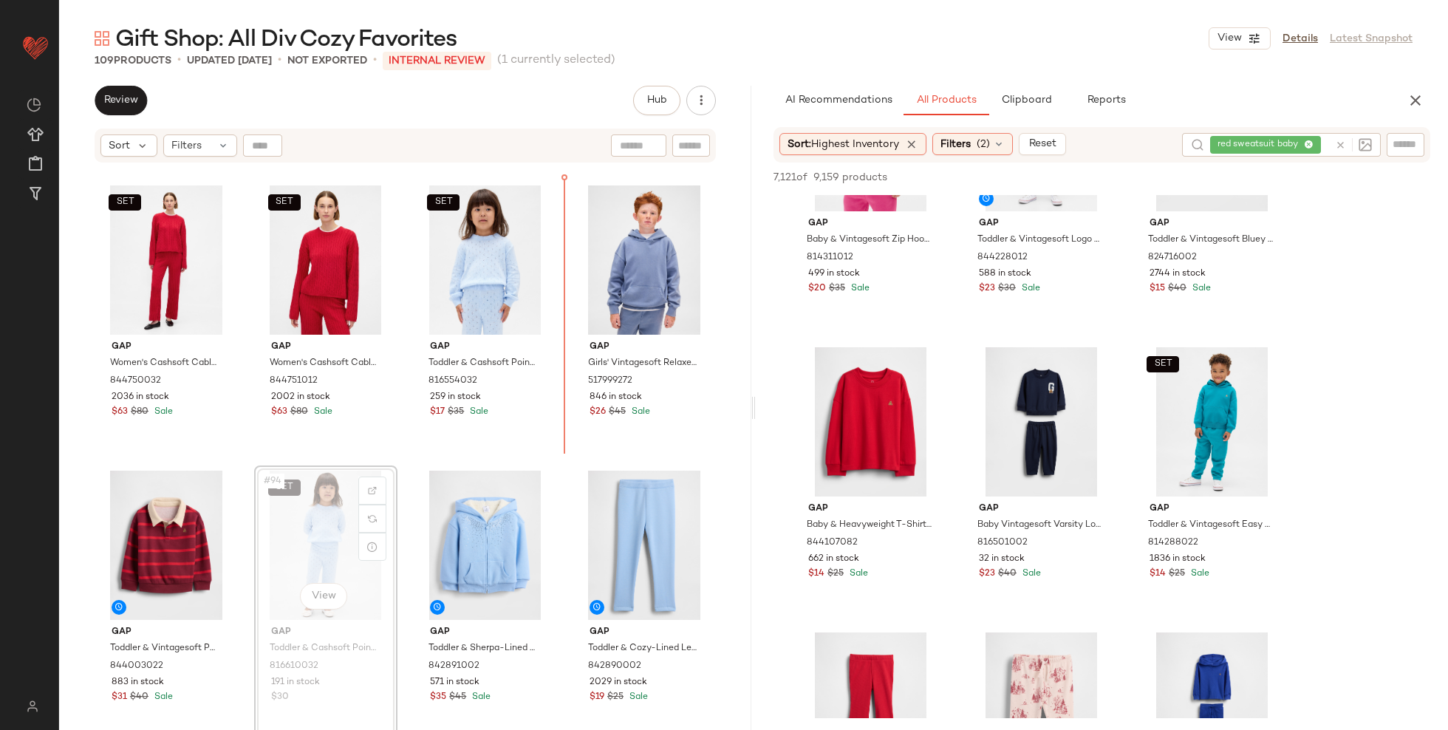
drag, startPoint x: 316, startPoint y: 546, endPoint x: 330, endPoint y: 539, distance: 15.2
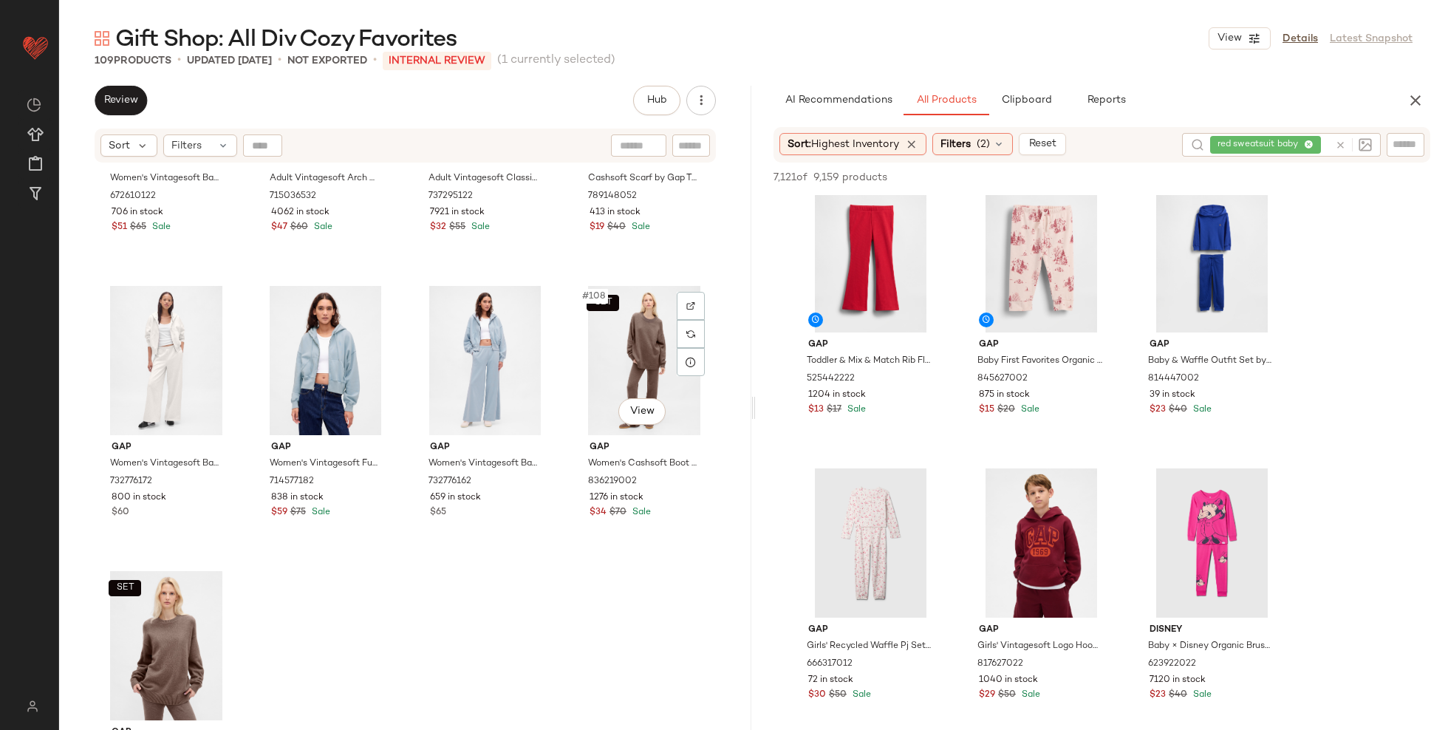
scroll to position [7316, 0]
click at [1012, 115] on button "Clipboard" at bounding box center [1027, 101] width 74 height 30
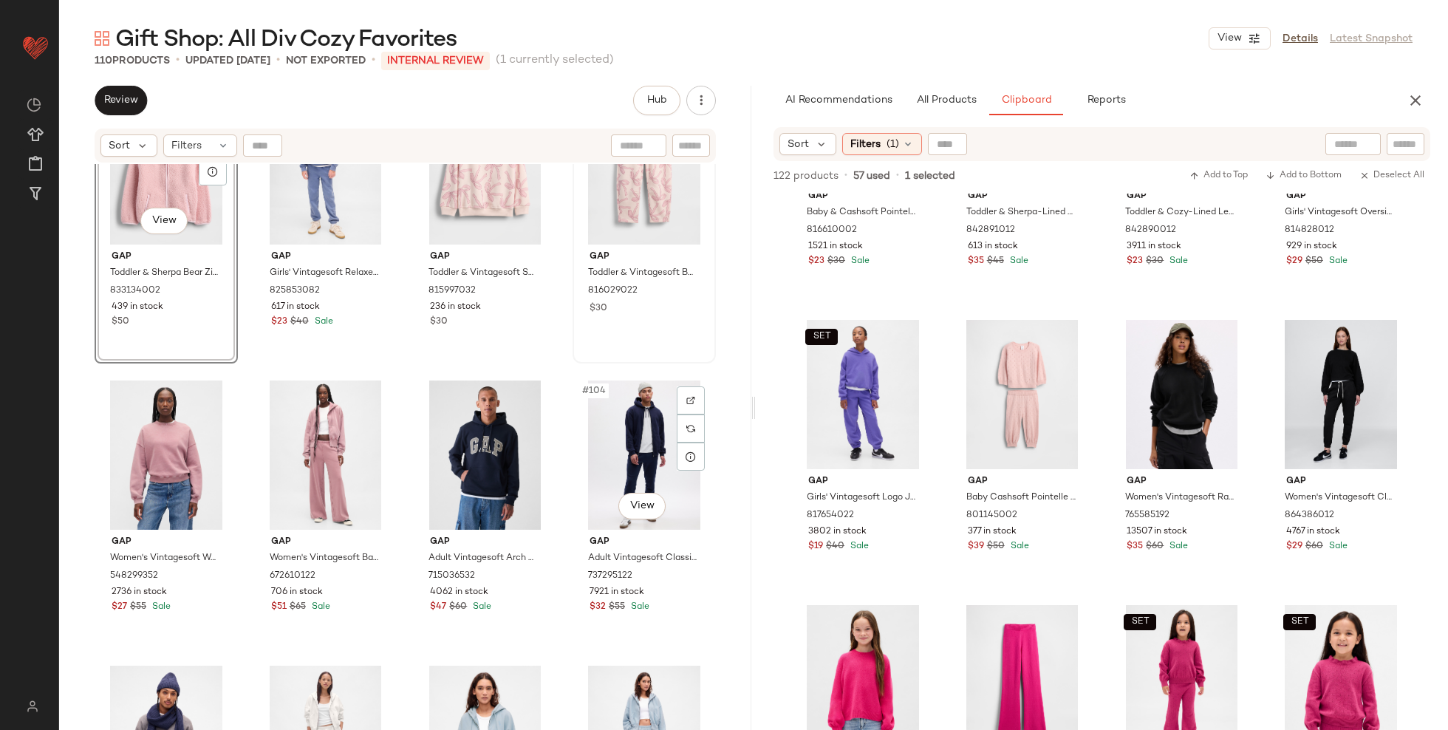
scroll to position [7118, 0]
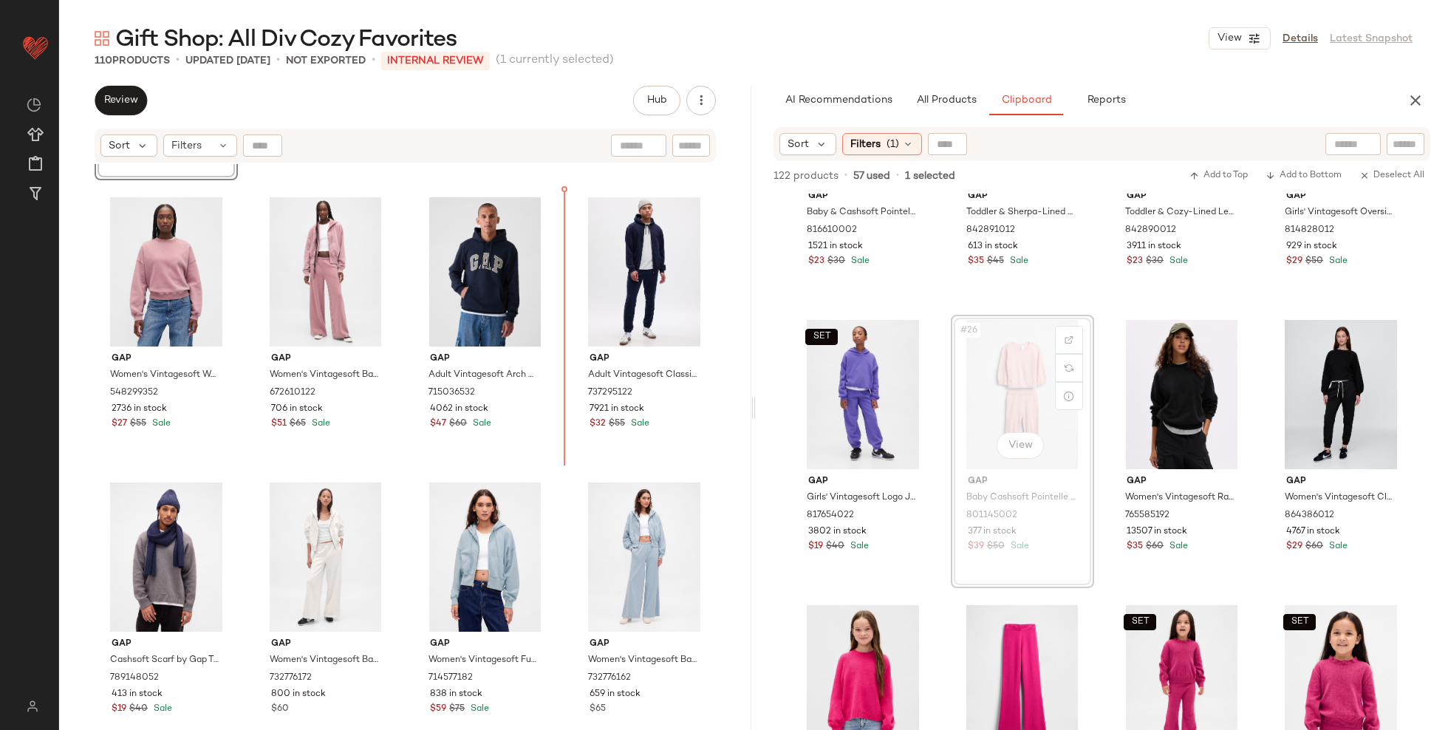
drag, startPoint x: 1020, startPoint y: 394, endPoint x: 1004, endPoint y: 394, distance: 15.5
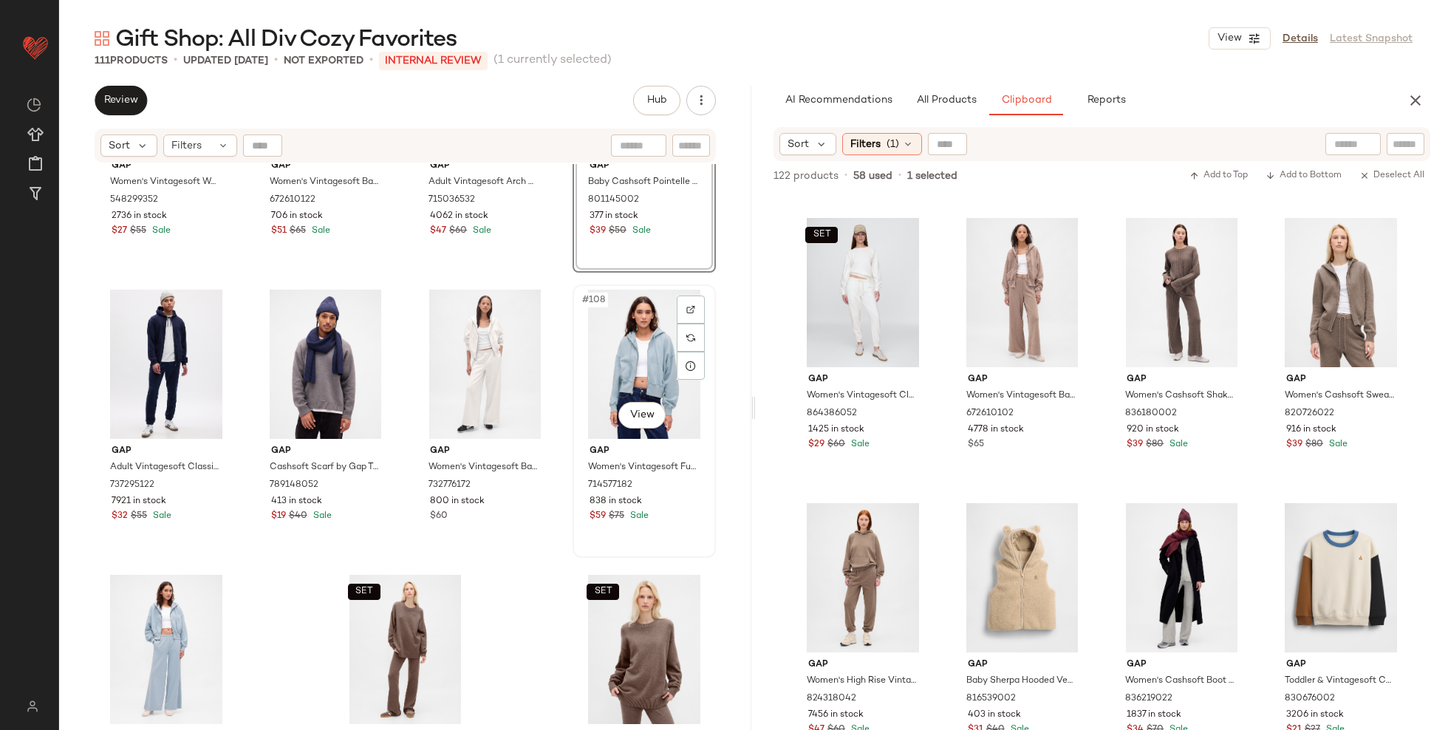
scroll to position [7312, 0]
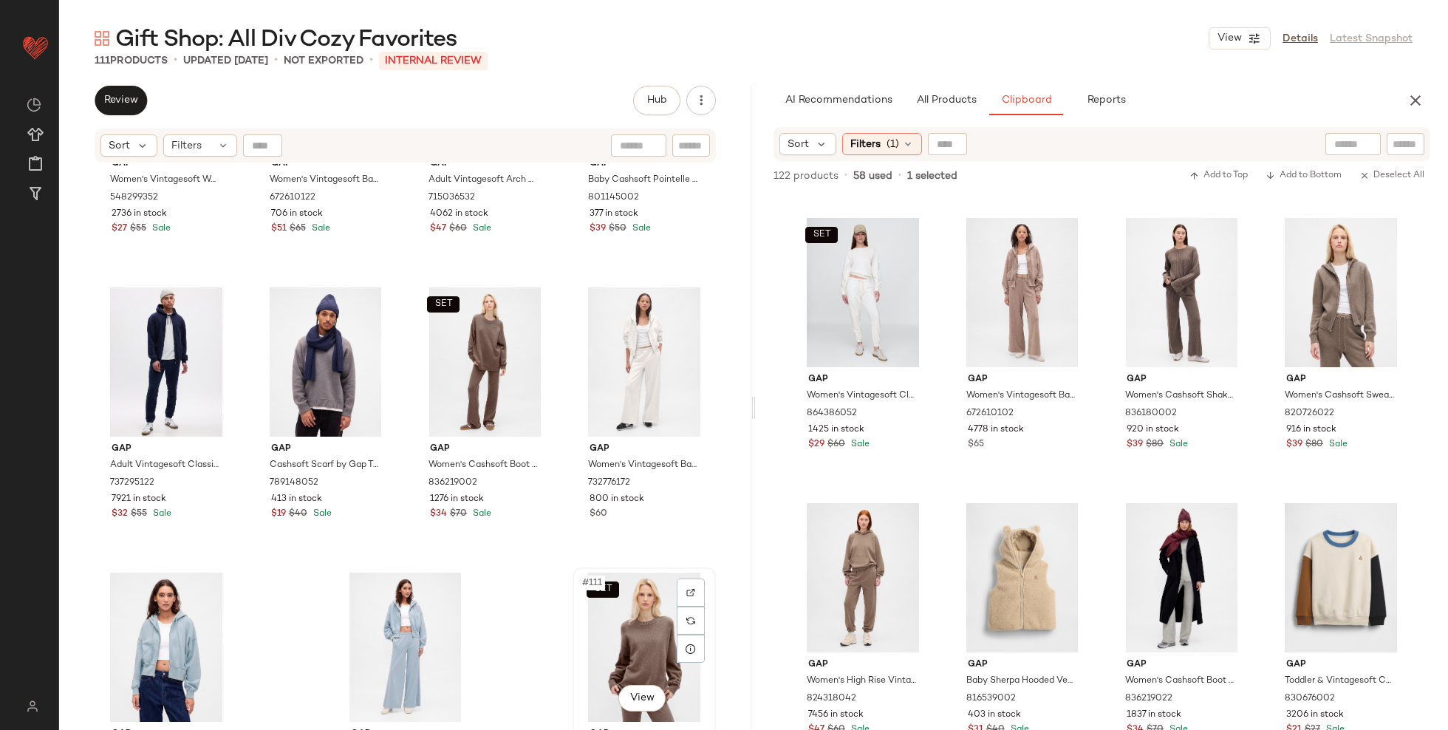
scroll to position [7314, 0]
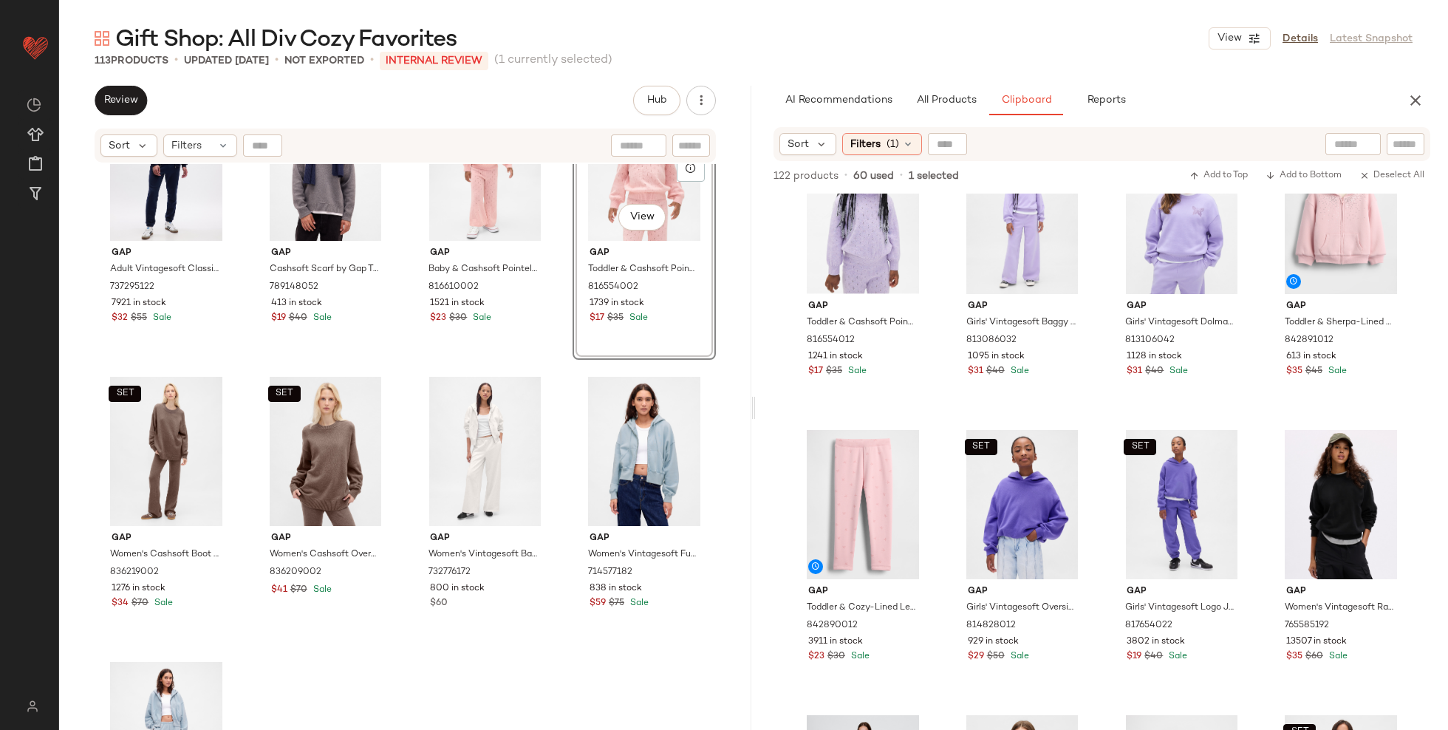
scroll to position [7512, 0]
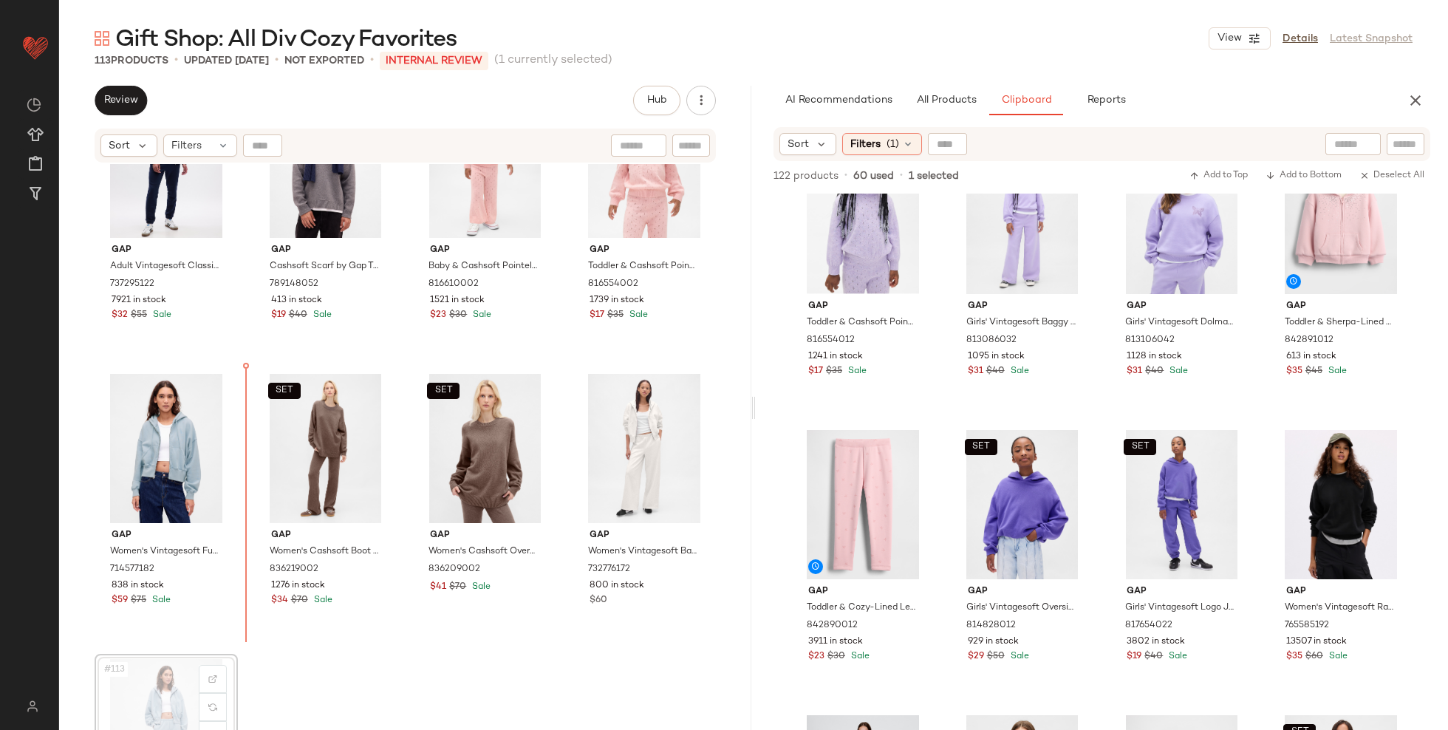
scroll to position [7515, 0]
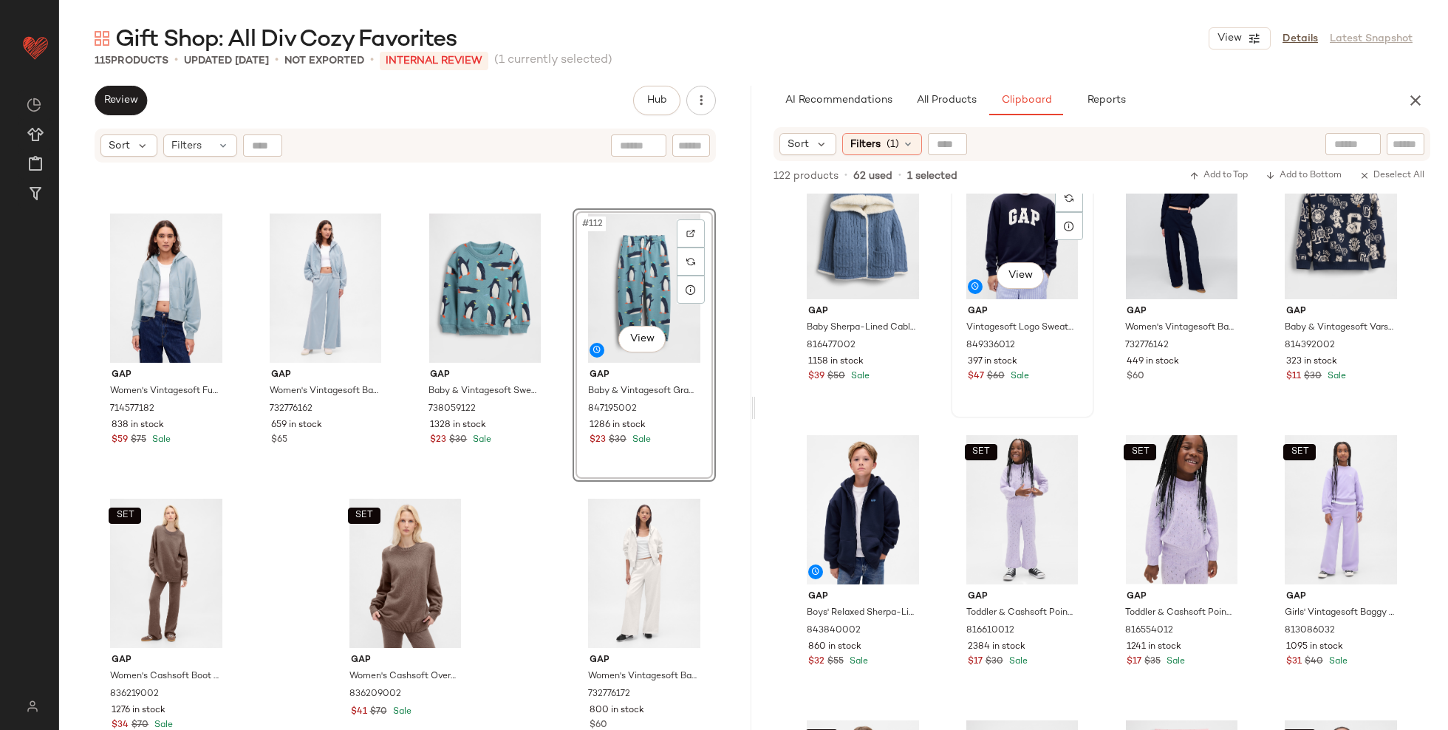
scroll to position [654, 0]
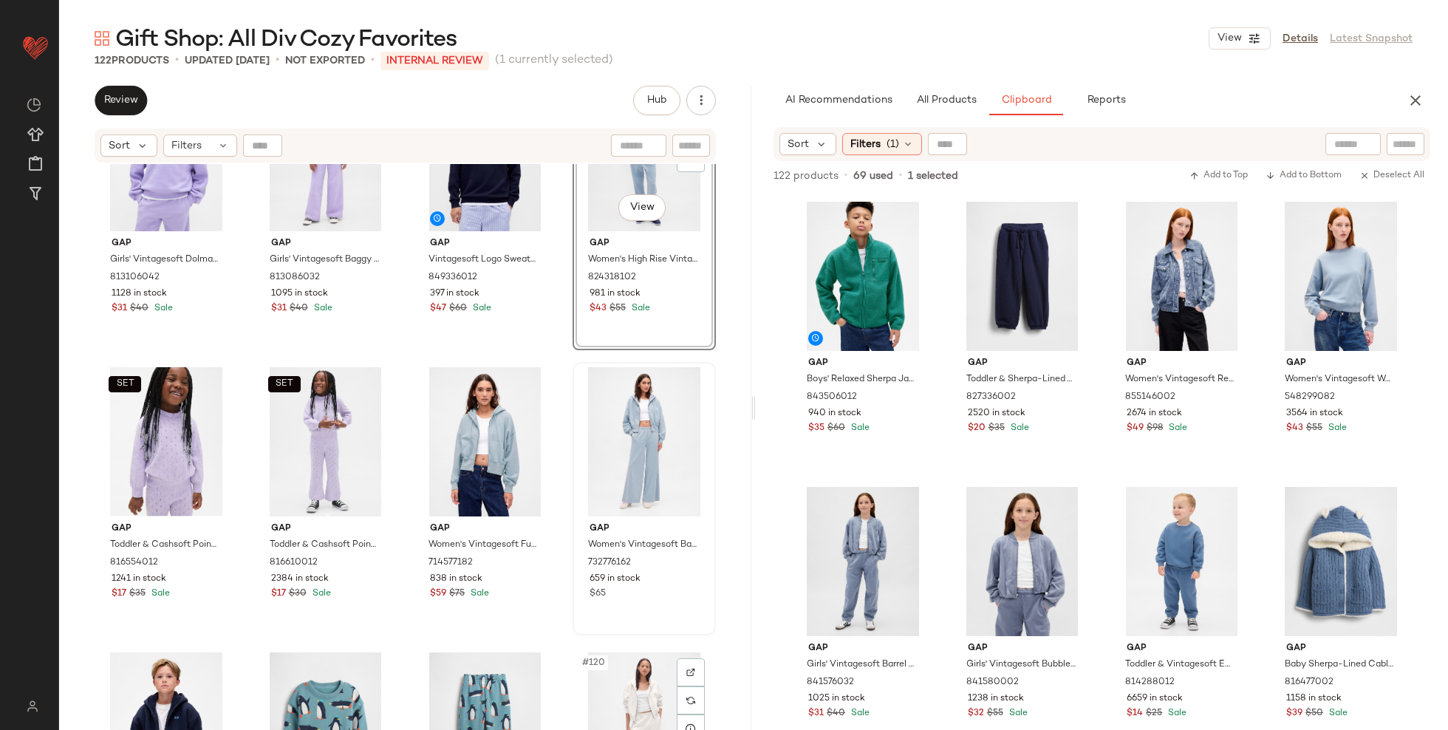
scroll to position [7818, 0]
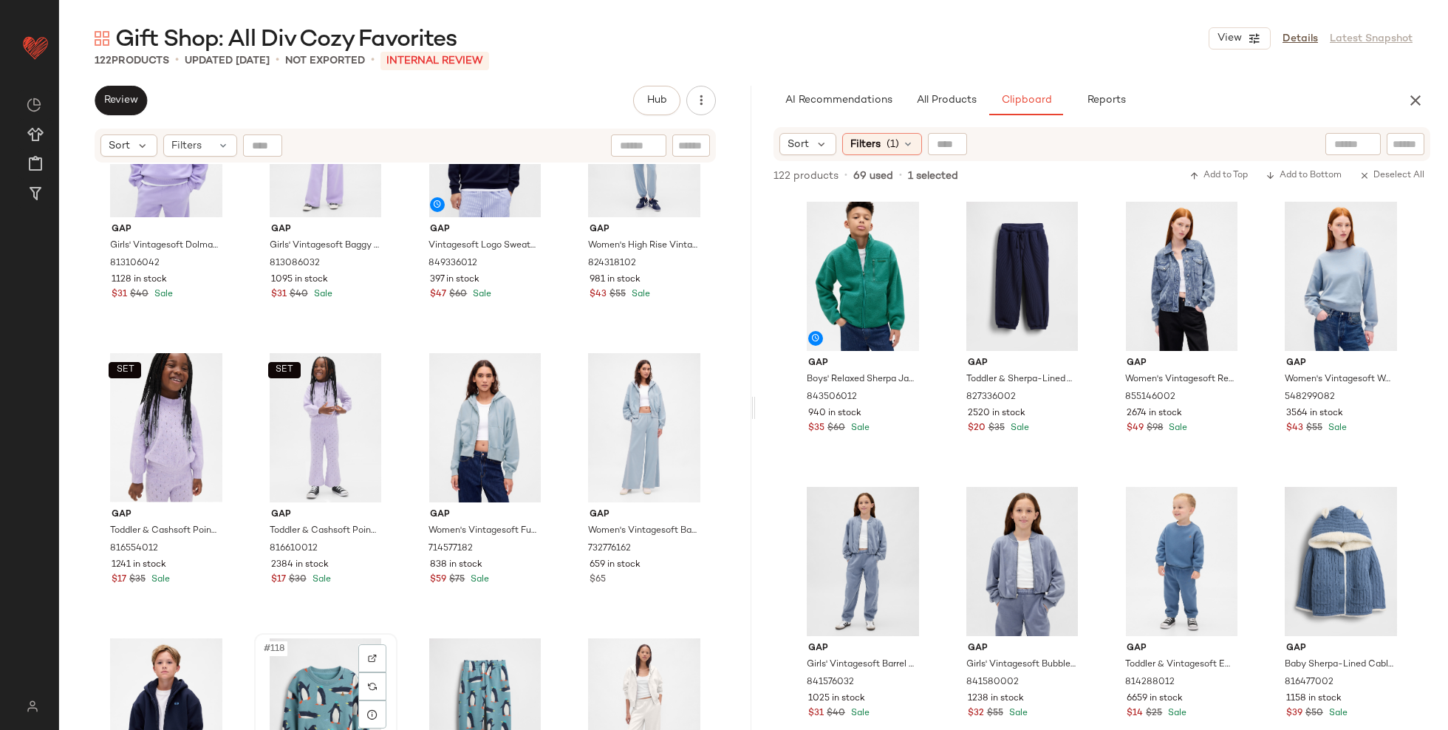
scroll to position [7820, 0]
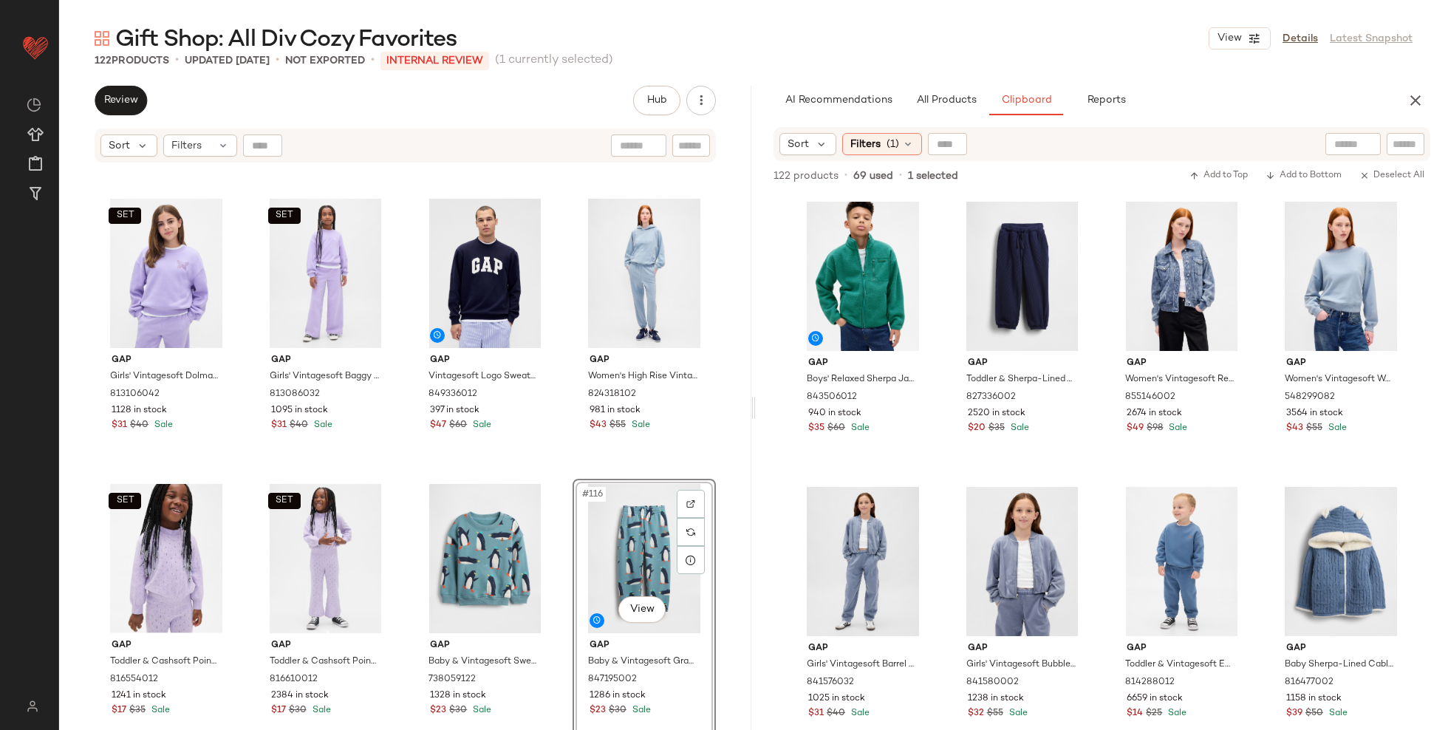
scroll to position [7685, 0]
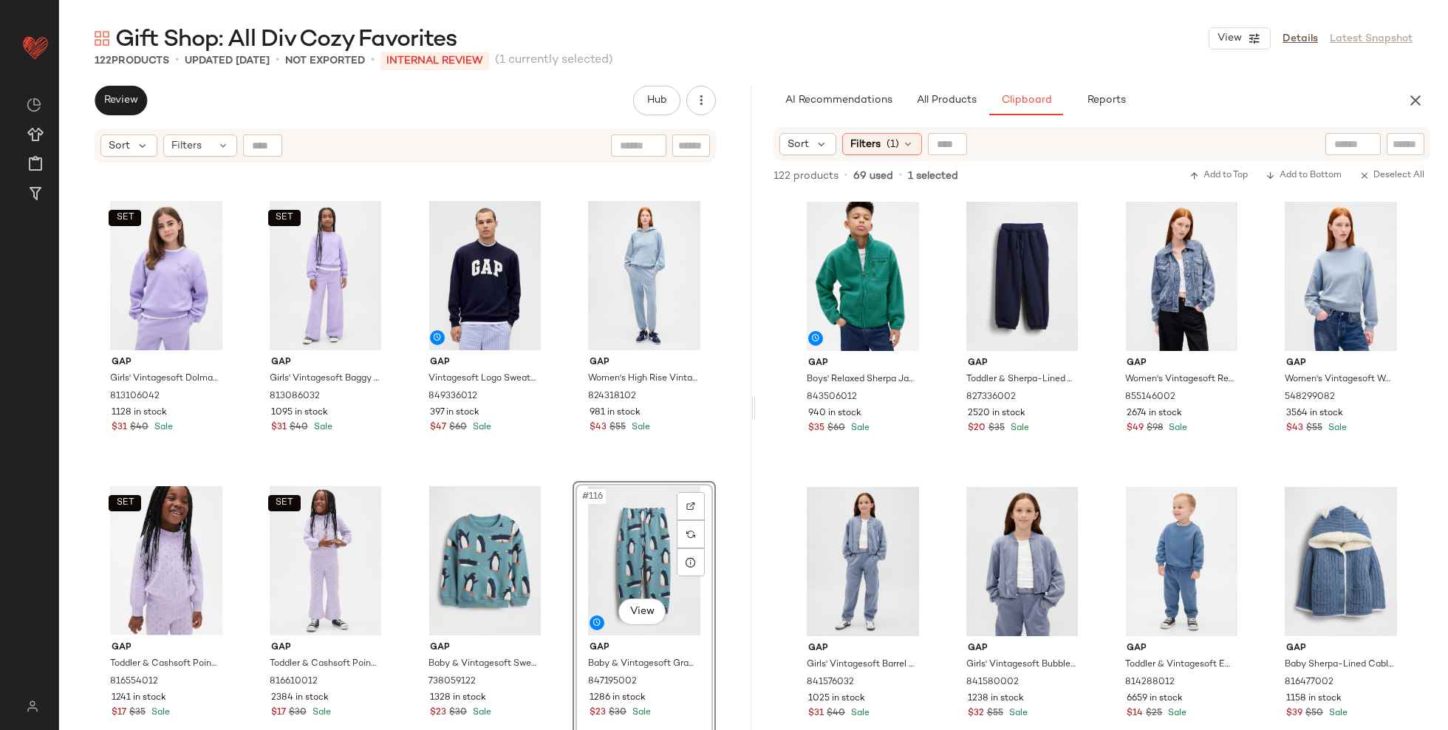
click at [729, 476] on div "SET Gap Girls' Vintagesoft Dolman Sweatshirt by Gap Warm Violet Size XS (4/5) 8…" at bounding box center [405, 465] width 692 height 603
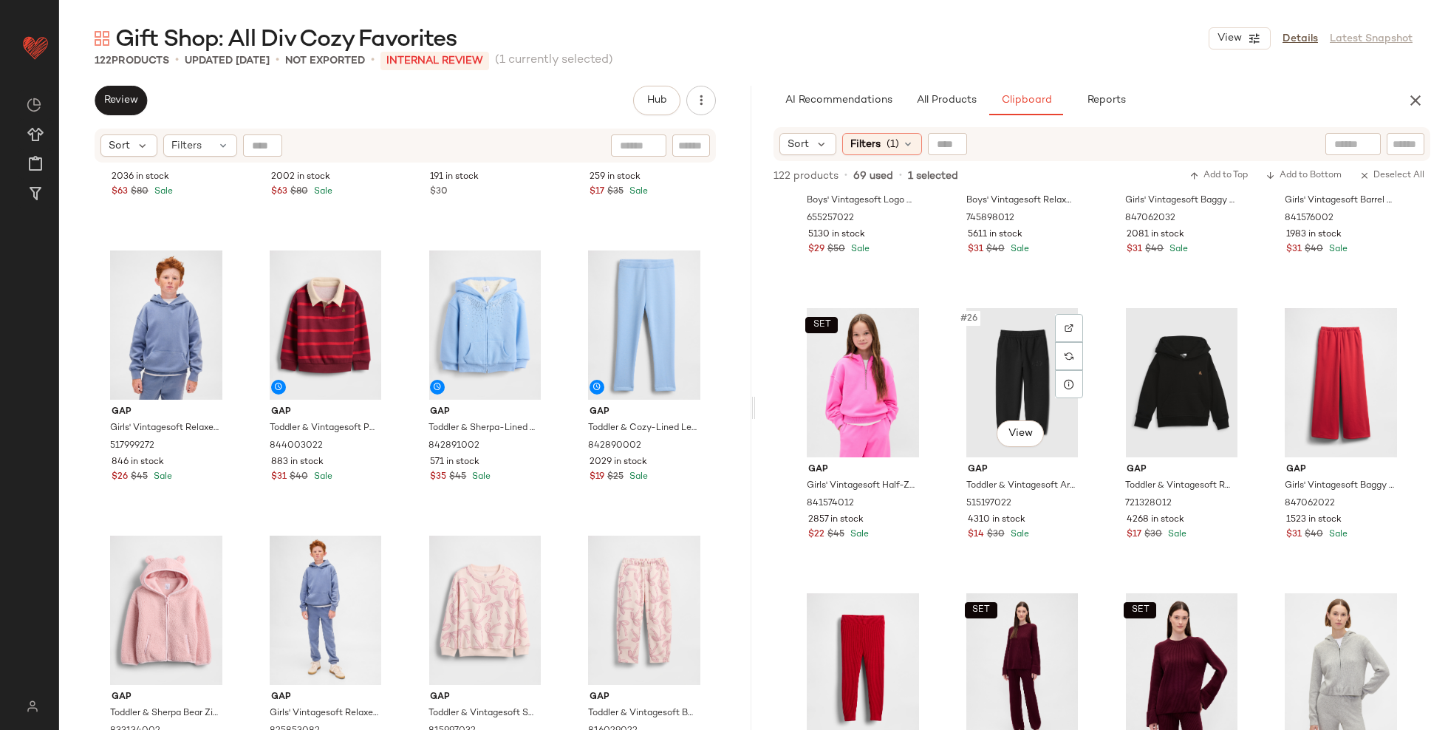
scroll to position [1898, 0]
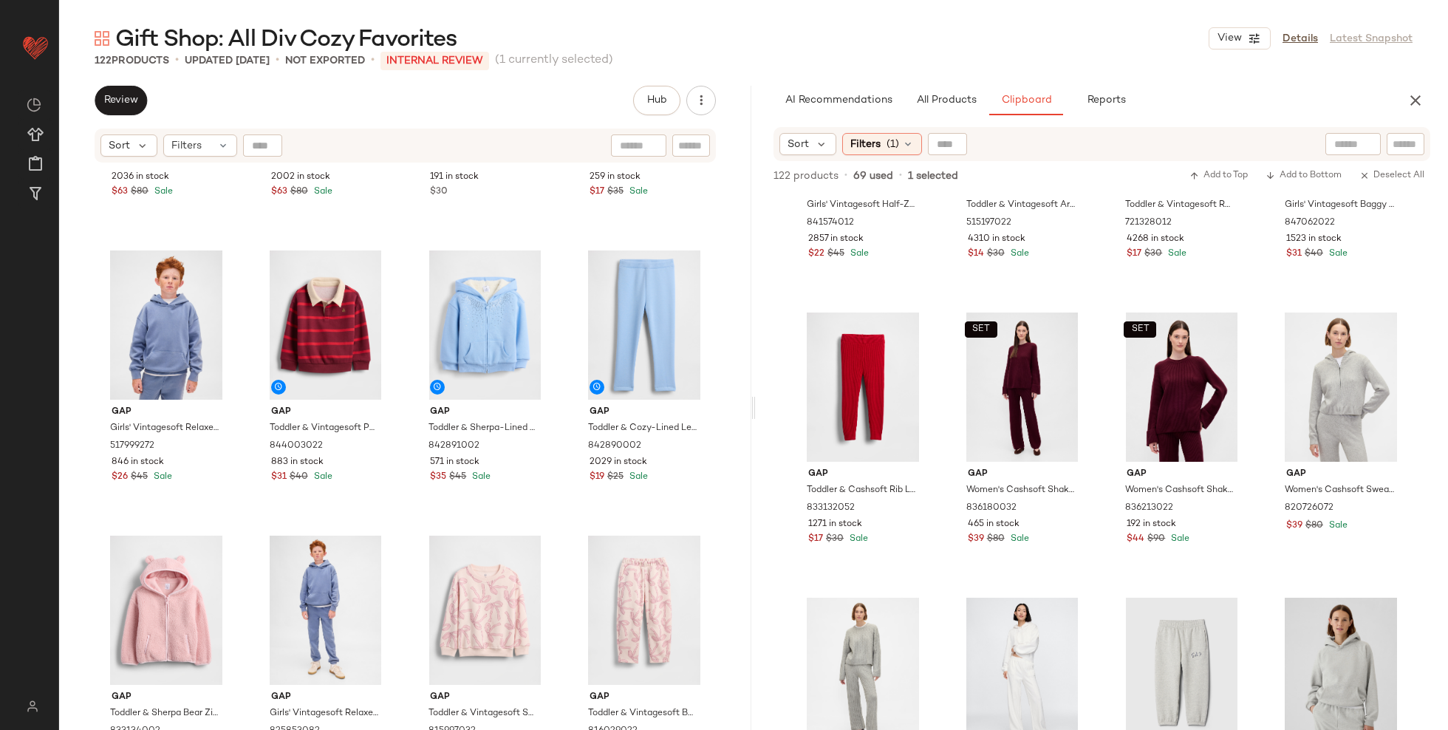
drag, startPoint x: 599, startPoint y: 575, endPoint x: 936, endPoint y: 54, distance: 620.5
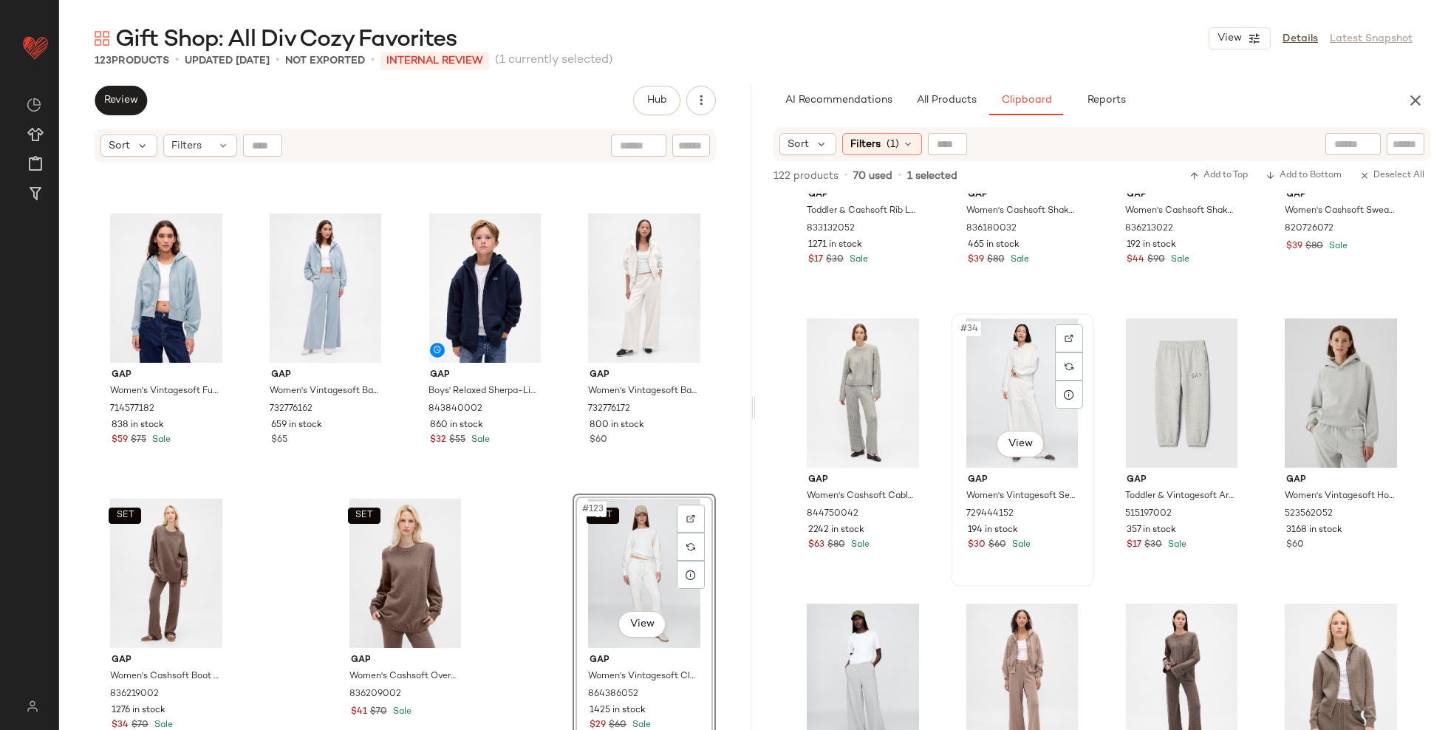
scroll to position [2179, 0]
click at [605, 572] on div "SET #123 View" at bounding box center [644, 573] width 133 height 149
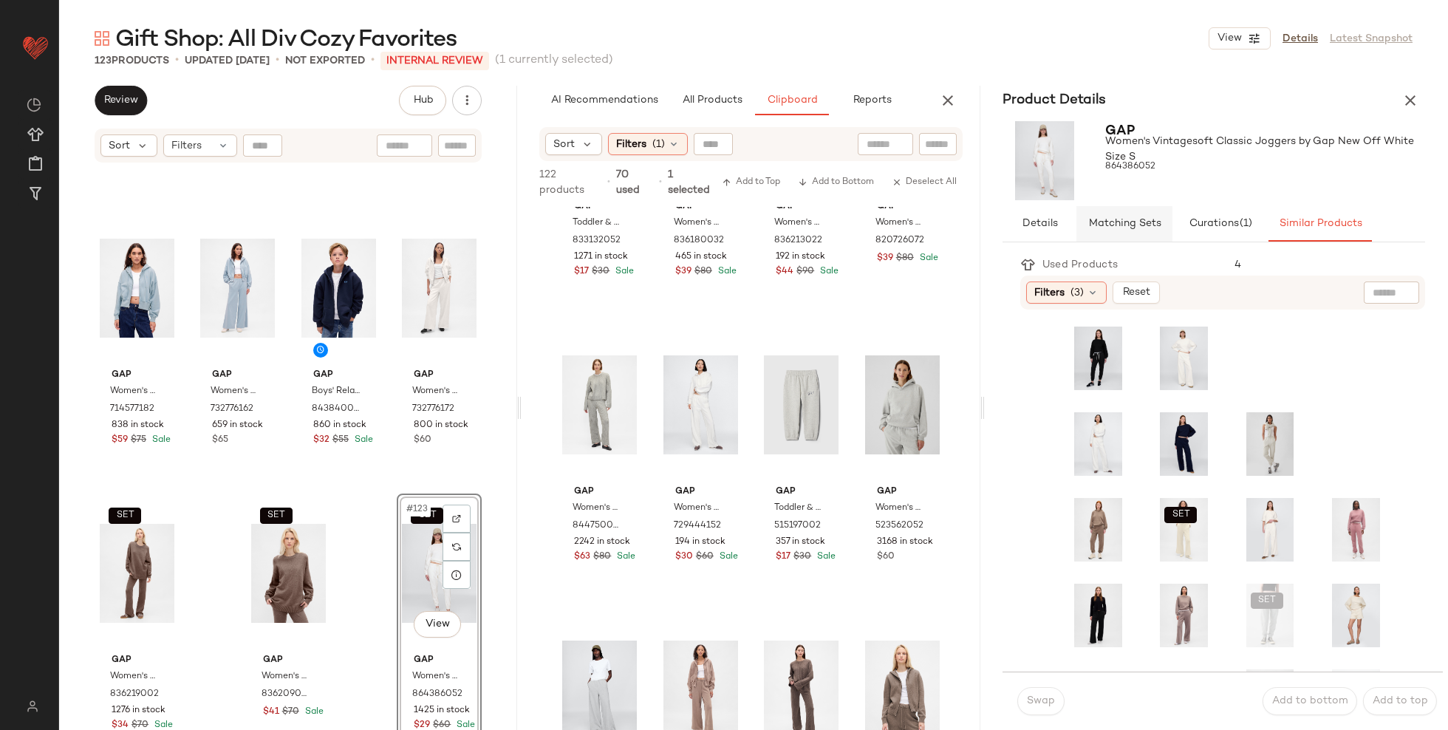
click at [1151, 230] on button "Matching Sets" at bounding box center [1125, 223] width 96 height 35
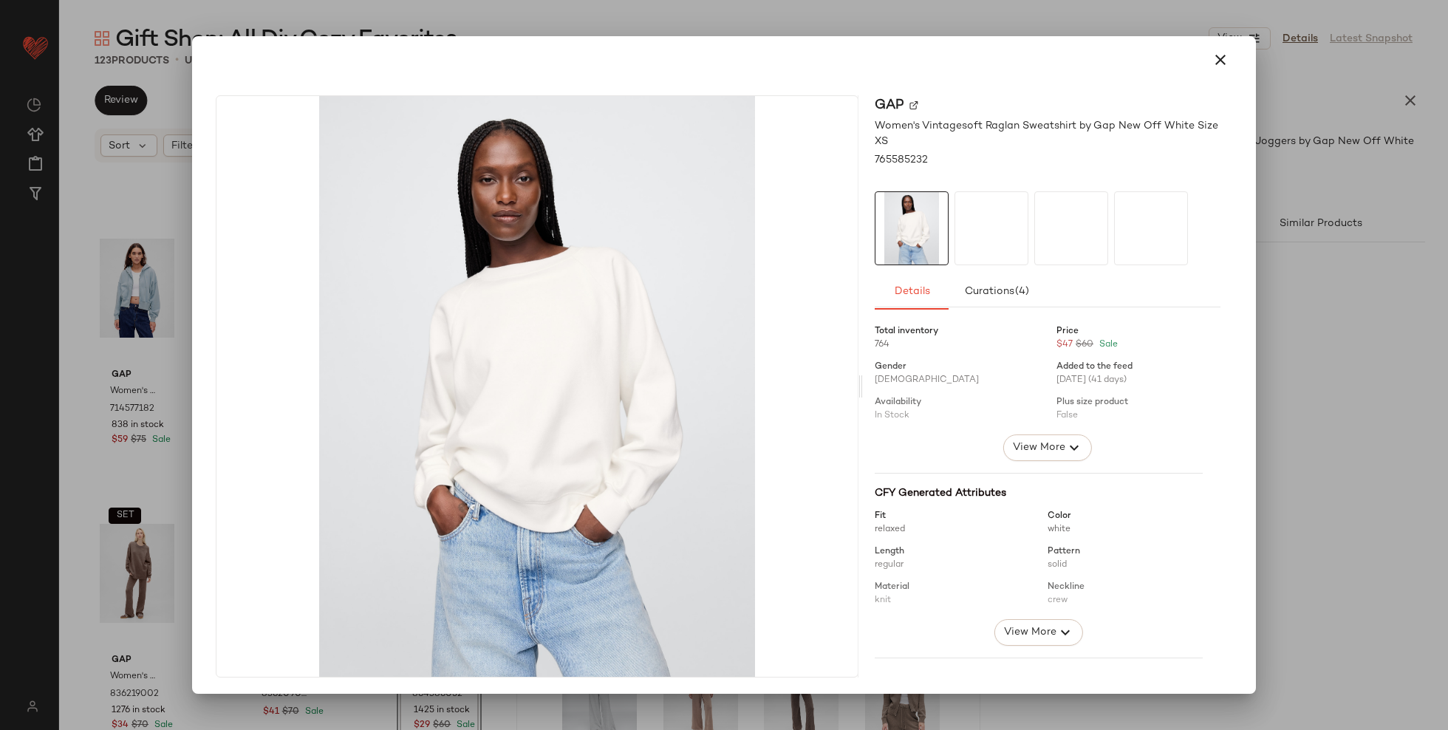
drag, startPoint x: 1068, startPoint y: 331, endPoint x: 1056, endPoint y: 334, distance: 12.2
click at [1220, 68] on icon "button" at bounding box center [1221, 60] width 18 height 18
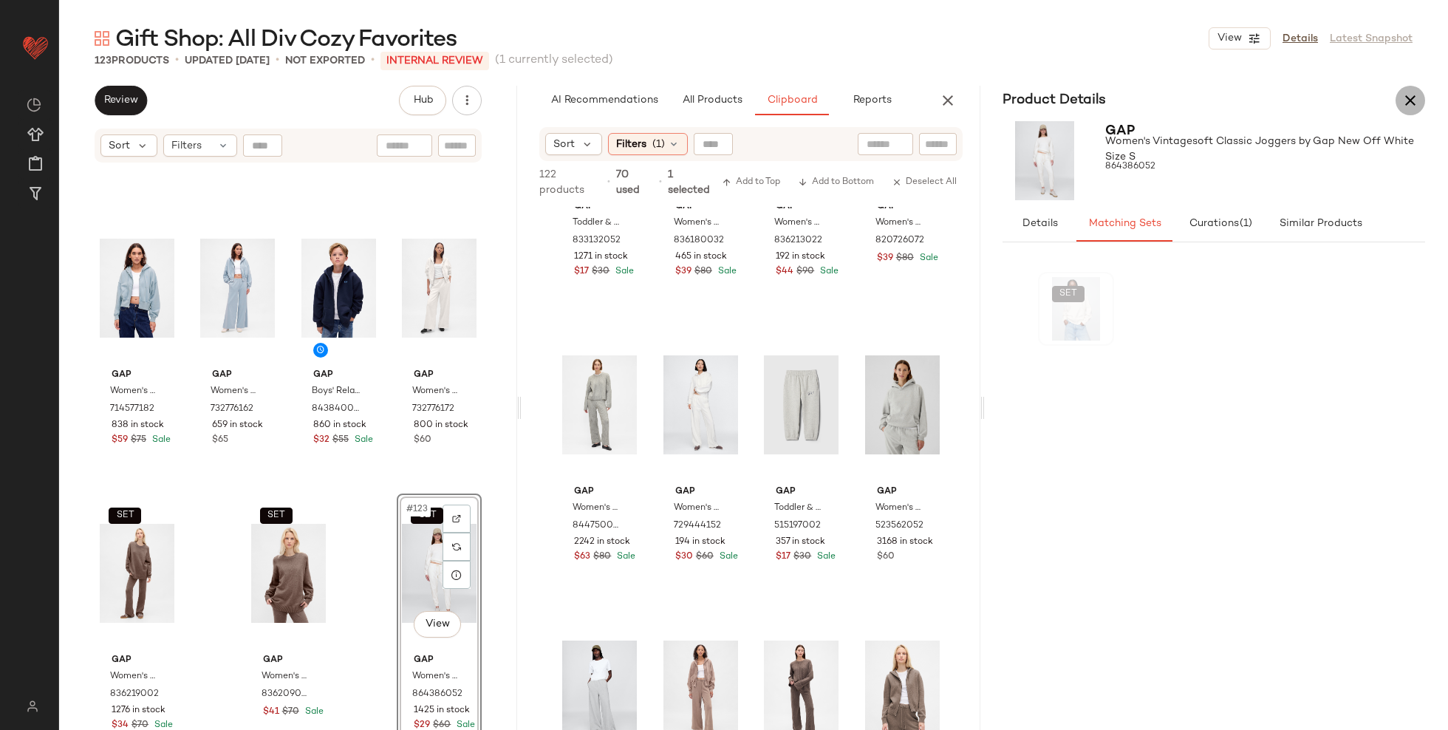
click at [1414, 97] on icon "button" at bounding box center [1411, 101] width 18 height 18
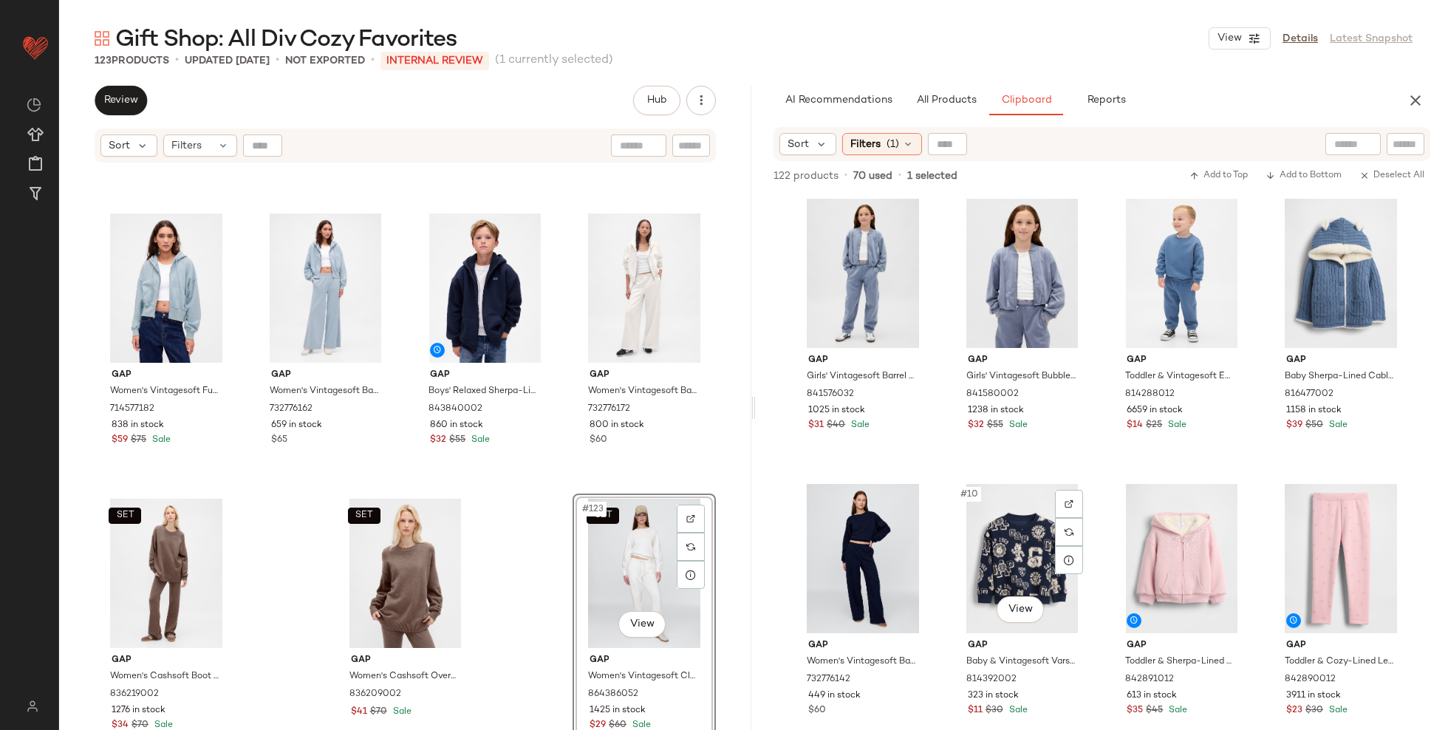
scroll to position [299, 0]
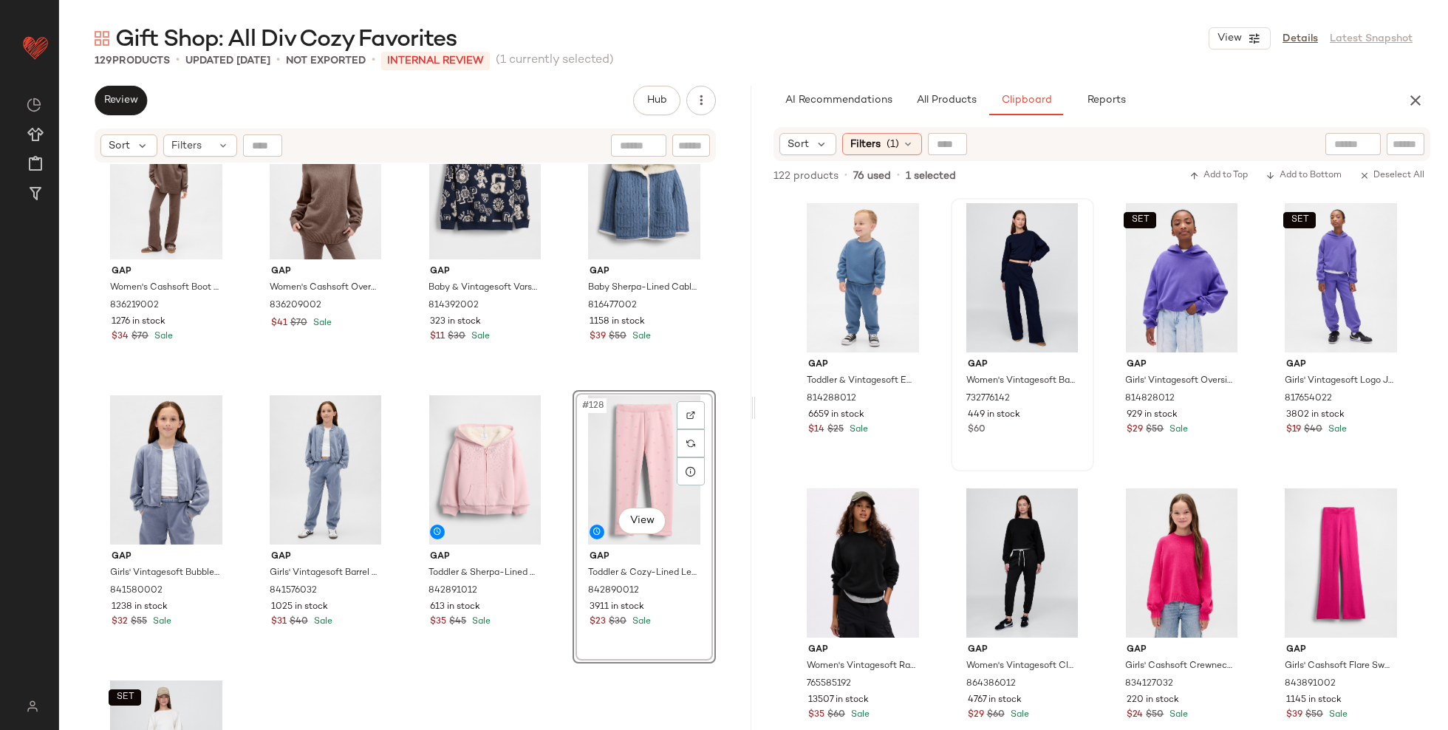
scroll to position [8814, 0]
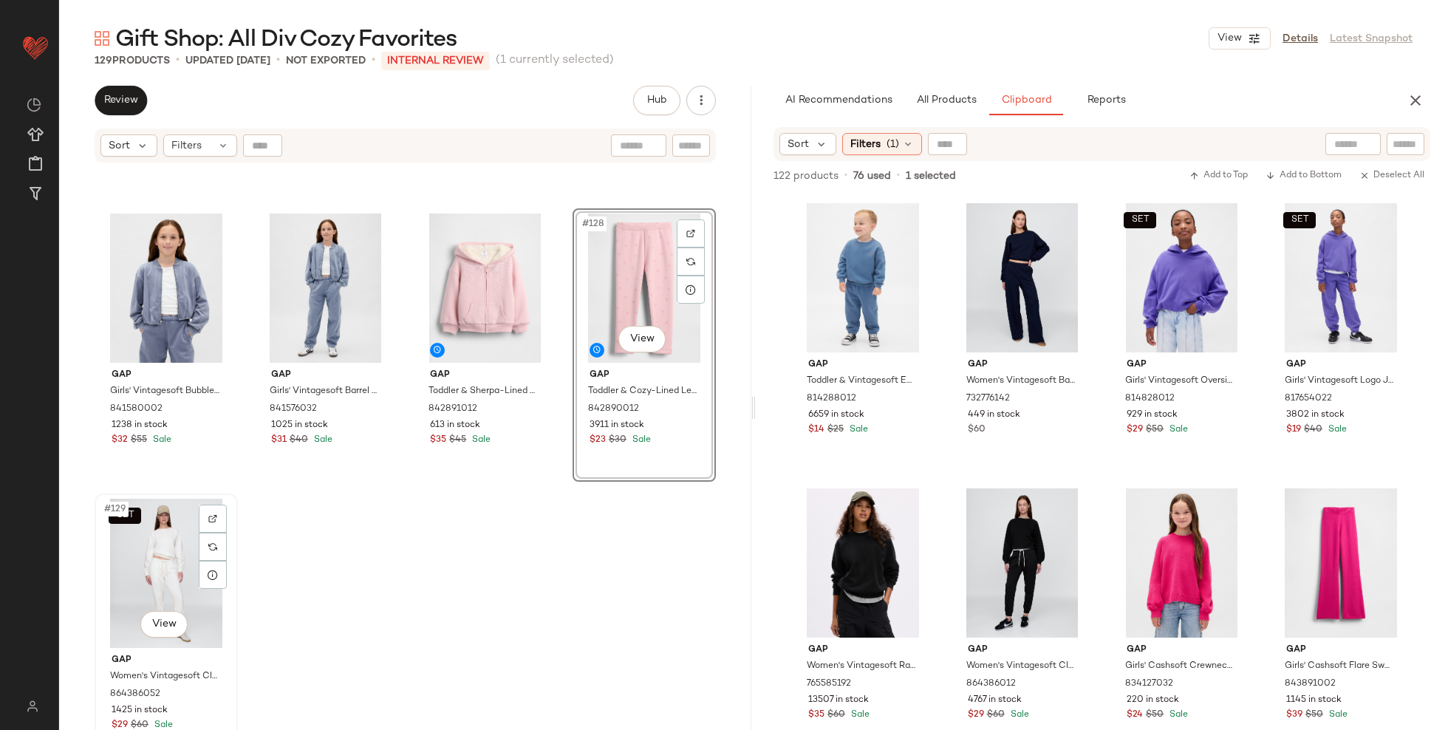
click at [154, 556] on div "SET #129 View" at bounding box center [166, 573] width 133 height 149
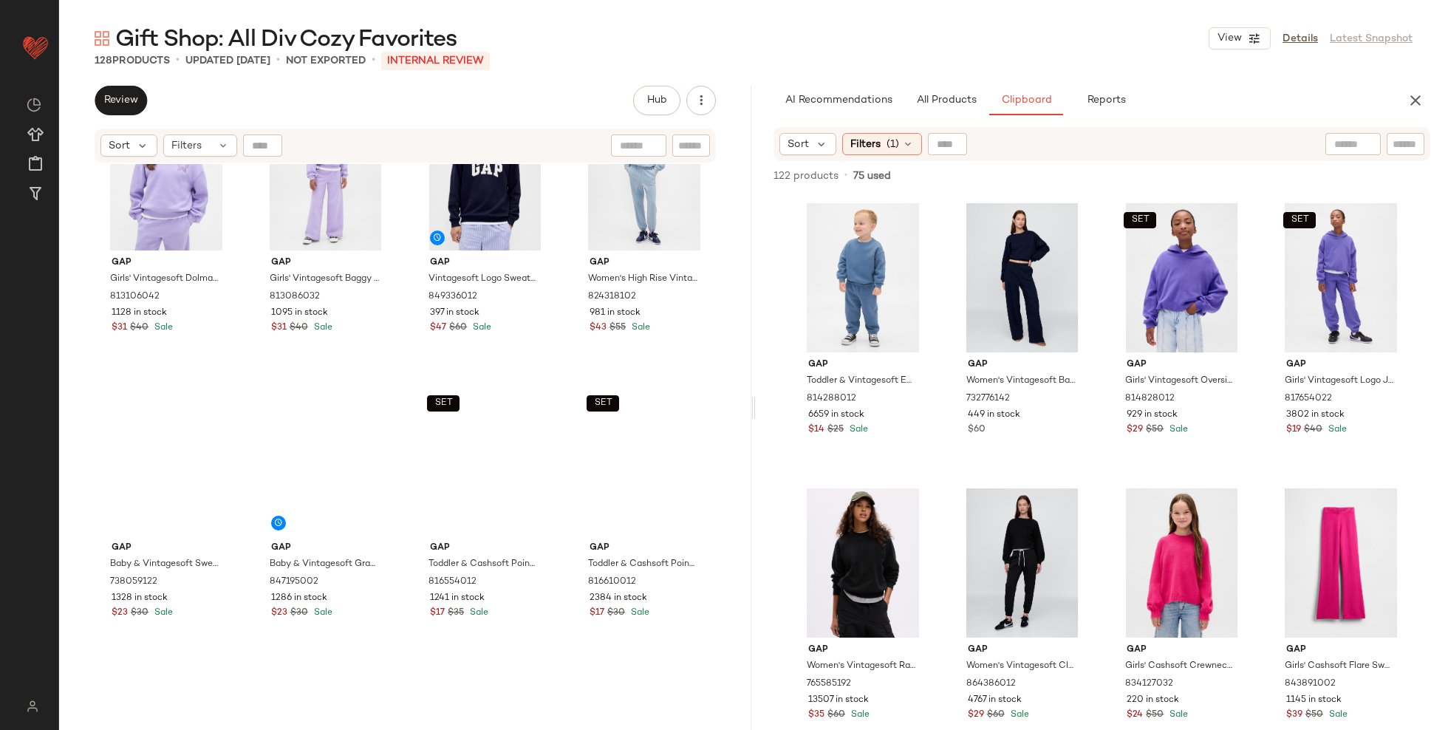
scroll to position [8528, 0]
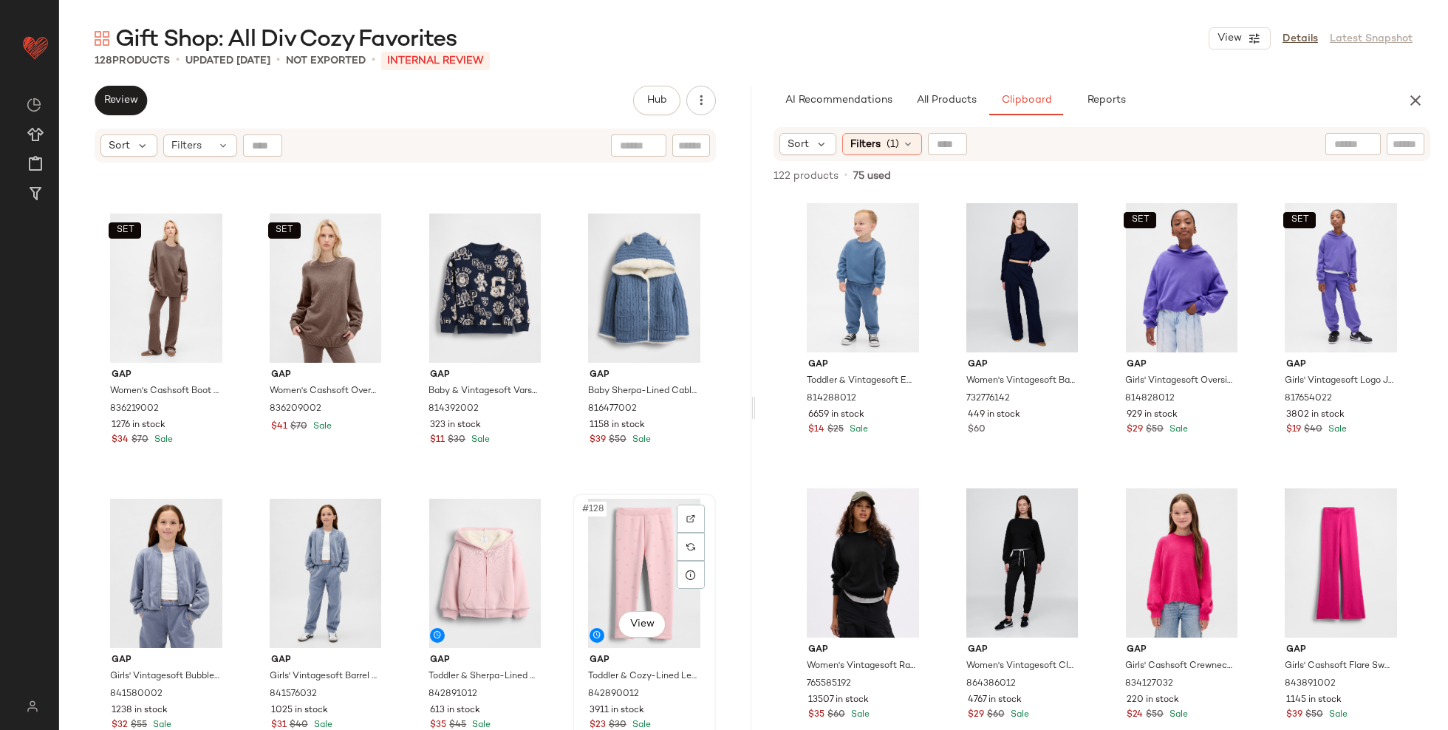
click at [616, 551] on div "#128 View" at bounding box center [644, 573] width 133 height 149
click at [143, 575] on div "#125 View" at bounding box center [166, 573] width 133 height 149
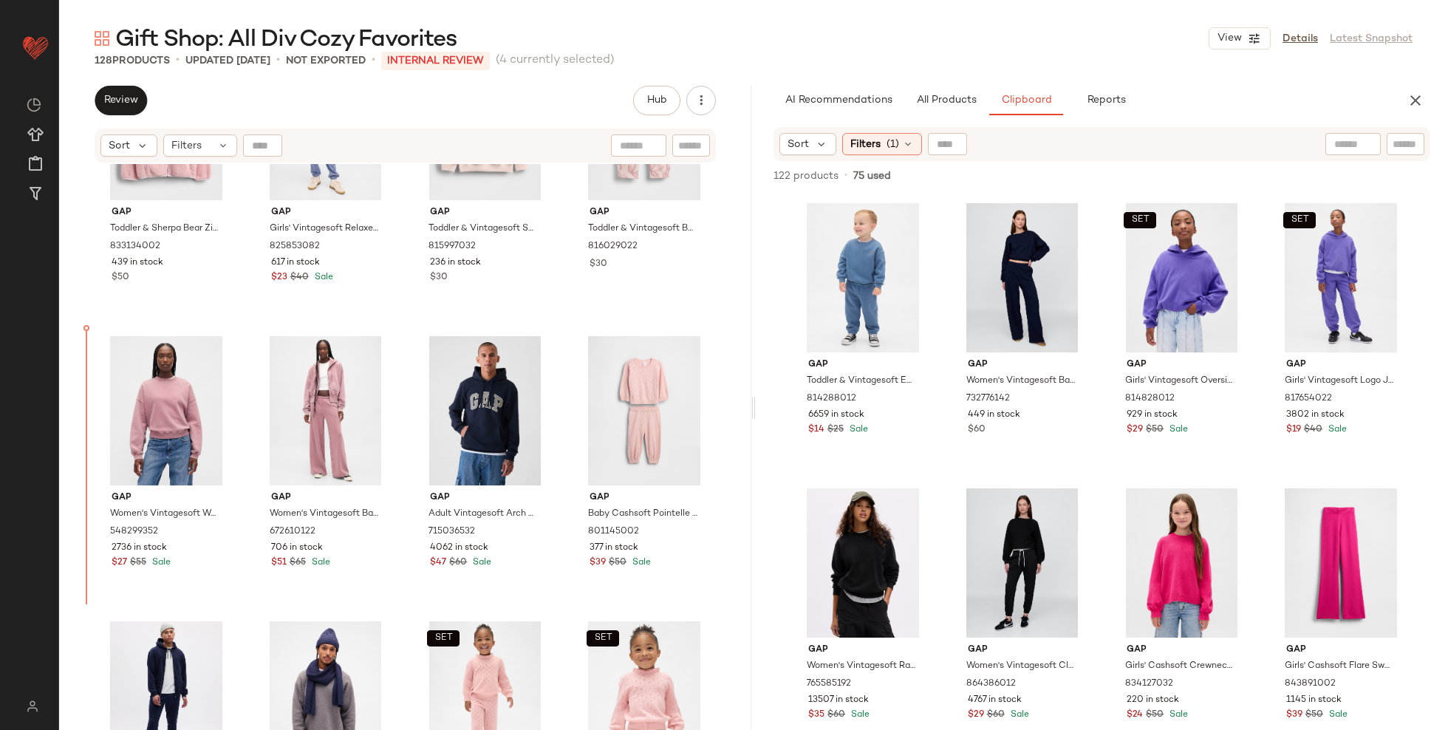
scroll to position [6906, 0]
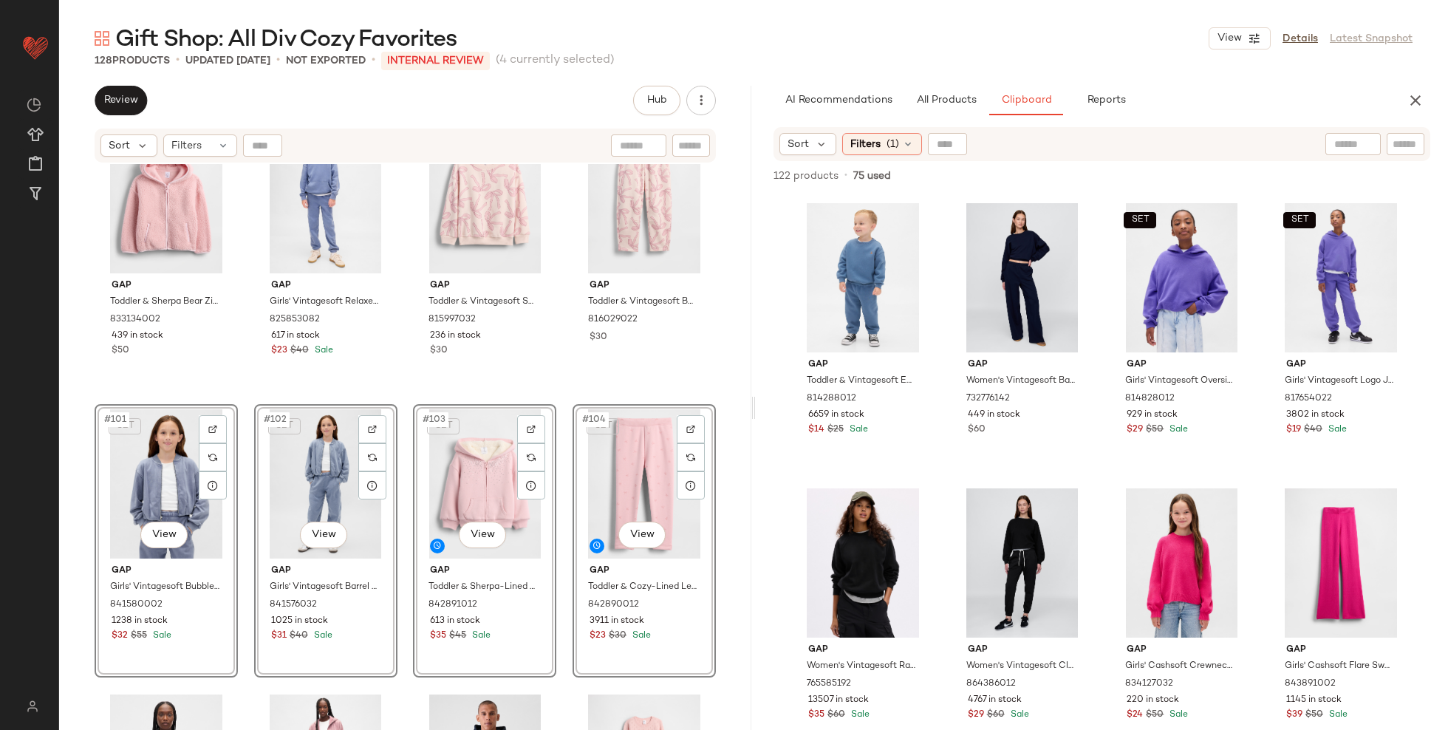
click at [480, 497] on div "SET #103 View" at bounding box center [484, 483] width 133 height 149
click at [724, 390] on div "Gap Toddler & Sherpa Bear Zip Hoodie by Gap Pure Pink Size 2 YRS 833134002 439 …" at bounding box center [405, 465] width 692 height 603
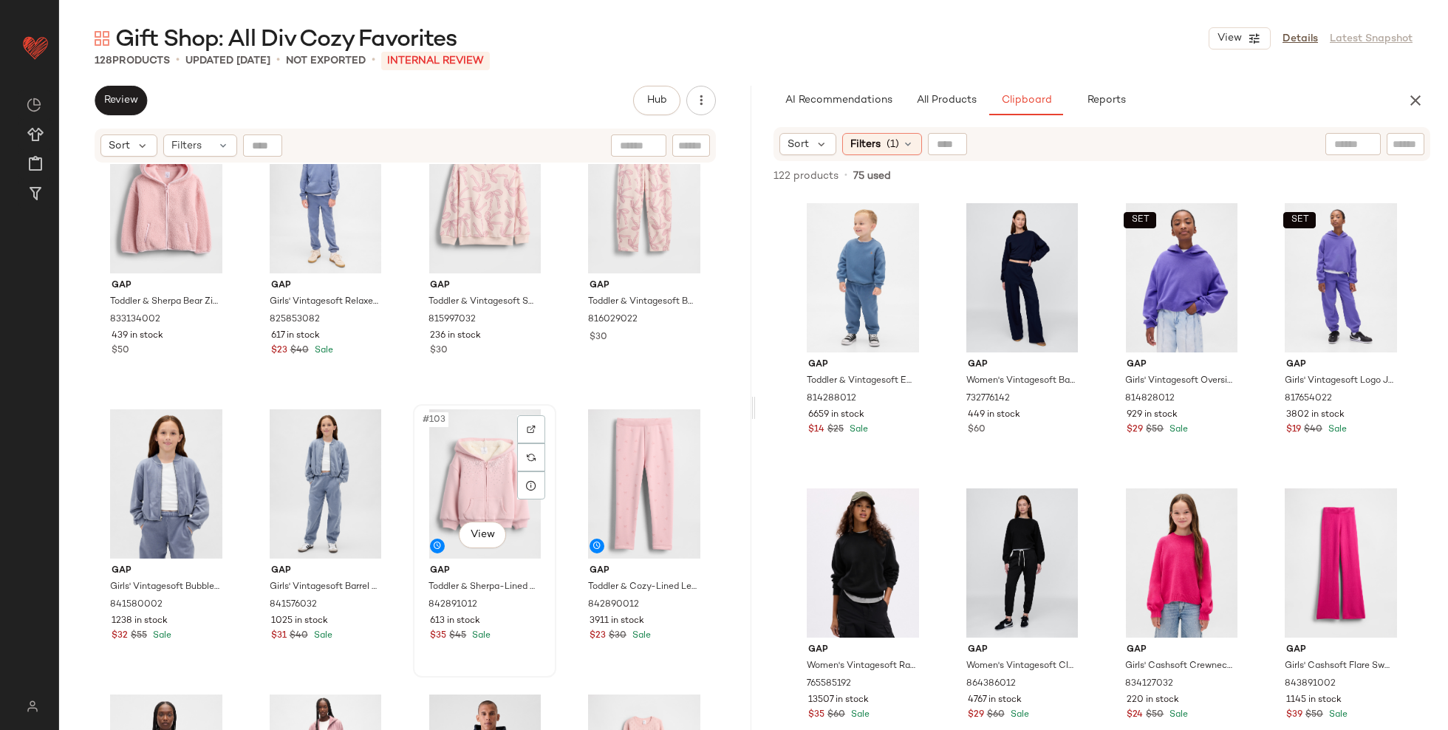
scroll to position [7053, 0]
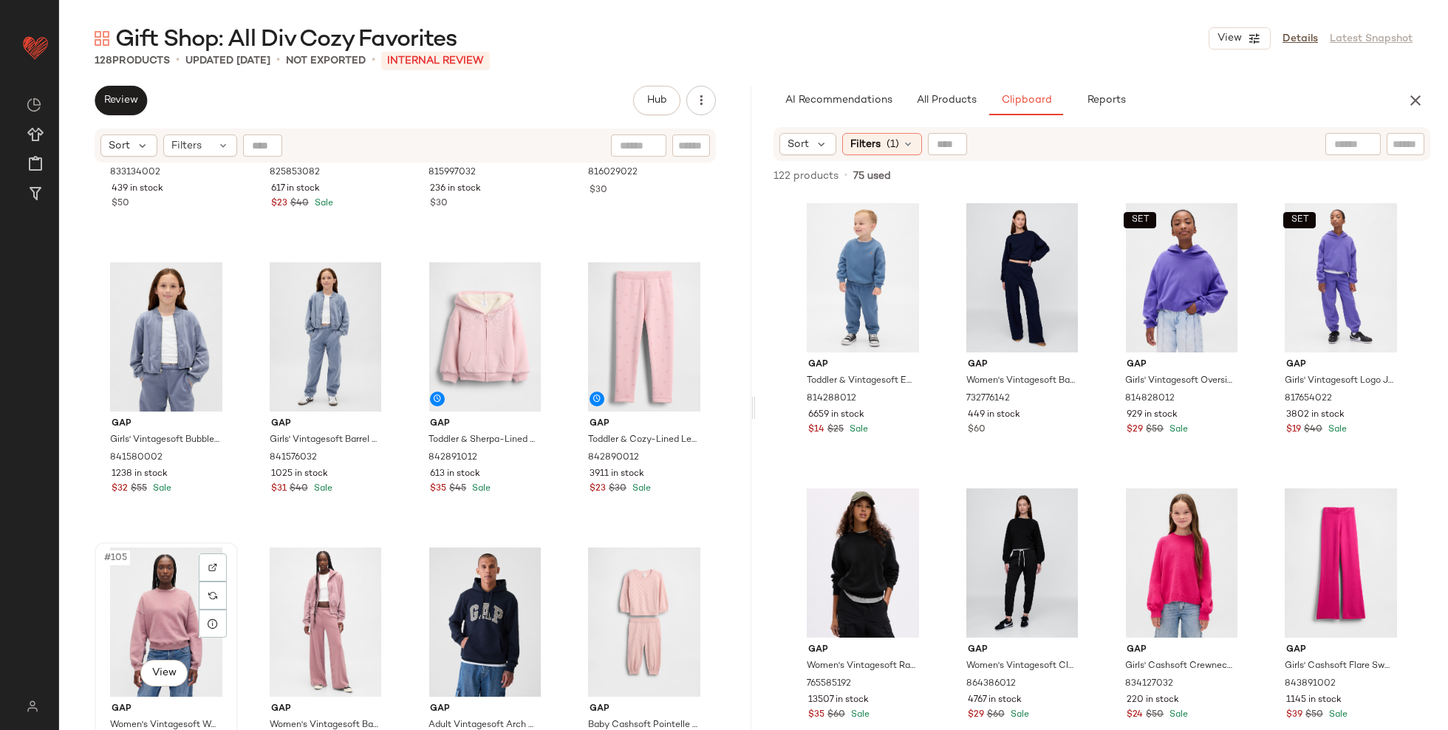
click at [191, 616] on div "#105 View" at bounding box center [166, 622] width 133 height 149
click at [330, 603] on div "#106 View" at bounding box center [325, 622] width 133 height 149
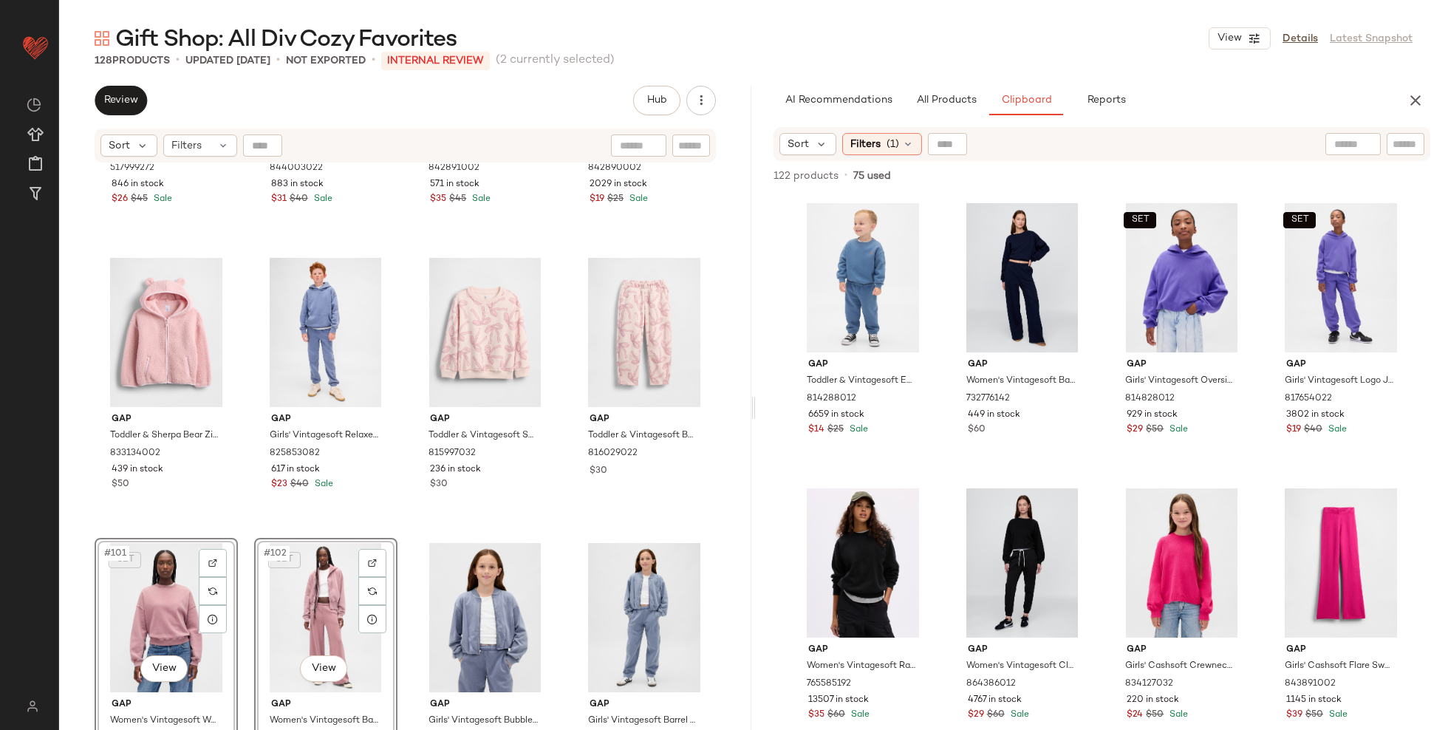
scroll to position [7148, 0]
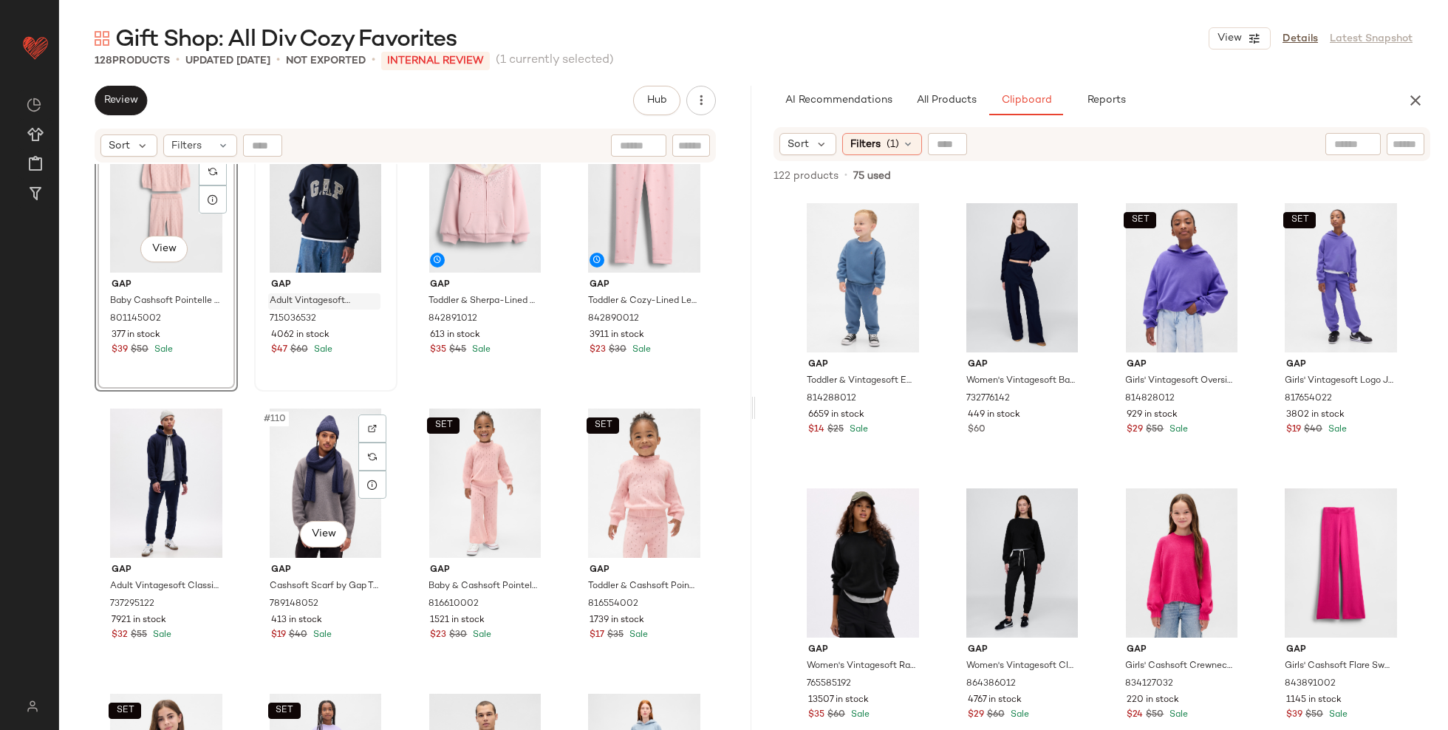
scroll to position [7477, 0]
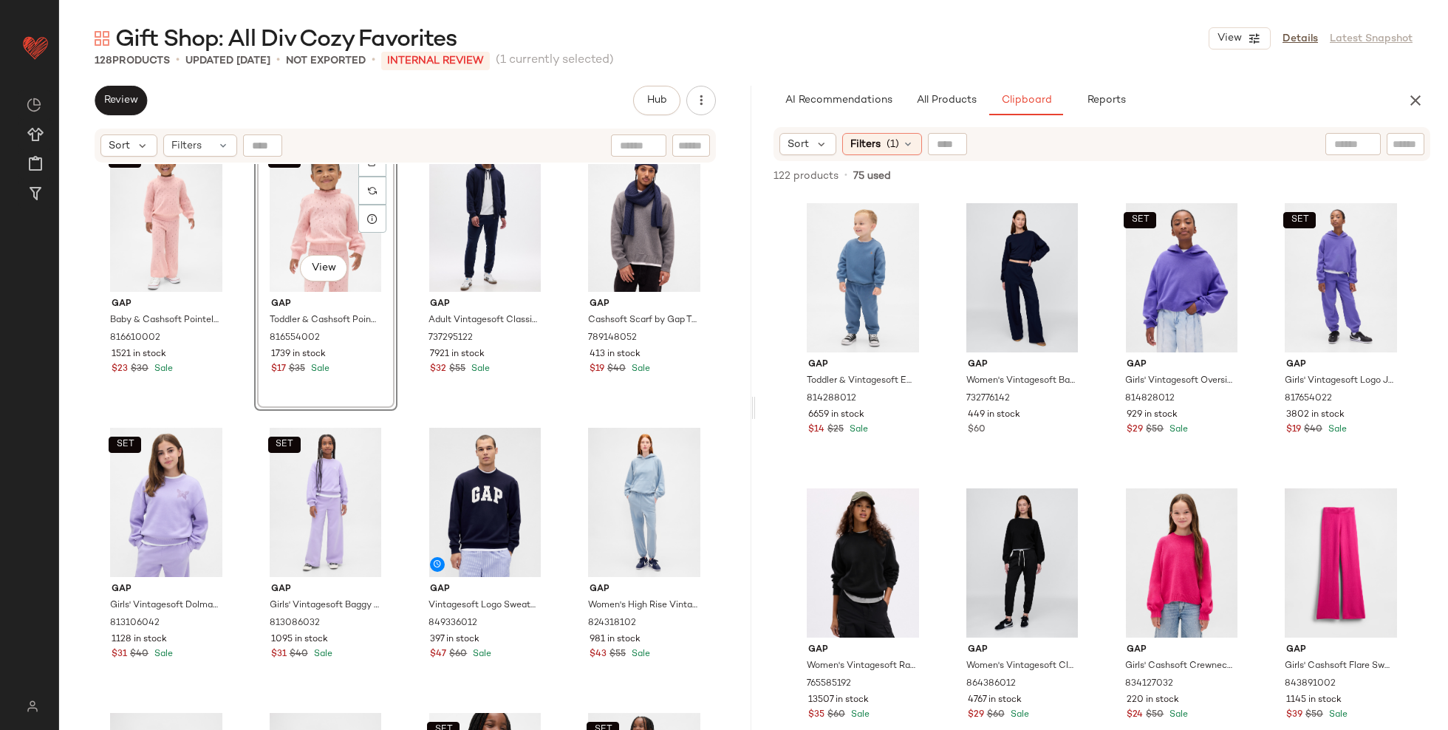
scroll to position [7746, 0]
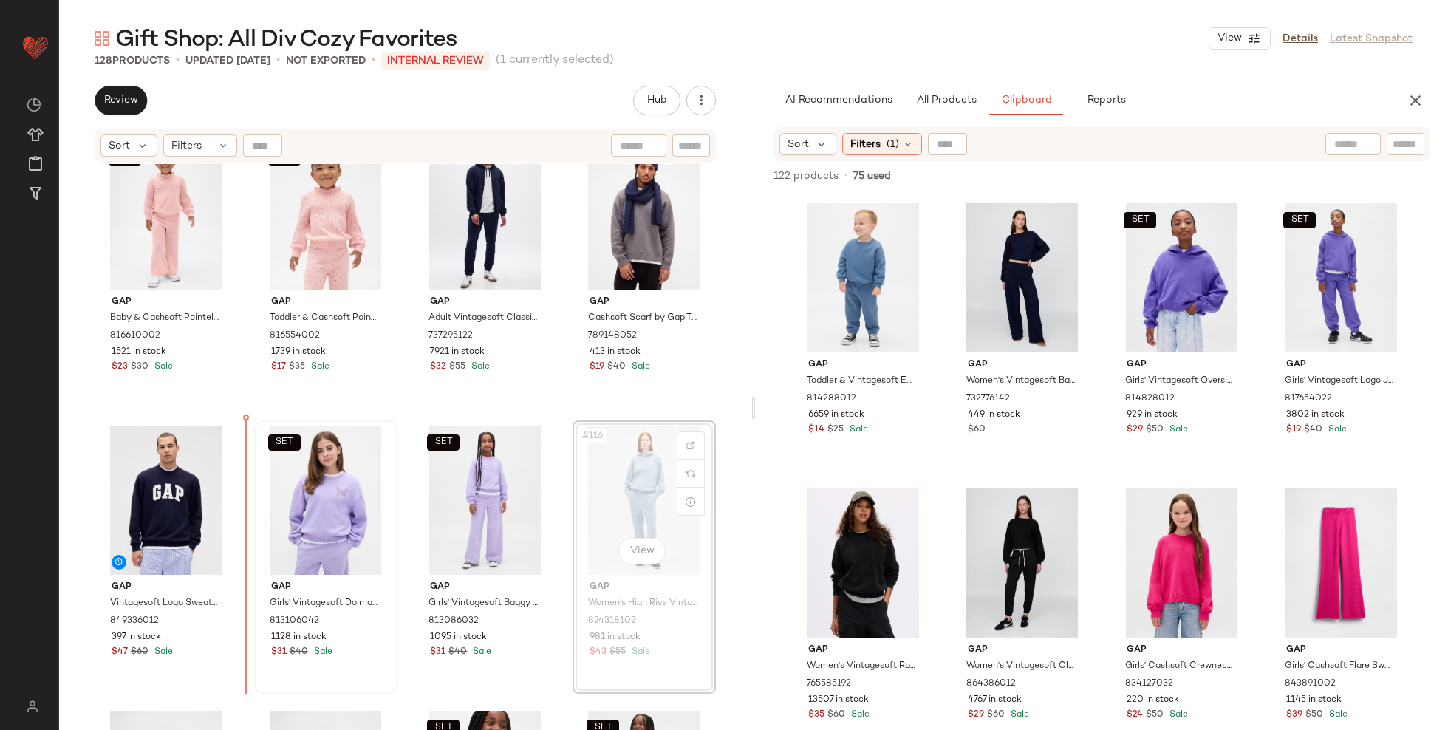
drag, startPoint x: 617, startPoint y: 491, endPoint x: 282, endPoint y: 534, distance: 338.2
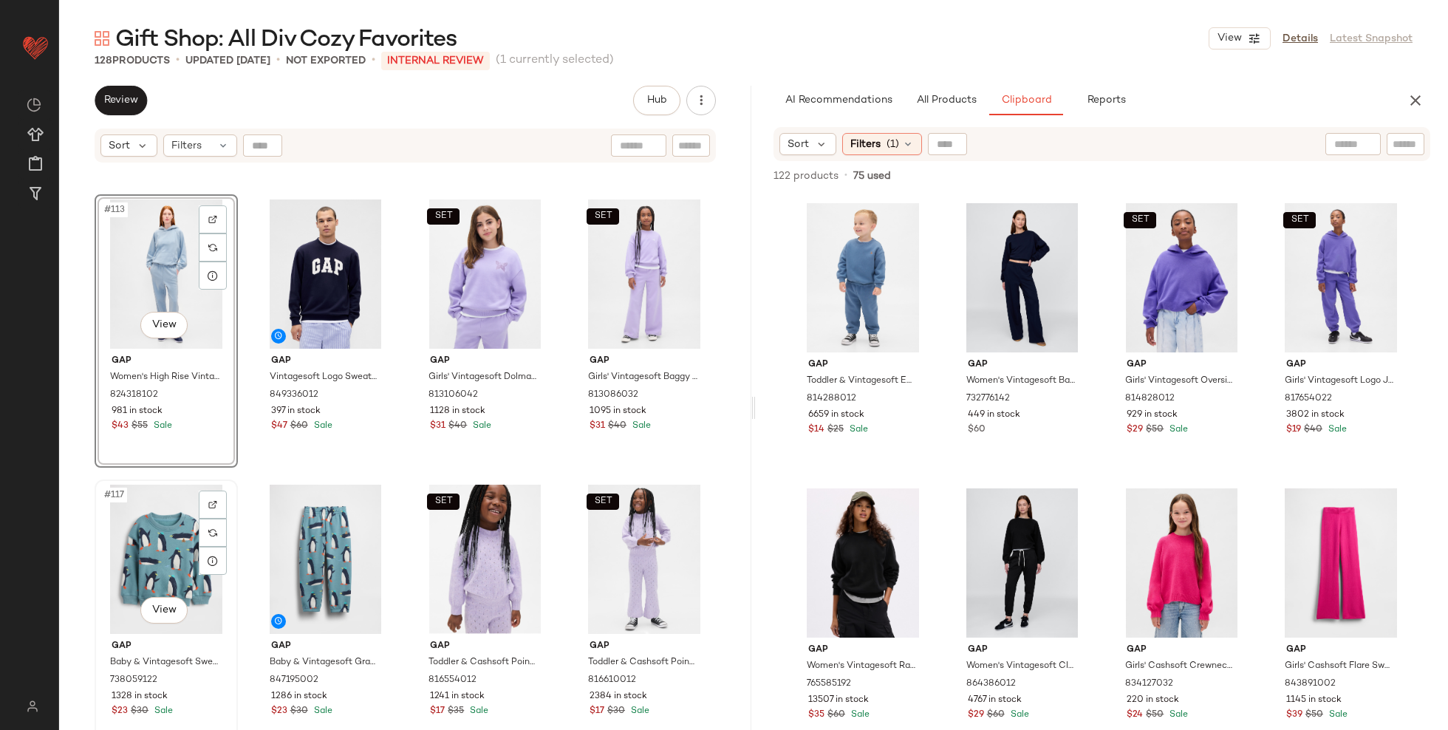
scroll to position [8075, 0]
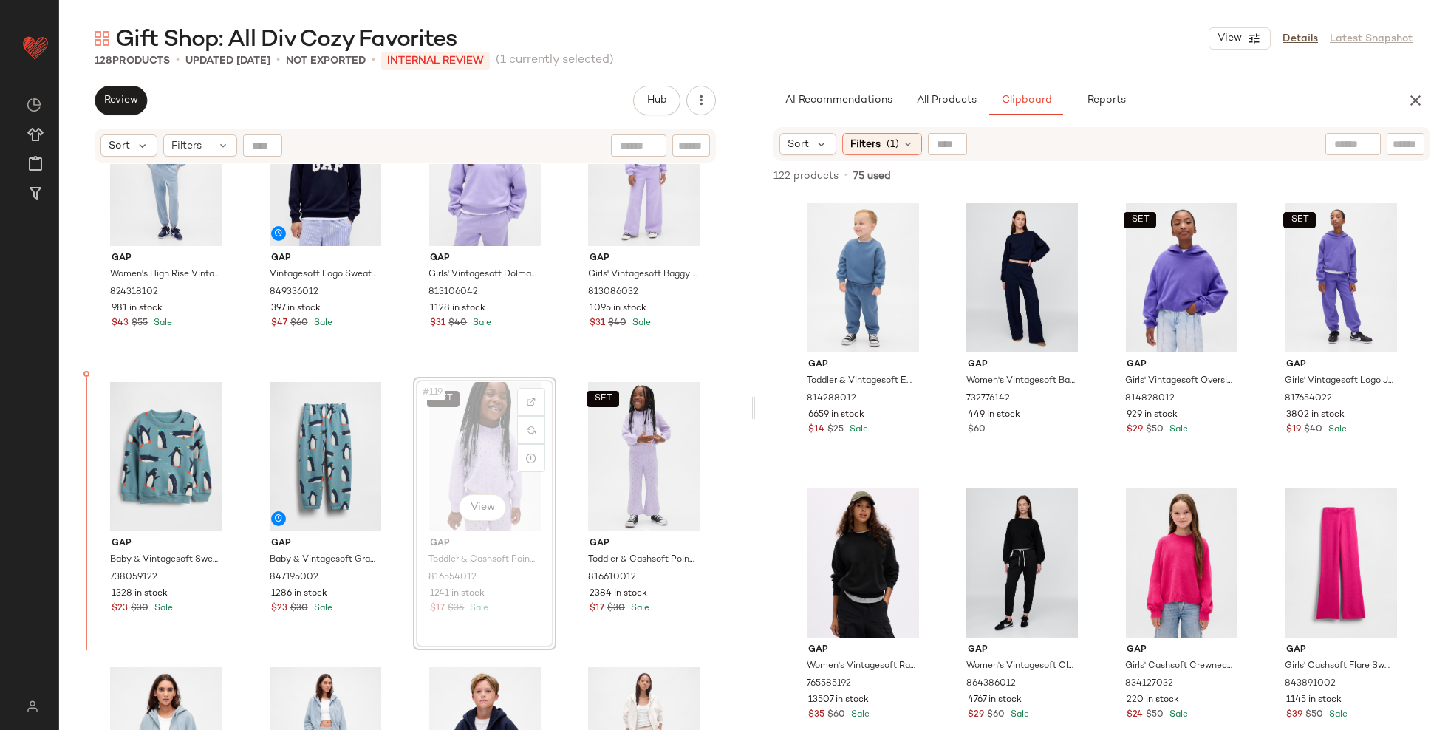
drag, startPoint x: 432, startPoint y: 442, endPoint x: 419, endPoint y: 442, distance: 12.6
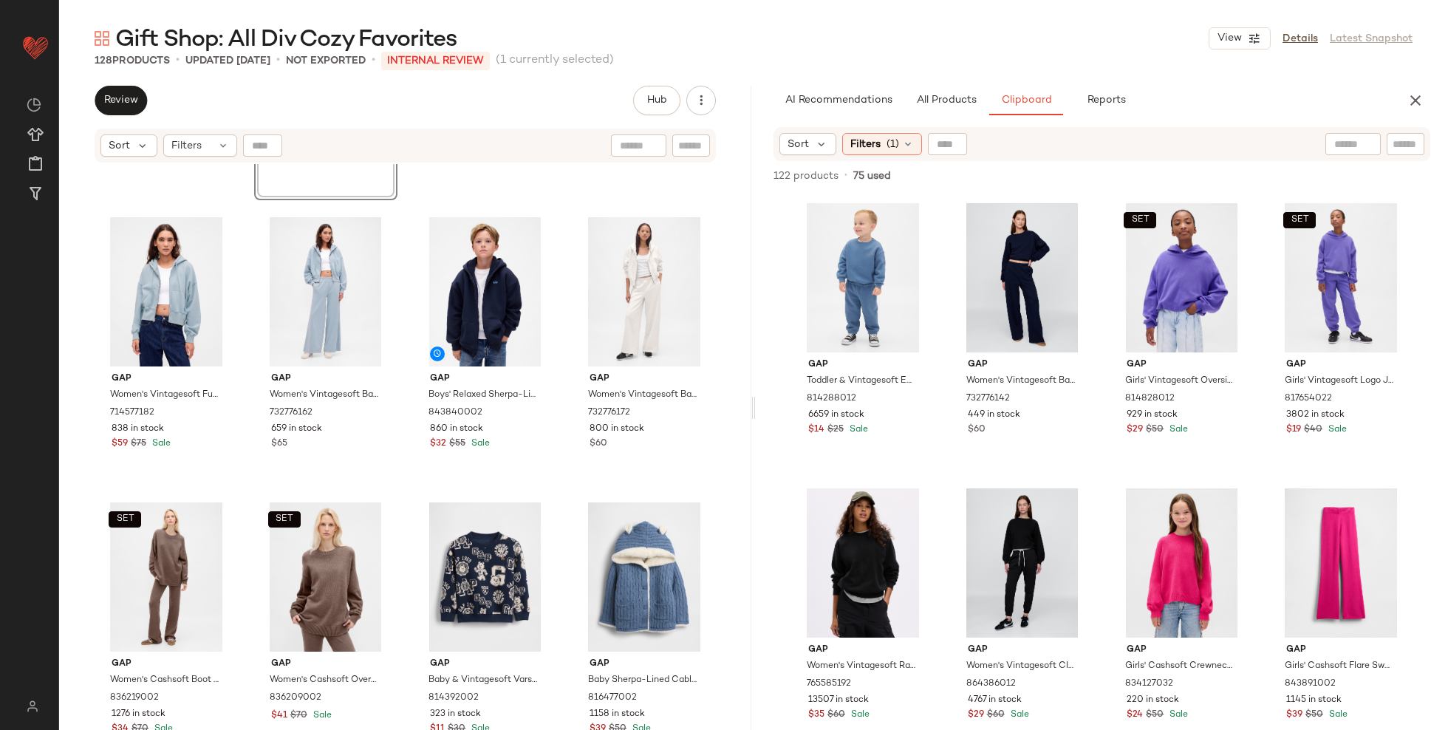
scroll to position [8528, 0]
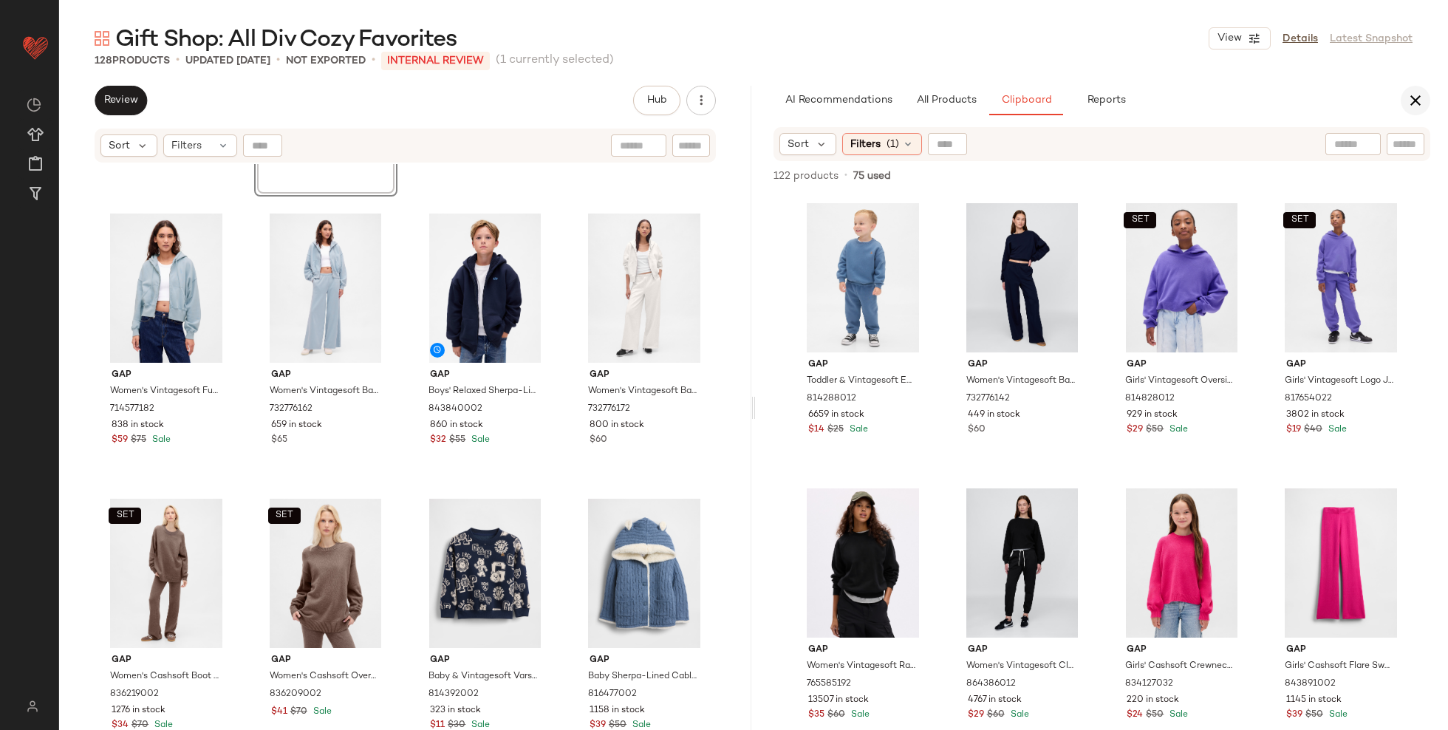
click at [1419, 98] on icon "button" at bounding box center [1416, 101] width 18 height 18
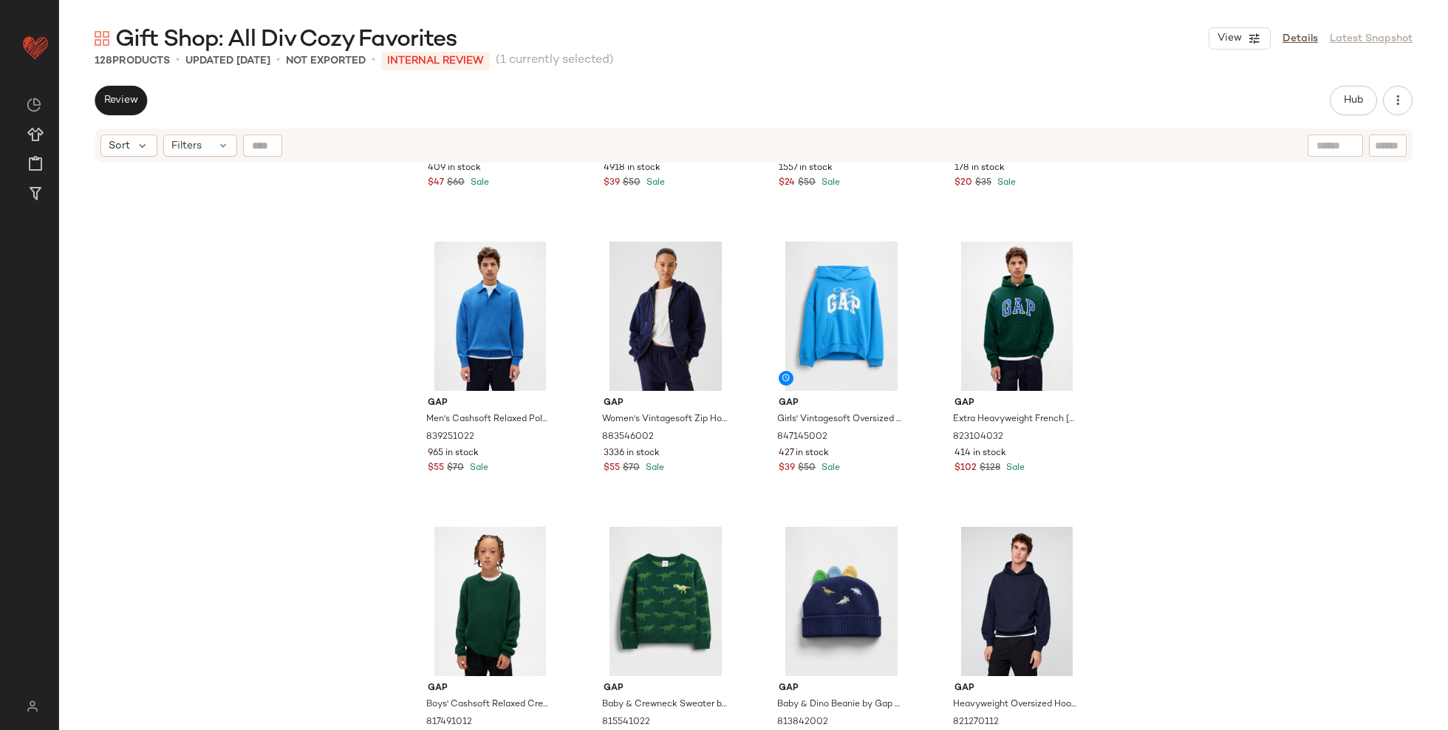
scroll to position [0, 0]
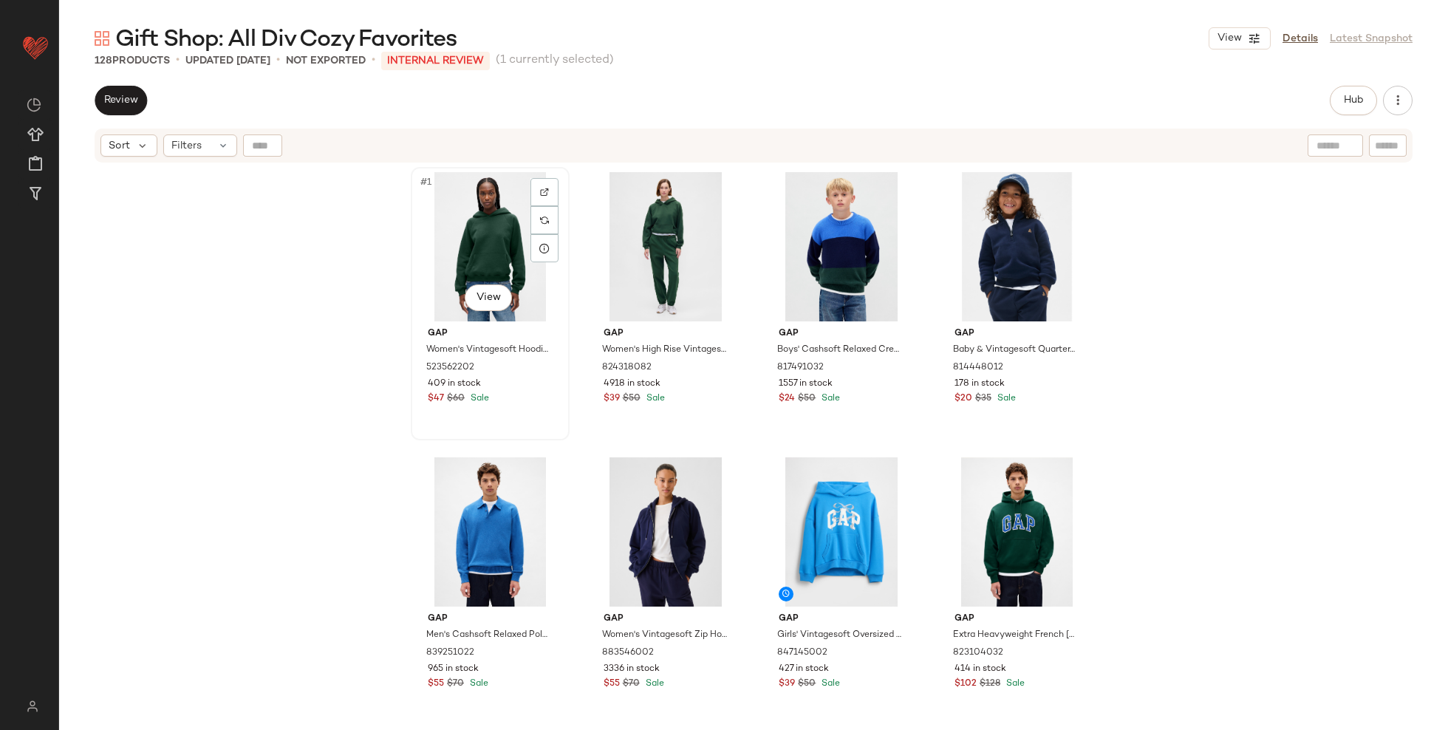
click at [443, 217] on div "#1 View" at bounding box center [490, 246] width 149 height 149
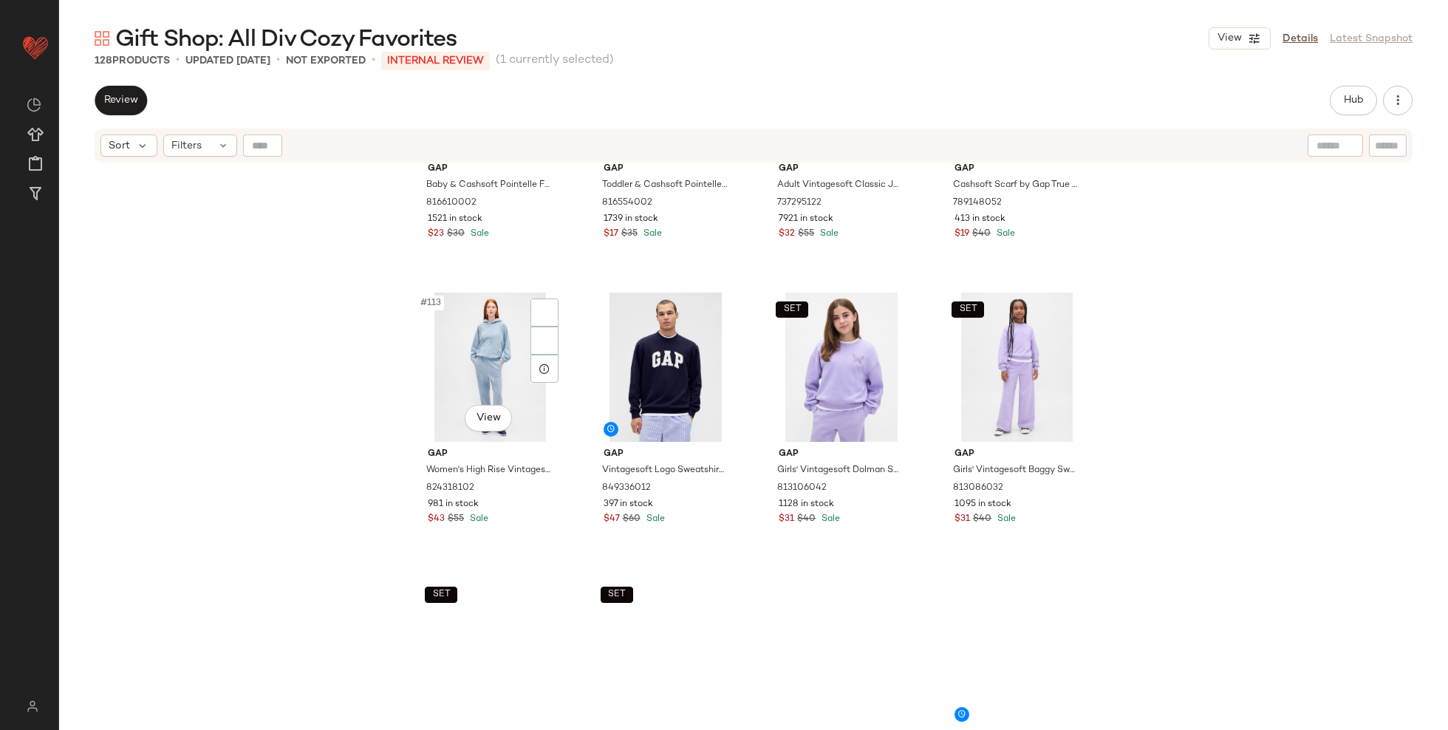
scroll to position [8528, 0]
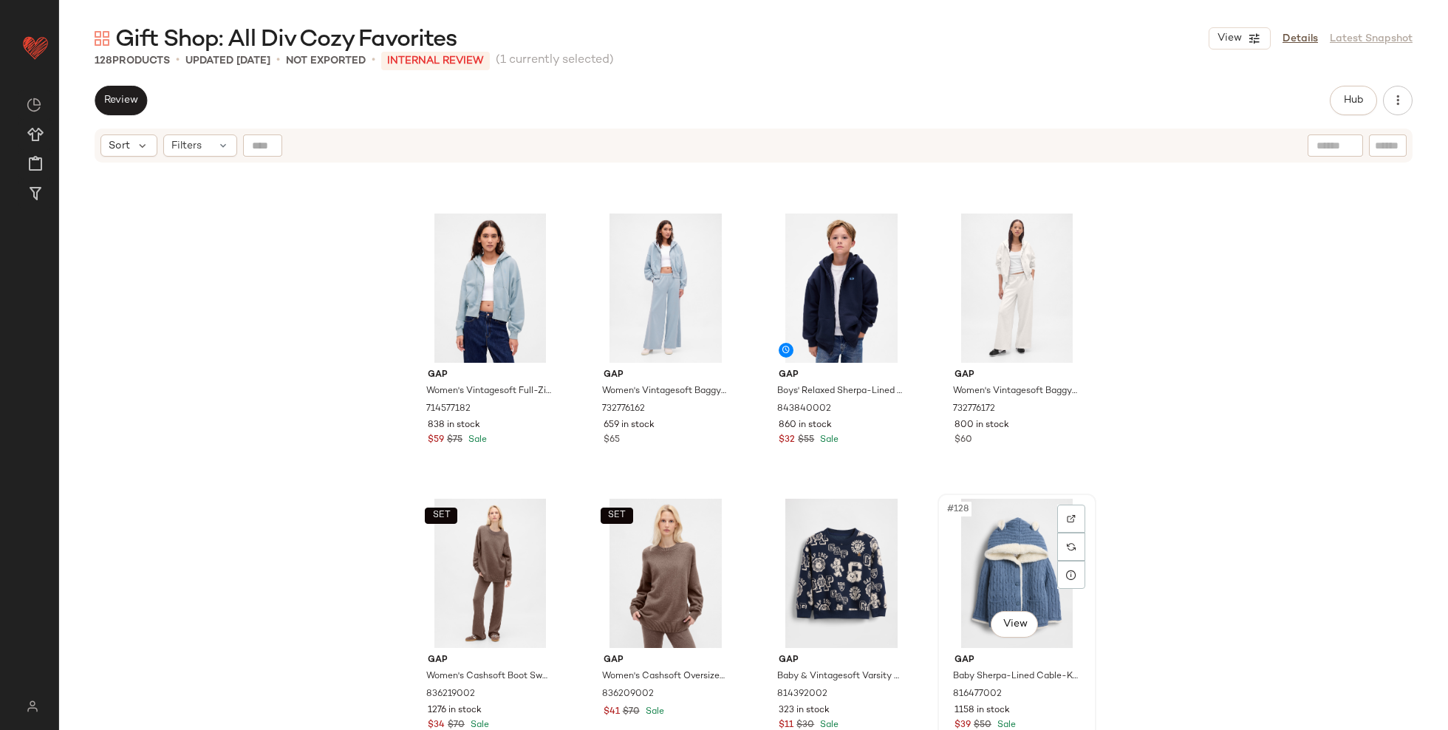
click at [1012, 575] on div "#128 View" at bounding box center [1017, 573] width 149 height 149
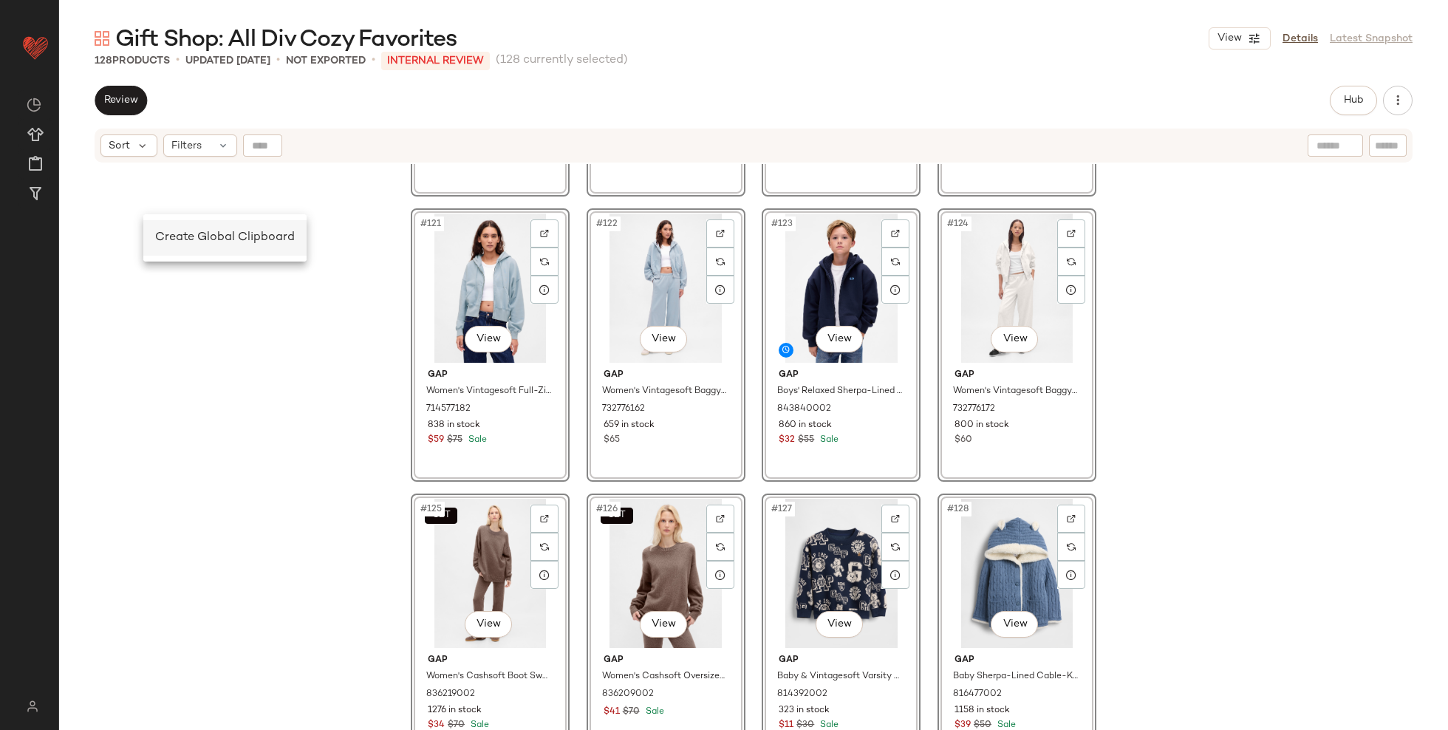
click at [173, 236] on span "Create Global Clipboard" at bounding box center [225, 237] width 140 height 13
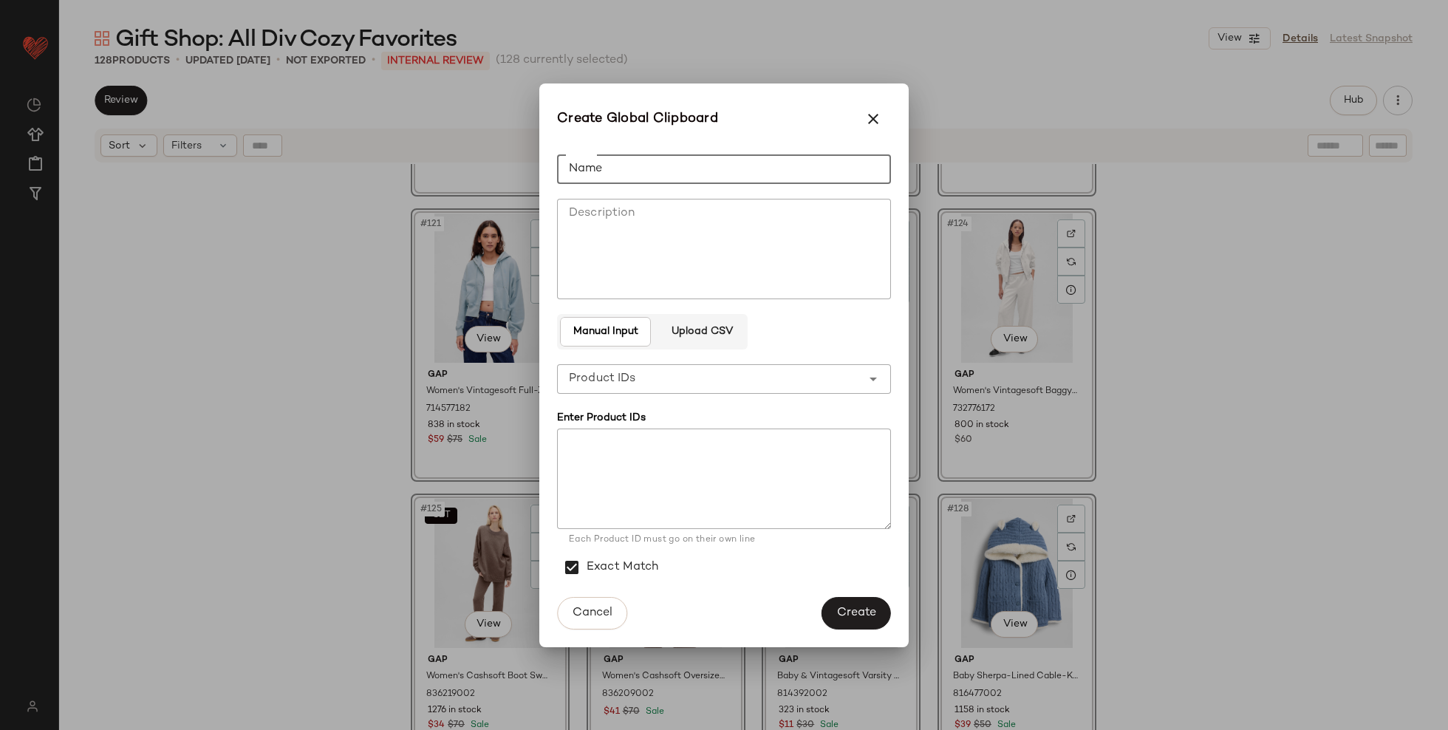
click at [587, 161] on input "Name" at bounding box center [724, 169] width 334 height 30
type input "**********"
click at [837, 614] on span "Create" at bounding box center [857, 613] width 40 height 14
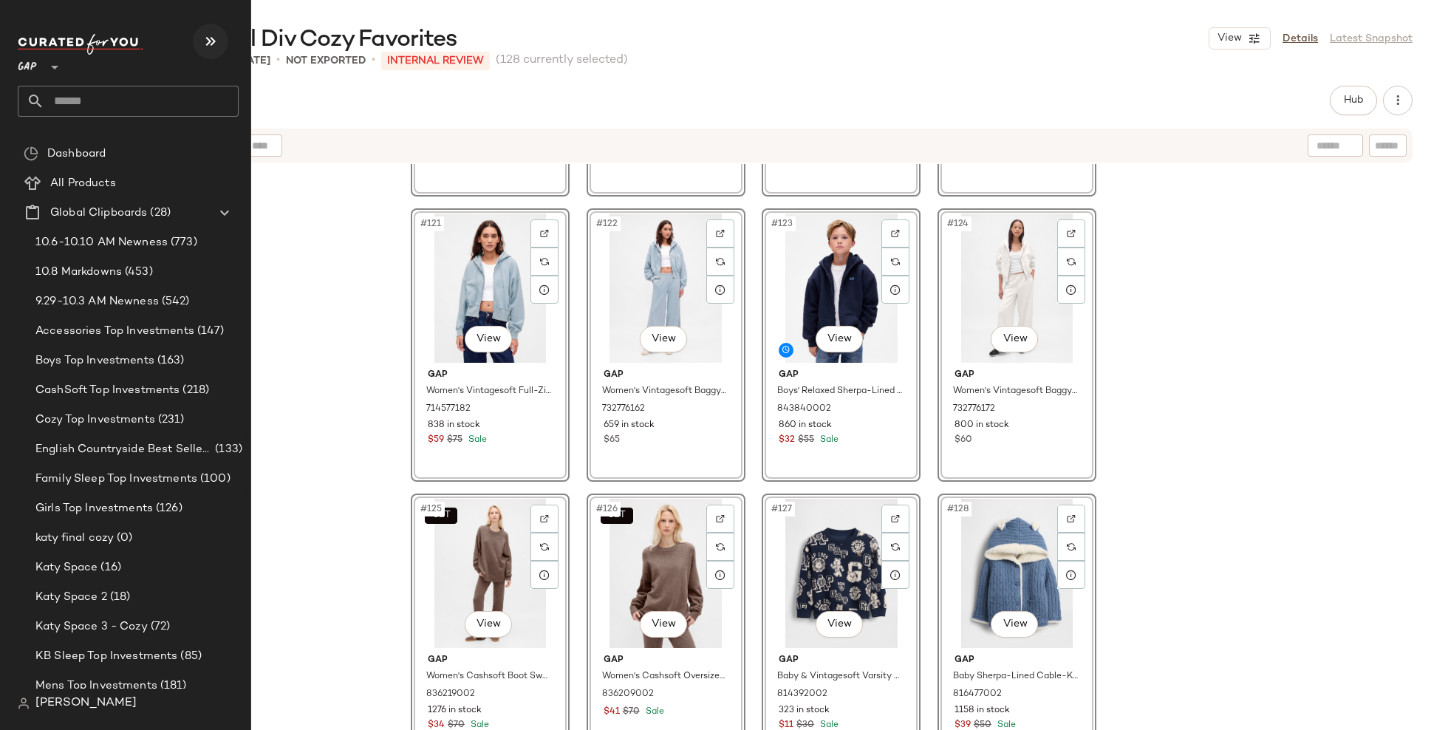
click at [207, 47] on icon "button" at bounding box center [211, 42] width 18 height 18
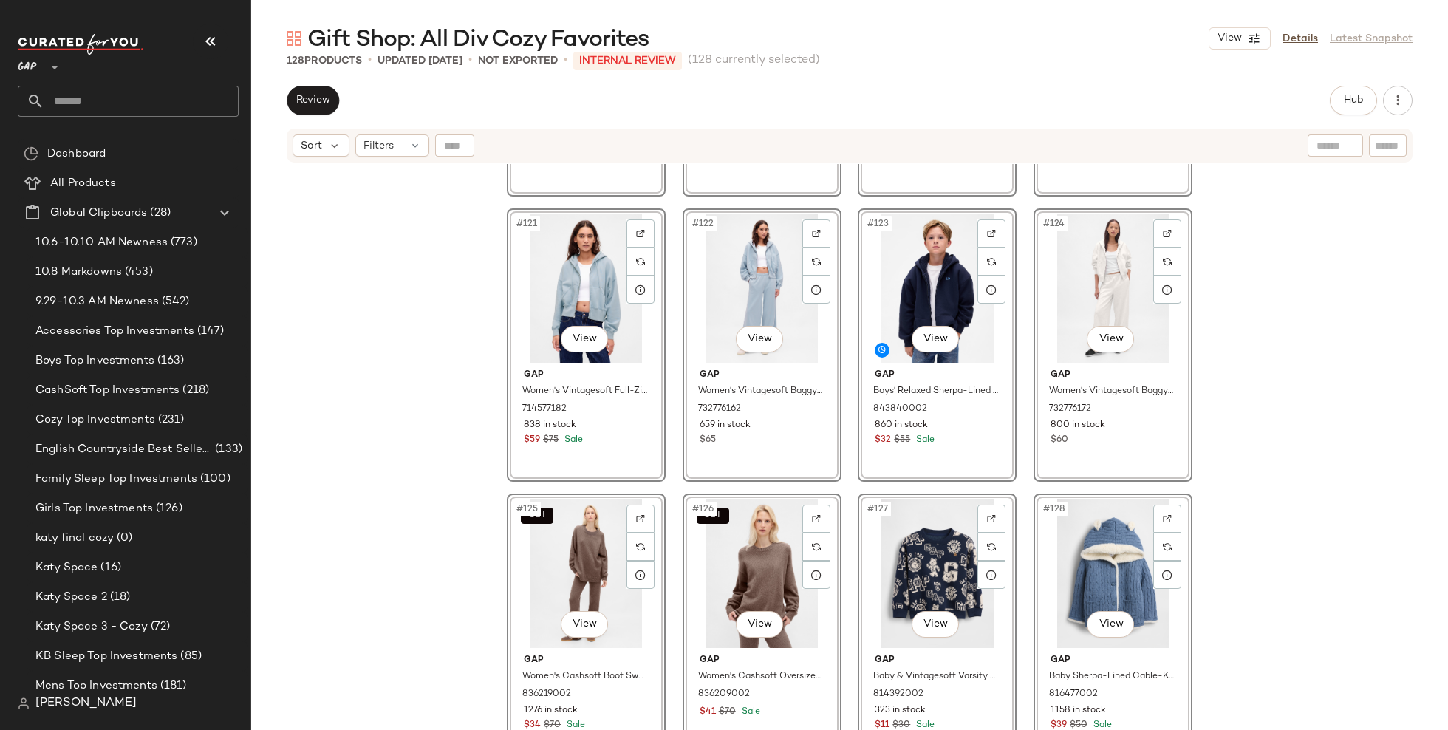
scroll to position [8527, 0]
click at [329, 101] on span "Review" at bounding box center [313, 101] width 35 height 12
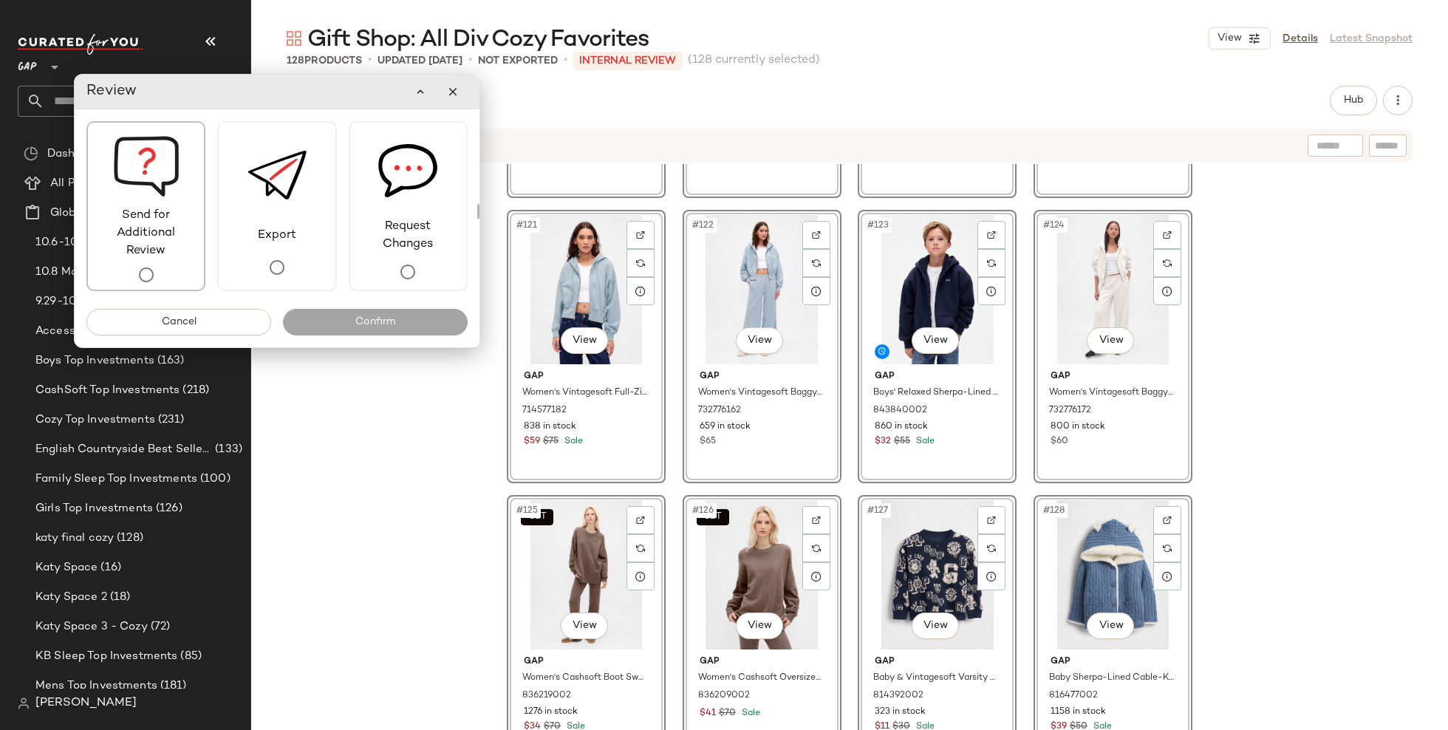
click at [163, 273] on div "Send for Additional Review" at bounding box center [145, 206] width 119 height 170
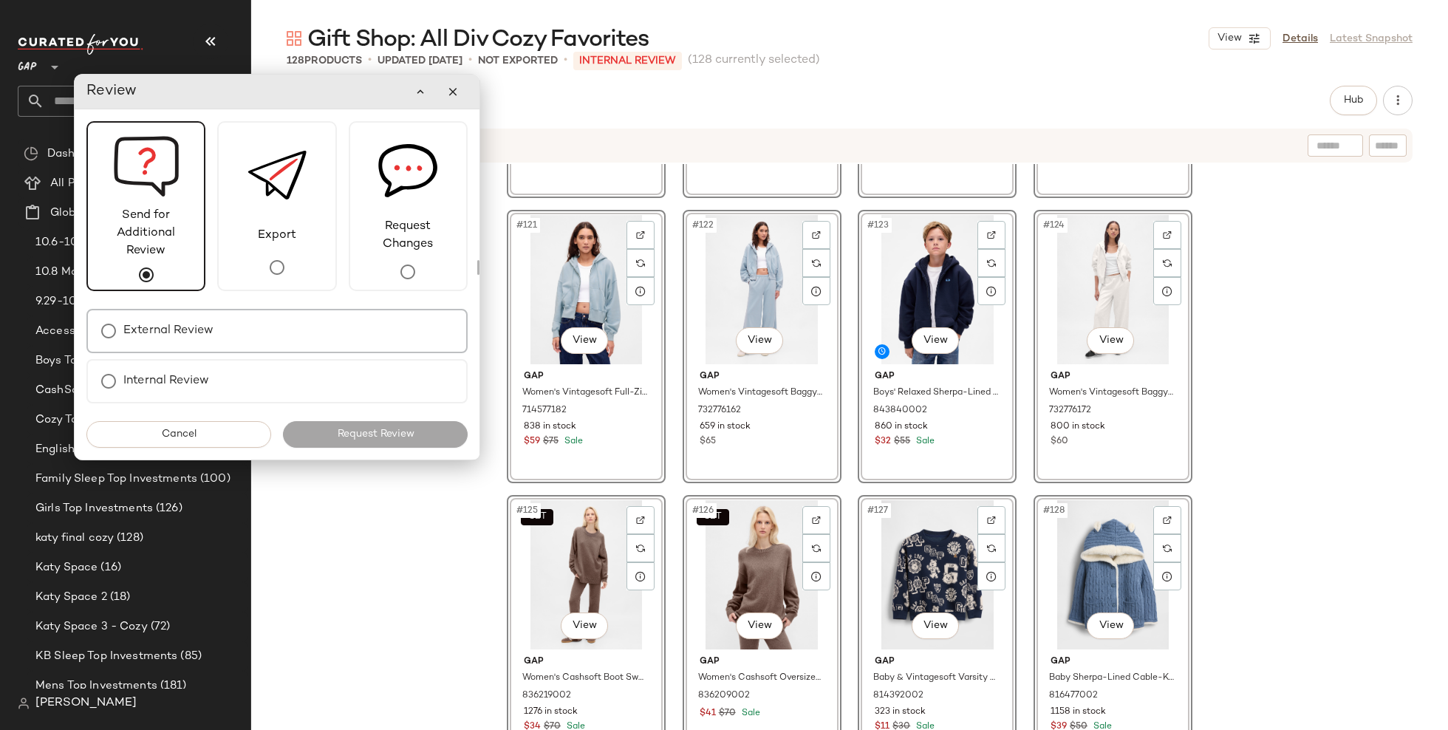
click at [185, 327] on label "External Review" at bounding box center [168, 331] width 90 height 30
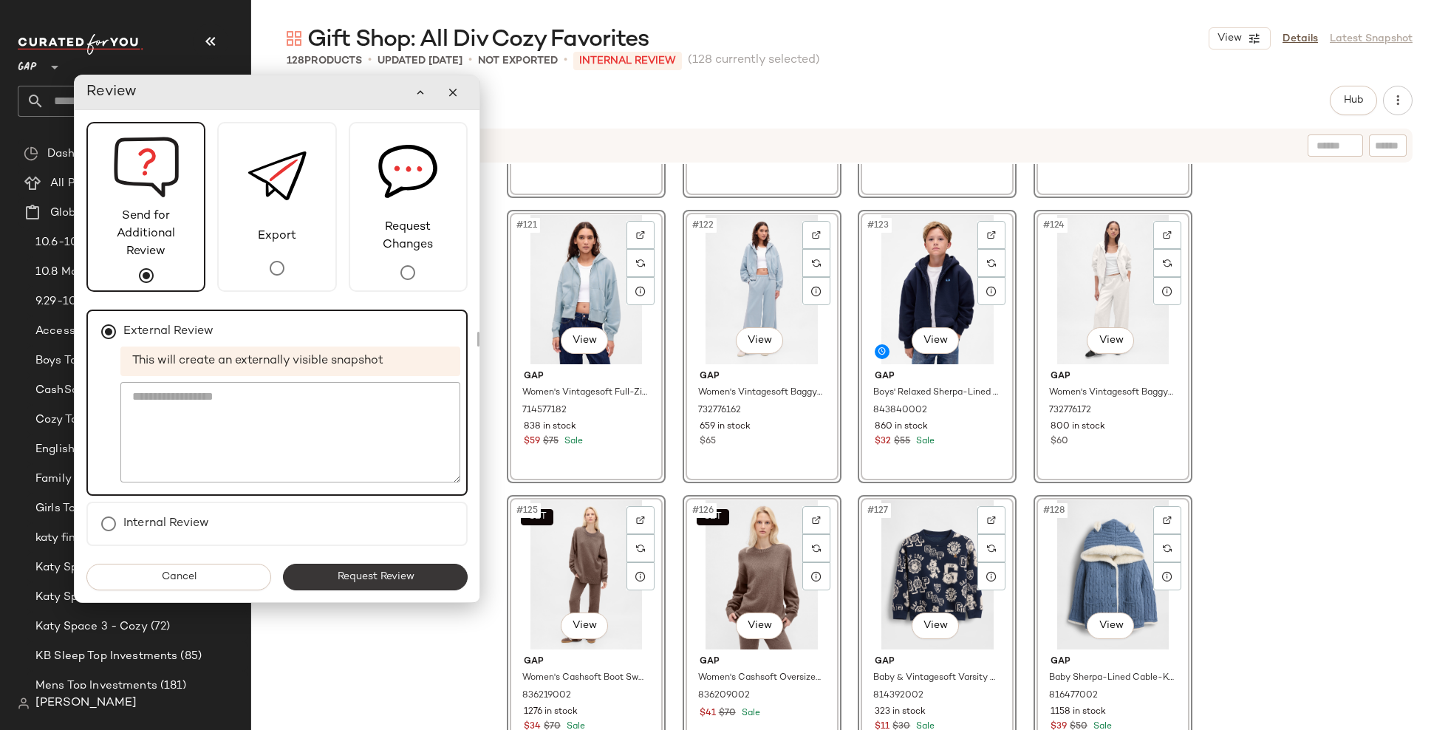
click at [413, 581] on span "Request Review" at bounding box center [375, 577] width 78 height 12
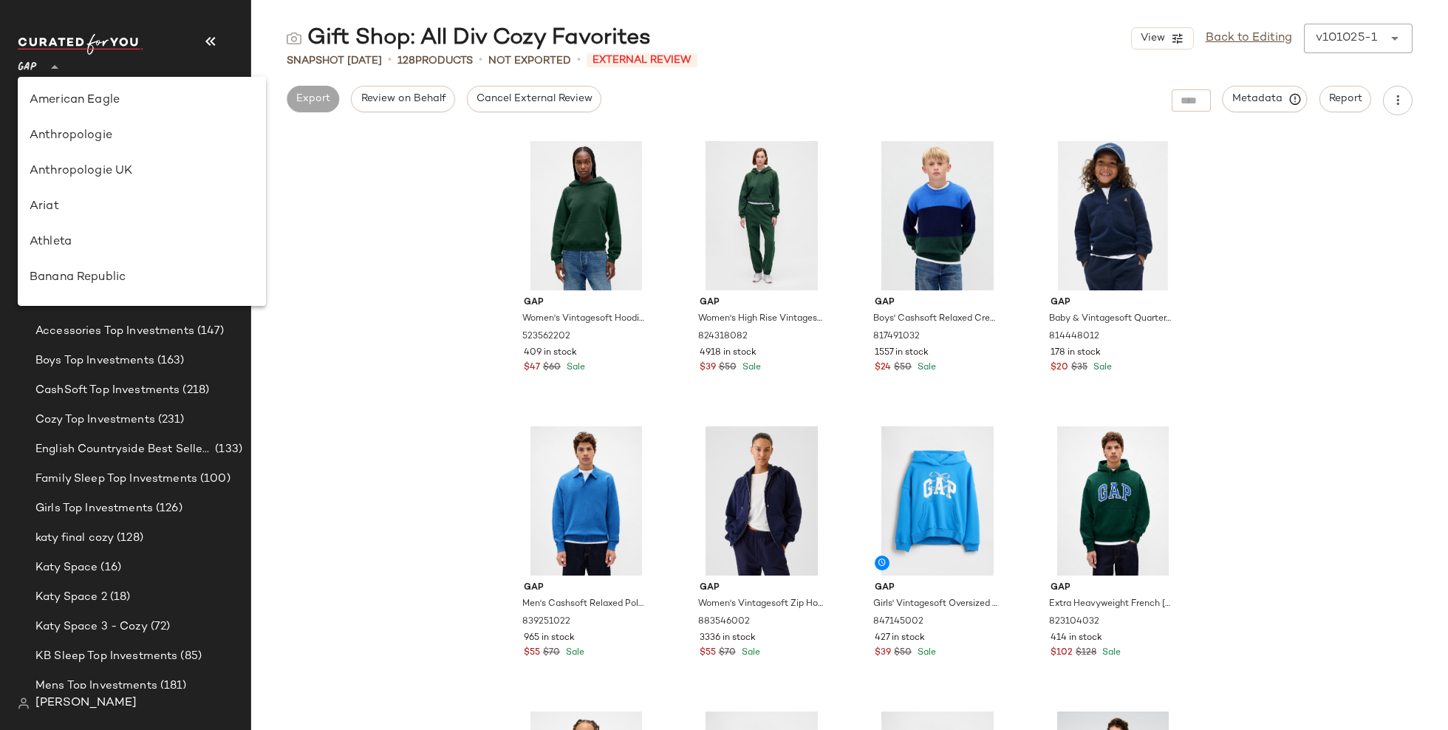
click at [38, 63] on div "GAP **" at bounding box center [30, 58] width 25 height 37
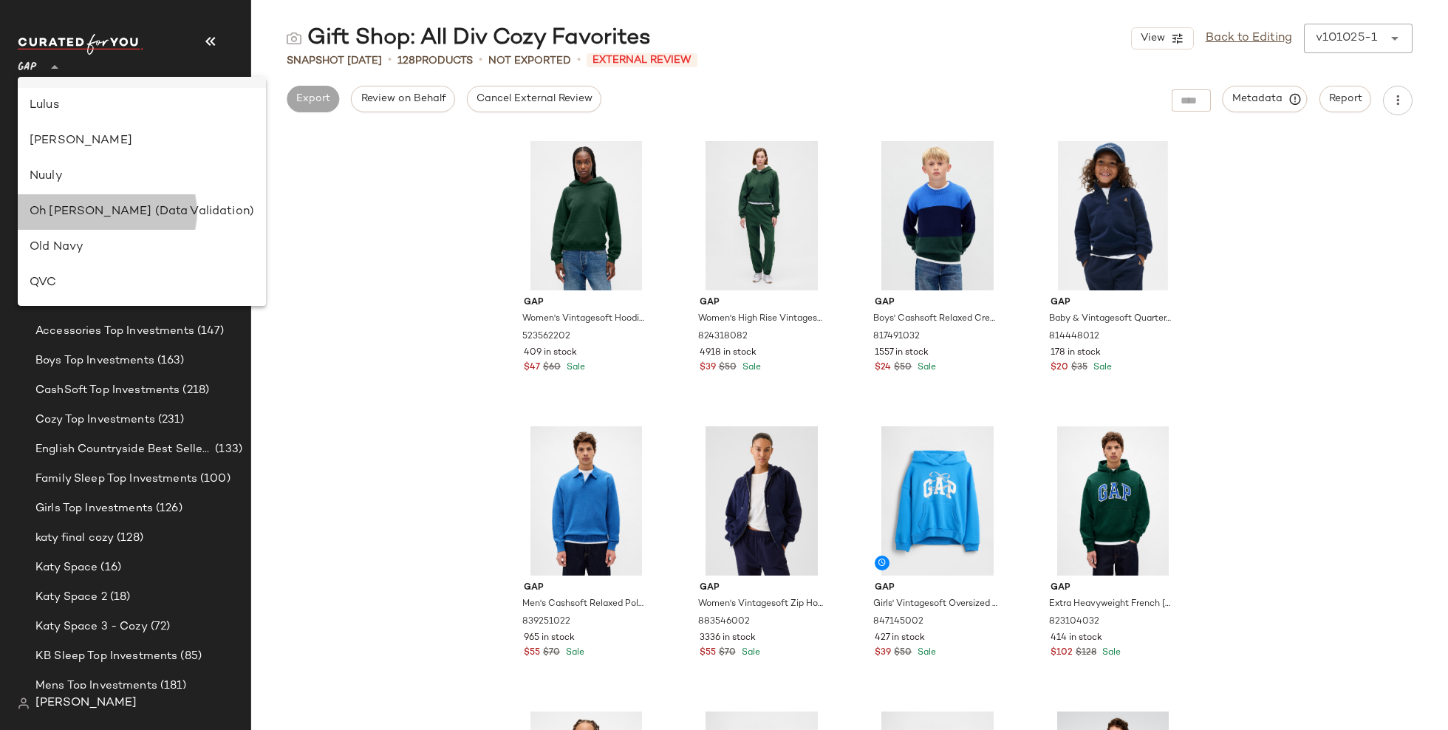
click at [99, 206] on div "Oh [PERSON_NAME] (Data Validation)" at bounding box center [142, 212] width 225 height 18
type input "**"
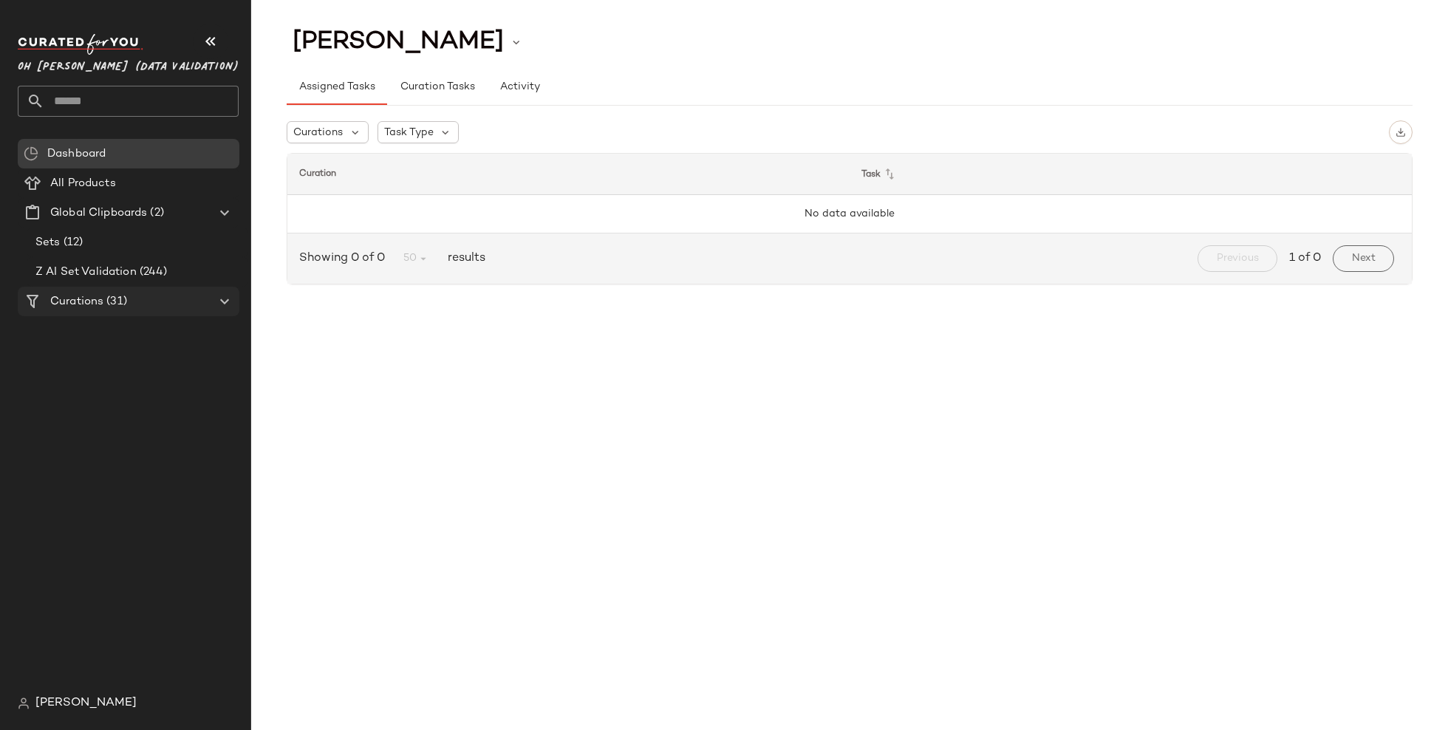
click at [228, 302] on icon at bounding box center [225, 302] width 18 height 18
click at [164, 388] on div "Dashboard All Products Global Clipboards (2) Sets (12) Z AI Set Validation (244…" at bounding box center [134, 414] width 233 height 550
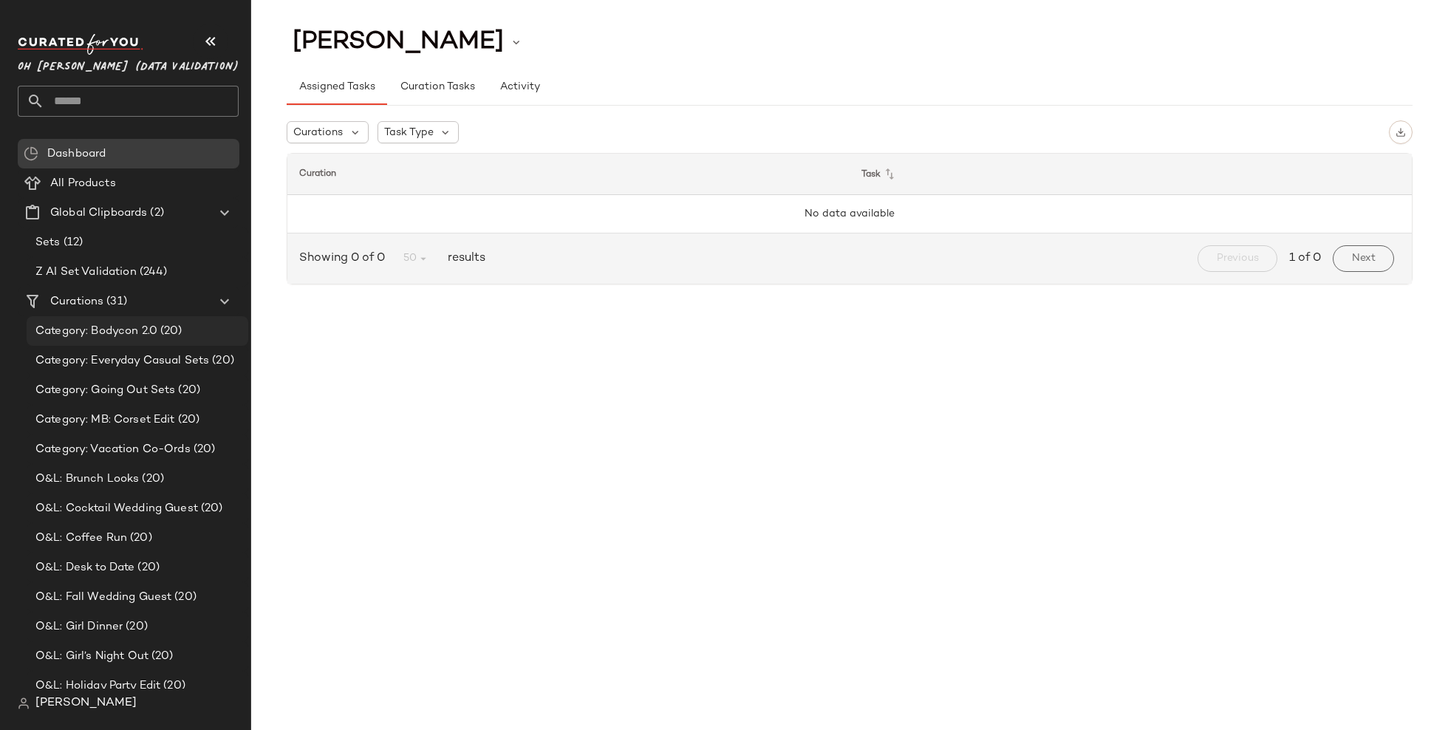
click at [140, 327] on span "Category: Bodycon 2.0" at bounding box center [96, 331] width 122 height 17
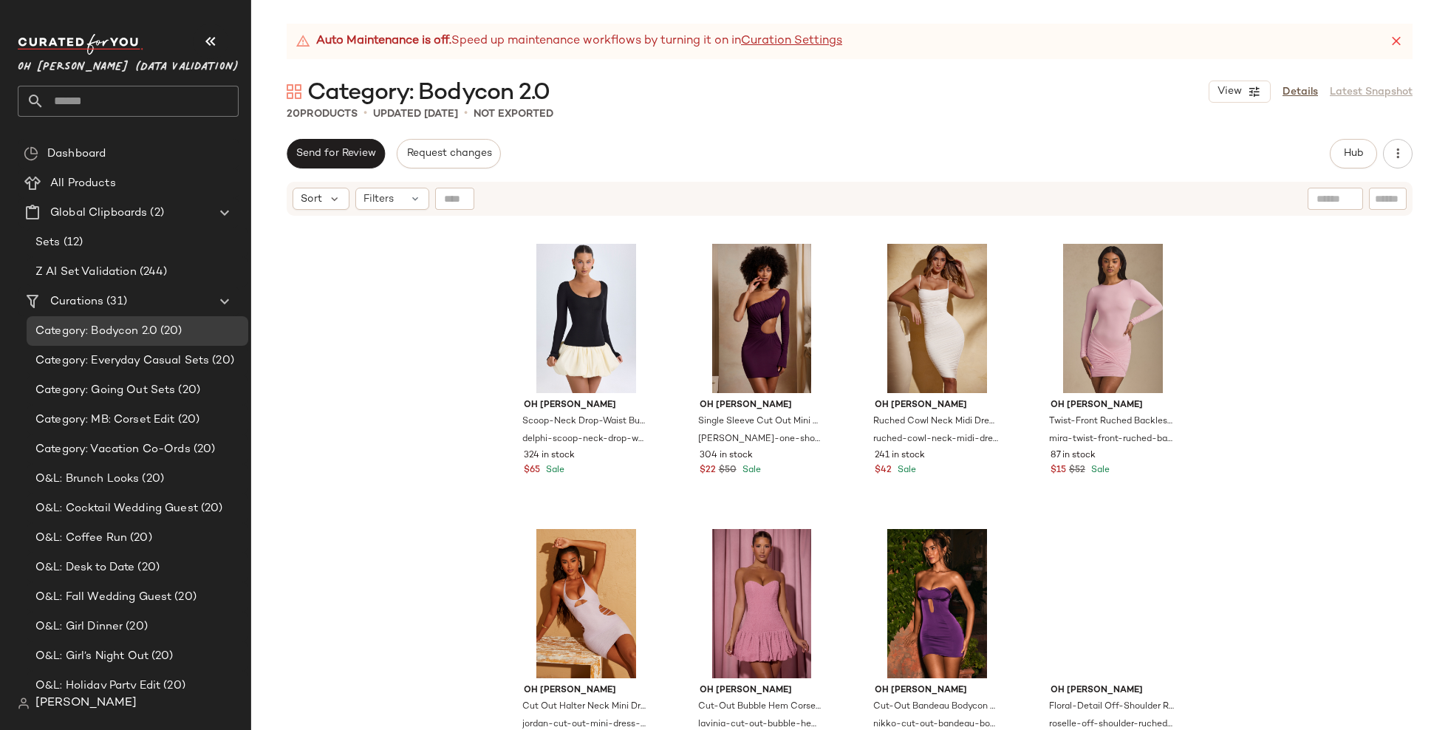
scroll to position [879, 0]
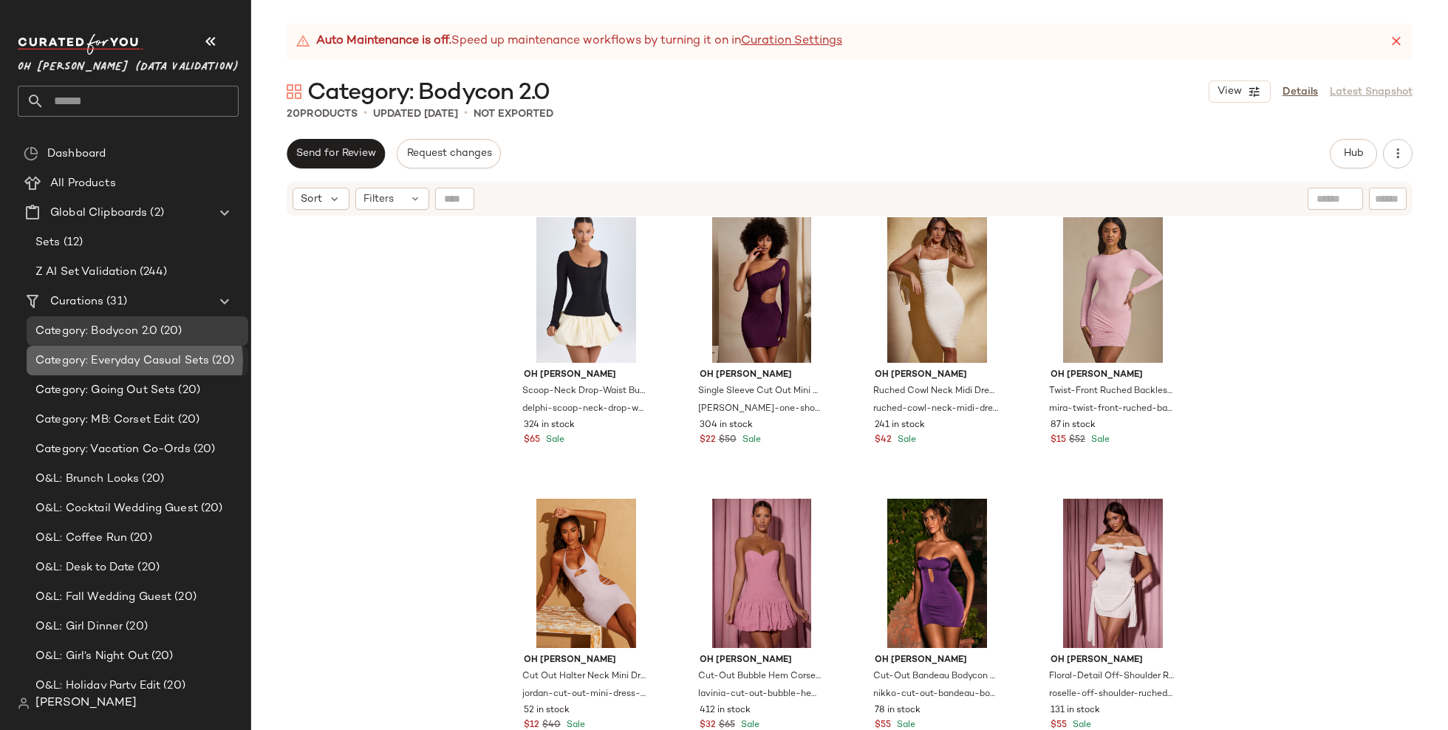
click at [211, 360] on span "(20)" at bounding box center [221, 361] width 25 height 17
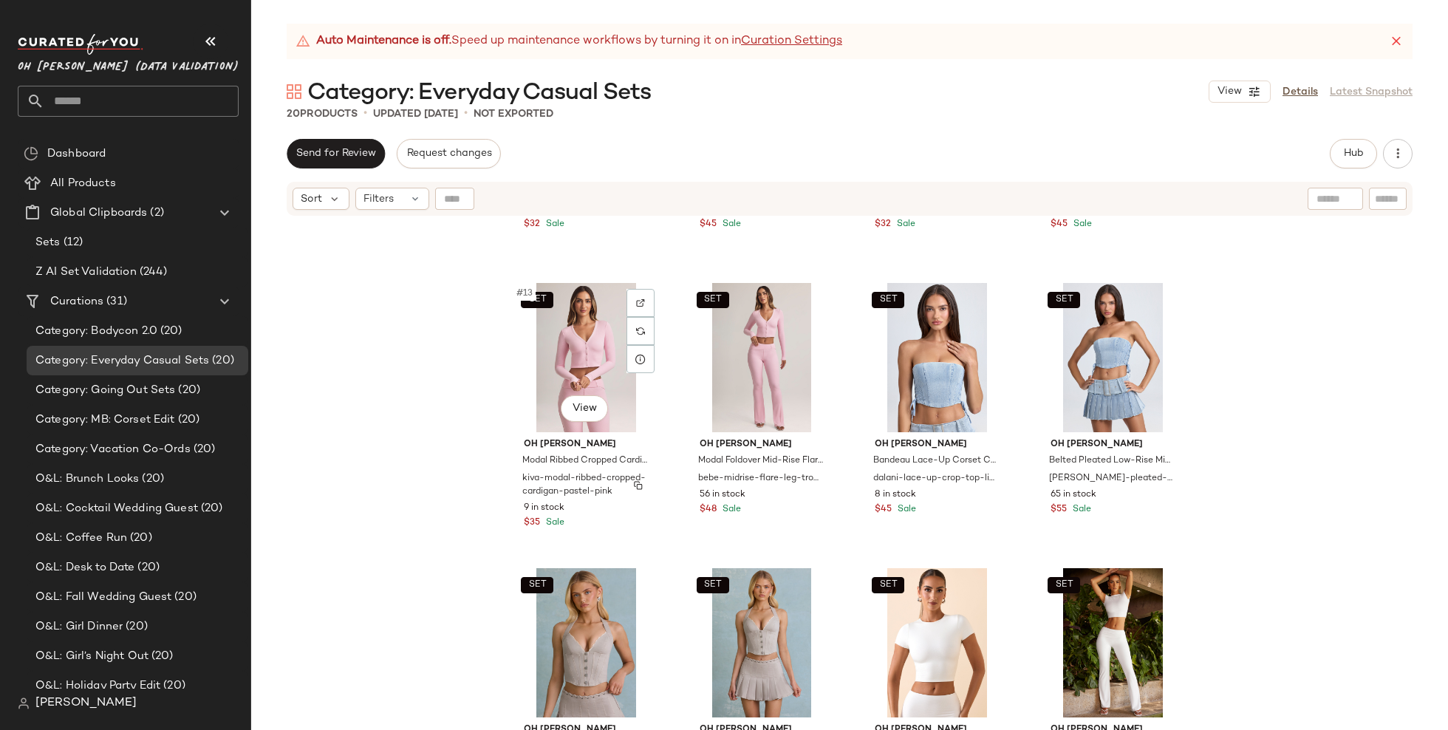
scroll to position [879, 0]
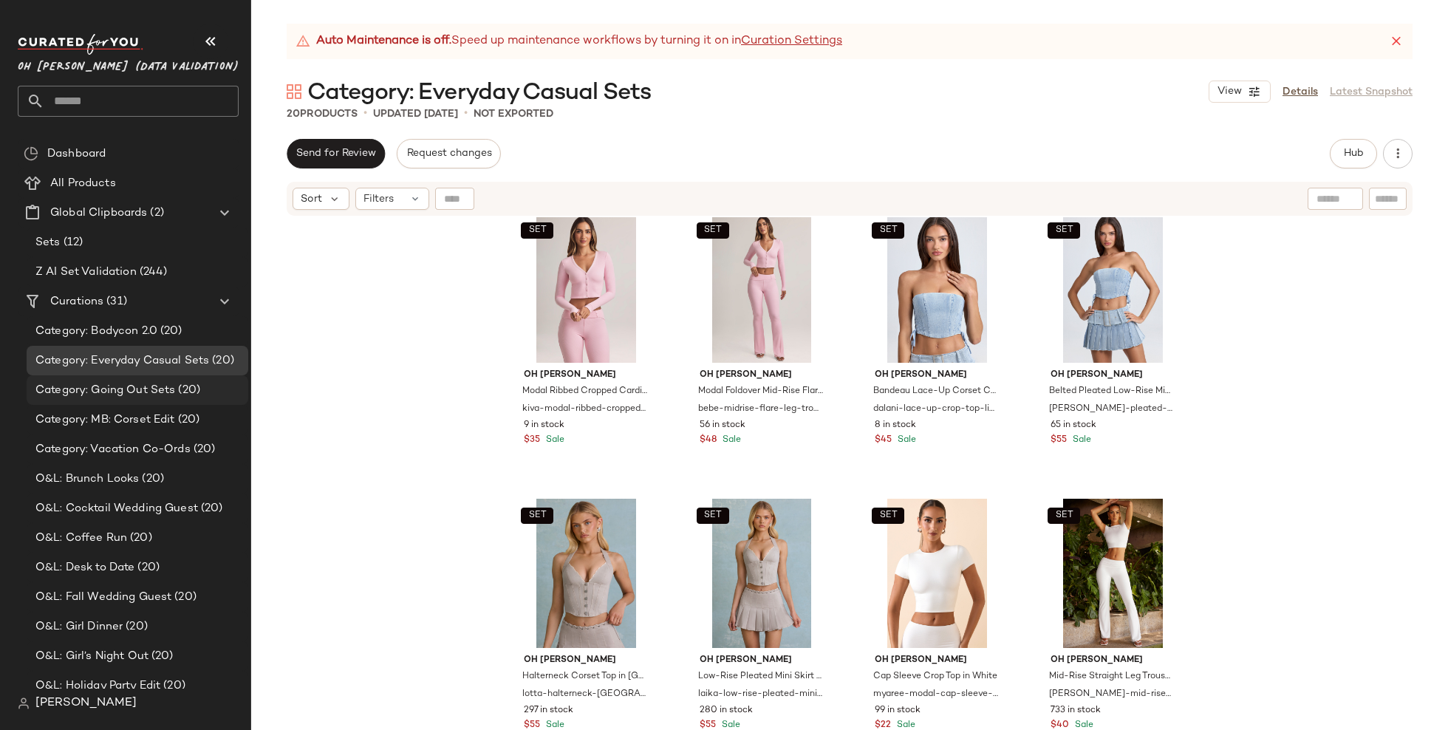
click at [154, 403] on div "Category: Going Out Sets (20)" at bounding box center [138, 390] width 222 height 30
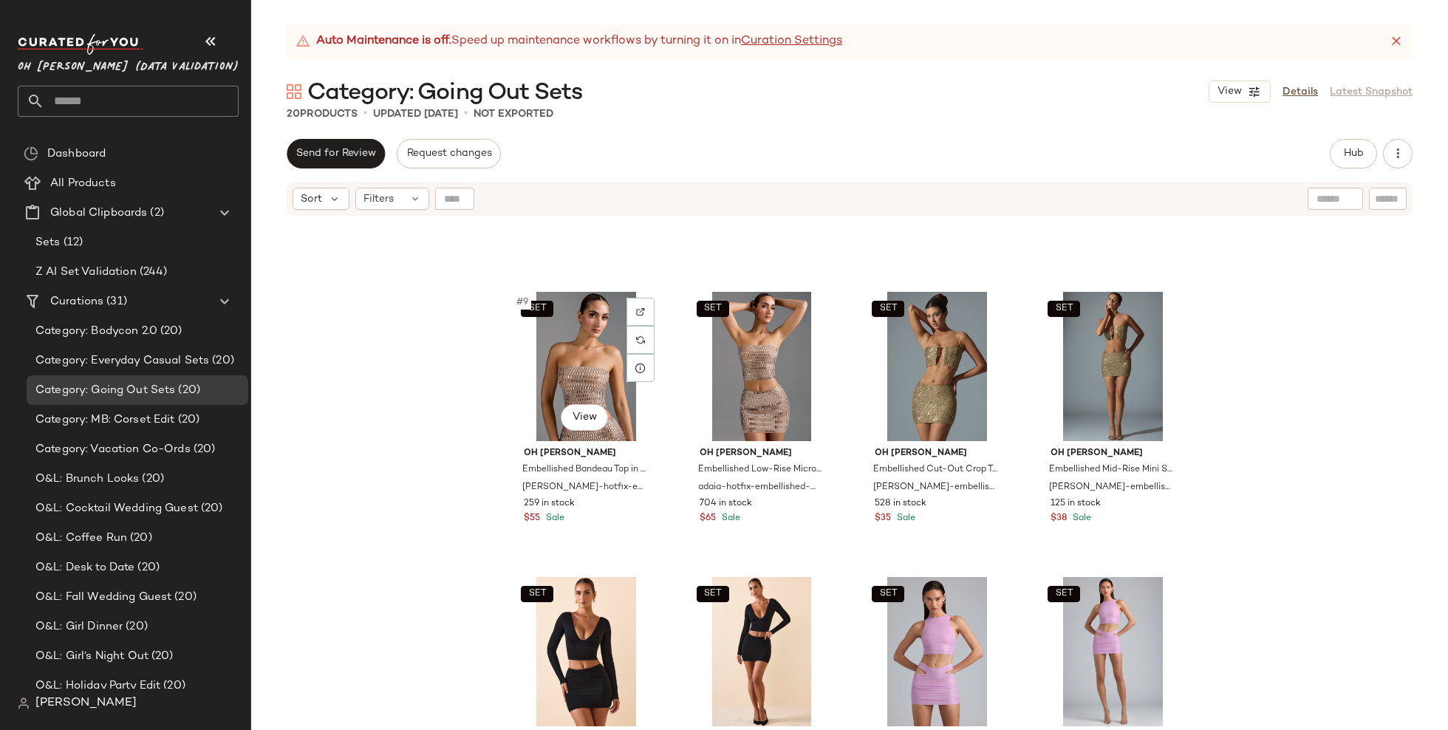
scroll to position [879, 0]
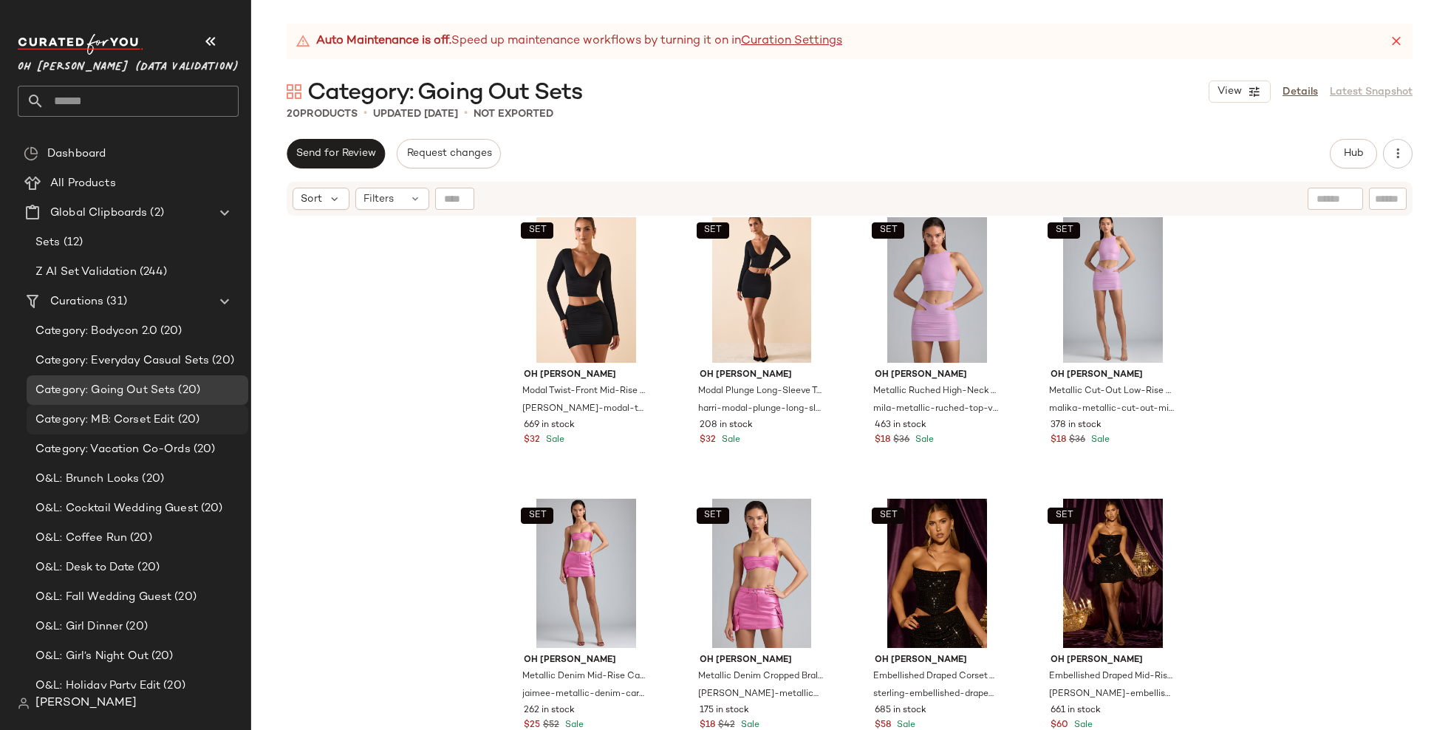
click at [191, 418] on span "(20)" at bounding box center [187, 420] width 25 height 17
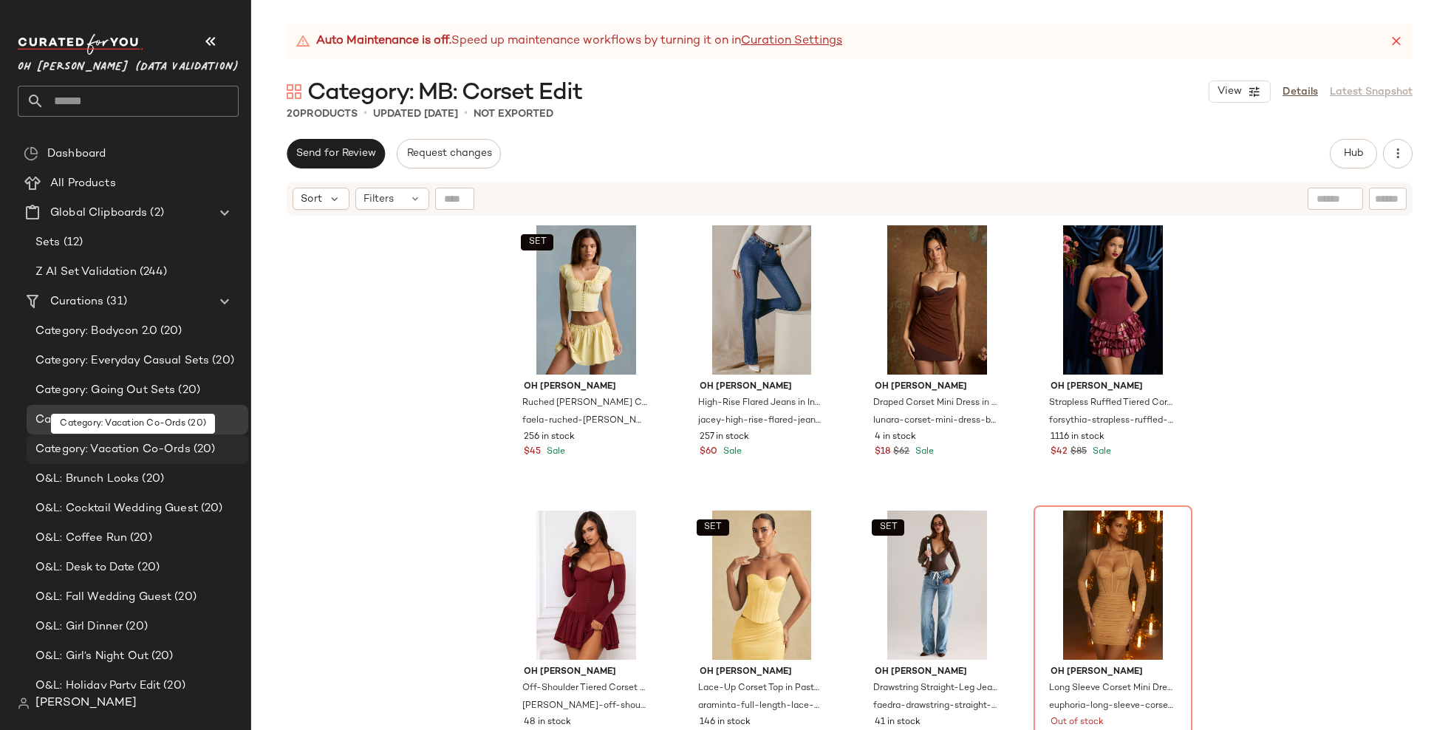
click at [116, 441] on span "Category: Vacation Co-Ords" at bounding box center [112, 449] width 155 height 17
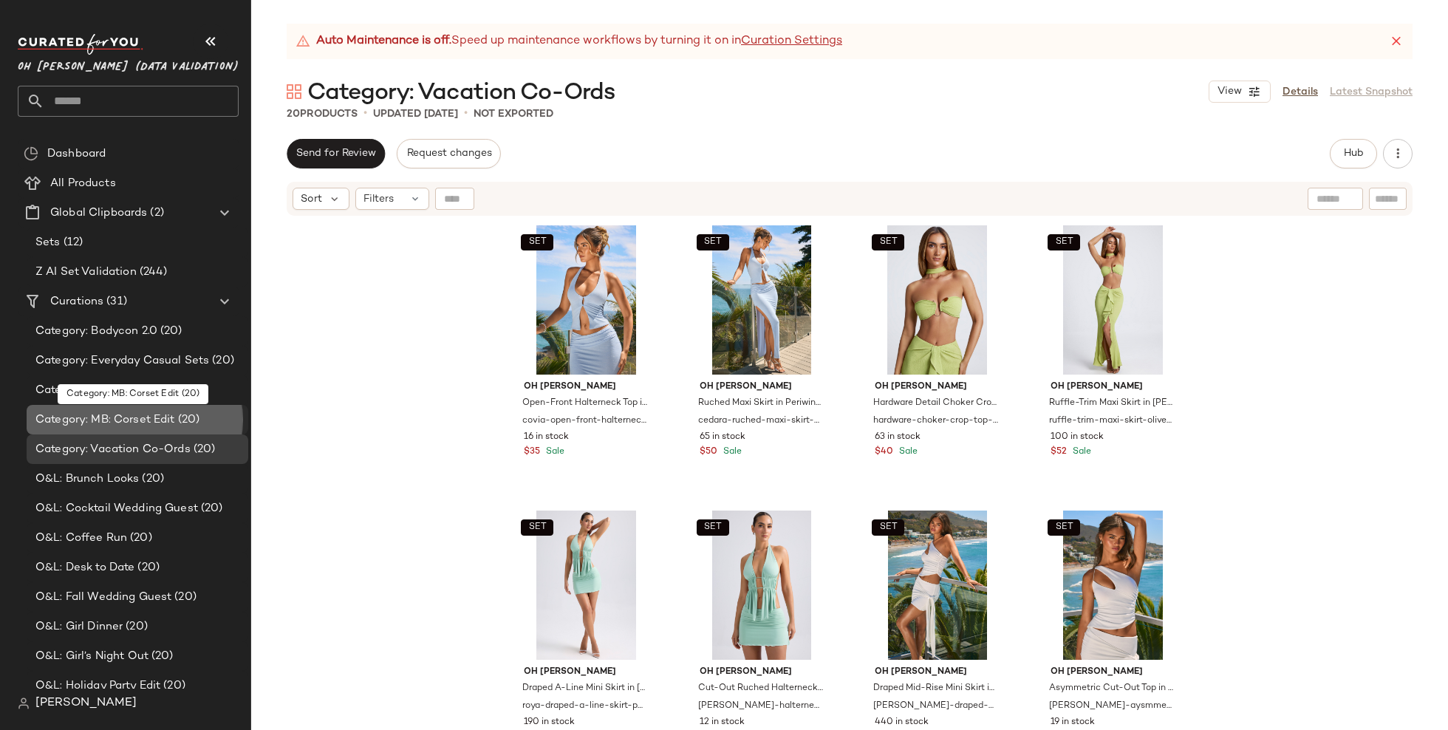
click at [143, 421] on span "Category: MB: Corset Edit" at bounding box center [105, 420] width 140 height 17
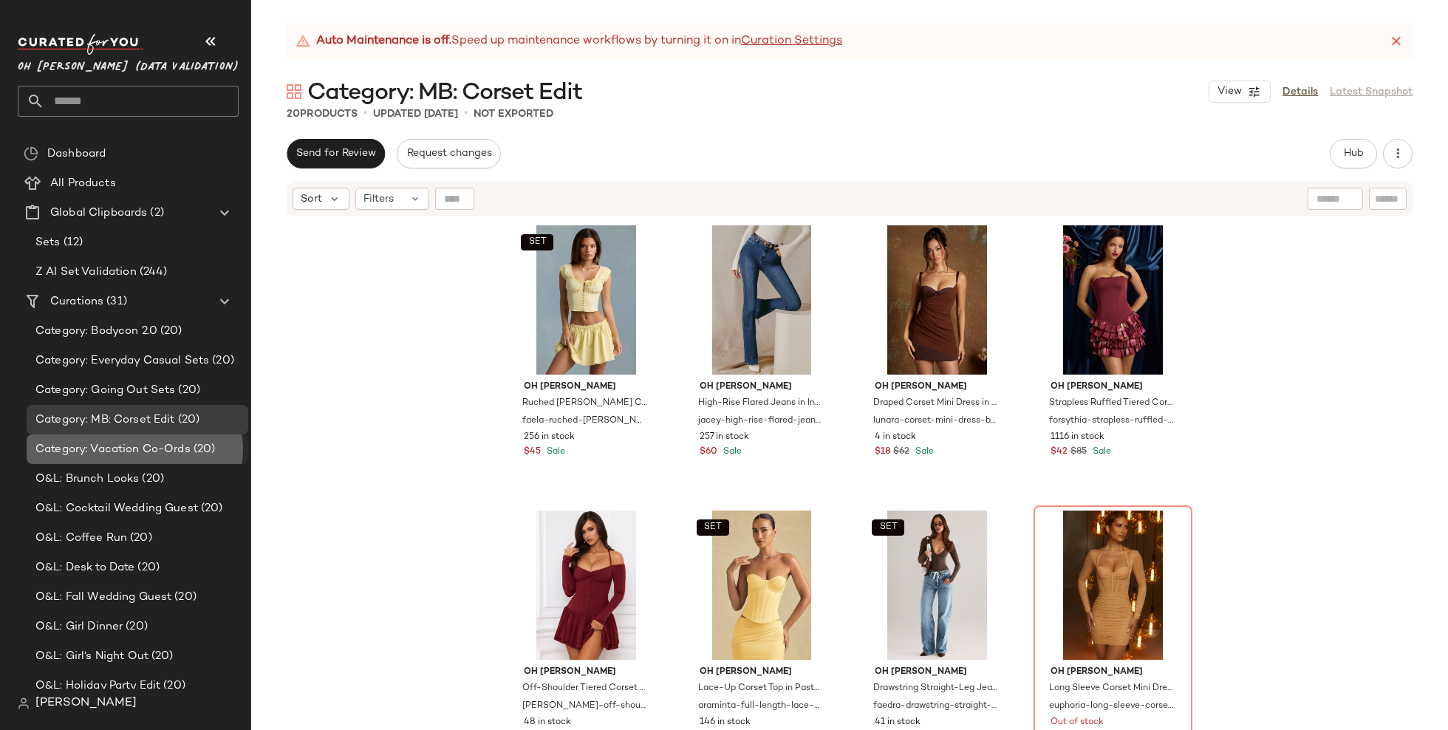
click at [132, 459] on div "Category: Vacation Co-Ords (20)" at bounding box center [138, 450] width 222 height 30
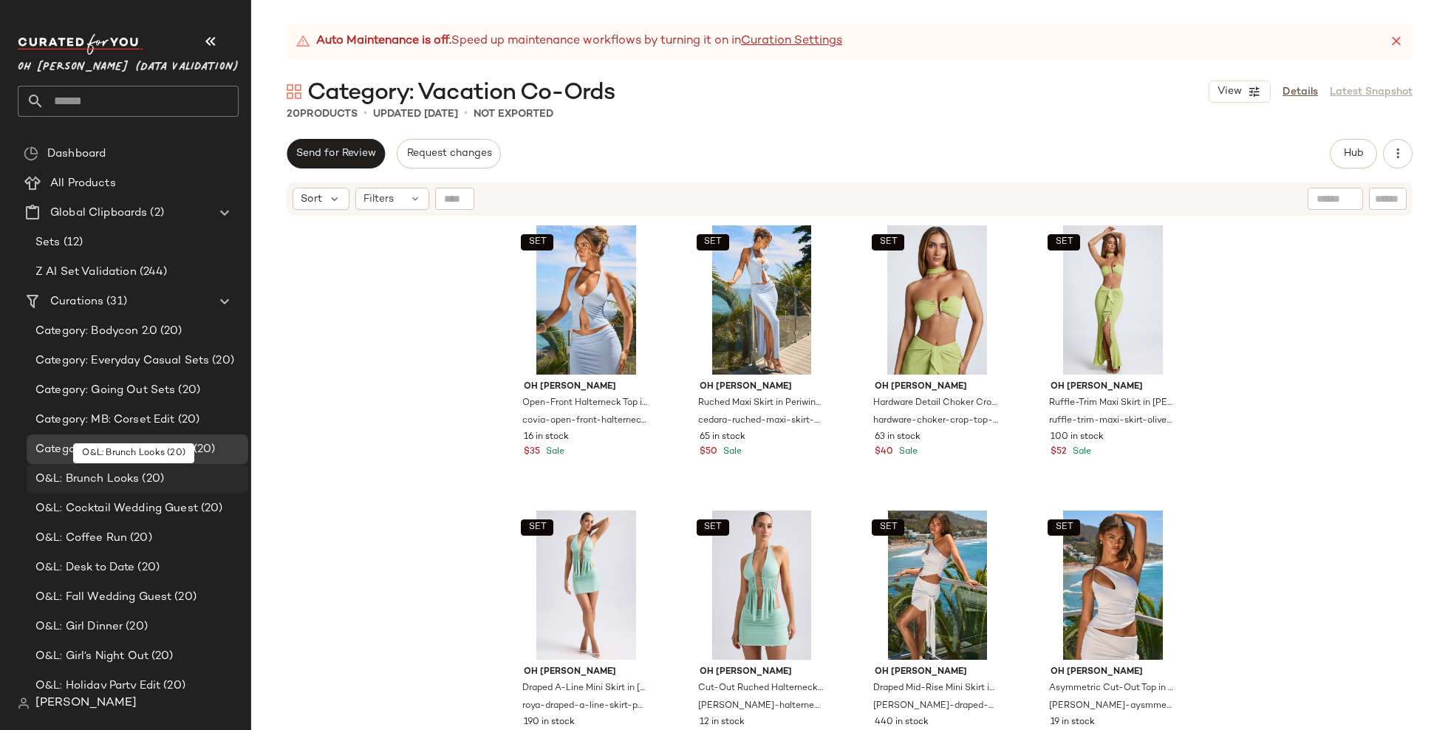
click at [143, 477] on span "(20)" at bounding box center [151, 479] width 25 height 17
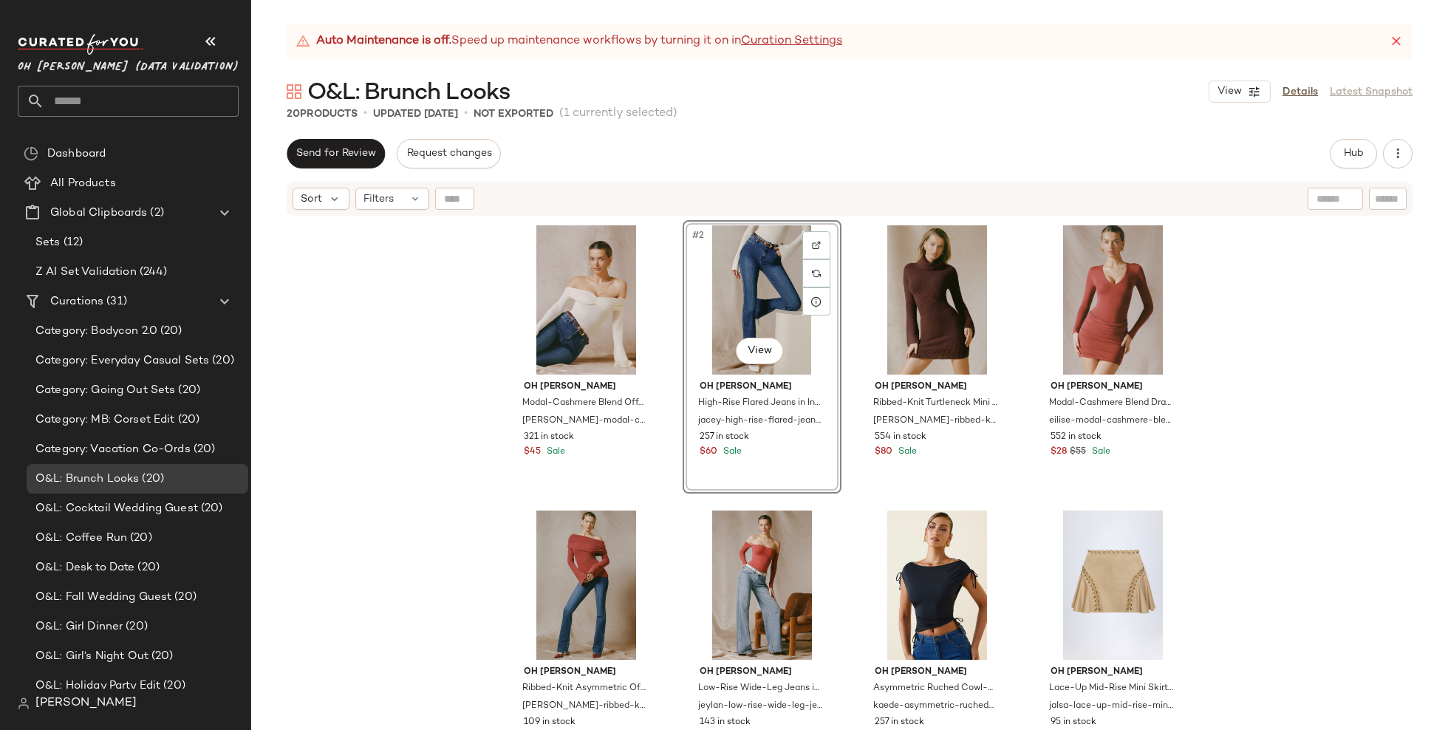
click at [357, 370] on div "Oh [PERSON_NAME] Modal-Cashmere Blend Off-Shoulder Ruched Top in [PERSON_NAME]-…" at bounding box center [849, 492] width 1197 height 550
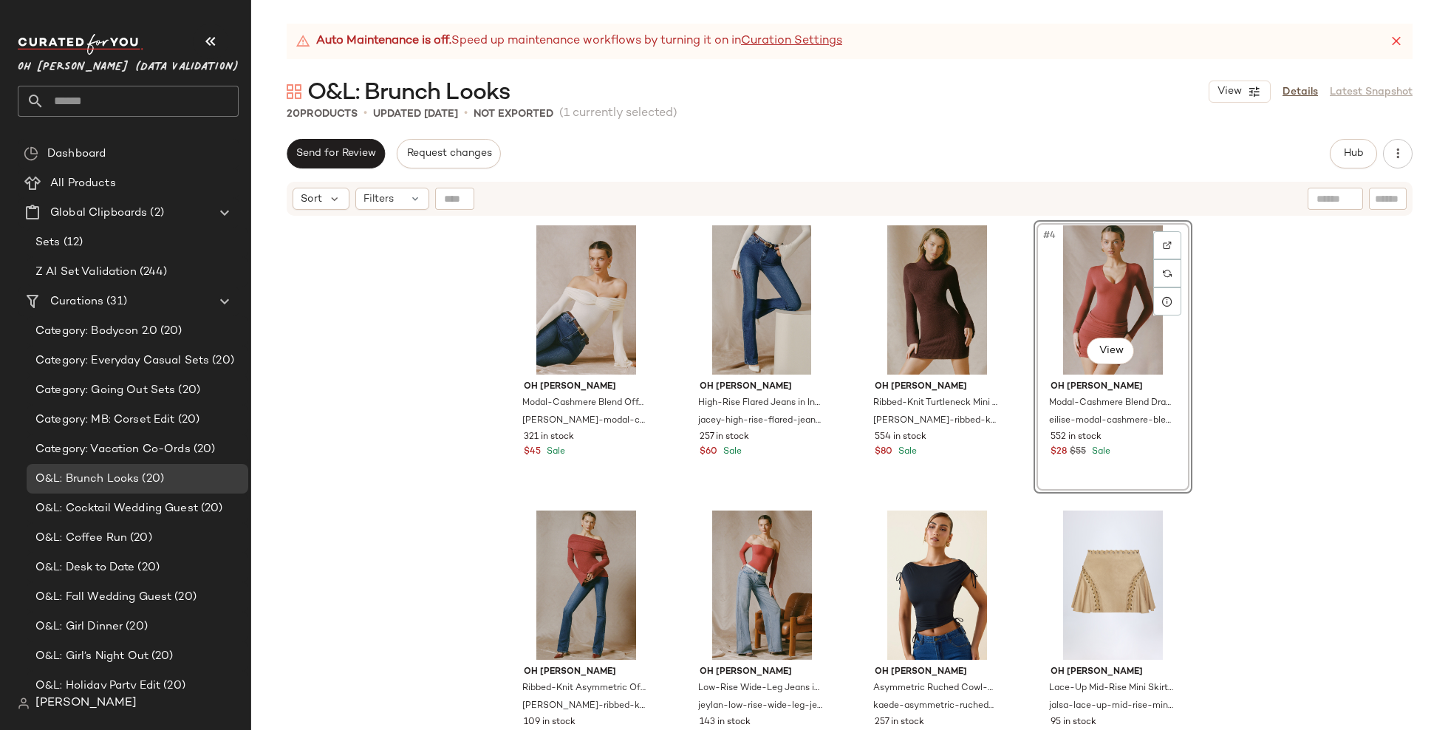
click at [1281, 393] on div "Oh [PERSON_NAME] Modal-Cashmere Blend Off-Shoulder Ruched Top in [PERSON_NAME]-…" at bounding box center [849, 492] width 1197 height 550
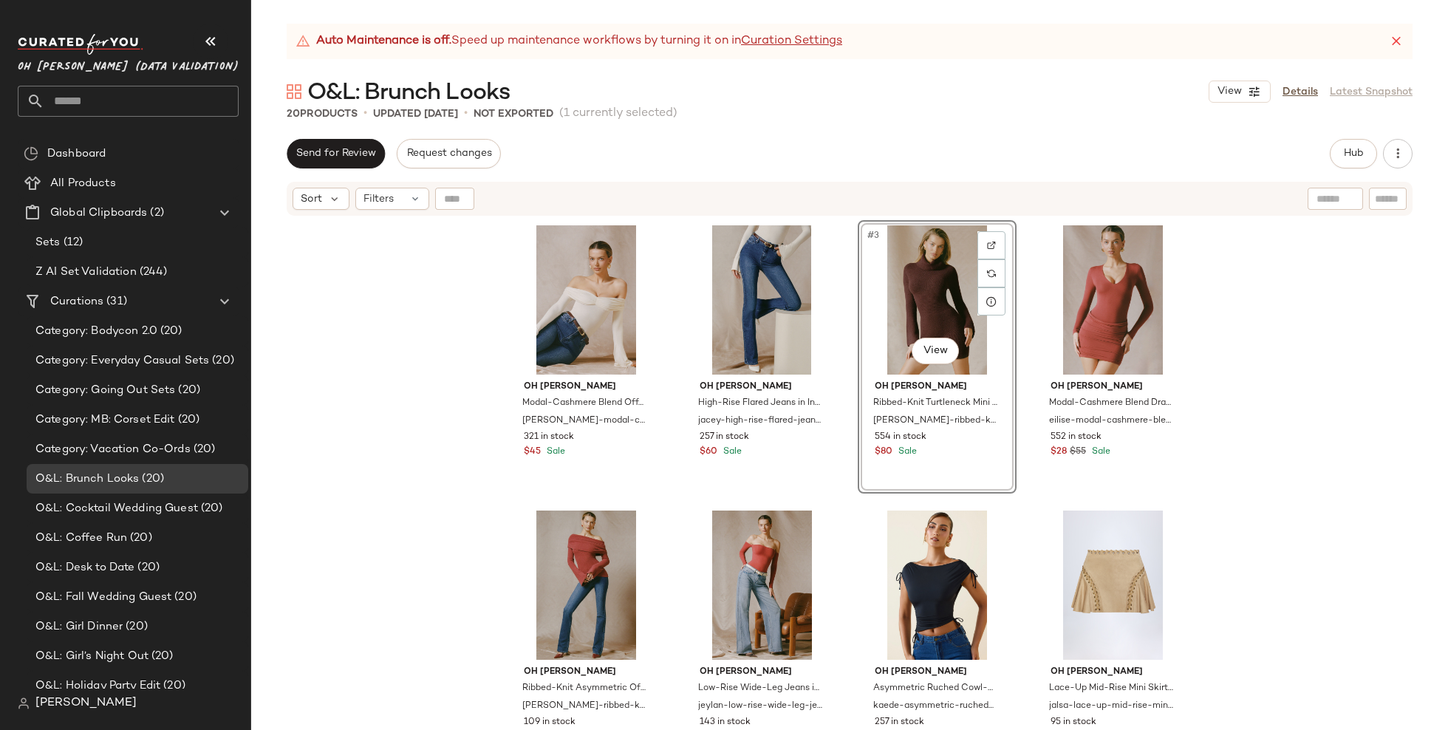
click at [1293, 426] on div "Oh [PERSON_NAME] Modal-Cashmere Blend Off-Shoulder Ruched Top in [PERSON_NAME]-…" at bounding box center [849, 492] width 1197 height 550
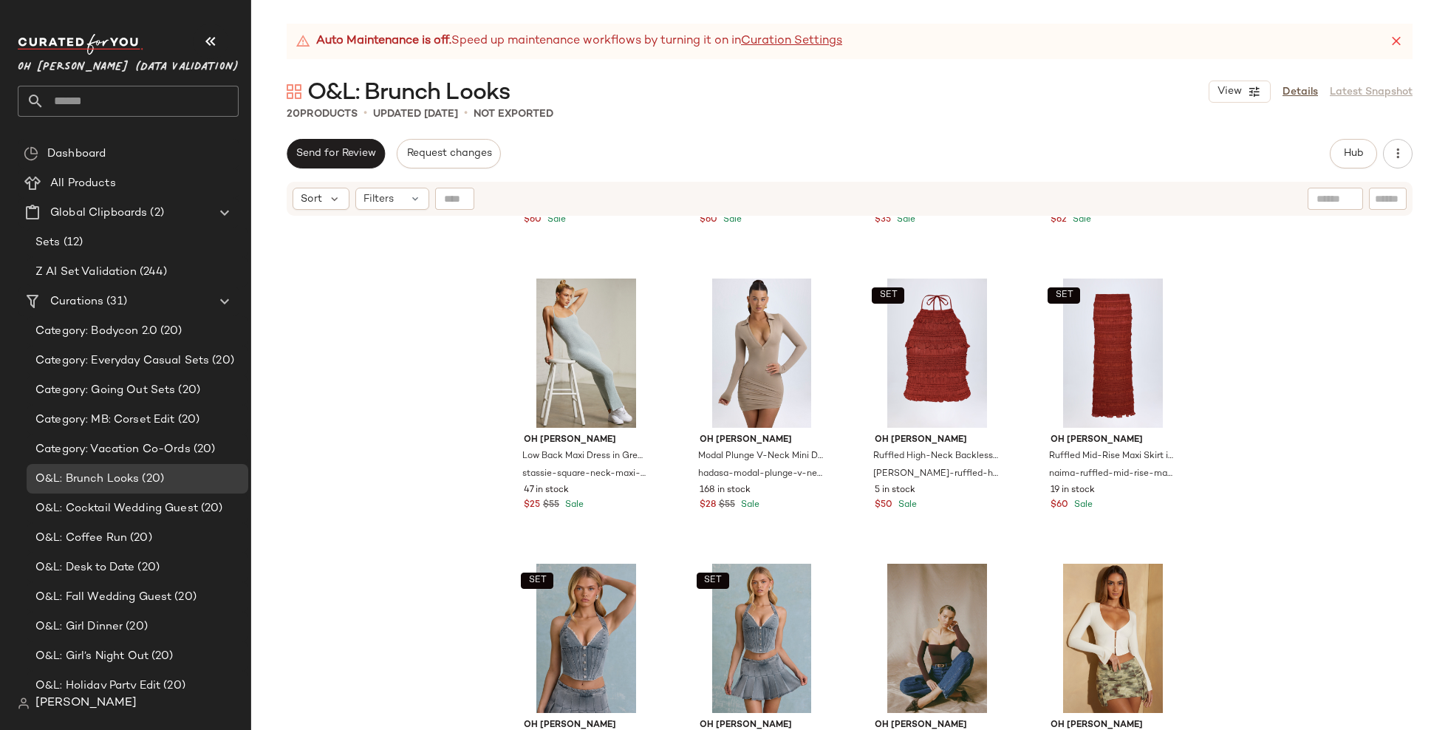
scroll to position [530, 0]
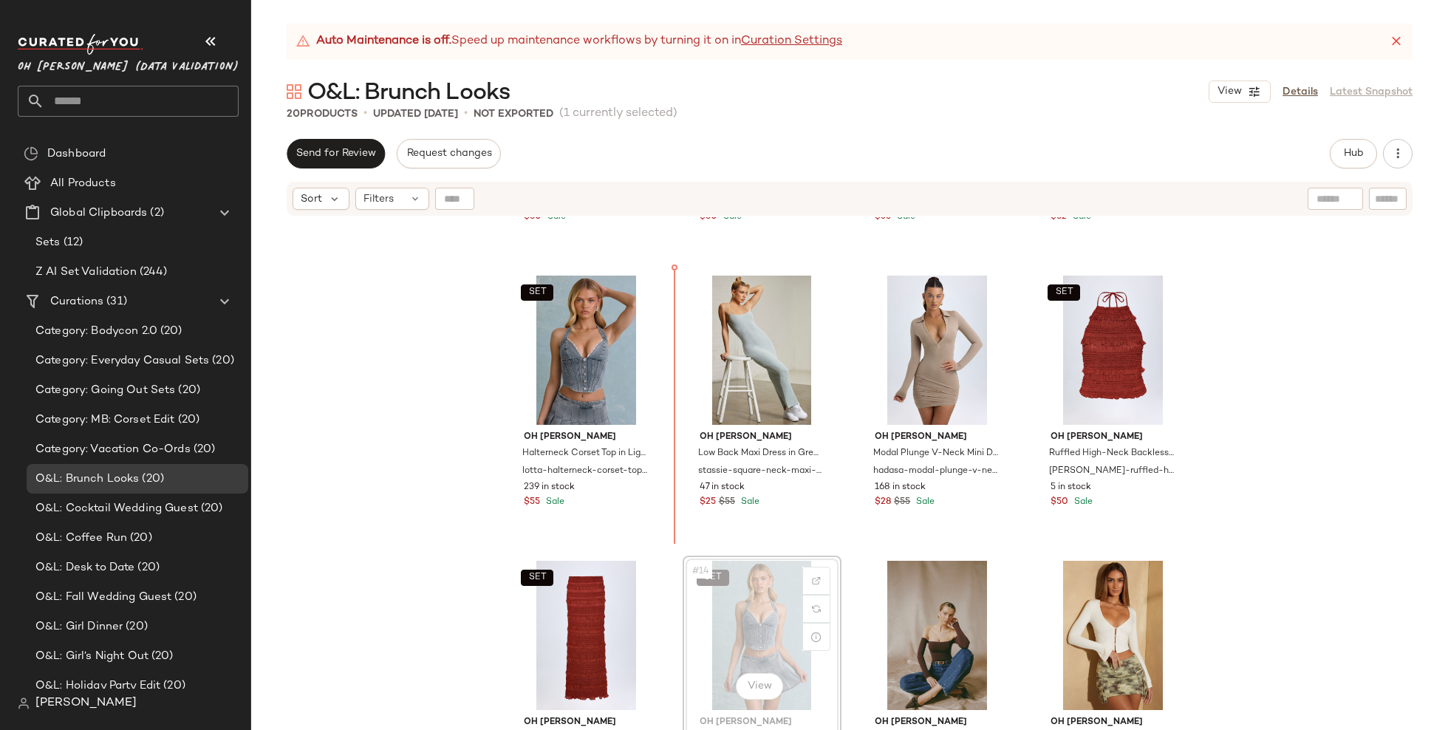
scroll to position [533, 0]
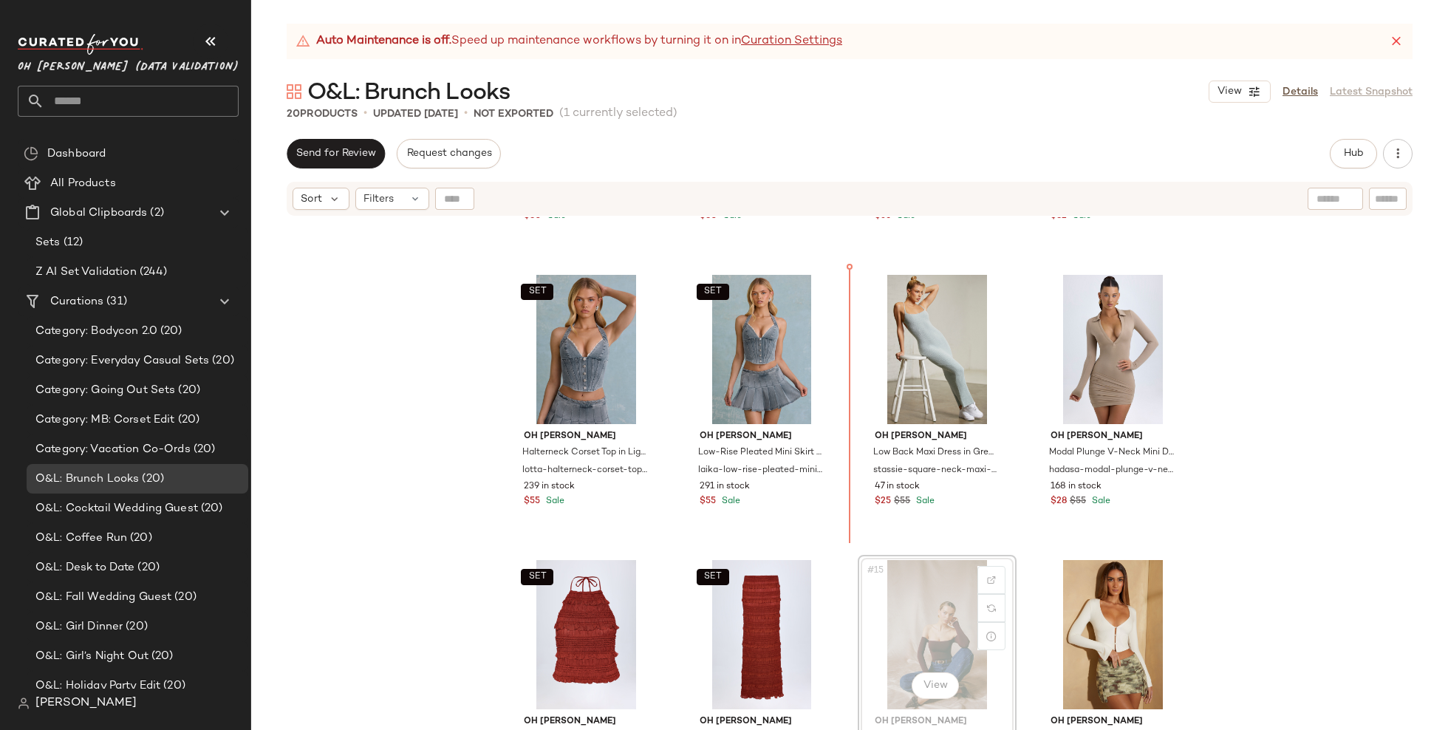
scroll to position [535, 0]
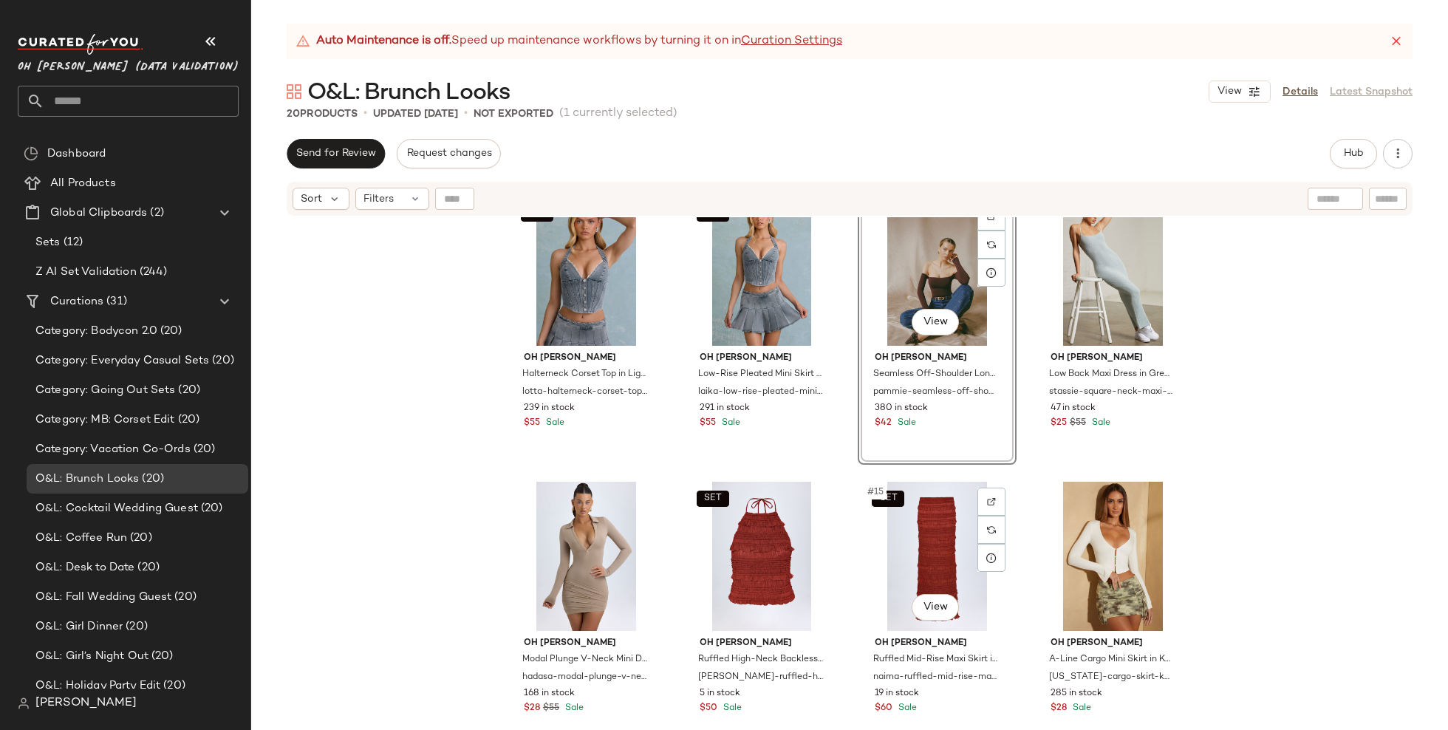
scroll to position [610, 0]
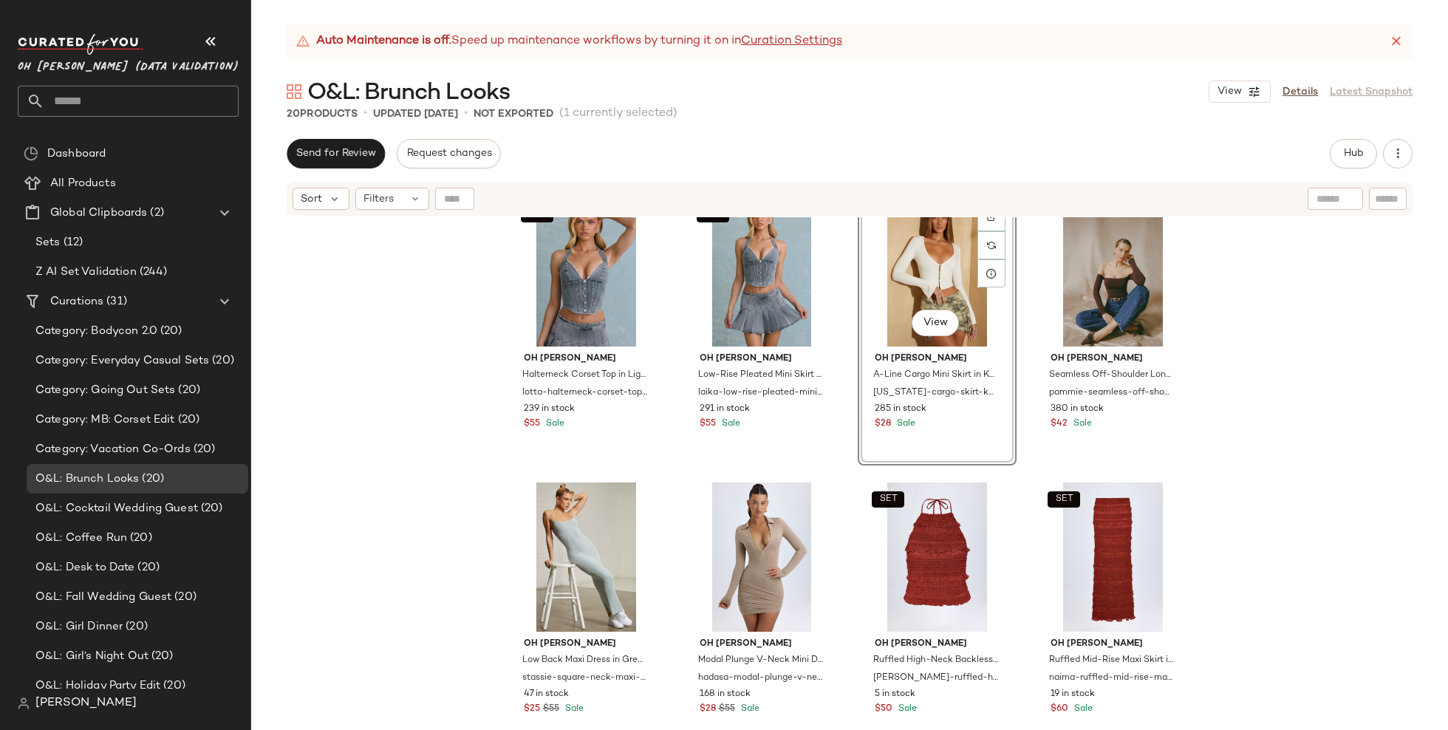
click at [1207, 504] on div "SET Oh [PERSON_NAME] Corset Top in Light Blue lotta-halterneck-corset-top-light…" at bounding box center [849, 492] width 1197 height 550
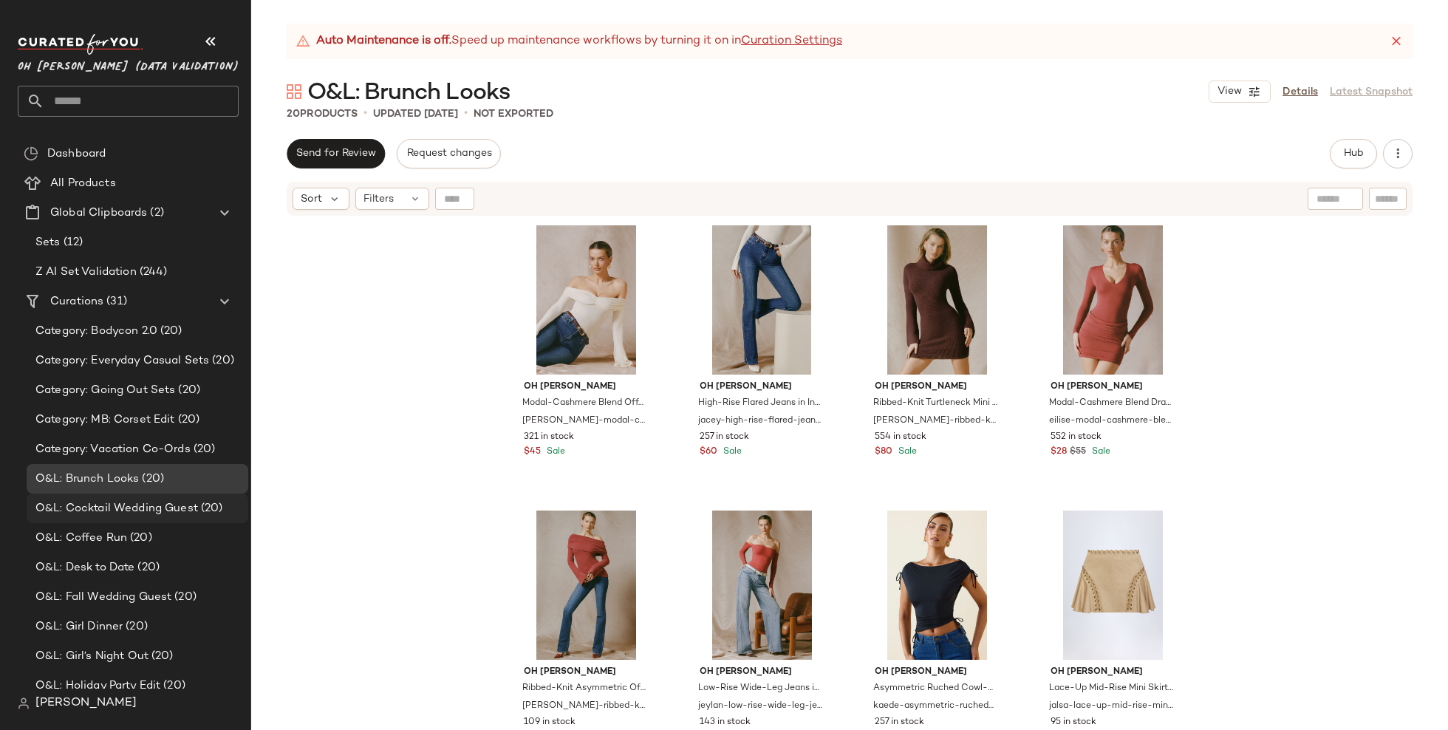
click at [188, 508] on span "O&L: Cocktail Wedding Guest" at bounding box center [116, 508] width 163 height 17
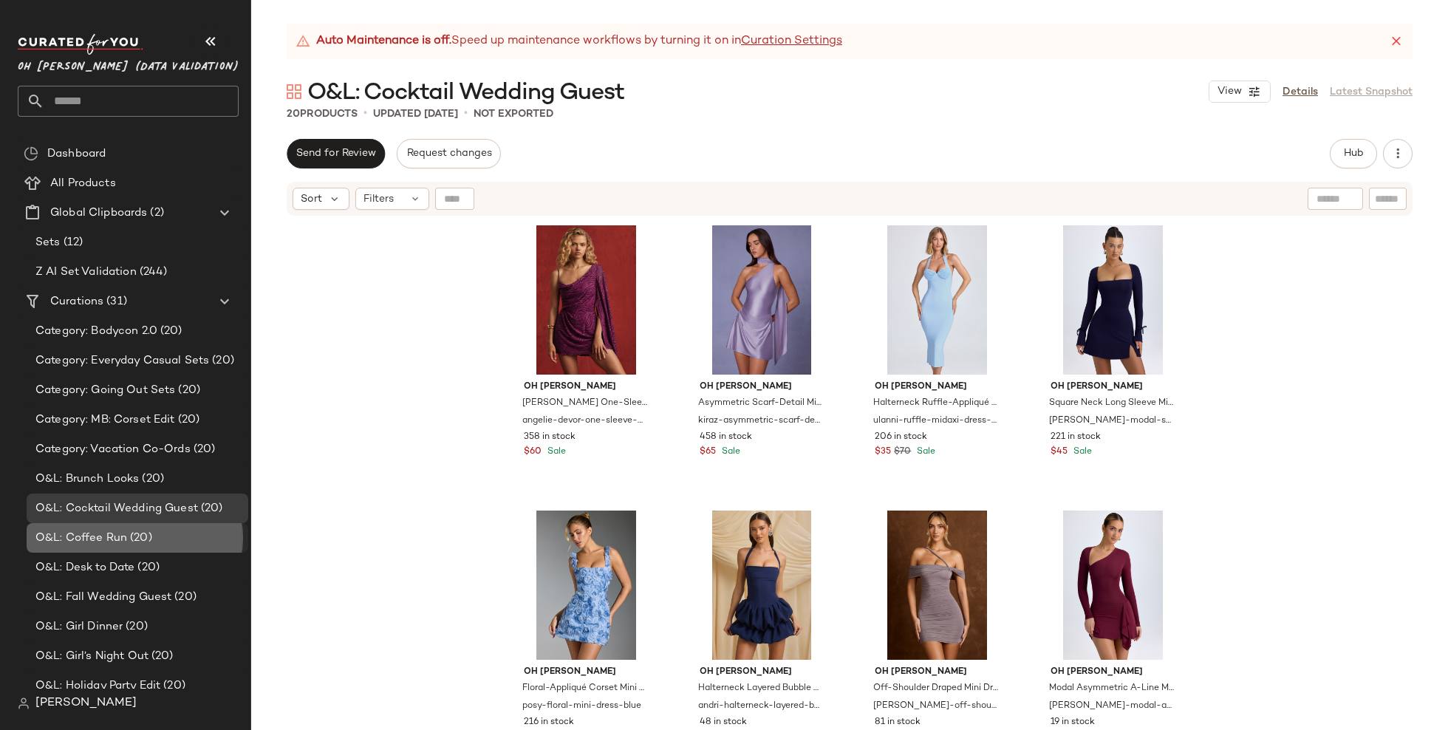
click at [201, 540] on div "O&L: Coffee Run (20)" at bounding box center [136, 538] width 211 height 17
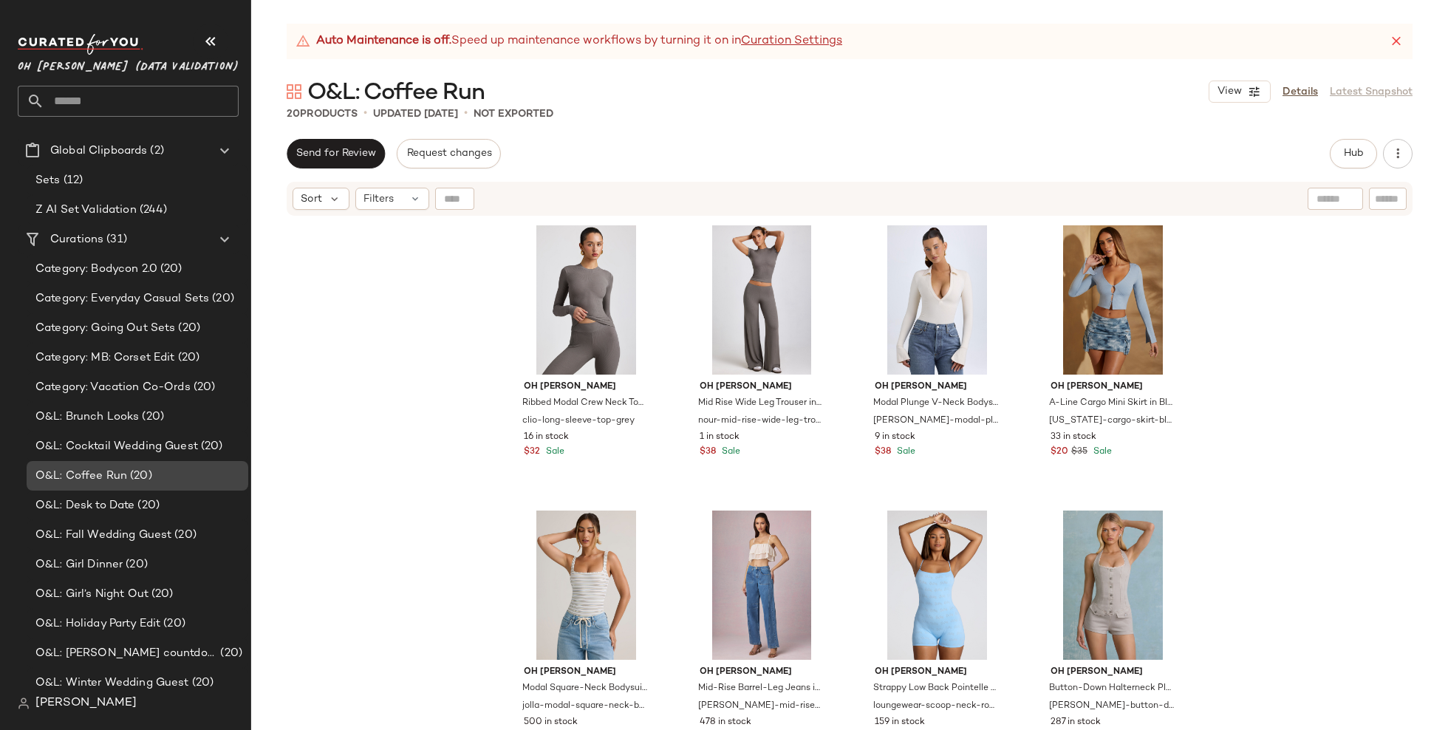
scroll to position [183, 0]
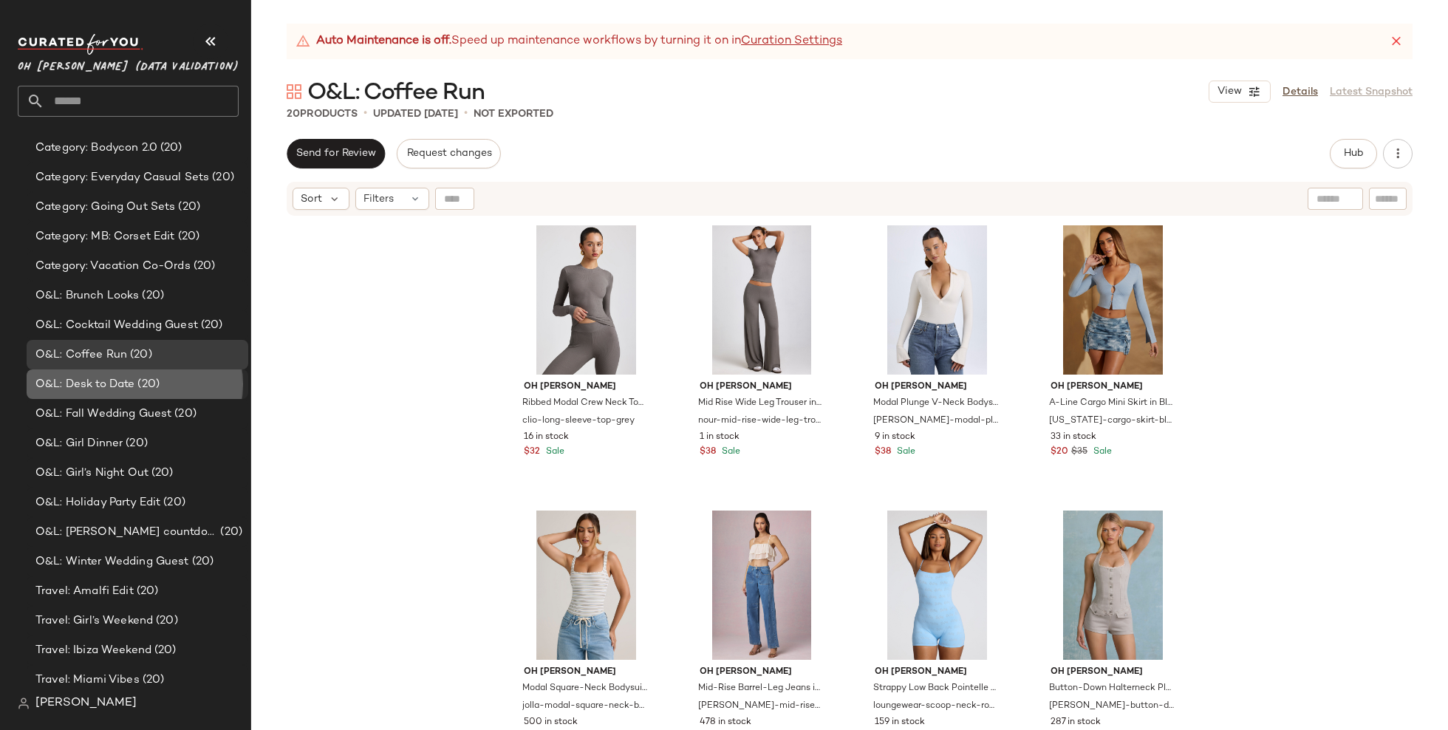
click at [205, 384] on div "O&L: Desk to Date (20)" at bounding box center [136, 384] width 211 height 17
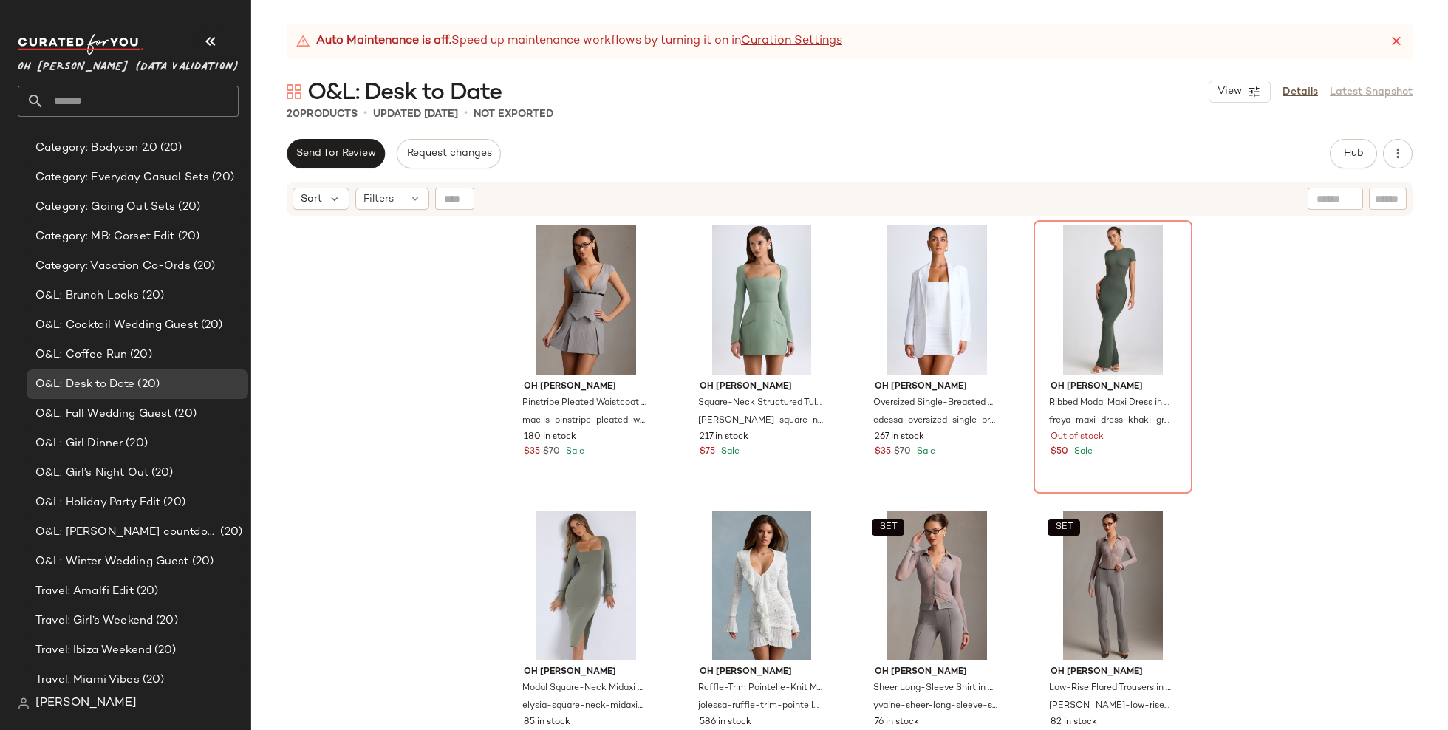
click at [470, 452] on div "Oh [PERSON_NAME] Pleated Waistcoat Mini Dress in Grey maelis-pinstripe-pleated-…" at bounding box center [849, 492] width 1197 height 550
click at [431, 146] on button "Request changes" at bounding box center [448, 154] width 103 height 30
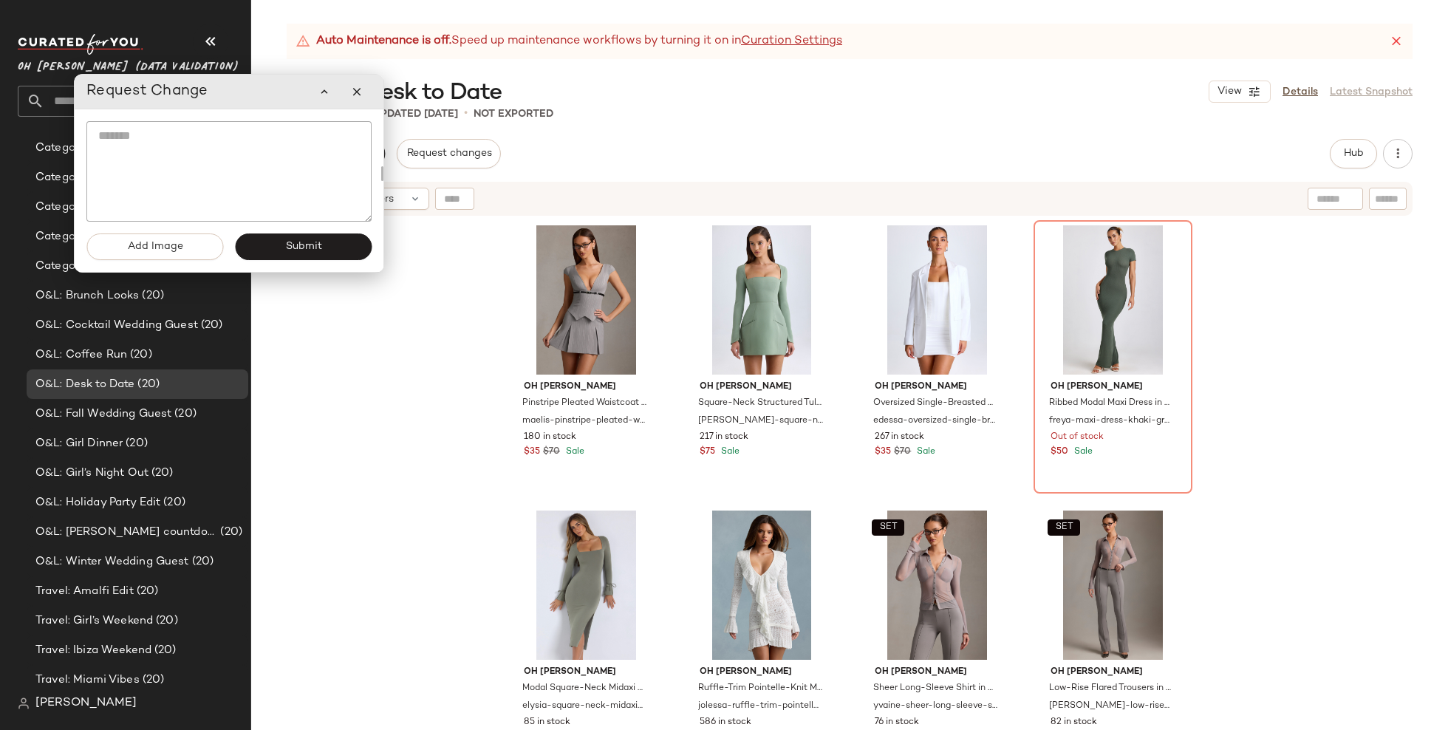
click at [269, 200] on textarea at bounding box center [228, 171] width 285 height 101
click at [344, 341] on div "Oh [PERSON_NAME] Pleated Waistcoat Mini Dress in Grey maelis-pinstripe-pleated-…" at bounding box center [849, 492] width 1197 height 550
click at [358, 92] on icon "button" at bounding box center [356, 91] width 13 height 13
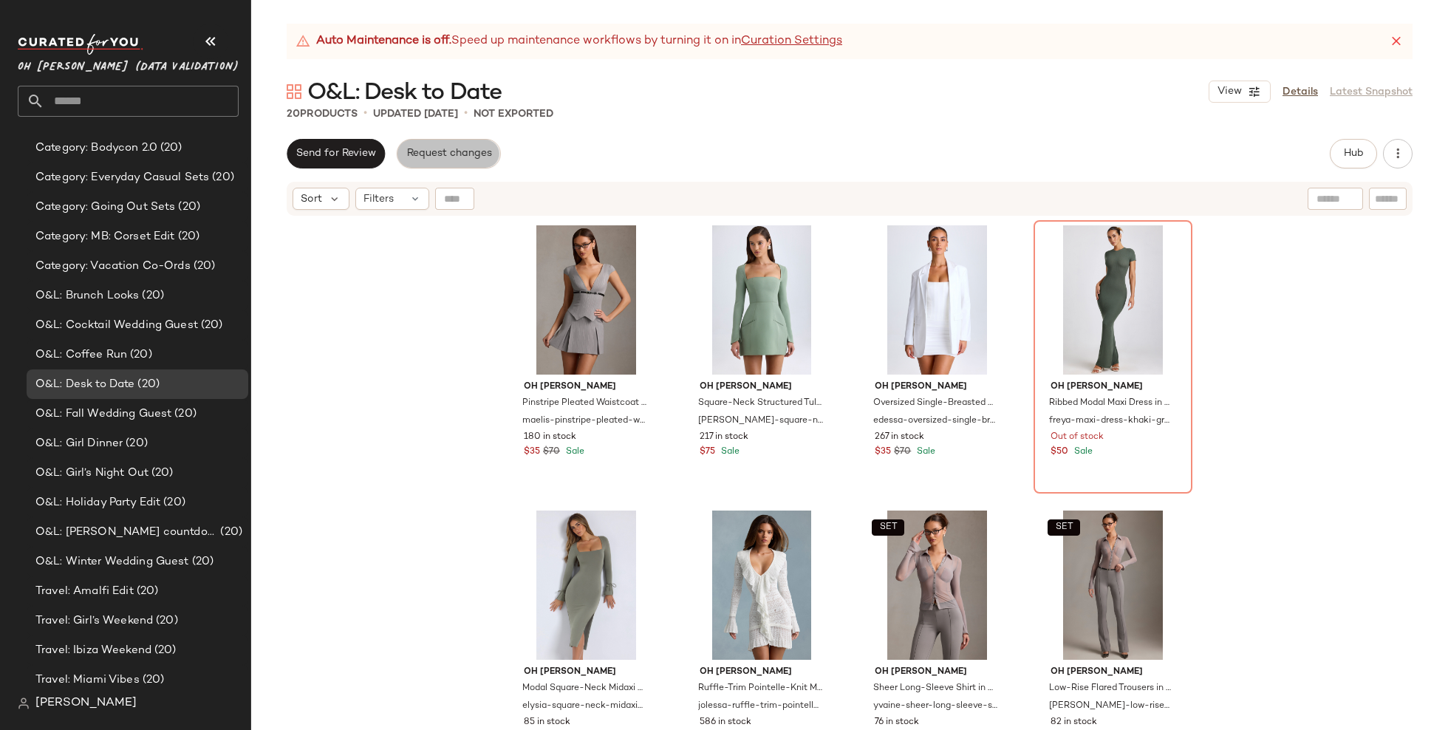
click at [453, 160] on button "Request changes" at bounding box center [448, 154] width 103 height 30
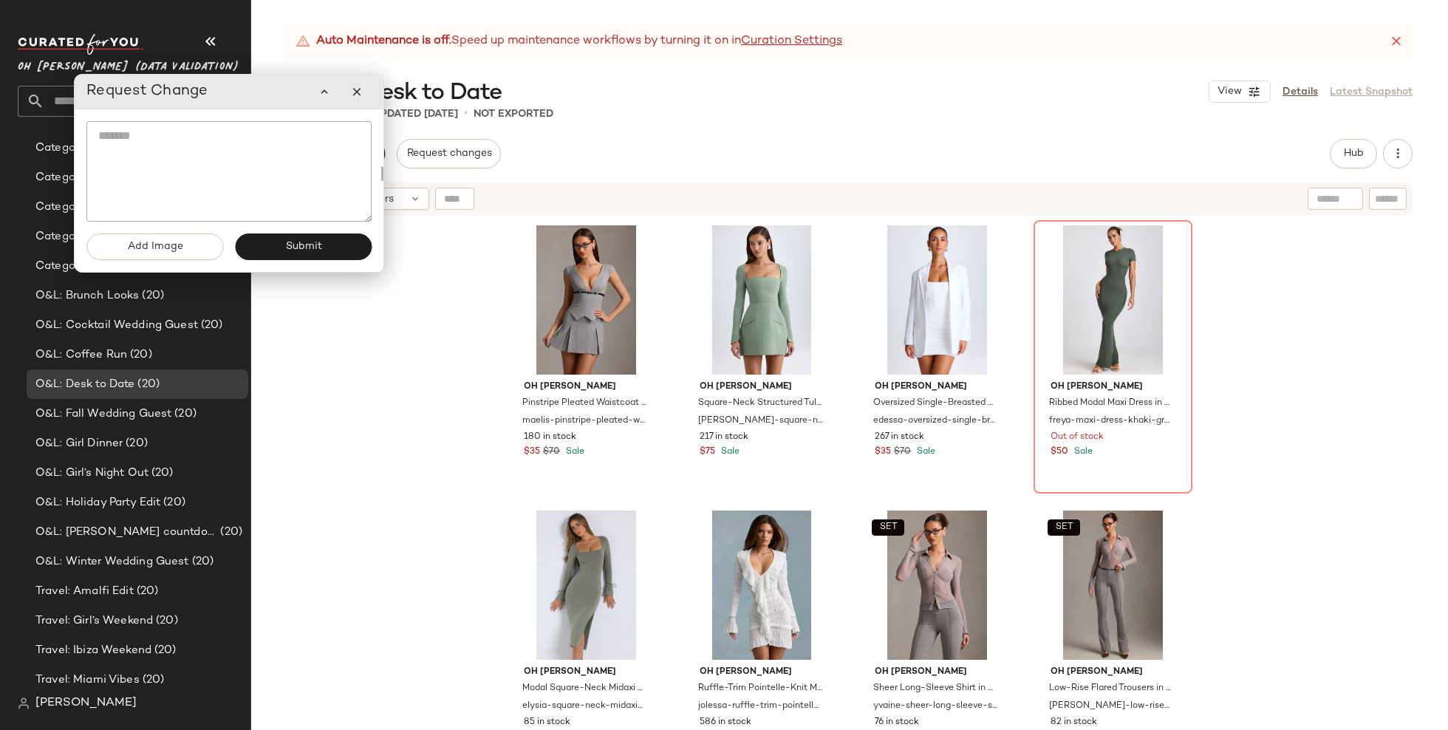
click at [302, 186] on textarea at bounding box center [228, 171] width 285 height 101
click at [96, 137] on textarea at bounding box center [228, 171] width 285 height 101
click at [228, 200] on textarea at bounding box center [228, 171] width 285 height 101
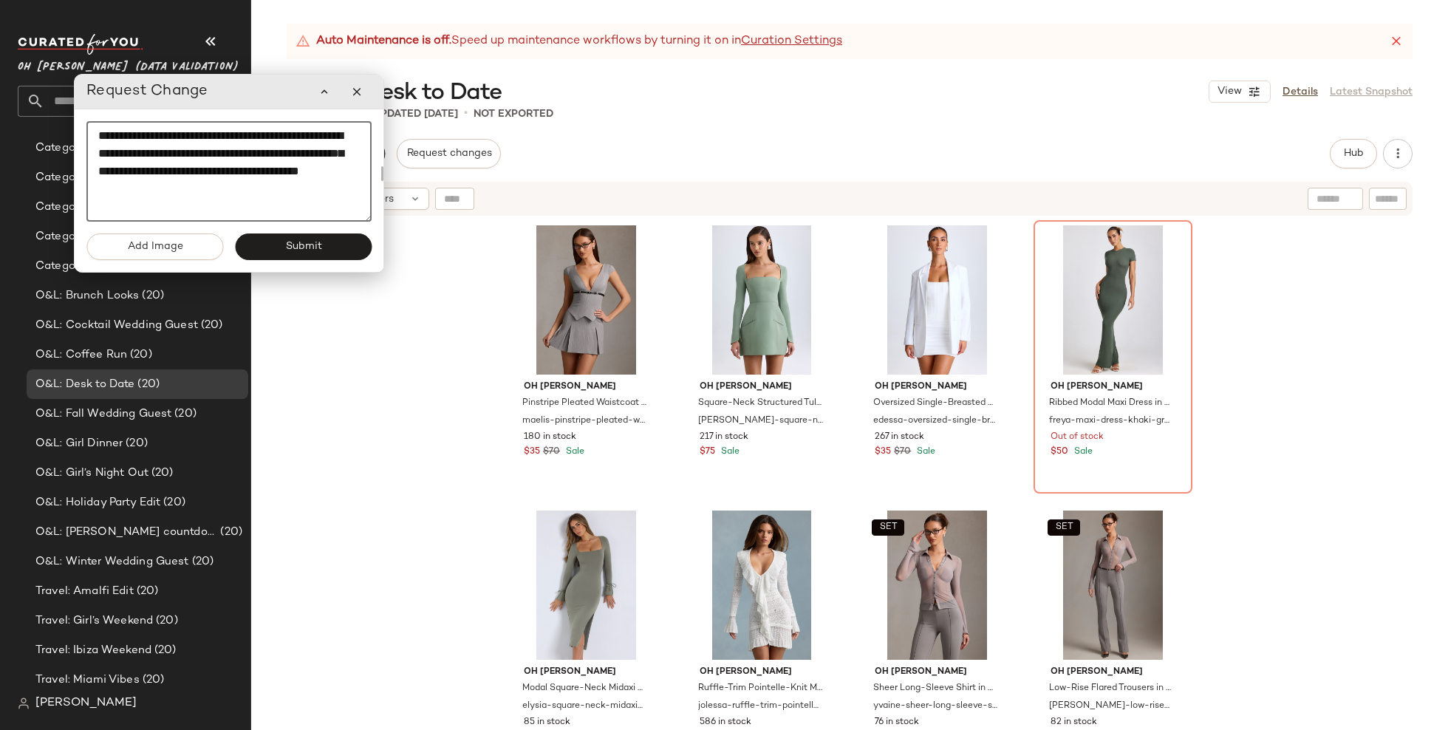
scroll to position [9, 0]
type textarea "**********"
click at [367, 98] on button "button" at bounding box center [357, 92] width 30 height 30
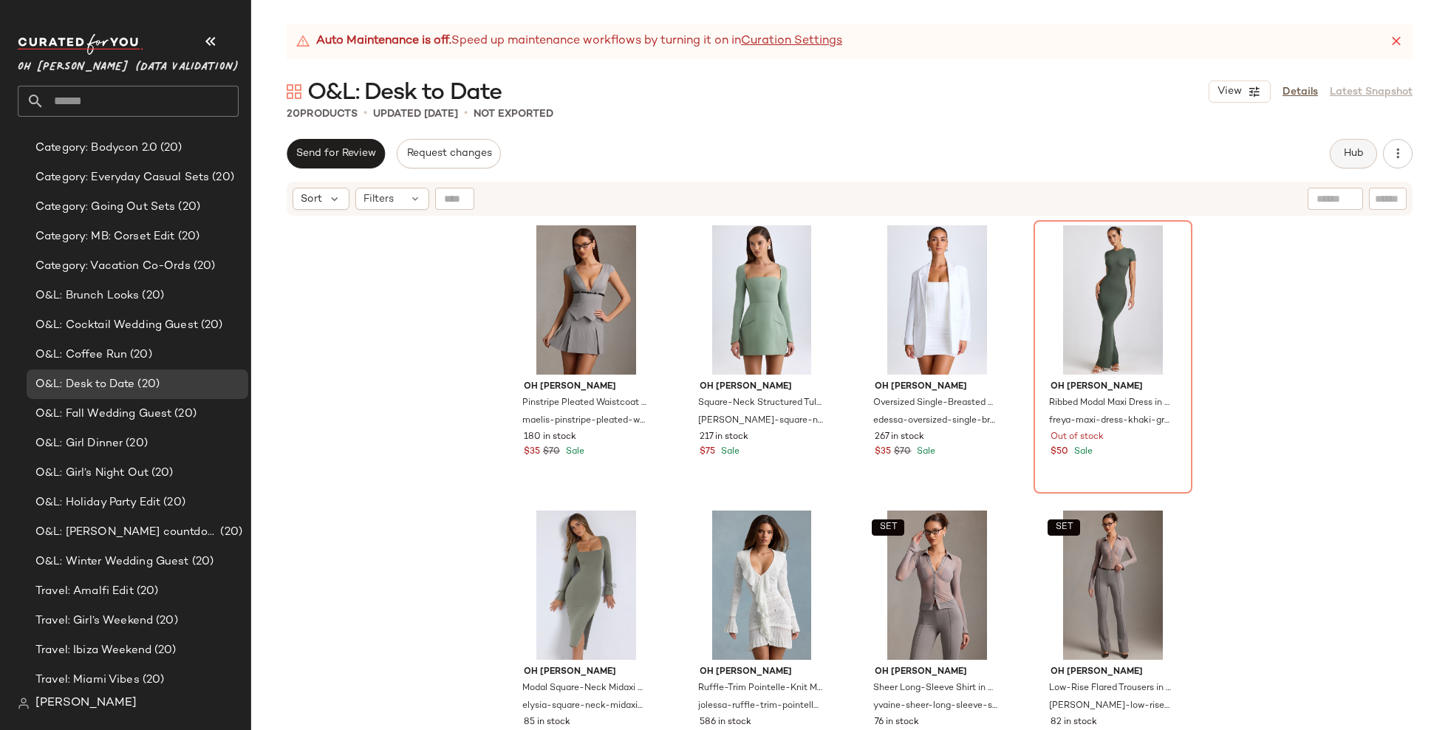
click at [1338, 161] on button "Hub" at bounding box center [1353, 154] width 47 height 30
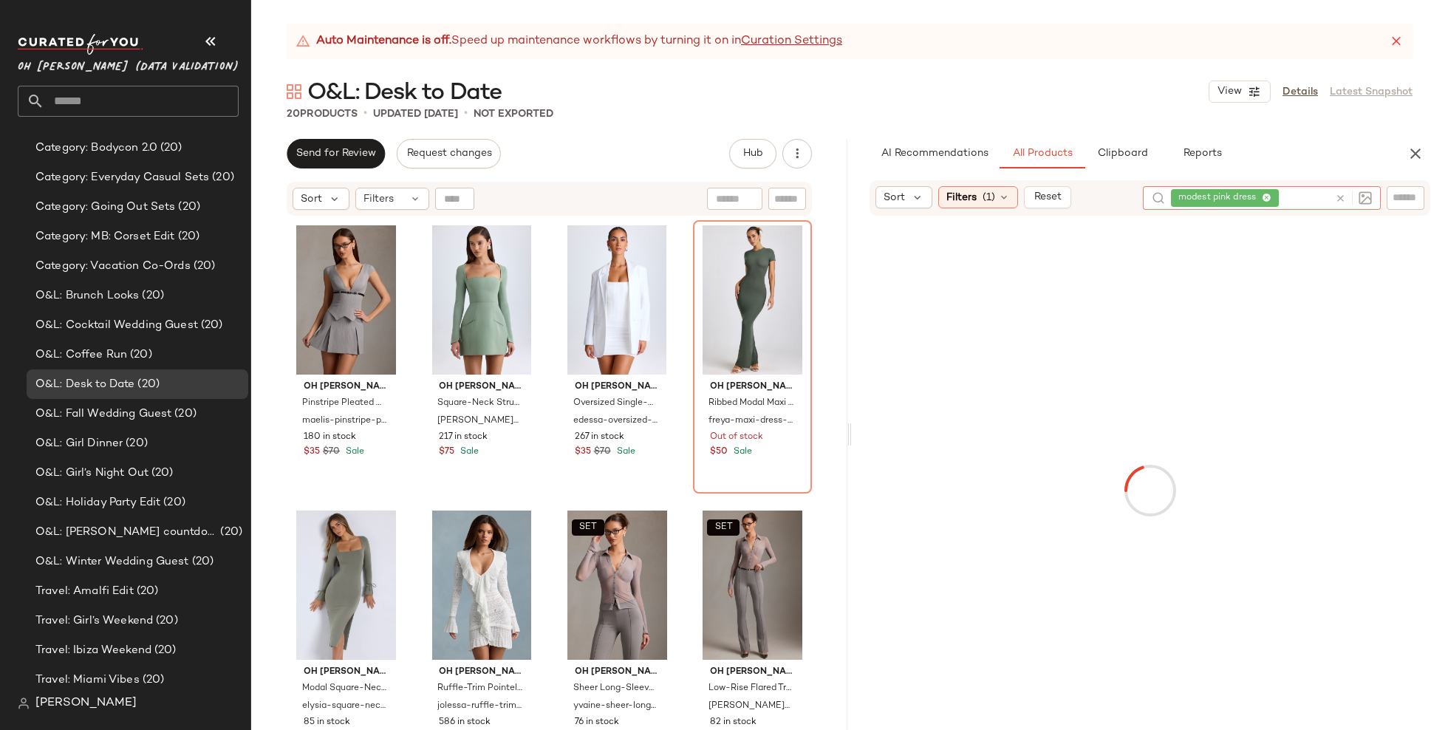
click at [1341, 201] on icon at bounding box center [1340, 198] width 11 height 11
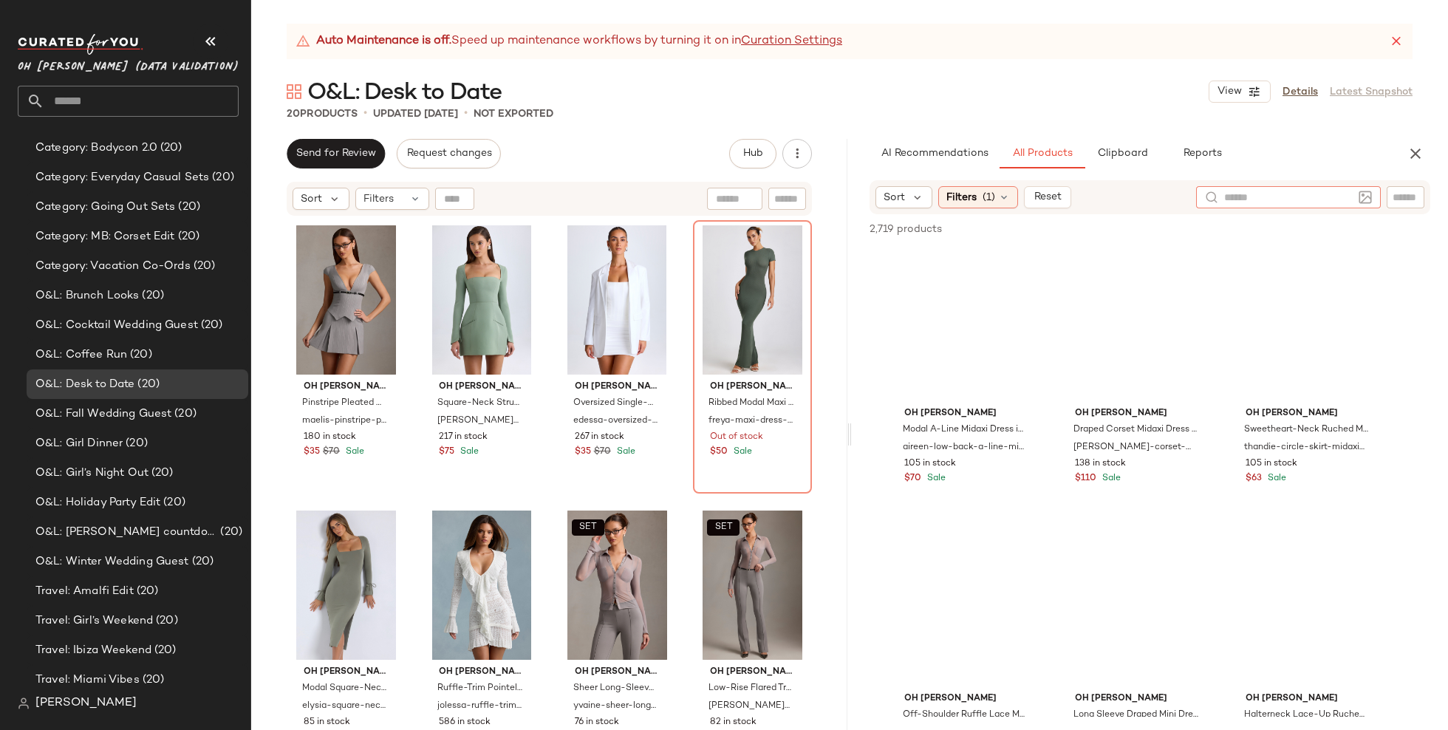
click at [1244, 197] on input "text" at bounding box center [1289, 198] width 129 height 16
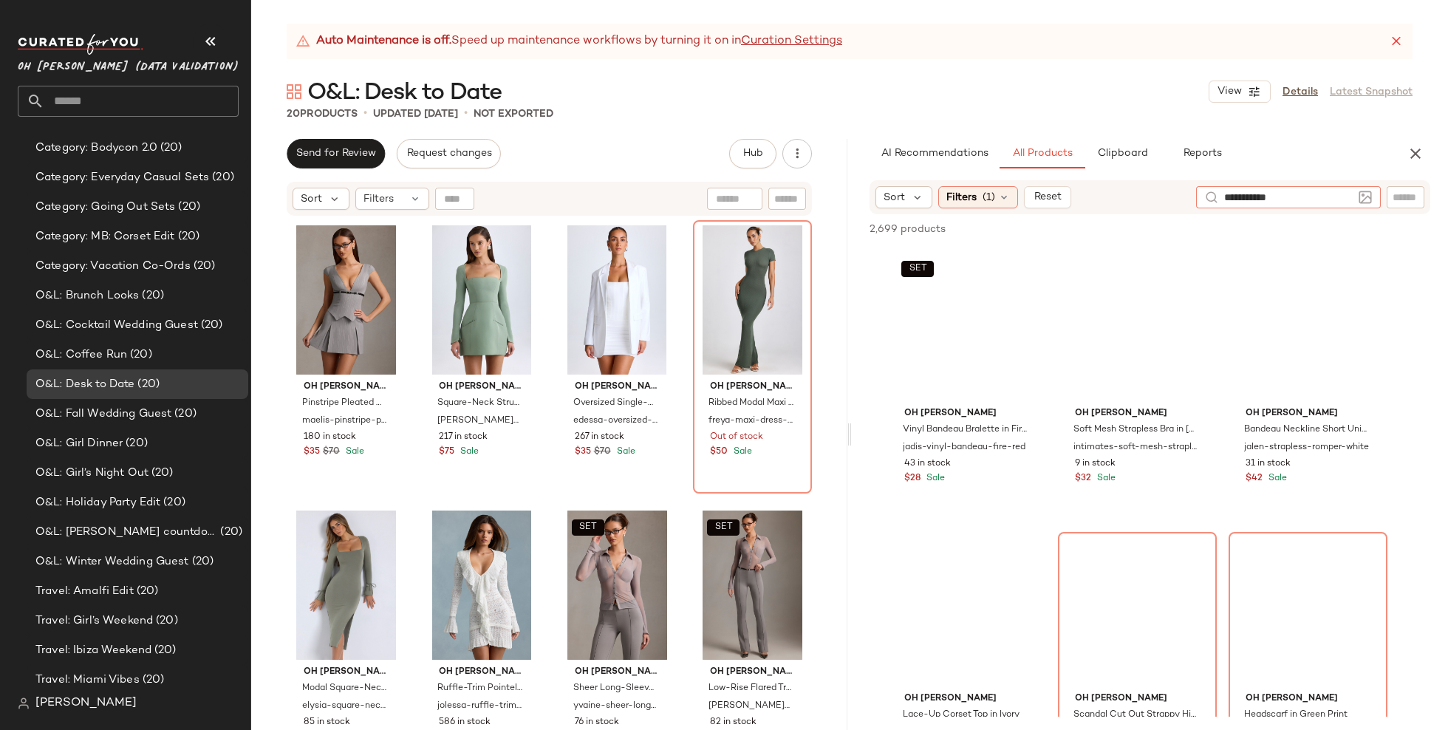
type input "**********"
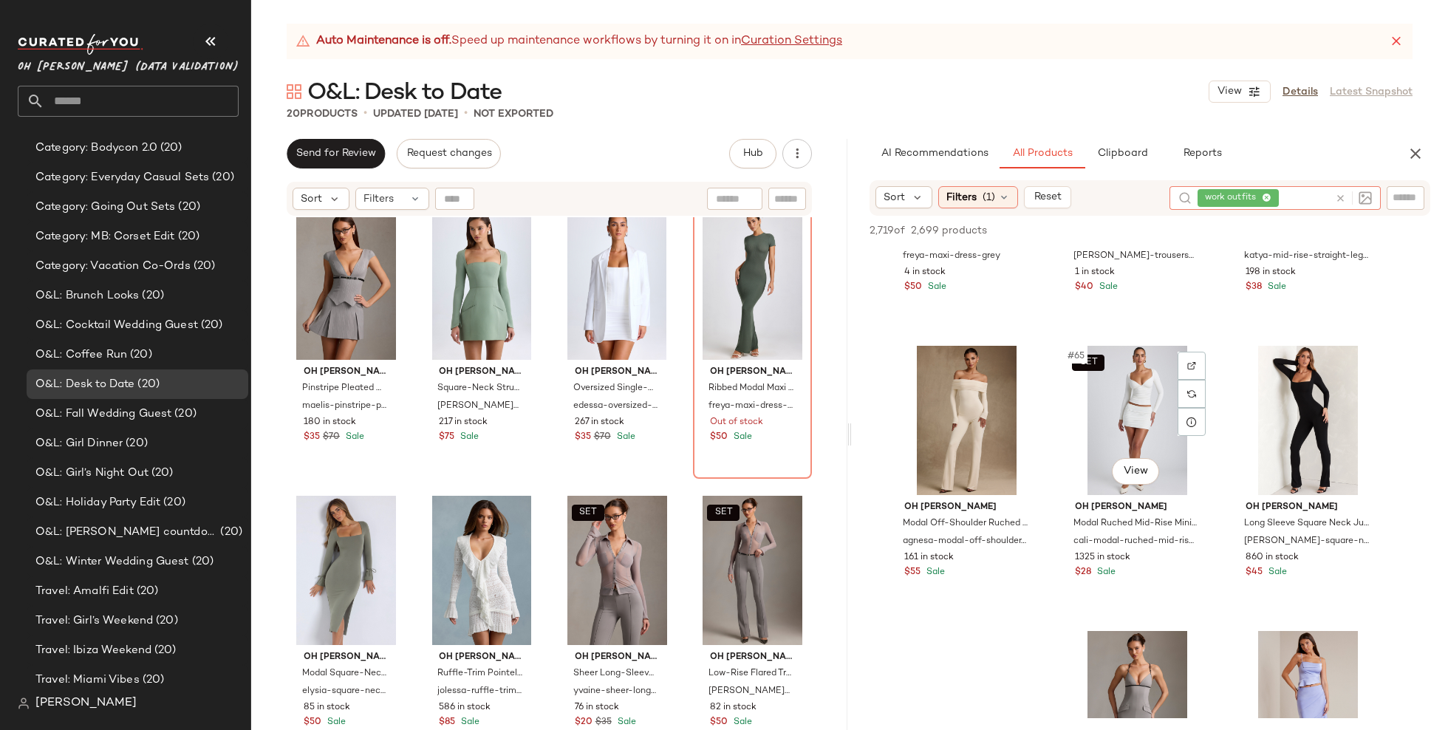
scroll to position [5894, 0]
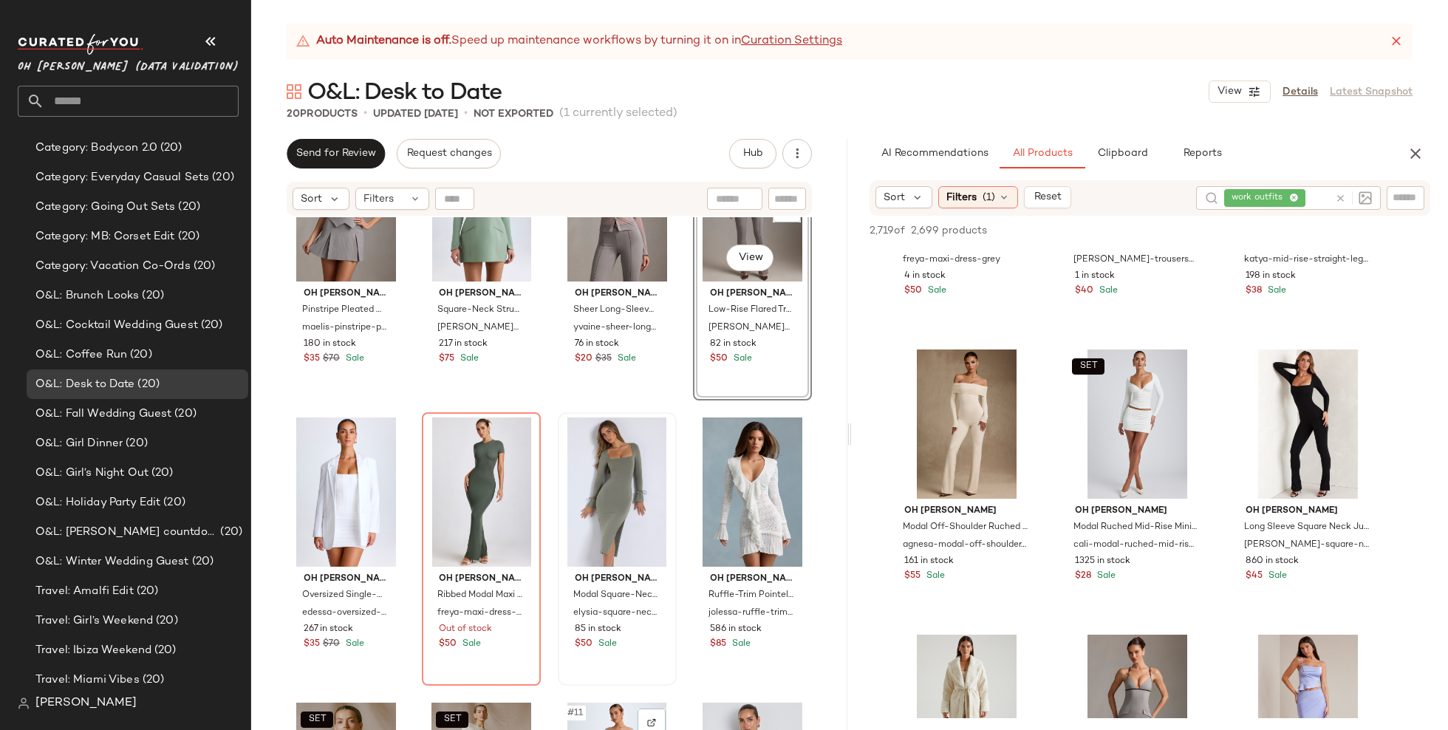
scroll to position [52, 0]
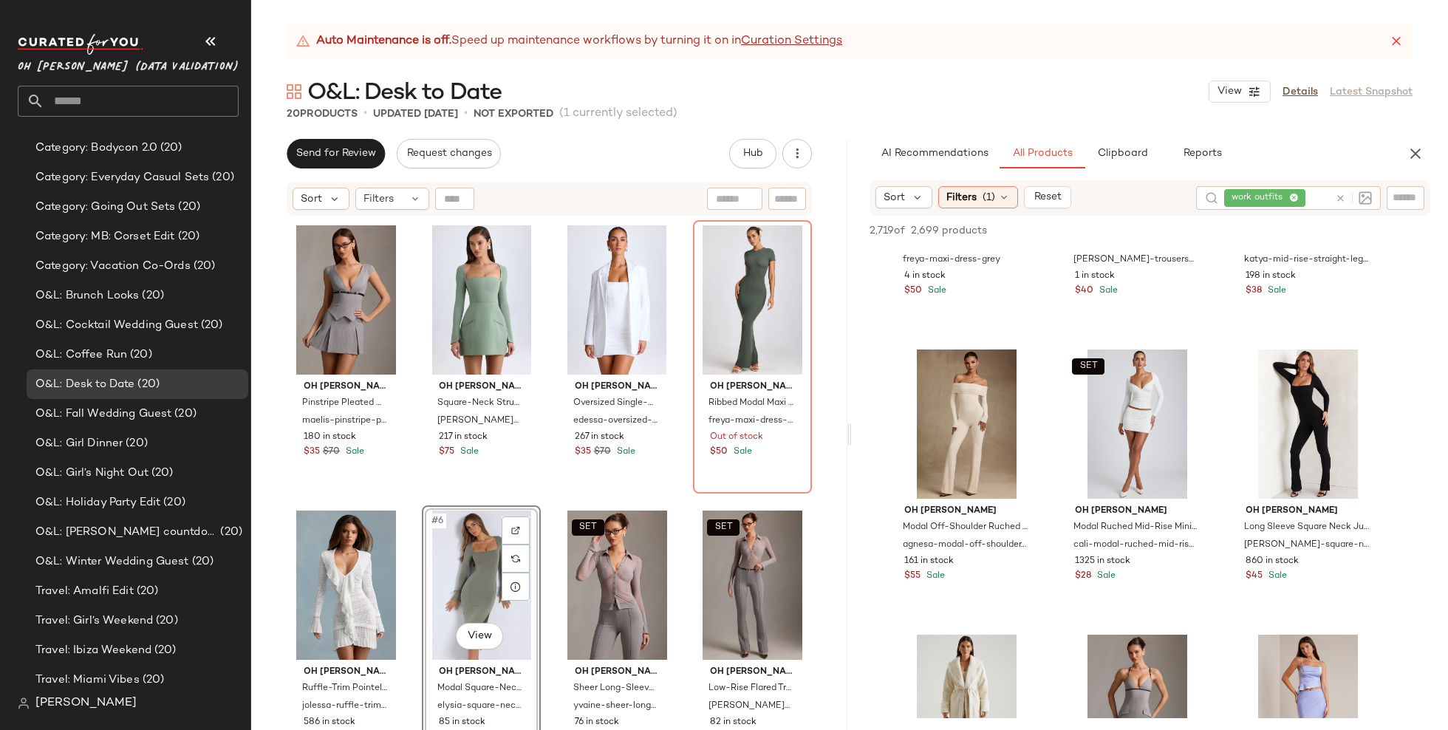
drag, startPoint x: 742, startPoint y: 576, endPoint x: 826, endPoint y: 2, distance: 580.4
